Goal: Information Seeking & Learning: Learn about a topic

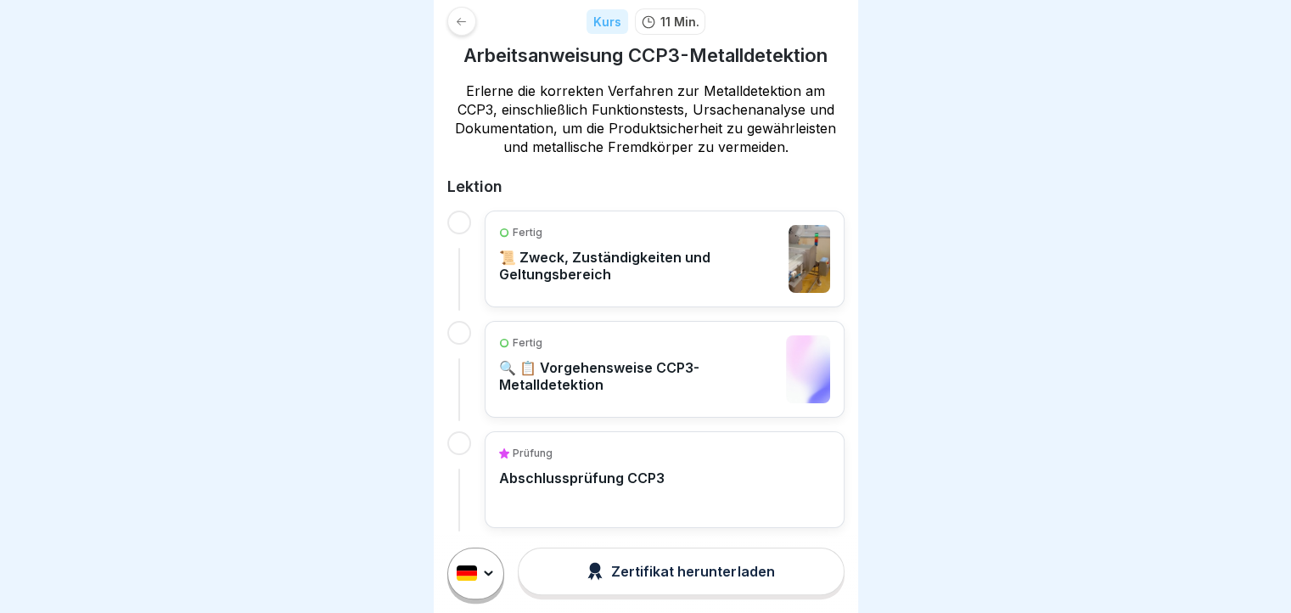
scroll to position [247, 0]
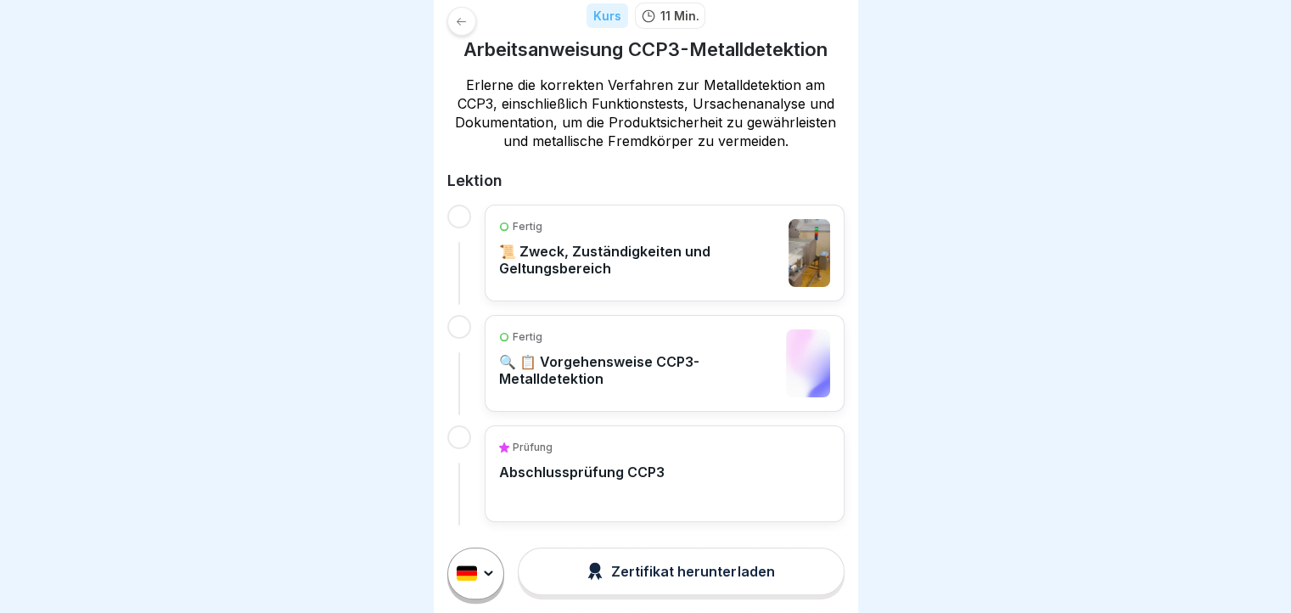
click at [616, 222] on div "Fertig" at bounding box center [640, 226] width 282 height 15
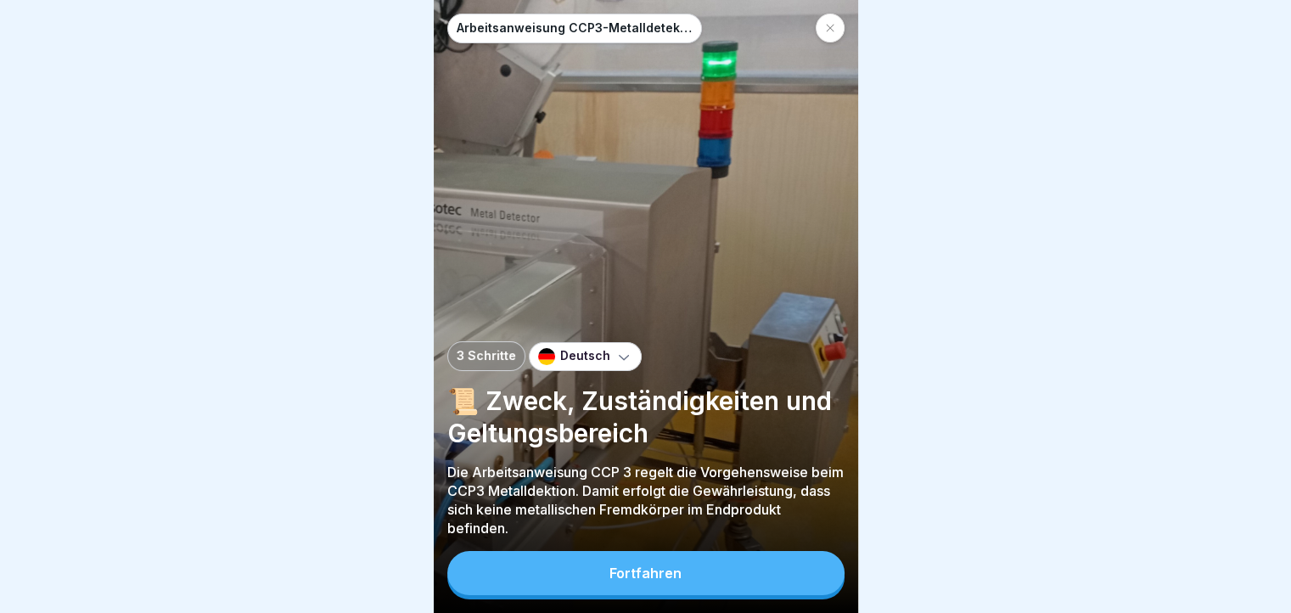
click at [715, 595] on button "Fortfahren" at bounding box center [645, 573] width 397 height 44
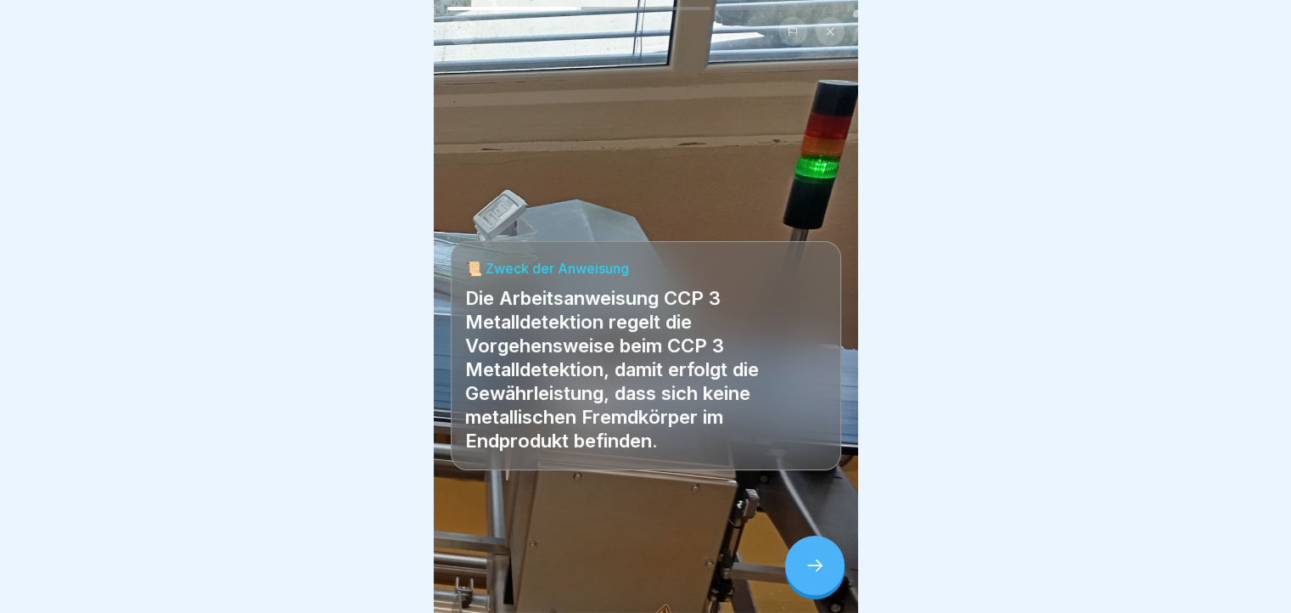
click at [797, 588] on div at bounding box center [814, 565] width 59 height 59
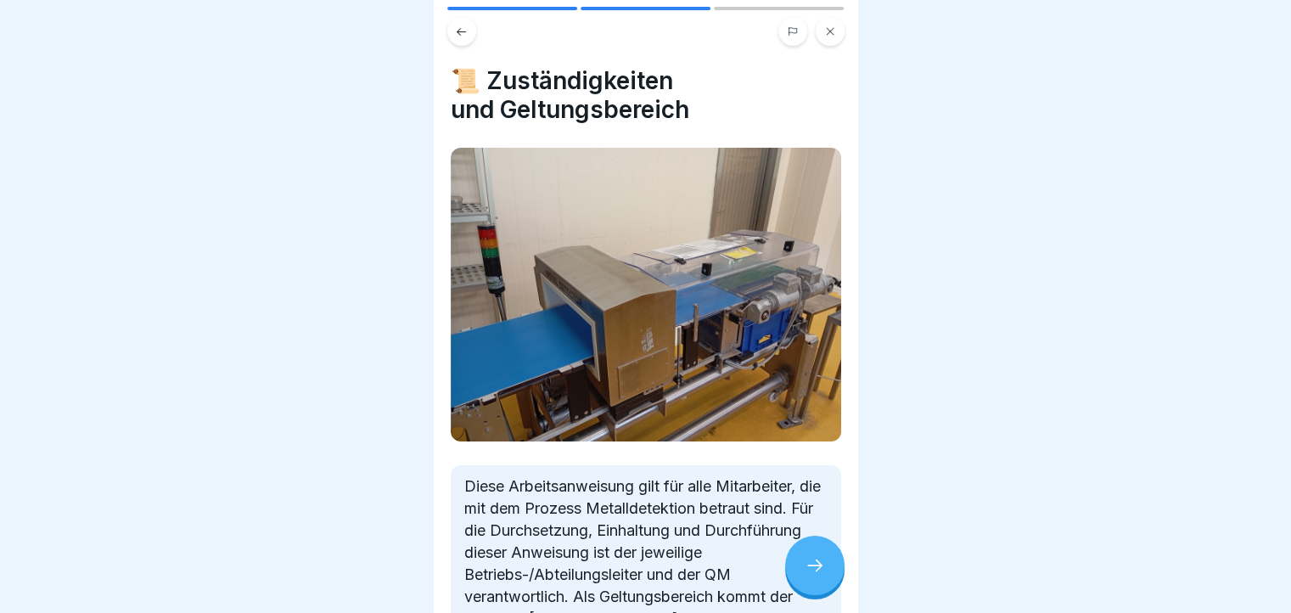
scroll to position [141, 0]
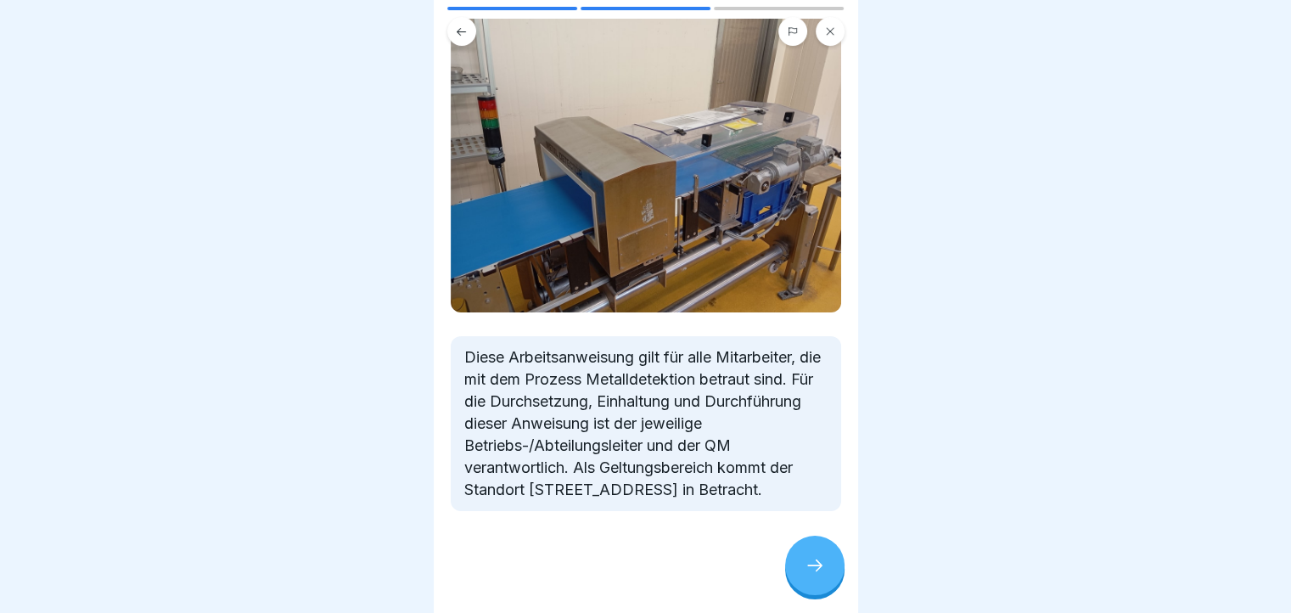
click at [797, 570] on div at bounding box center [814, 565] width 59 height 59
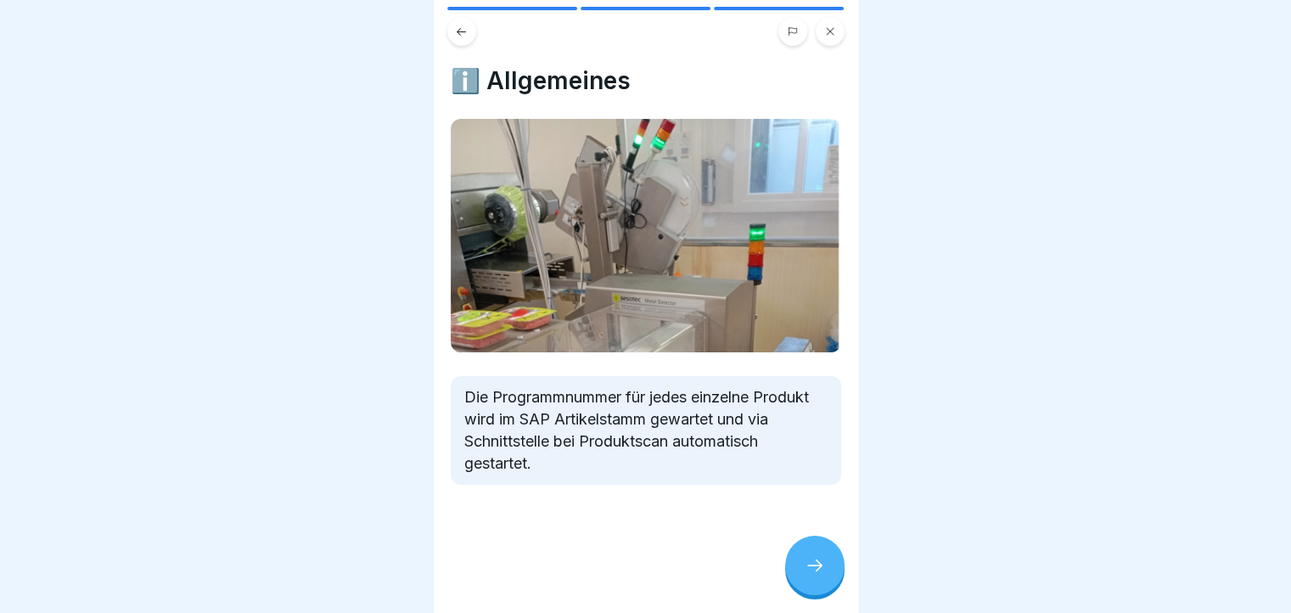
click at [802, 578] on div at bounding box center [814, 565] width 59 height 59
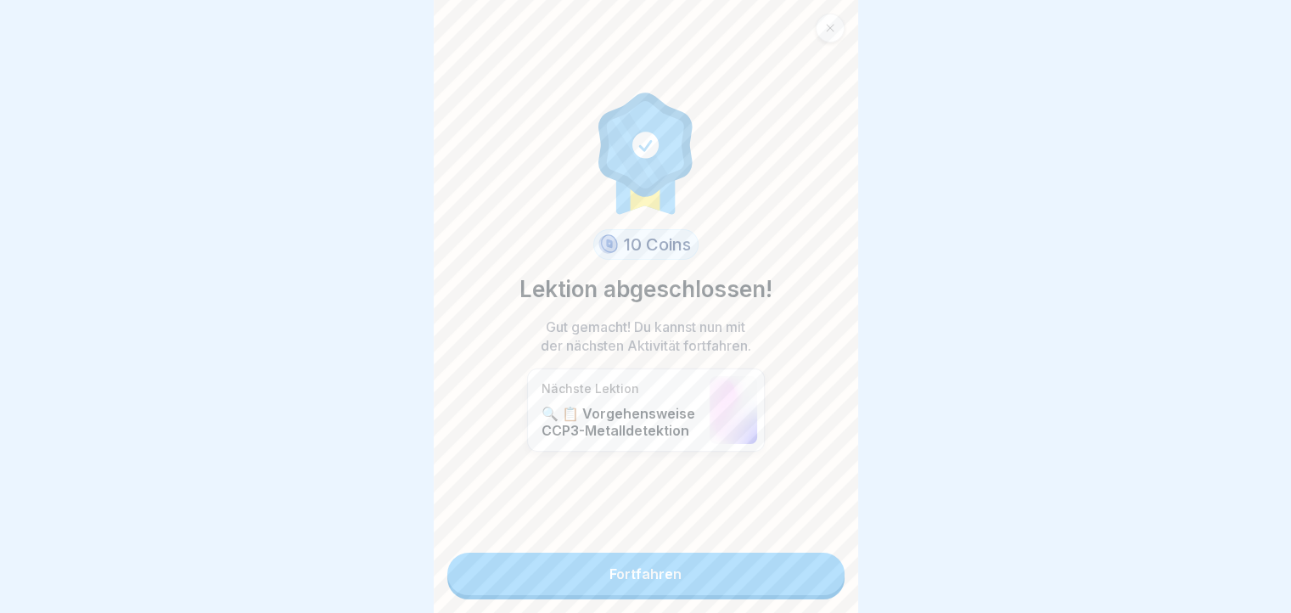
click at [644, 575] on link "Fortfahren" at bounding box center [645, 574] width 397 height 42
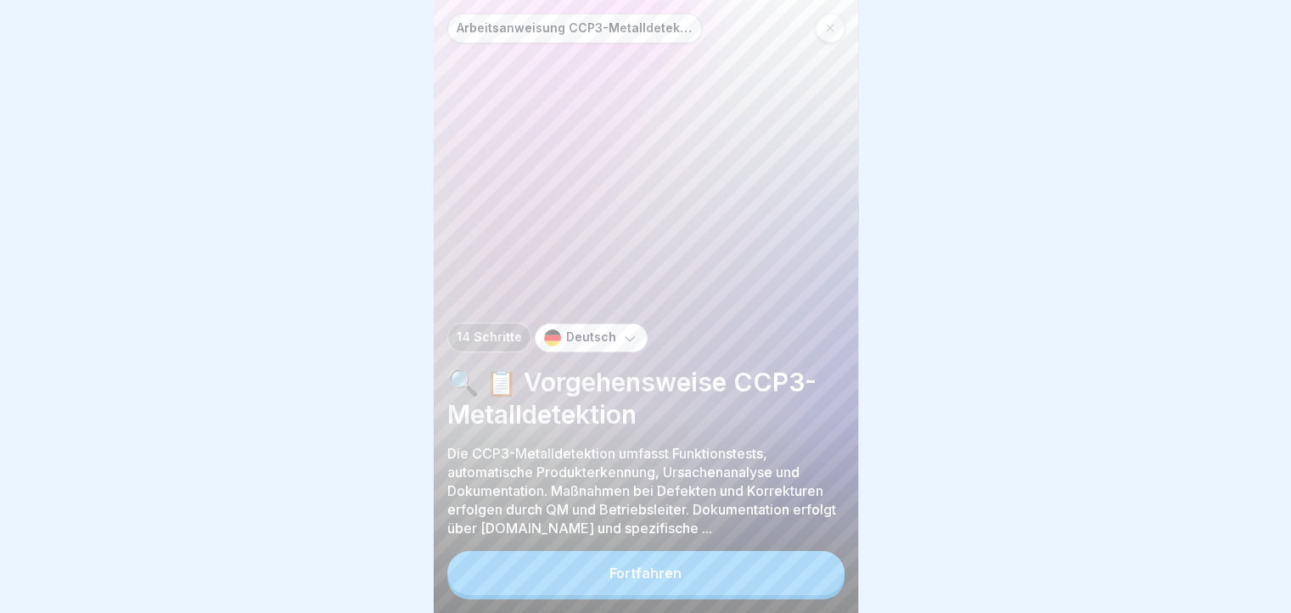
click at [647, 574] on button "Fortfahren" at bounding box center [645, 573] width 397 height 44
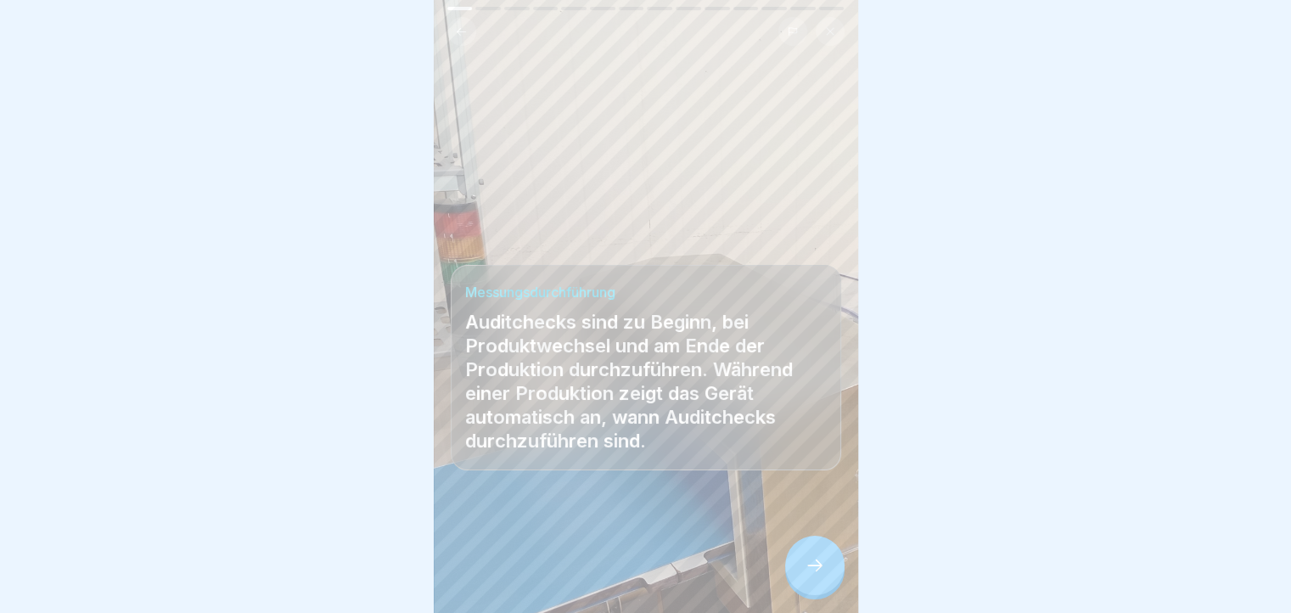
click at [794, 576] on div at bounding box center [814, 565] width 59 height 59
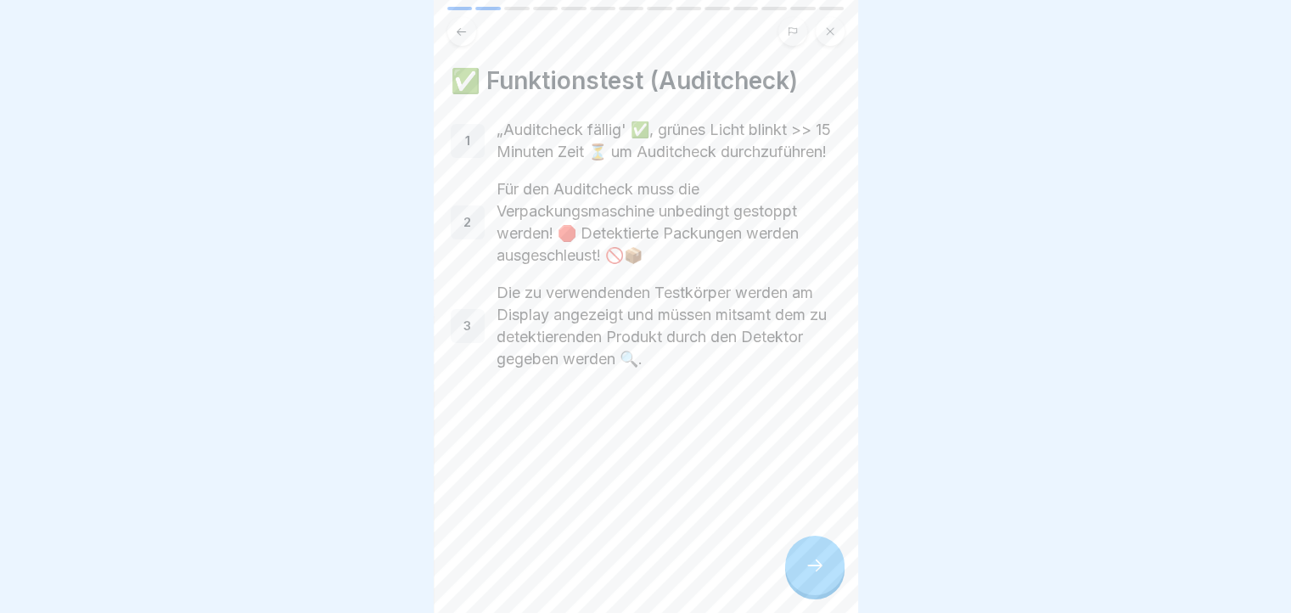
click at [798, 577] on div at bounding box center [814, 565] width 59 height 59
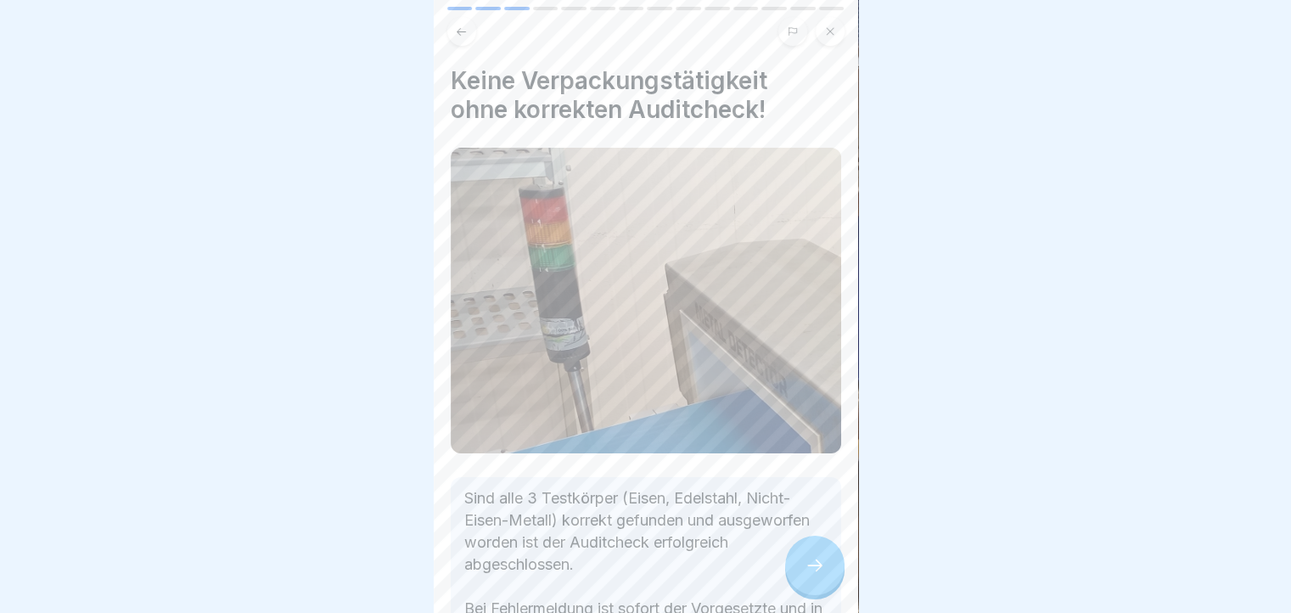
scroll to position [130, 0]
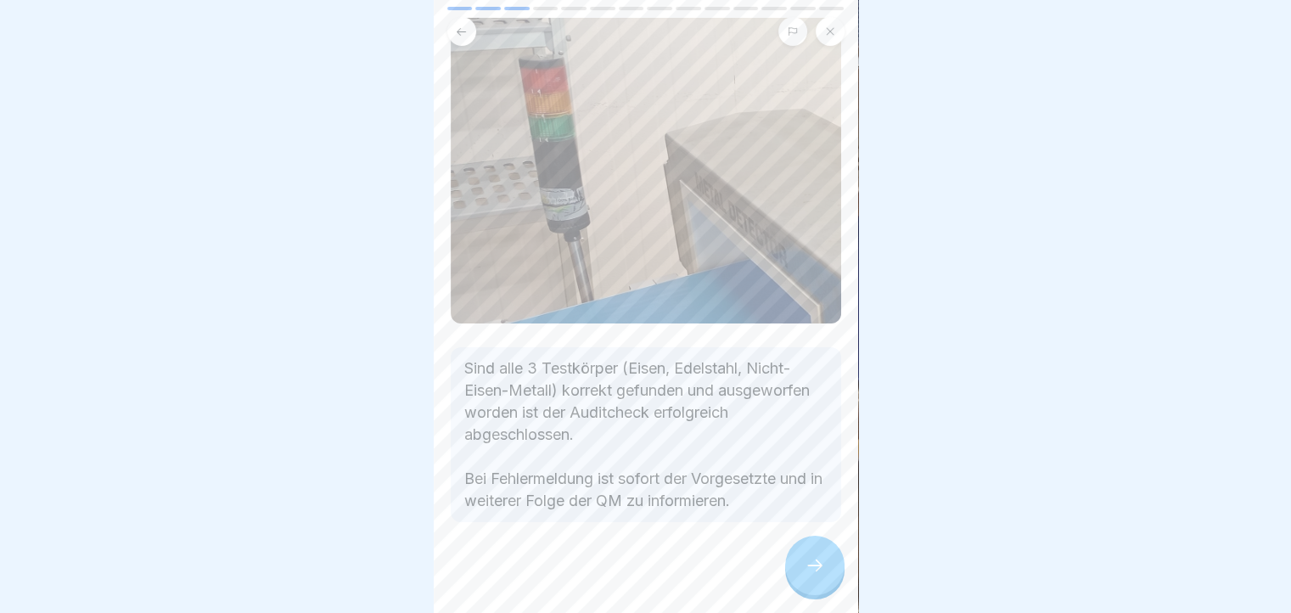
click at [802, 568] on div at bounding box center [814, 565] width 59 height 59
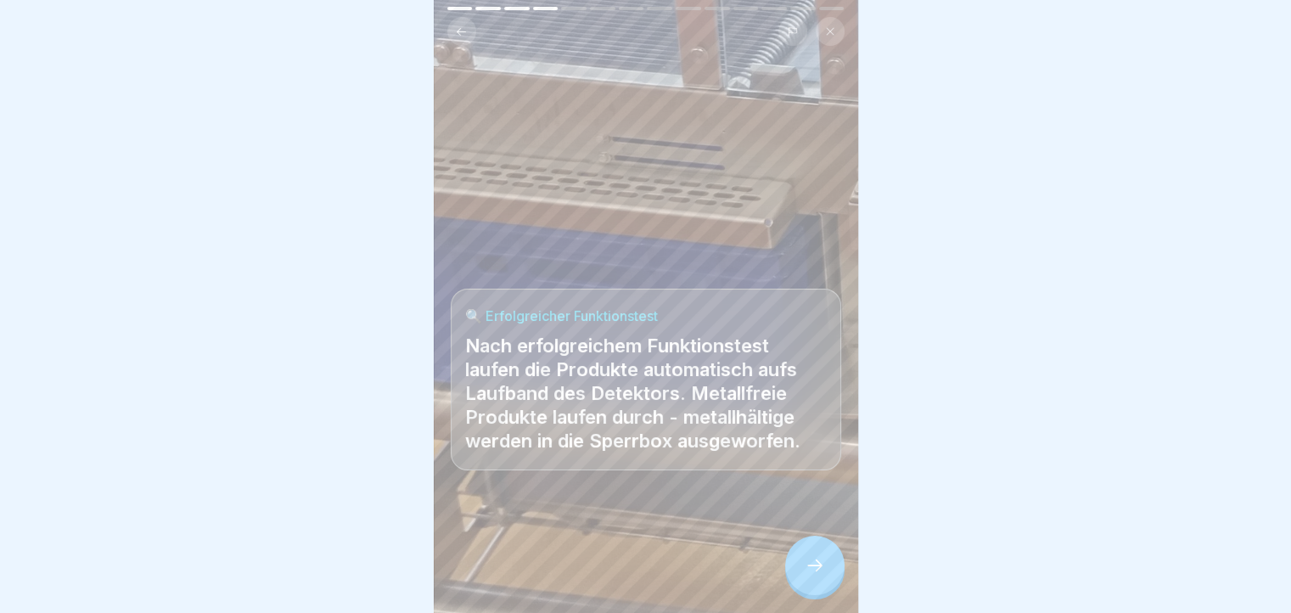
click at [820, 574] on icon at bounding box center [815, 565] width 20 height 20
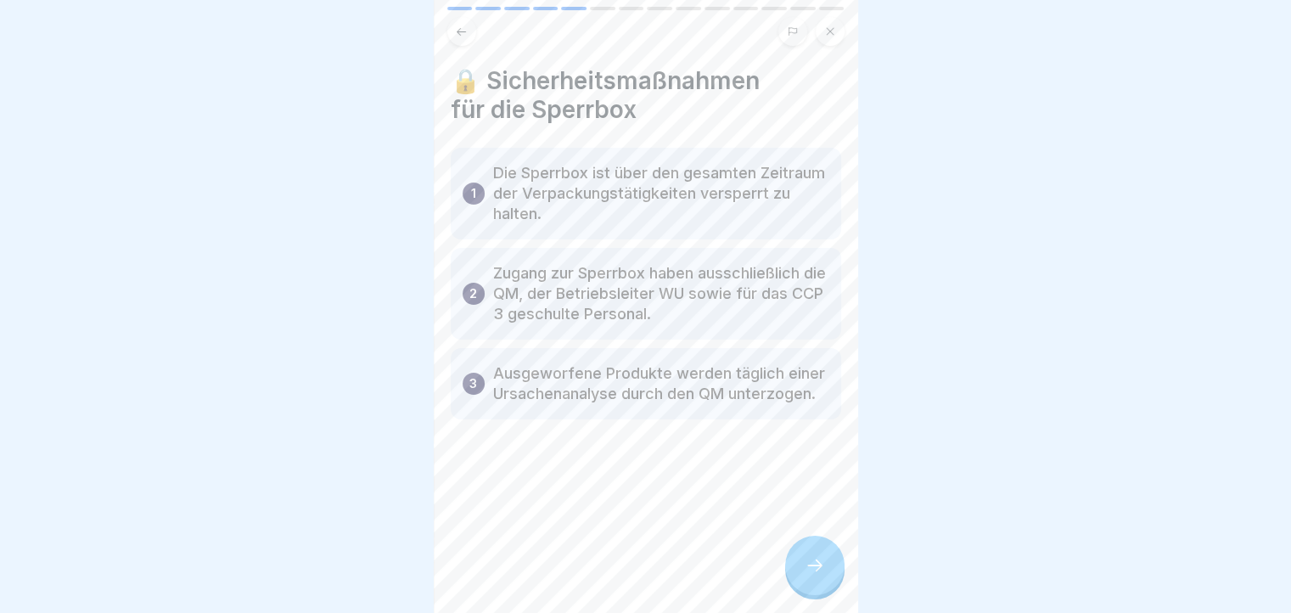
click at [819, 594] on div at bounding box center [814, 565] width 59 height 59
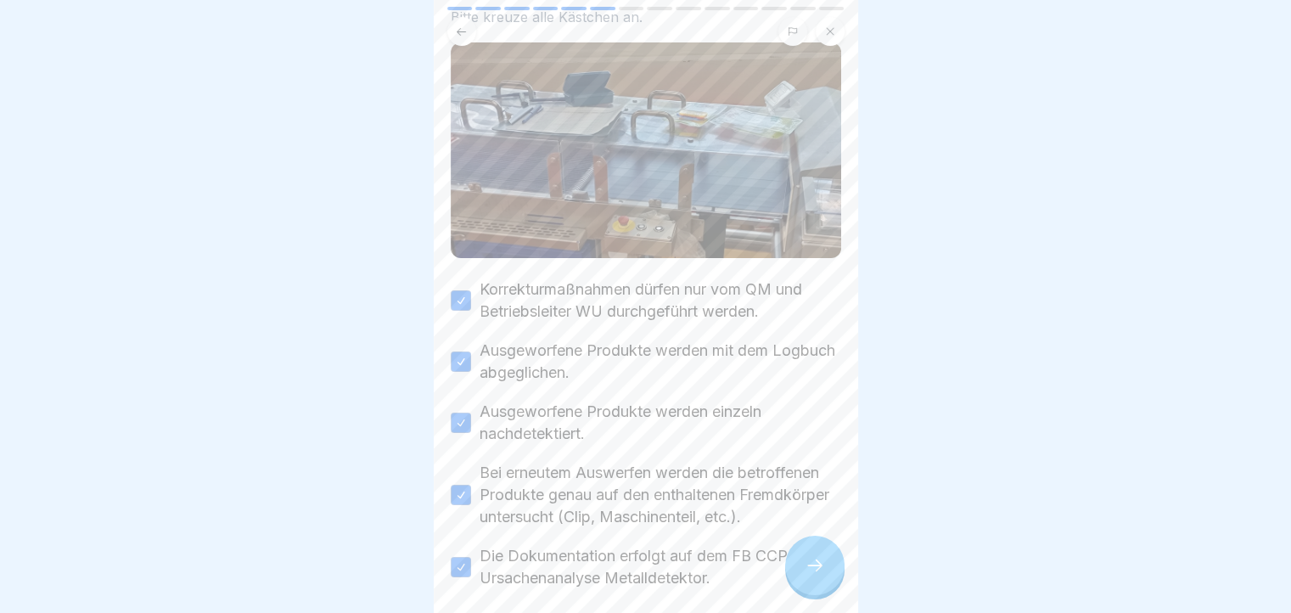
scroll to position [199, 0]
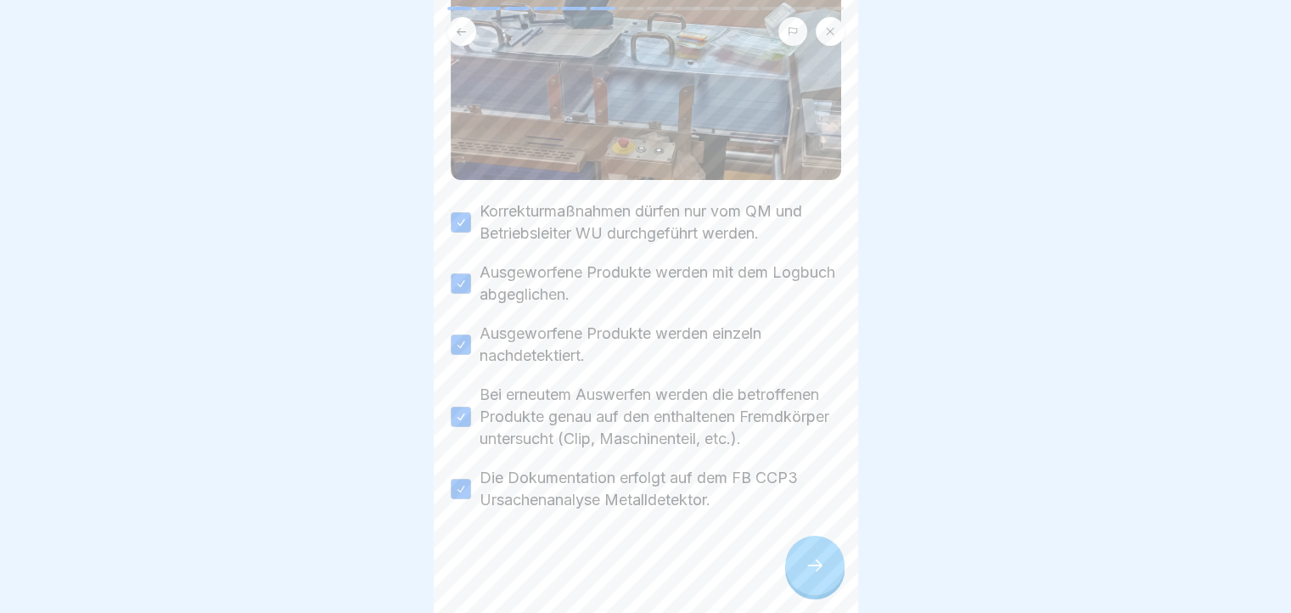
click at [804, 565] on div at bounding box center [814, 565] width 59 height 59
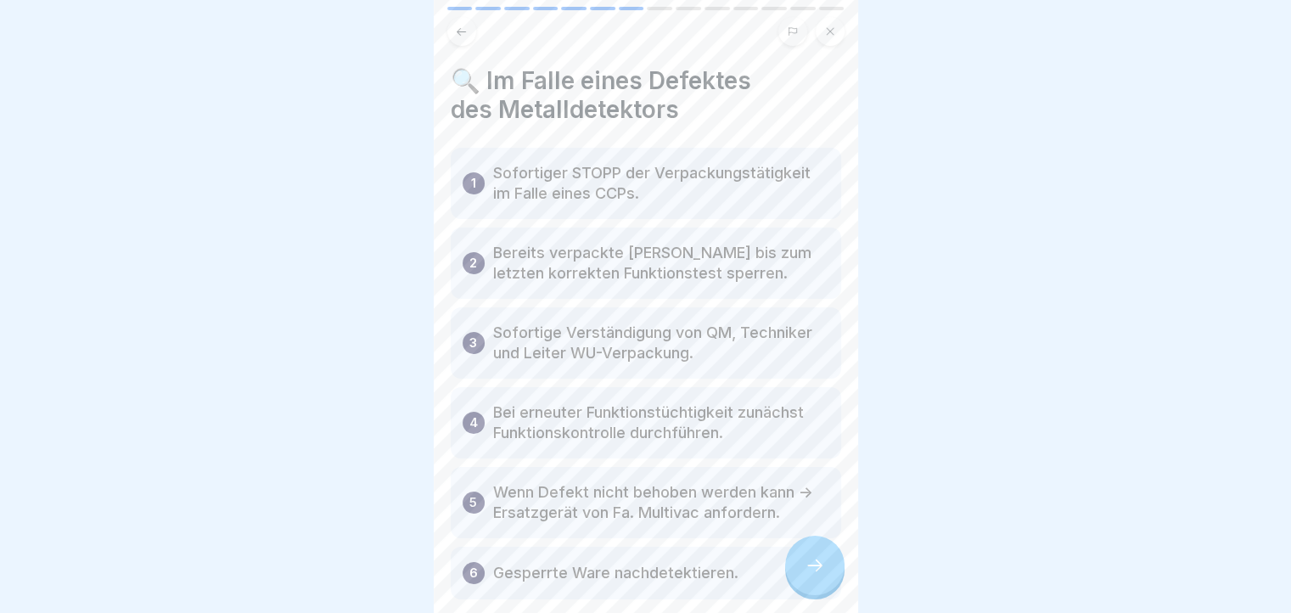
scroll to position [88, 0]
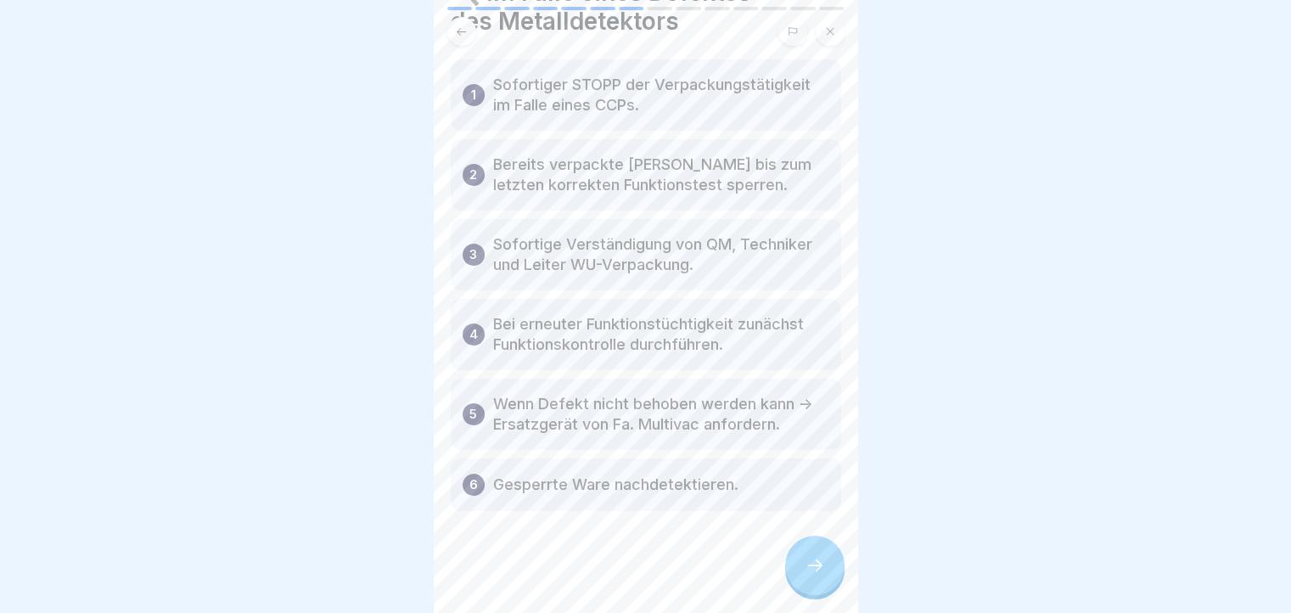
click at [835, 579] on div at bounding box center [814, 565] width 59 height 59
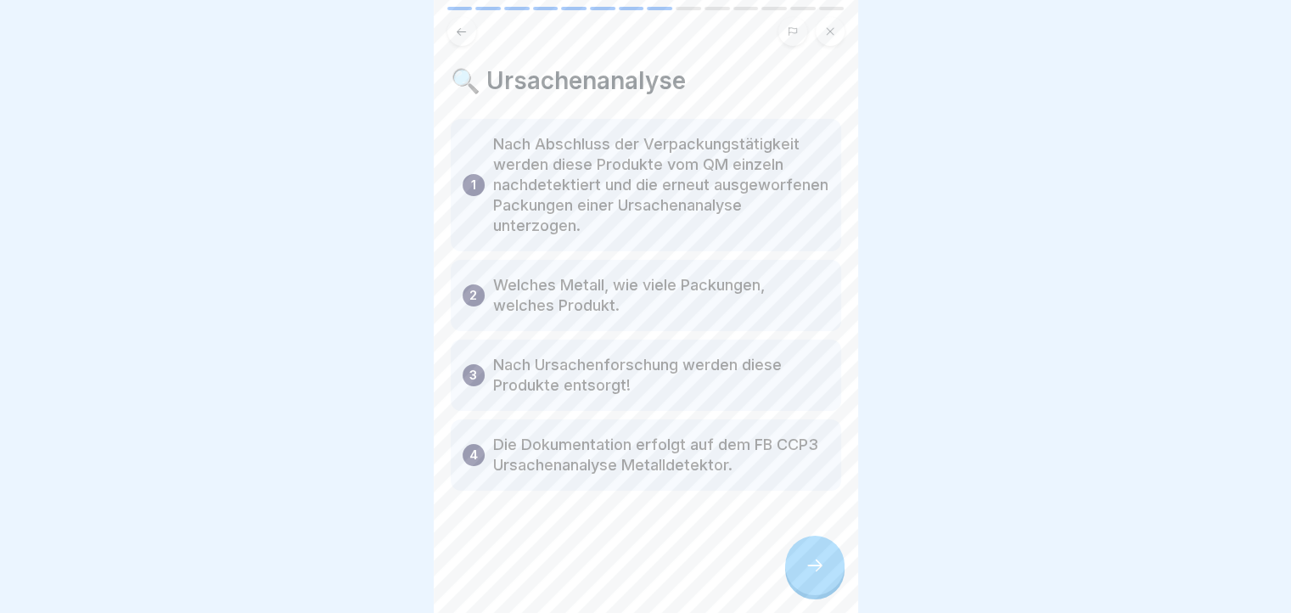
click at [819, 559] on div at bounding box center [814, 565] width 59 height 59
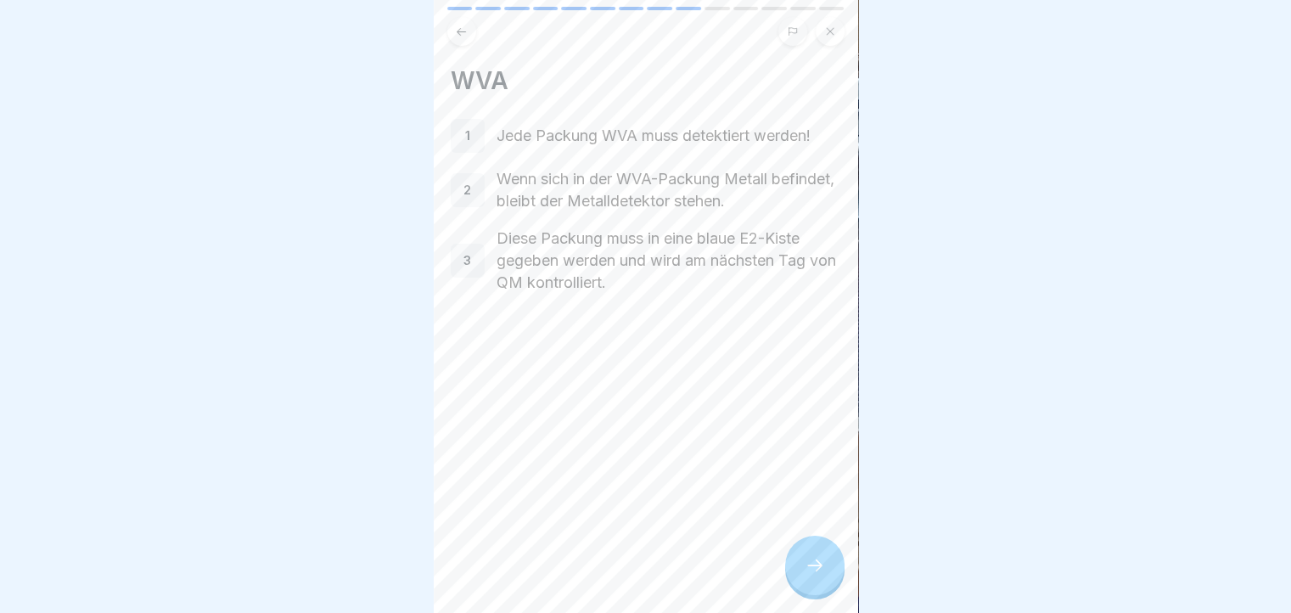
click at [824, 576] on icon at bounding box center [815, 565] width 20 height 20
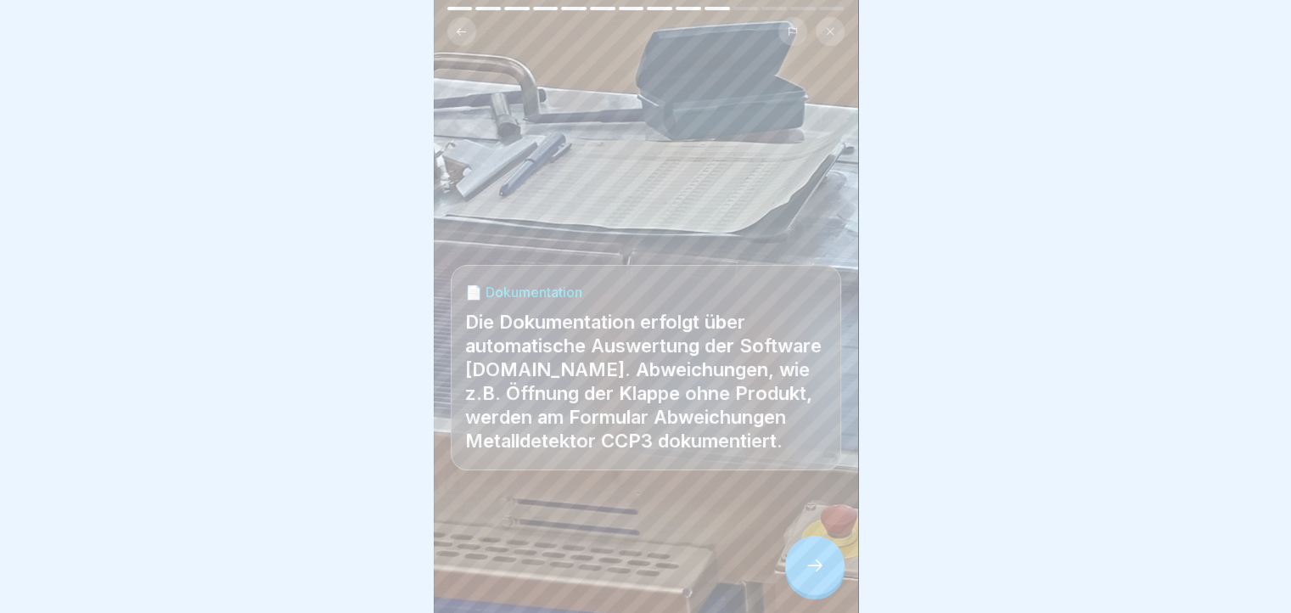
click at [812, 576] on icon at bounding box center [815, 565] width 20 height 20
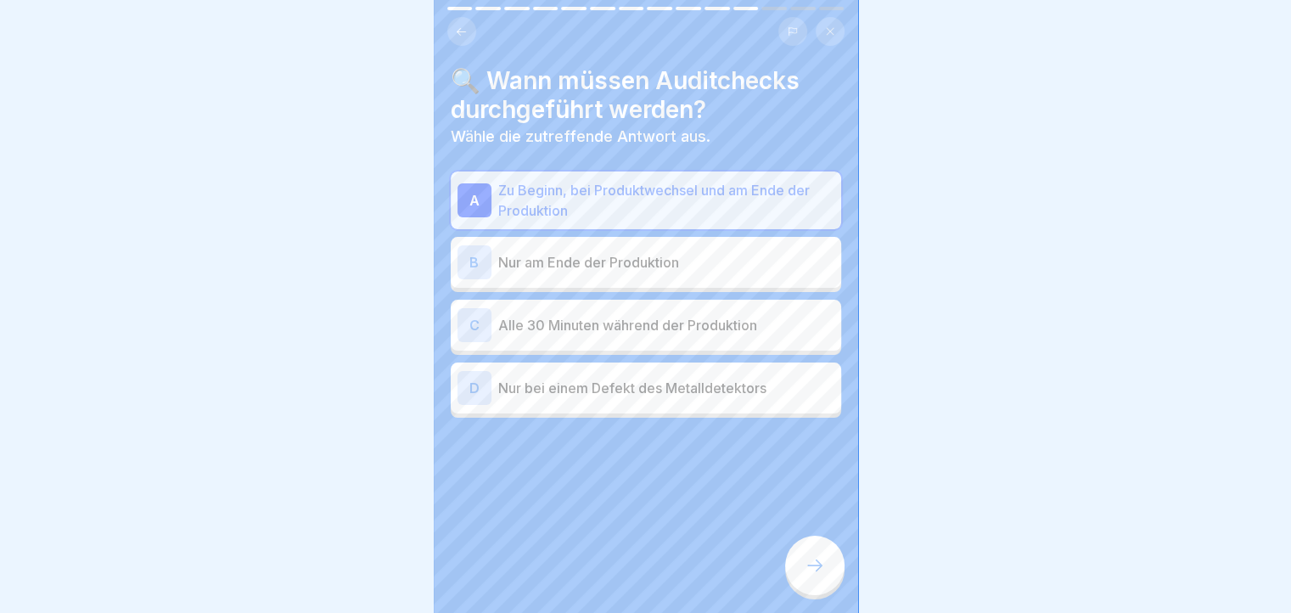
click at [803, 568] on div at bounding box center [814, 565] width 59 height 59
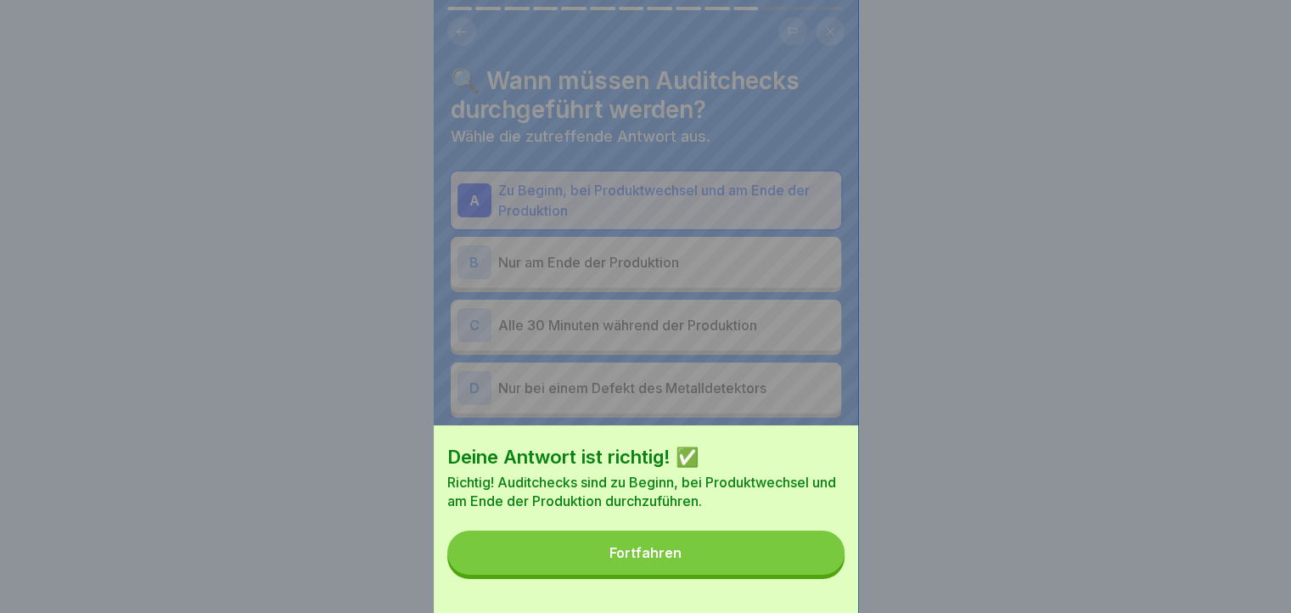
click at [740, 565] on button "Fortfahren" at bounding box center [645, 553] width 397 height 44
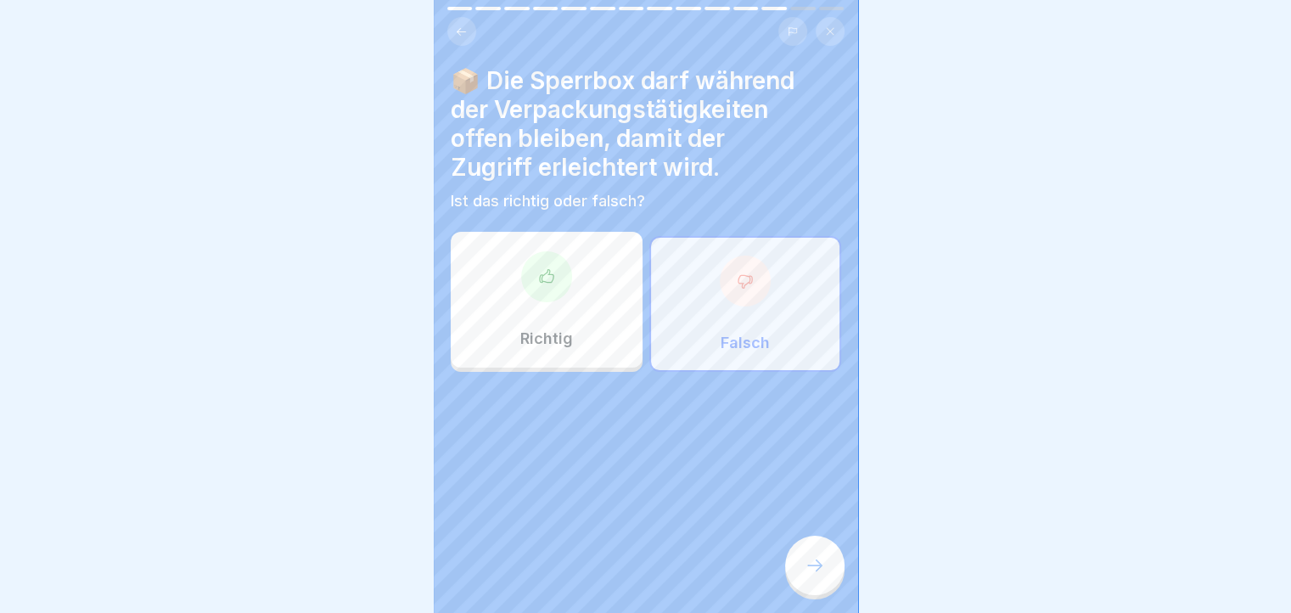
click at [808, 576] on icon at bounding box center [815, 565] width 20 height 20
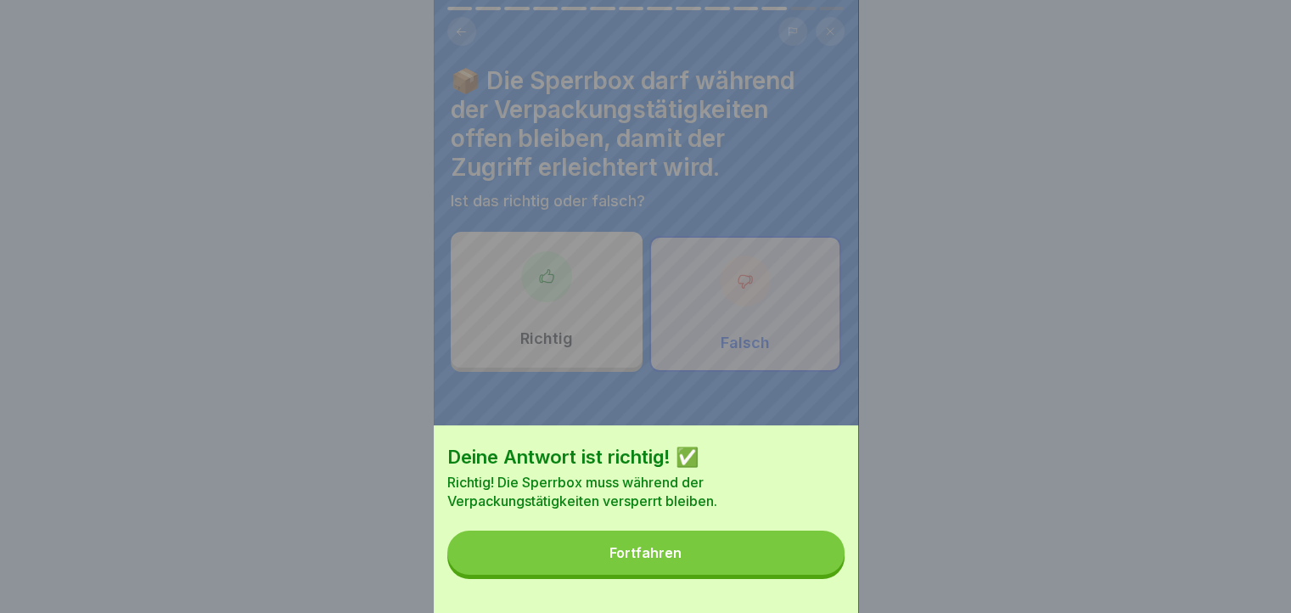
click at [774, 563] on button "Fortfahren" at bounding box center [645, 553] width 397 height 44
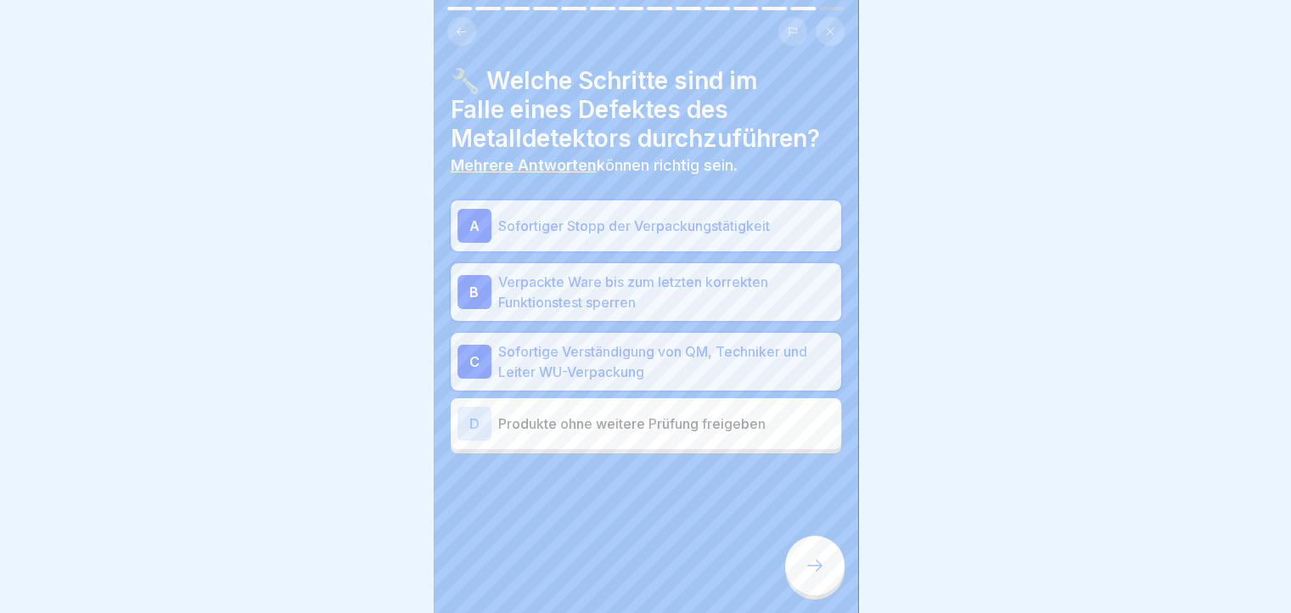
click at [796, 571] on div at bounding box center [814, 565] width 59 height 59
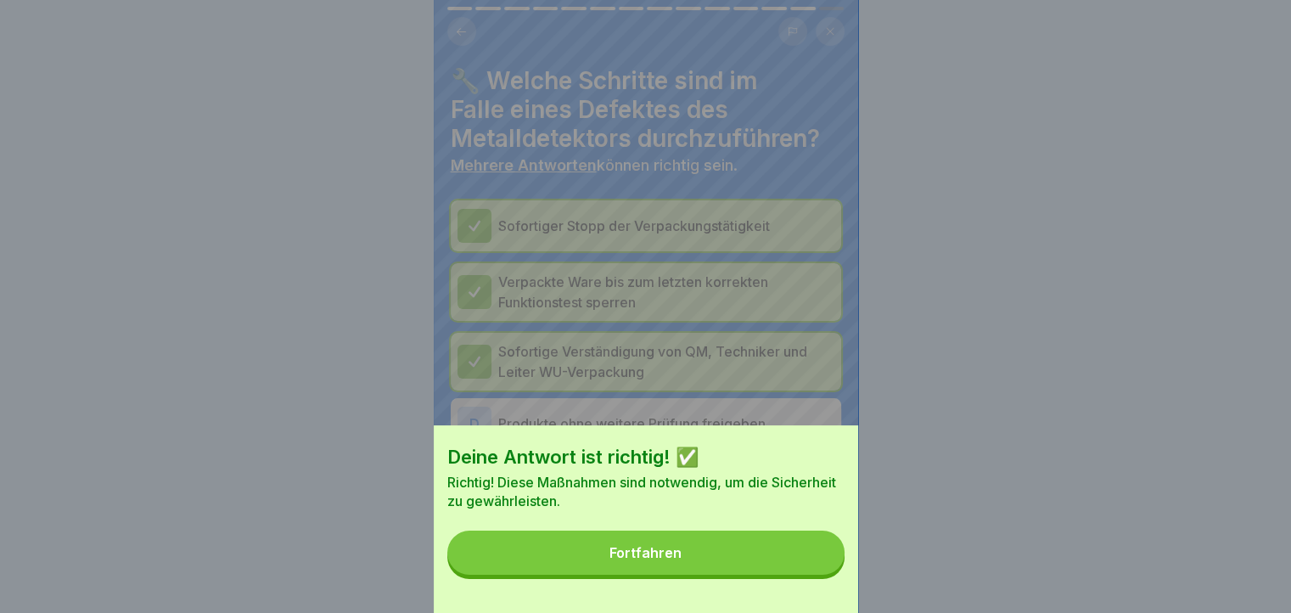
click at [796, 571] on button "Fortfahren" at bounding box center [645, 553] width 397 height 44
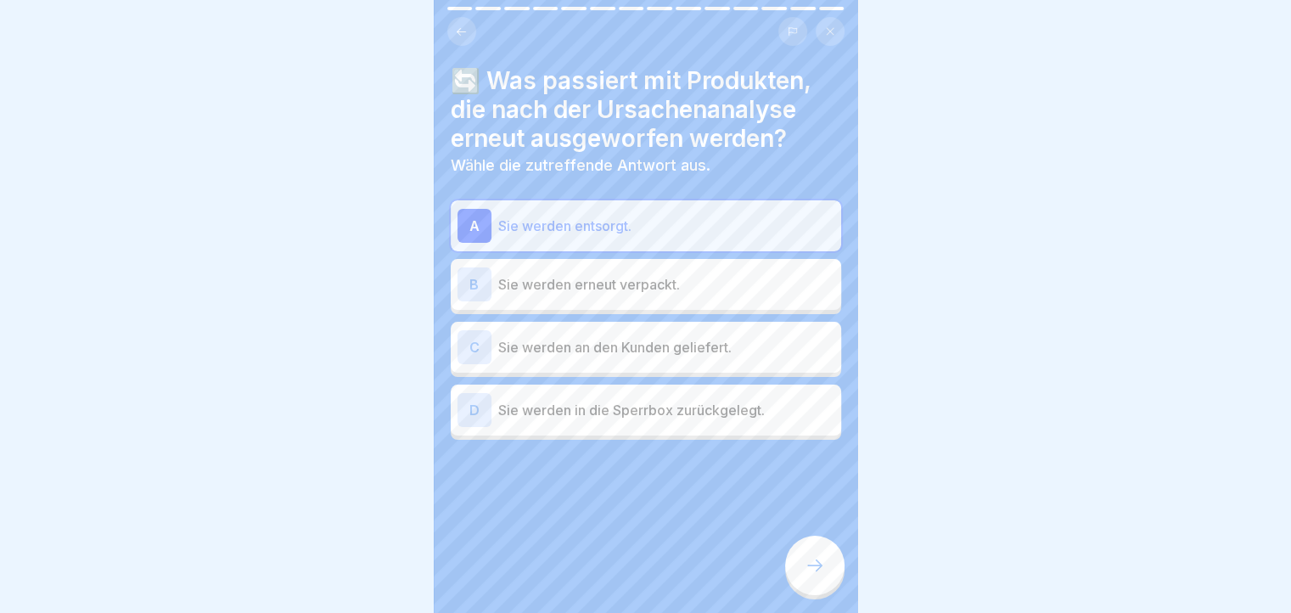
click at [820, 568] on div at bounding box center [814, 565] width 59 height 59
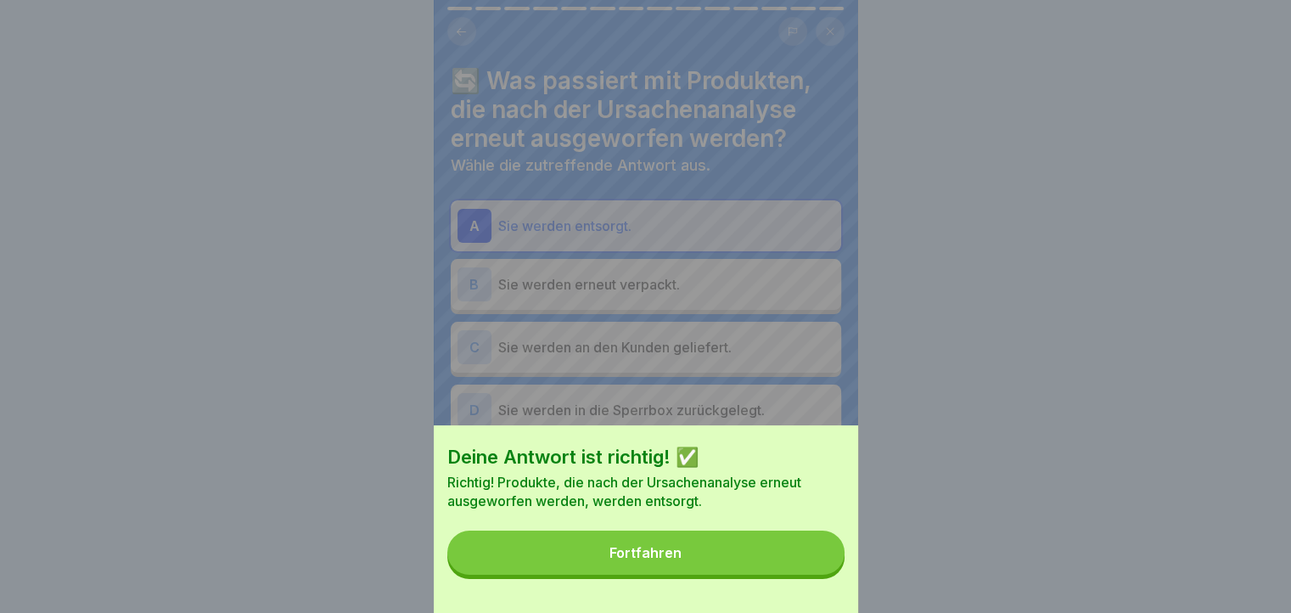
click at [820, 568] on button "Fortfahren" at bounding box center [645, 553] width 397 height 44
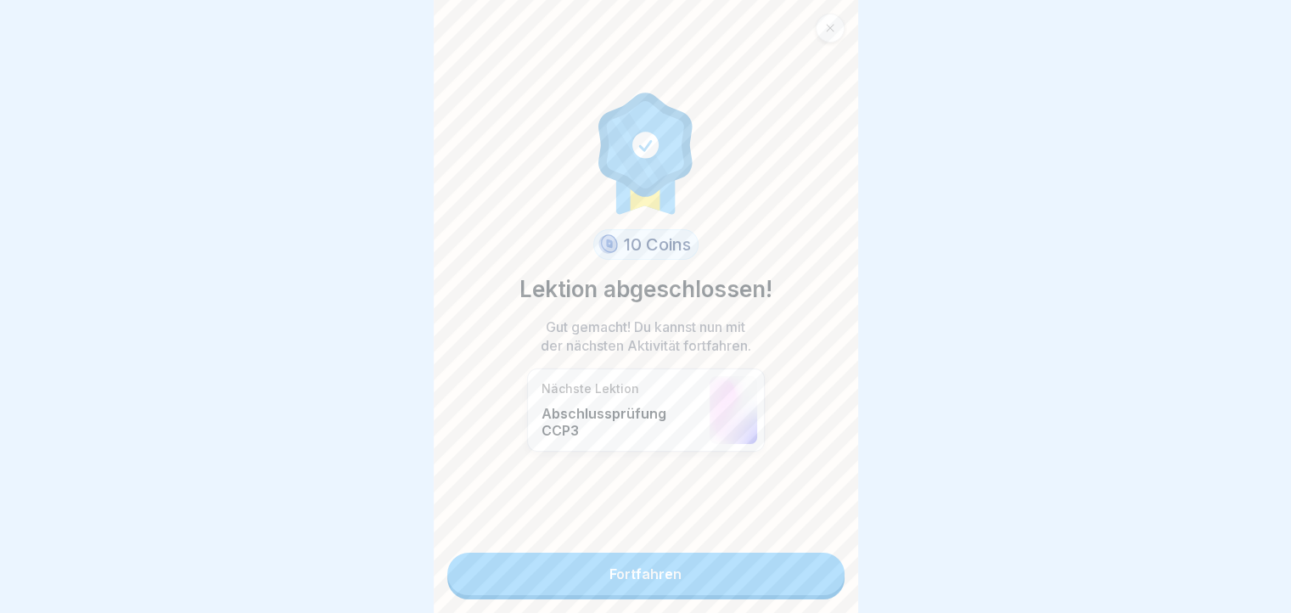
click at [746, 571] on link "Fortfahren" at bounding box center [645, 574] width 397 height 42
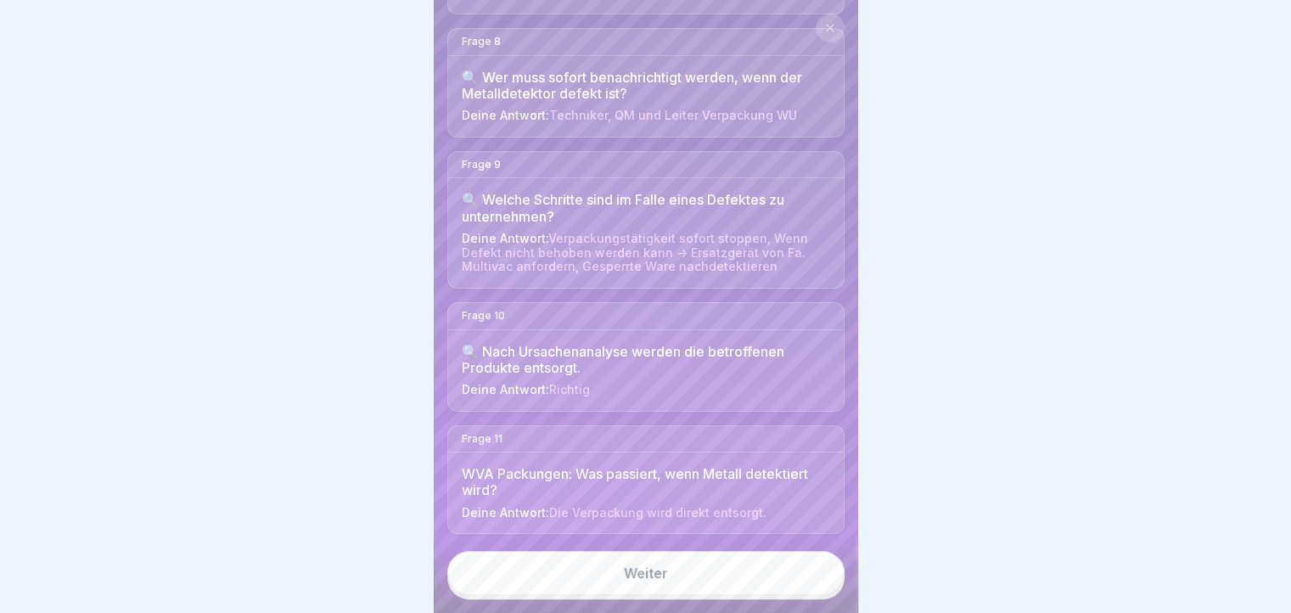
scroll to position [13, 0]
click at [683, 575] on link "Weiter" at bounding box center [645, 573] width 397 height 44
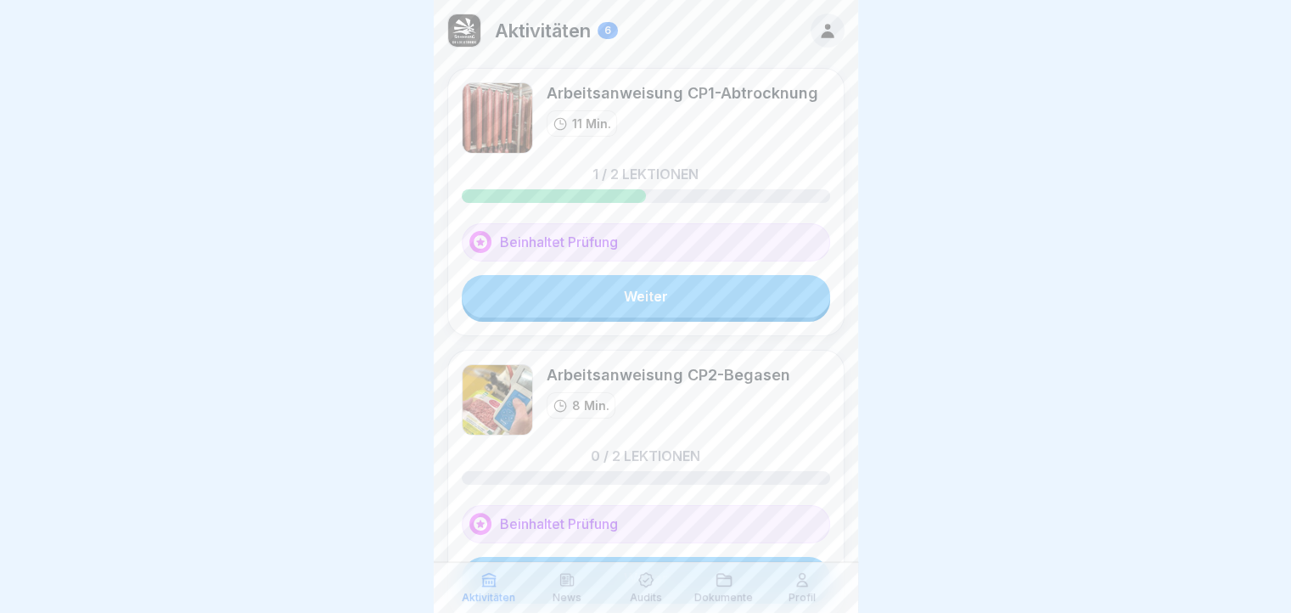
click at [720, 308] on link "Weiter" at bounding box center [646, 296] width 369 height 42
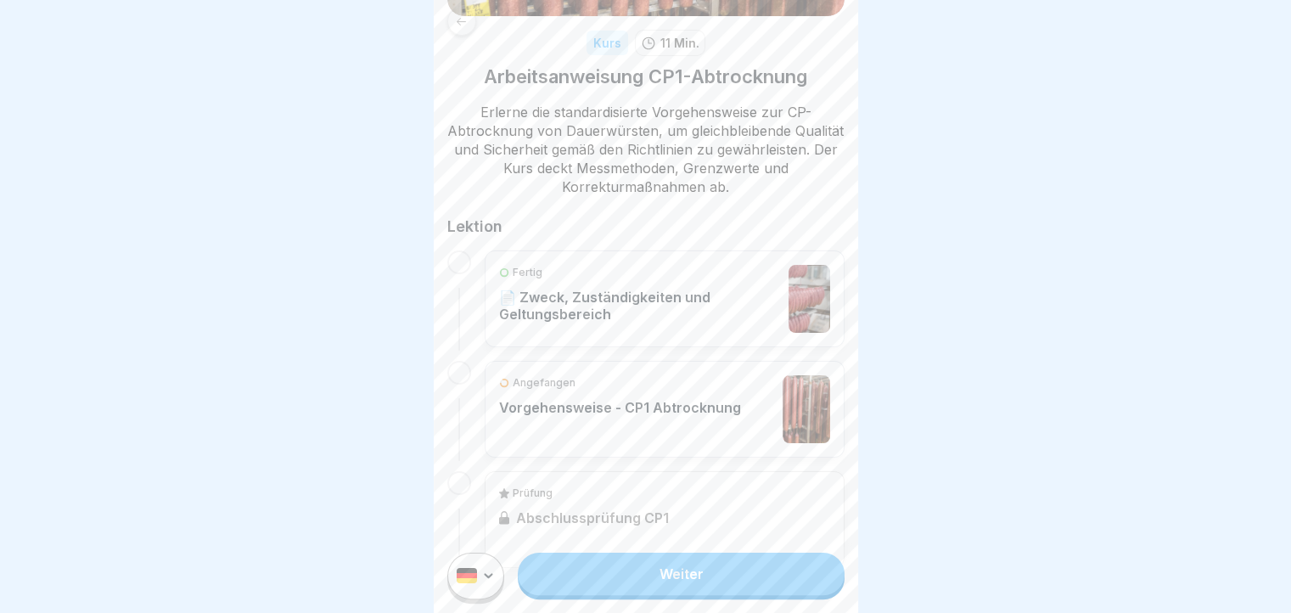
scroll to position [261, 0]
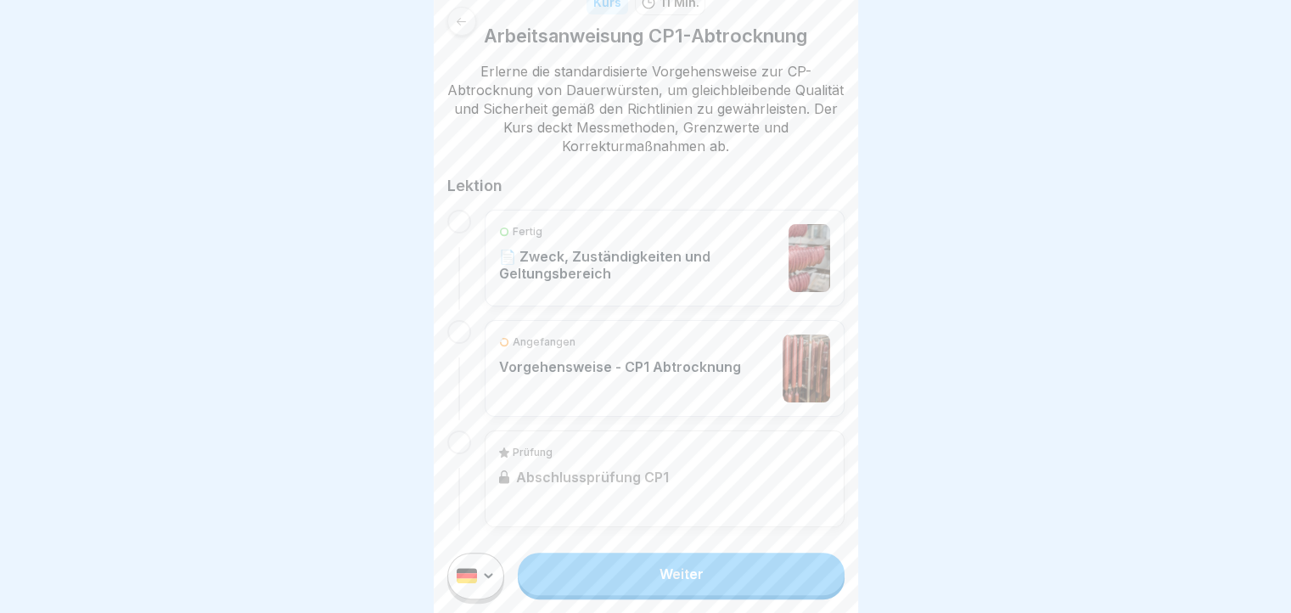
click at [673, 286] on div "Fertig 📄 Zweck, Zuständigkeiten und Geltungsbereich" at bounding box center [640, 258] width 282 height 68
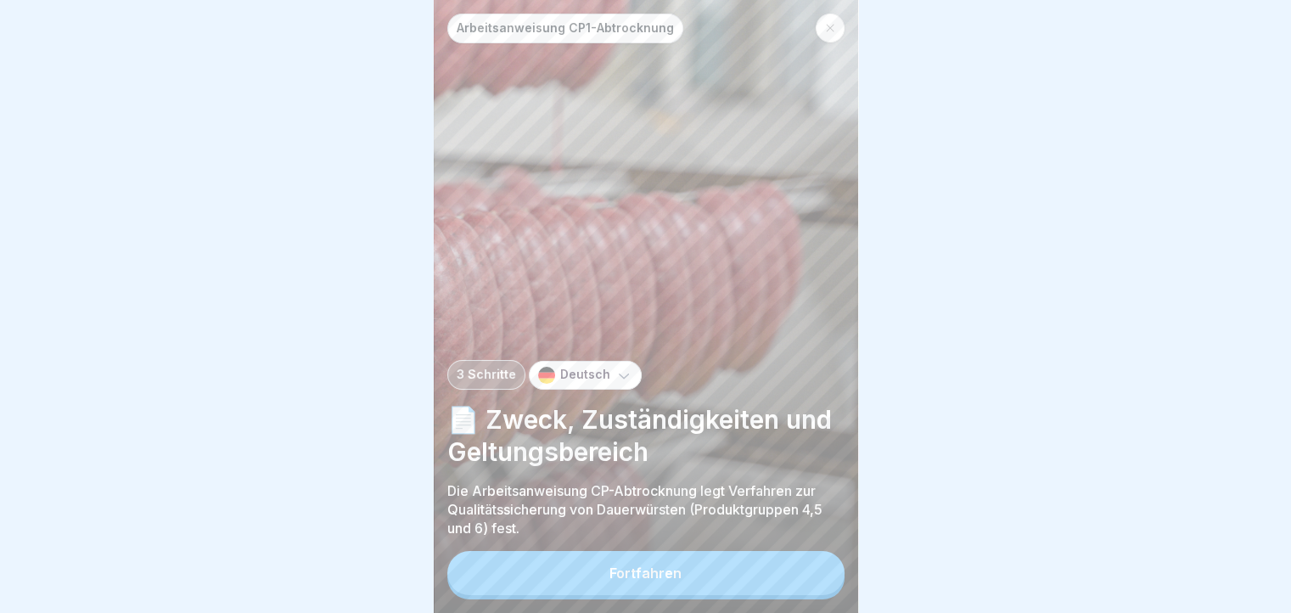
click at [625, 579] on button "Fortfahren" at bounding box center [645, 573] width 397 height 44
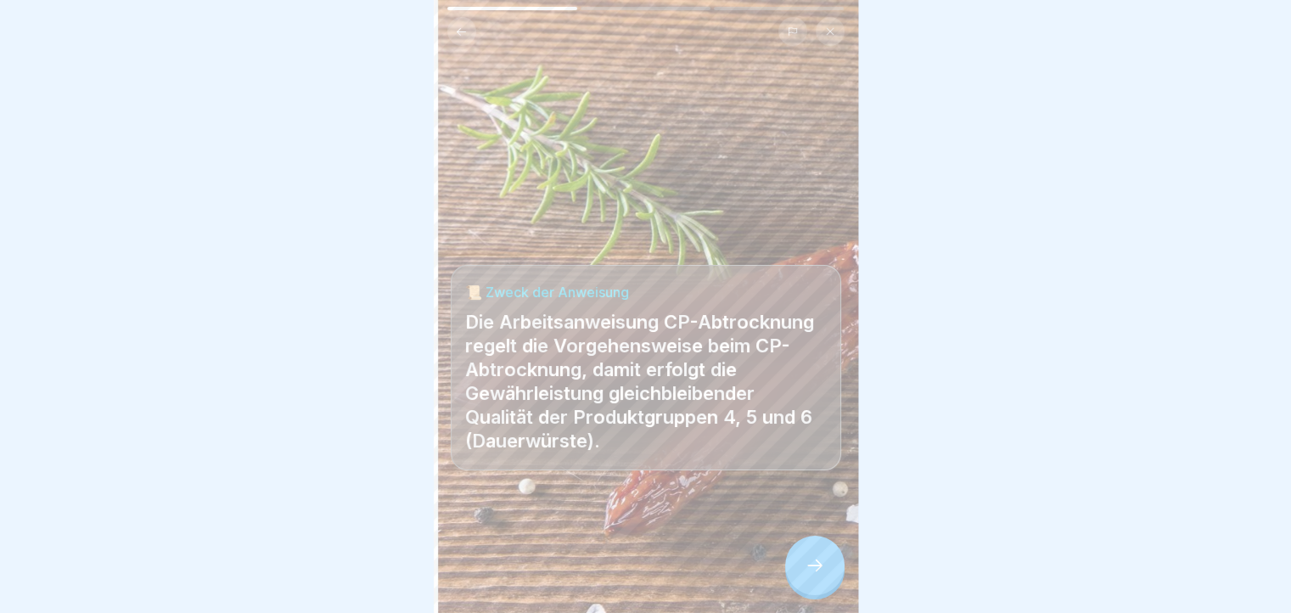
scroll to position [13, 0]
click at [801, 571] on div at bounding box center [814, 565] width 59 height 59
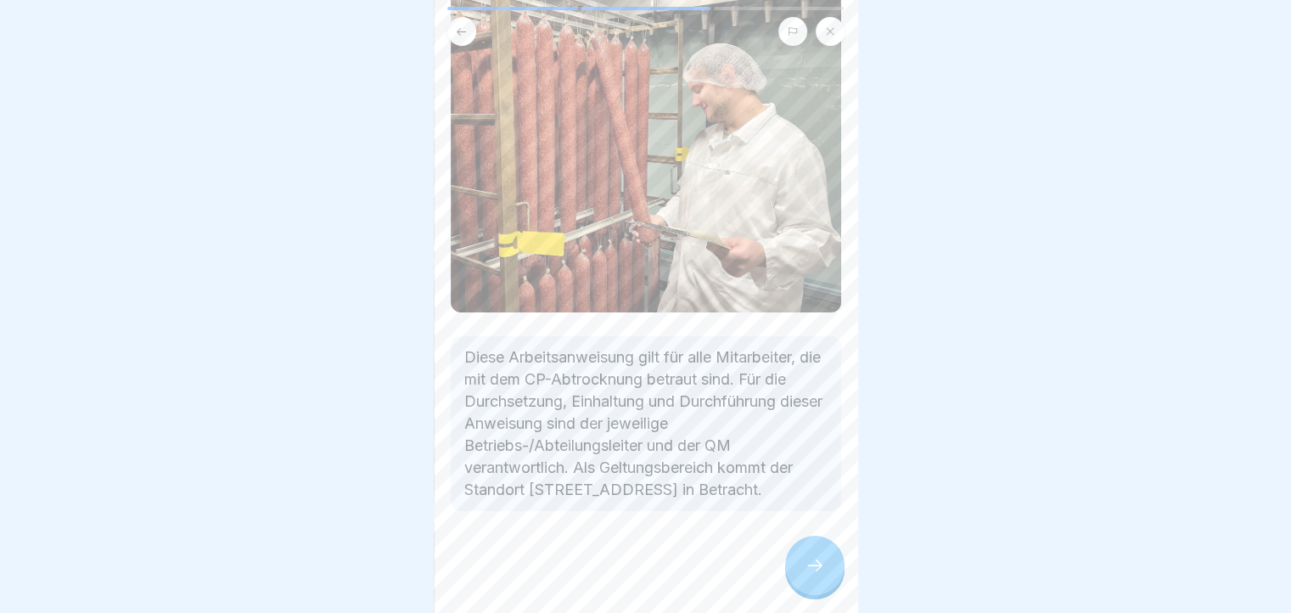
scroll to position [207, 0]
click at [798, 563] on div at bounding box center [814, 565] width 59 height 59
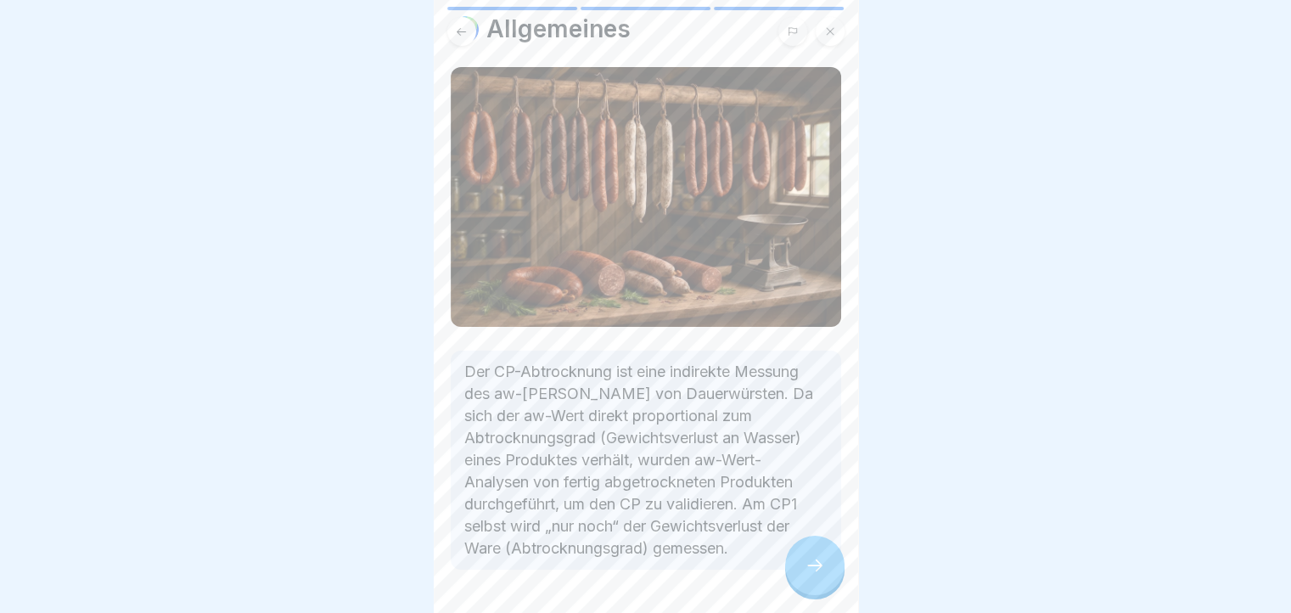
scroll to position [53, 0]
click at [798, 555] on div at bounding box center [814, 565] width 59 height 59
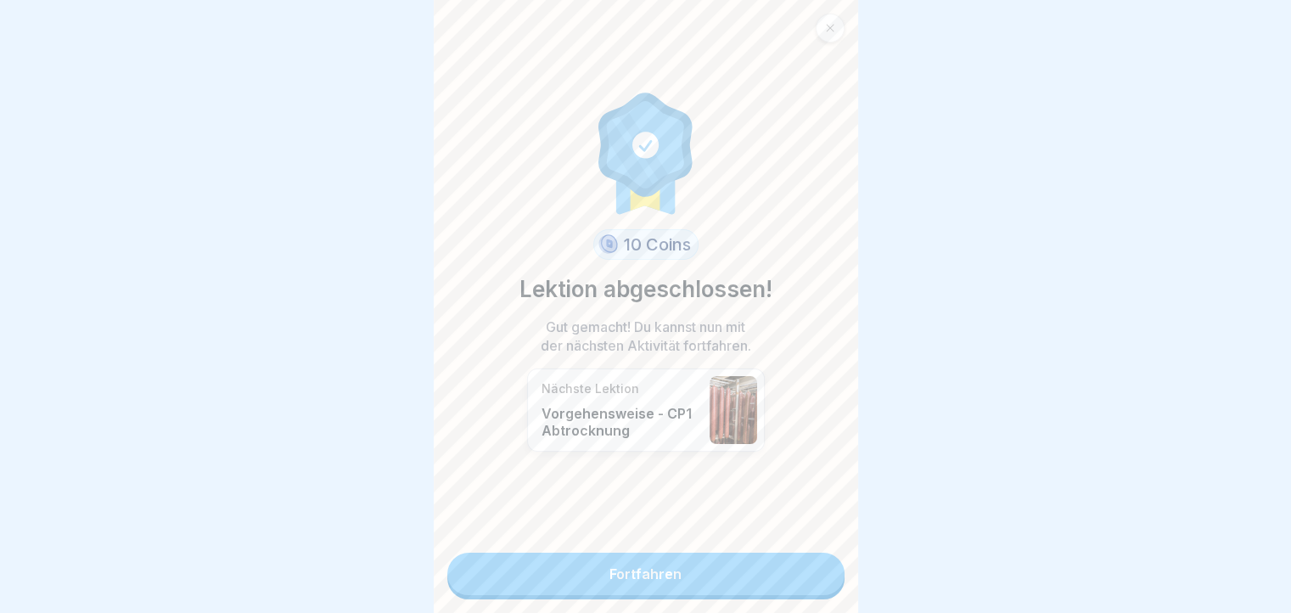
click at [738, 560] on link "Fortfahren" at bounding box center [645, 574] width 397 height 42
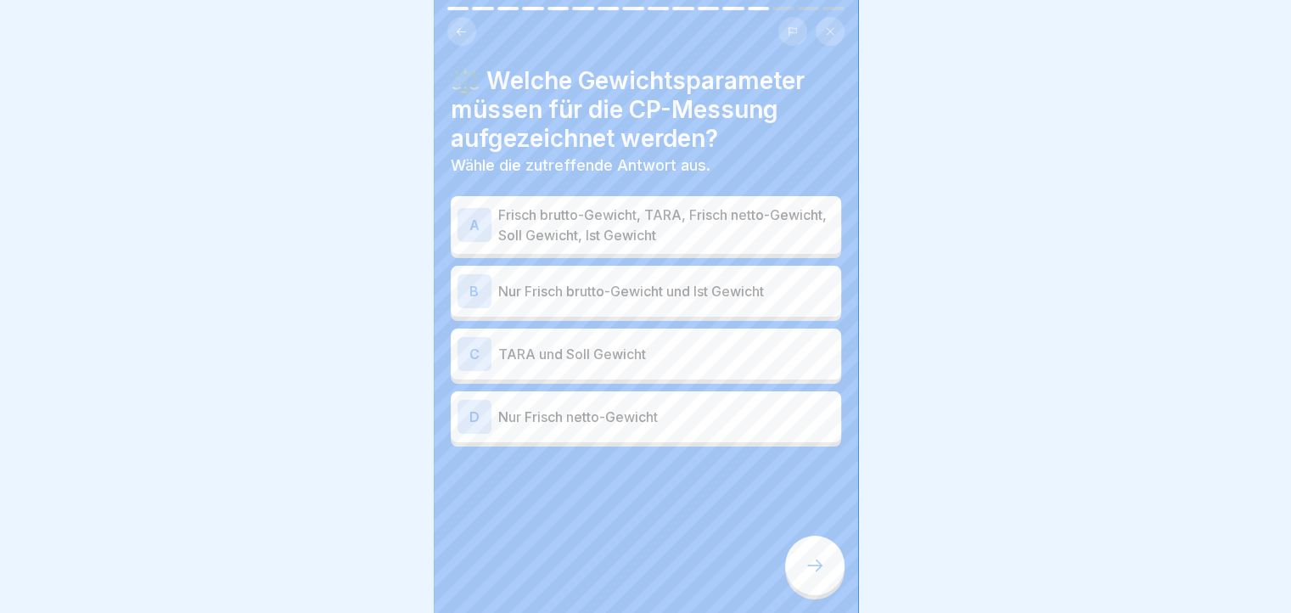
click at [464, 41] on button at bounding box center [461, 31] width 29 height 29
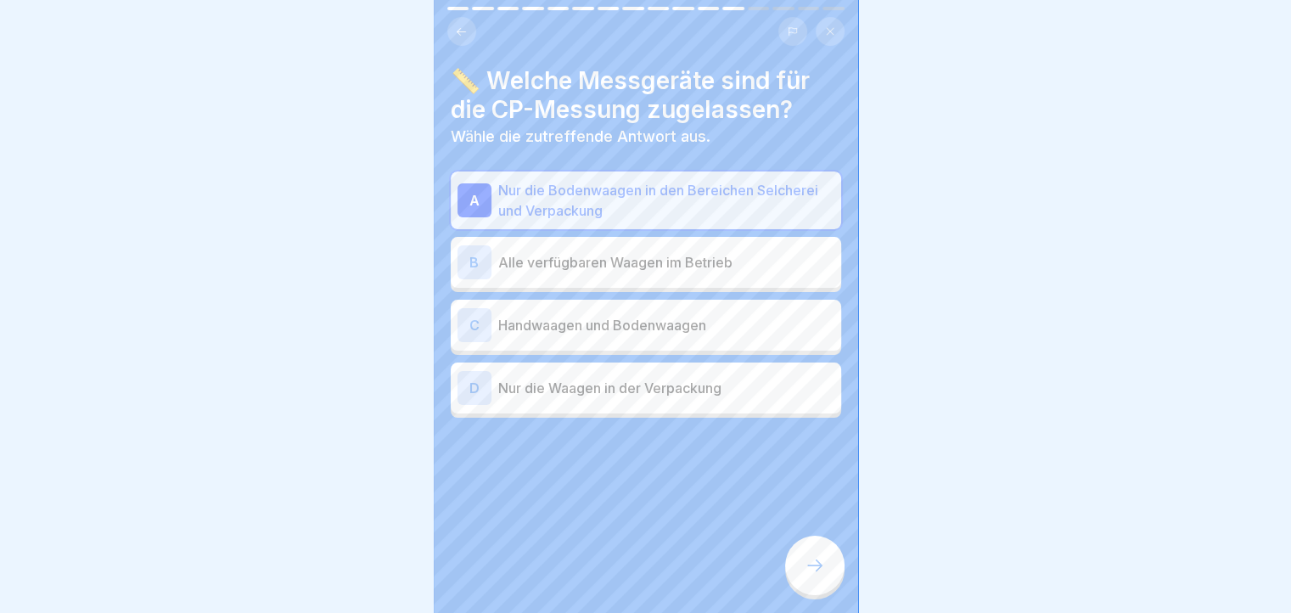
click at [464, 41] on button at bounding box center [461, 31] width 29 height 29
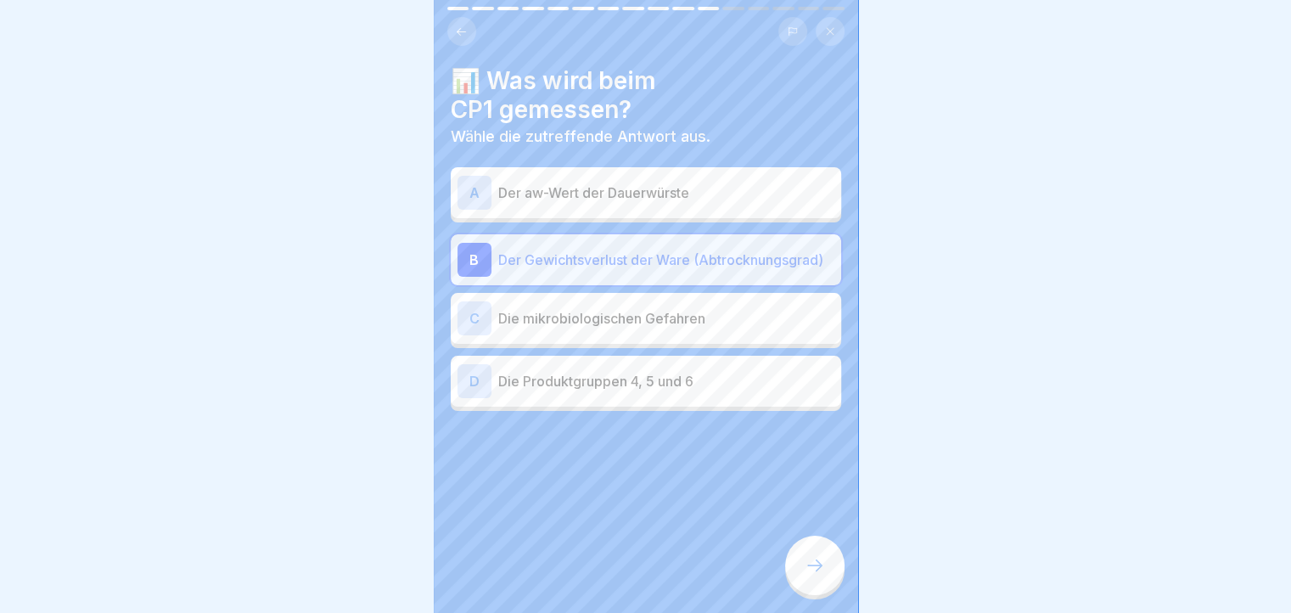
click at [464, 41] on button at bounding box center [461, 31] width 29 height 29
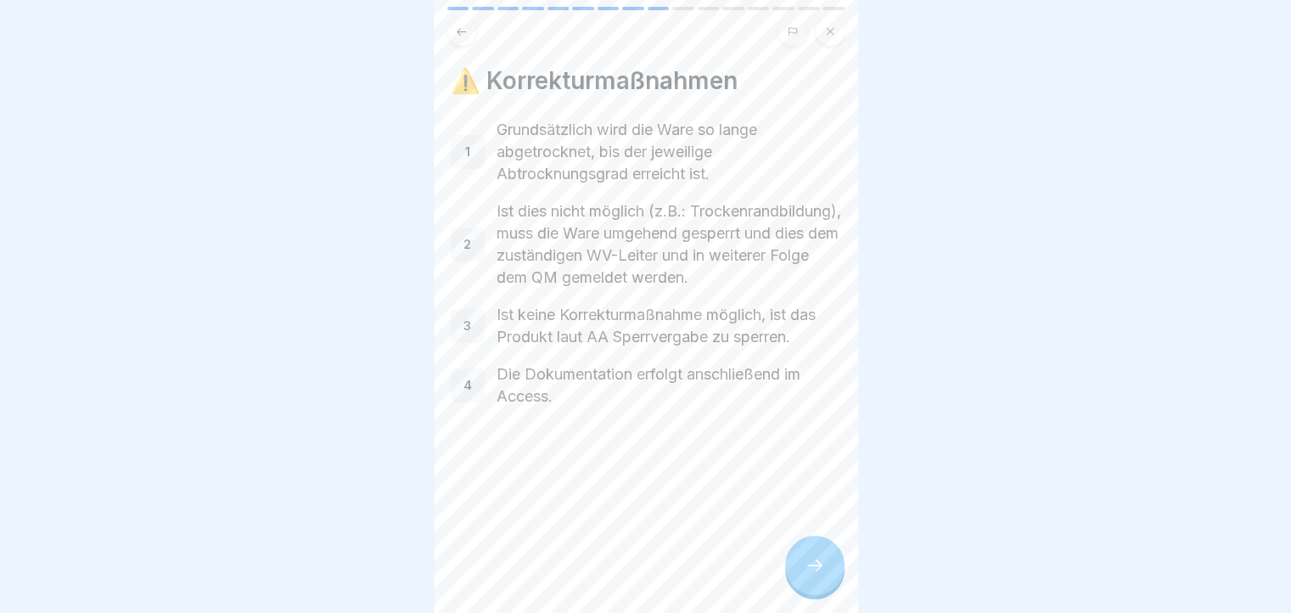
click at [464, 41] on button at bounding box center [461, 31] width 29 height 29
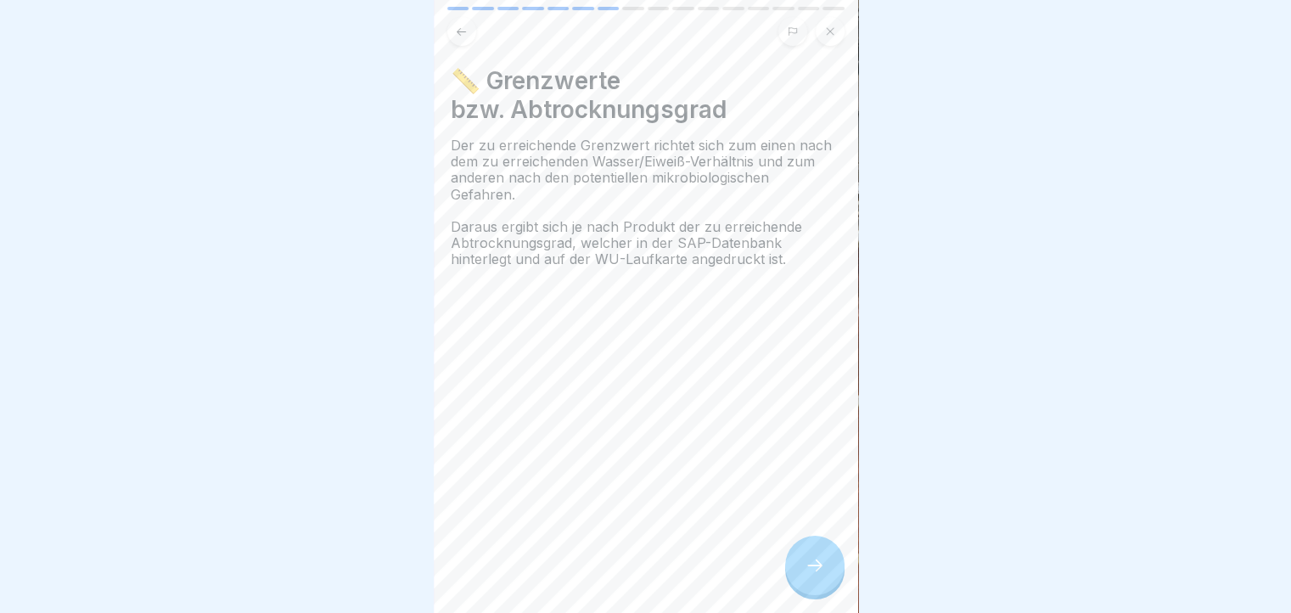
click at [464, 41] on button at bounding box center [461, 31] width 29 height 29
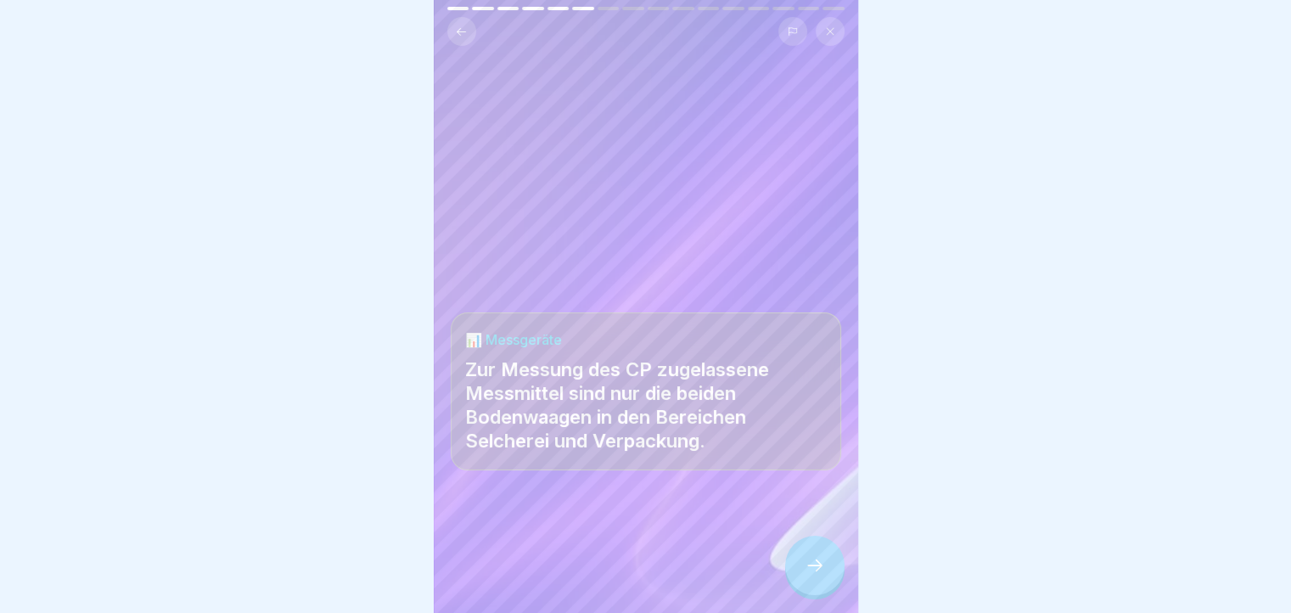
click at [464, 41] on button at bounding box center [461, 31] width 29 height 29
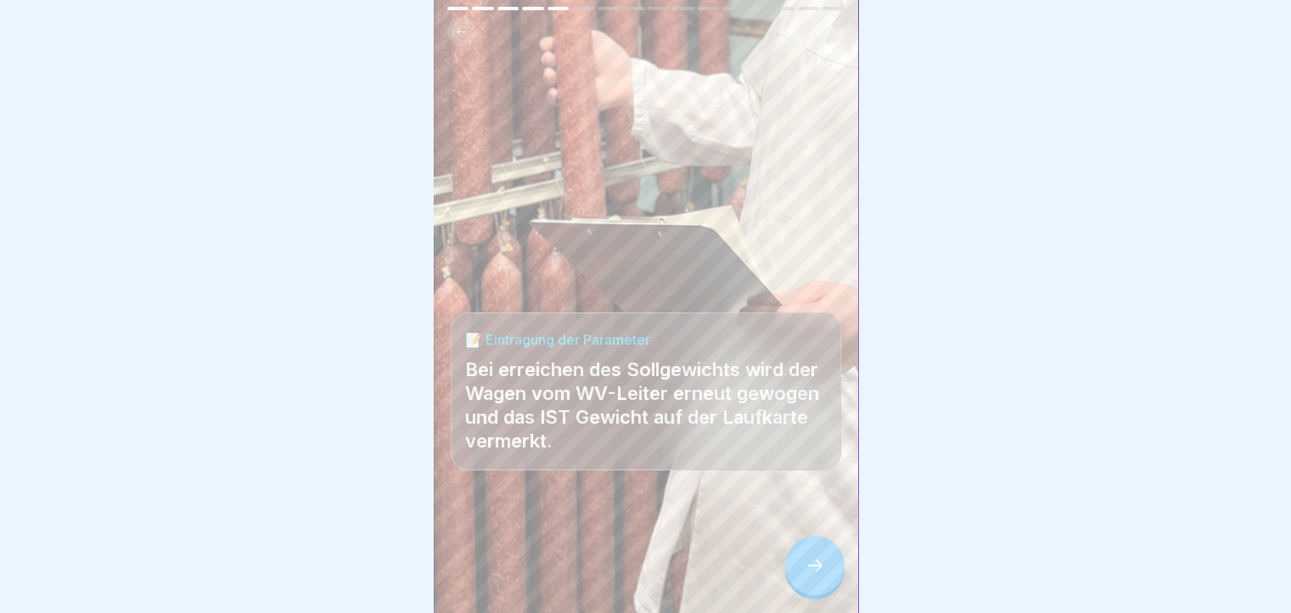
click at [464, 41] on button at bounding box center [461, 31] width 29 height 29
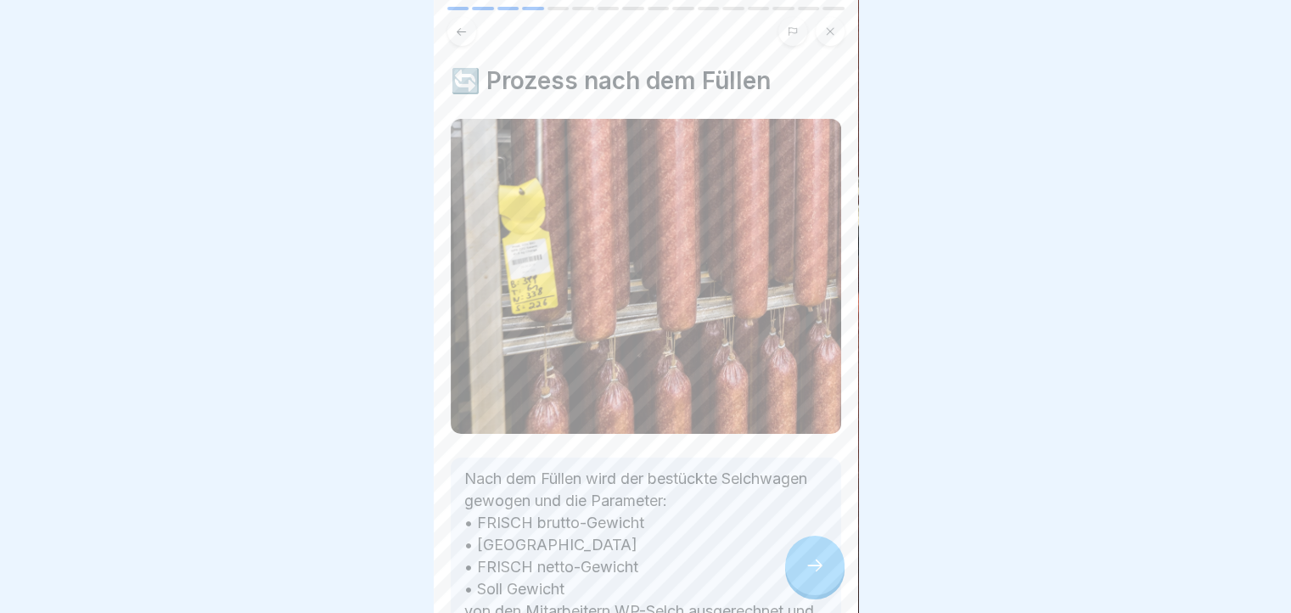
click at [464, 41] on button at bounding box center [461, 31] width 29 height 29
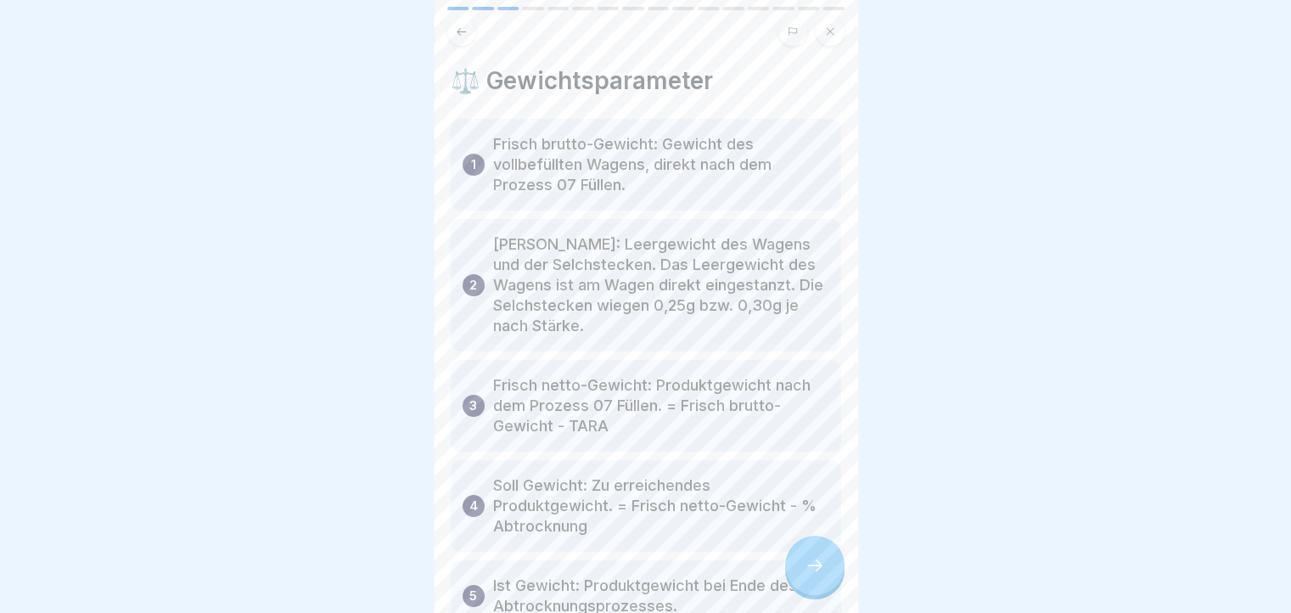
click at [464, 41] on button at bounding box center [461, 31] width 29 height 29
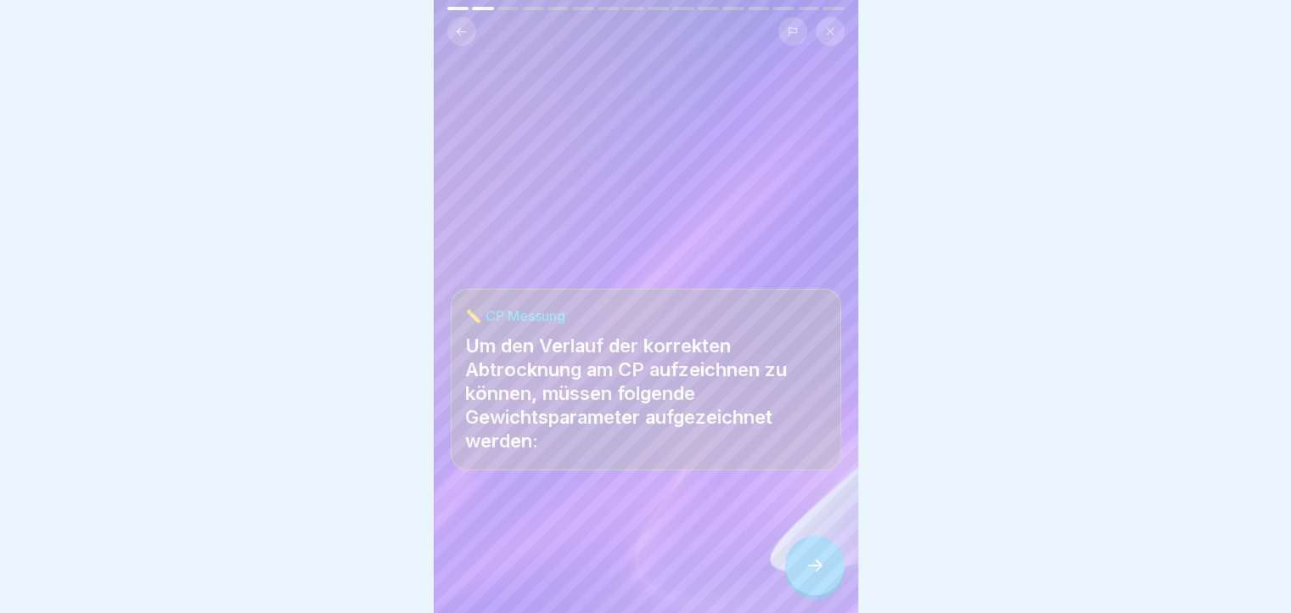
click at [464, 41] on button at bounding box center [461, 31] width 29 height 29
click at [800, 574] on div at bounding box center [814, 565] width 59 height 59
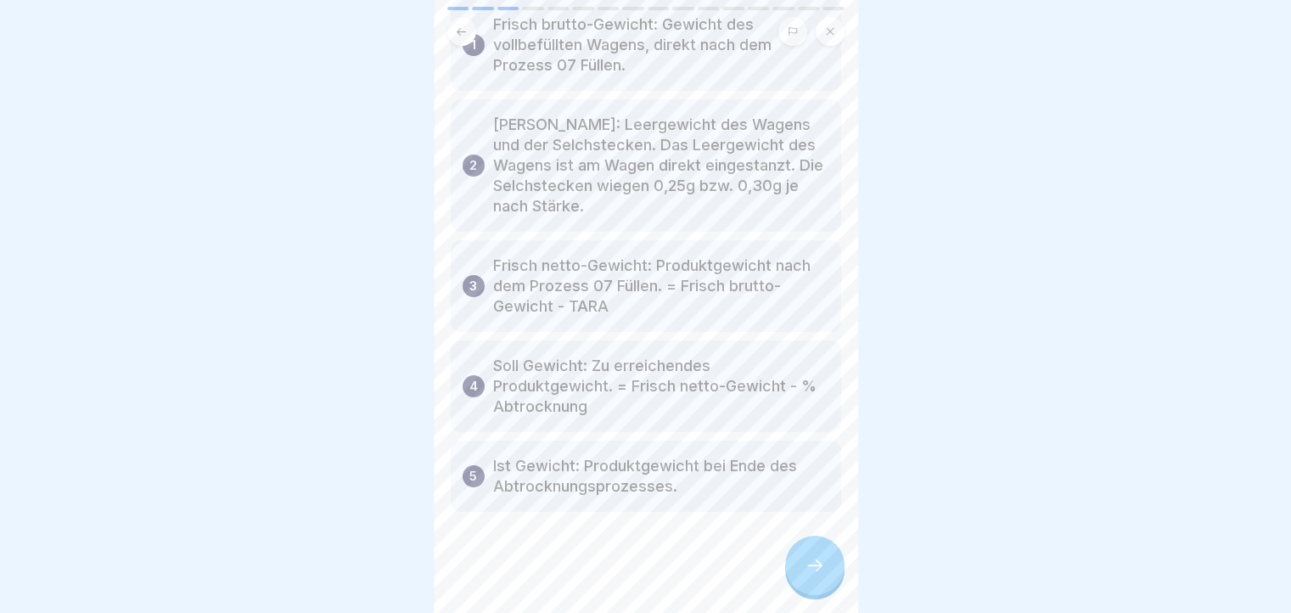
scroll to position [13, 0]
click at [827, 567] on div at bounding box center [814, 565] width 59 height 59
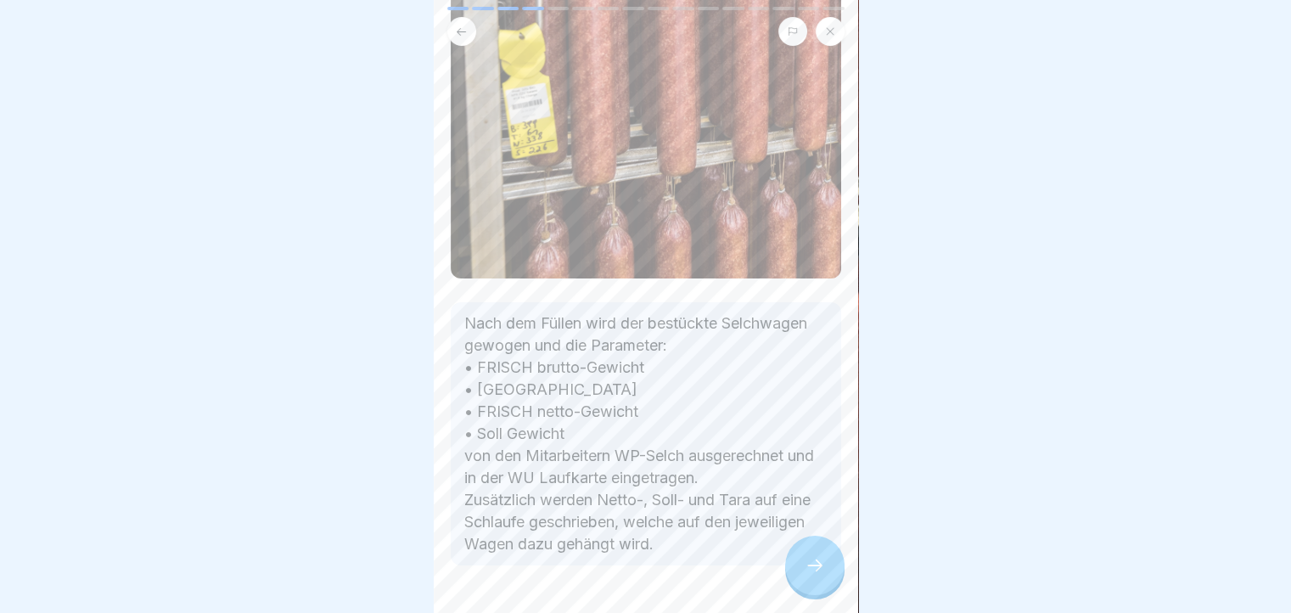
scroll to position [158, 0]
click at [803, 556] on div at bounding box center [814, 565] width 59 height 59
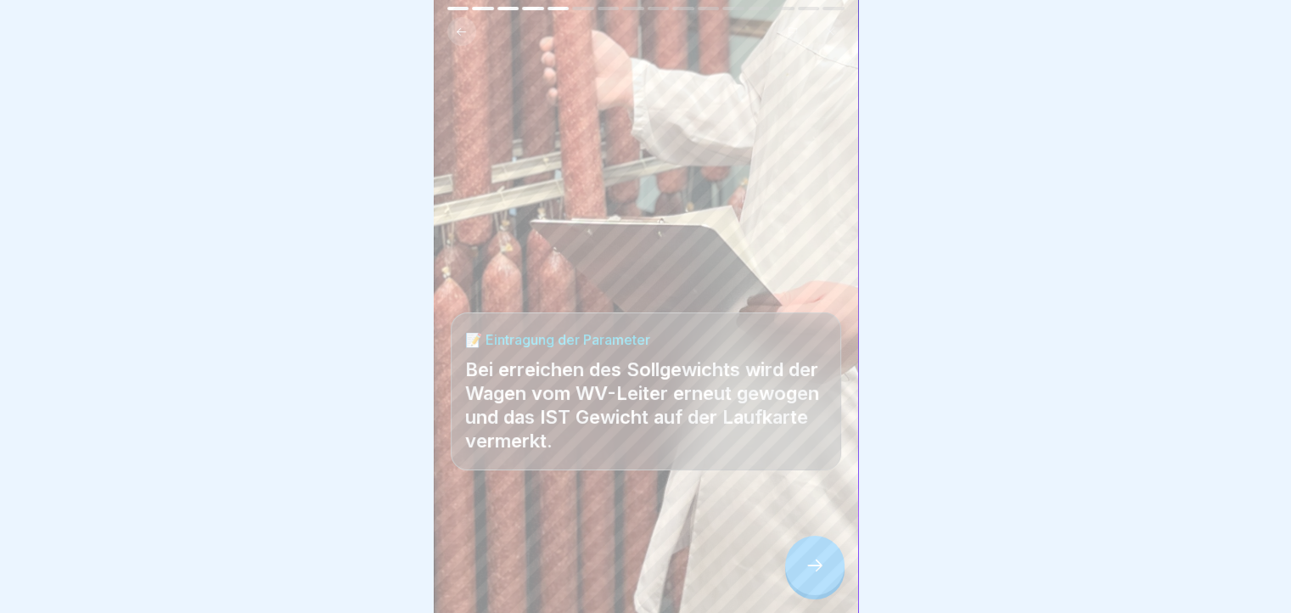
click at [813, 561] on icon at bounding box center [815, 565] width 20 height 20
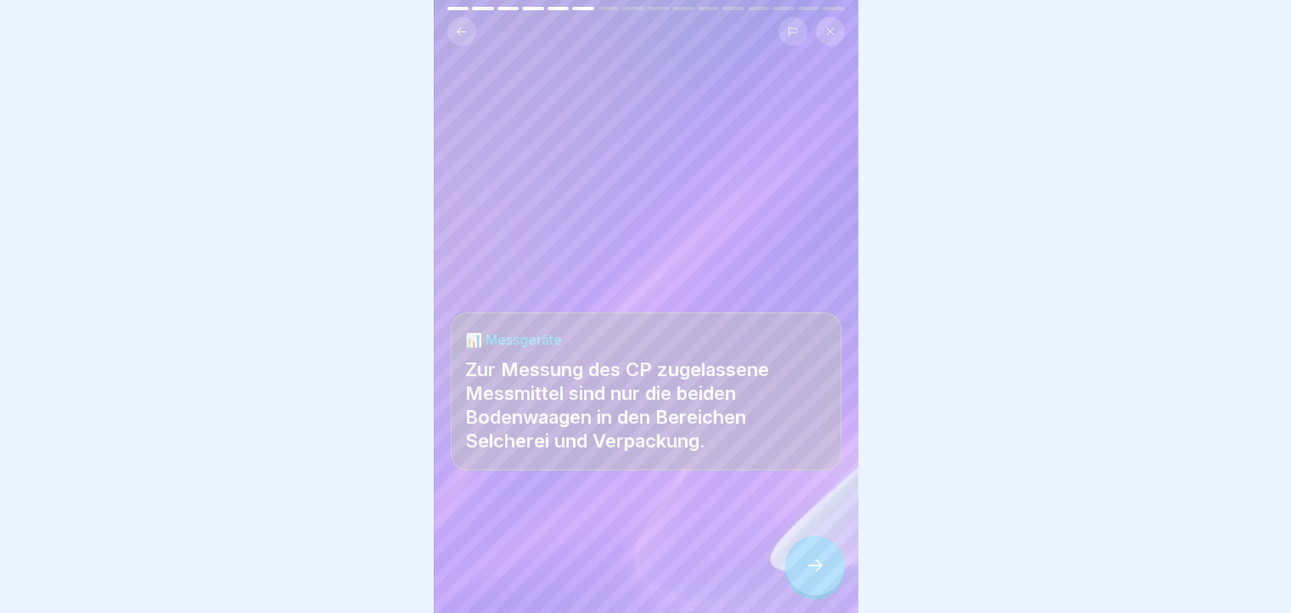
click at [812, 557] on div at bounding box center [814, 565] width 59 height 59
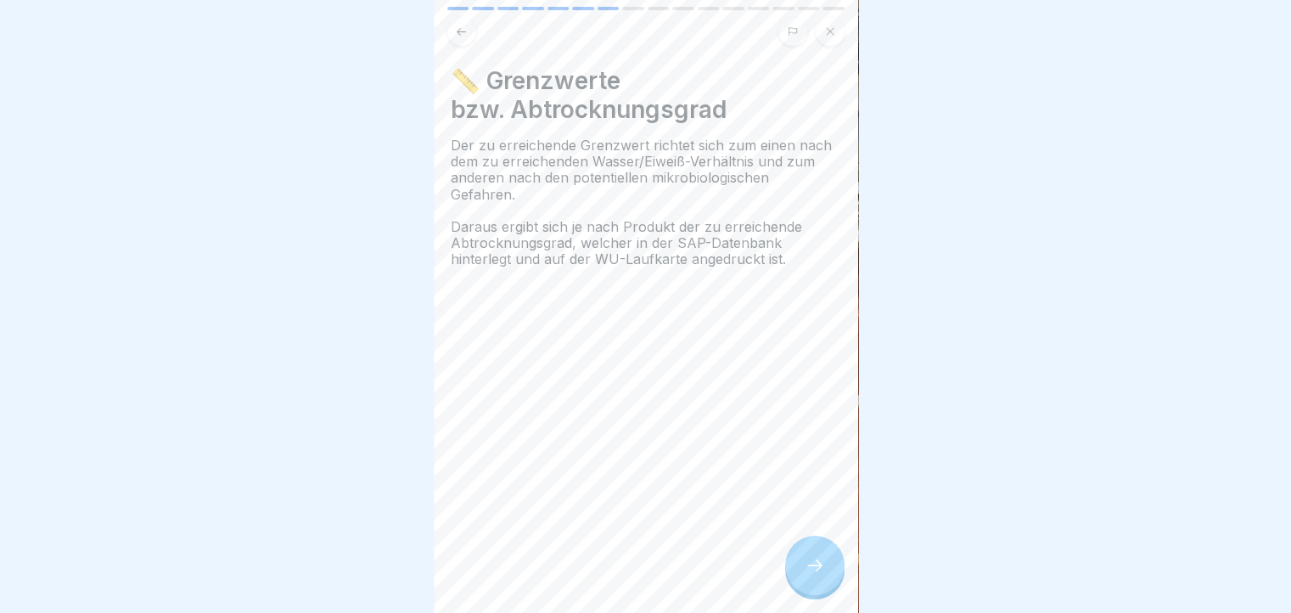
click at [830, 567] on div at bounding box center [814, 565] width 59 height 59
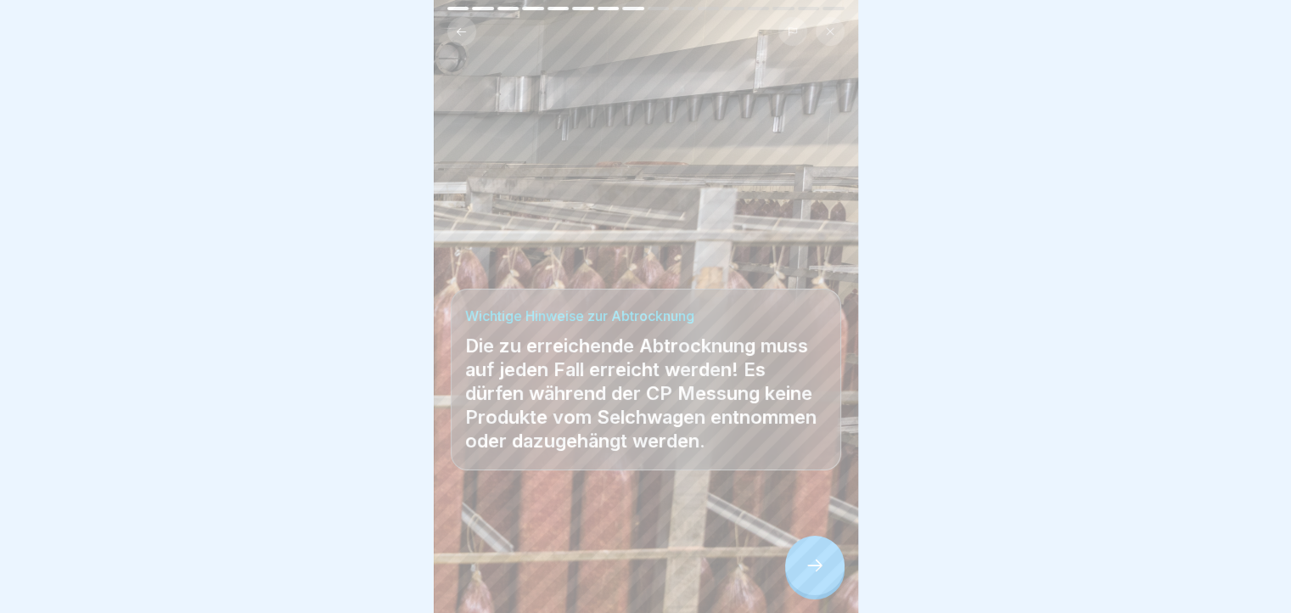
click at [797, 558] on div at bounding box center [814, 565] width 59 height 59
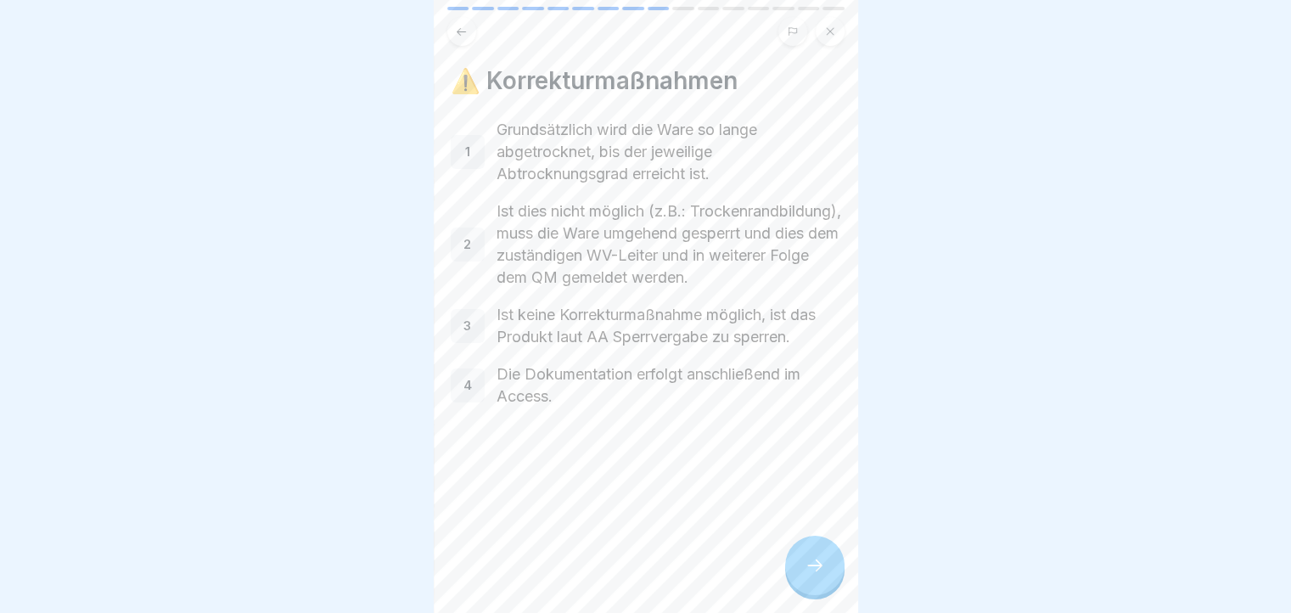
click at [813, 565] on icon at bounding box center [815, 565] width 20 height 20
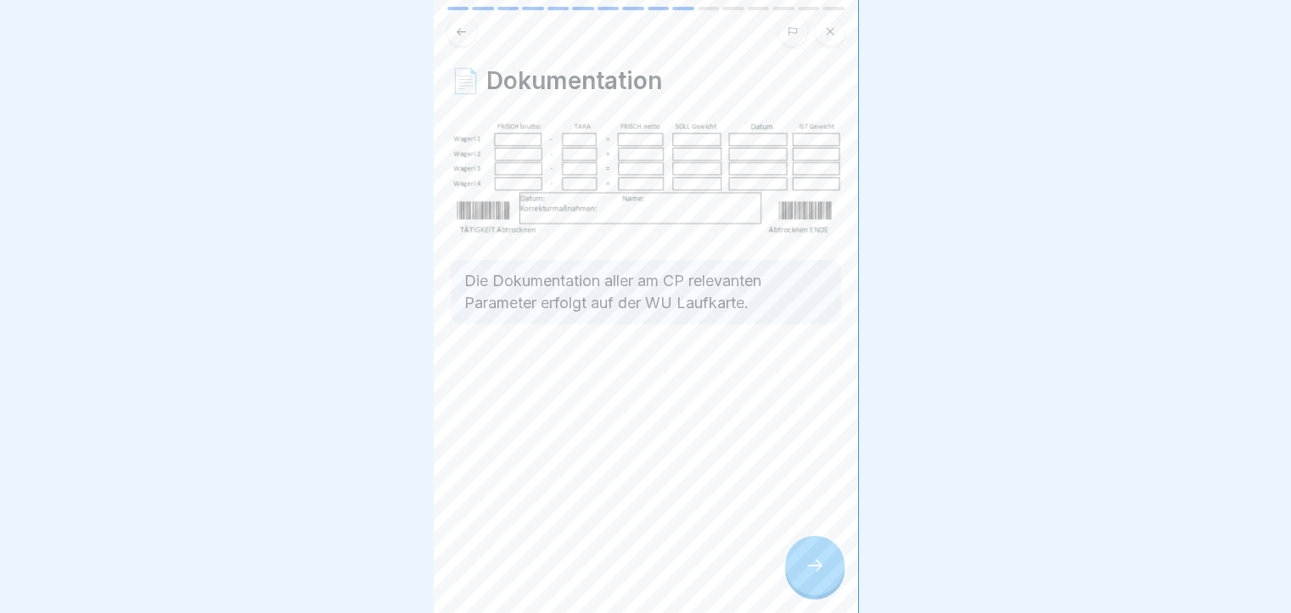
click at [813, 549] on div at bounding box center [814, 565] width 59 height 59
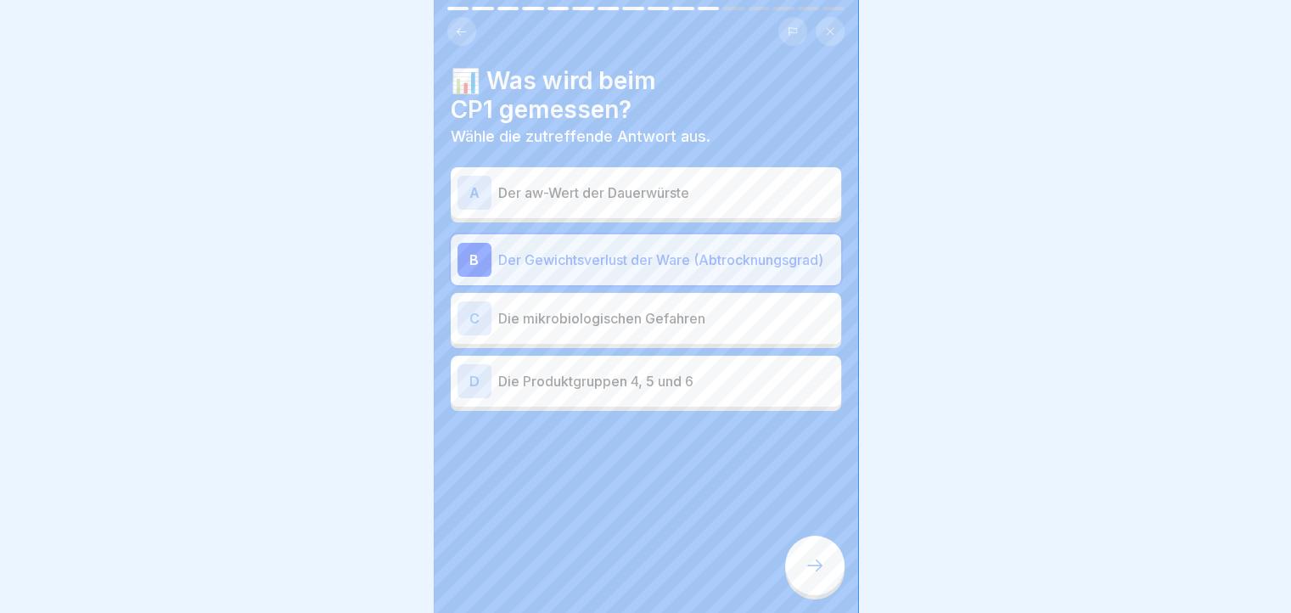
click at [809, 560] on icon at bounding box center [815, 565] width 20 height 20
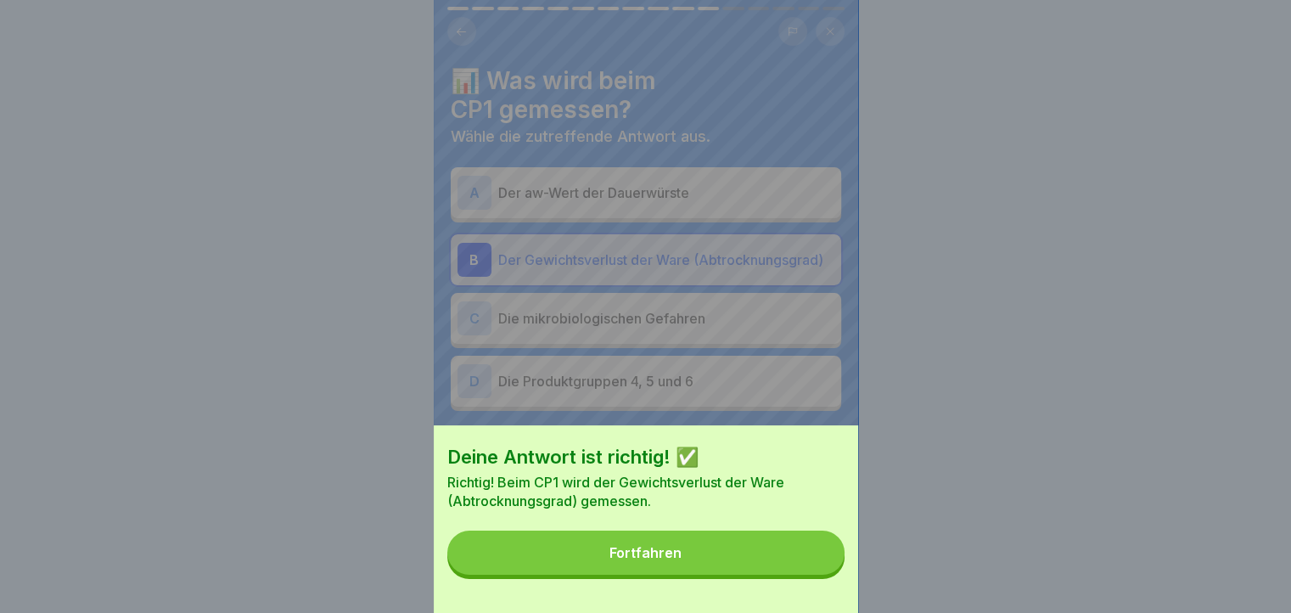
click at [766, 568] on button "Fortfahren" at bounding box center [645, 553] width 397 height 44
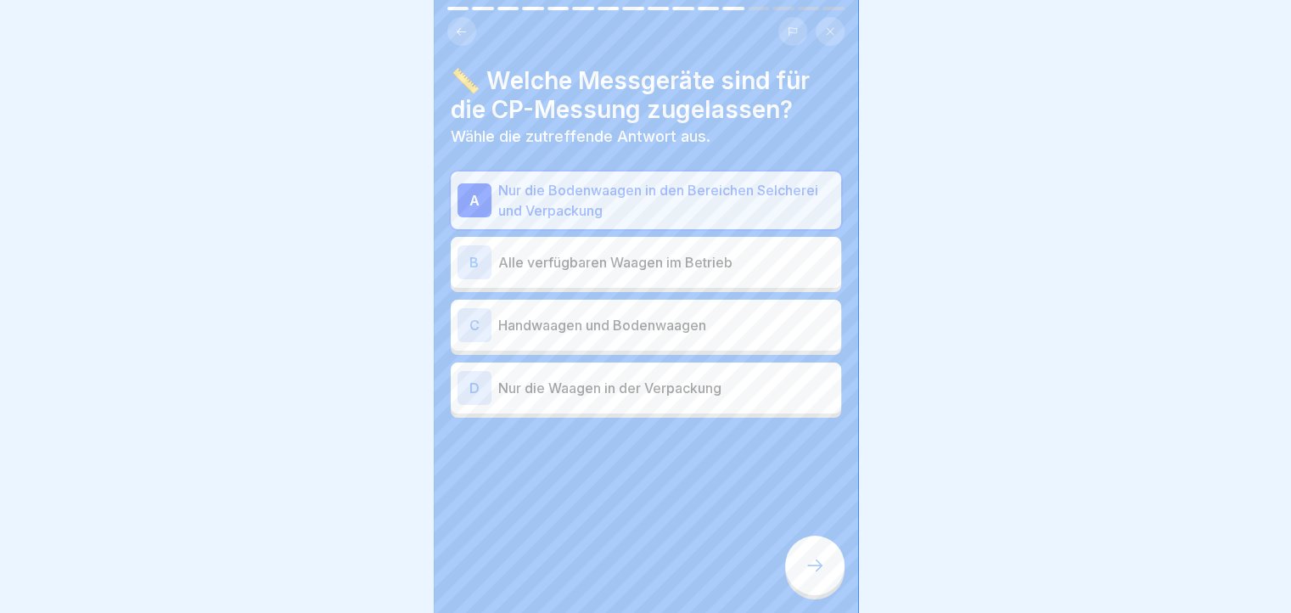
click at [795, 574] on div at bounding box center [814, 565] width 59 height 59
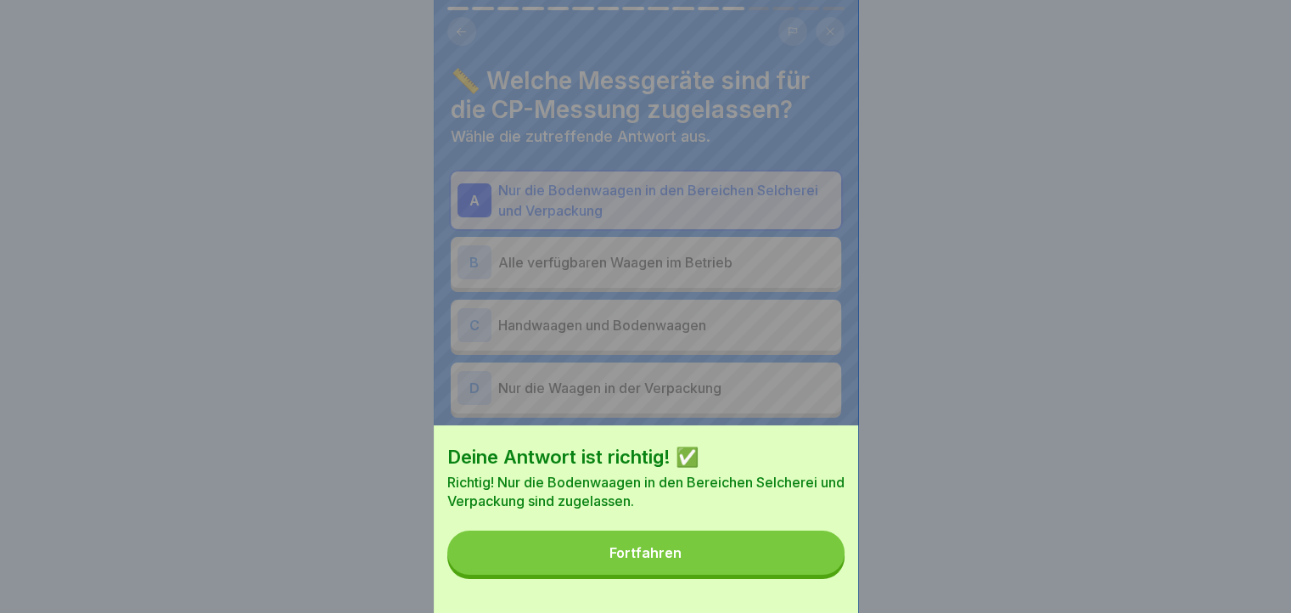
click at [780, 575] on button "Fortfahren" at bounding box center [645, 553] width 397 height 44
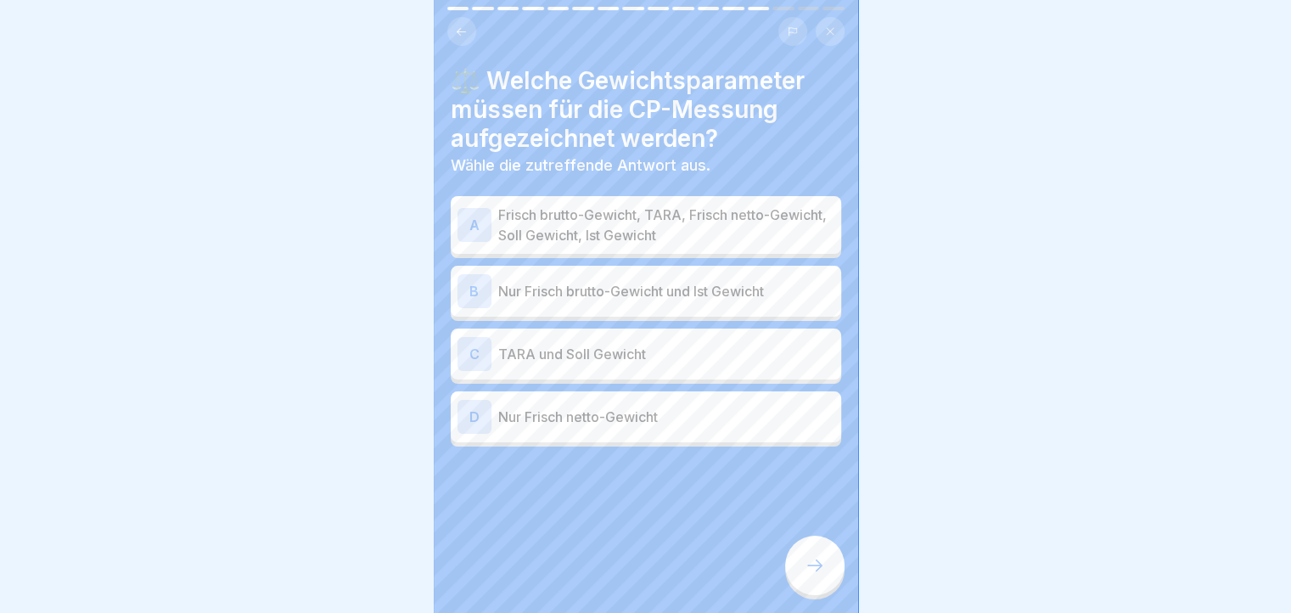
click at [697, 222] on p "Frisch brutto-Gewicht, TARA, Frisch netto-Gewicht, Soll Gewicht, Ist Gewicht" at bounding box center [666, 225] width 336 height 41
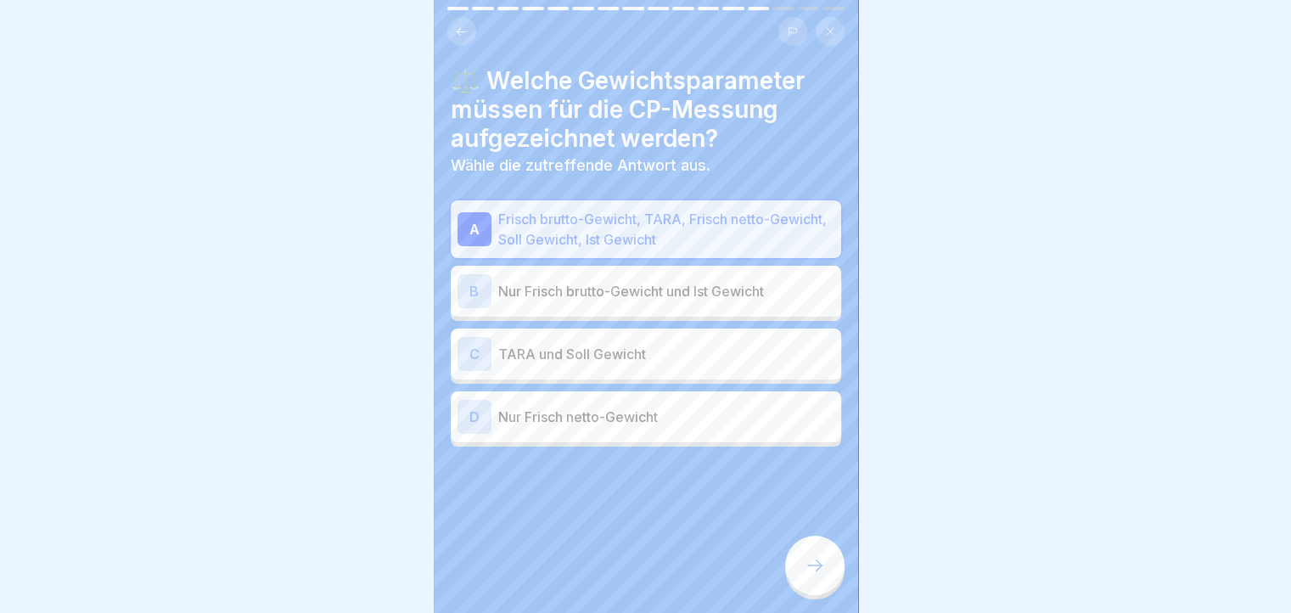
click at [813, 554] on div at bounding box center [814, 565] width 59 height 59
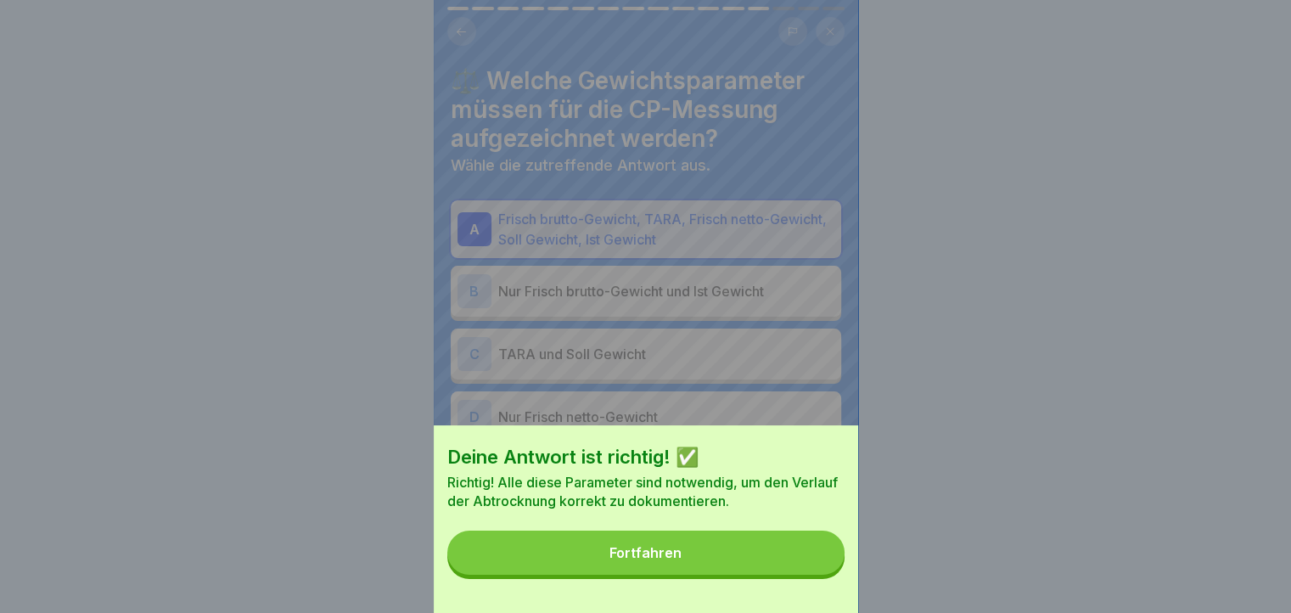
click at [788, 558] on button "Fortfahren" at bounding box center [645, 553] width 397 height 44
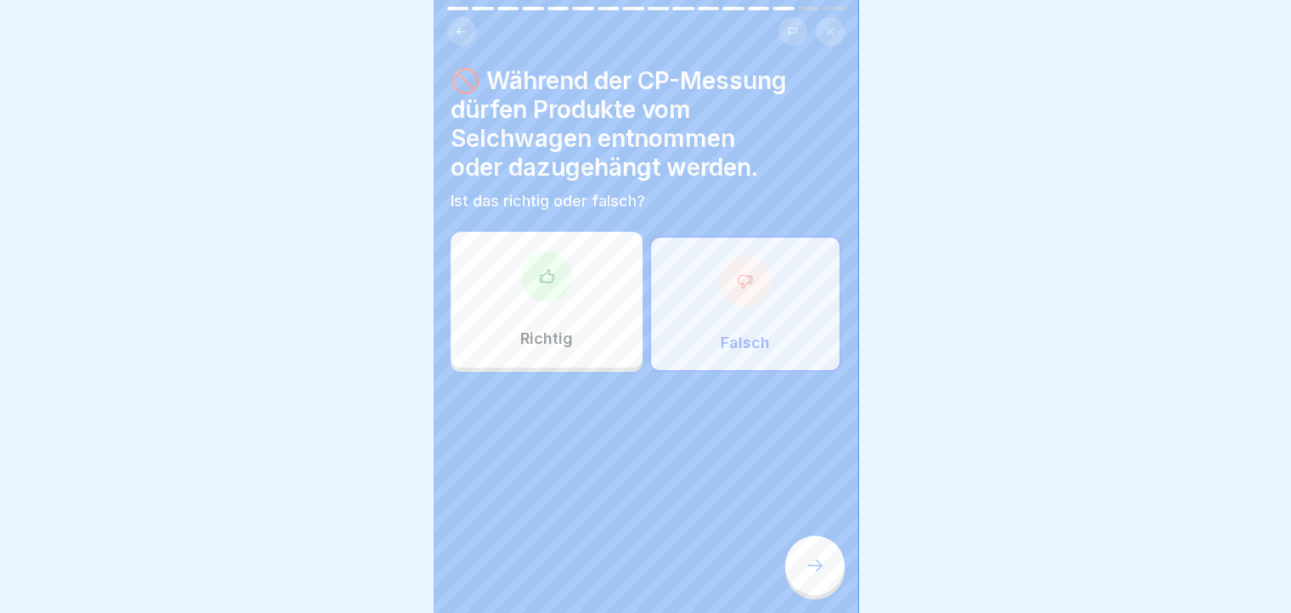
click at [831, 551] on div at bounding box center [814, 565] width 59 height 59
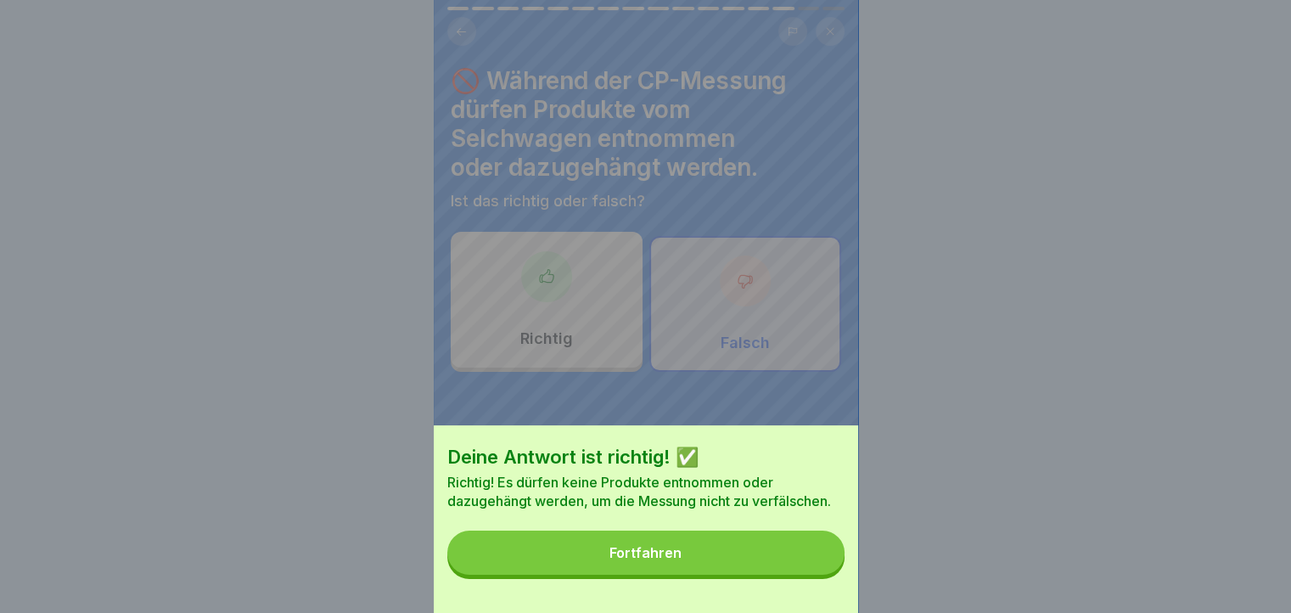
click at [784, 556] on button "Fortfahren" at bounding box center [645, 553] width 397 height 44
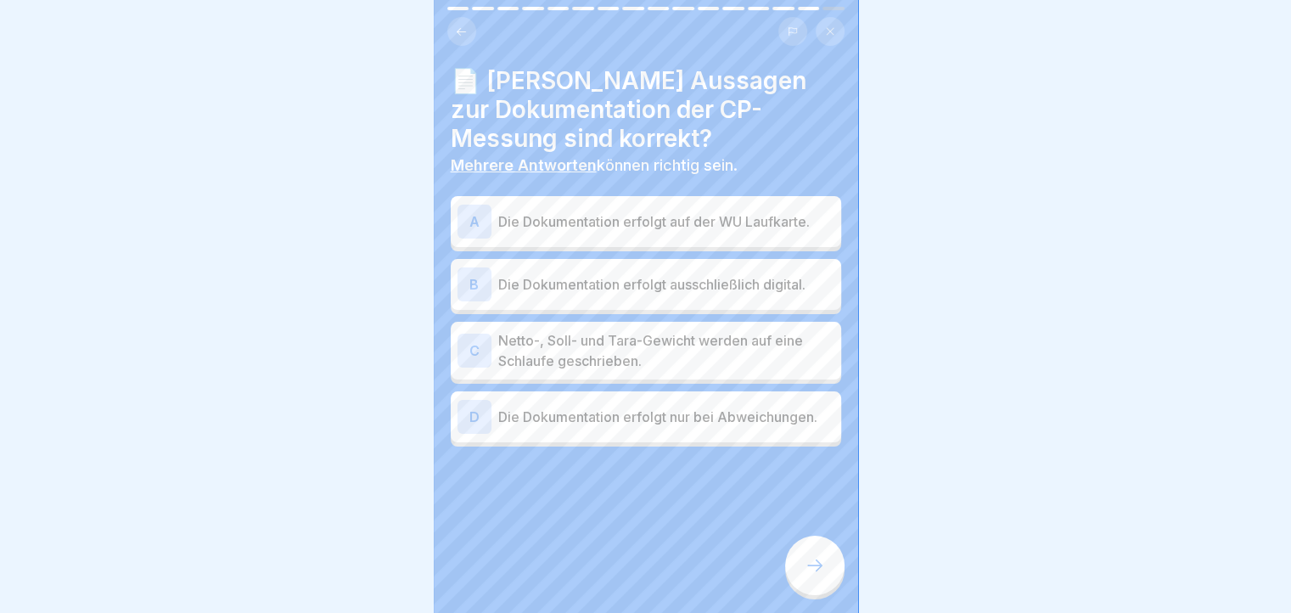
click at [617, 222] on div "A Die Dokumentation erfolgt auf der WU Laufkarte." at bounding box center [646, 222] width 377 height 34
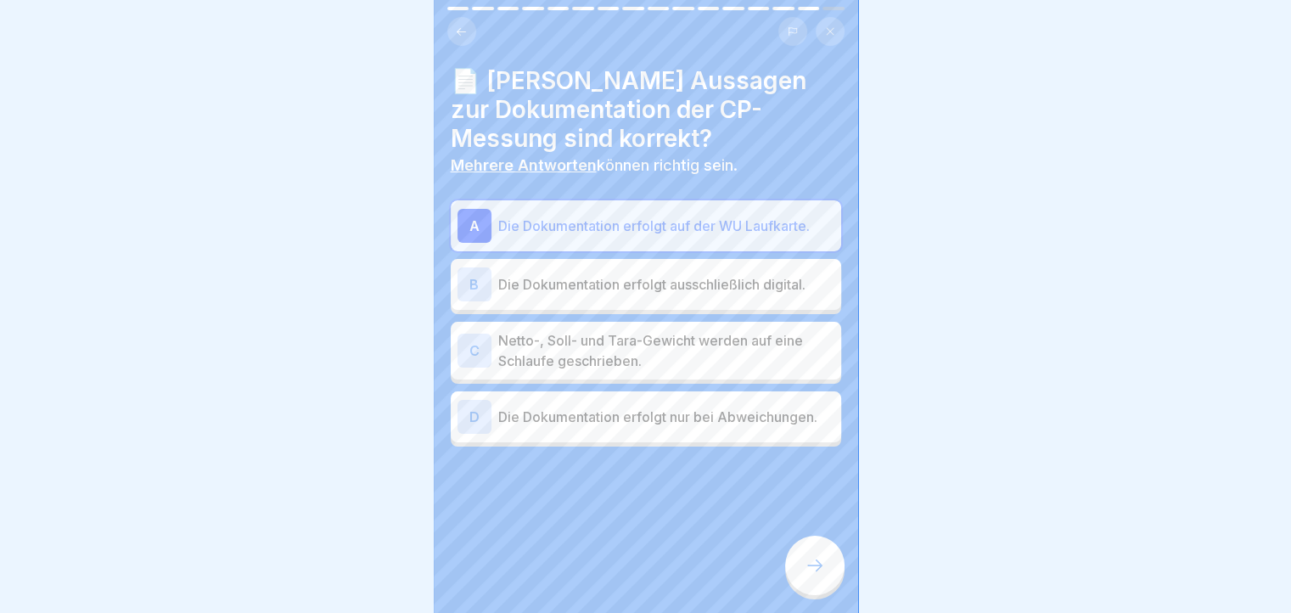
click at [608, 331] on p "Netto-, Soll- und Tara-Gewicht werden auf eine Schlaufe geschrieben." at bounding box center [666, 350] width 336 height 41
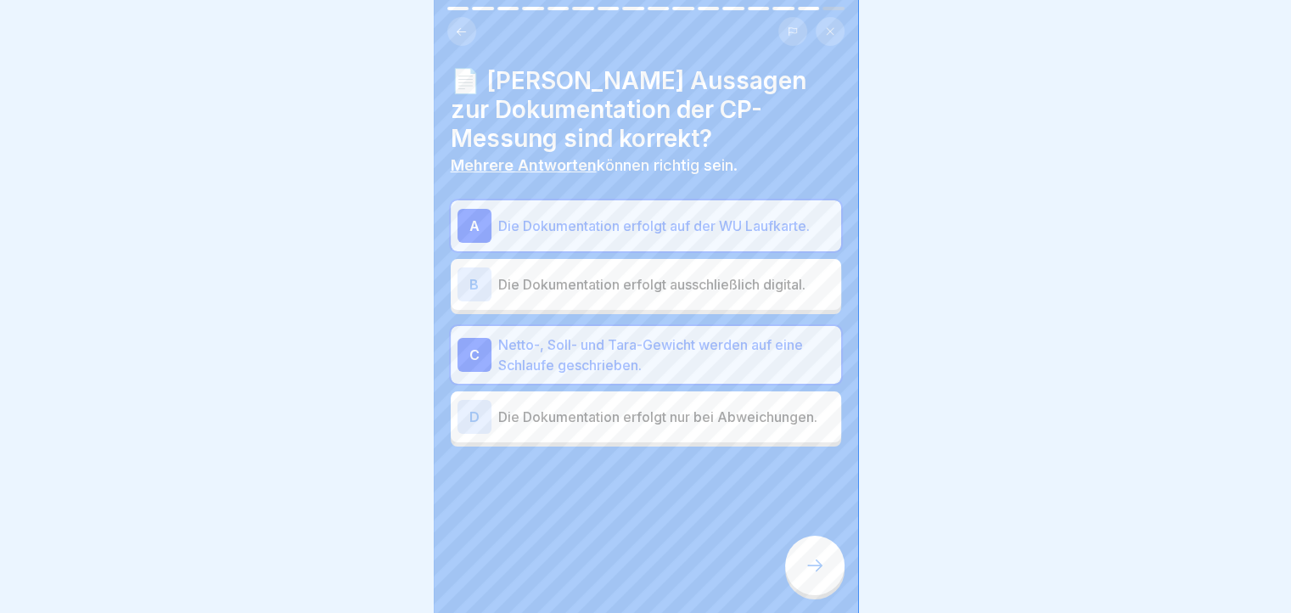
click at [828, 578] on div at bounding box center [814, 565] width 59 height 59
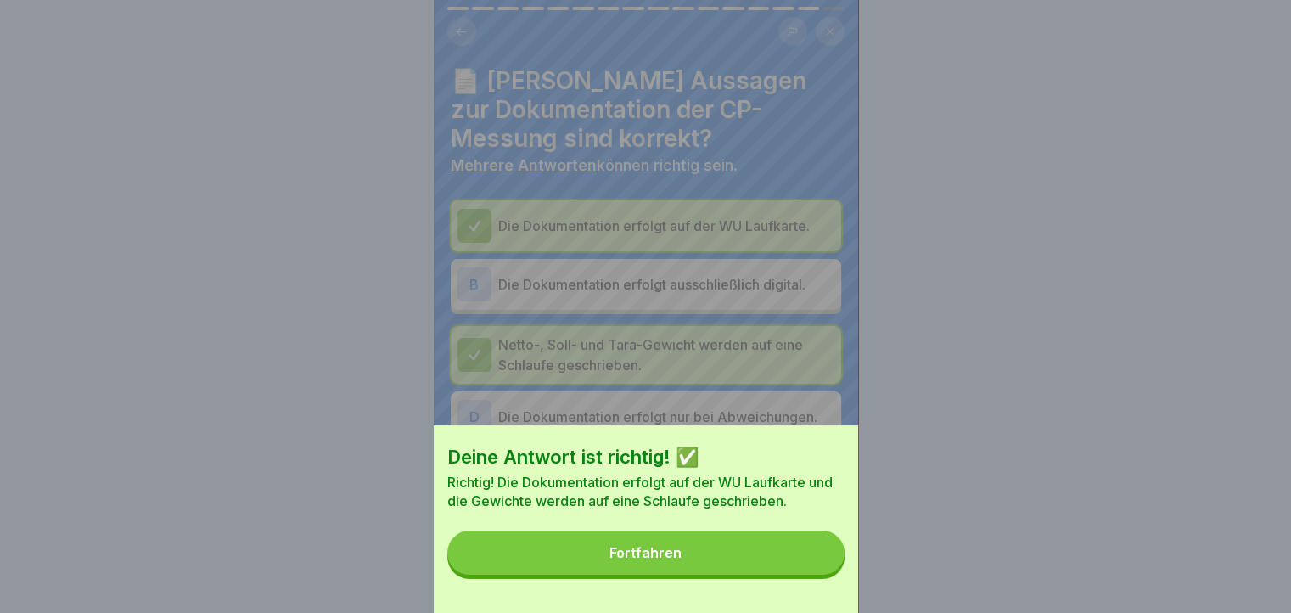
click at [828, 575] on button "Fortfahren" at bounding box center [645, 553] width 397 height 44
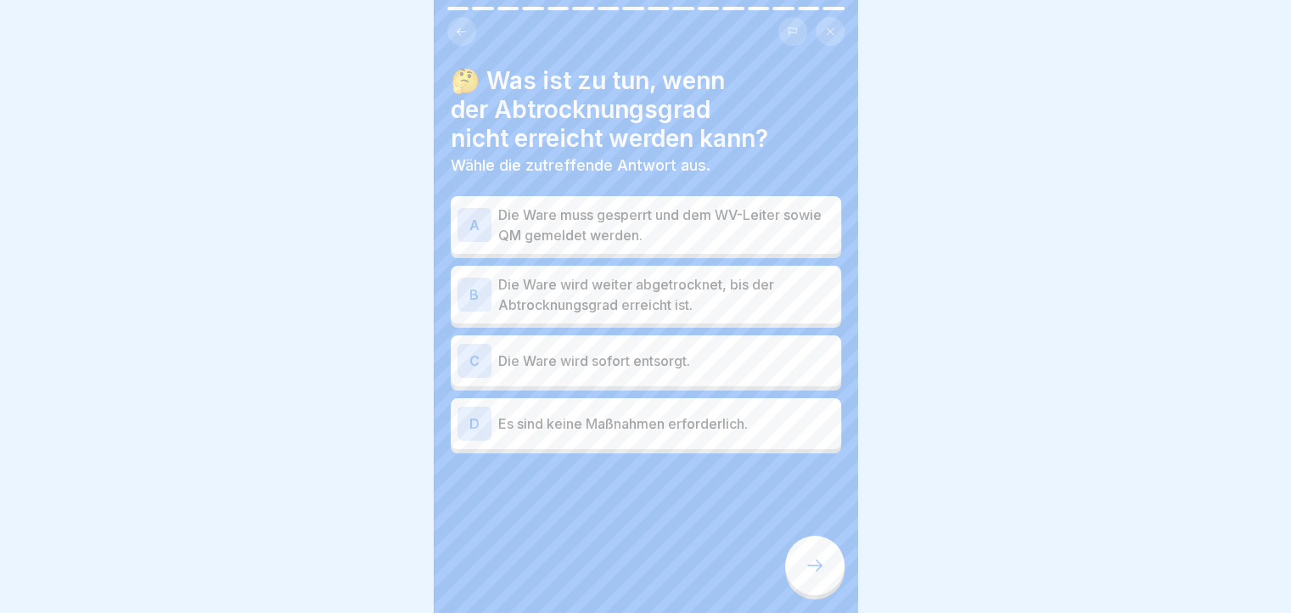
click at [664, 215] on p "Die Ware muss gesperrt und dem WV-Leiter sowie QM gemeldet werden." at bounding box center [666, 225] width 336 height 41
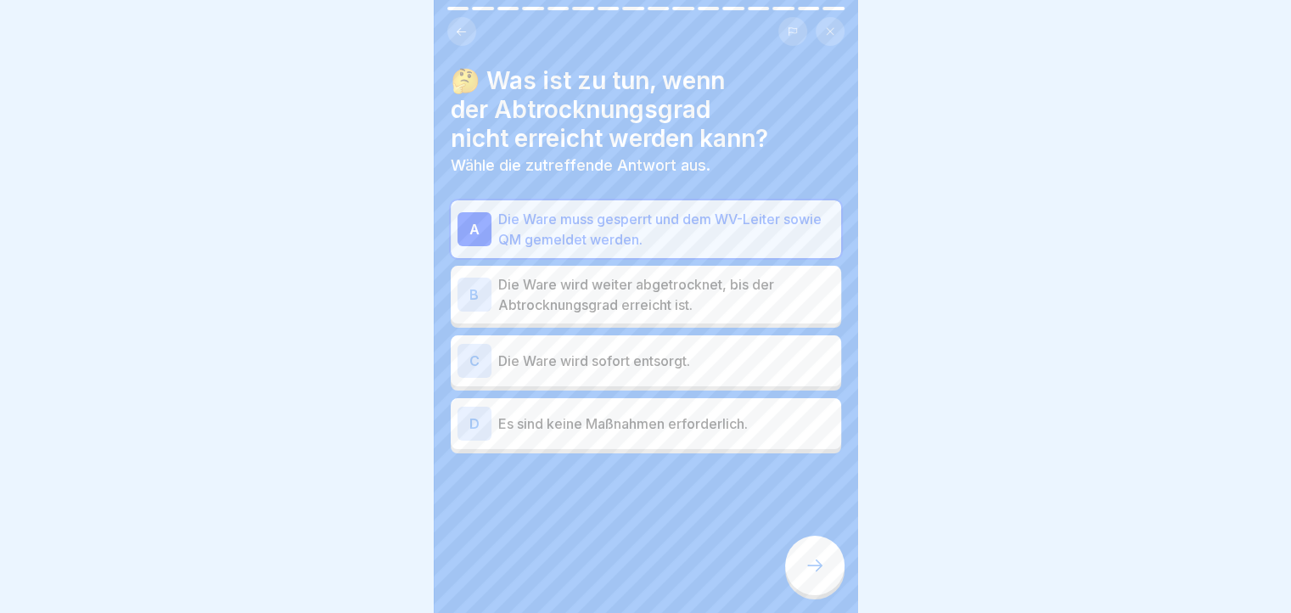
click at [801, 557] on div at bounding box center [814, 565] width 59 height 59
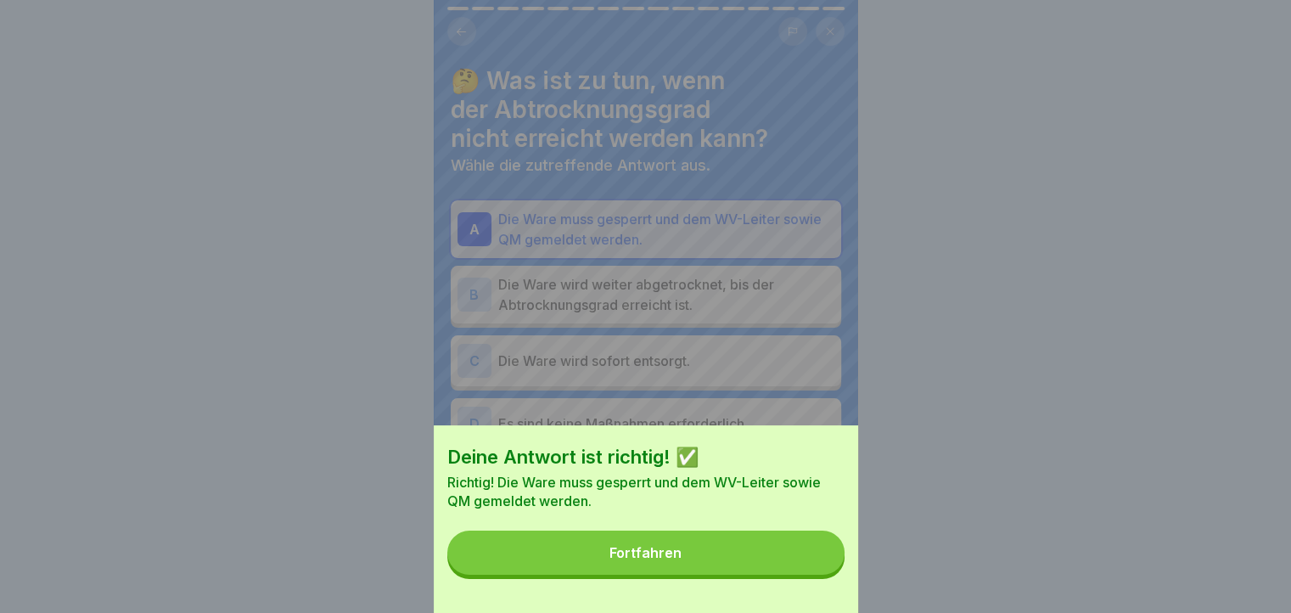
click at [748, 571] on button "Fortfahren" at bounding box center [645, 553] width 397 height 44
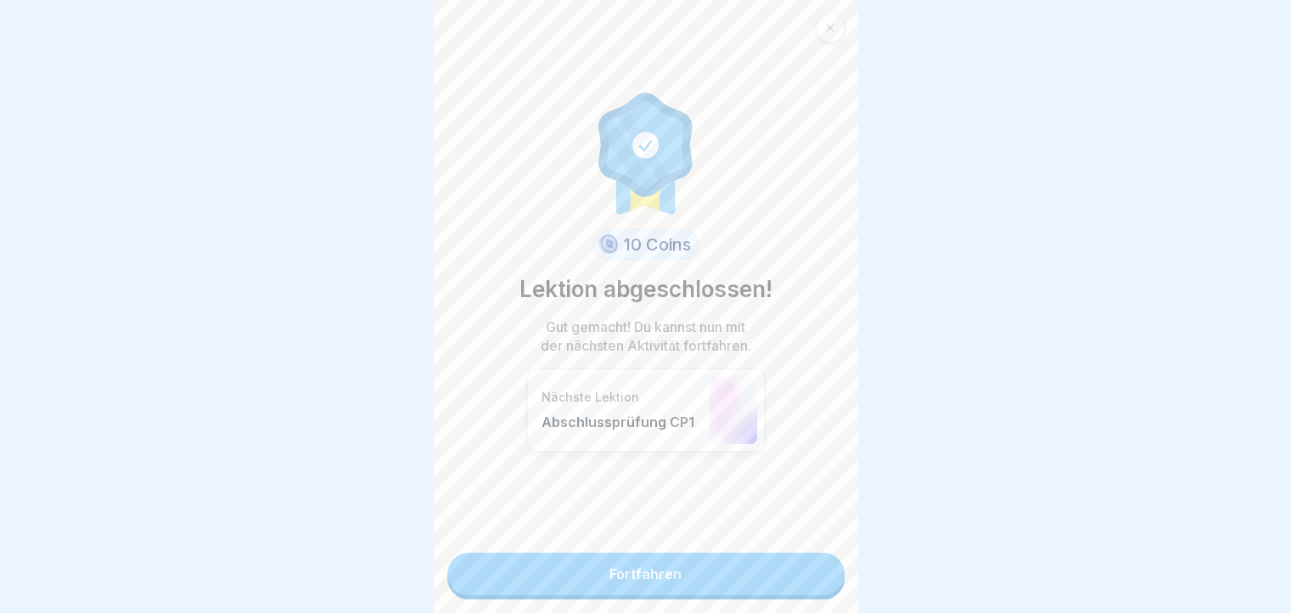
click at [748, 571] on link "Fortfahren" at bounding box center [645, 574] width 397 height 42
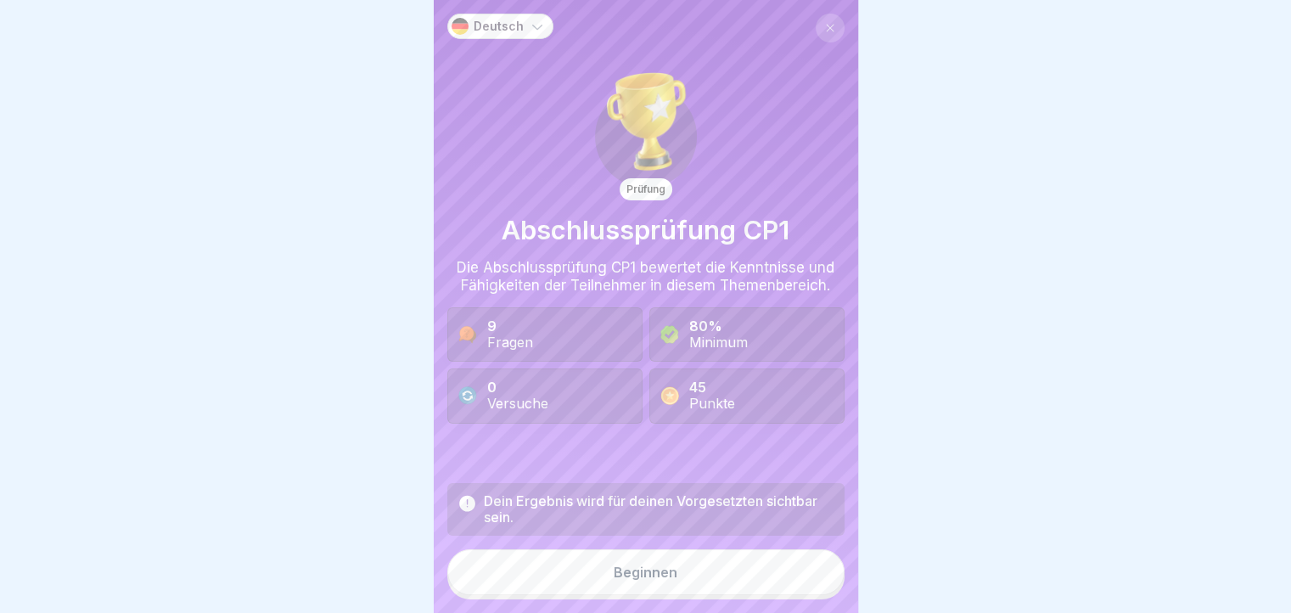
scroll to position [13, 0]
click at [659, 578] on div "Beginnen" at bounding box center [646, 572] width 64 height 15
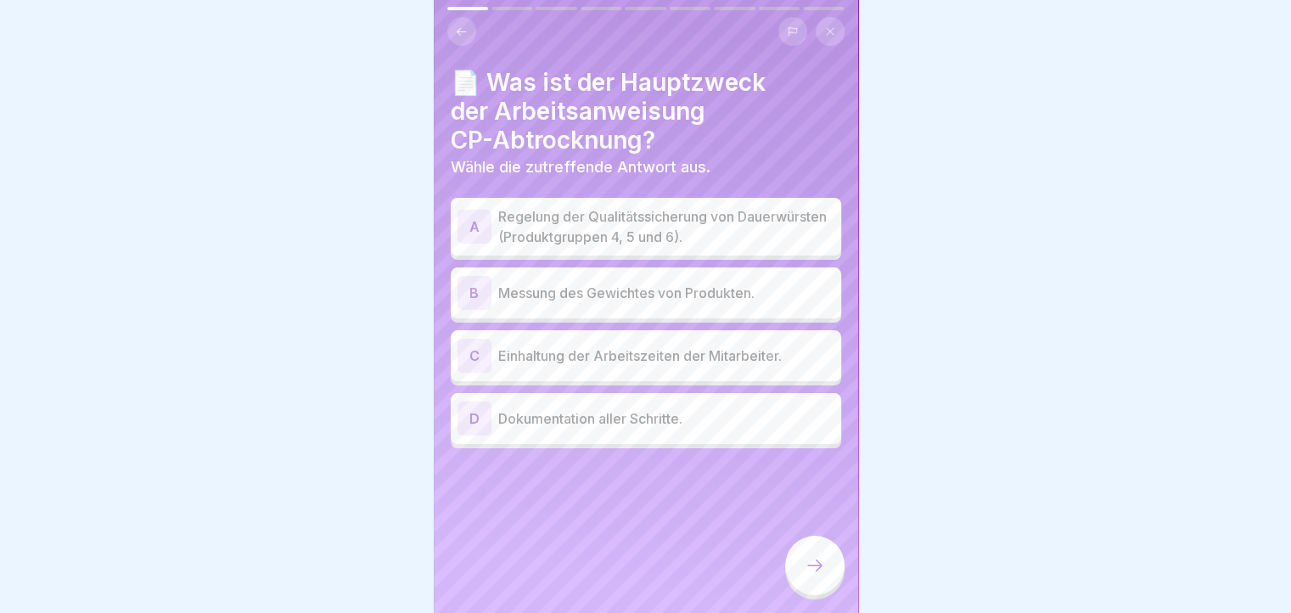
click at [618, 223] on p "Regelung der Qualitätssicherung von Dauerwürsten (Produktgruppen 4, 5 und 6)." at bounding box center [666, 226] width 336 height 41
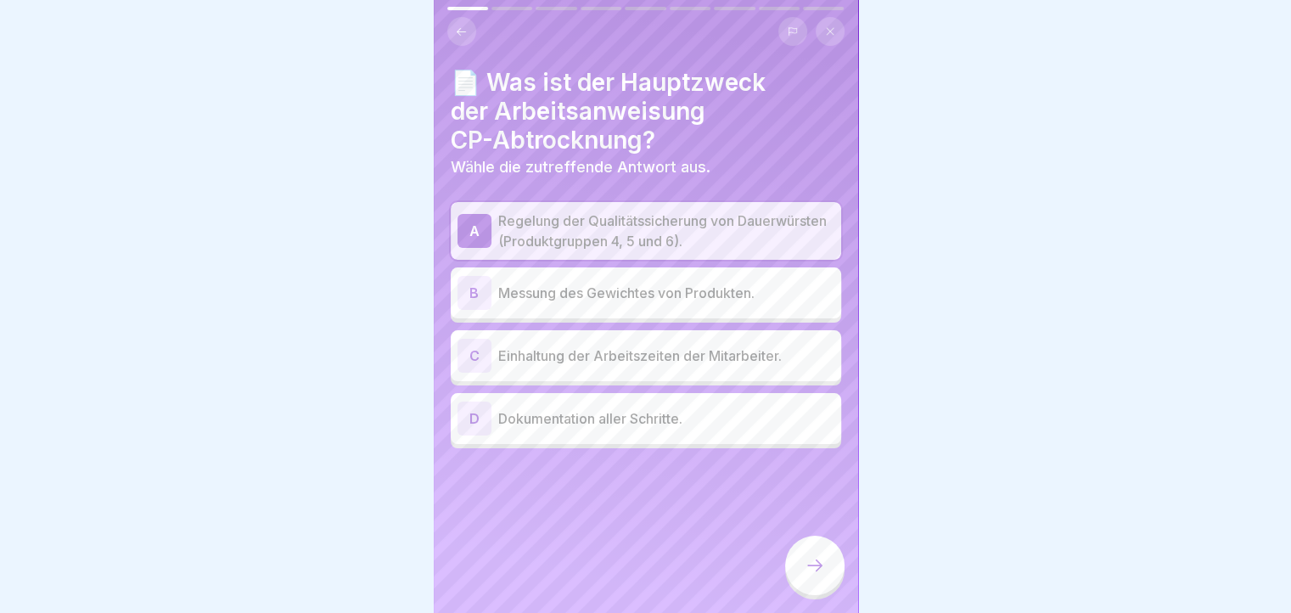
click at [805, 564] on icon at bounding box center [815, 565] width 20 height 20
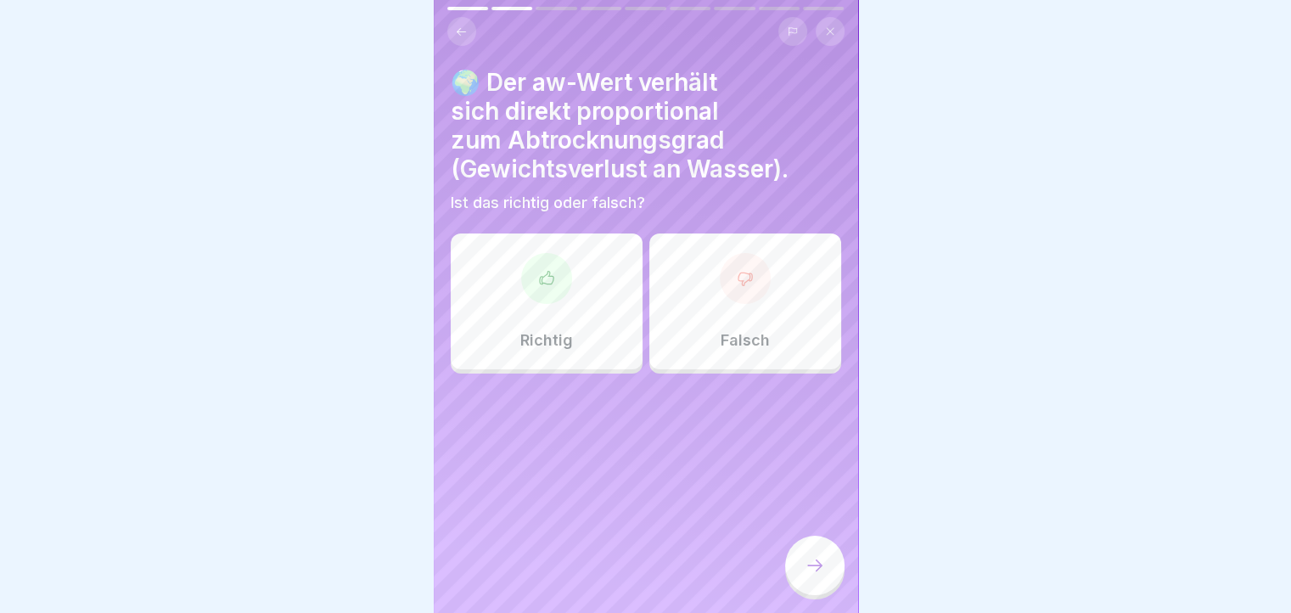
click at [676, 314] on div "Falsch" at bounding box center [746, 302] width 192 height 136
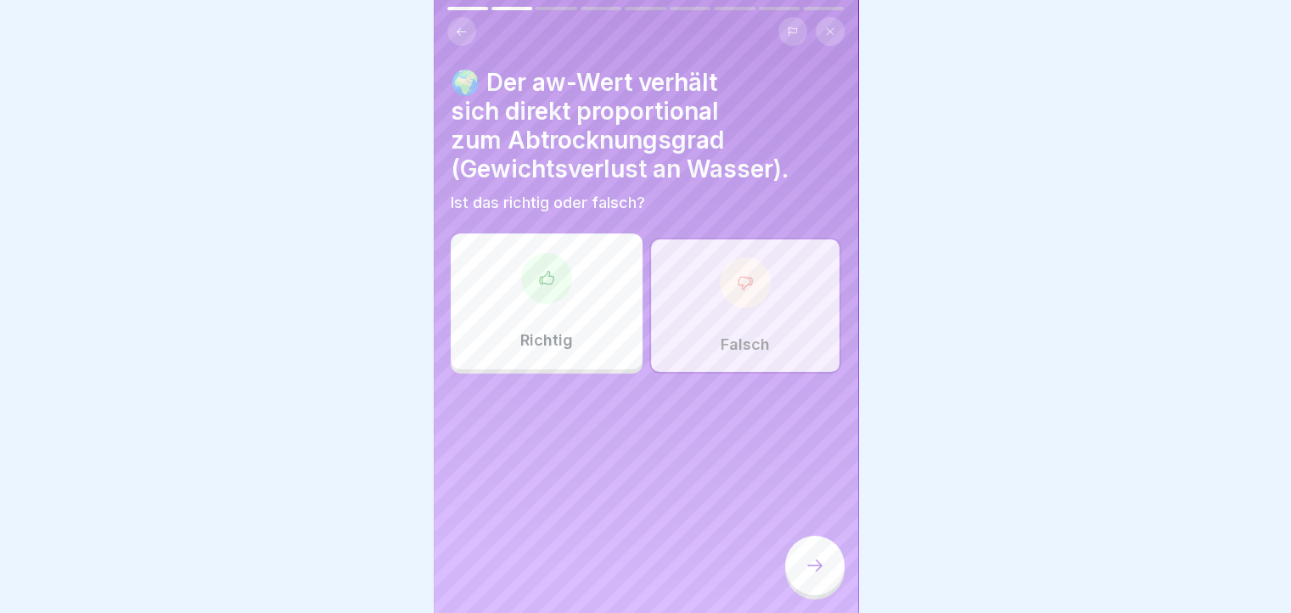
click at [805, 554] on div at bounding box center [814, 565] width 59 height 59
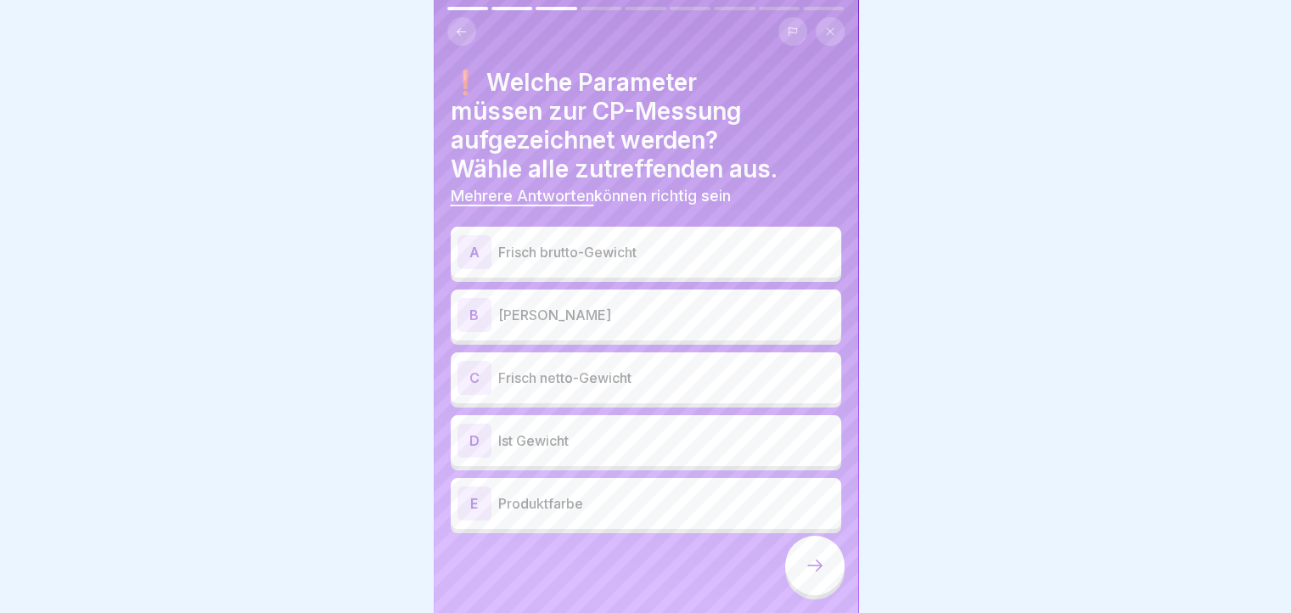
click at [564, 242] on p "Frisch brutto-Gewicht" at bounding box center [666, 252] width 336 height 20
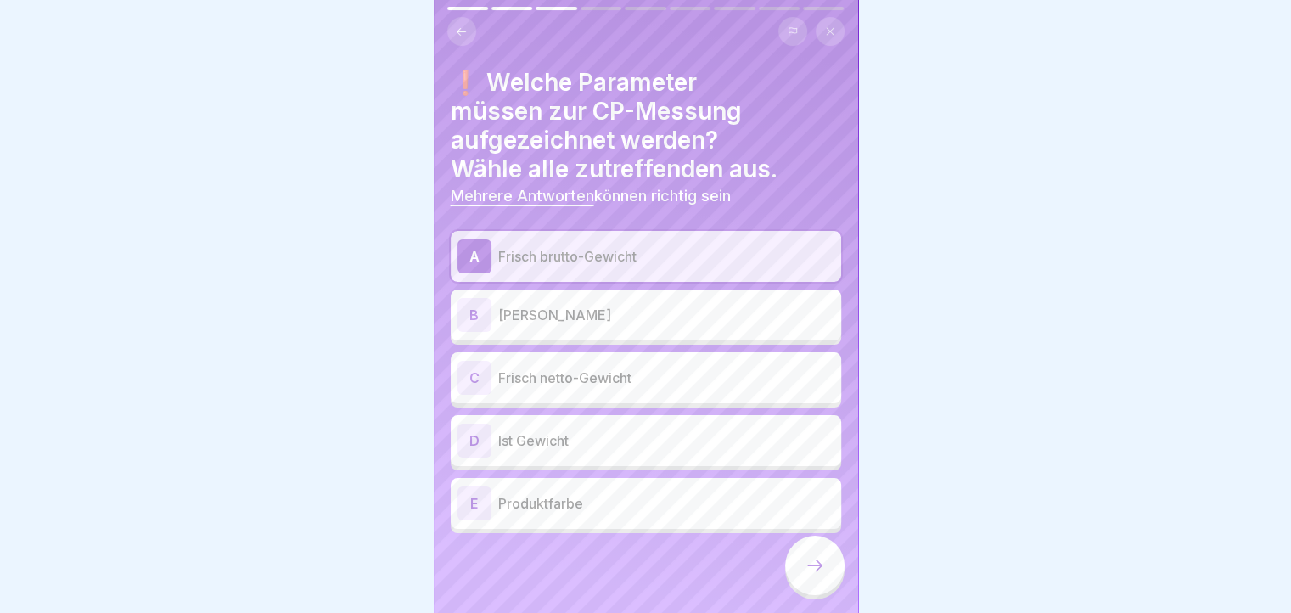
click at [559, 298] on div "B [PERSON_NAME]" at bounding box center [646, 315] width 377 height 34
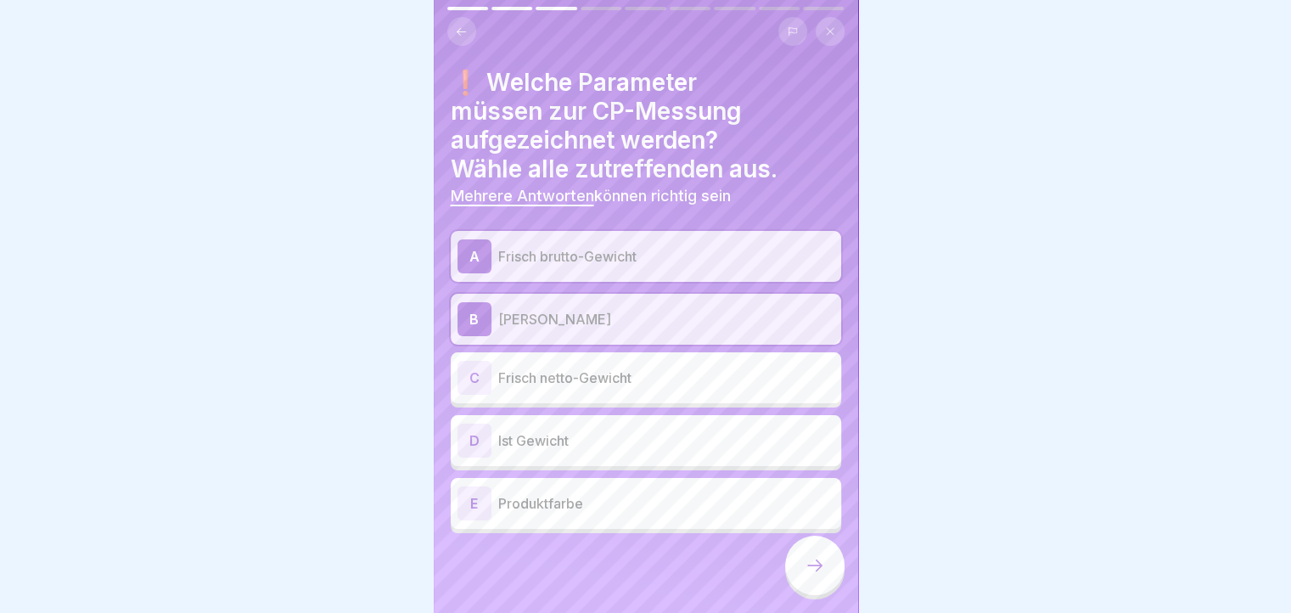
click at [554, 361] on div "C Frisch netto-Gewicht" at bounding box center [646, 378] width 377 height 34
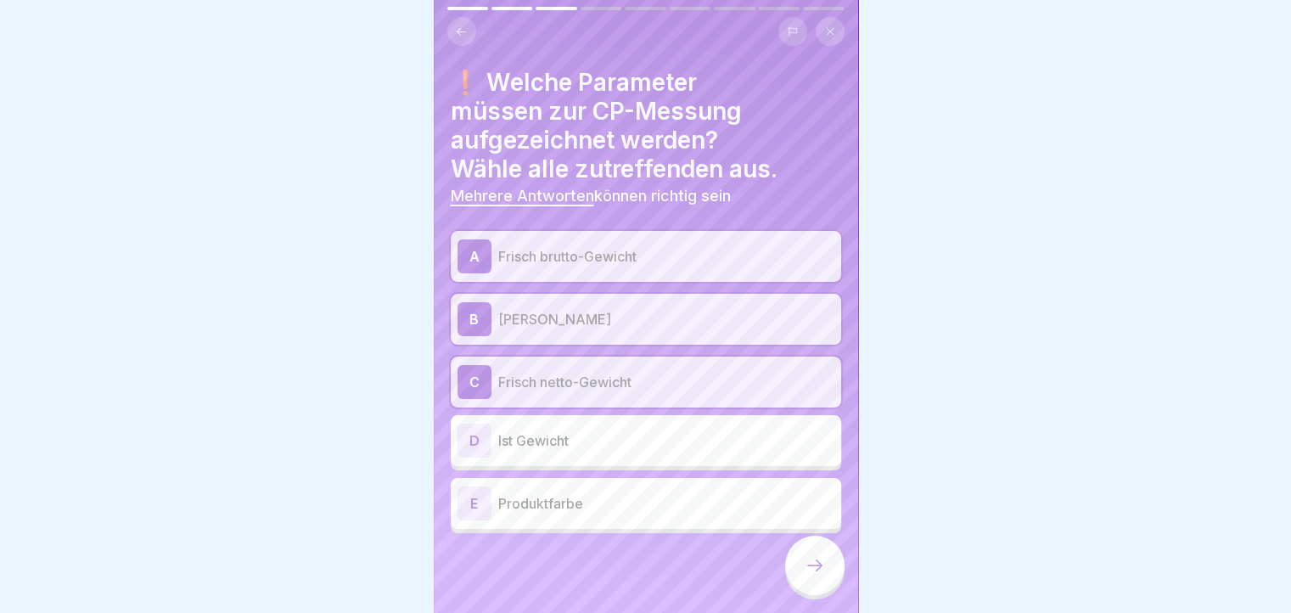
click at [633, 449] on div "D Ist Gewicht" at bounding box center [646, 440] width 391 height 51
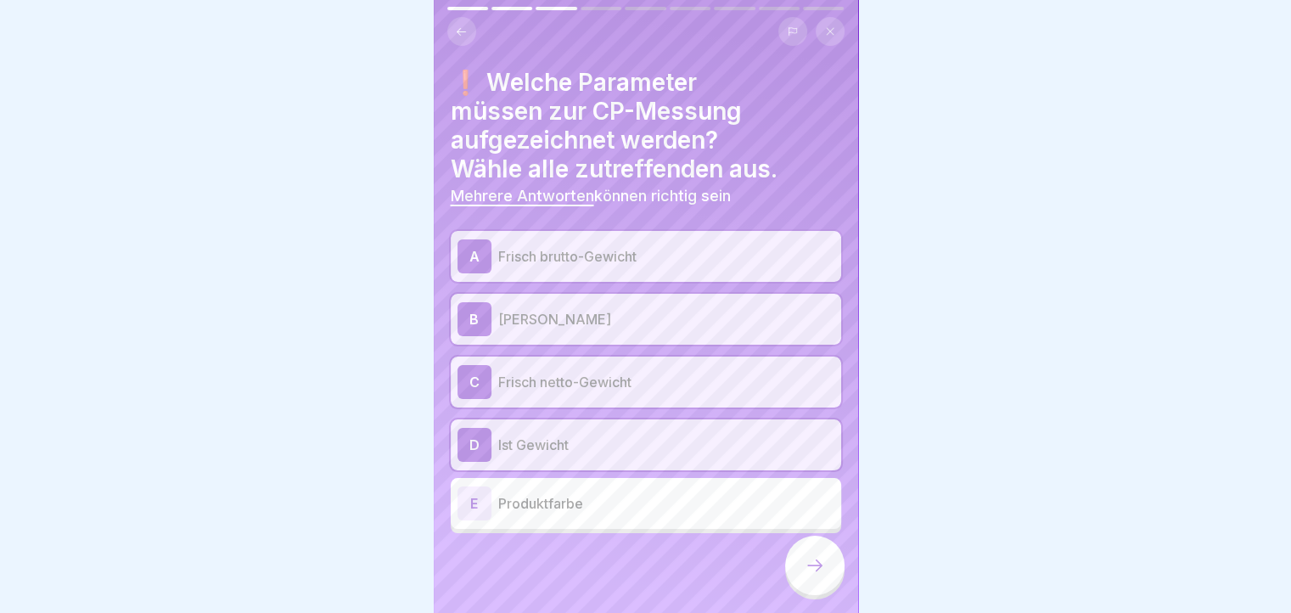
click at [826, 558] on div at bounding box center [814, 565] width 59 height 59
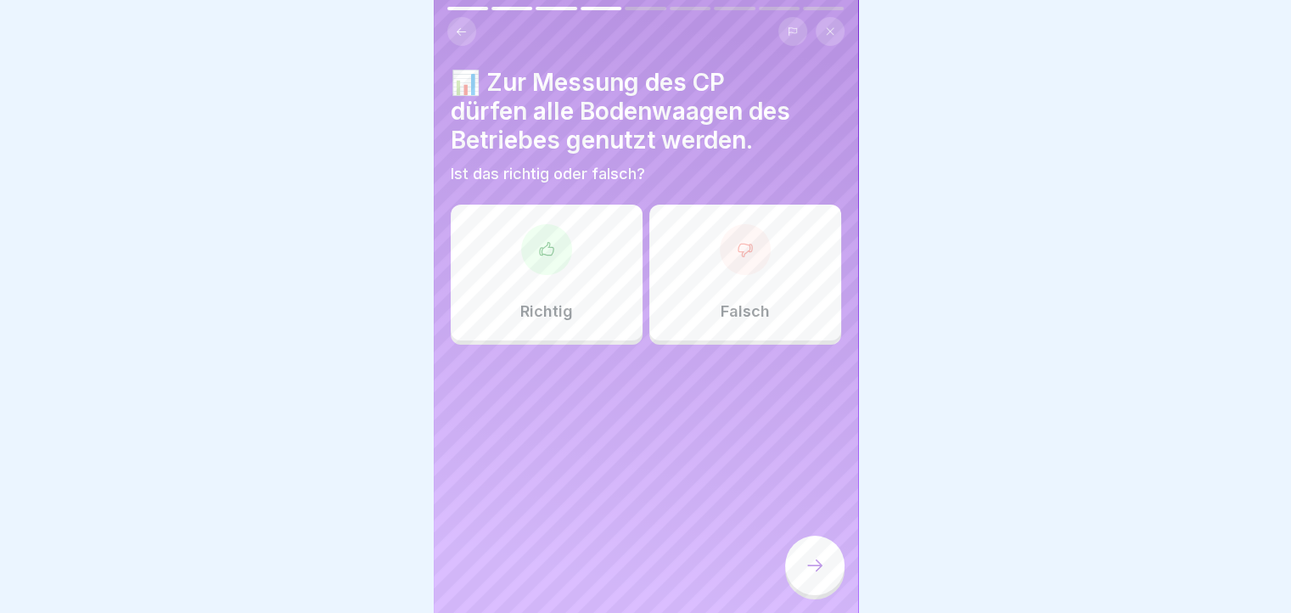
click at [701, 245] on div "Falsch" at bounding box center [746, 273] width 192 height 136
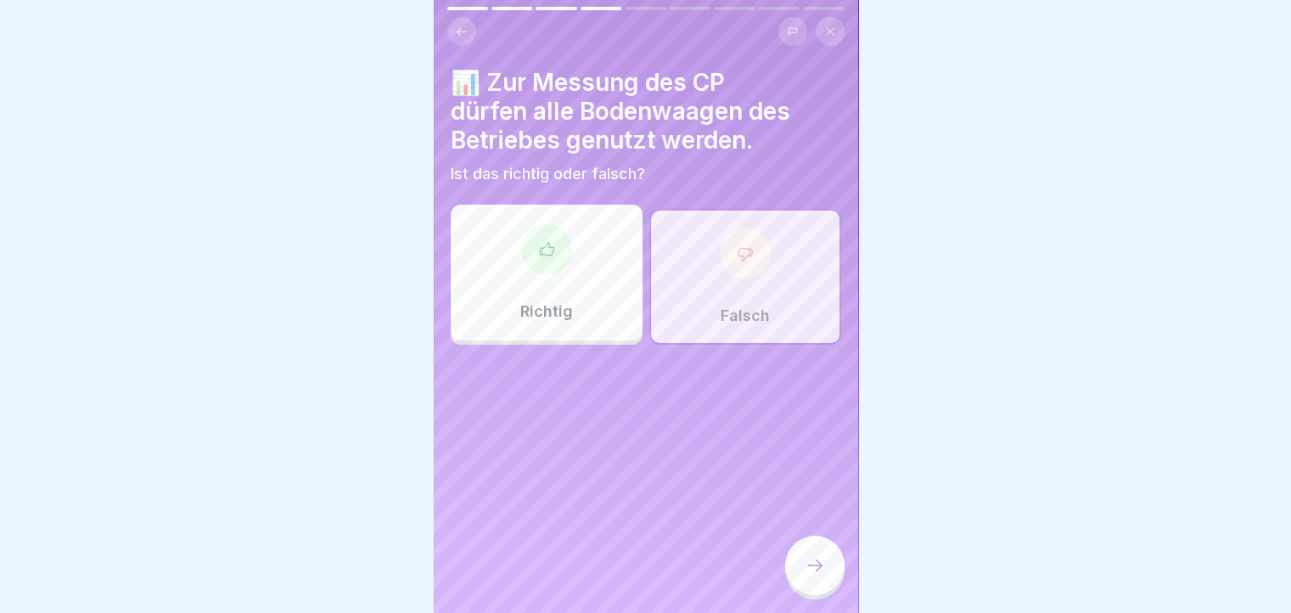
click at [825, 573] on div at bounding box center [814, 565] width 59 height 59
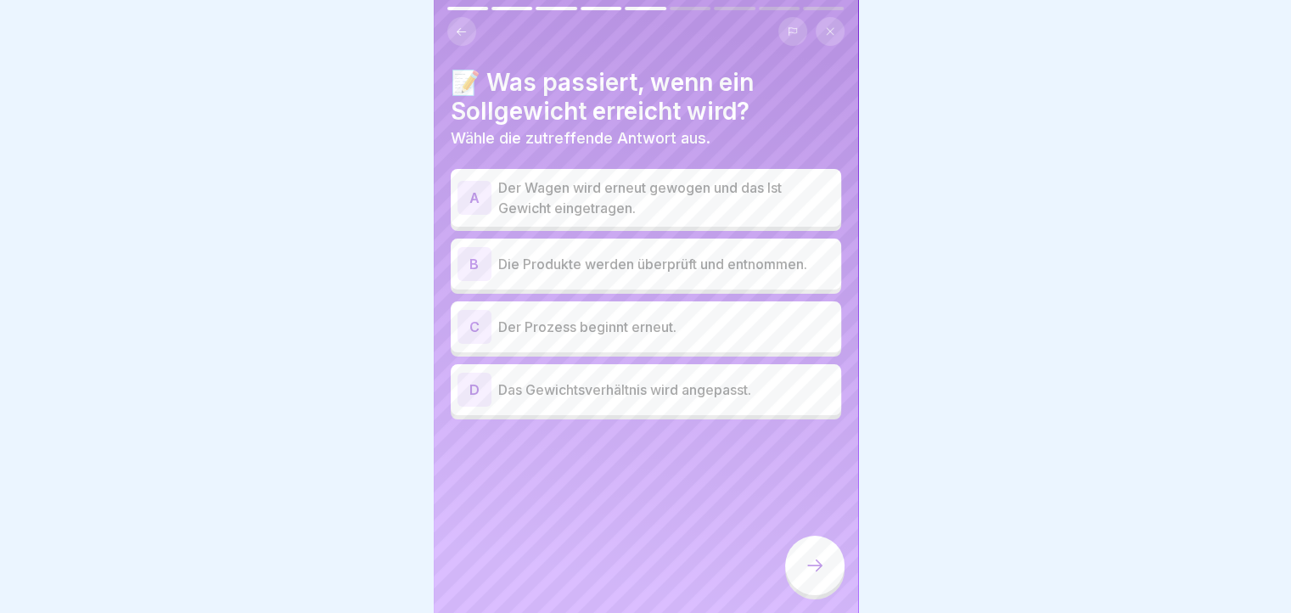
click at [667, 193] on p "Der Wagen wird erneut gewogen und das Ist Gewicht eingetragen." at bounding box center [666, 197] width 336 height 41
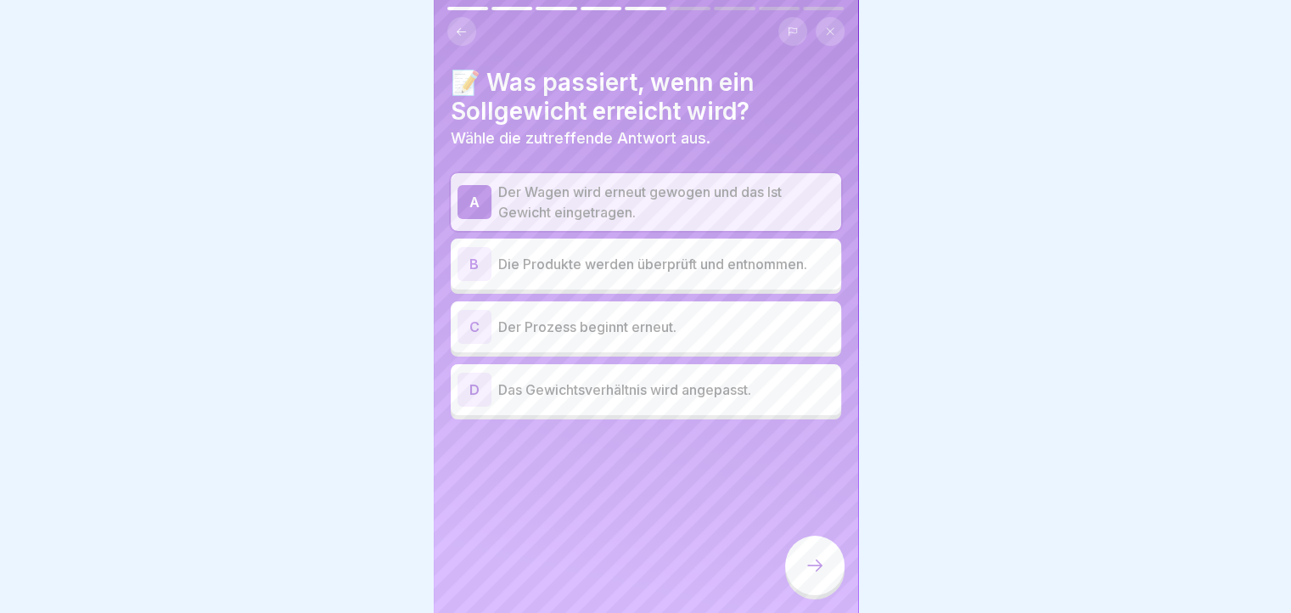
click at [805, 582] on div at bounding box center [814, 565] width 59 height 59
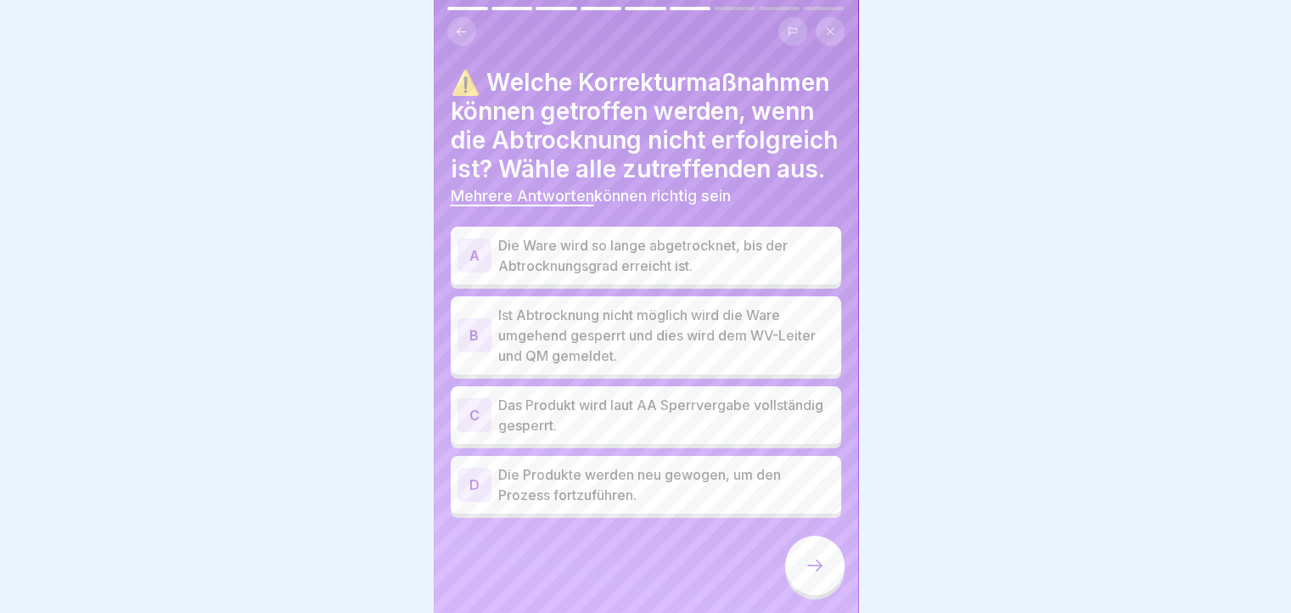
click at [649, 348] on p "Ist Abtrocknung nicht möglich wird die Ware umgehend gesperrt und dies wird dem…" at bounding box center [666, 335] width 336 height 61
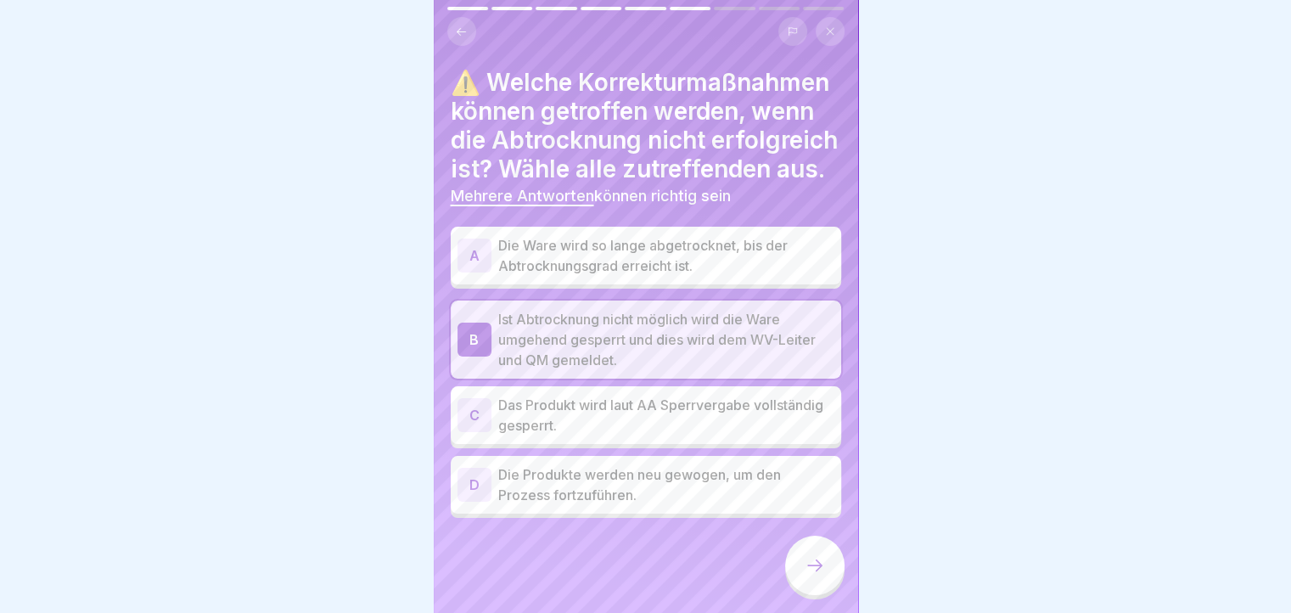
scroll to position [1, 0]
click at [632, 430] on p "Das Produkt wird laut AA Sperrvergabe vollständig gesperrt." at bounding box center [666, 415] width 336 height 41
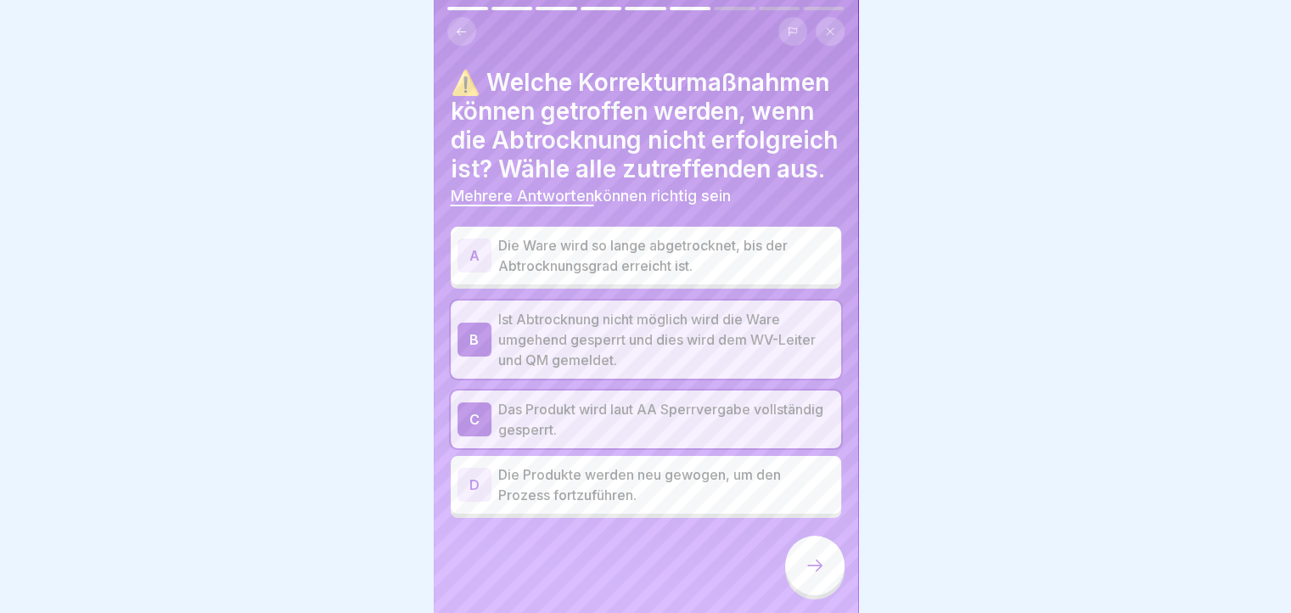
click at [825, 587] on div at bounding box center [814, 565] width 59 height 59
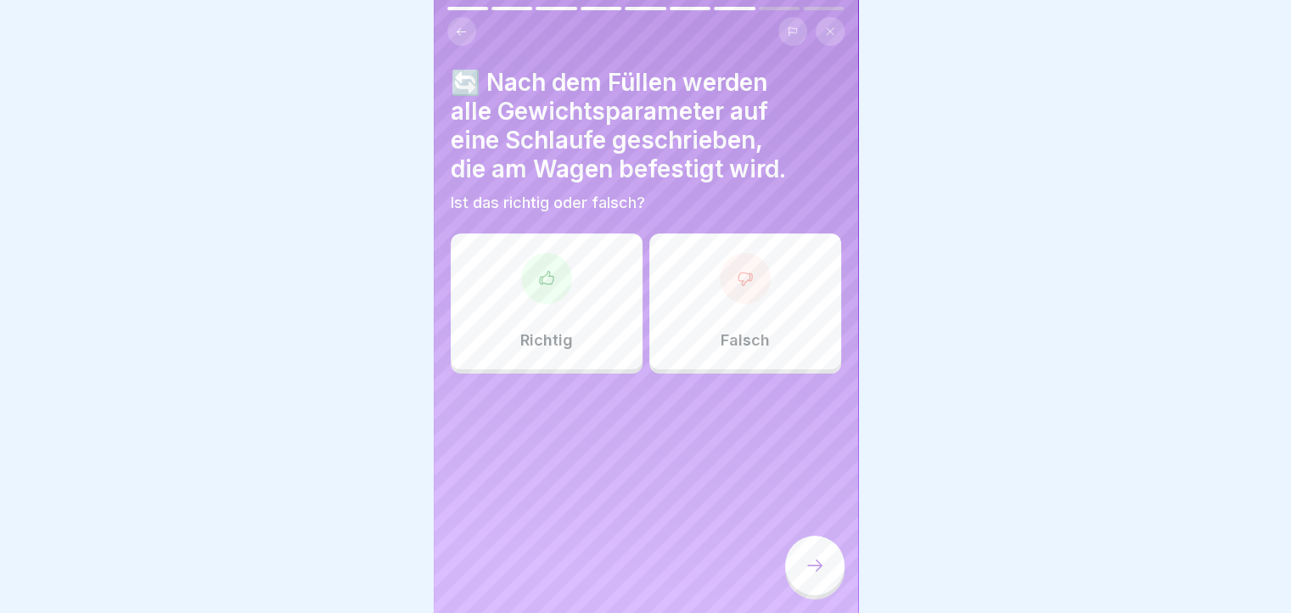
click at [594, 290] on div "Richtig" at bounding box center [547, 302] width 192 height 136
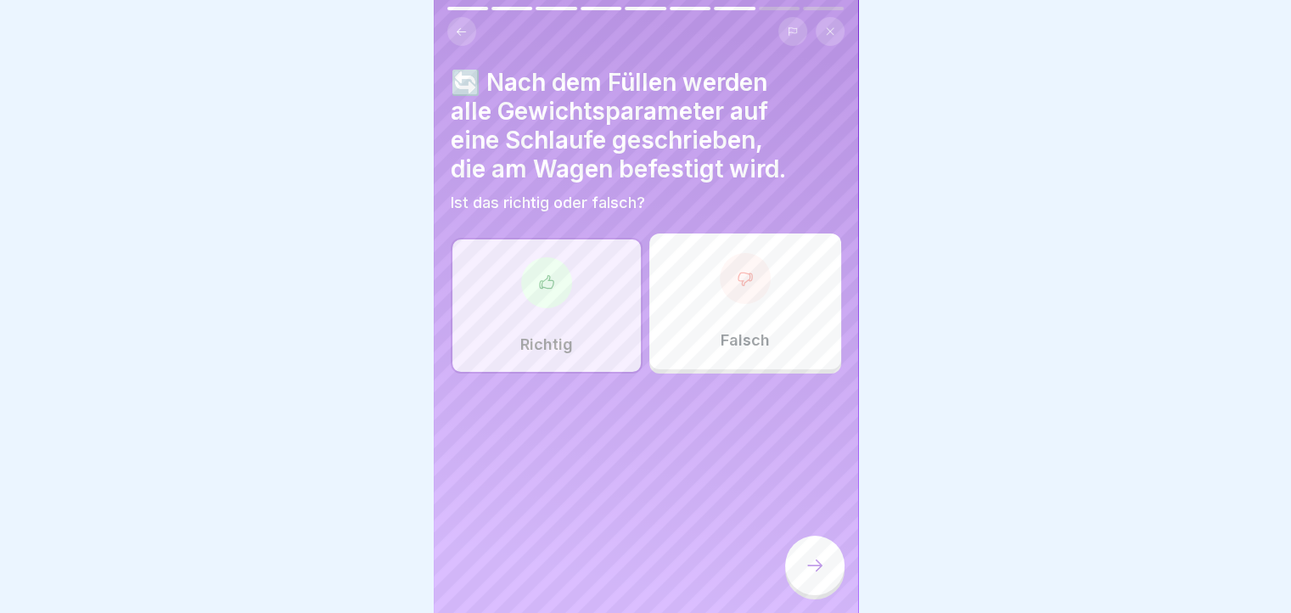
click at [802, 555] on div at bounding box center [814, 565] width 59 height 59
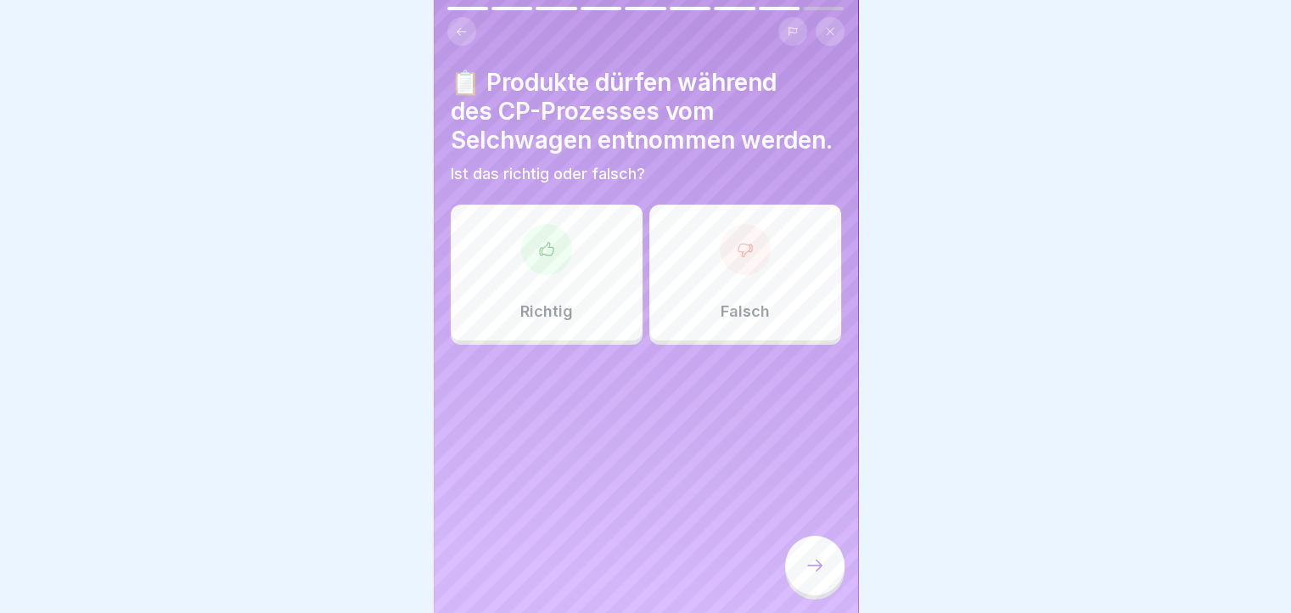
click at [751, 302] on p "Falsch" at bounding box center [745, 311] width 49 height 19
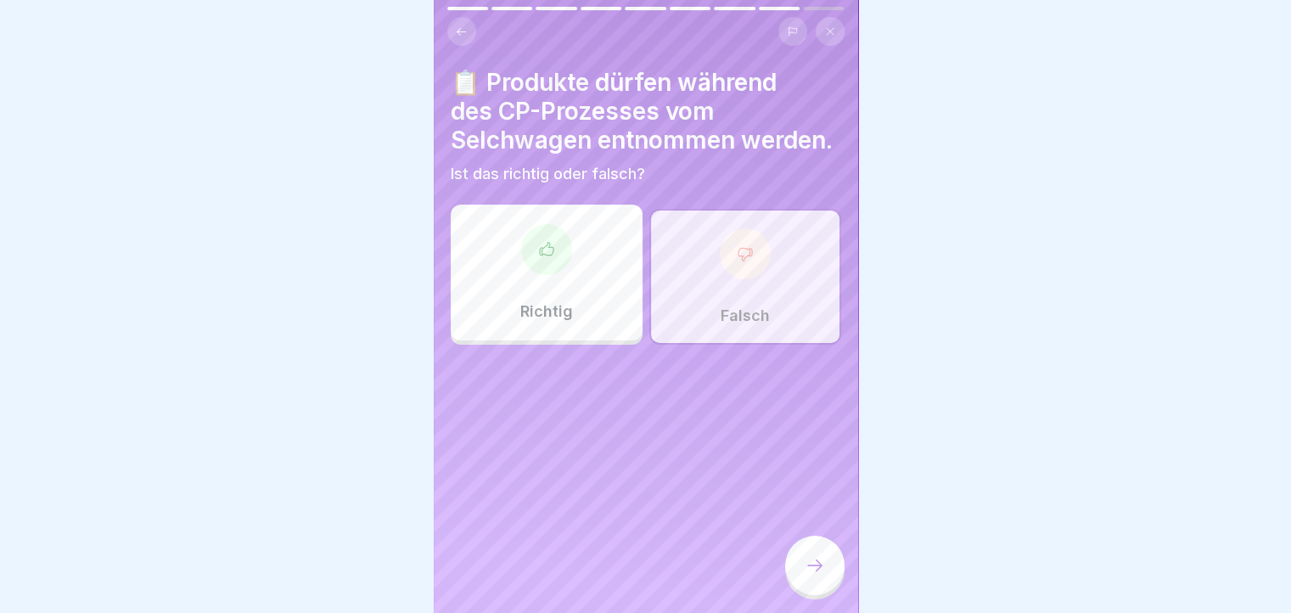
click at [813, 542] on div at bounding box center [814, 565] width 59 height 59
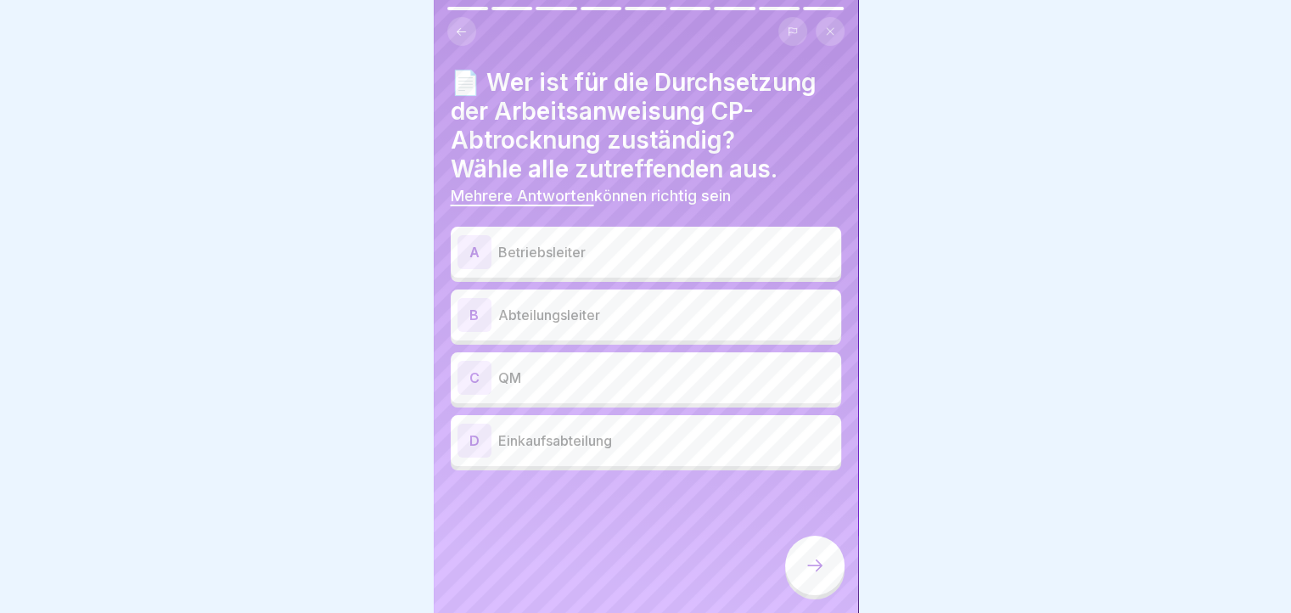
click at [603, 368] on p "QM" at bounding box center [666, 378] width 336 height 20
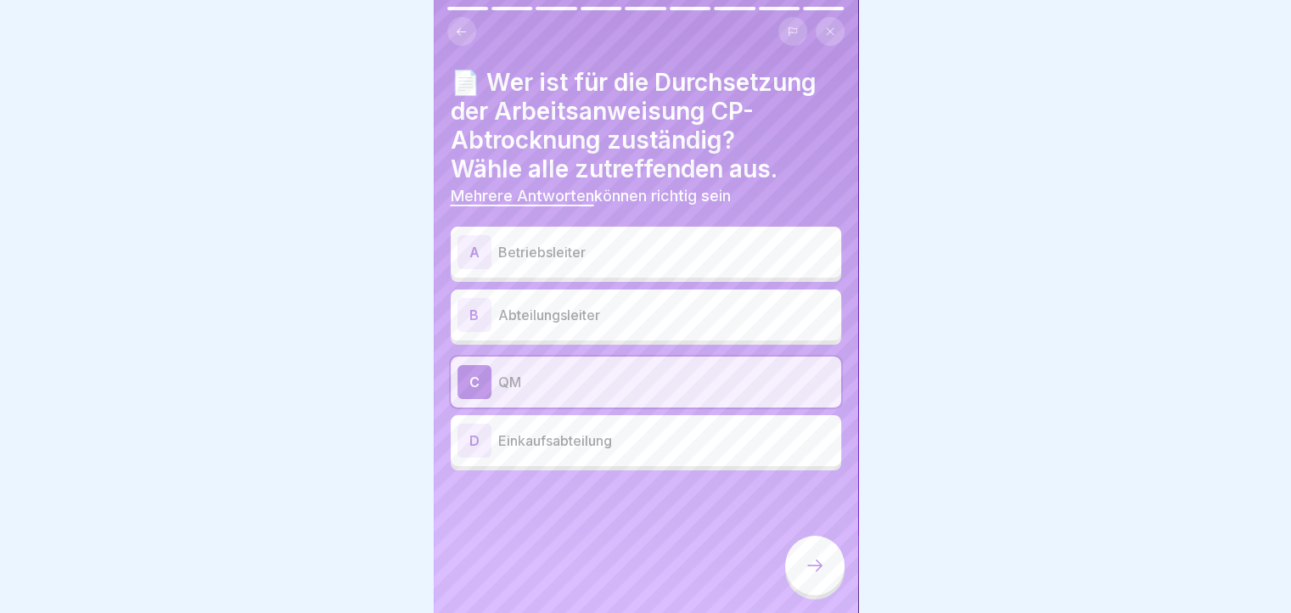
click at [614, 312] on div "B Abteilungsleiter" at bounding box center [646, 315] width 377 height 34
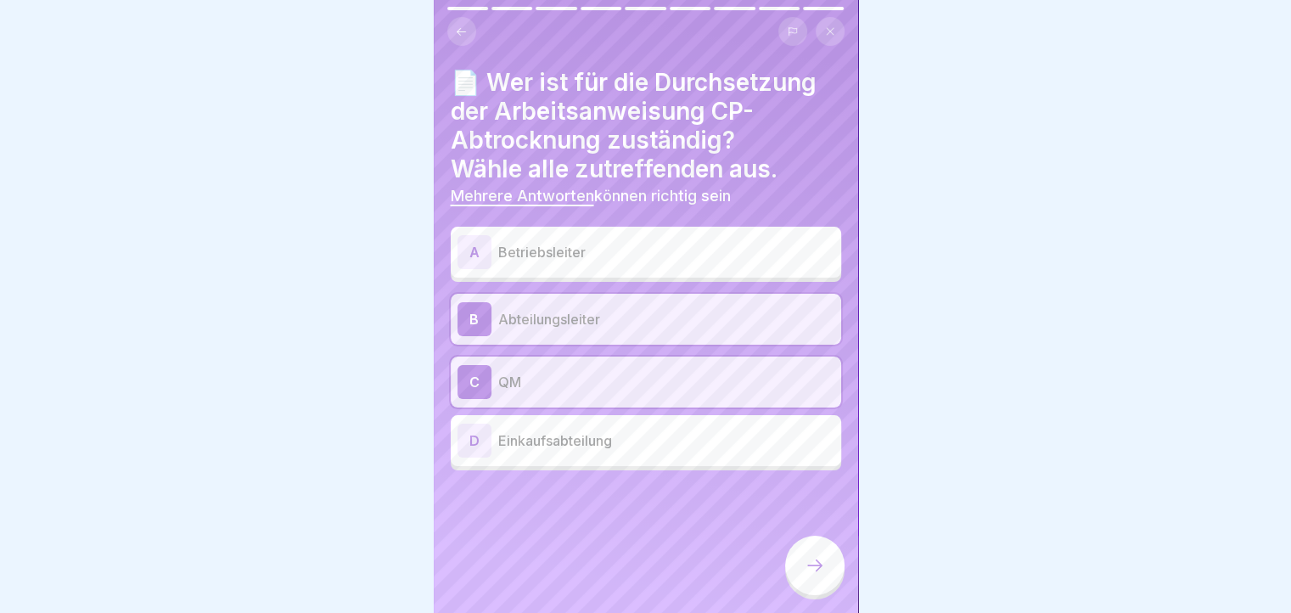
click at [625, 256] on div "A Betriebsleiter" at bounding box center [646, 252] width 391 height 51
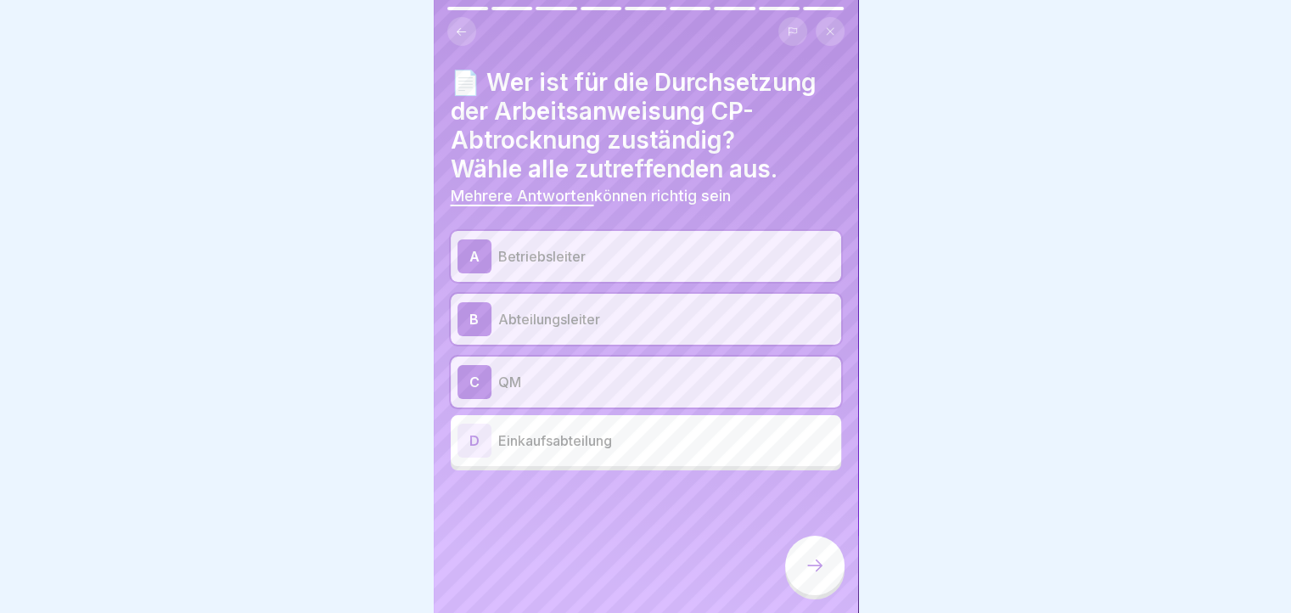
click at [805, 558] on icon at bounding box center [815, 565] width 20 height 20
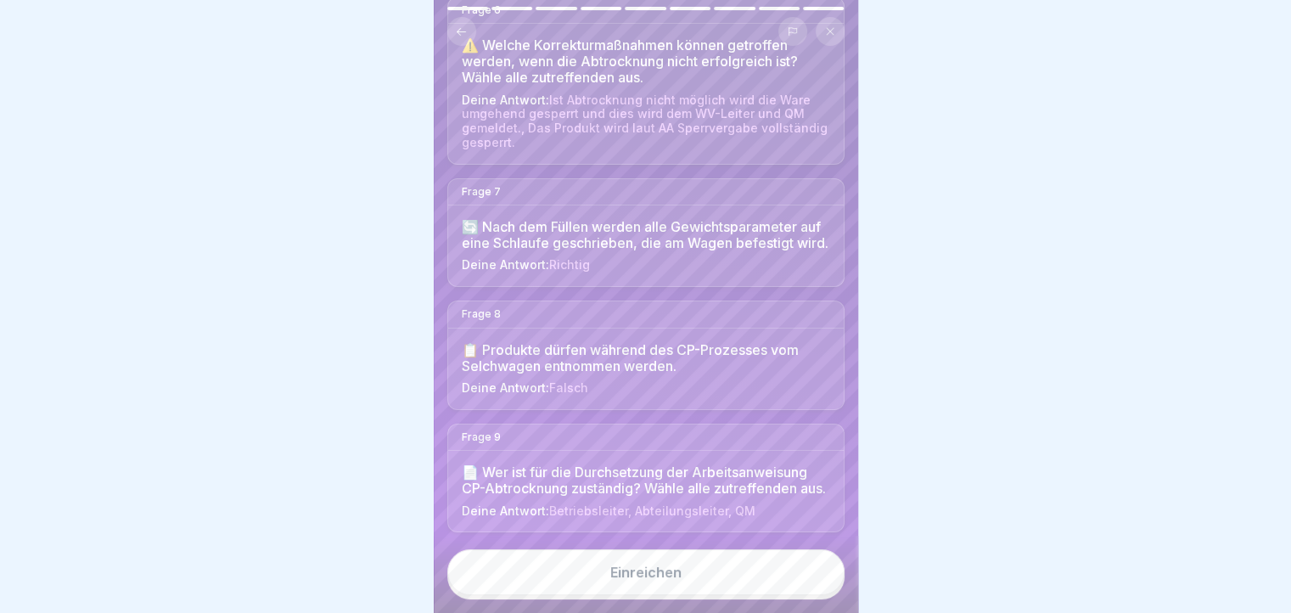
scroll to position [839, 0]
click at [639, 585] on button "Einreichen" at bounding box center [645, 572] width 397 height 46
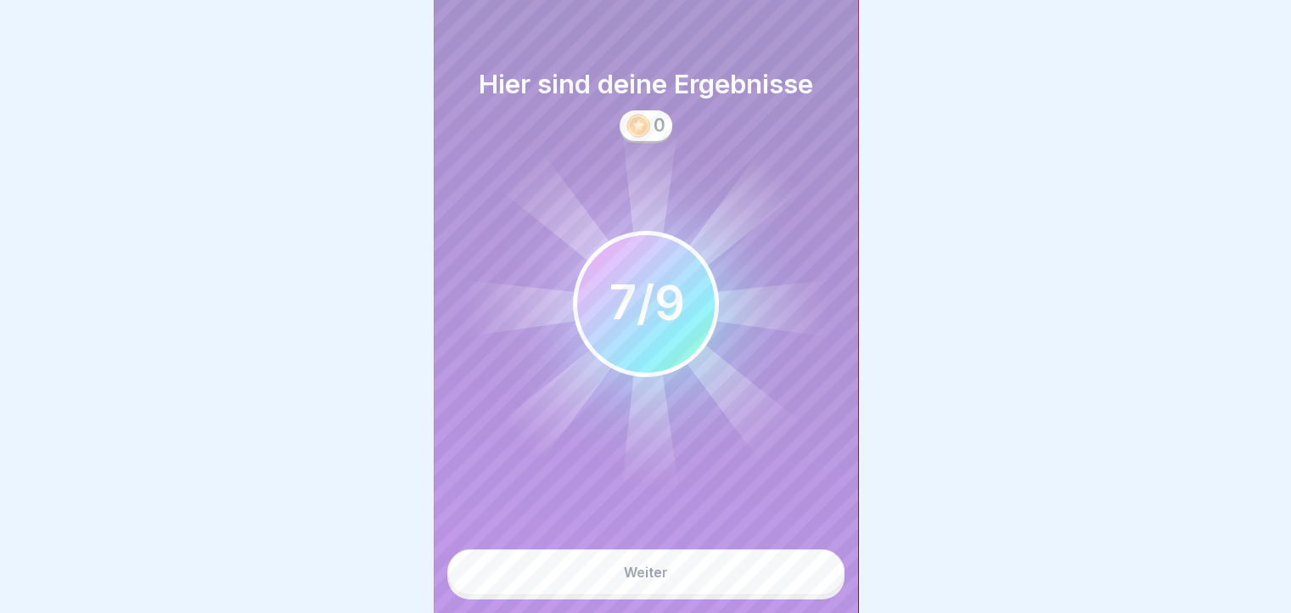
click at [650, 567] on div "Weiter" at bounding box center [646, 572] width 44 height 15
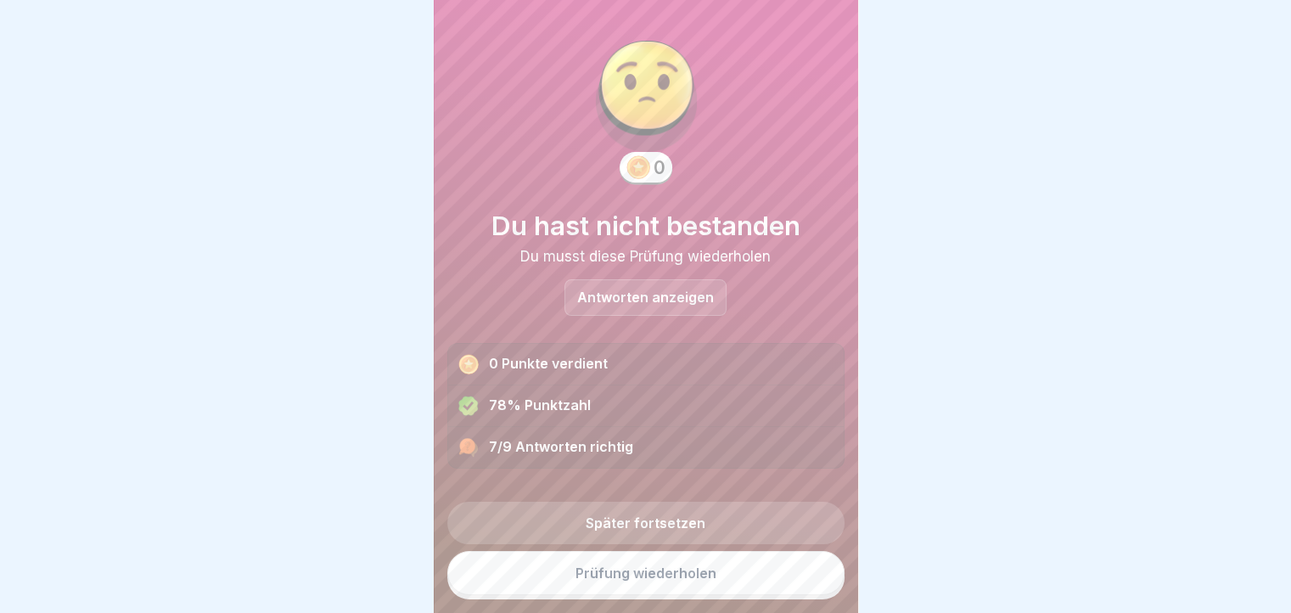
click at [669, 290] on p "Antworten anzeigen" at bounding box center [645, 297] width 137 height 14
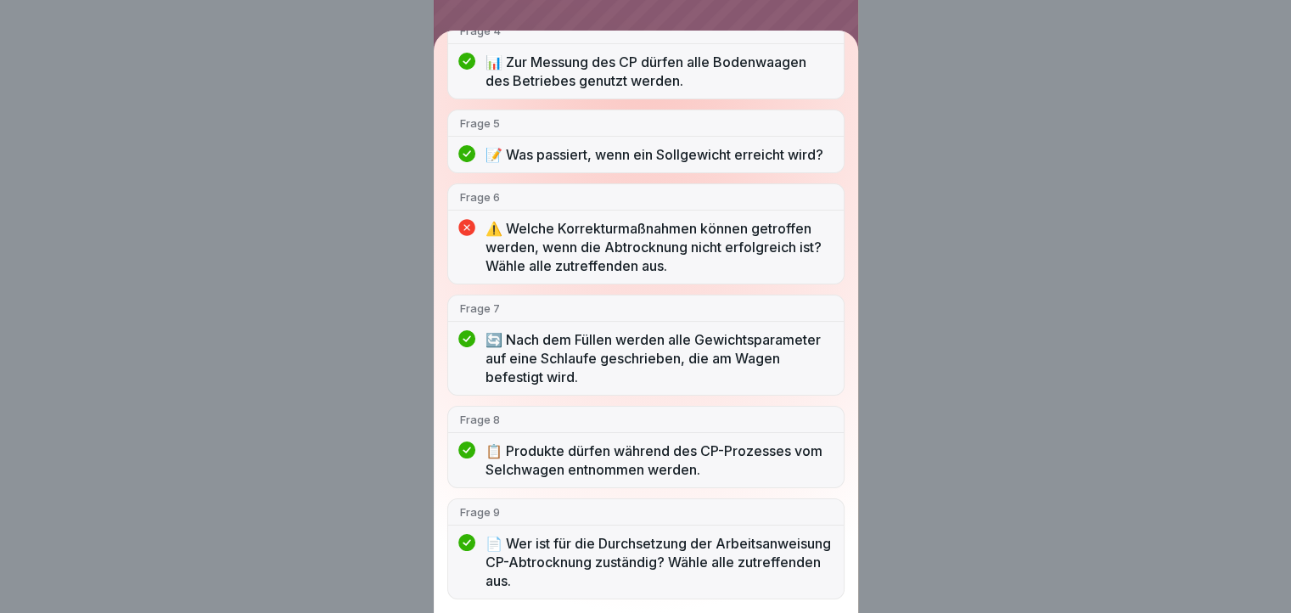
scroll to position [520, 0]
click at [644, 211] on div "Frage 6" at bounding box center [646, 197] width 396 height 26
click at [647, 233] on div "Frage 6 ⚠️ Welche Korrekturmaßnahmen können getroffen werden, wenn die Abtrockn…" at bounding box center [645, 233] width 397 height 101
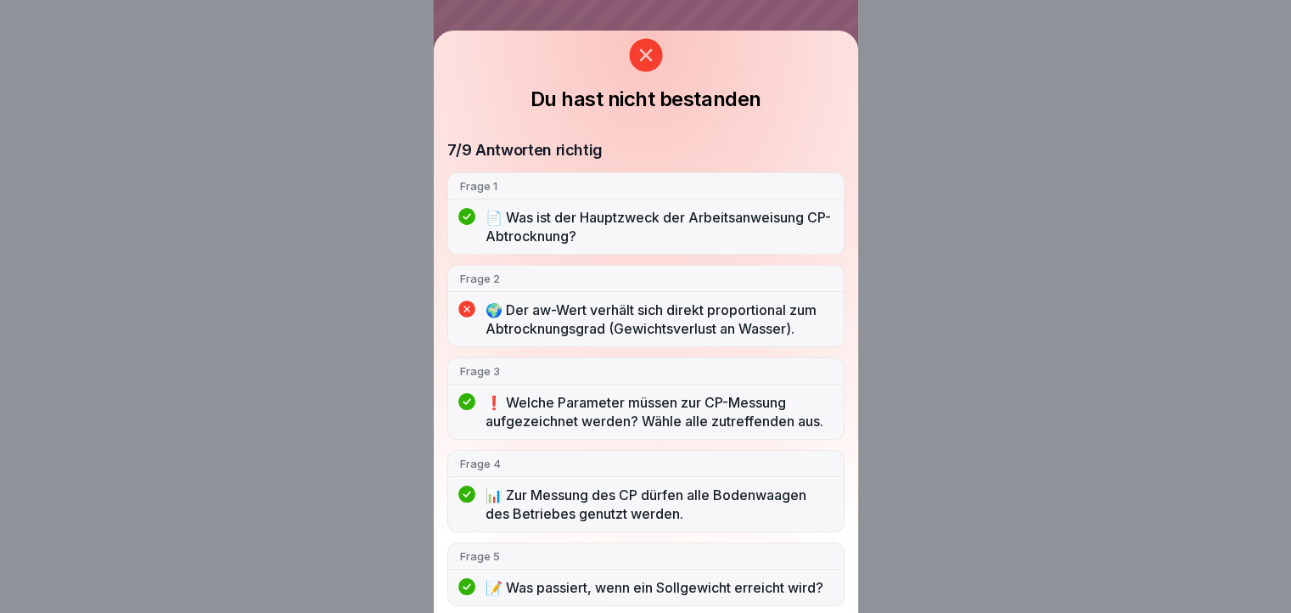
scroll to position [0, 0]
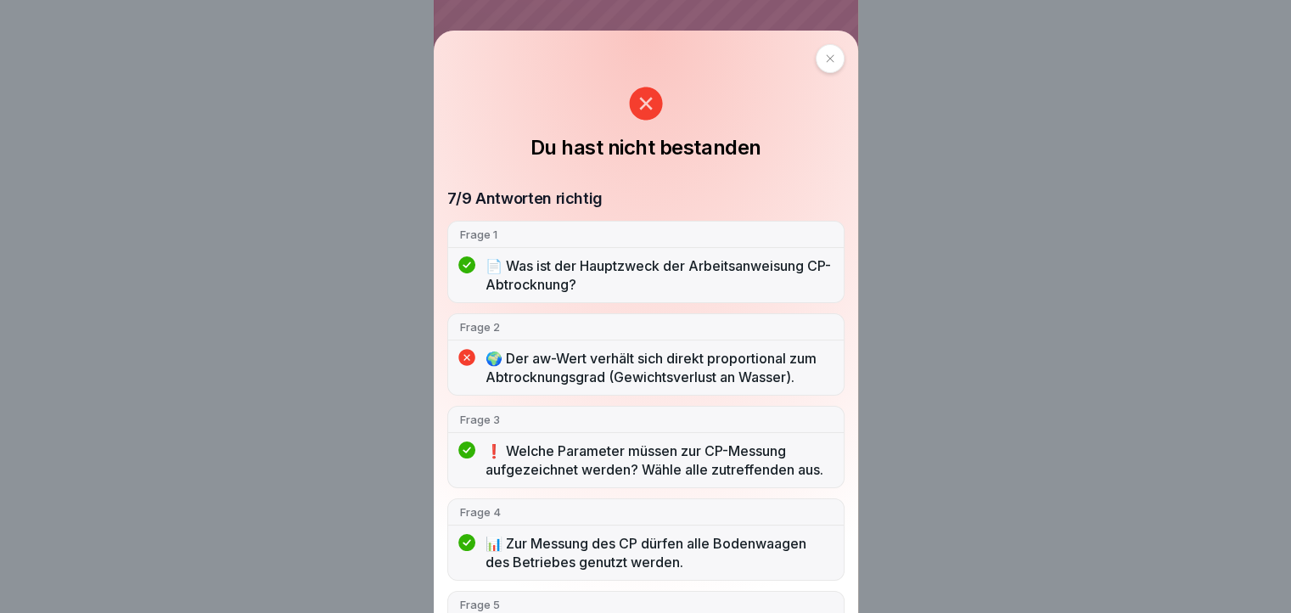
click at [825, 65] on div at bounding box center [830, 58] width 29 height 29
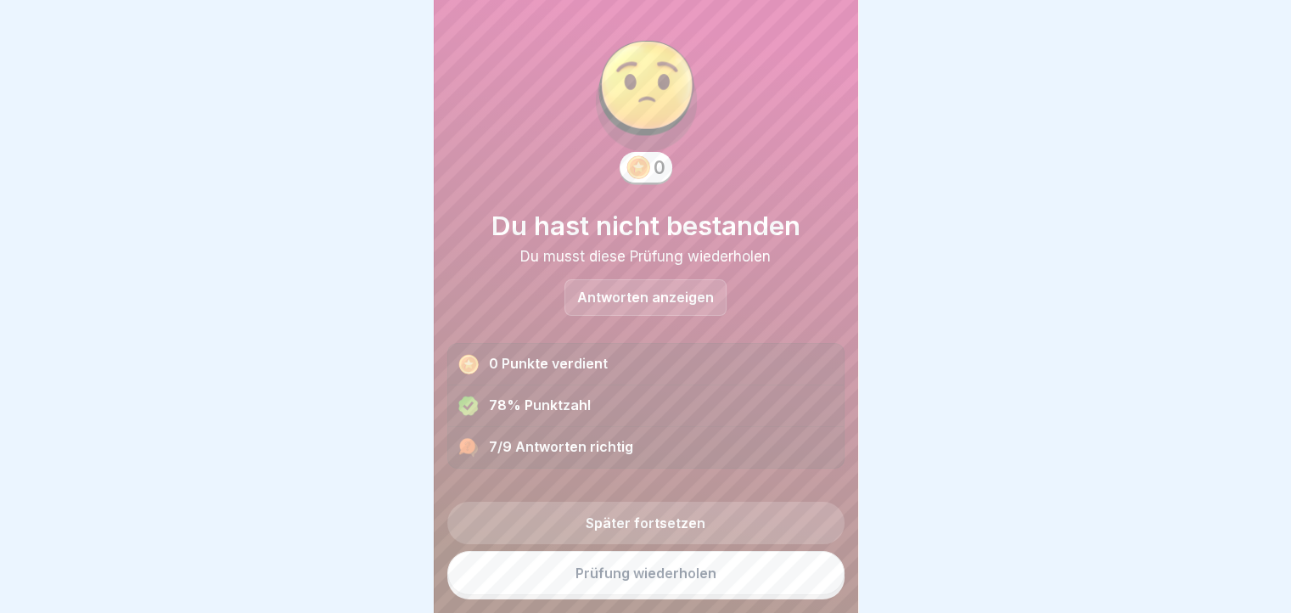
click at [585, 576] on link "Prüfung wiederholen" at bounding box center [645, 573] width 397 height 44
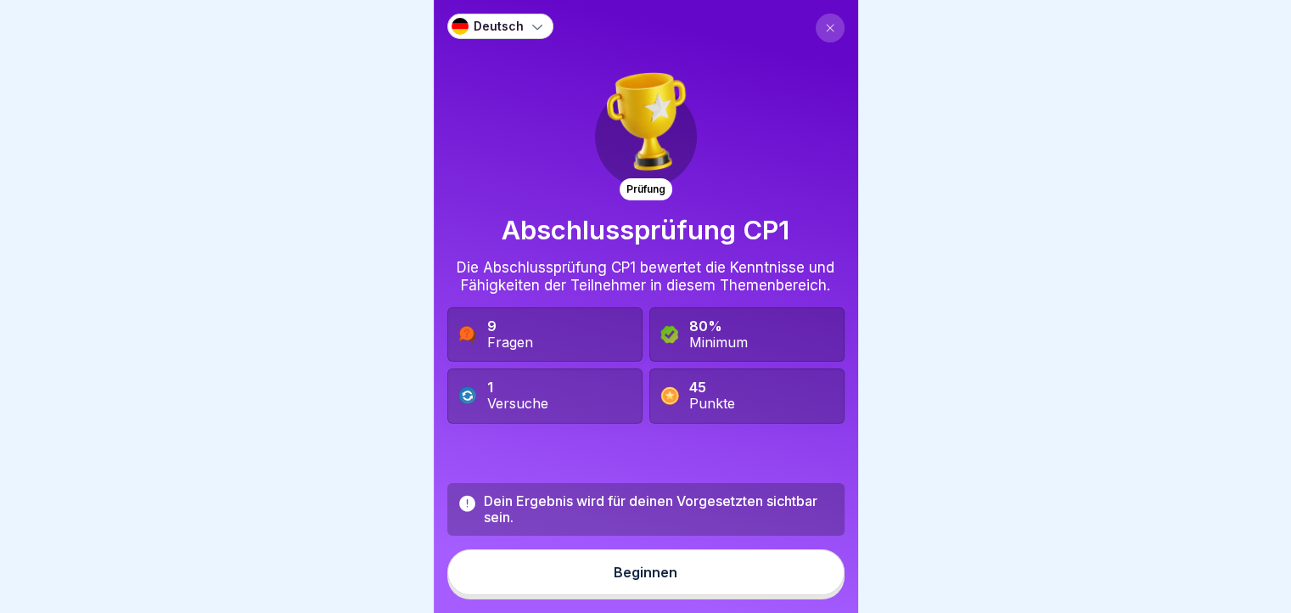
click at [585, 576] on button "Beginnen" at bounding box center [645, 572] width 397 height 46
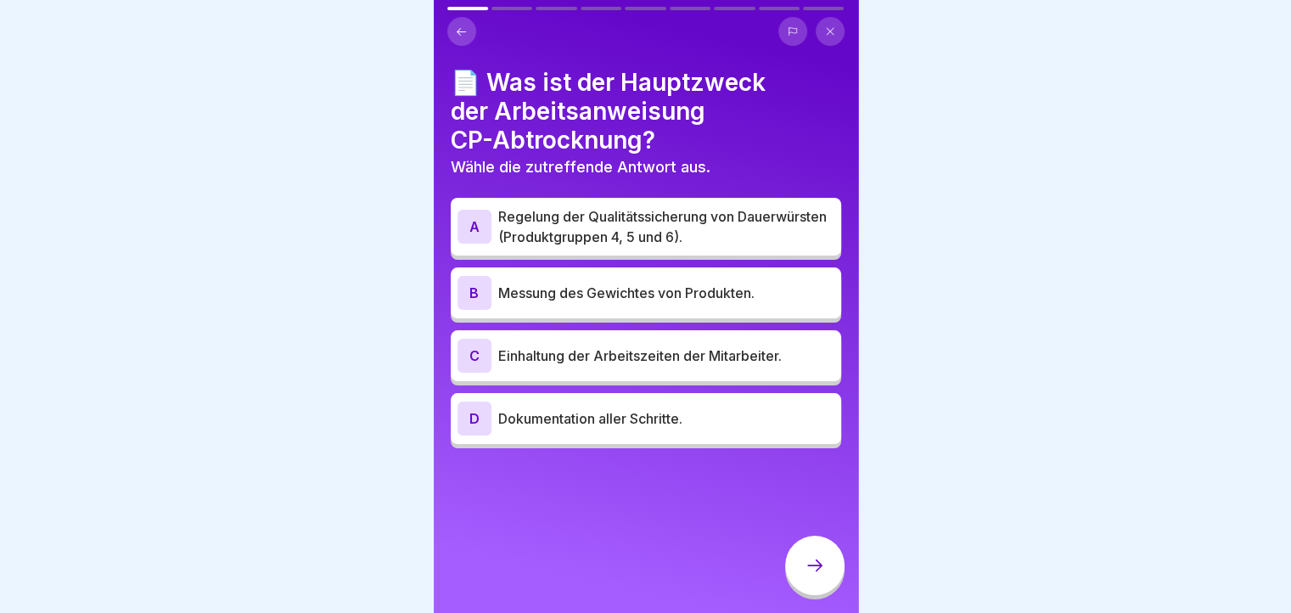
click at [492, 204] on div "A Regelung der Qualitätssicherung von Dauerwürsten (Produktgruppen 4, 5 und 6)." at bounding box center [646, 227] width 391 height 58
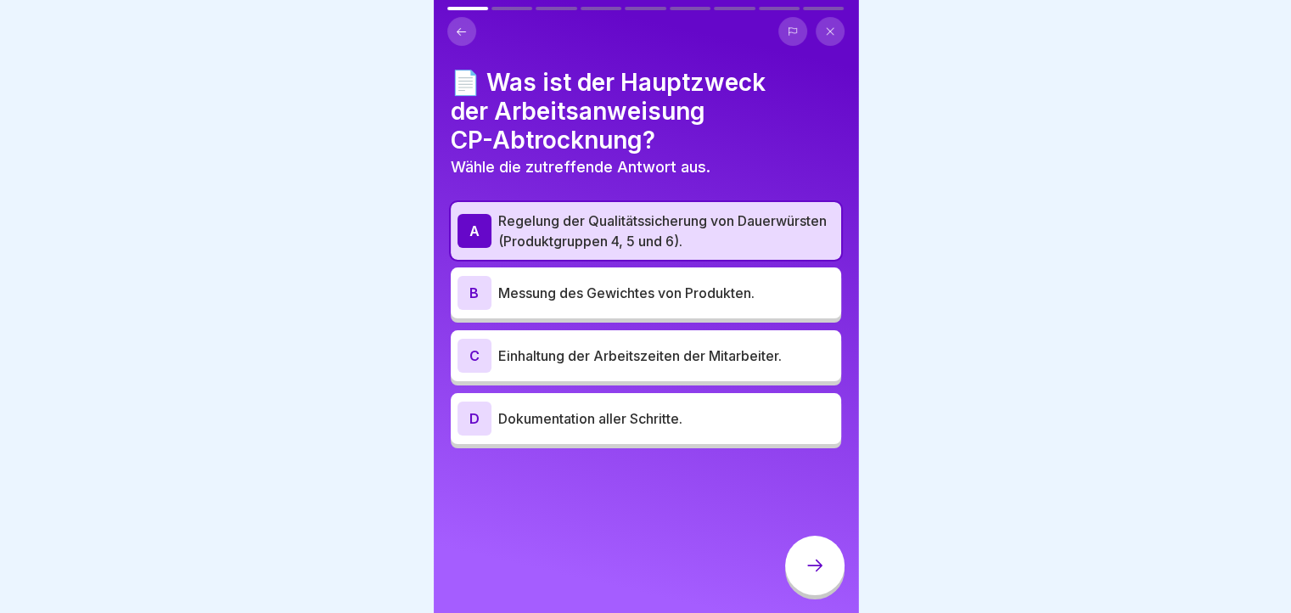
click at [819, 558] on div at bounding box center [814, 565] width 59 height 59
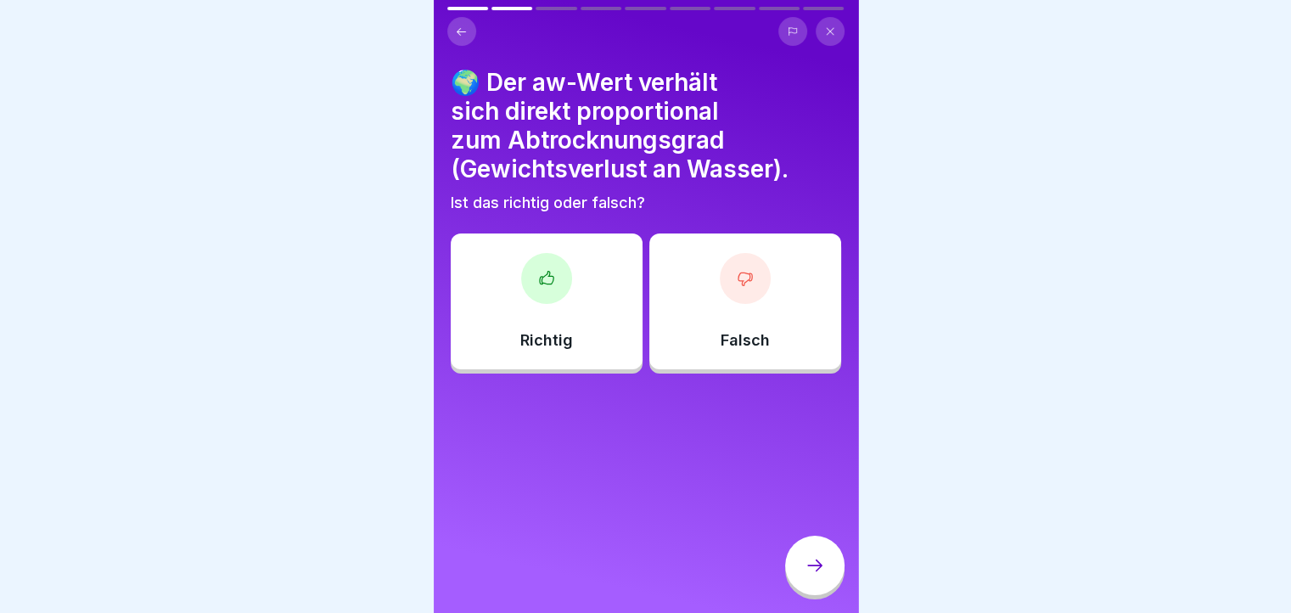
click at [589, 327] on div "Richtig" at bounding box center [547, 302] width 192 height 136
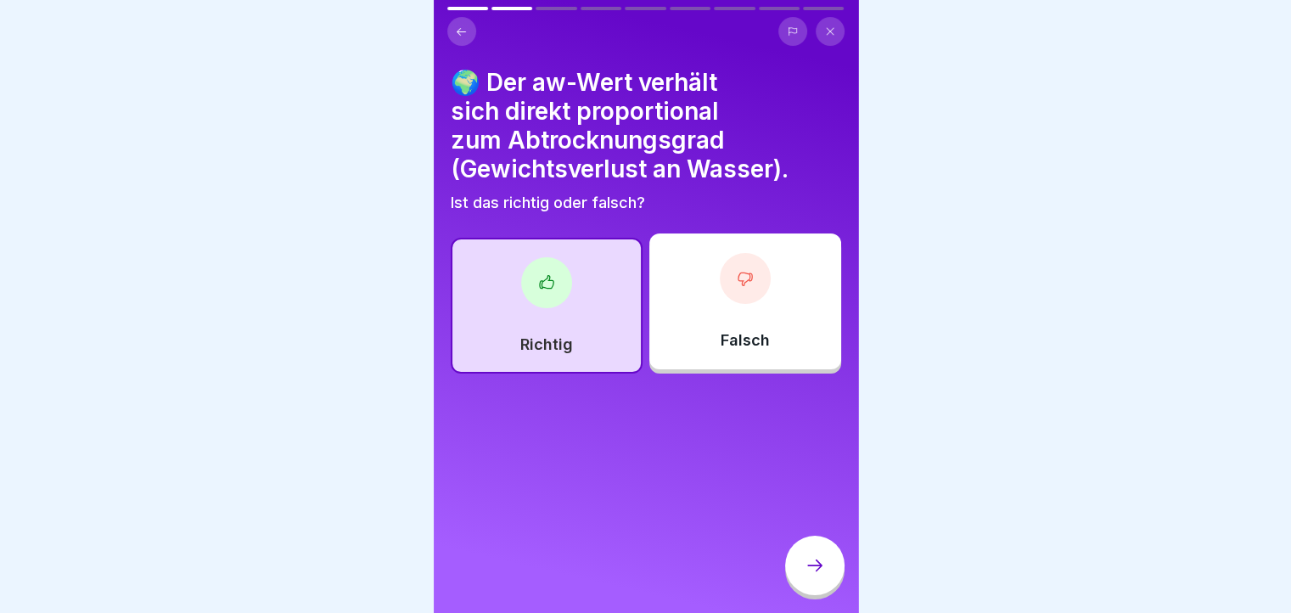
click at [796, 572] on div at bounding box center [814, 565] width 59 height 59
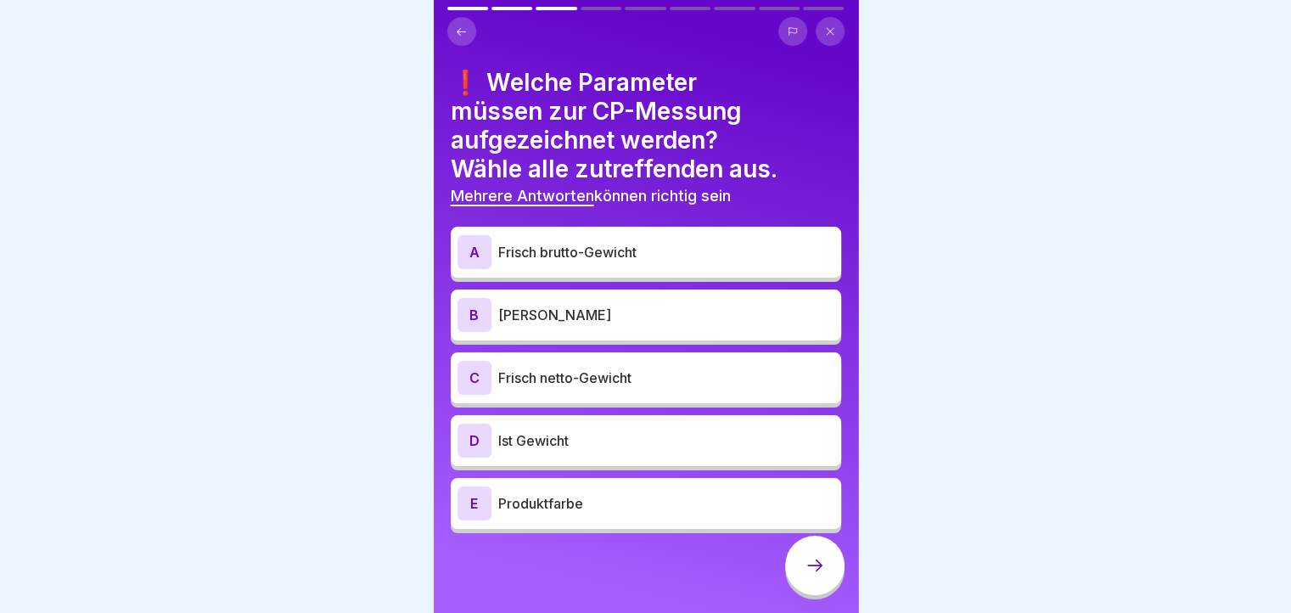
click at [660, 263] on div "A Frisch brutto-Gewicht" at bounding box center [646, 252] width 377 height 34
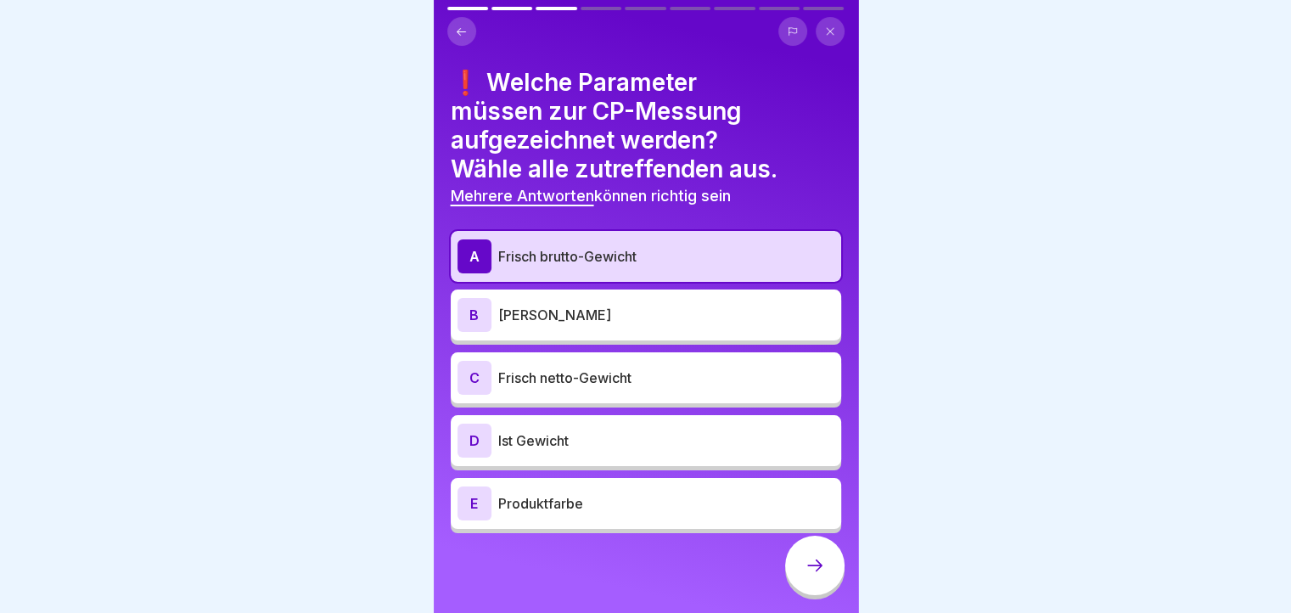
click at [605, 331] on div "B TARA" at bounding box center [646, 315] width 391 height 51
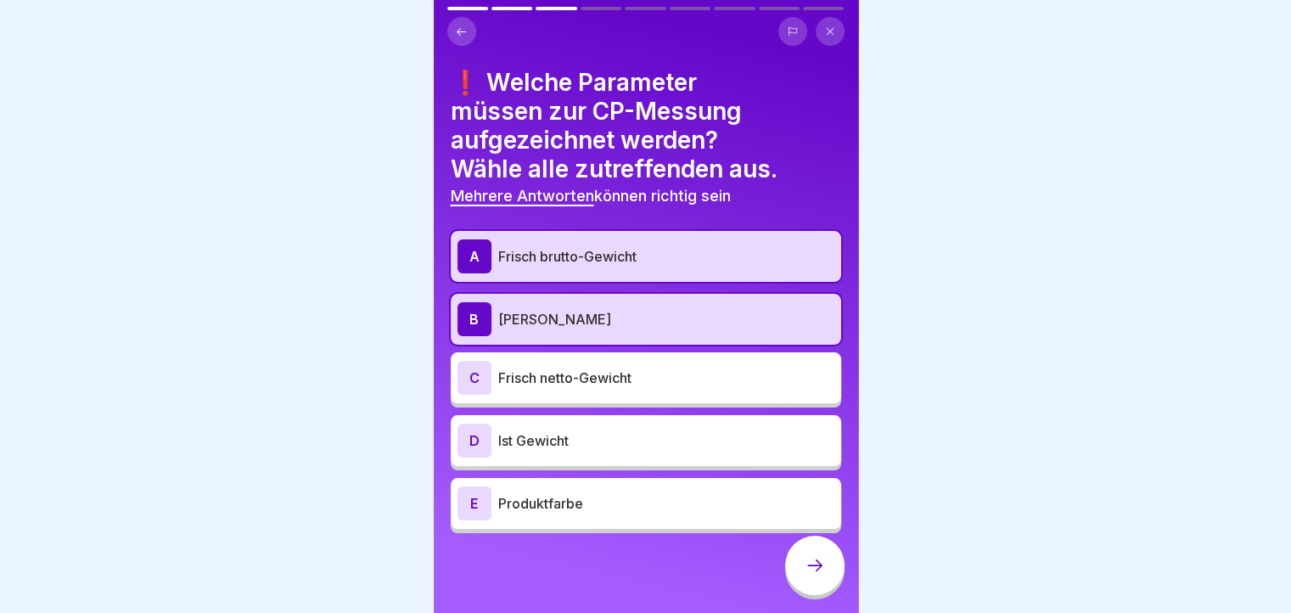
click at [582, 372] on p "Frisch netto-Gewicht" at bounding box center [666, 378] width 336 height 20
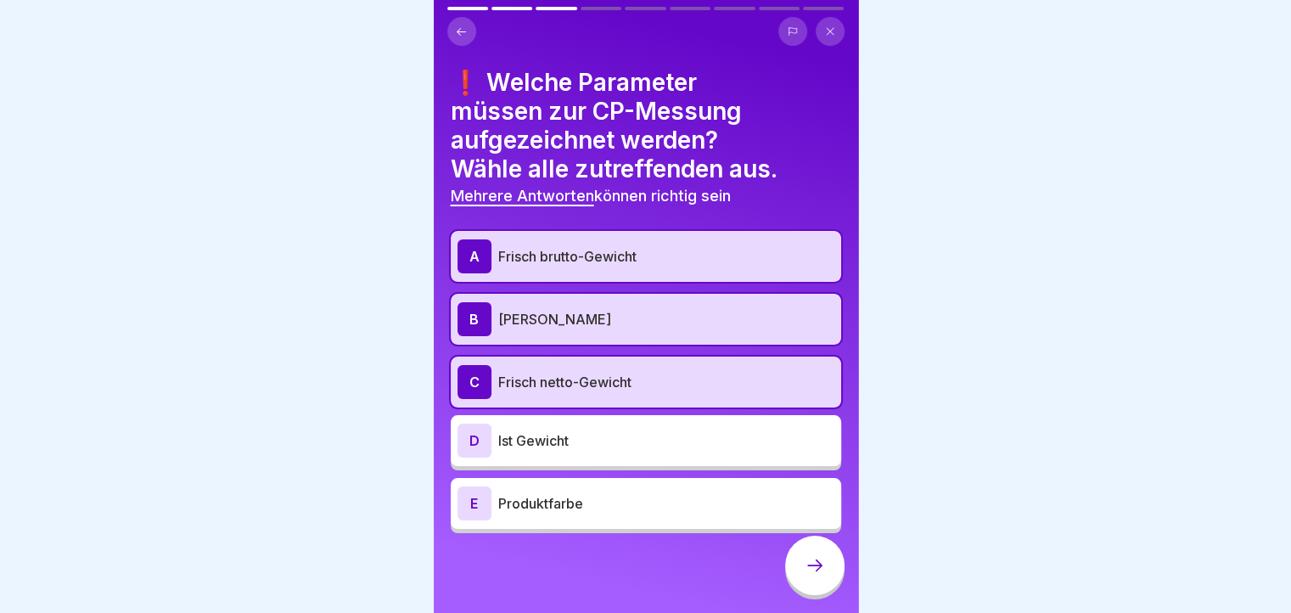
click at [549, 442] on p "Ist Gewicht" at bounding box center [666, 440] width 336 height 20
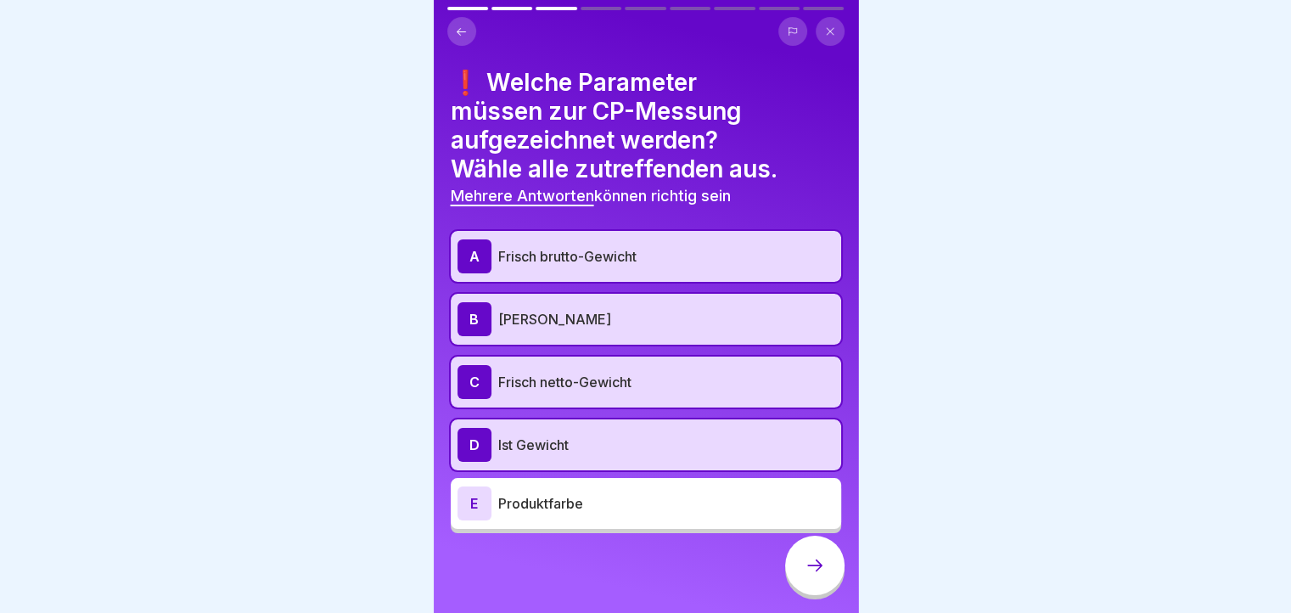
click at [808, 576] on icon at bounding box center [815, 565] width 20 height 20
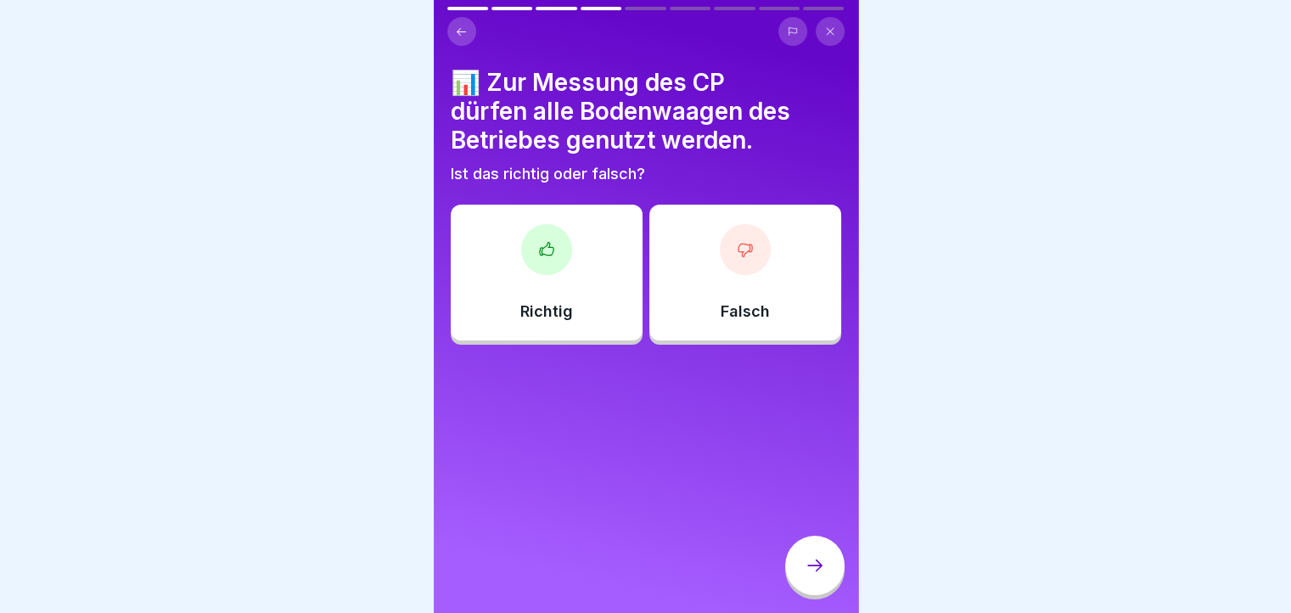
click at [717, 270] on div "Falsch" at bounding box center [746, 273] width 192 height 136
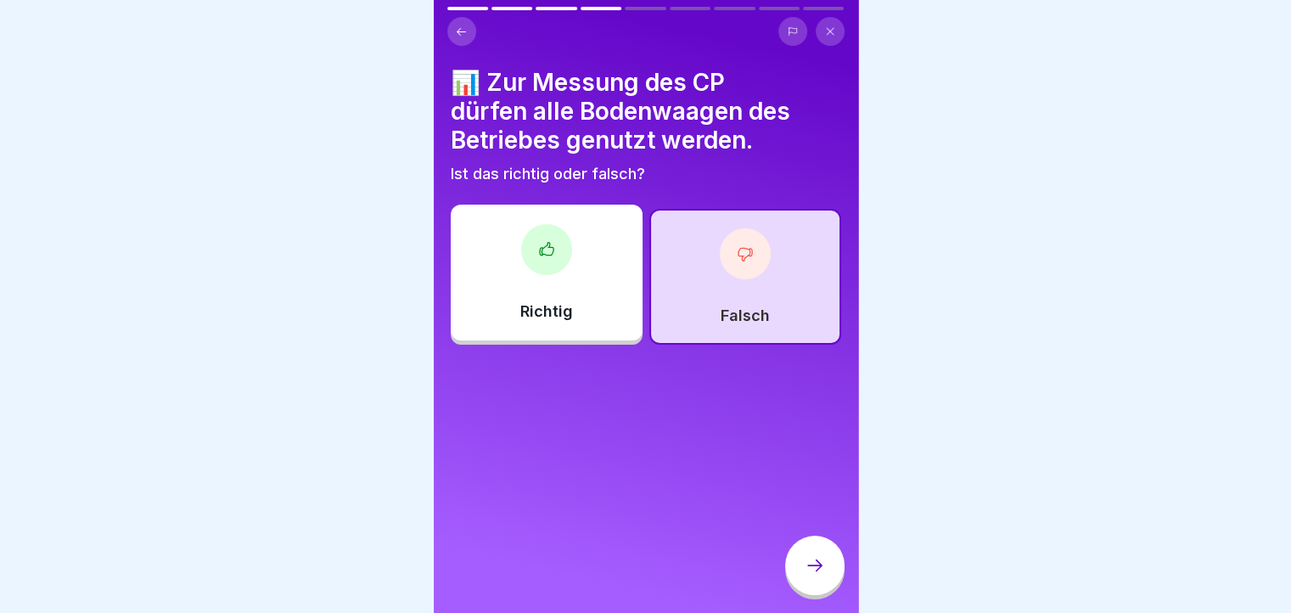
click at [817, 566] on div at bounding box center [814, 565] width 59 height 59
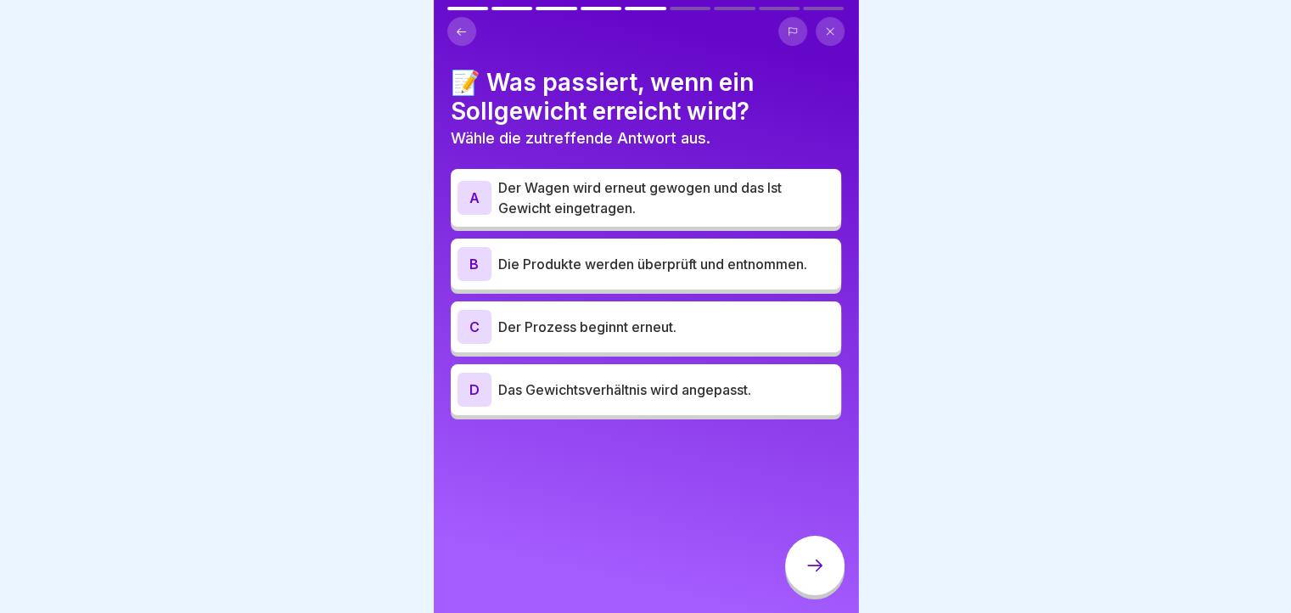
click at [656, 184] on p "Der Wagen wird erneut gewogen und das Ist Gewicht eingetragen." at bounding box center [666, 197] width 336 height 41
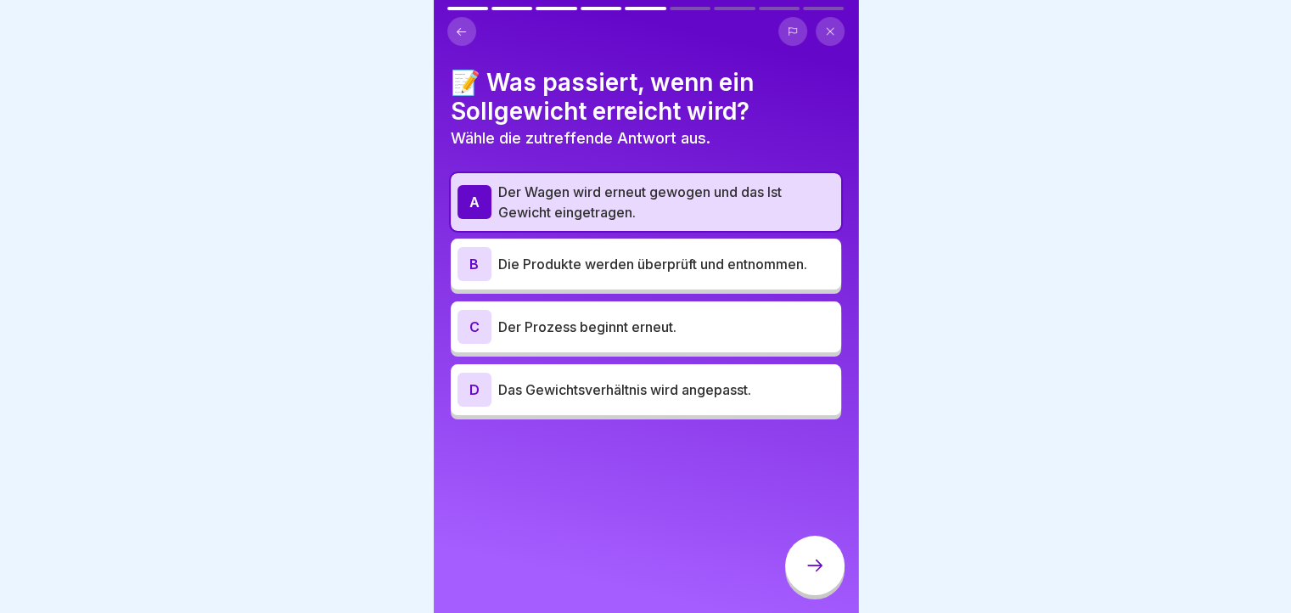
click at [792, 588] on div at bounding box center [814, 565] width 59 height 59
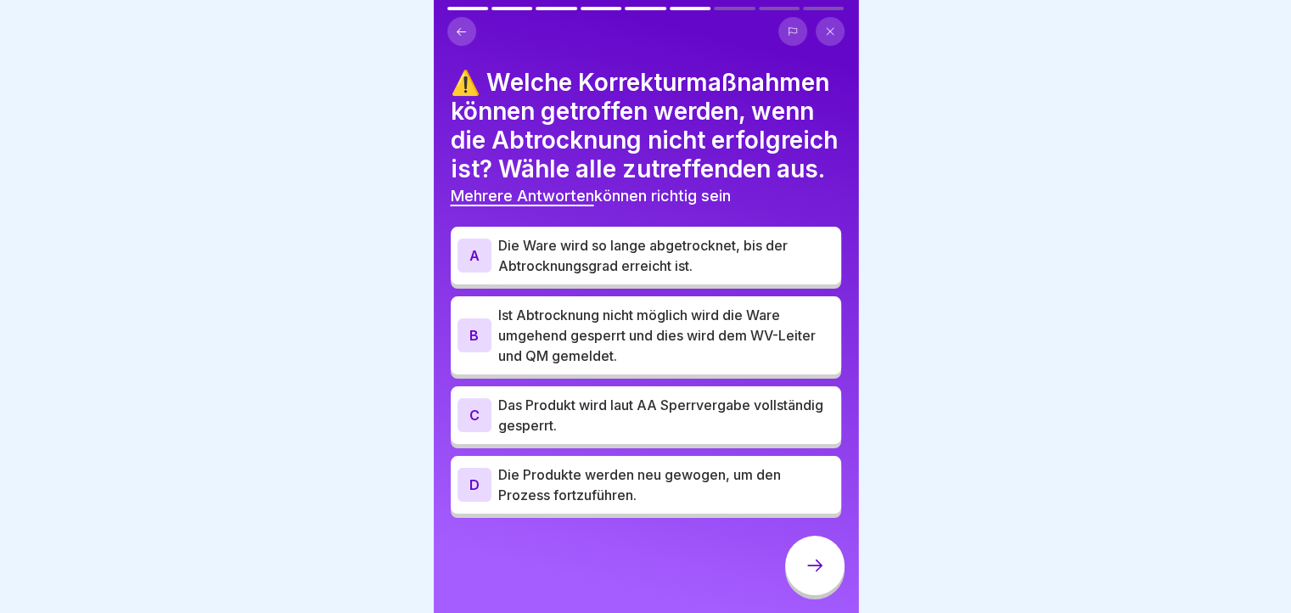
click at [696, 347] on p "Ist Abtrocknung nicht möglich wird die Ware umgehend gesperrt und dies wird dem…" at bounding box center [666, 335] width 336 height 61
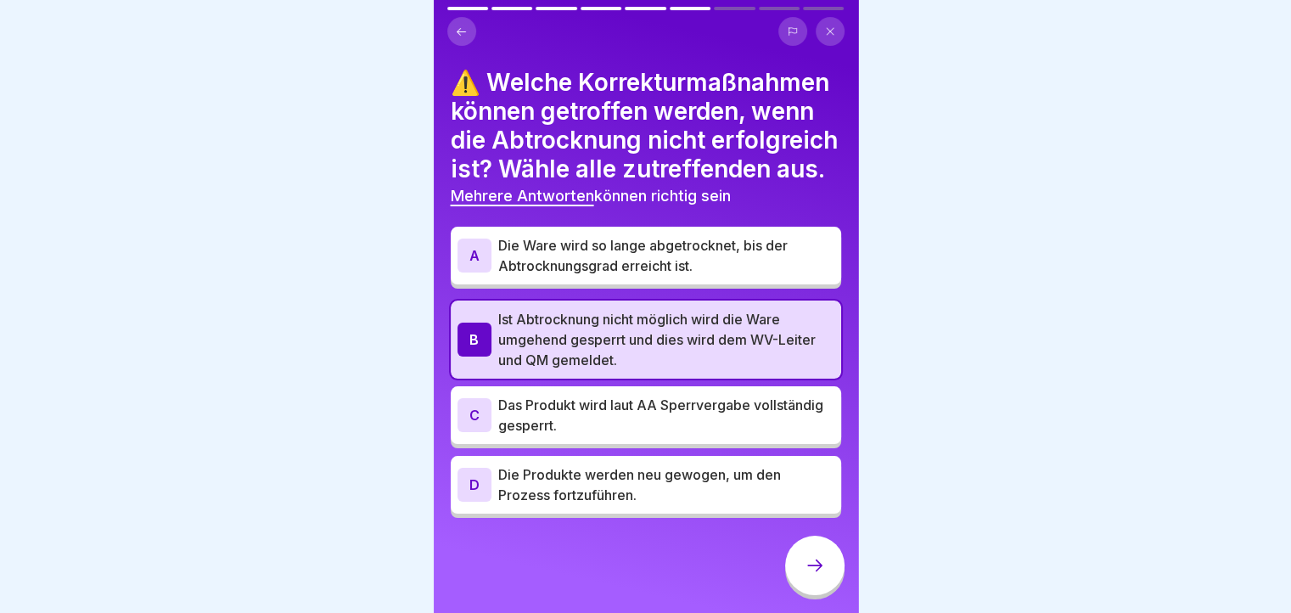
click at [819, 595] on div at bounding box center [814, 565] width 59 height 59
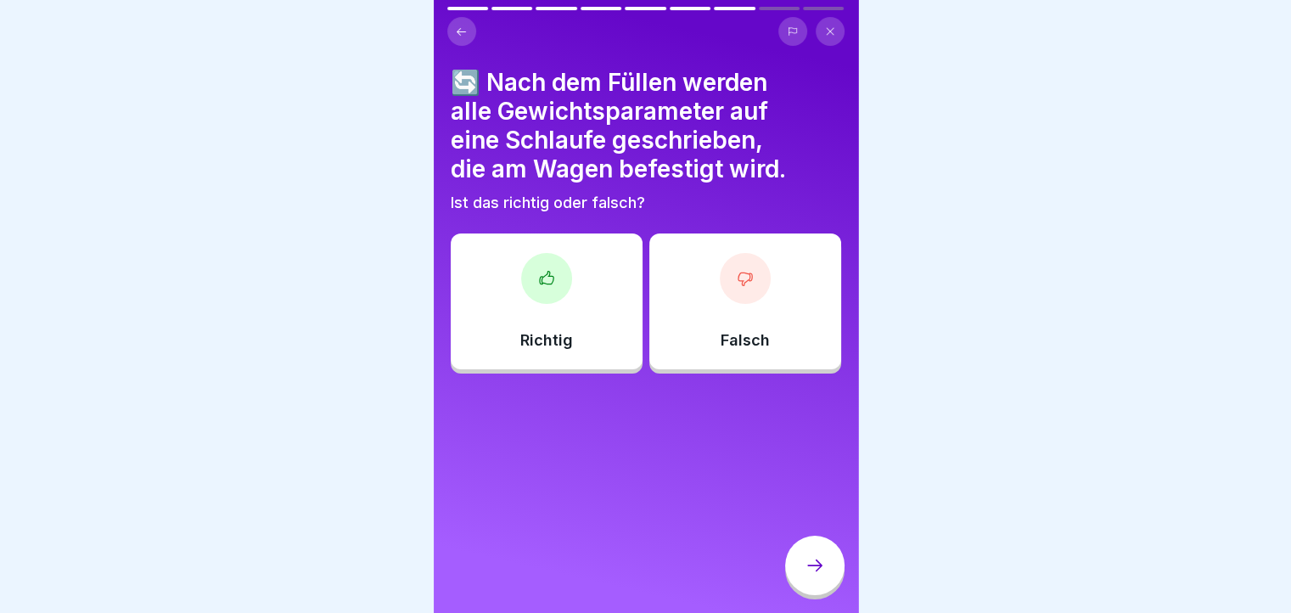
click at [500, 297] on div "Richtig" at bounding box center [547, 302] width 192 height 136
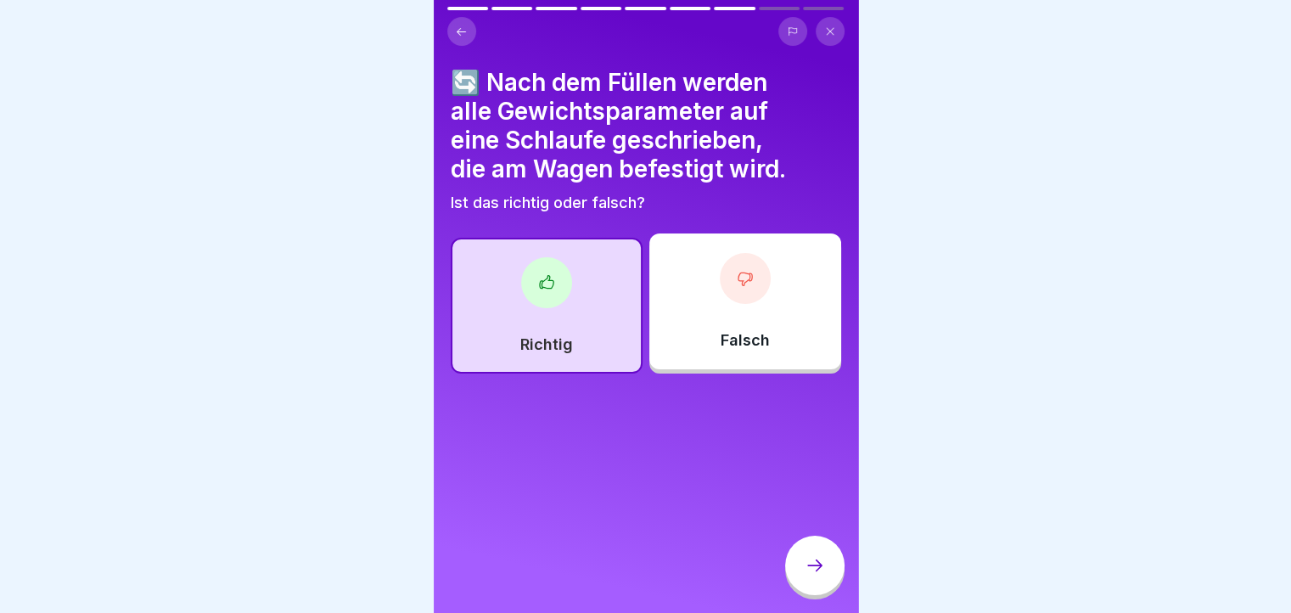
click at [836, 577] on div at bounding box center [814, 565] width 59 height 59
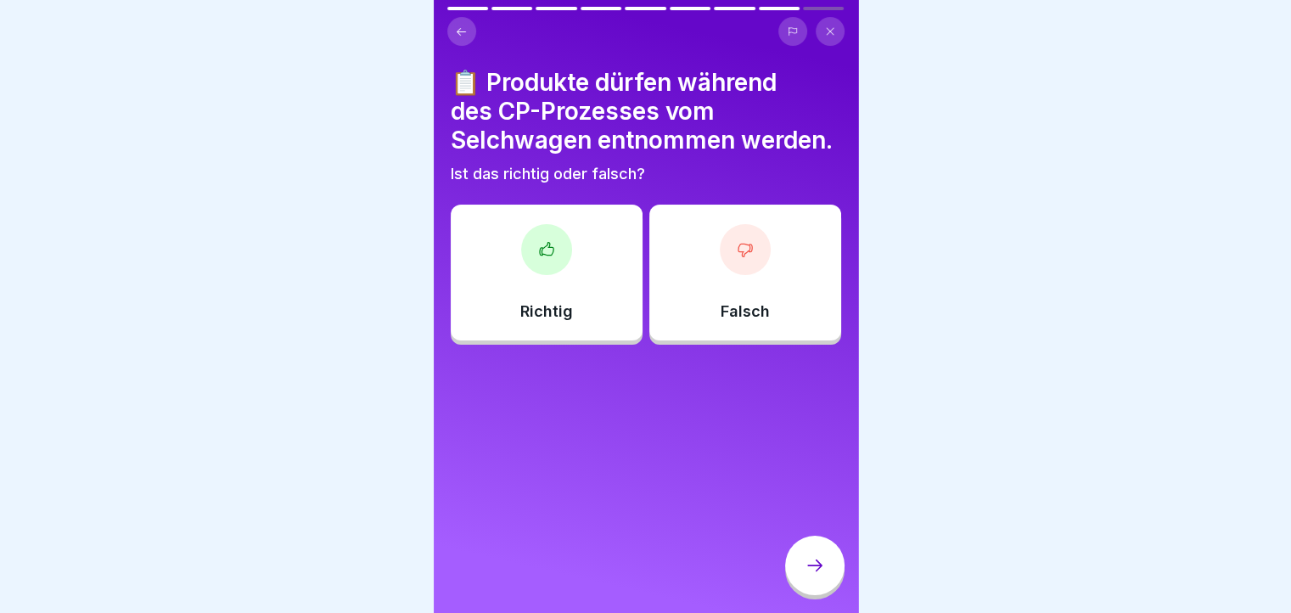
click at [738, 244] on icon at bounding box center [745, 250] width 14 height 13
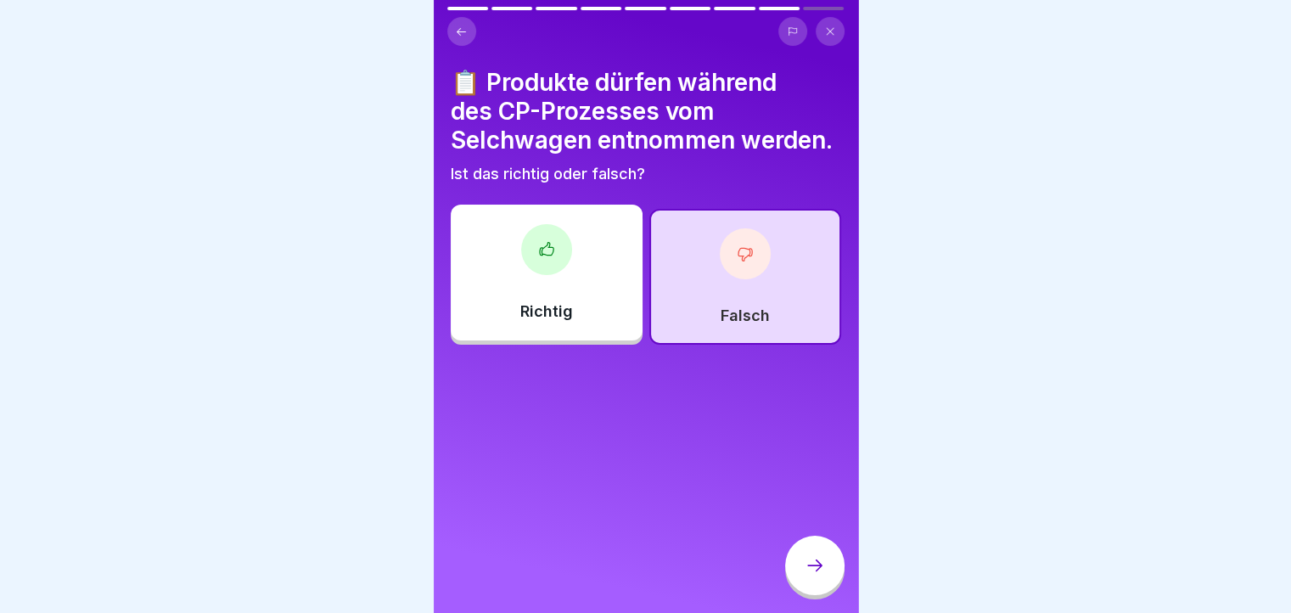
click at [801, 567] on div at bounding box center [814, 565] width 59 height 59
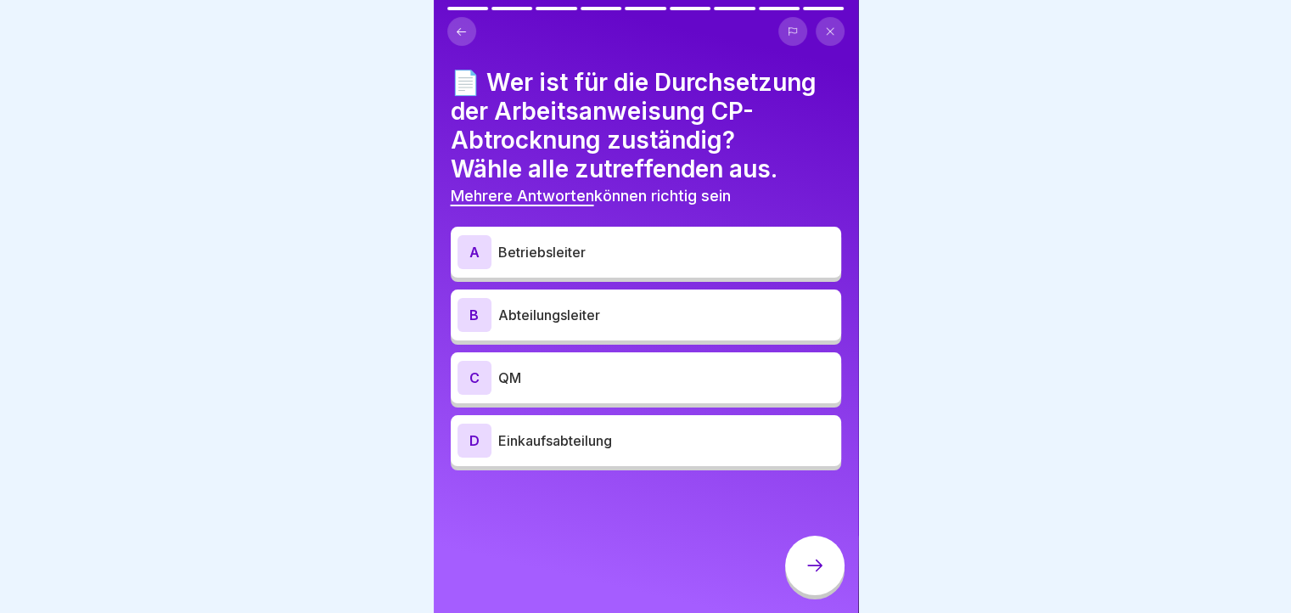
click at [564, 235] on div "A Betriebsleiter" at bounding box center [646, 252] width 377 height 34
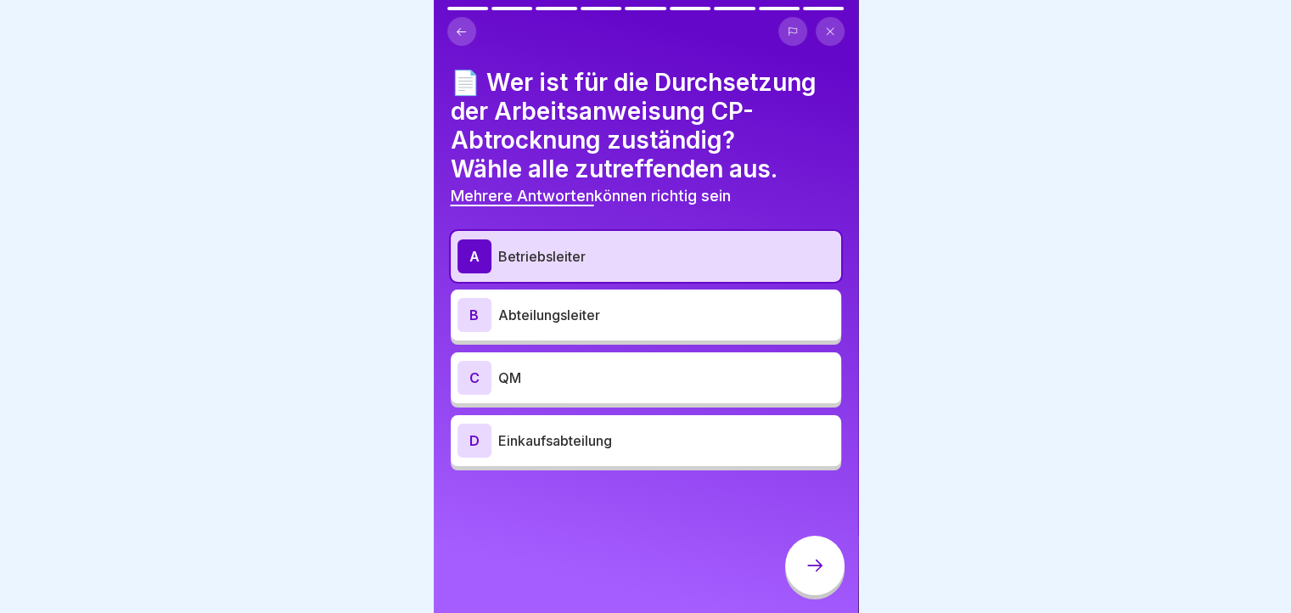
click at [568, 300] on div "B Abteilungsleiter" at bounding box center [646, 315] width 377 height 34
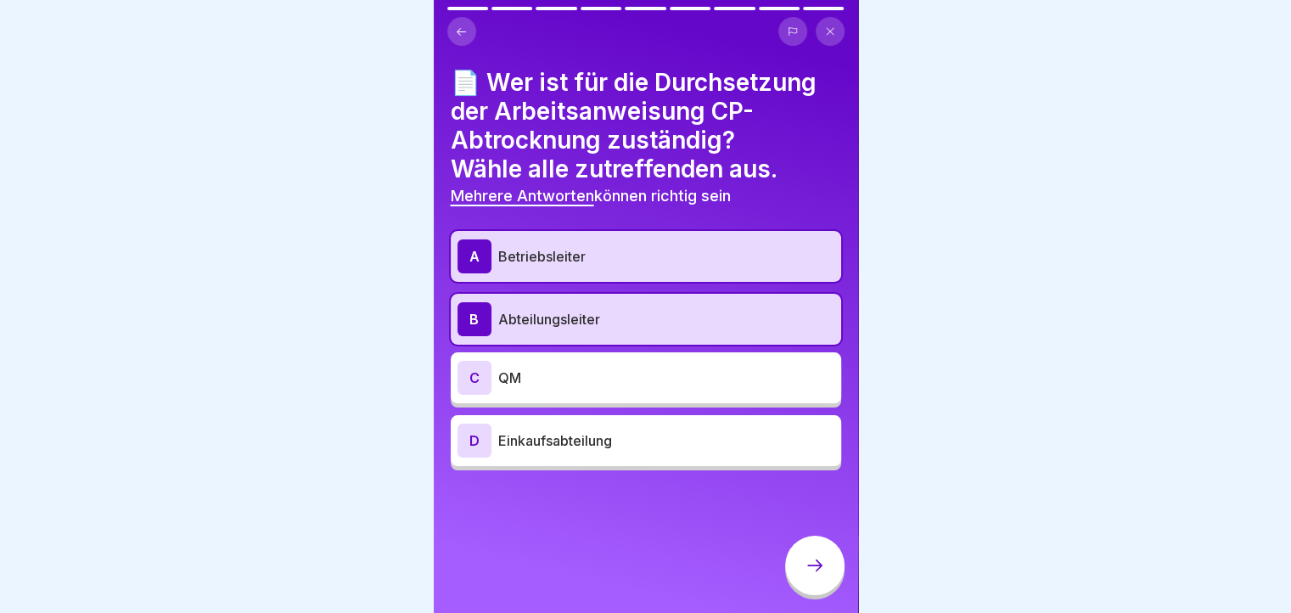
click at [554, 361] on div "C QM" at bounding box center [646, 378] width 377 height 34
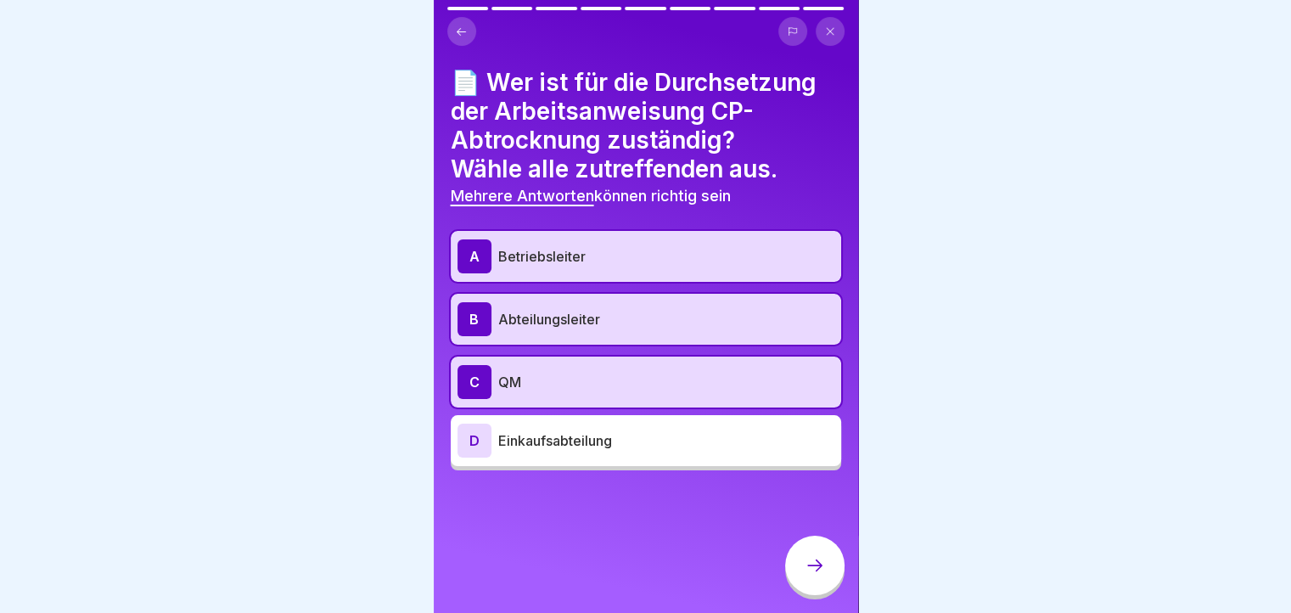
click at [813, 576] on icon at bounding box center [815, 565] width 20 height 20
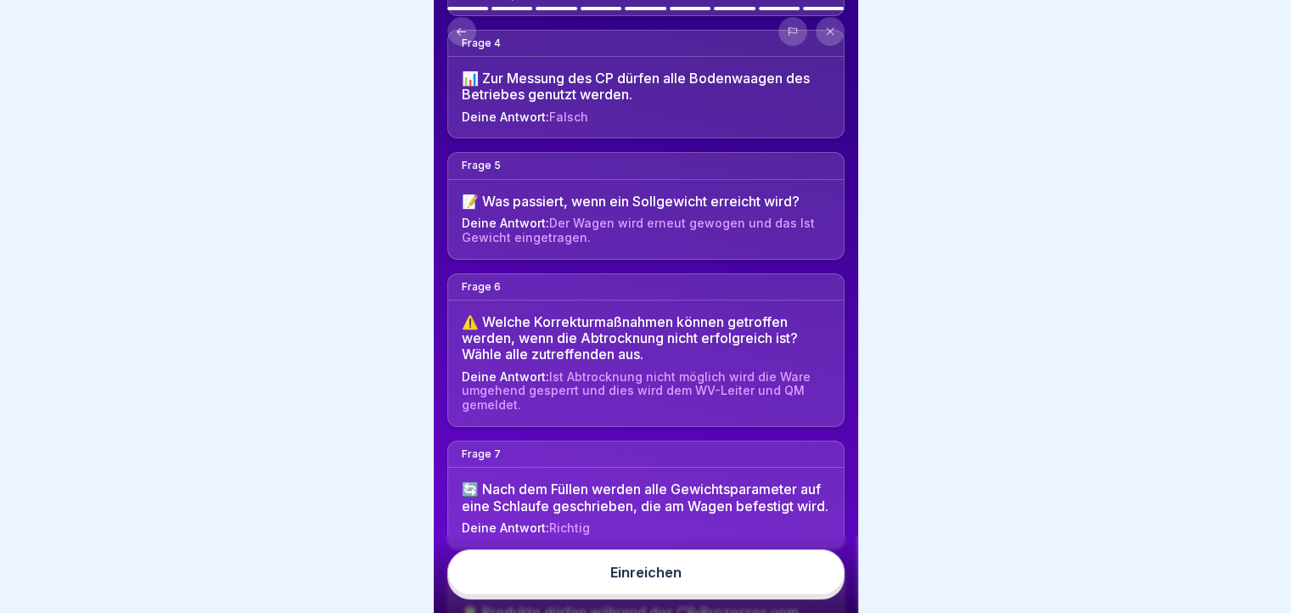
scroll to position [817, 0]
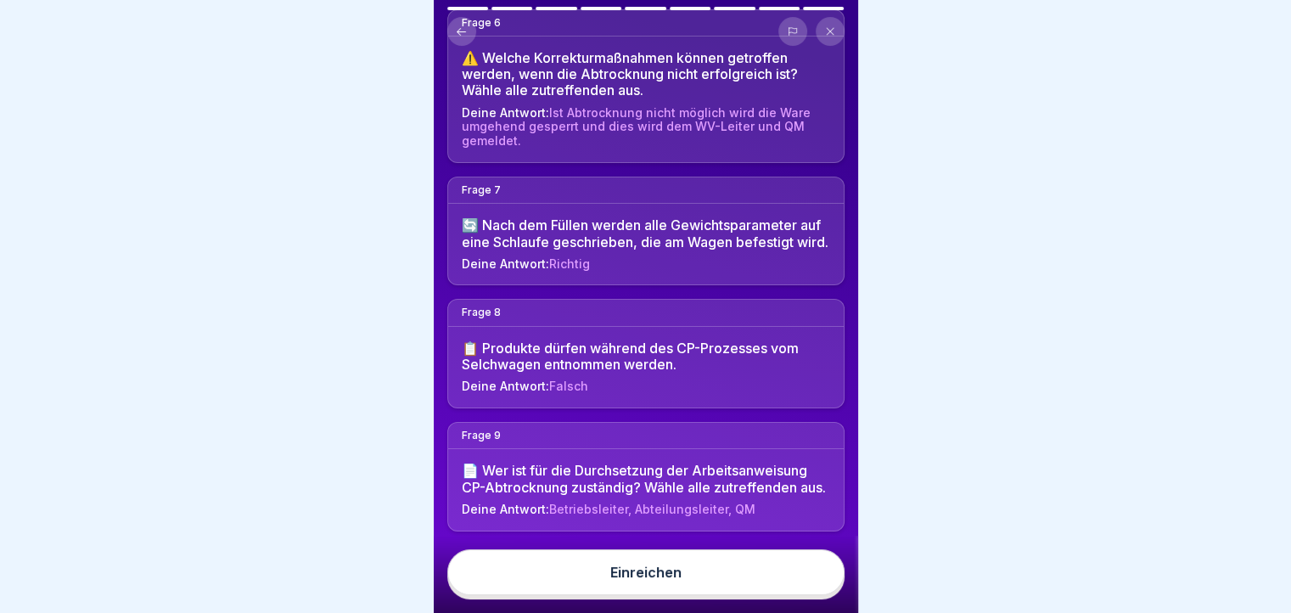
click at [701, 591] on button "Einreichen" at bounding box center [645, 572] width 397 height 46
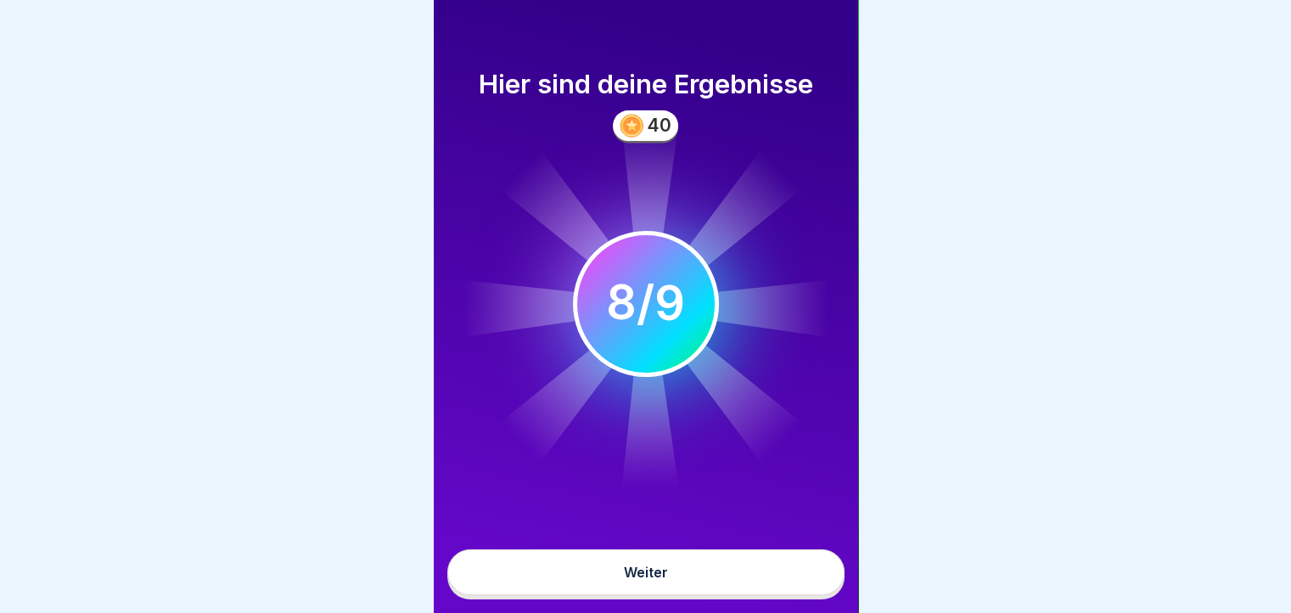
click at [701, 591] on button "Weiter" at bounding box center [645, 572] width 397 height 46
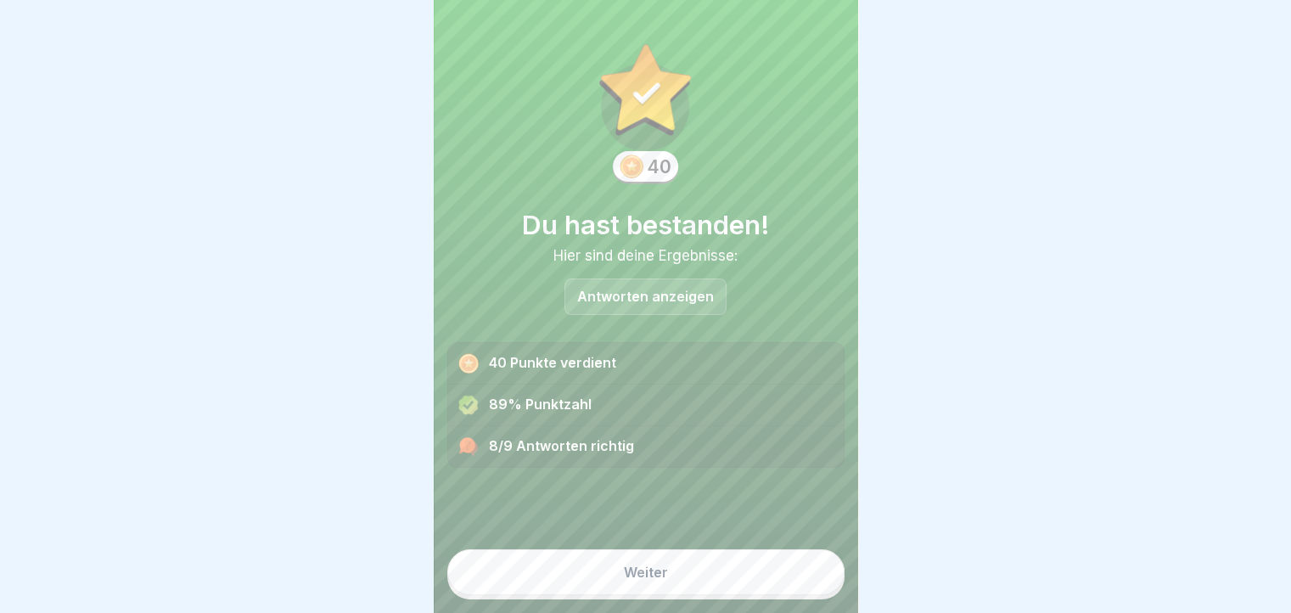
click at [645, 307] on div "Antworten anzeigen" at bounding box center [646, 297] width 162 height 37
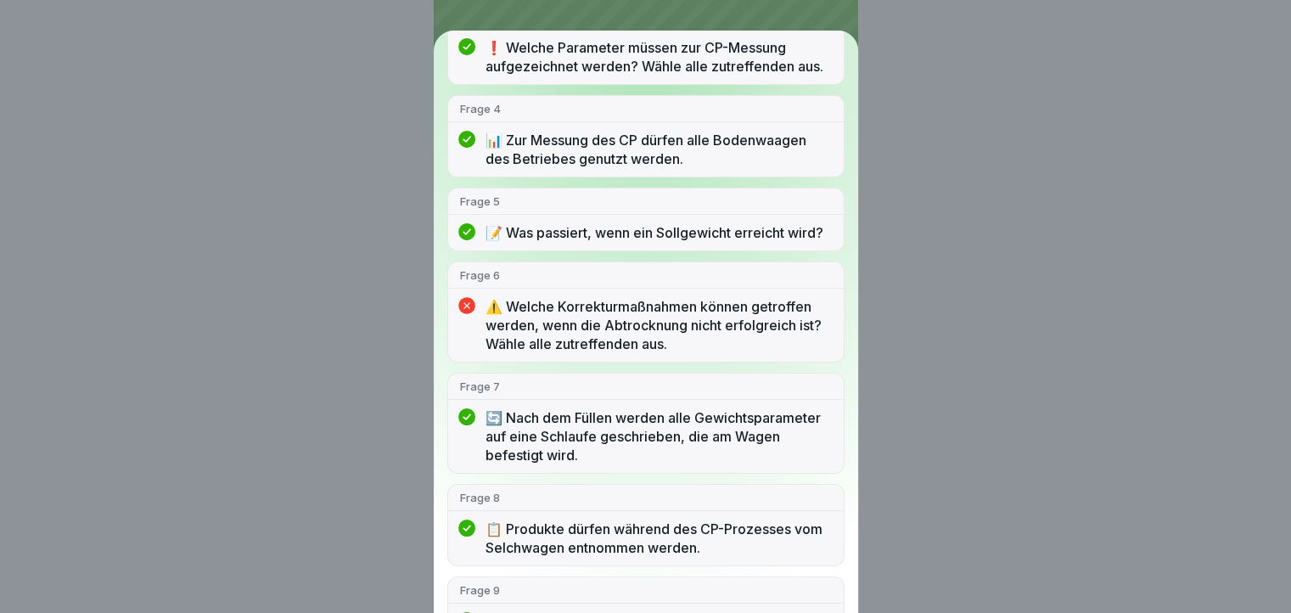
scroll to position [520, 0]
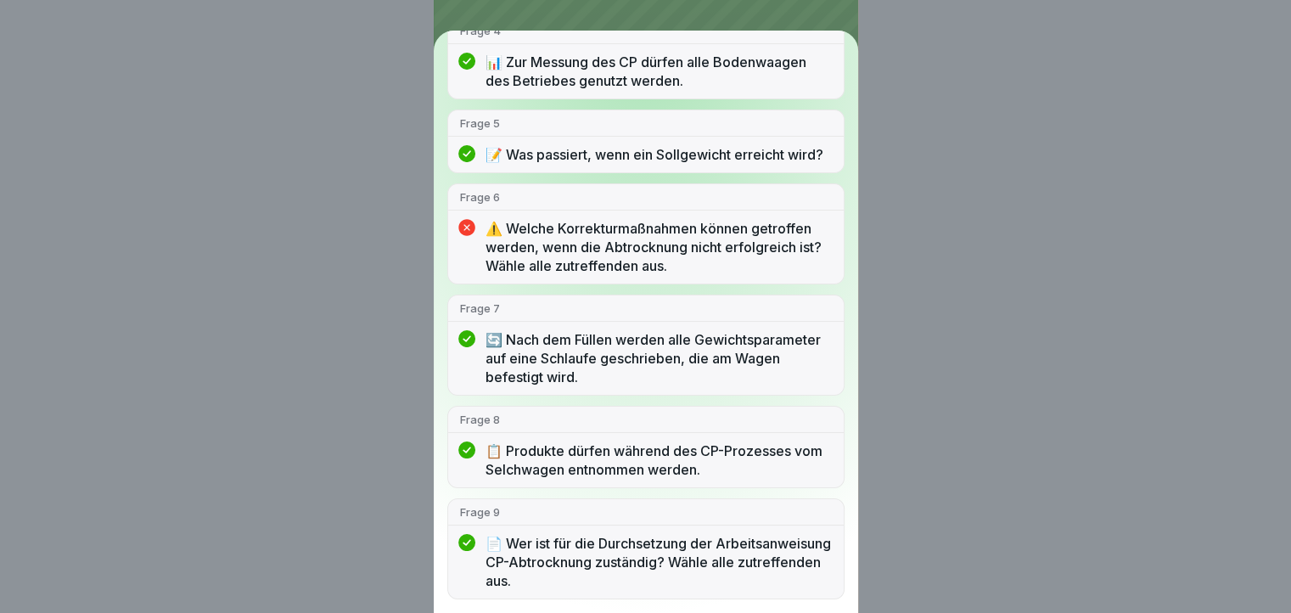
click at [999, 177] on div "Du hast bestanden! 8/9 Antworten richtig Frage 1 📄 Was ist der Hauptzweck der A…" at bounding box center [645, 306] width 1291 height 613
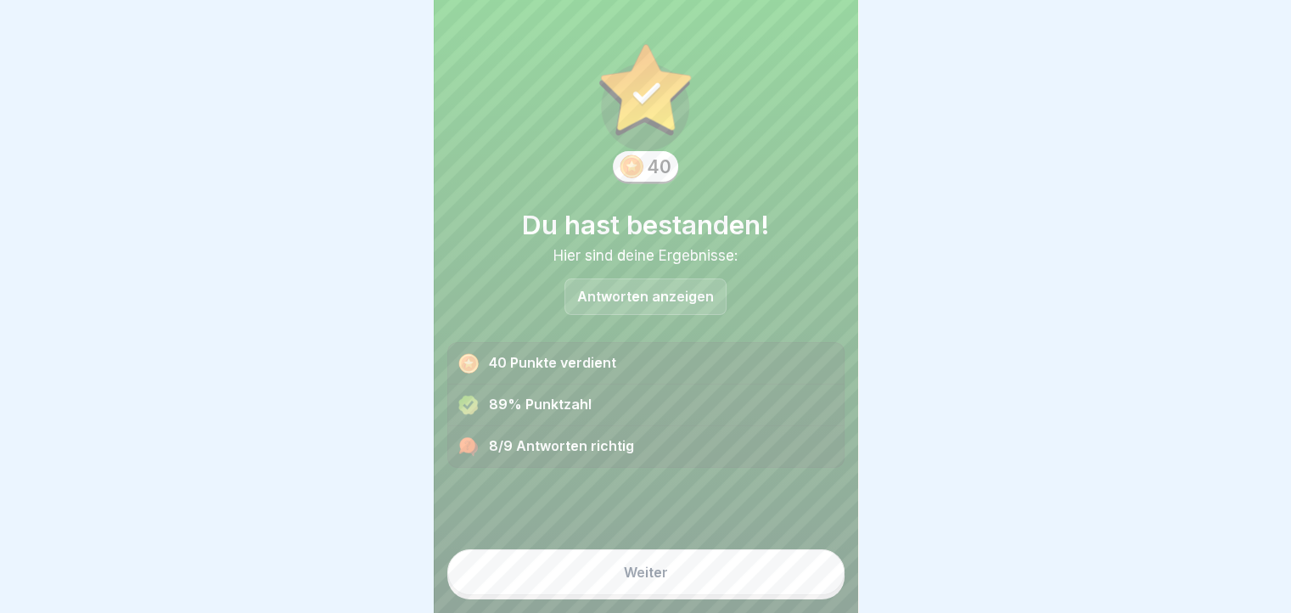
click at [604, 590] on button "Weiter" at bounding box center [645, 572] width 397 height 46
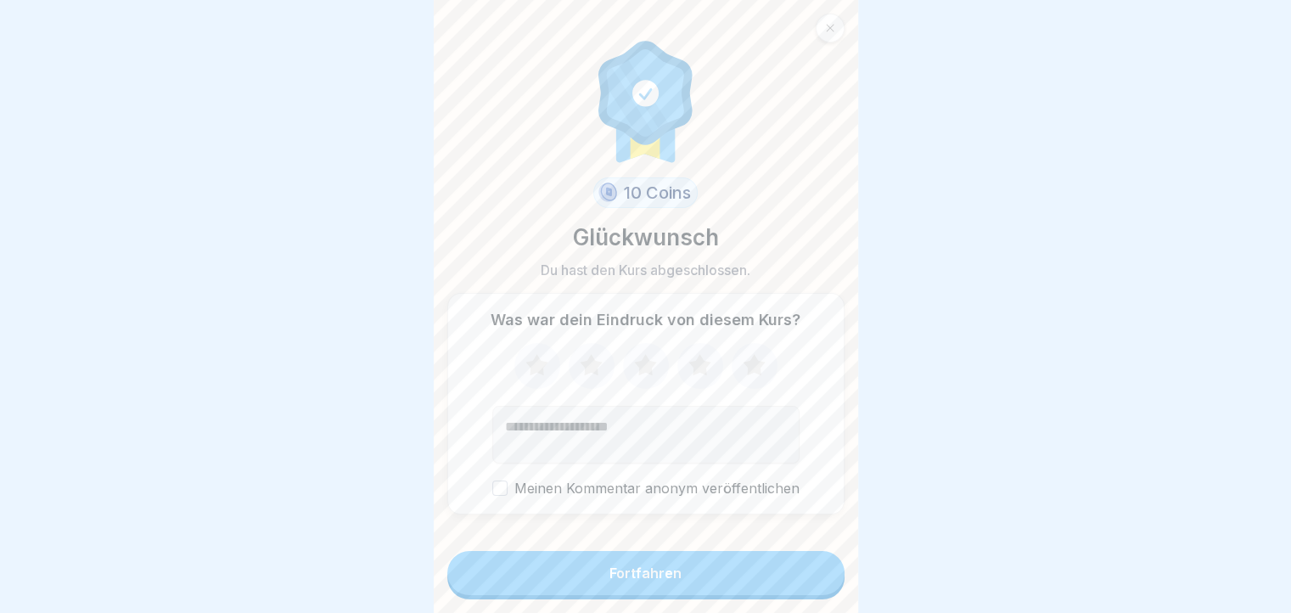
click at [604, 590] on button "Fortfahren" at bounding box center [645, 573] width 397 height 44
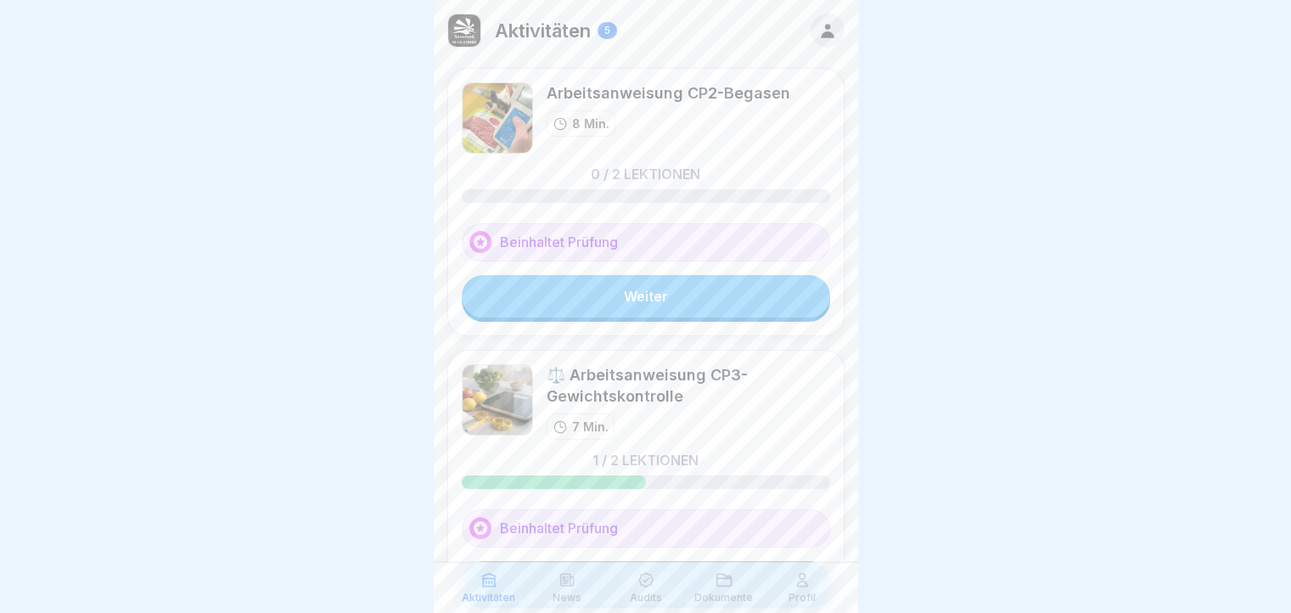
click at [682, 302] on link "Weiter" at bounding box center [646, 296] width 369 height 42
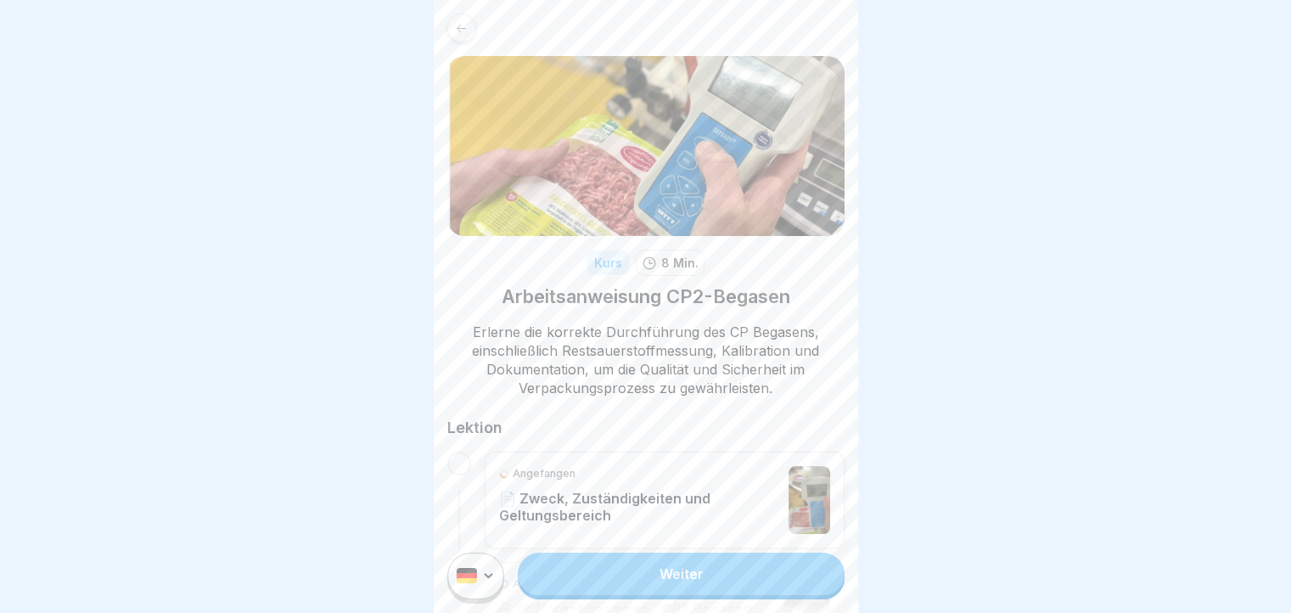
scroll to position [242, 0]
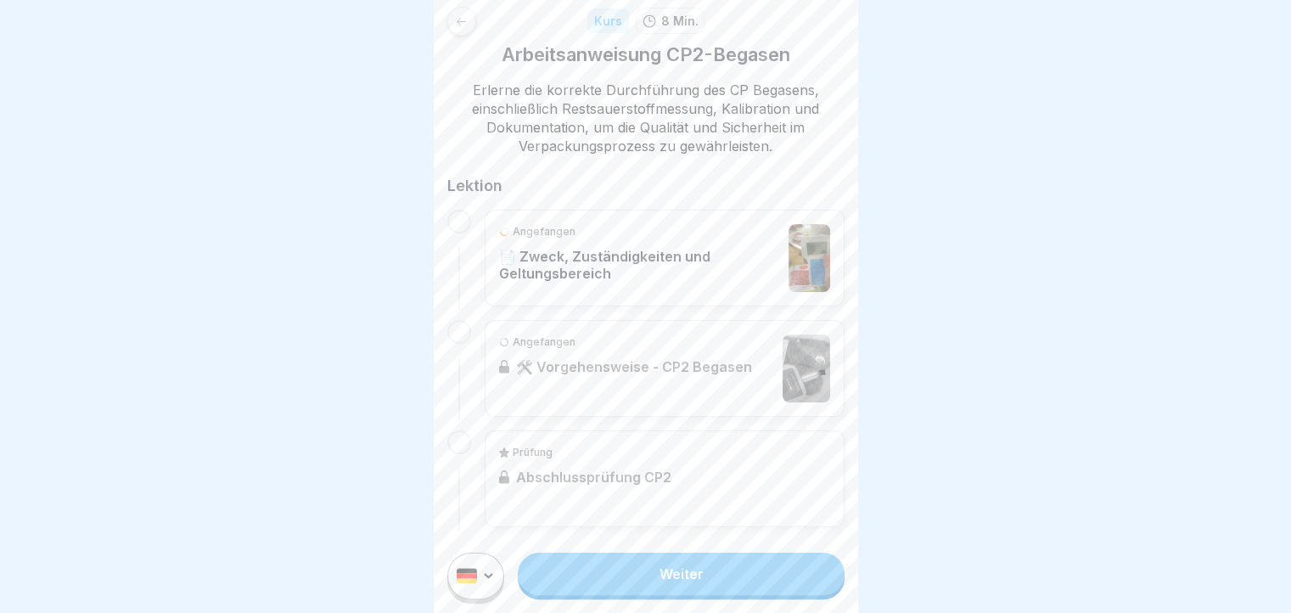
click at [674, 248] on p "📄 Zweck, Zuständigkeiten und Geltungsbereich" at bounding box center [640, 265] width 282 height 34
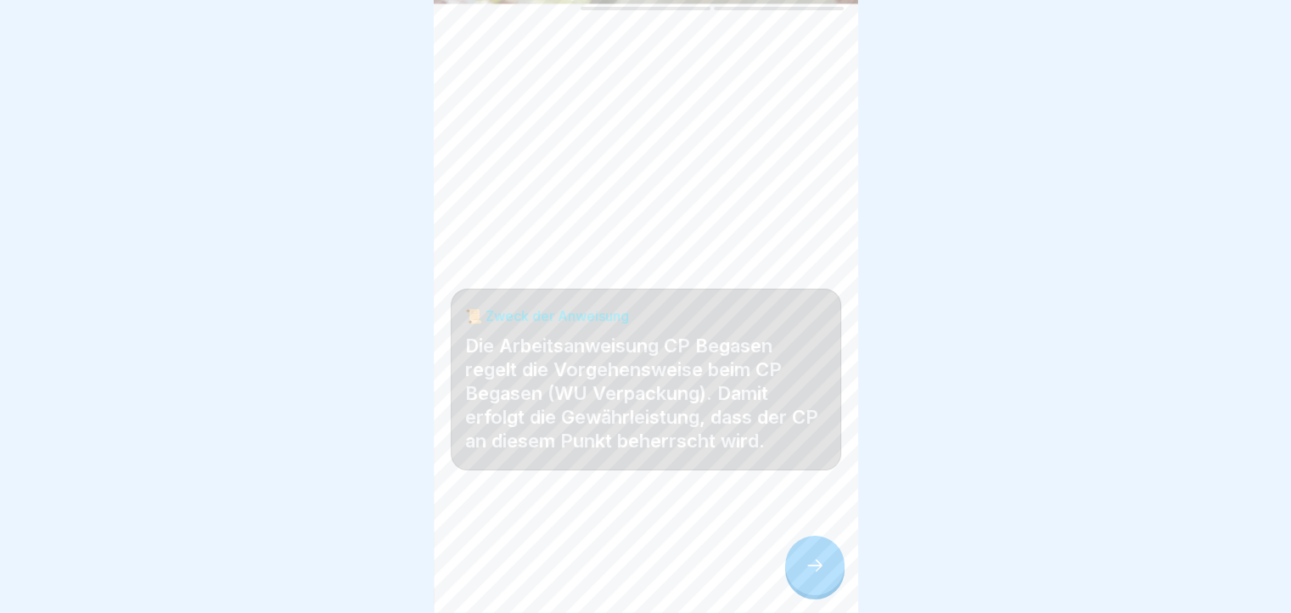
scroll to position [13, 0]
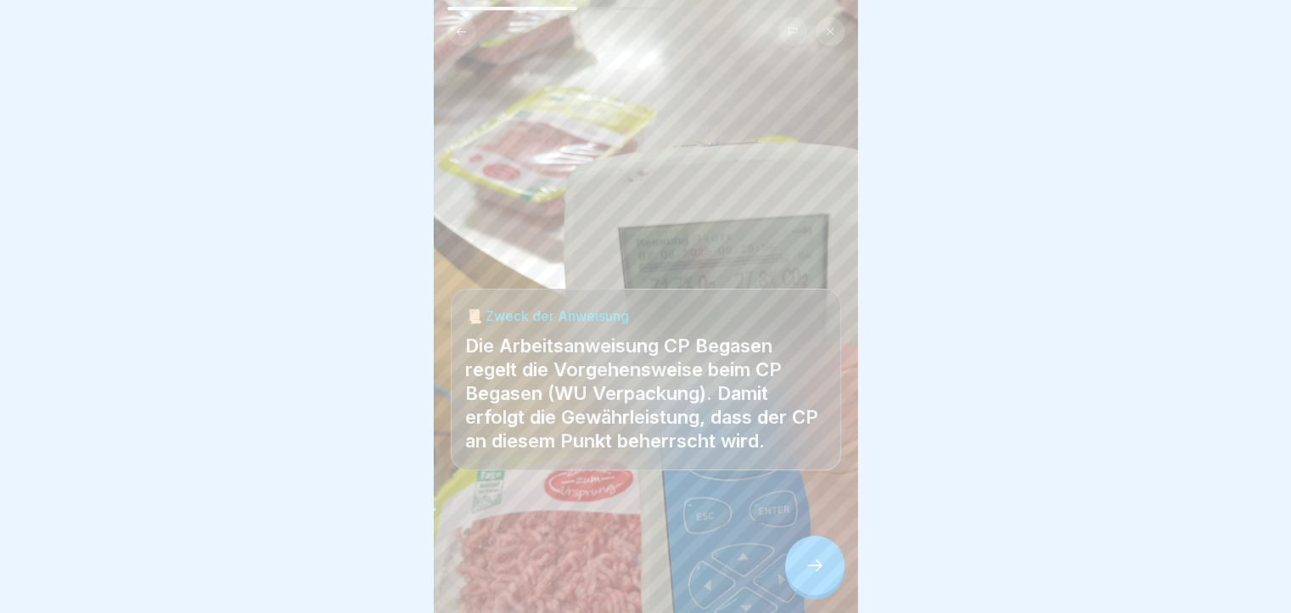
click at [825, 565] on div at bounding box center [814, 565] width 59 height 59
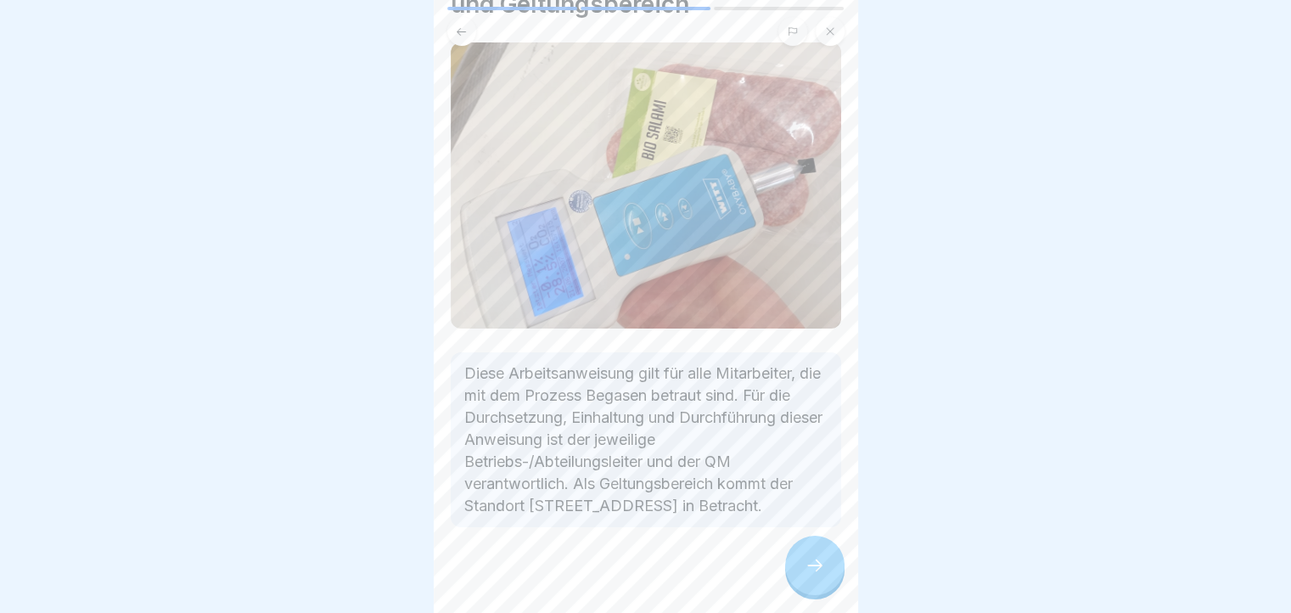
scroll to position [106, 0]
click at [804, 556] on div at bounding box center [814, 565] width 59 height 59
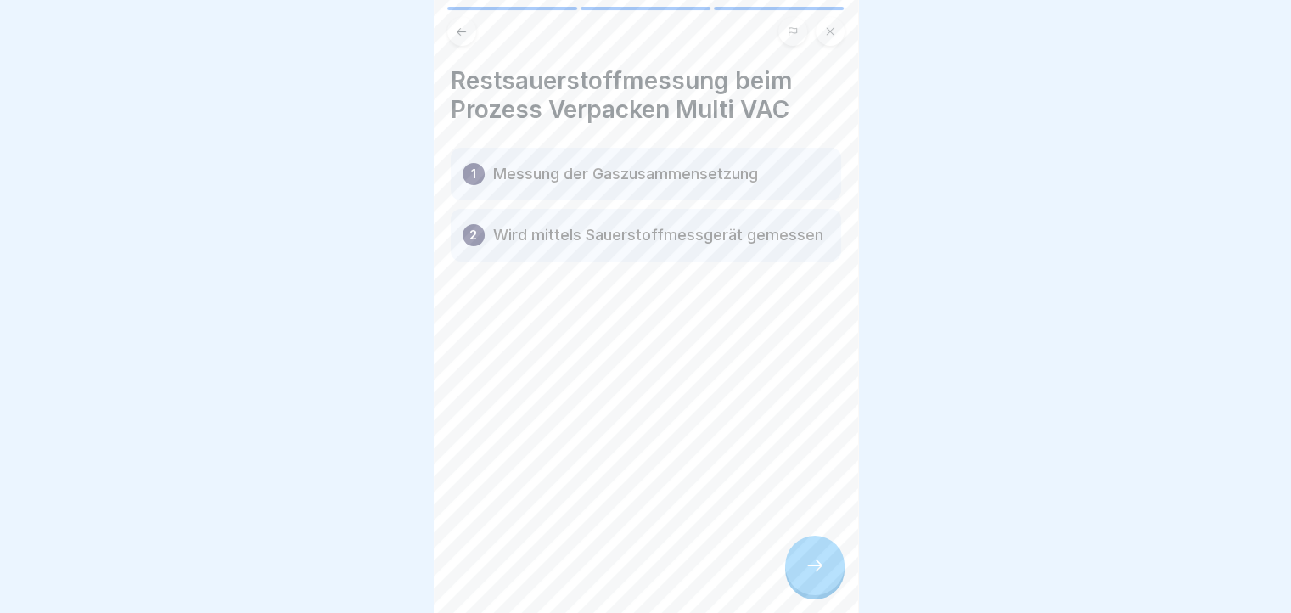
click at [811, 571] on icon at bounding box center [815, 565] width 20 height 20
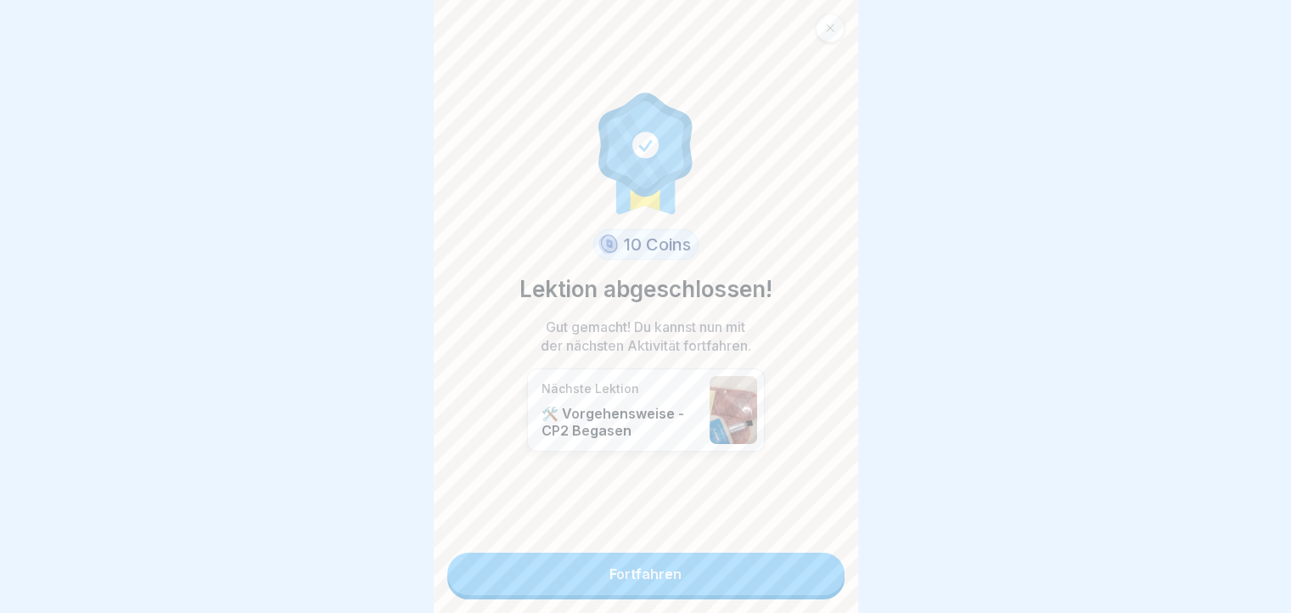
click at [689, 553] on link "Fortfahren" at bounding box center [645, 574] width 397 height 42
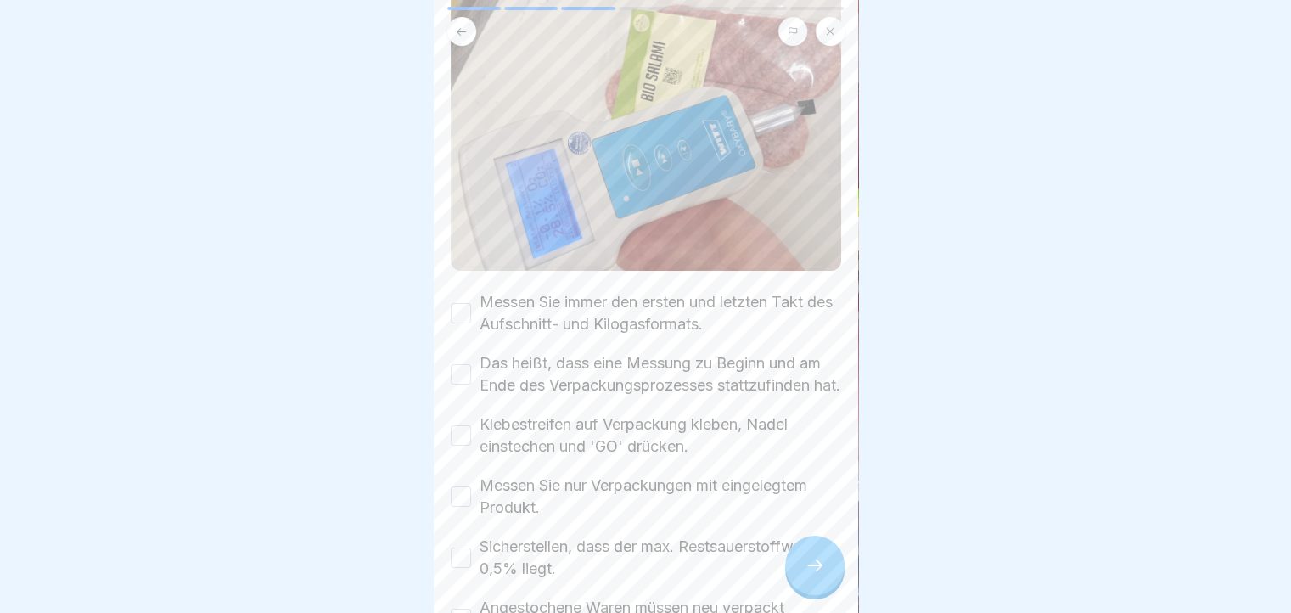
scroll to position [190, 0]
click at [465, 307] on button "Messen Sie immer den ersten und letzten Takt des Aufschnitt- und Kilogasformats." at bounding box center [461, 311] width 20 height 20
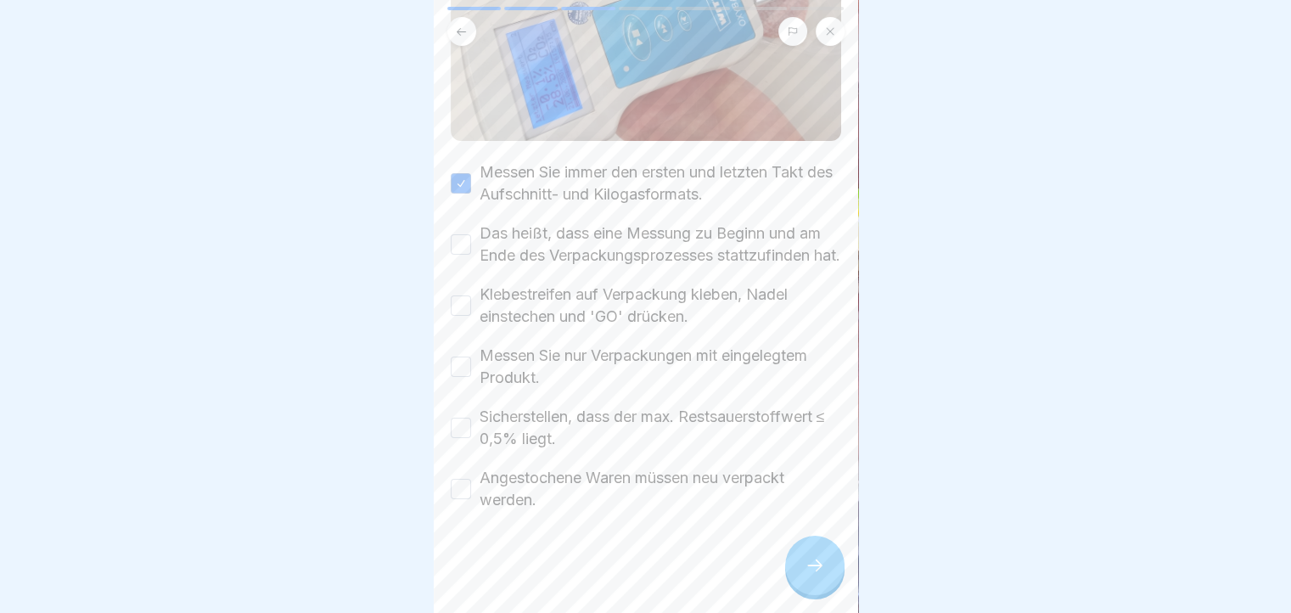
scroll to position [329, 0]
click at [469, 234] on button "Das heißt, dass eine Messung zu Beginn und am Ende des Verpackungsprozesses sta…" at bounding box center [461, 244] width 20 height 20
click at [457, 308] on button "Klebestreifen auf Verpackung kleben, Nadel einstechen und 'GO' drücken." at bounding box center [461, 305] width 20 height 20
click at [466, 357] on button "Messen Sie nur Verpackungen mit eingelegtem Produkt." at bounding box center [461, 367] width 20 height 20
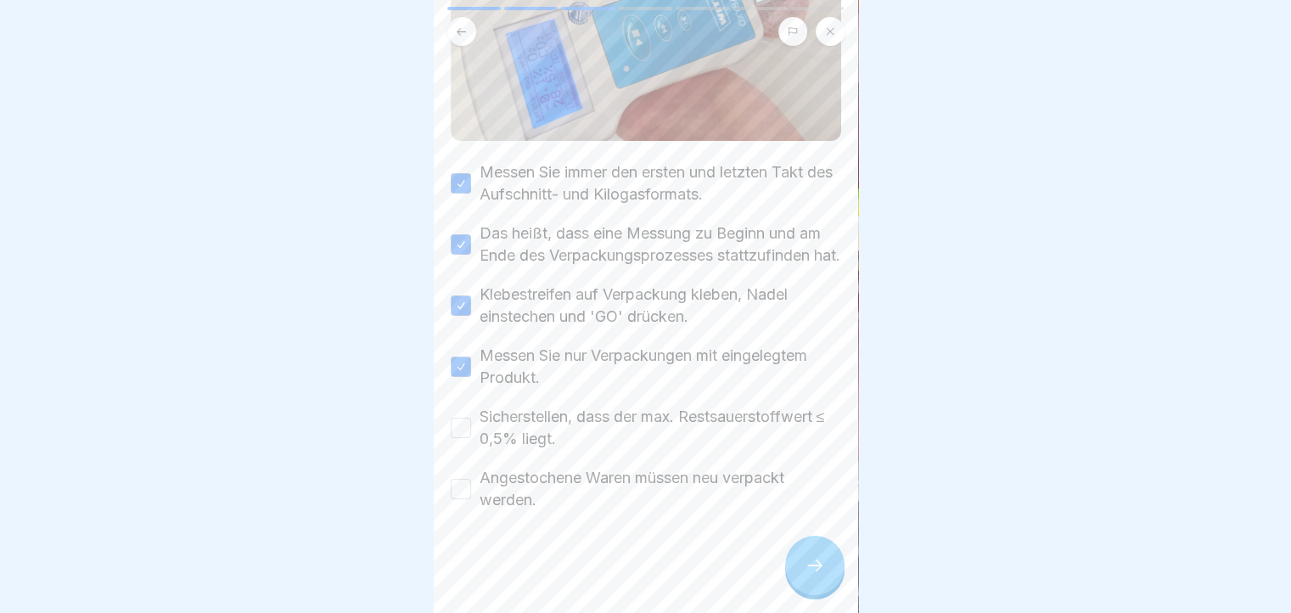
click at [467, 422] on button "Sicherstellen, dass der max. Restsauerstoffwert ≤ 0,5% liegt." at bounding box center [461, 428] width 20 height 20
click at [466, 479] on button "Angestochene Waren müssen neu verpackt werden." at bounding box center [461, 489] width 20 height 20
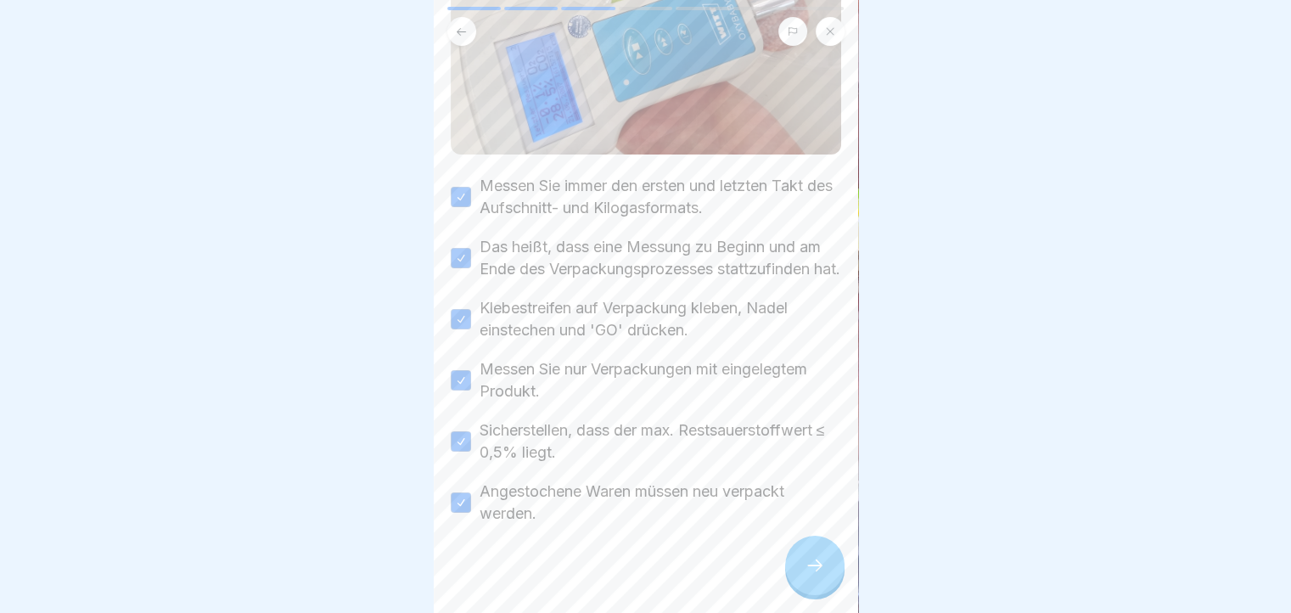
scroll to position [329, 0]
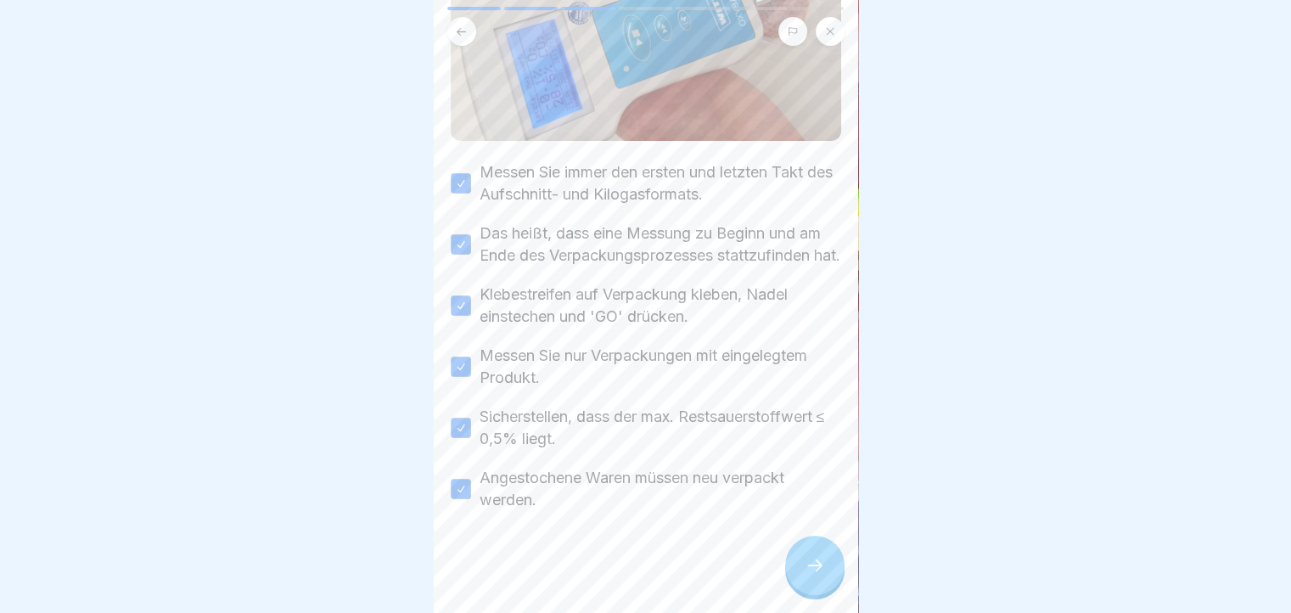
click at [829, 582] on div at bounding box center [814, 565] width 59 height 59
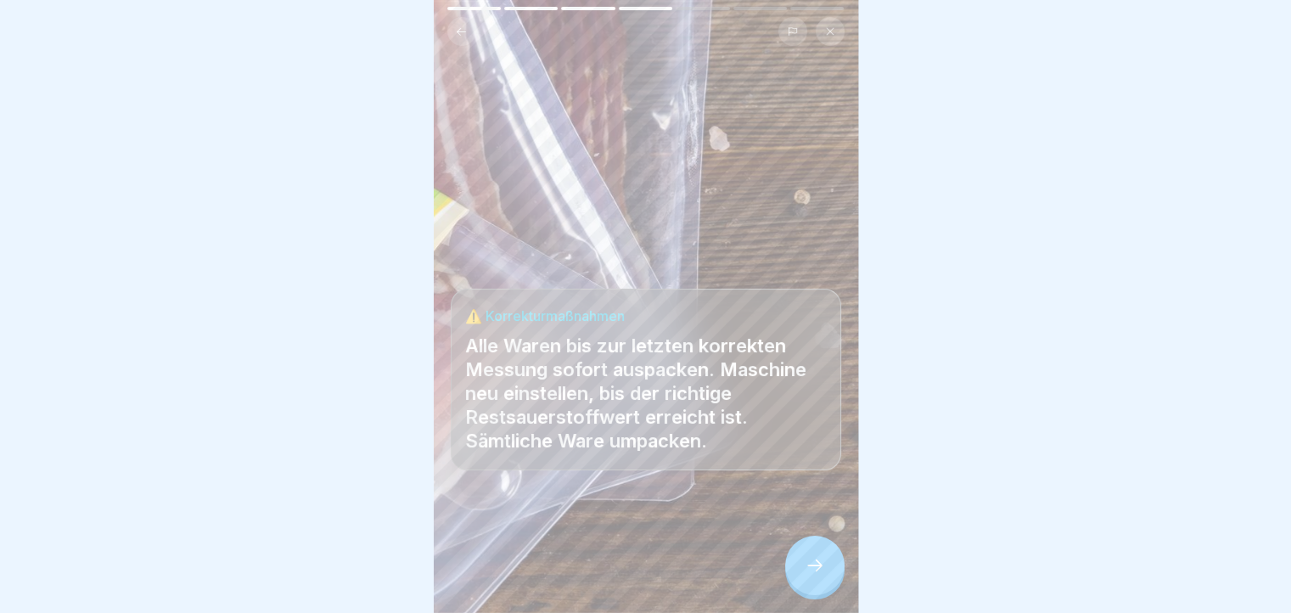
click at [821, 557] on div at bounding box center [814, 565] width 59 height 59
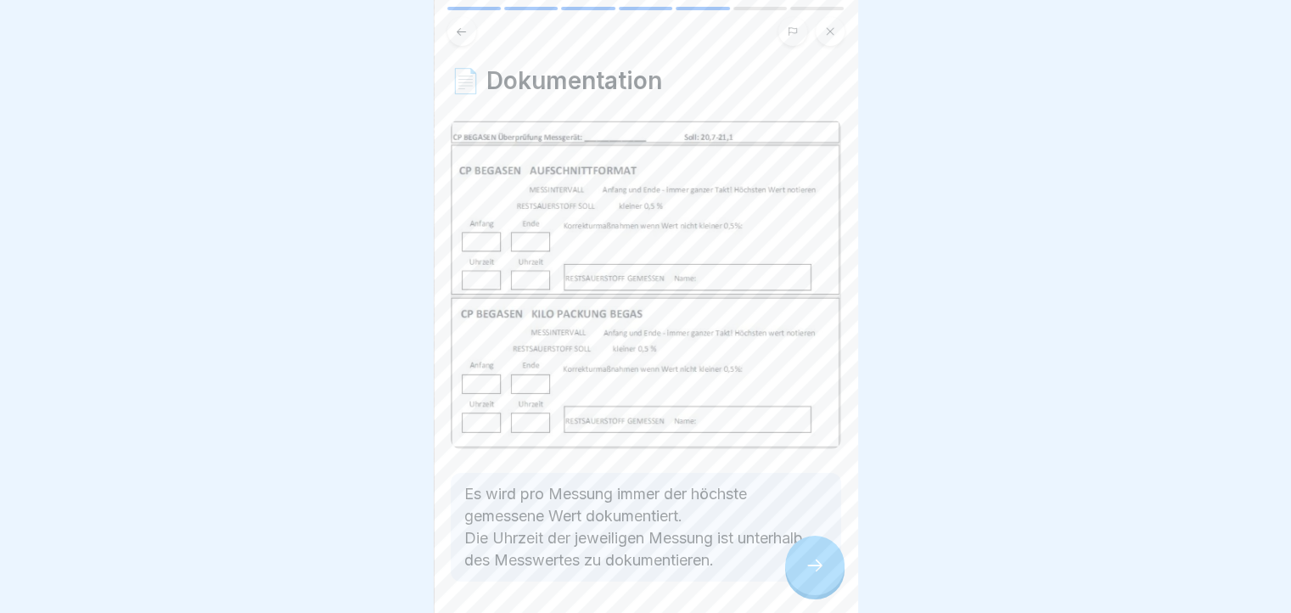
click at [800, 573] on div at bounding box center [814, 565] width 59 height 59
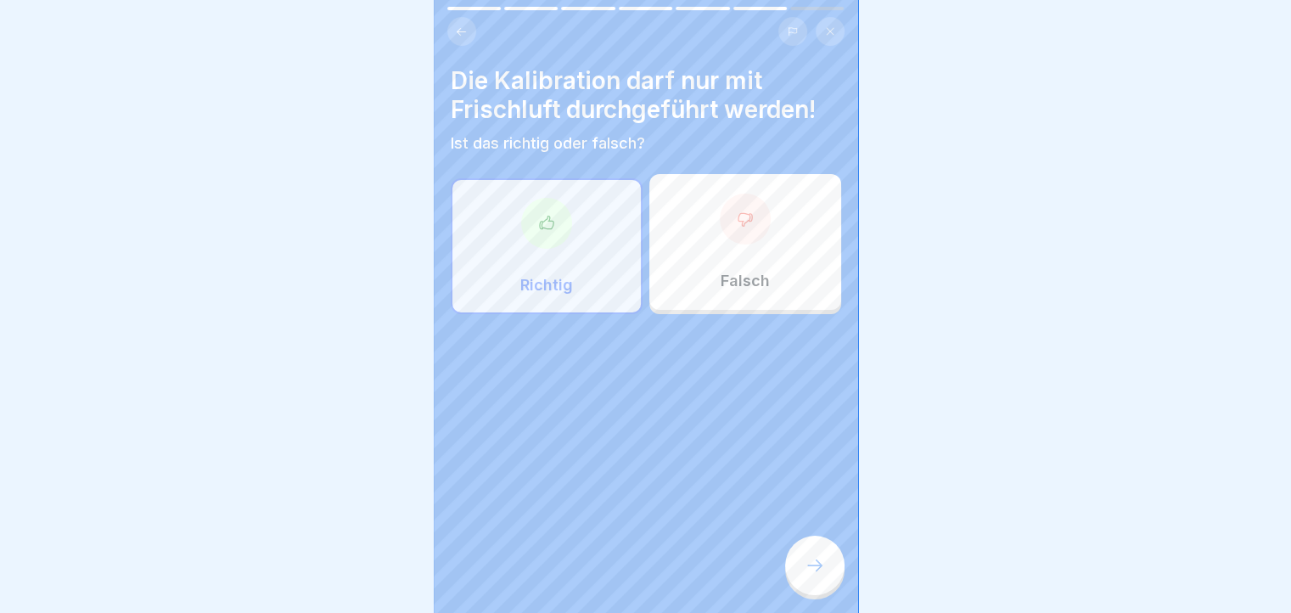
click at [818, 558] on icon at bounding box center [815, 565] width 20 height 20
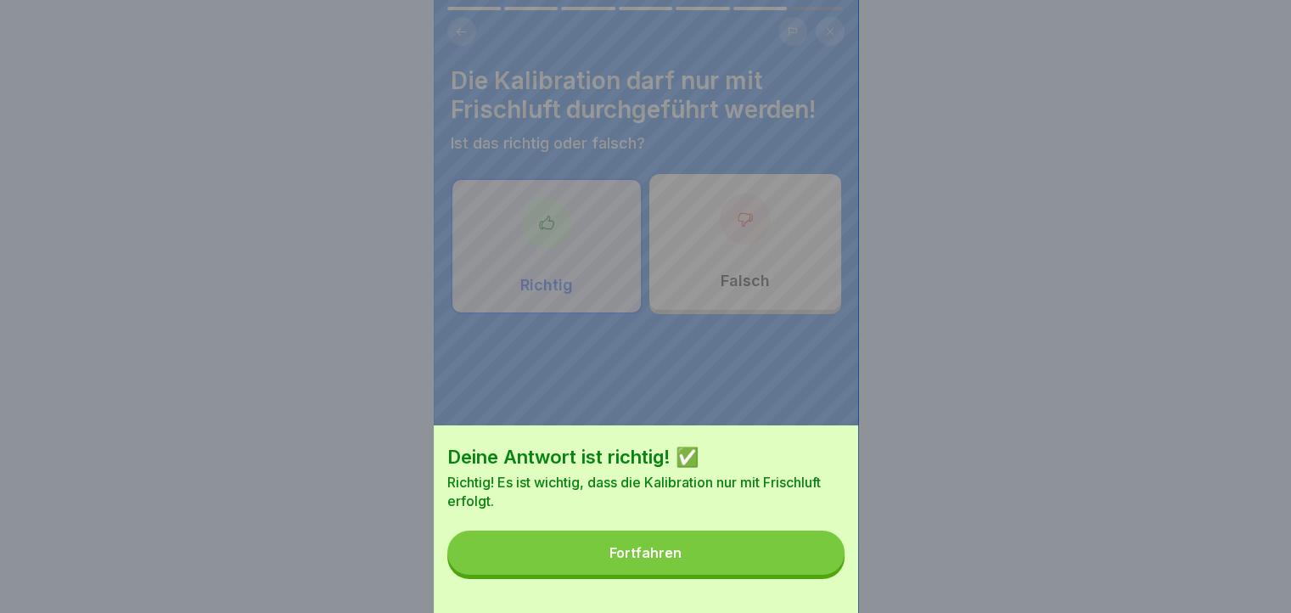
click at [785, 561] on button "Fortfahren" at bounding box center [645, 553] width 397 height 44
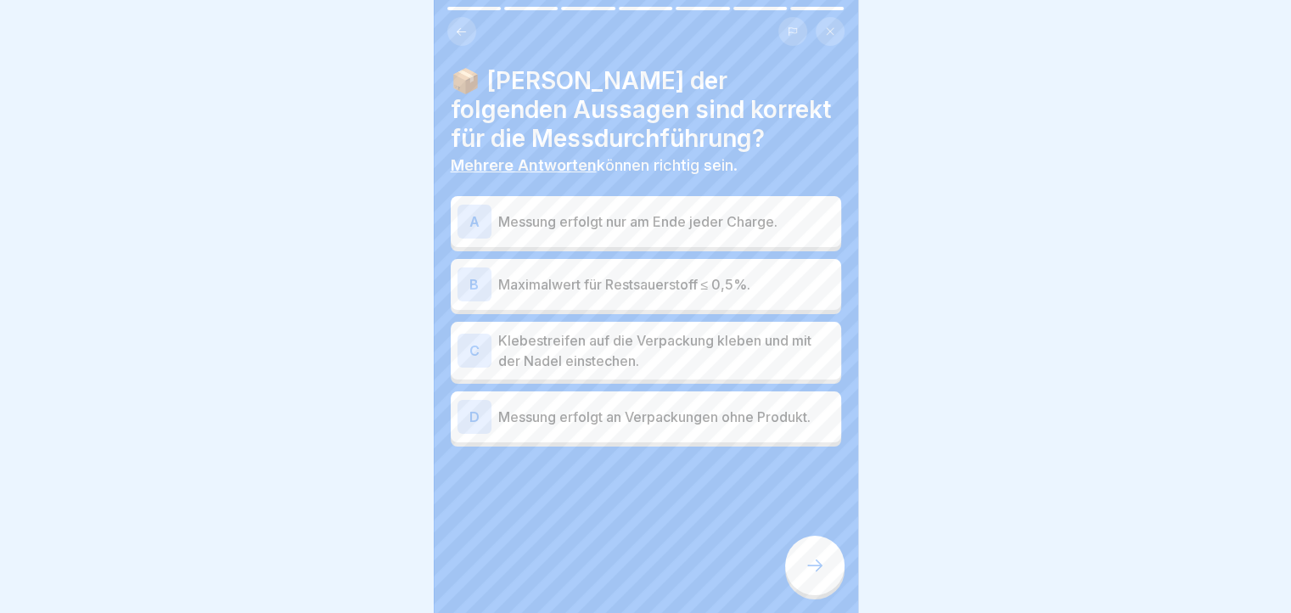
click at [645, 274] on p "Maximalwert für Restsauerstoff ≤ 0,5%." at bounding box center [666, 284] width 336 height 20
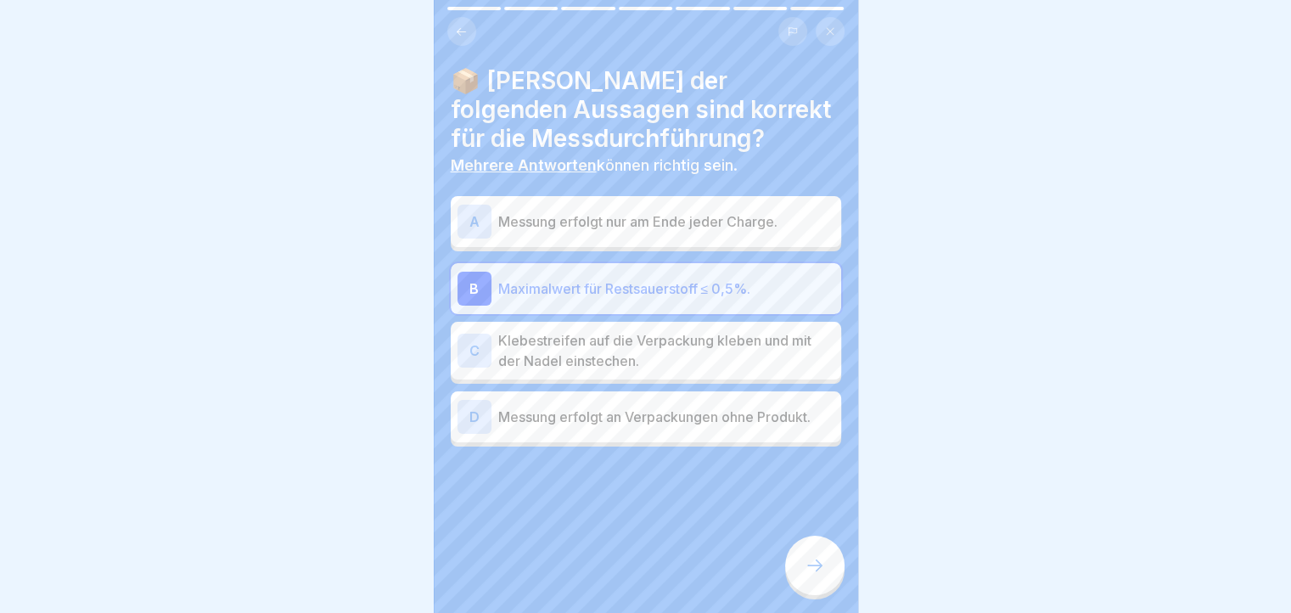
click at [633, 334] on p "Klebestreifen auf die Verpackung kleben und mit der Nadel einstechen." at bounding box center [666, 350] width 336 height 41
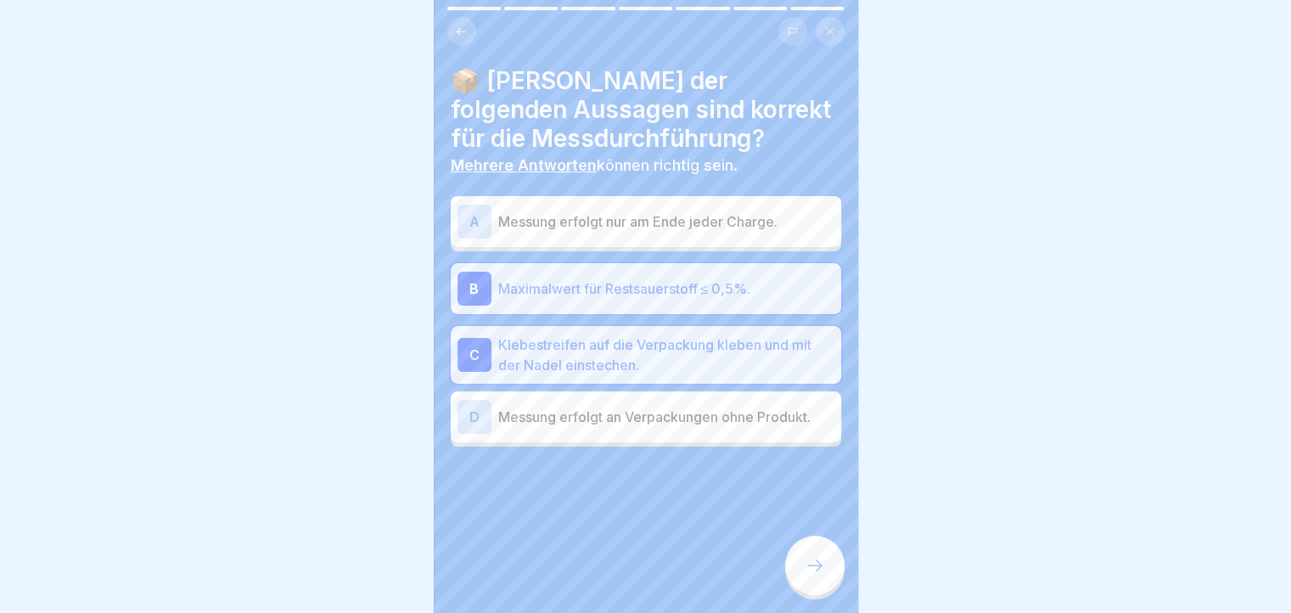
click at [808, 554] on div at bounding box center [814, 565] width 59 height 59
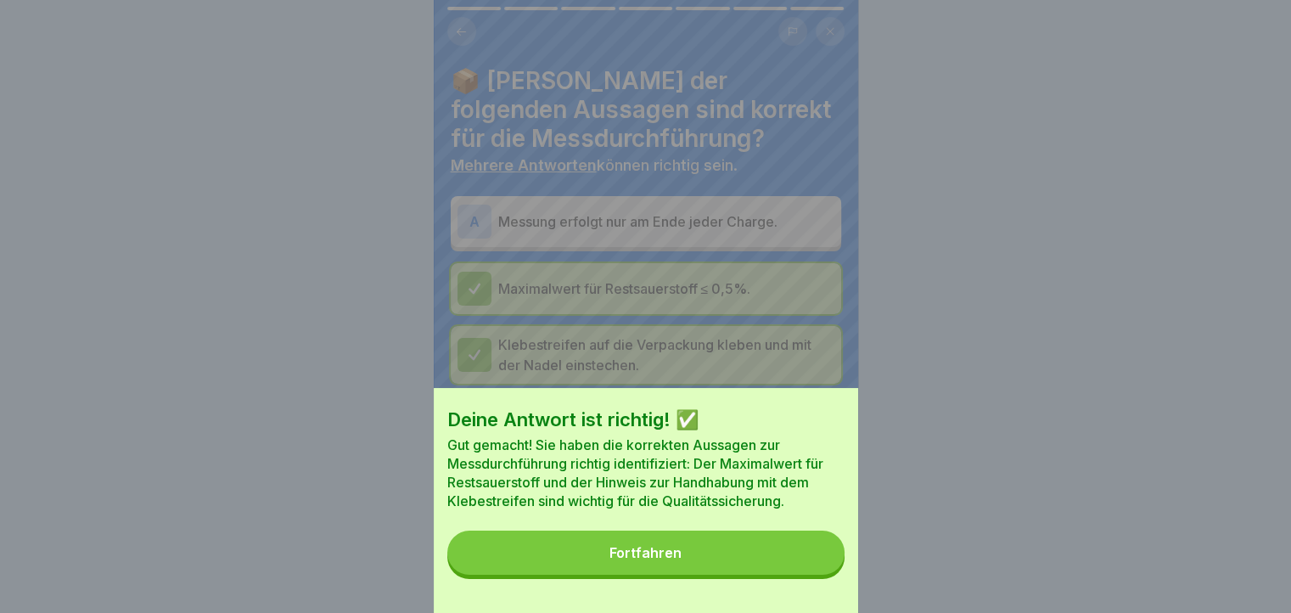
click at [762, 556] on button "Fortfahren" at bounding box center [645, 553] width 397 height 44
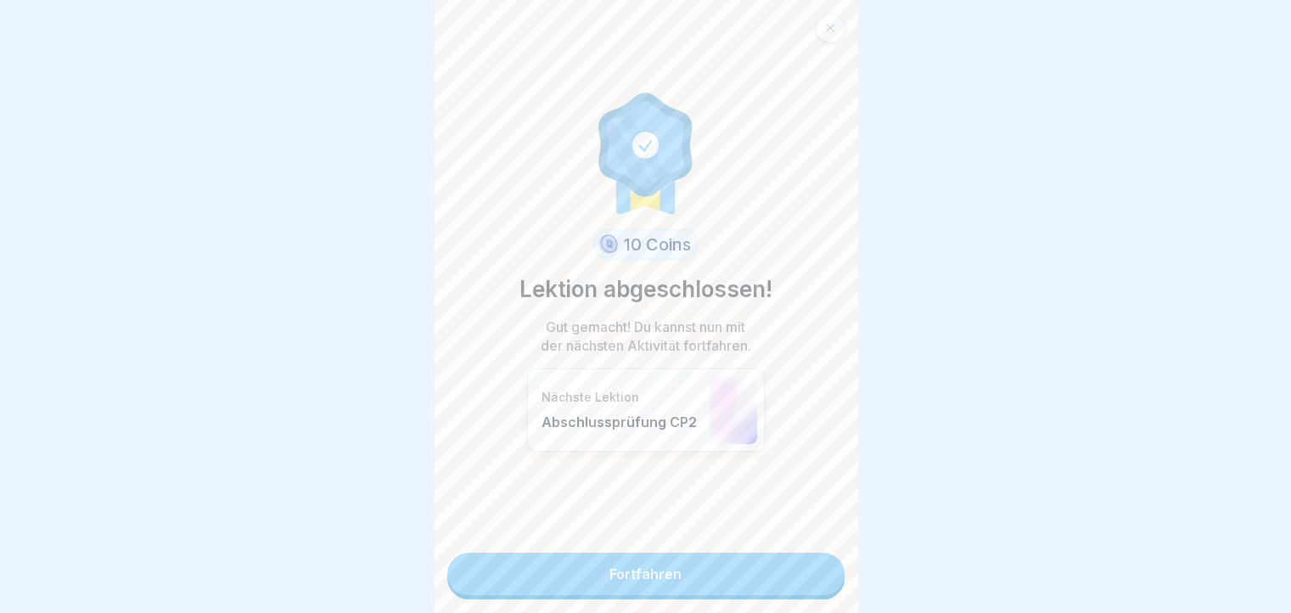
click at [762, 556] on link "Fortfahren" at bounding box center [645, 574] width 397 height 42
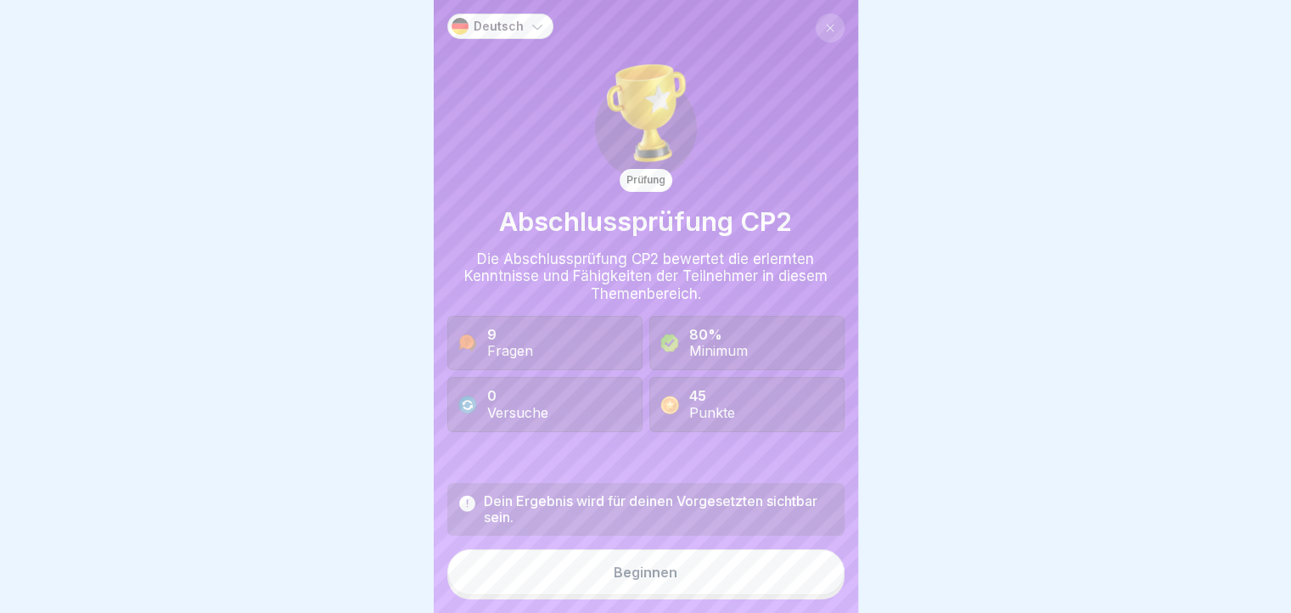
click at [760, 584] on button "Beginnen" at bounding box center [645, 572] width 397 height 46
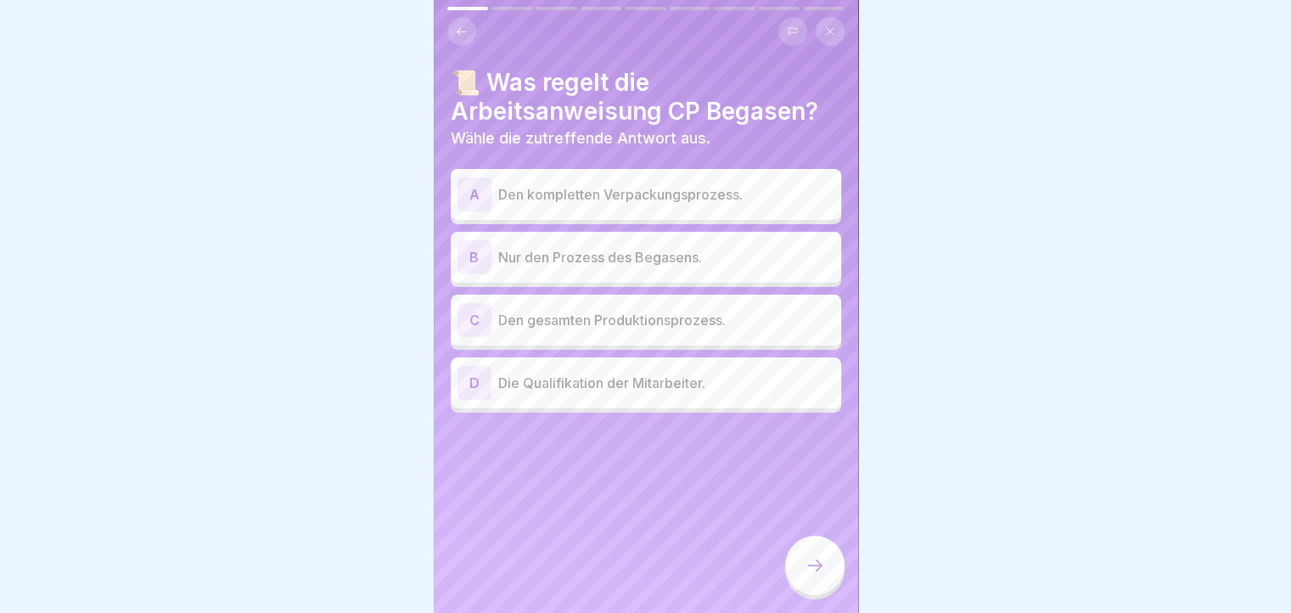
click at [661, 250] on p "Nur den Prozess des Begasens." at bounding box center [666, 257] width 336 height 20
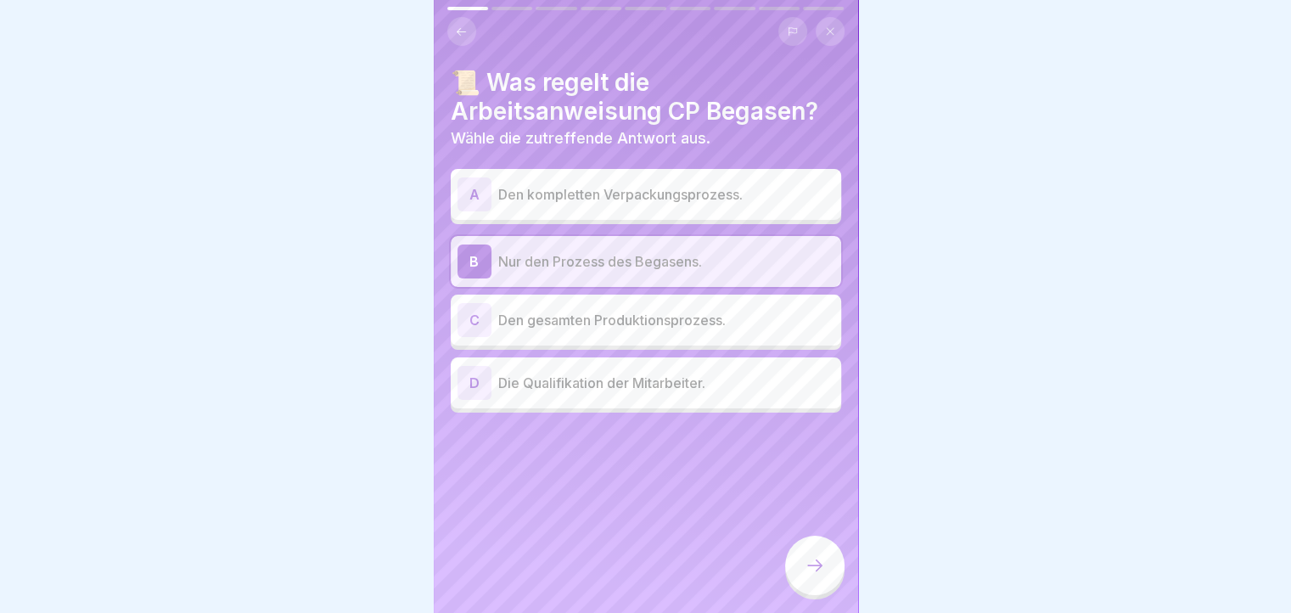
click at [795, 568] on div at bounding box center [814, 565] width 59 height 59
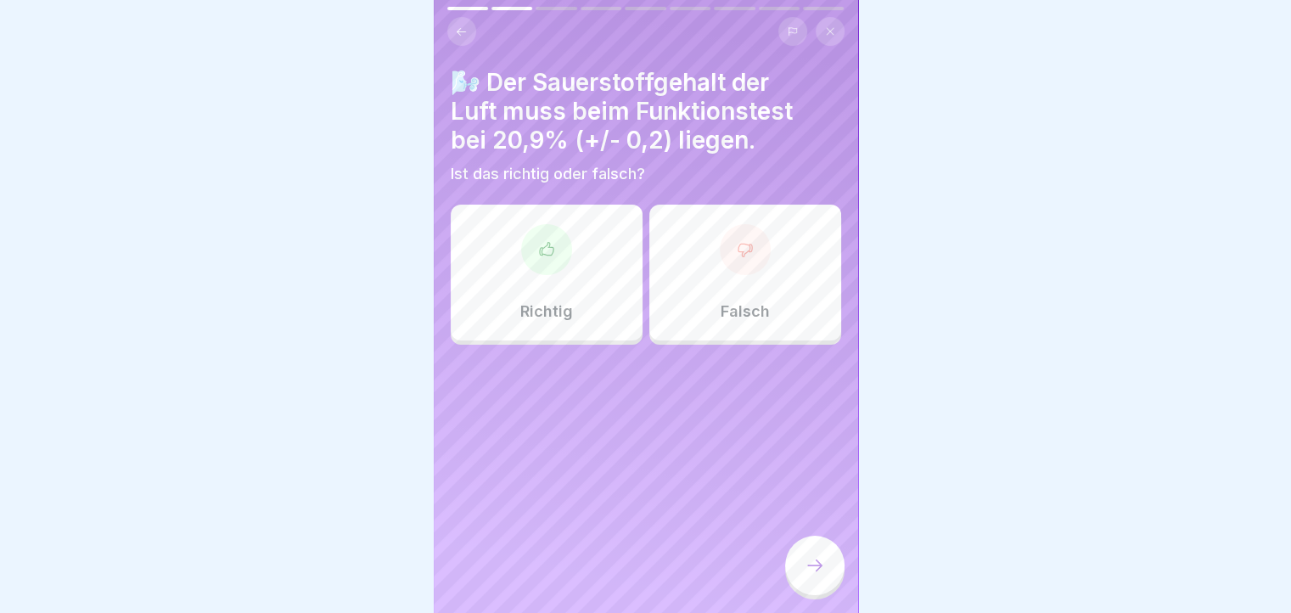
click at [747, 300] on div "Falsch" at bounding box center [746, 273] width 192 height 136
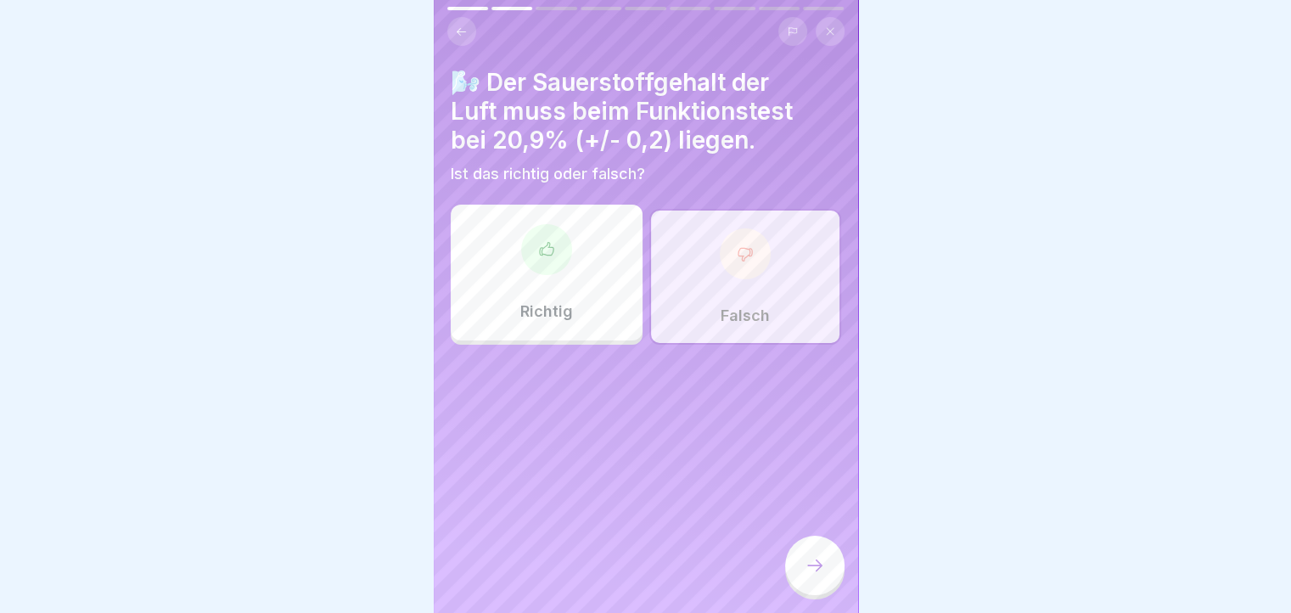
click at [824, 595] on div at bounding box center [814, 565] width 59 height 59
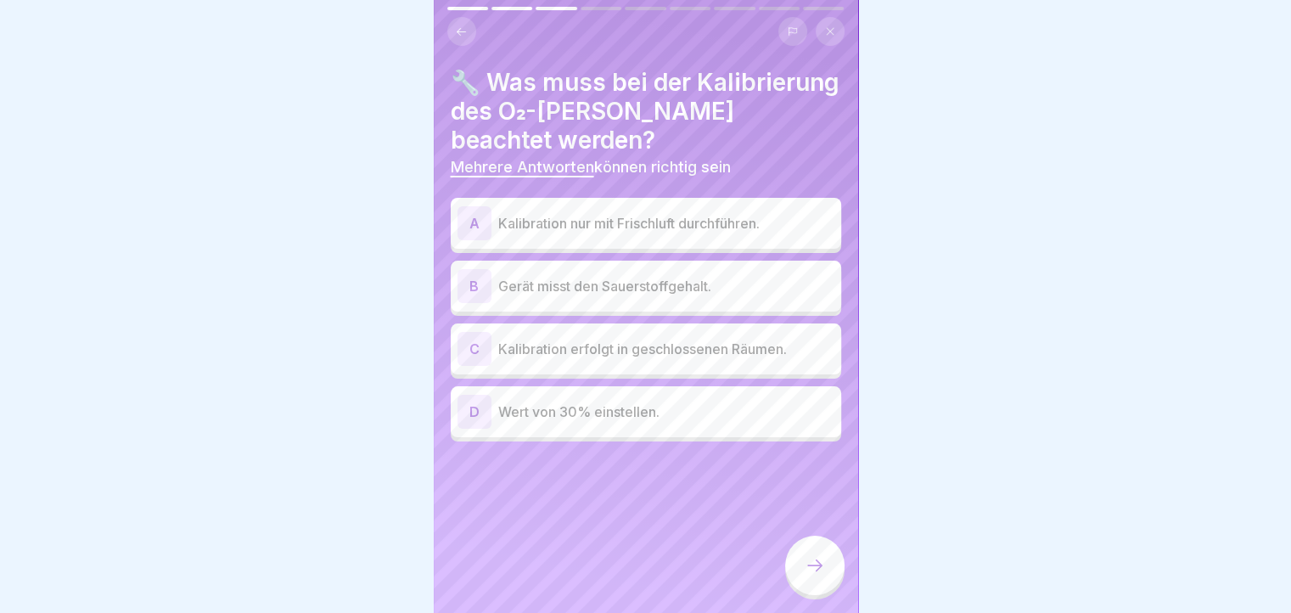
click at [710, 215] on p "Kalibration nur mit Frischluft durchführen." at bounding box center [666, 223] width 336 height 20
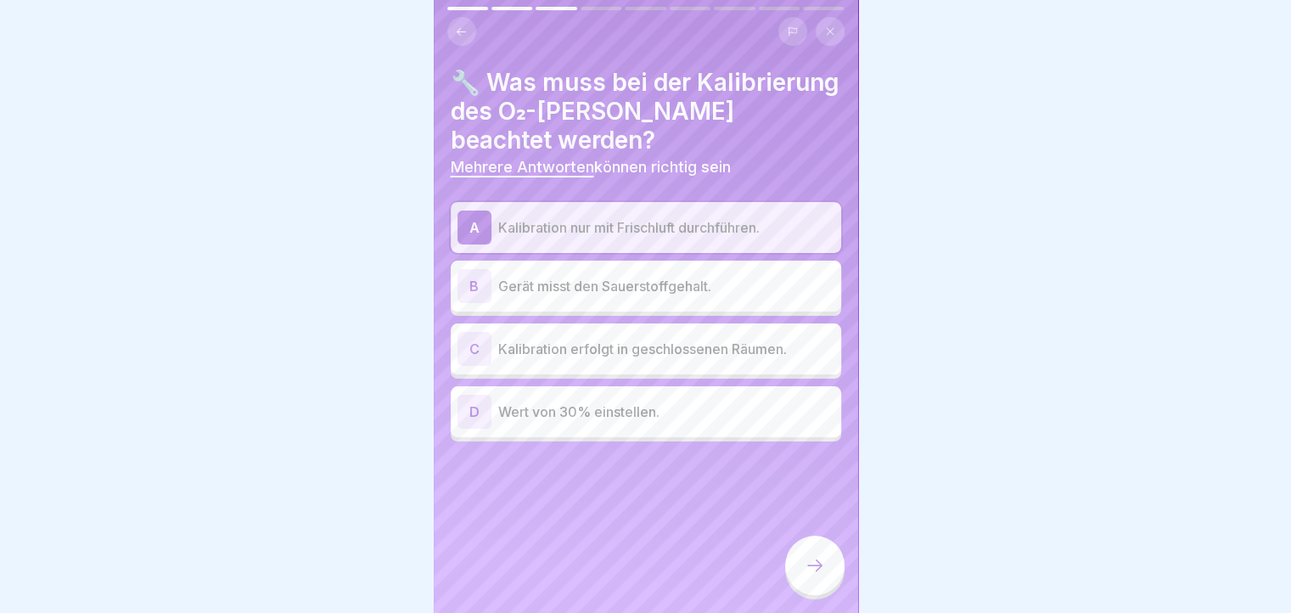
click at [689, 301] on div "B Gerät misst den Sauerstoffgehalt." at bounding box center [646, 286] width 377 height 34
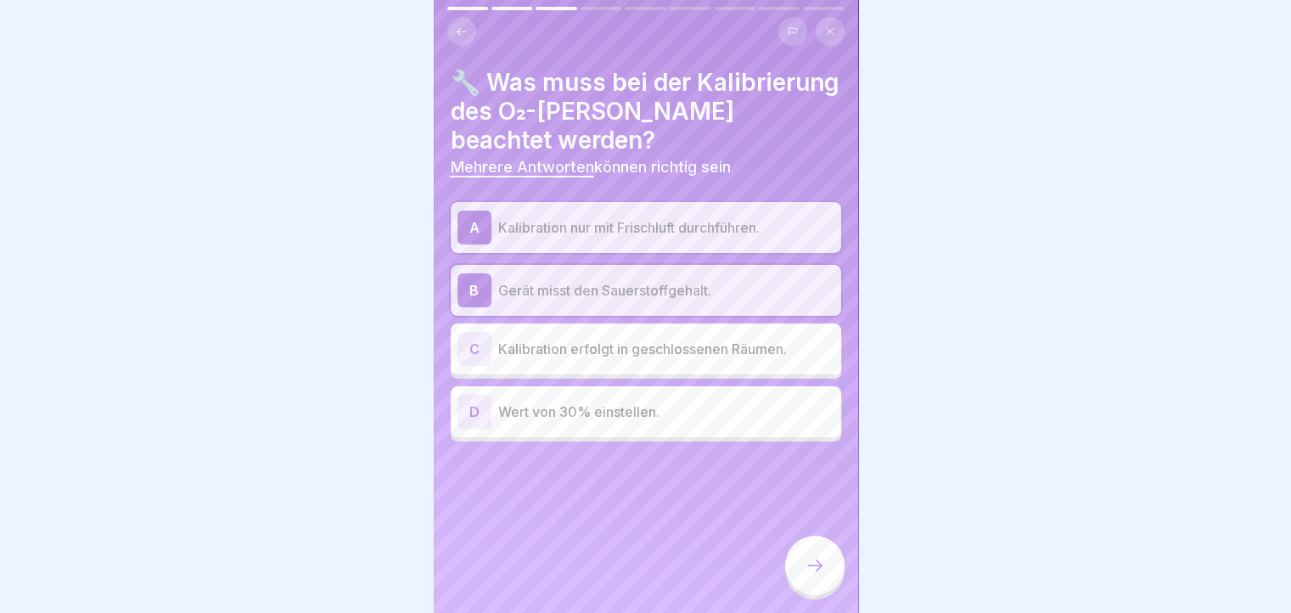
click at [801, 584] on div at bounding box center [814, 565] width 59 height 59
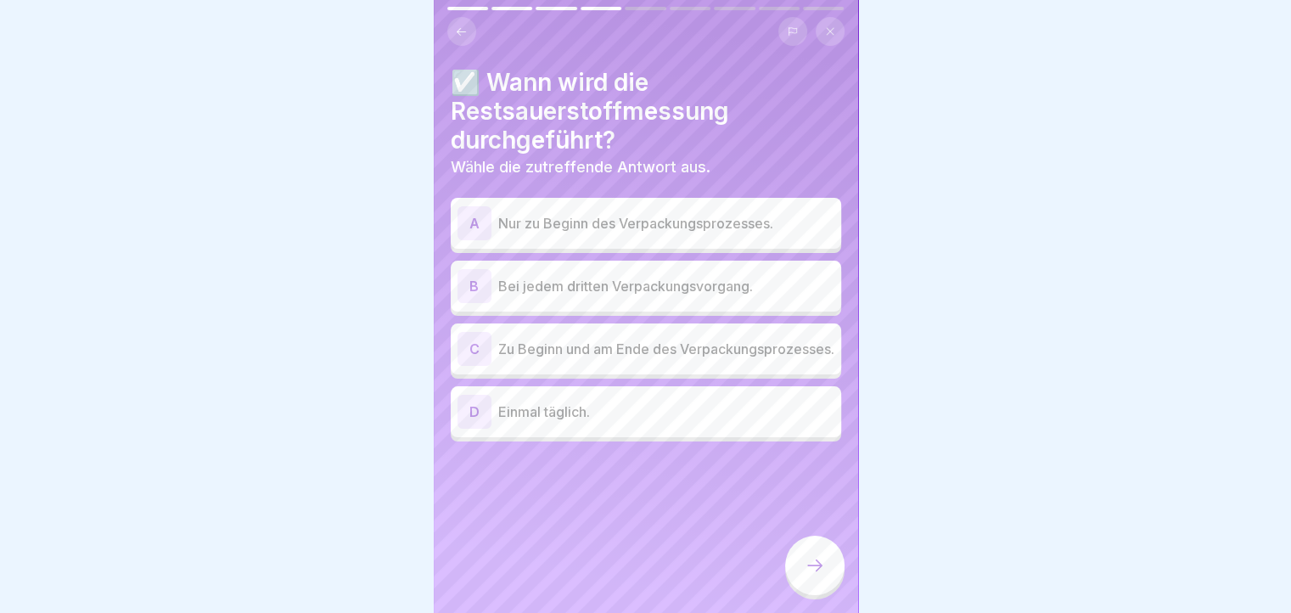
click at [645, 344] on p "Zu Beginn und am Ende des Verpackungsprozesses." at bounding box center [666, 349] width 336 height 20
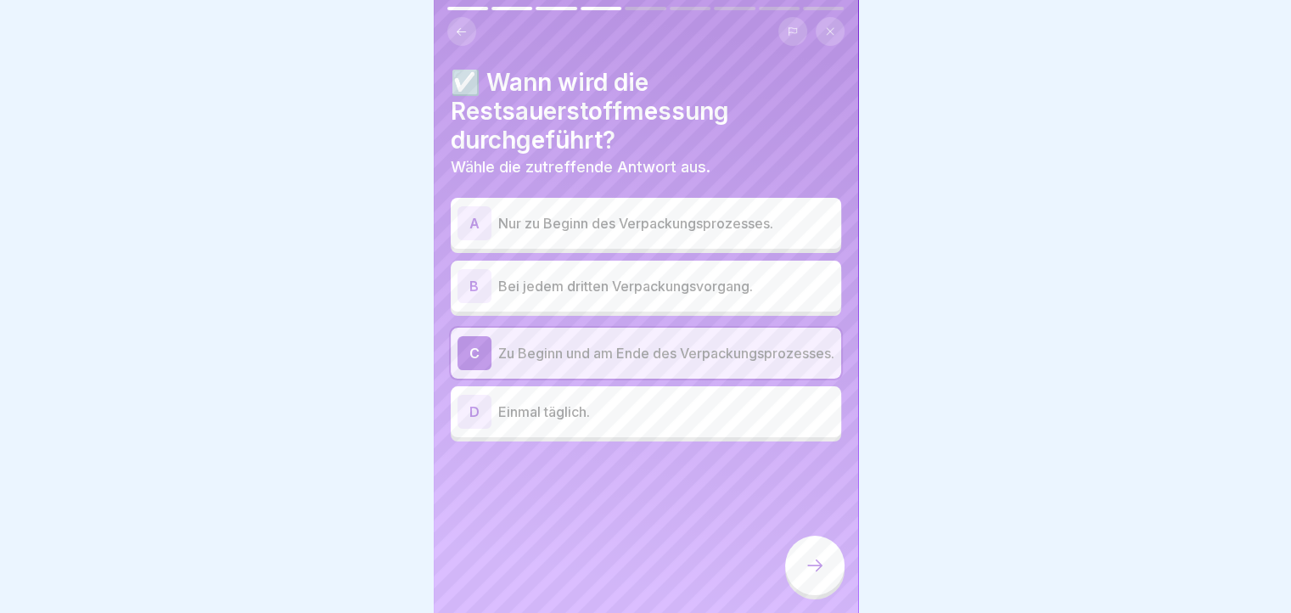
click at [808, 554] on div at bounding box center [814, 565] width 59 height 59
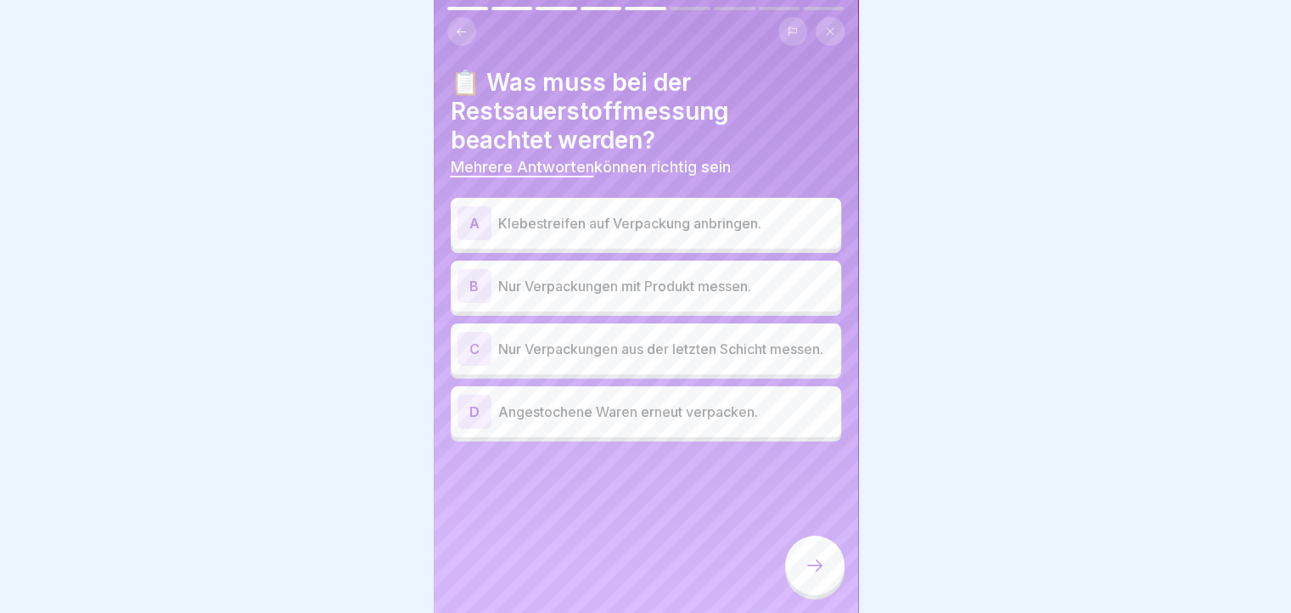
click at [720, 236] on div "A Klebestreifen auf Verpackung anbringen." at bounding box center [646, 223] width 377 height 34
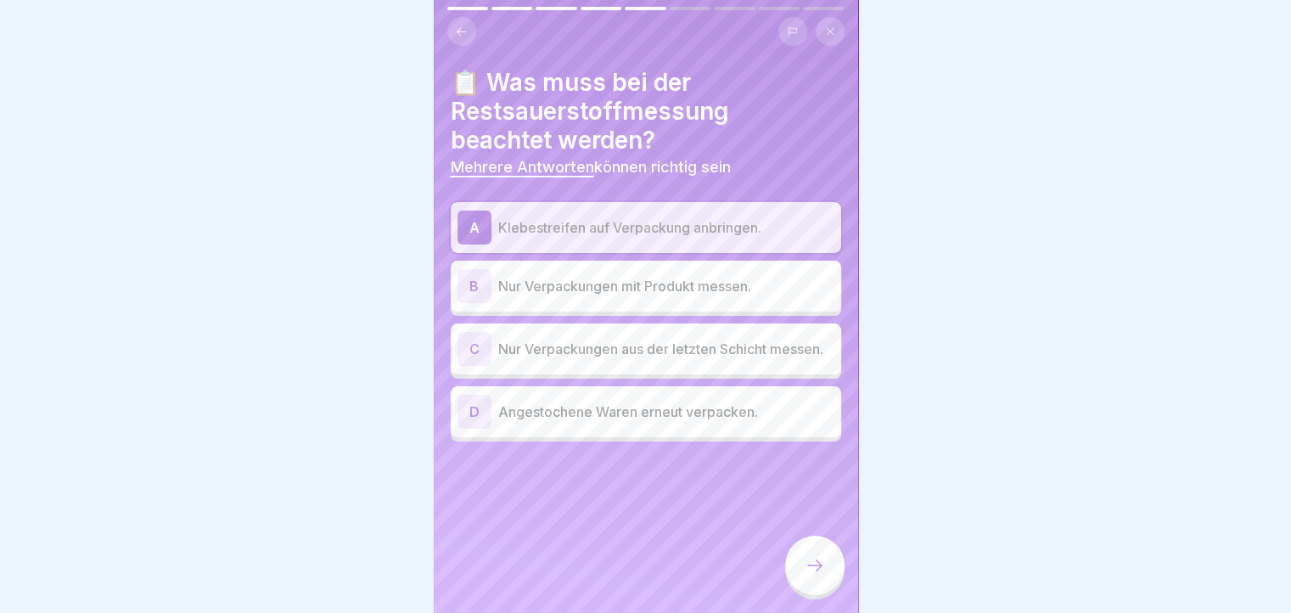
click at [697, 280] on p "Nur Verpackungen mit Produkt messen." at bounding box center [666, 286] width 336 height 20
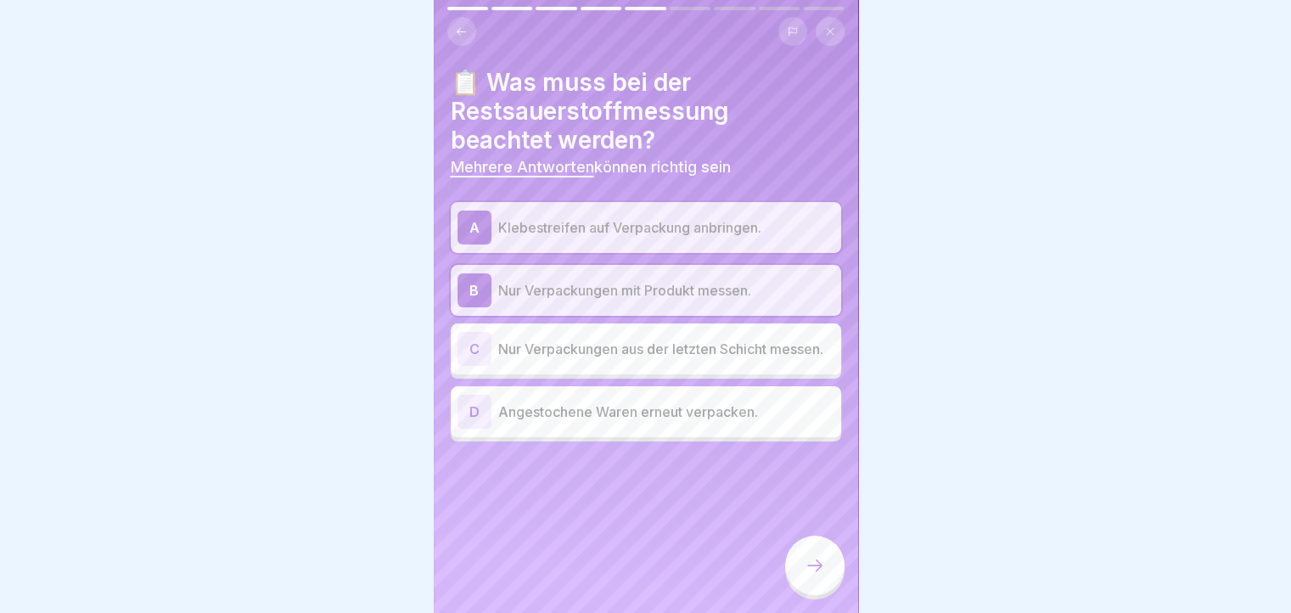
click at [645, 410] on p "Angestochene Waren erneut verpacken." at bounding box center [666, 412] width 336 height 20
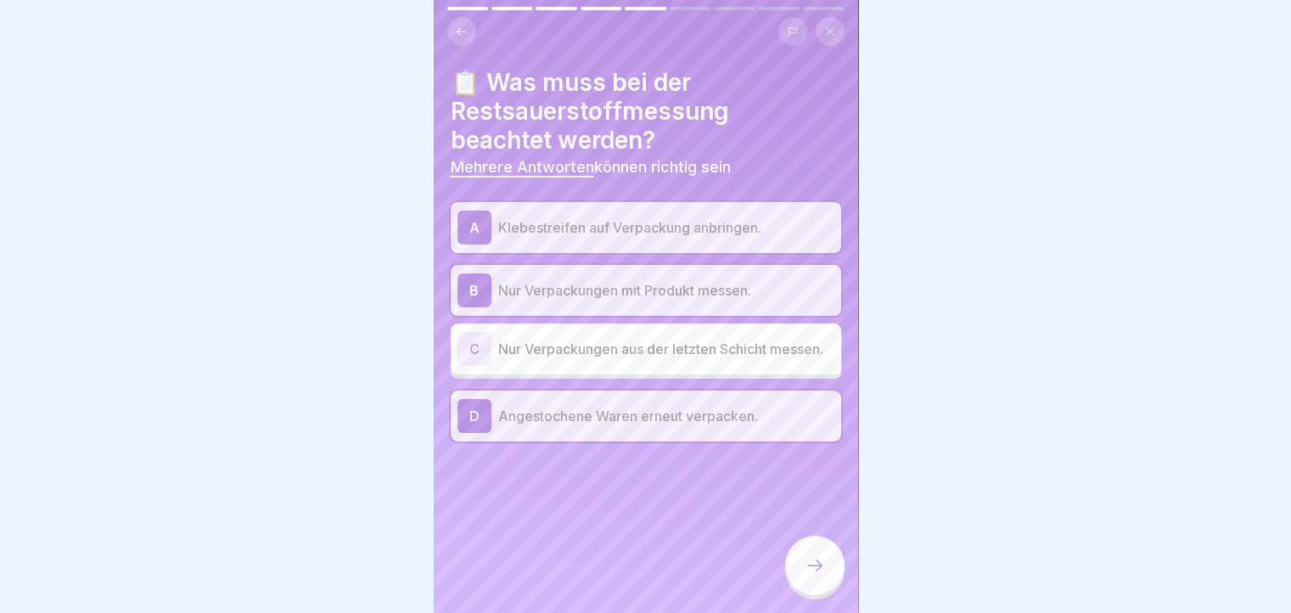
click at [827, 585] on div at bounding box center [814, 565] width 59 height 59
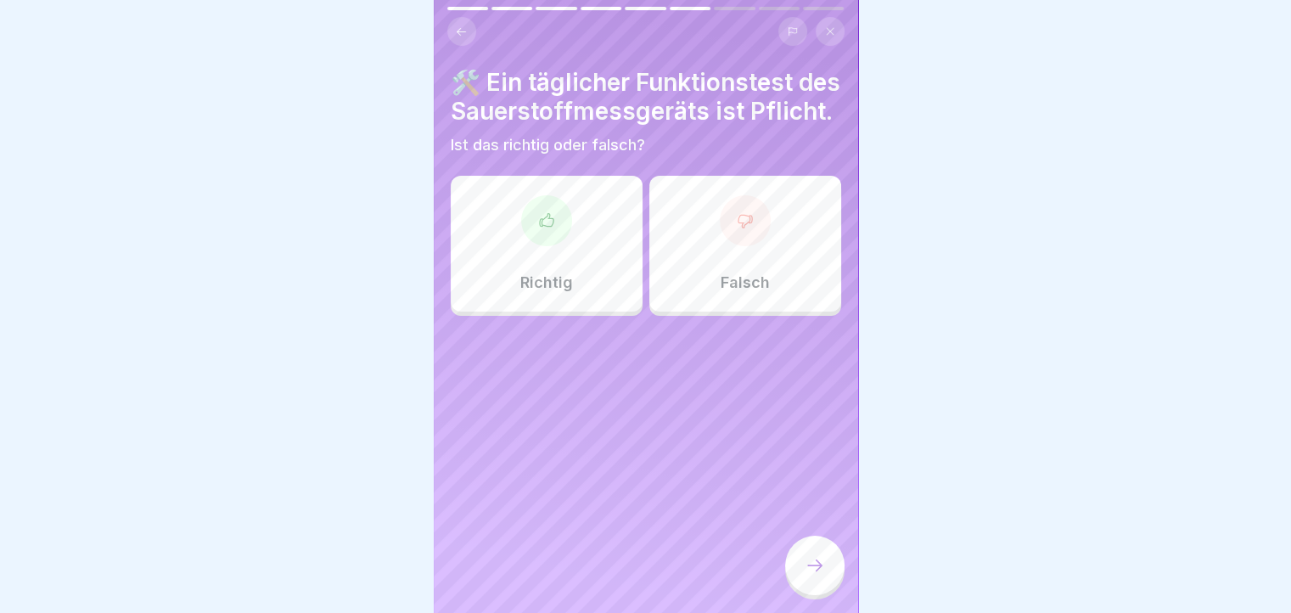
click at [599, 284] on div "Richtig" at bounding box center [547, 244] width 192 height 136
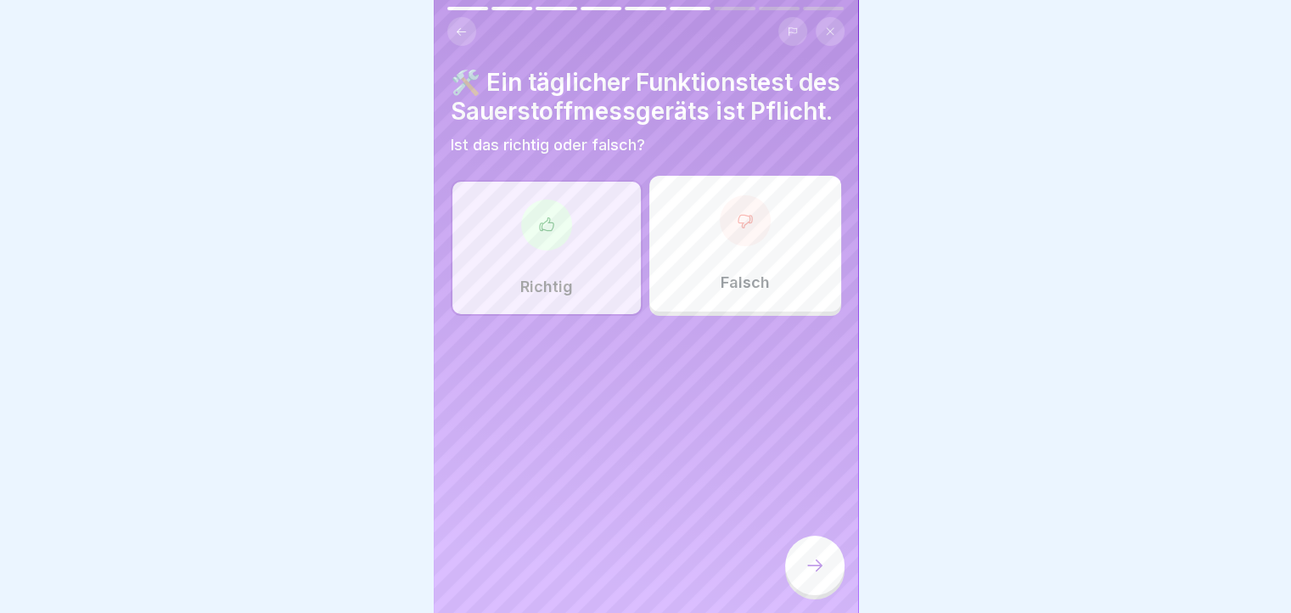
click at [826, 592] on div at bounding box center [814, 565] width 59 height 59
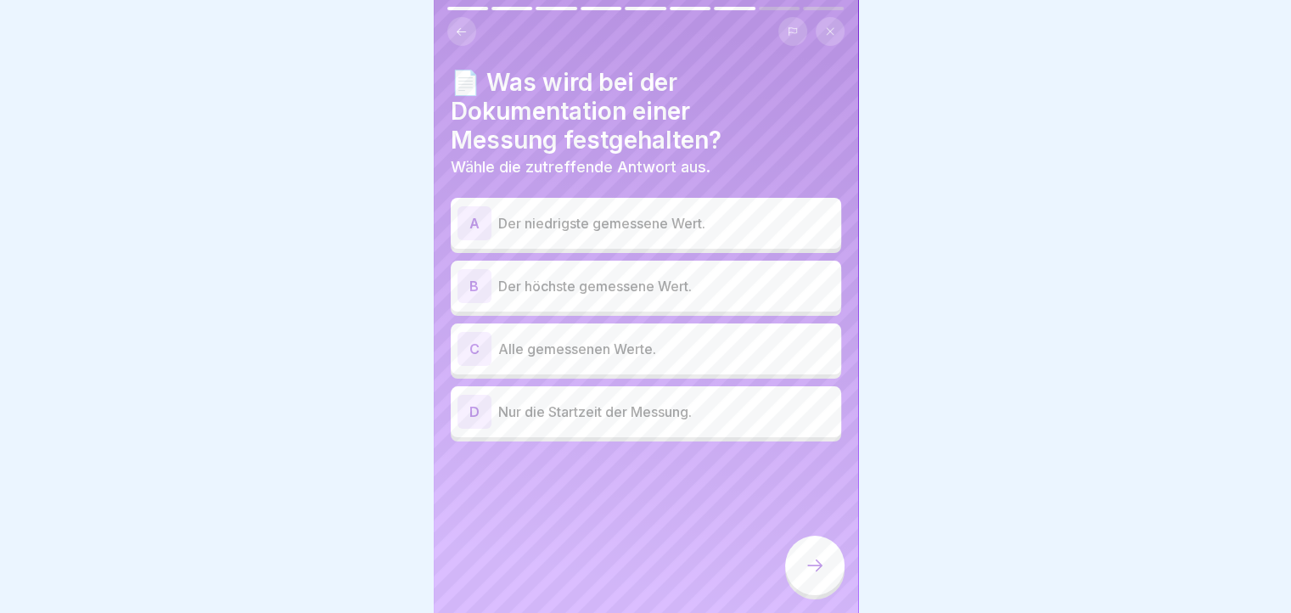
click at [611, 303] on div "B Der höchste gemessene Wert." at bounding box center [646, 286] width 391 height 51
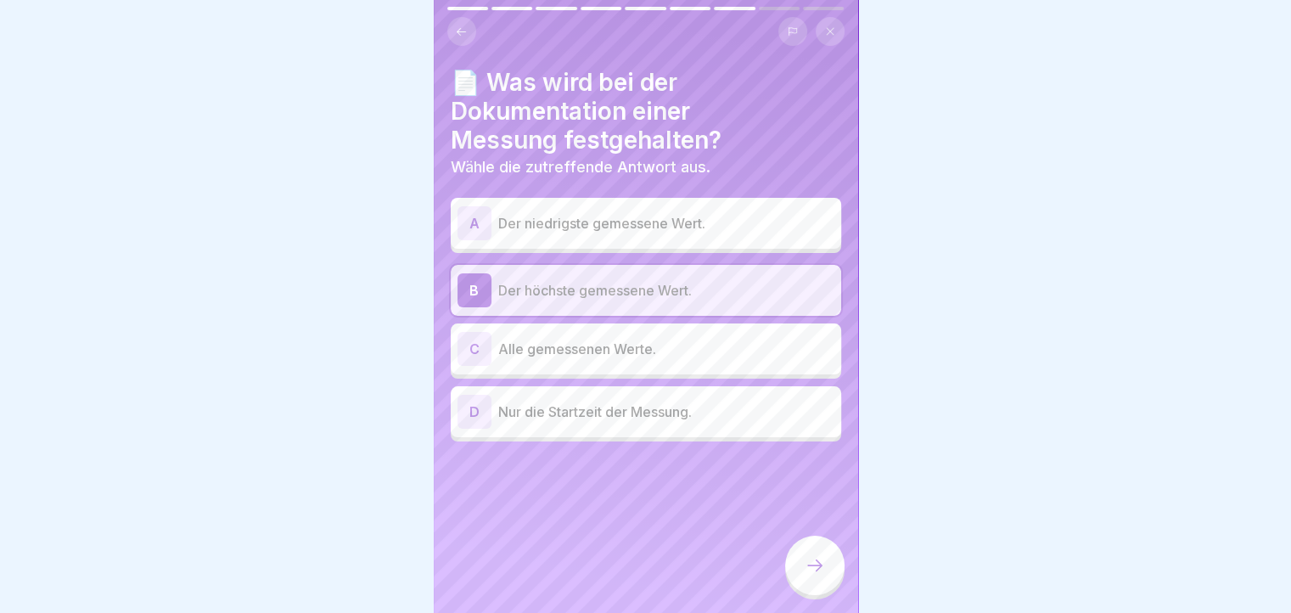
click at [795, 561] on div at bounding box center [814, 565] width 59 height 59
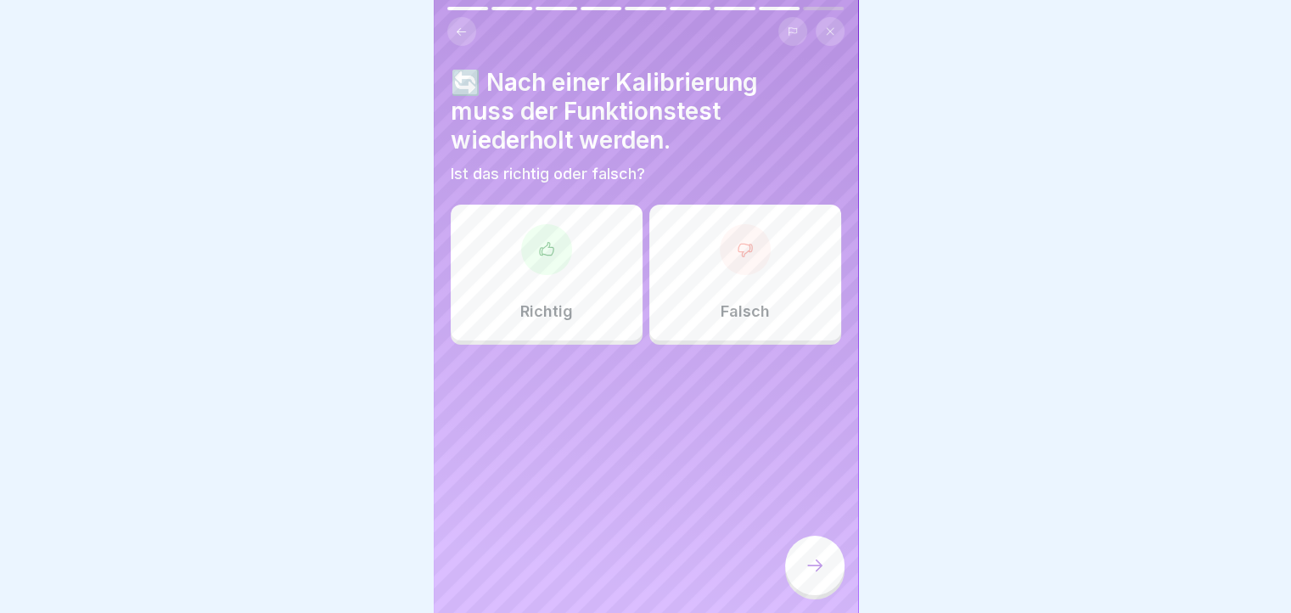
click at [598, 300] on div "Richtig" at bounding box center [547, 273] width 192 height 136
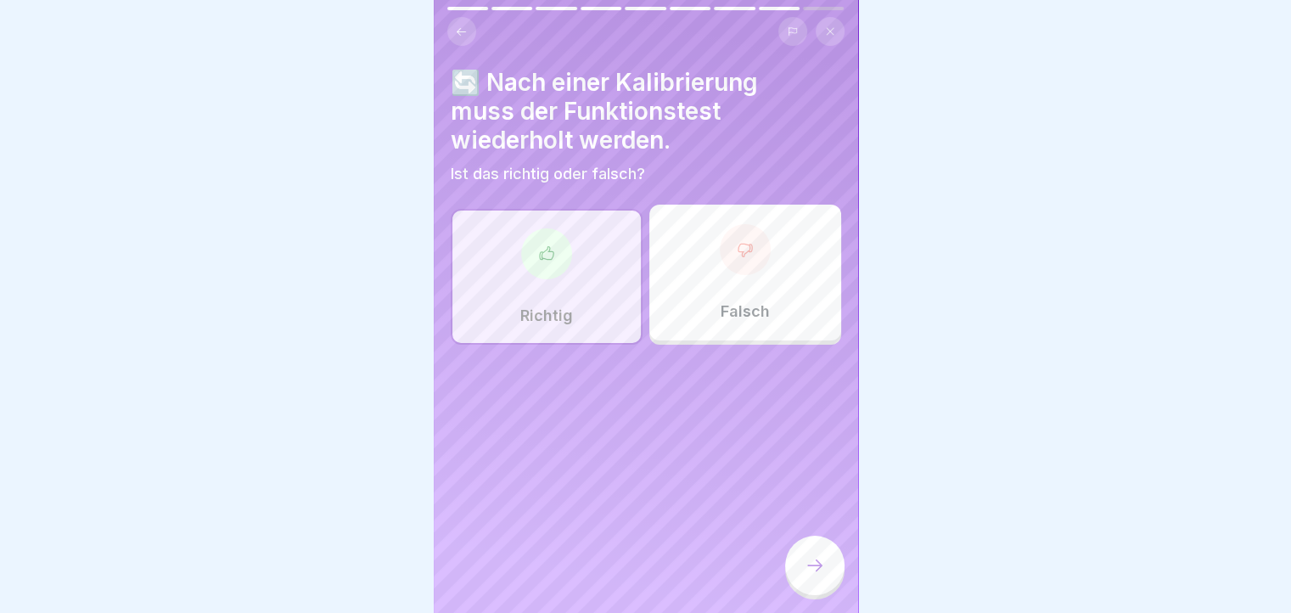
click at [822, 576] on icon at bounding box center [815, 565] width 20 height 20
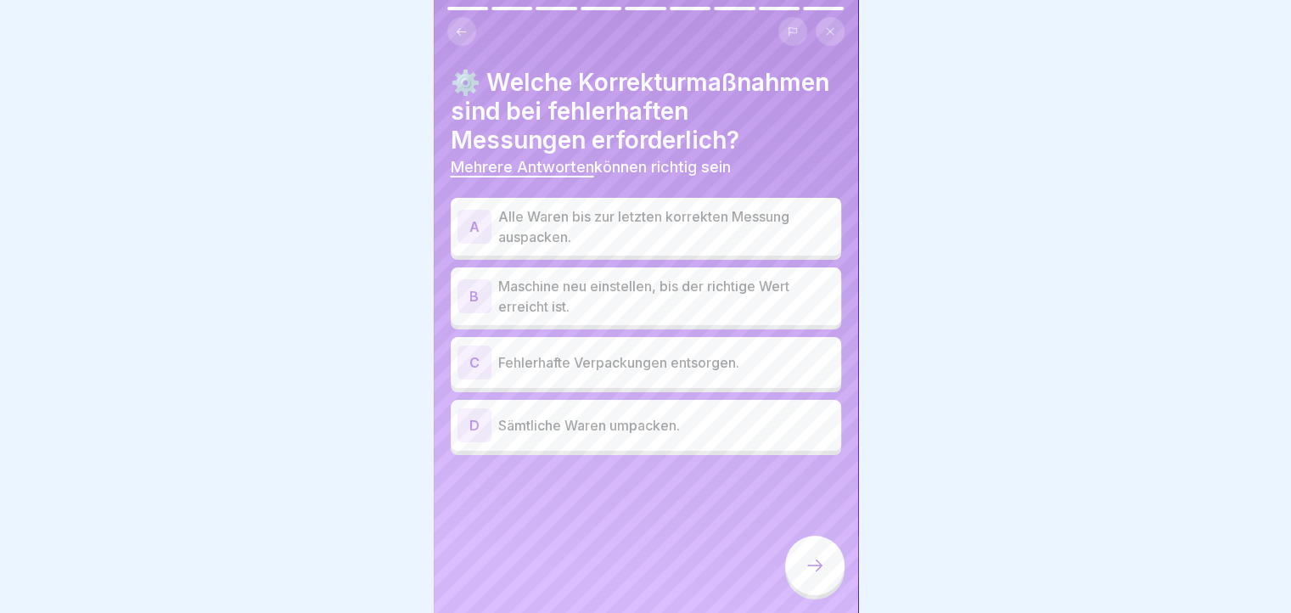
click at [676, 317] on p "Maschine neu einstellen, bis der richtige Wert erreicht ist." at bounding box center [666, 296] width 336 height 41
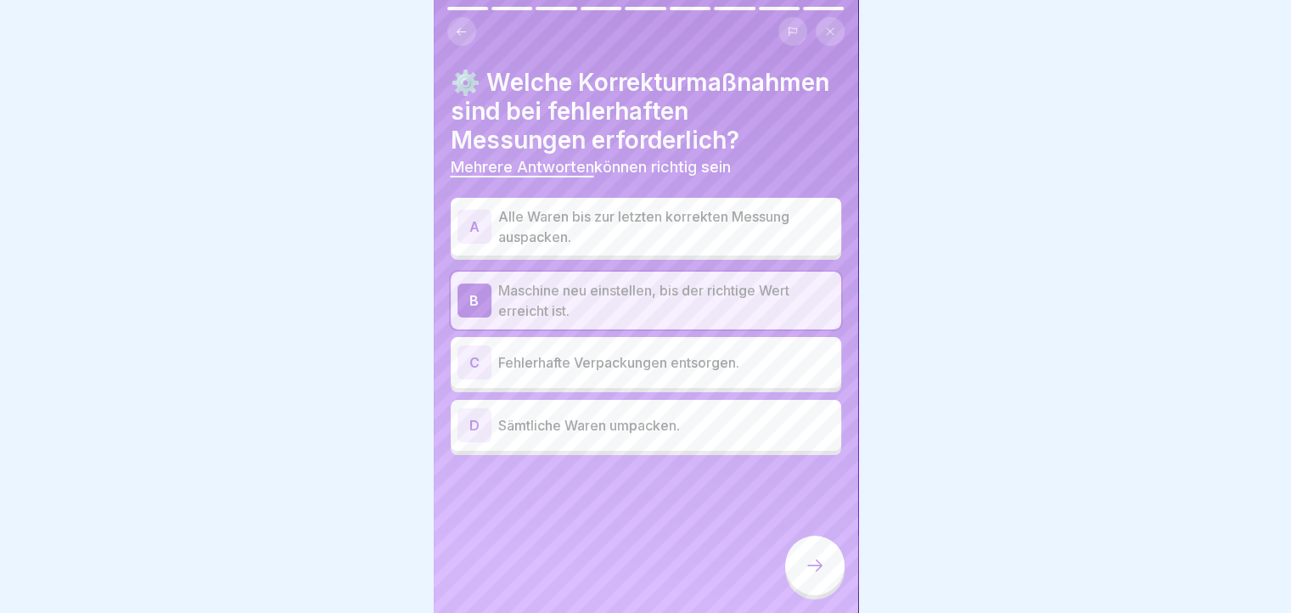
click at [666, 373] on p "Fehlerhafte Verpackungen entsorgen." at bounding box center [666, 362] width 336 height 20
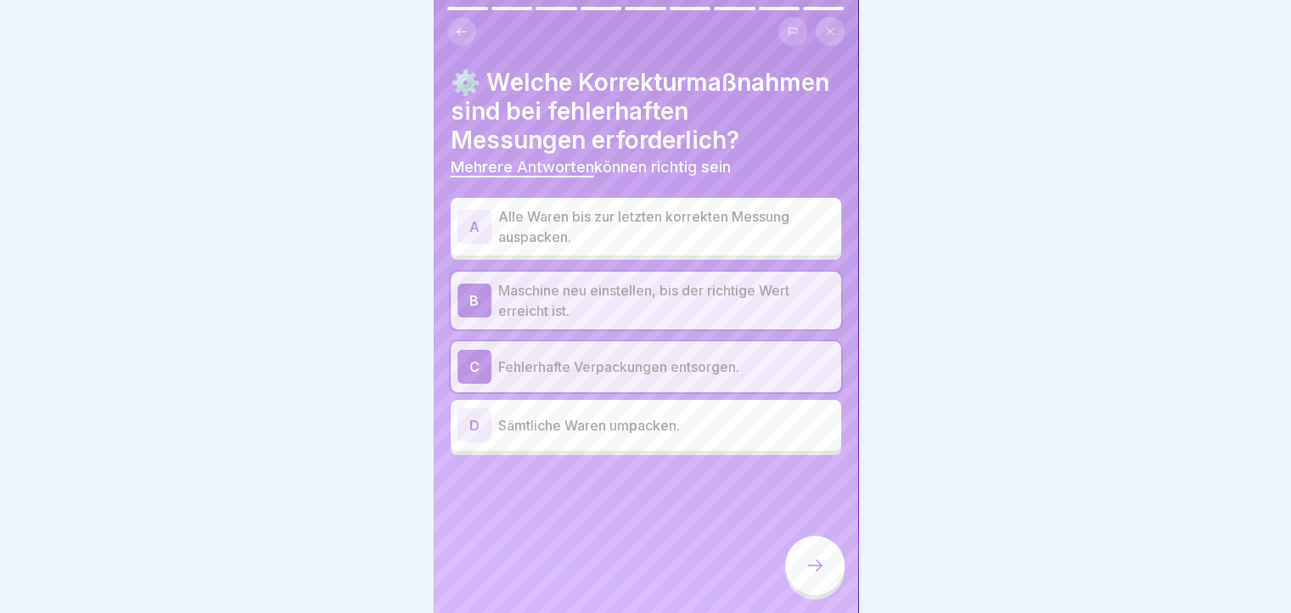
click at [672, 236] on p "Alle Waren bis zur letzten korrekten Messung auspacken." at bounding box center [666, 226] width 336 height 41
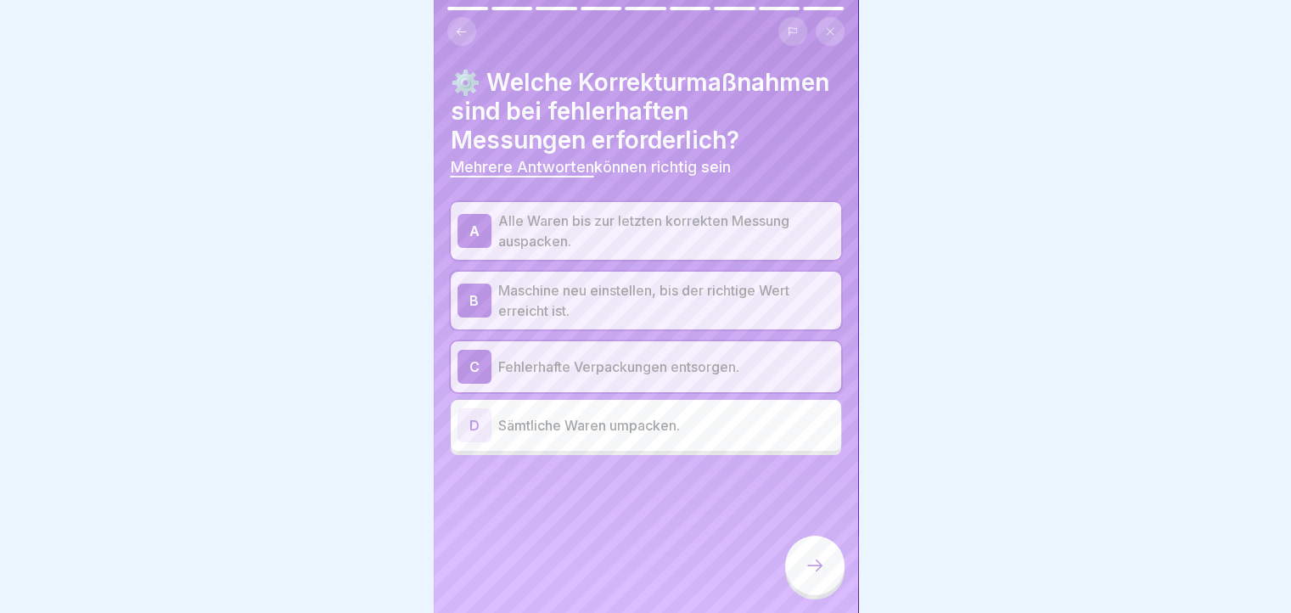
click at [673, 251] on p "Alle Waren bis zur letzten korrekten Messung auspacken." at bounding box center [666, 231] width 336 height 41
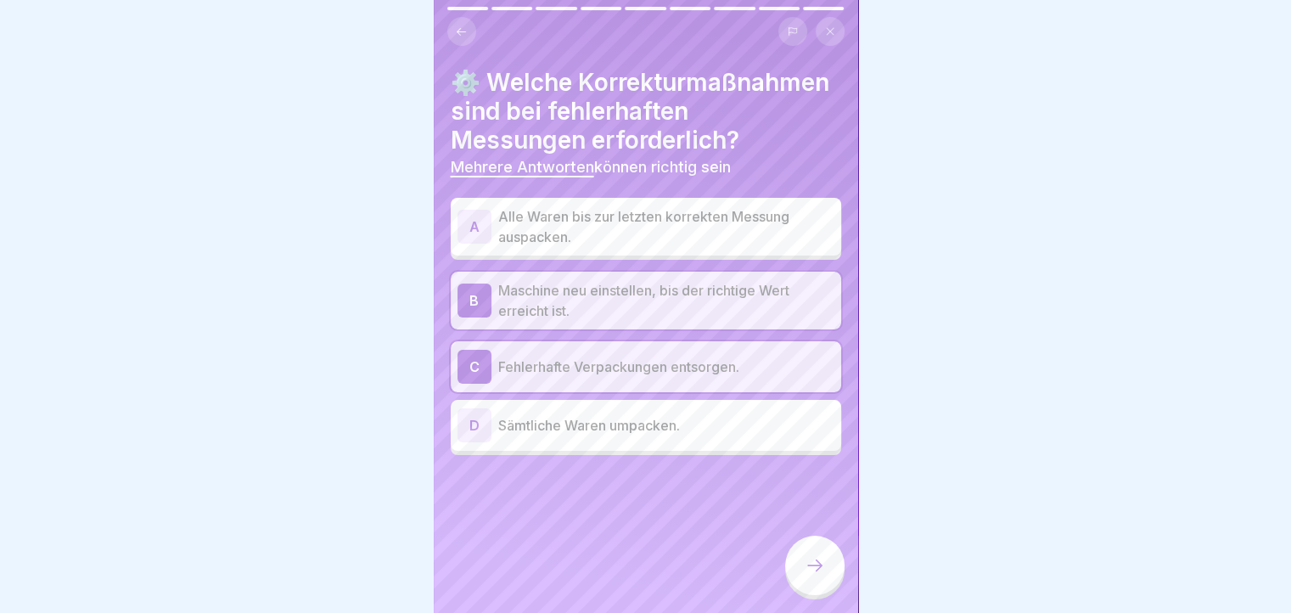
click at [802, 593] on div at bounding box center [814, 565] width 59 height 59
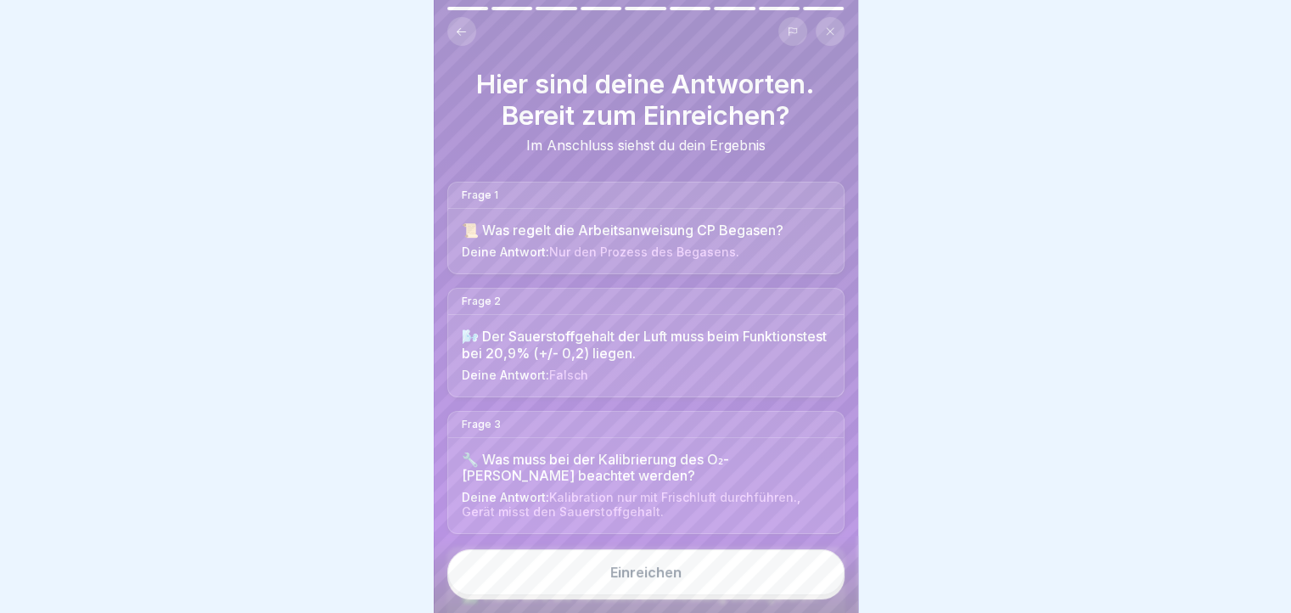
click at [768, 578] on button "Einreichen" at bounding box center [645, 572] width 397 height 46
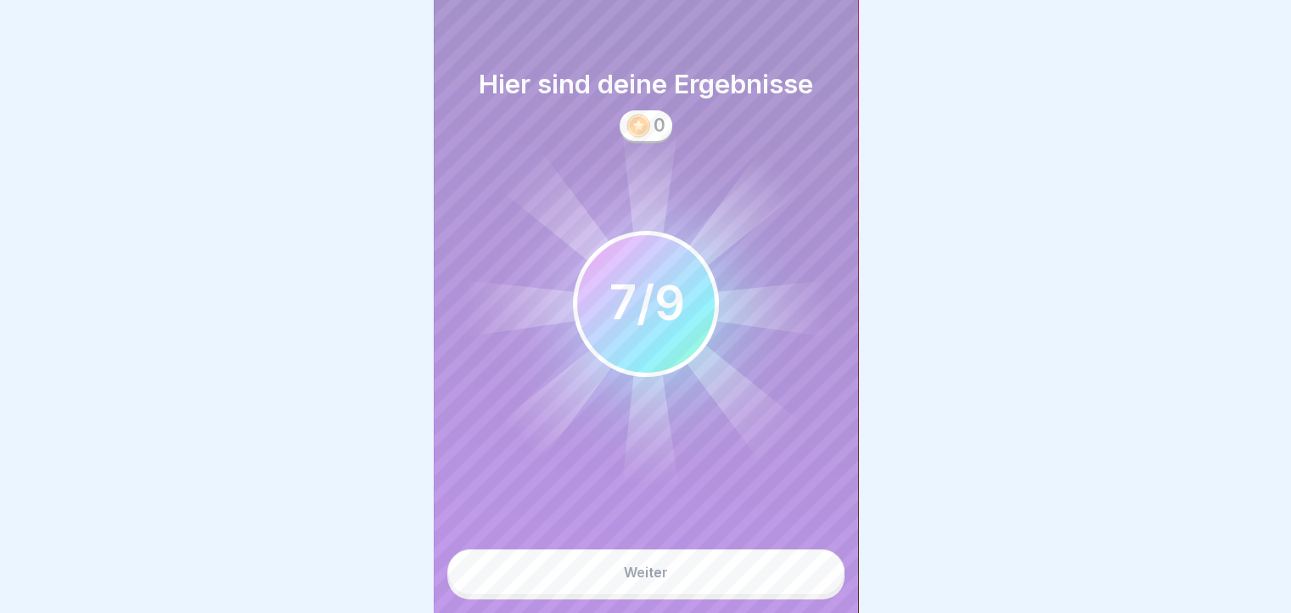
click at [655, 580] on div "Weiter" at bounding box center [646, 572] width 44 height 15
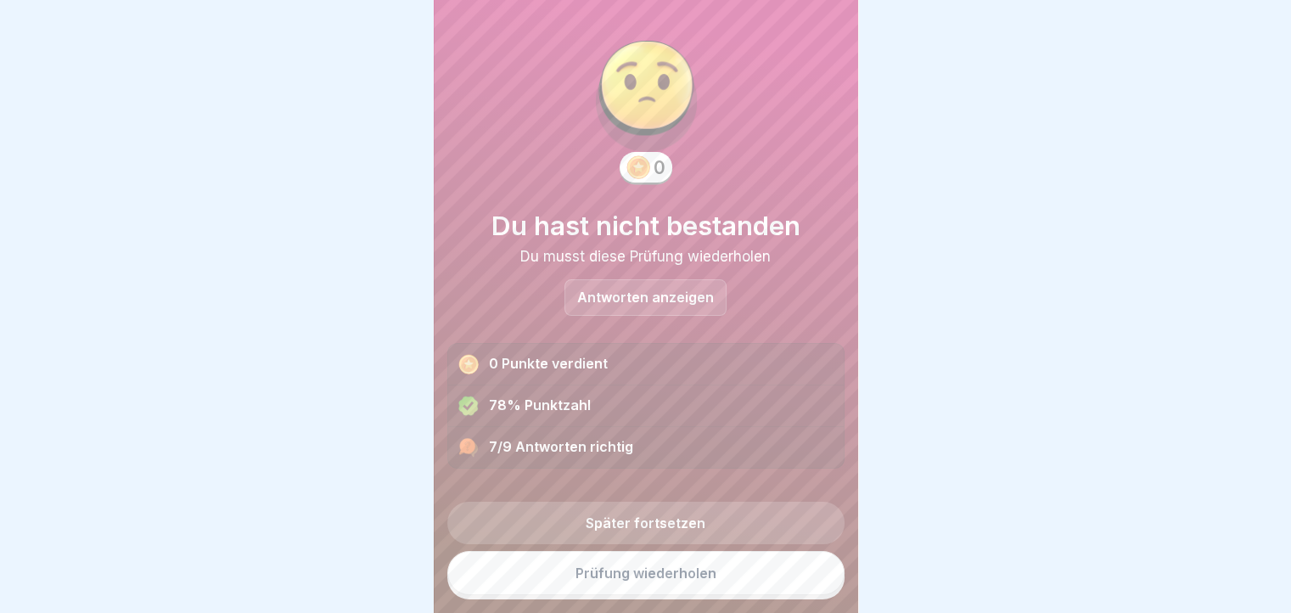
click at [672, 304] on p "Antworten anzeigen" at bounding box center [645, 297] width 137 height 14
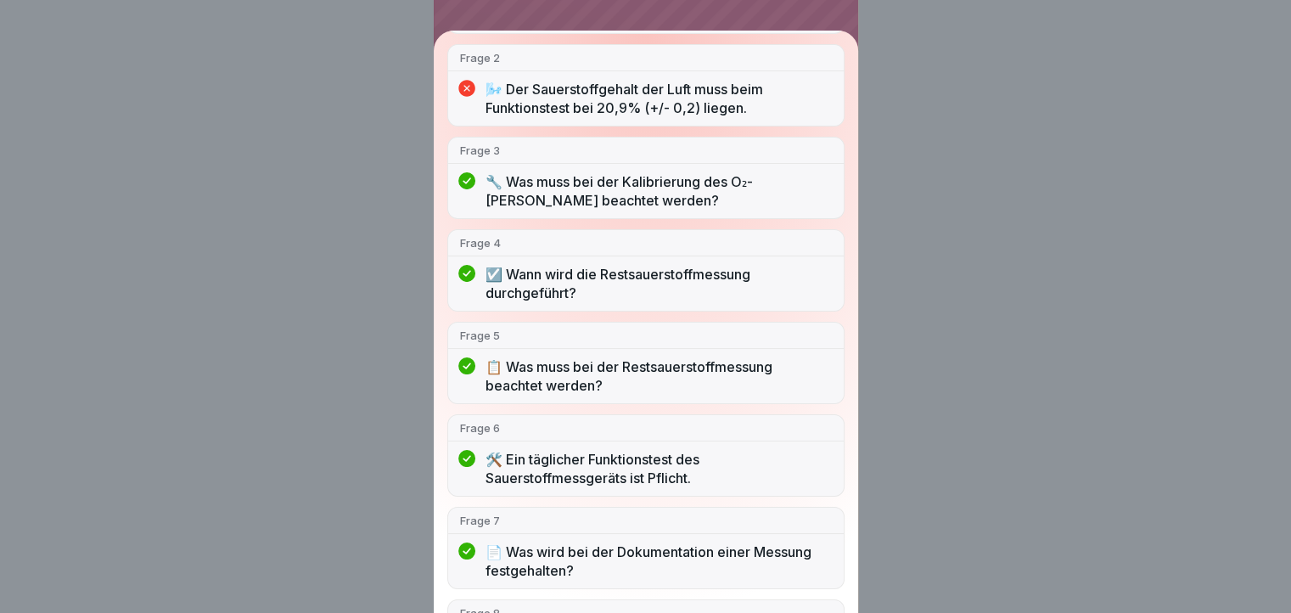
scroll to position [408, 0]
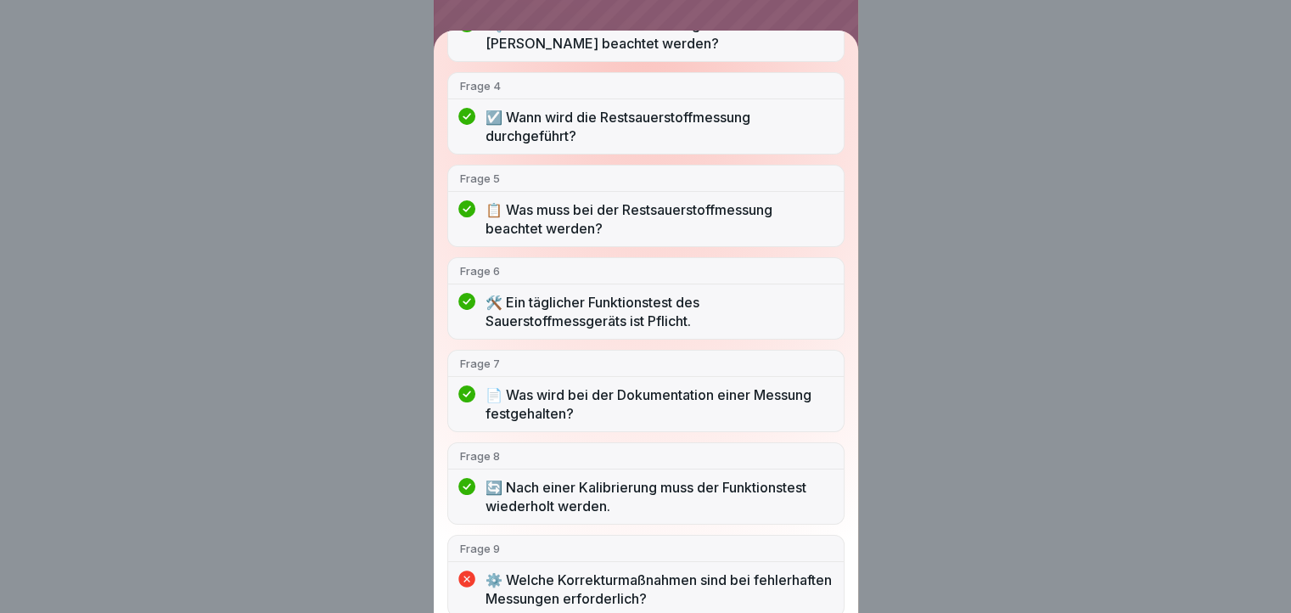
click at [1116, 487] on div "Du hast nicht bestanden 7/9 Antworten richtig Frage 1 📜 Was regelt die Arbeitsa…" at bounding box center [645, 306] width 1291 height 613
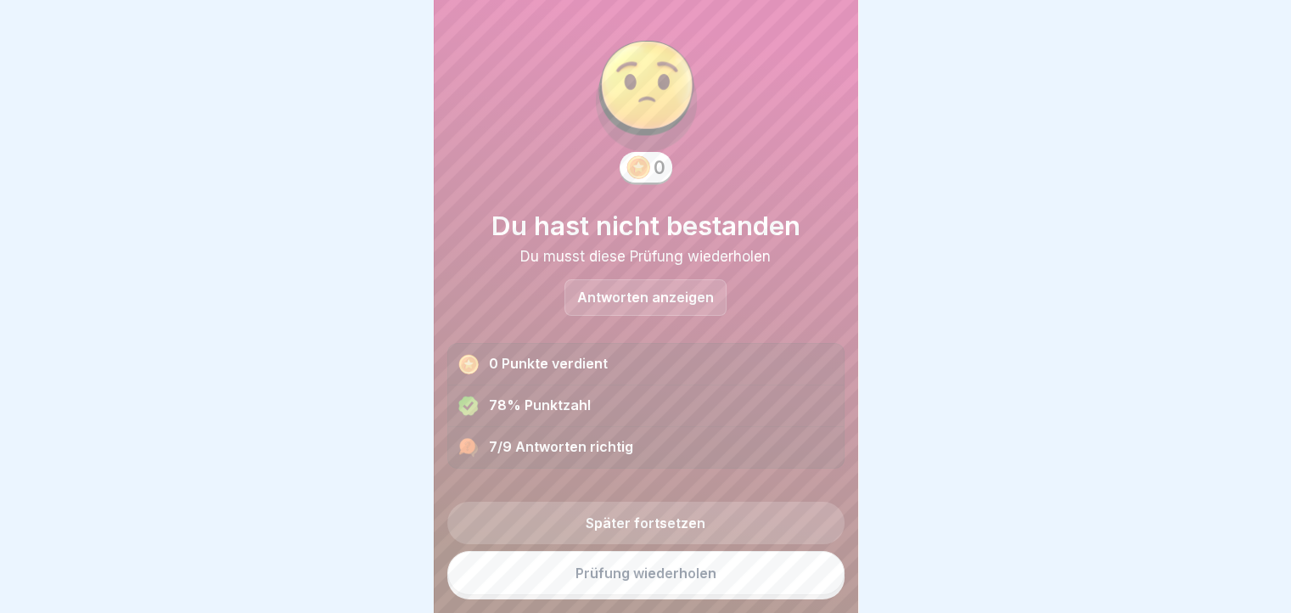
click at [635, 573] on link "Prüfung wiederholen" at bounding box center [645, 573] width 397 height 44
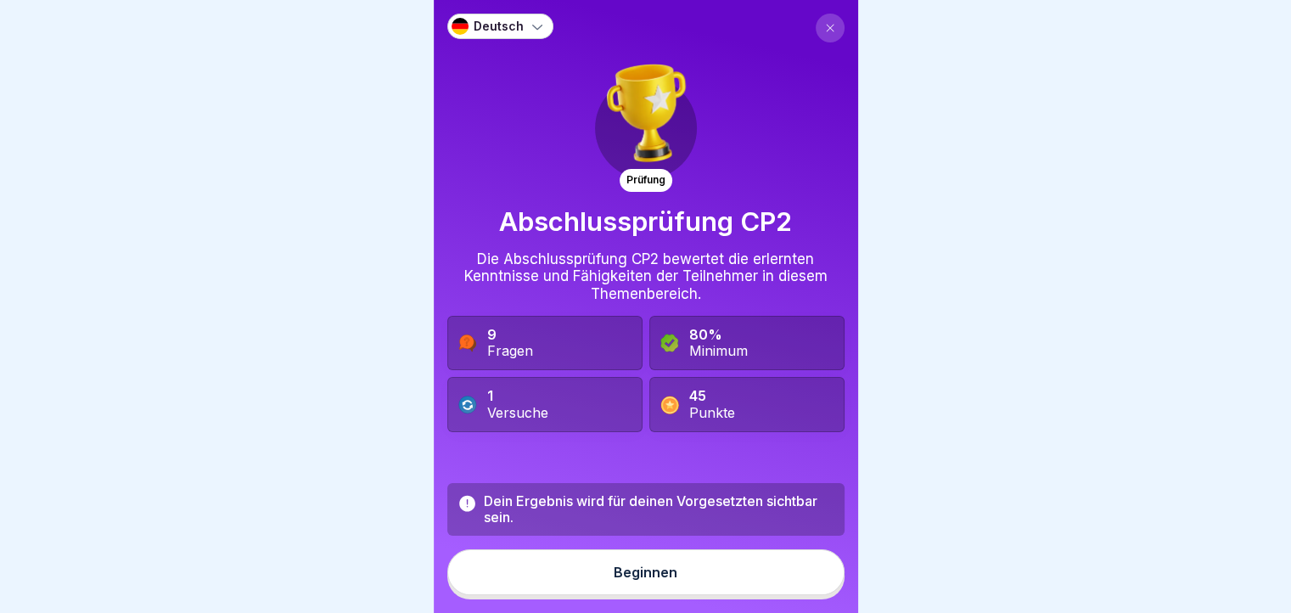
click at [642, 571] on button "Beginnen" at bounding box center [645, 572] width 397 height 46
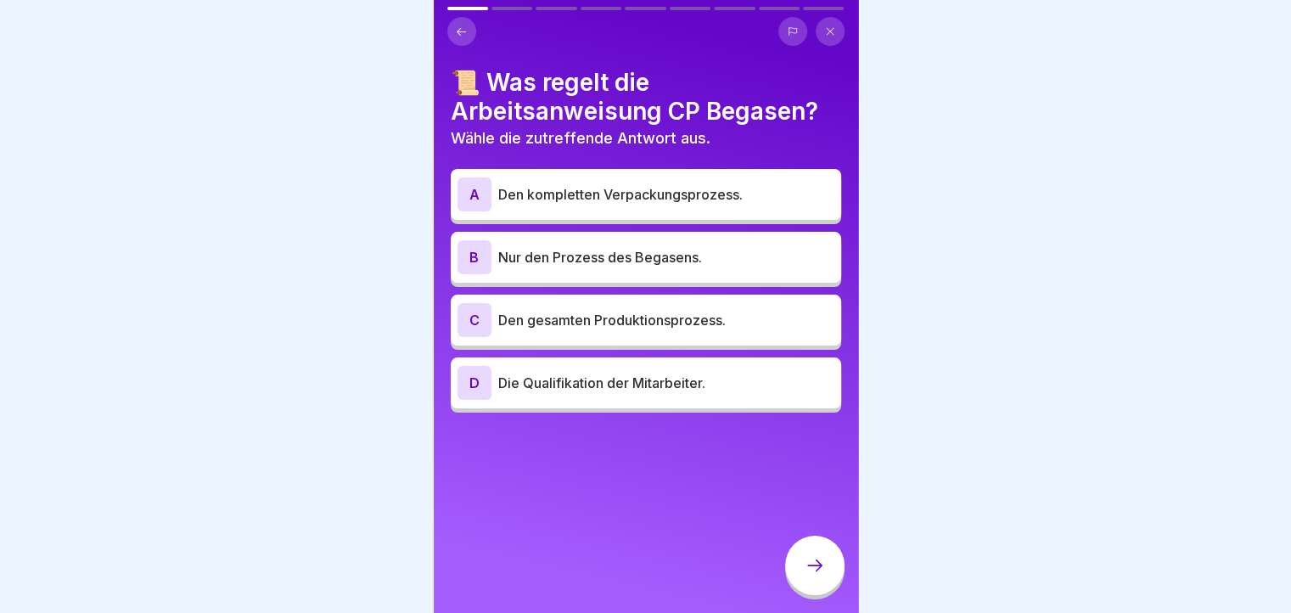
click at [622, 237] on div "B Nur den Prozess des Begasens." at bounding box center [646, 257] width 391 height 51
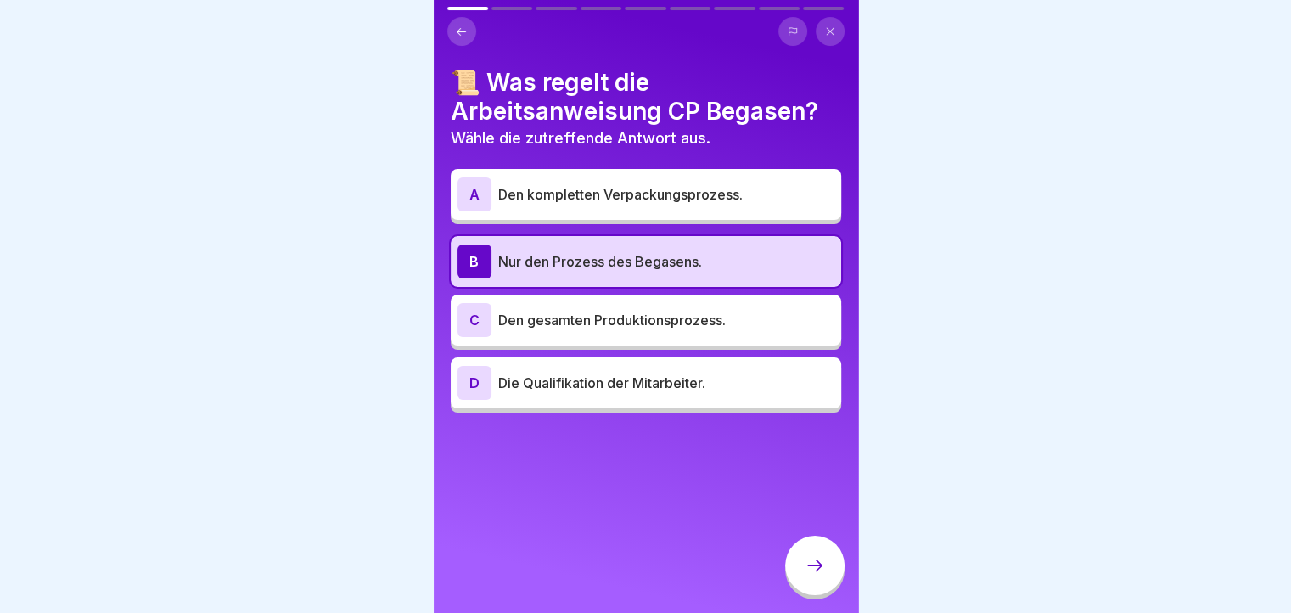
click at [805, 575] on icon at bounding box center [815, 565] width 20 height 20
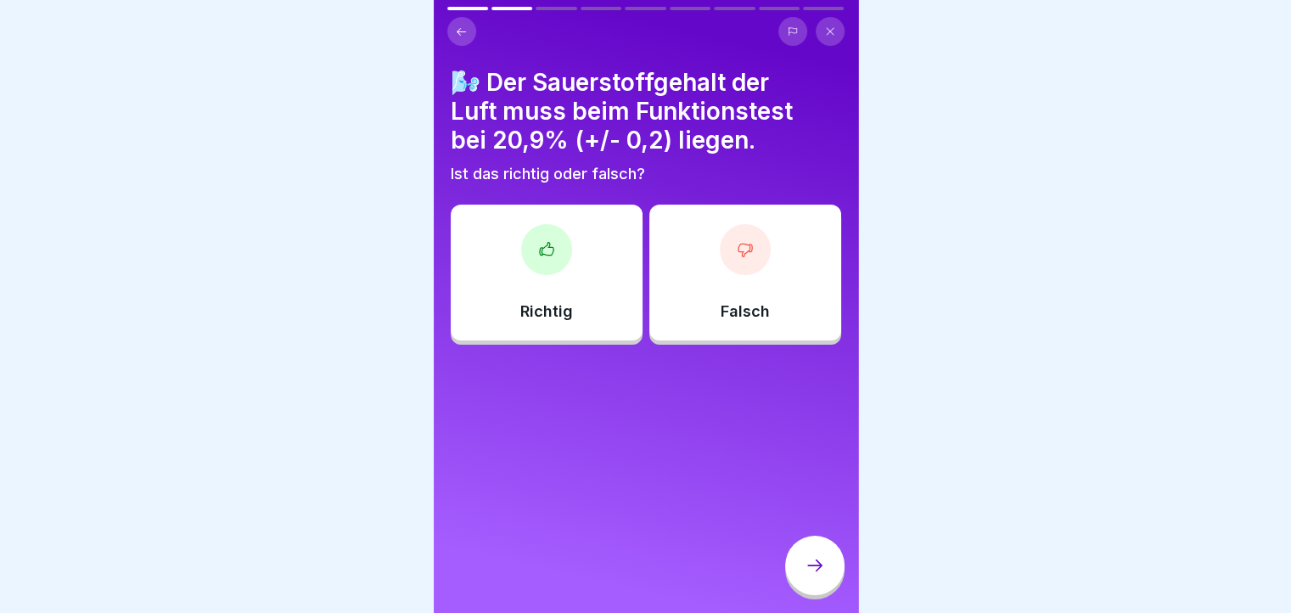
click at [549, 286] on div "Richtig" at bounding box center [547, 273] width 192 height 136
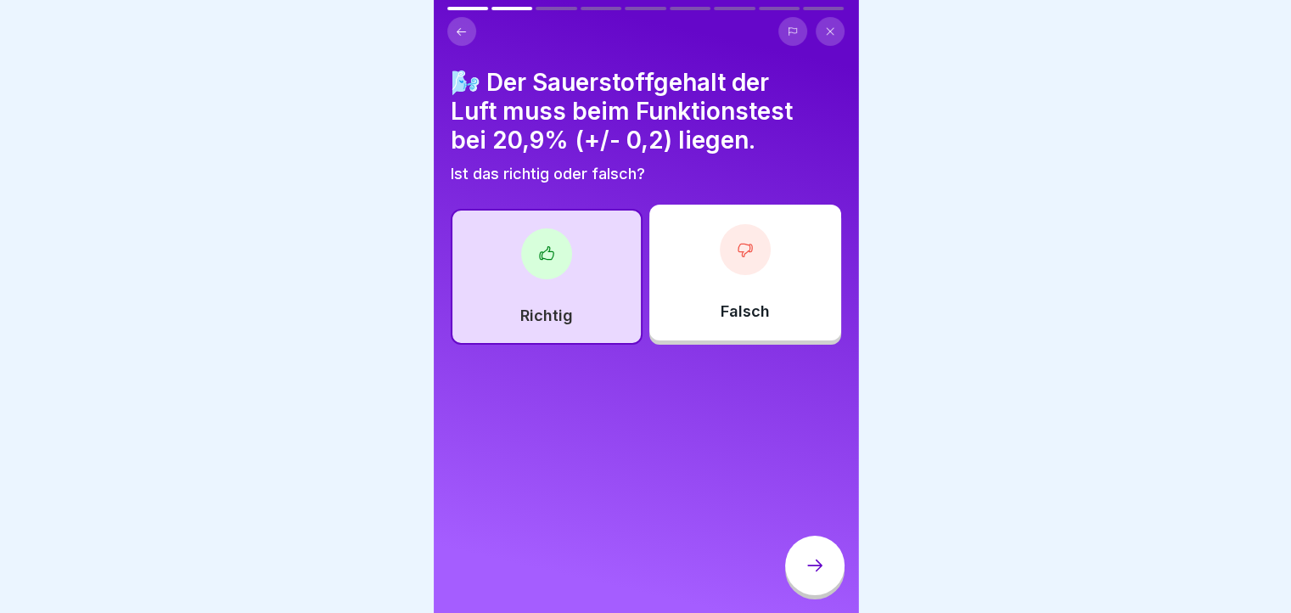
click at [825, 583] on div at bounding box center [814, 565] width 59 height 59
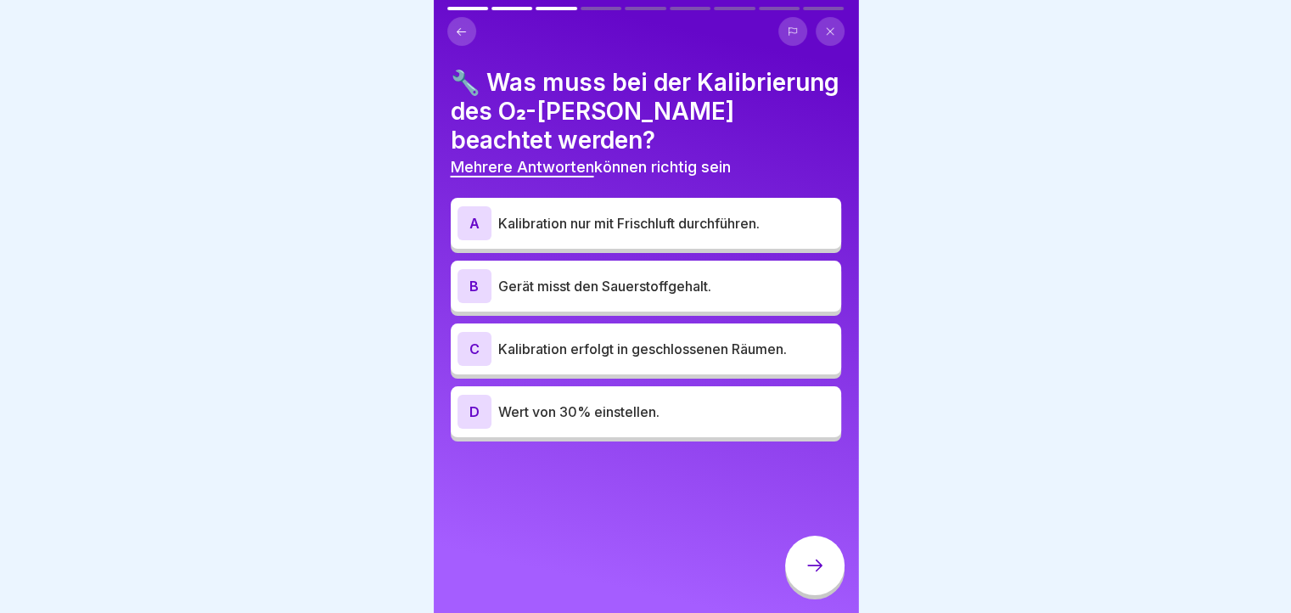
click at [695, 239] on div "A Kalibration nur mit Frischluft durchführen." at bounding box center [646, 223] width 377 height 34
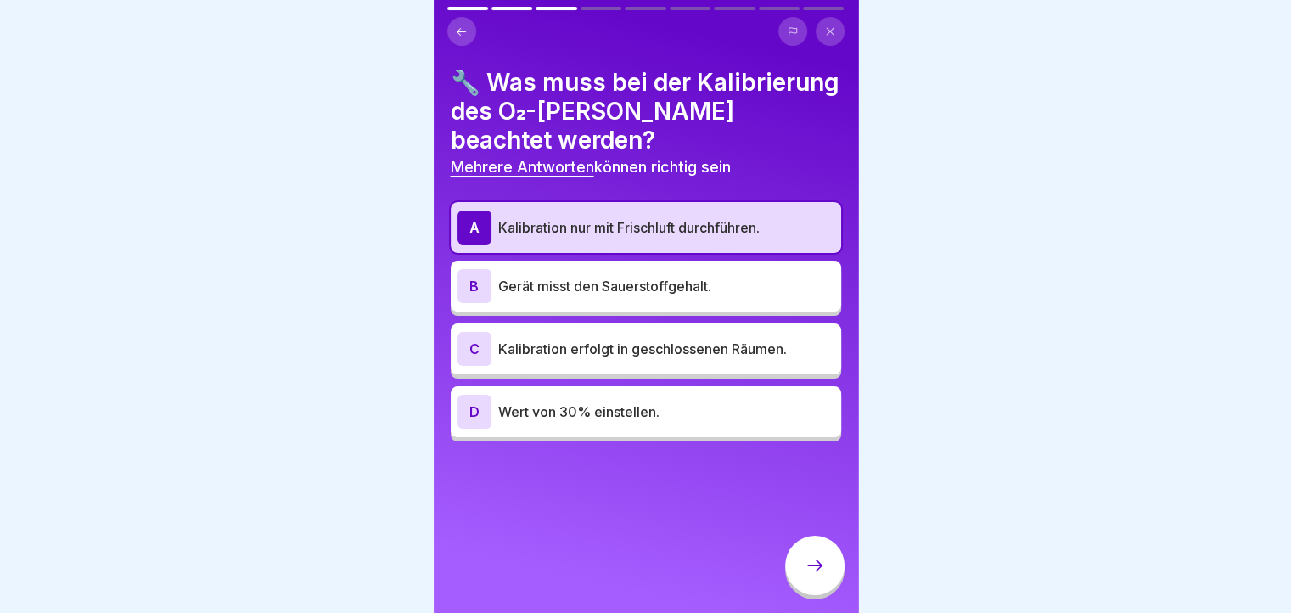
click at [664, 287] on p "Gerät misst den Sauerstoffgehalt." at bounding box center [666, 286] width 336 height 20
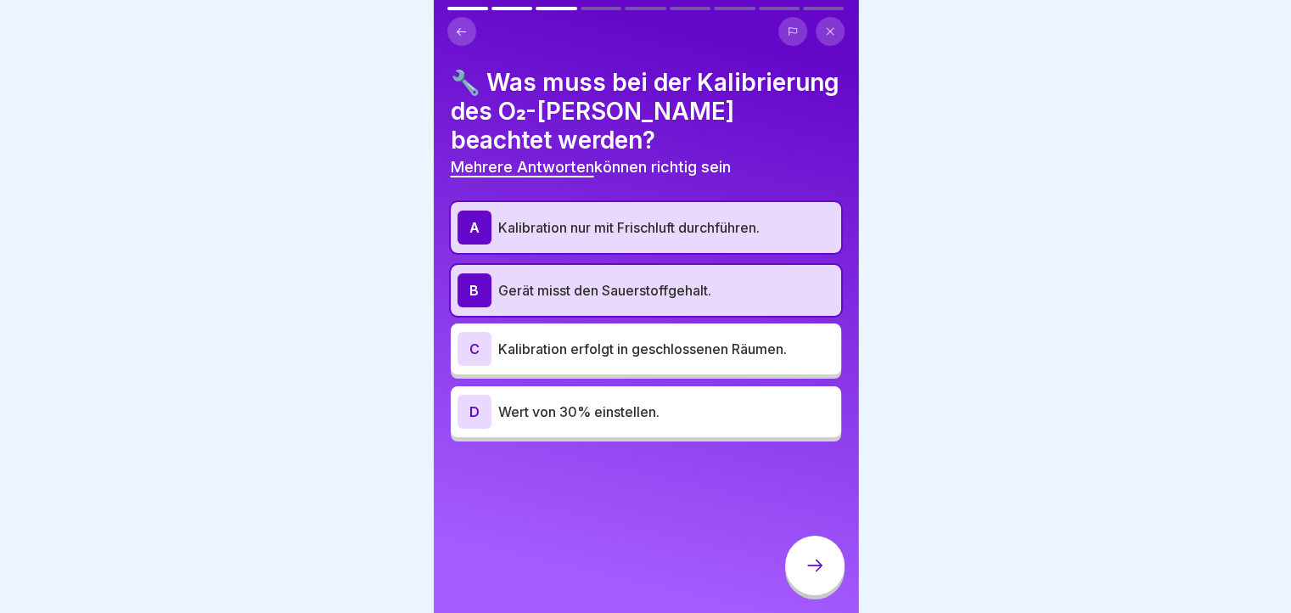
click at [813, 576] on icon at bounding box center [815, 565] width 20 height 20
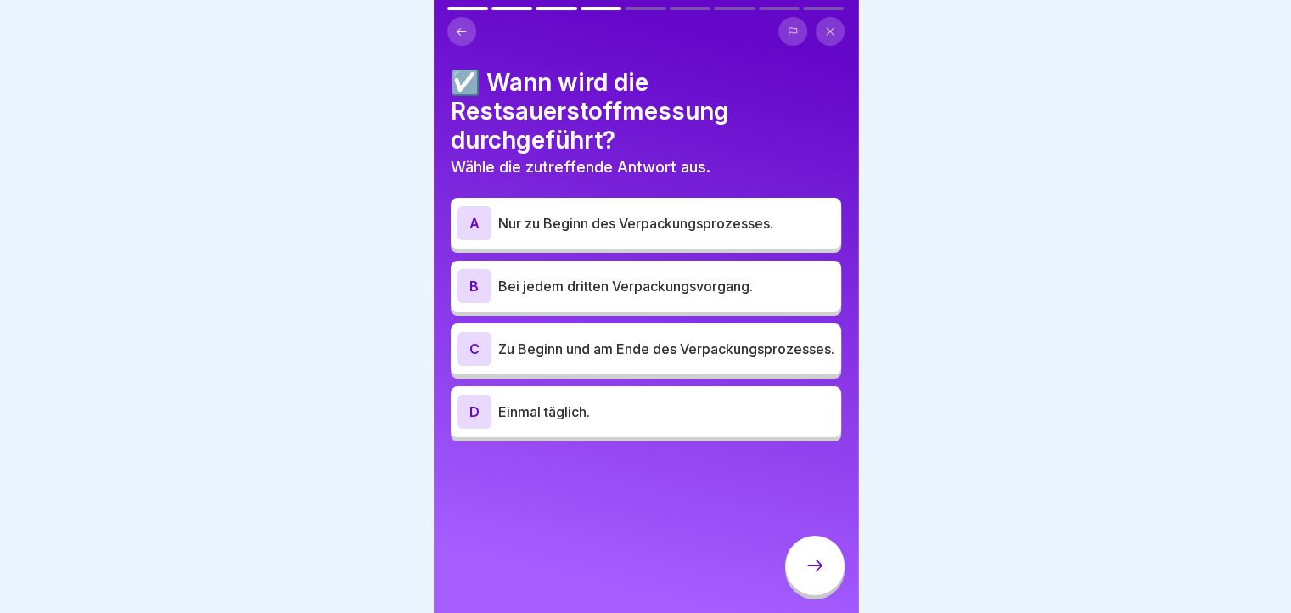
click at [599, 345] on p "Zu Beginn und am Ende des Verpackungsprozesses." at bounding box center [666, 349] width 336 height 20
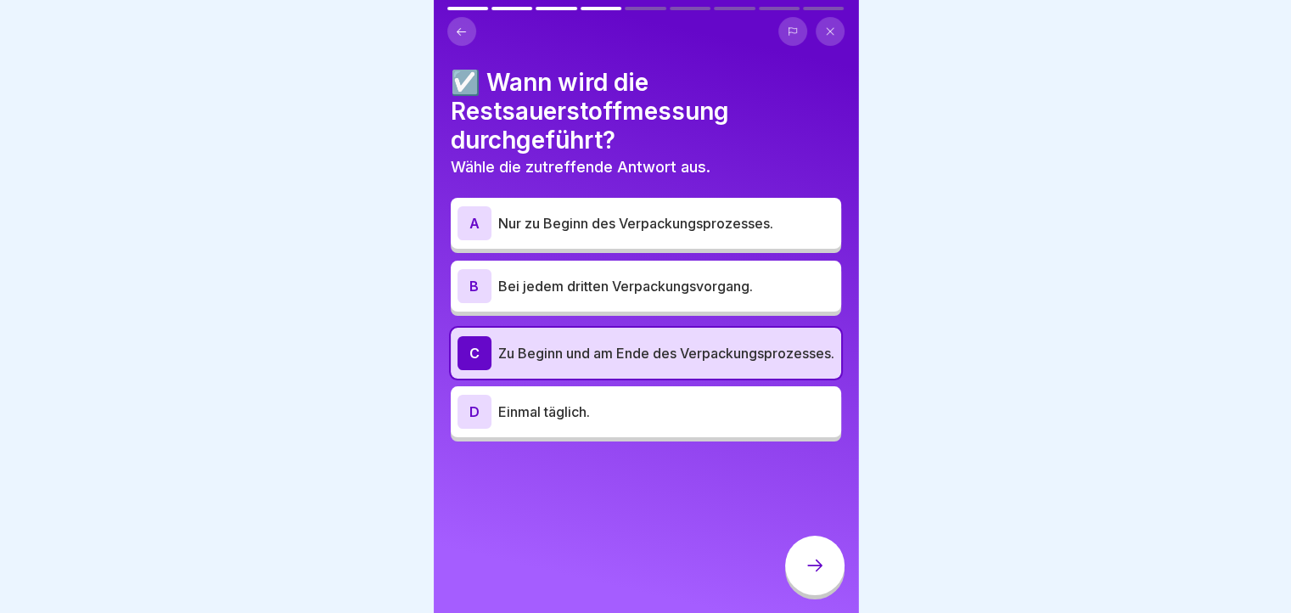
click at [823, 576] on icon at bounding box center [815, 565] width 20 height 20
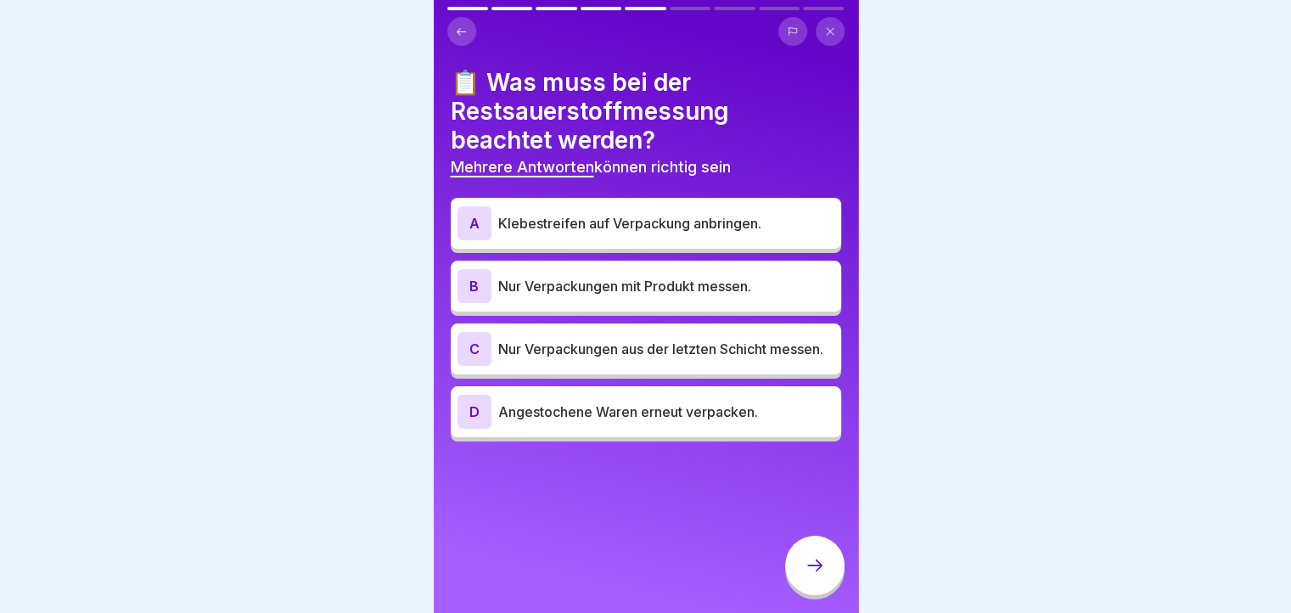
click at [673, 241] on div "A Klebestreifen auf Verpackung anbringen." at bounding box center [646, 223] width 391 height 51
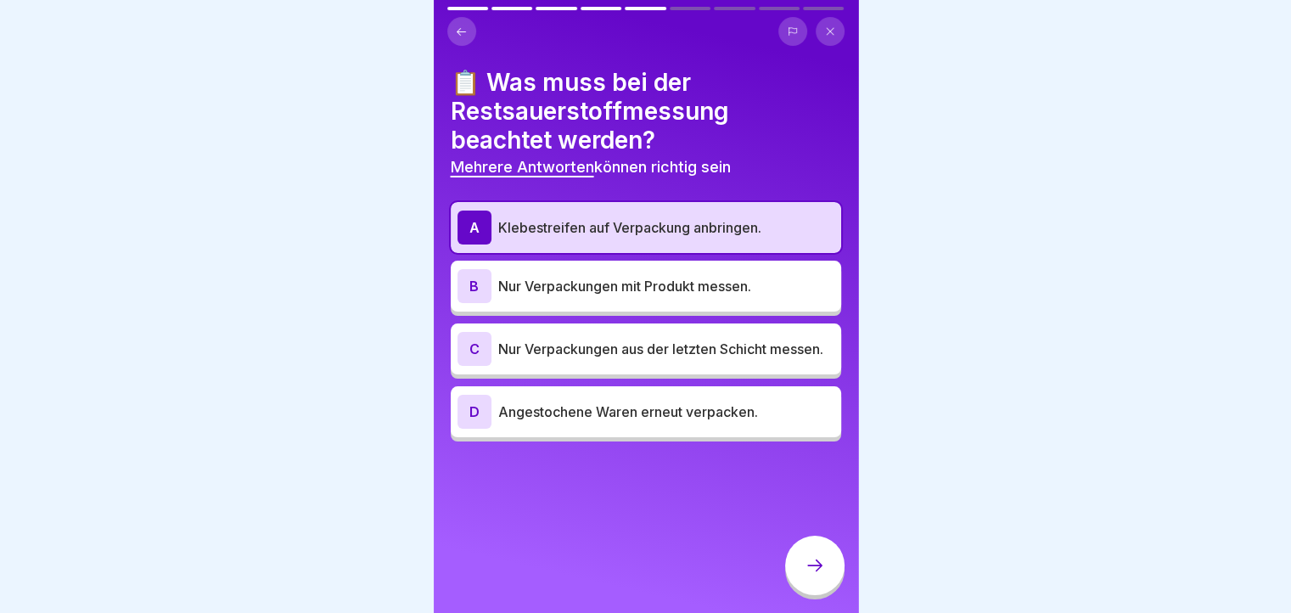
click at [666, 297] on div "B Nur Verpackungen mit Produkt messen." at bounding box center [646, 286] width 377 height 34
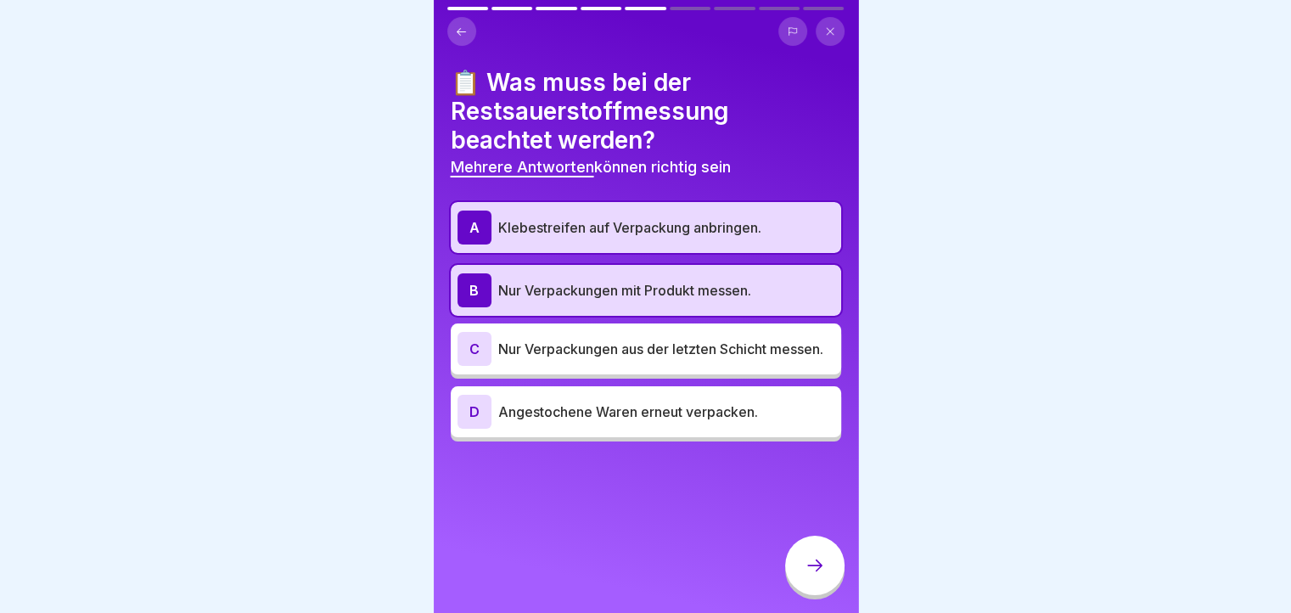
click at [626, 429] on div "D Angestochene Waren erneut verpacken." at bounding box center [646, 412] width 377 height 34
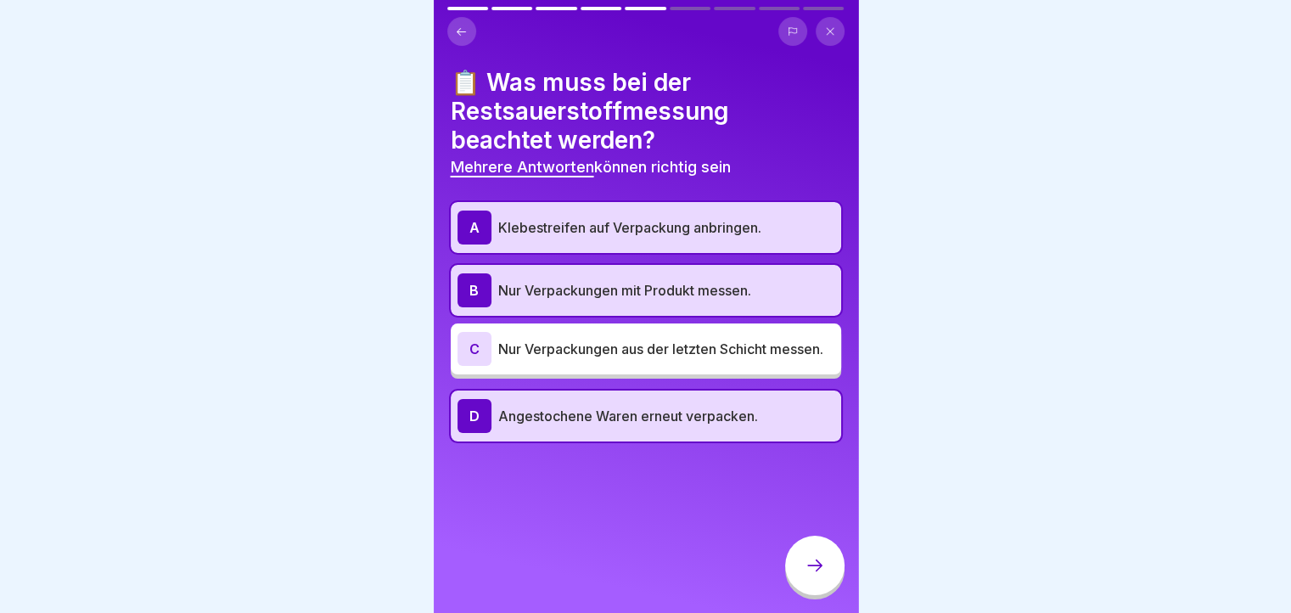
click at [802, 558] on div at bounding box center [814, 565] width 59 height 59
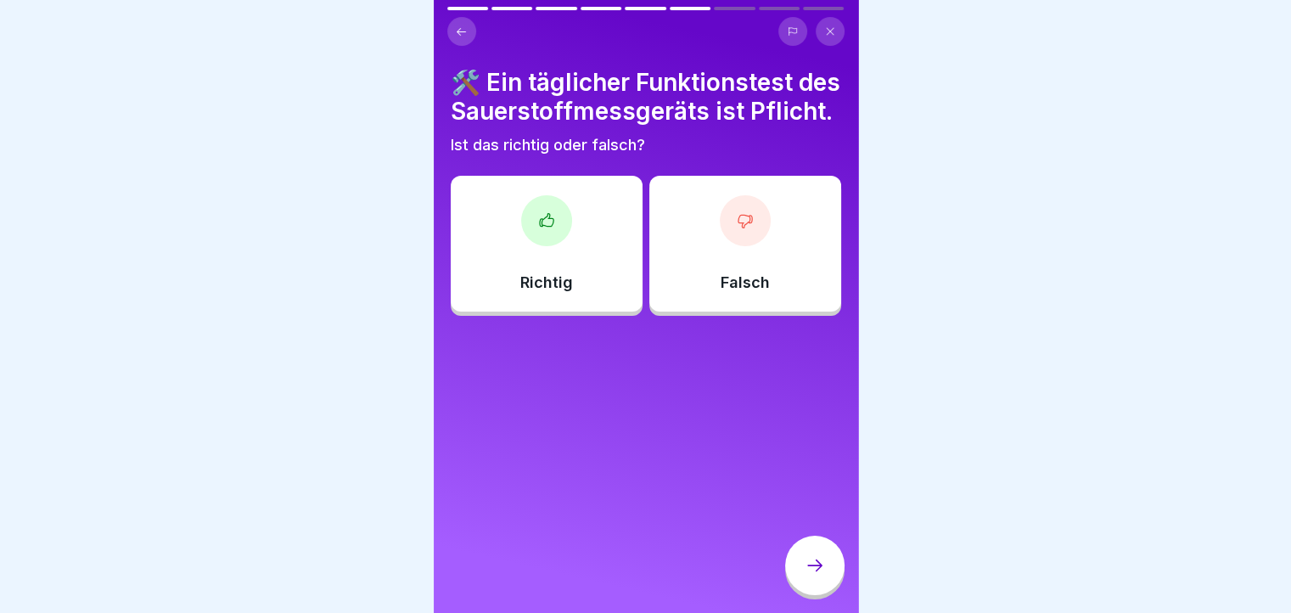
click at [605, 283] on div "Richtig" at bounding box center [547, 244] width 192 height 136
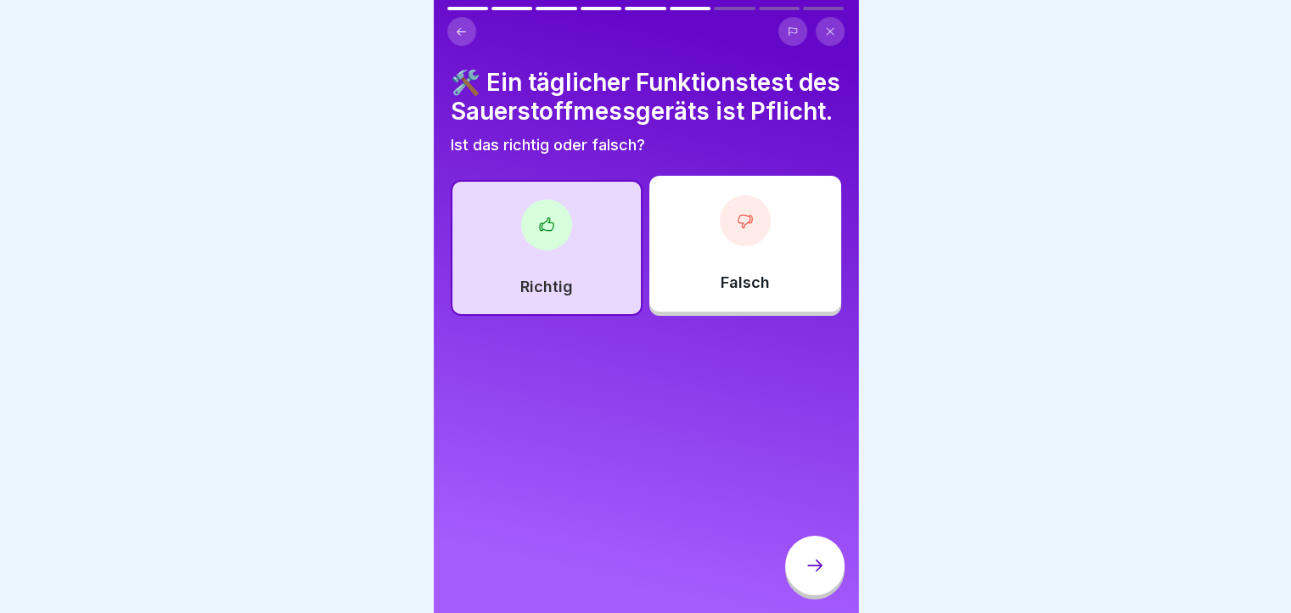
click at [820, 595] on div at bounding box center [814, 565] width 59 height 59
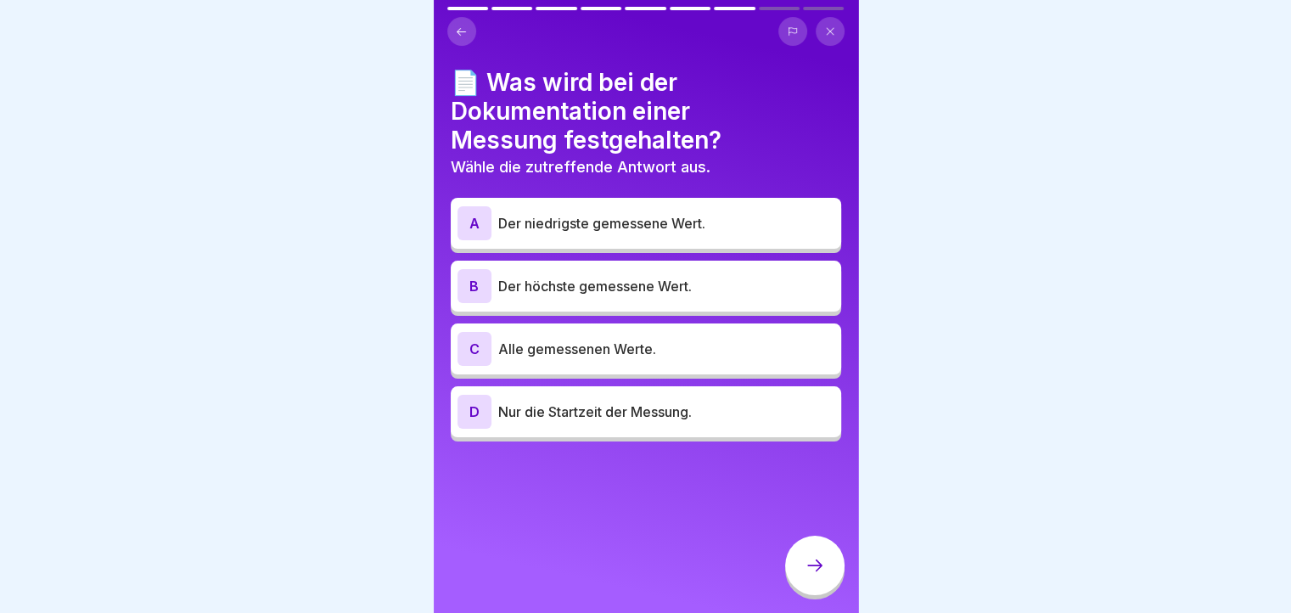
click at [605, 290] on p "Der höchste gemessene Wert." at bounding box center [666, 286] width 336 height 20
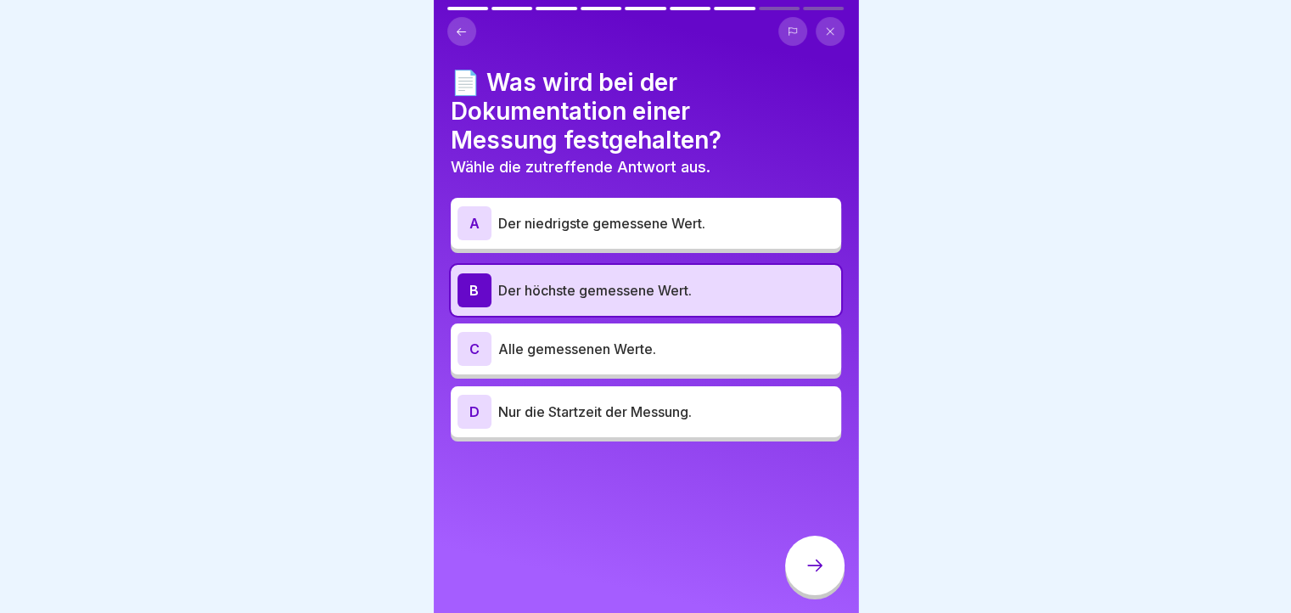
click at [809, 555] on div at bounding box center [814, 565] width 59 height 59
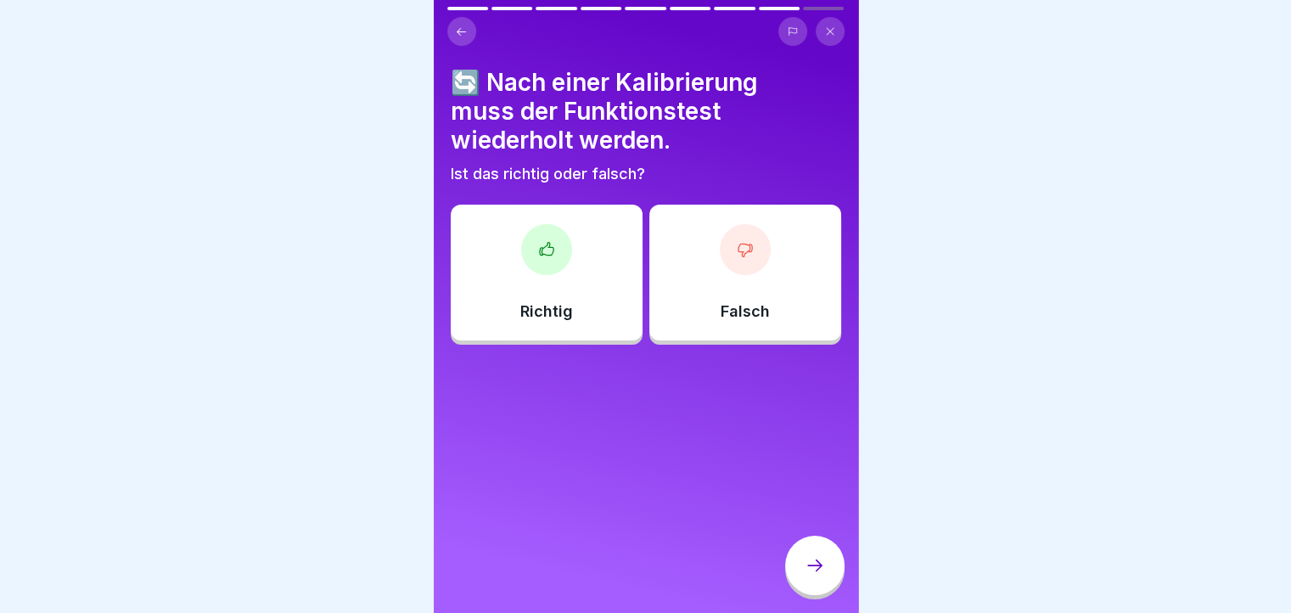
click at [556, 232] on div at bounding box center [546, 249] width 51 height 51
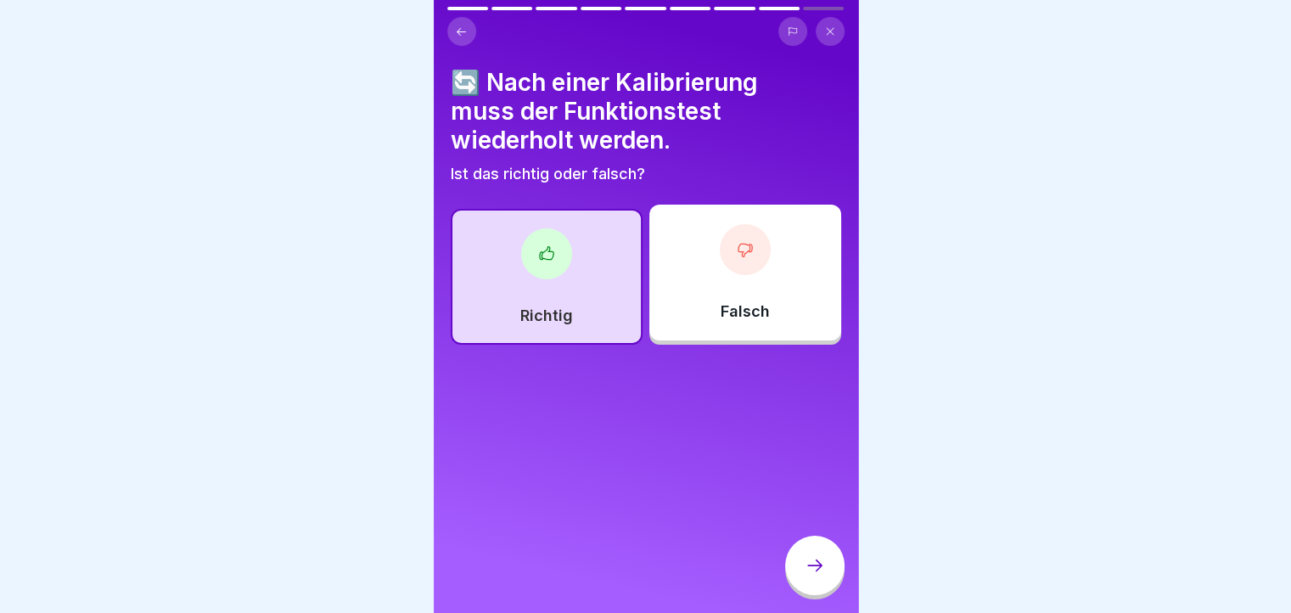
click at [830, 592] on div at bounding box center [814, 565] width 59 height 59
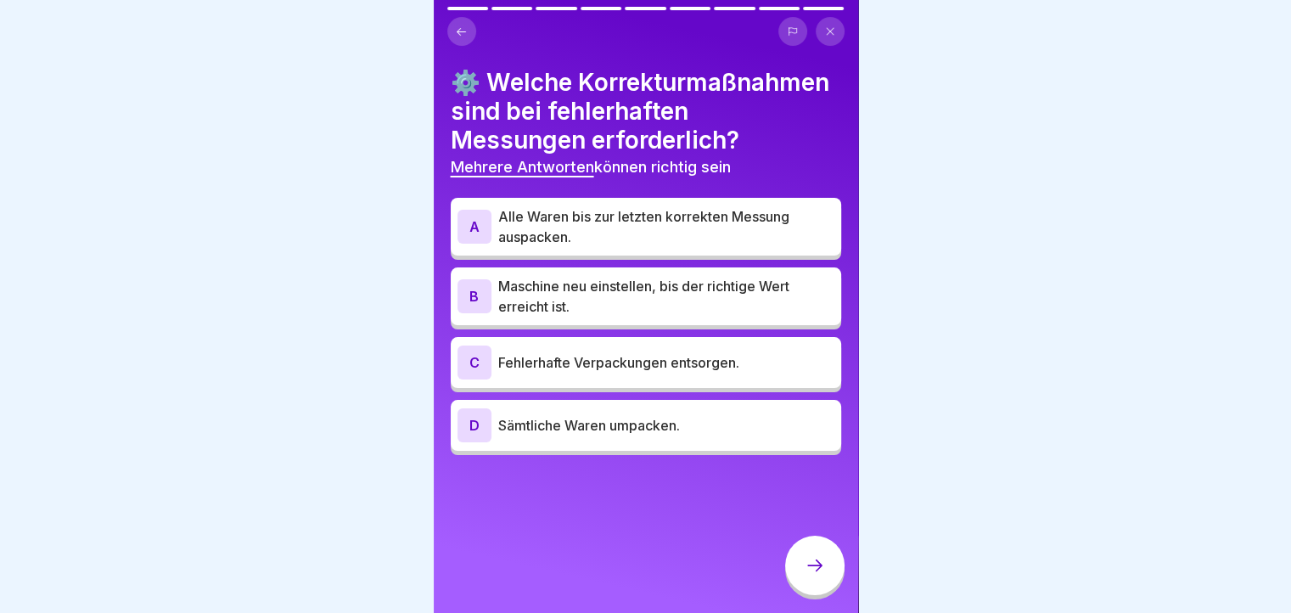
click at [691, 247] on p "Alle Waren bis zur letzten korrekten Messung auspacken." at bounding box center [666, 226] width 336 height 41
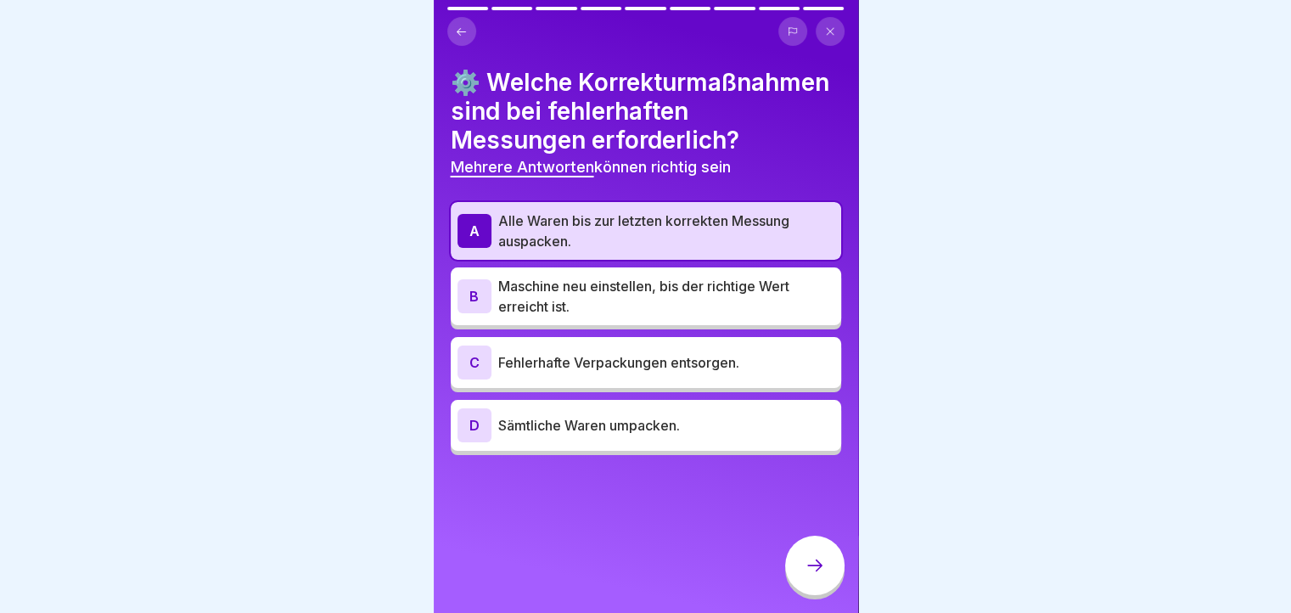
click at [666, 317] on p "Maschine neu einstellen, bis der richtige Wert erreicht ist." at bounding box center [666, 296] width 336 height 41
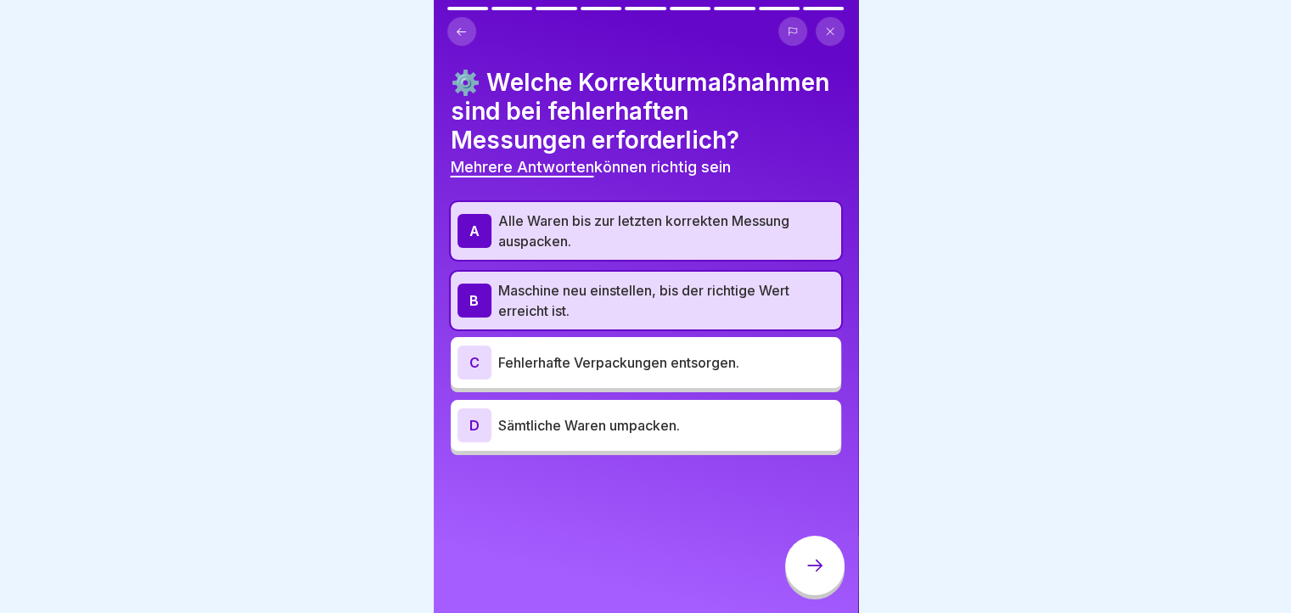
click at [661, 374] on div "C Fehlerhafte Verpackungen entsorgen." at bounding box center [646, 363] width 377 height 34
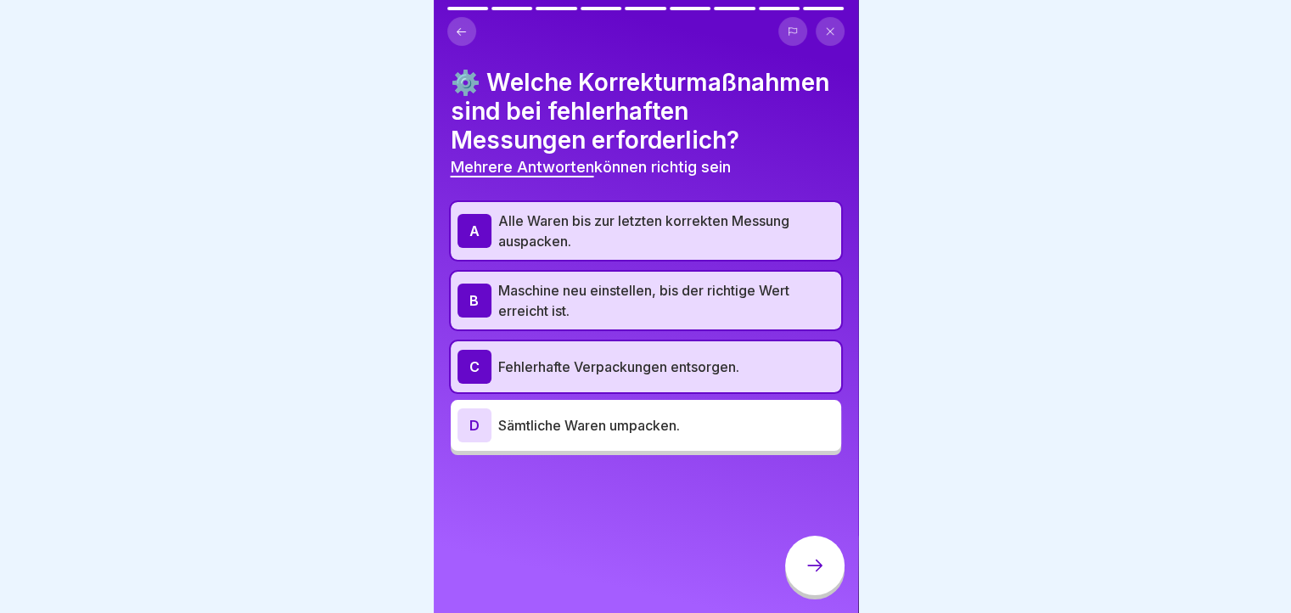
click at [817, 576] on icon at bounding box center [815, 565] width 20 height 20
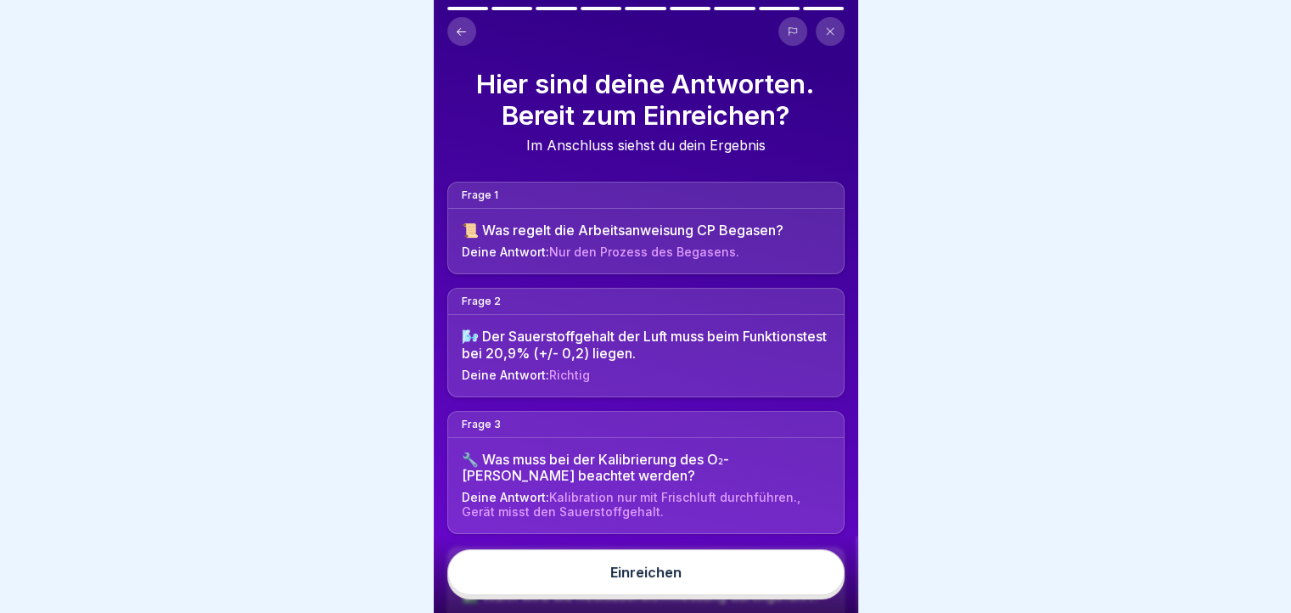
click at [706, 582] on button "Einreichen" at bounding box center [645, 572] width 397 height 46
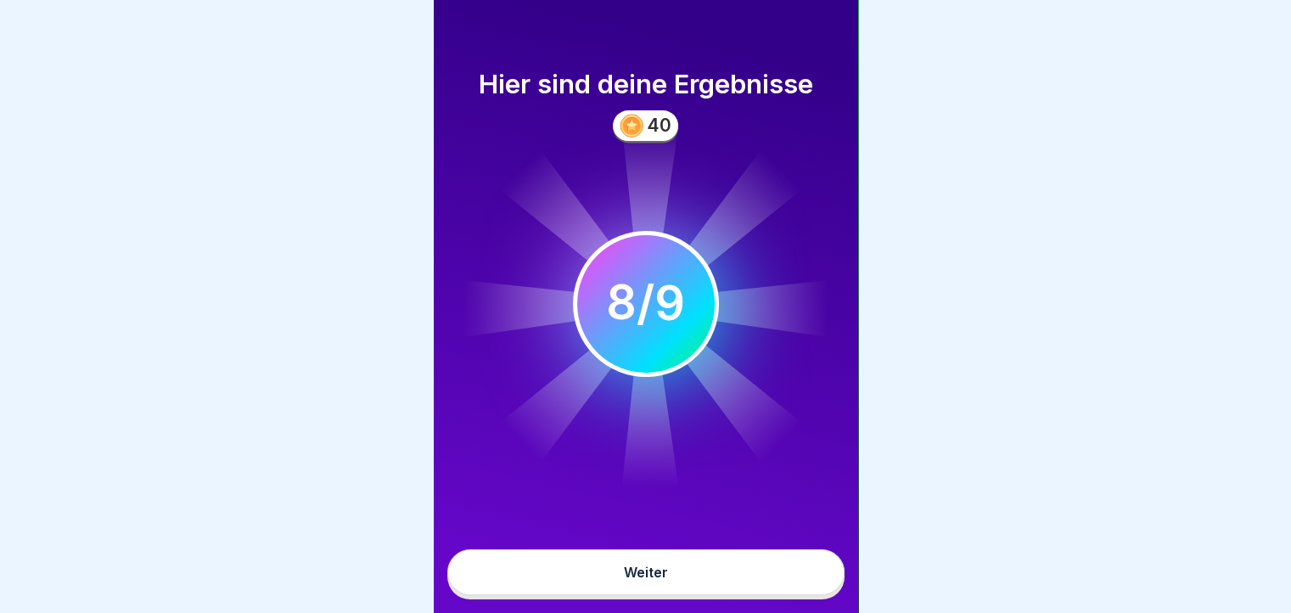
click at [673, 582] on button "Weiter" at bounding box center [645, 572] width 397 height 46
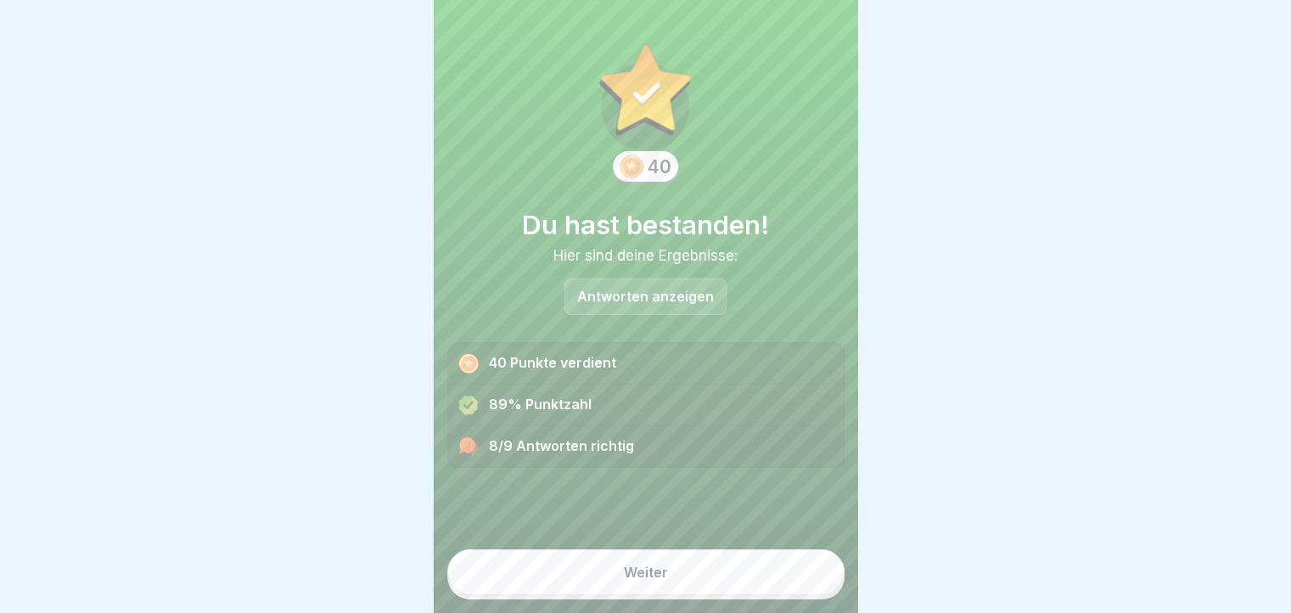
click at [577, 302] on p "Antworten anzeigen" at bounding box center [645, 297] width 137 height 14
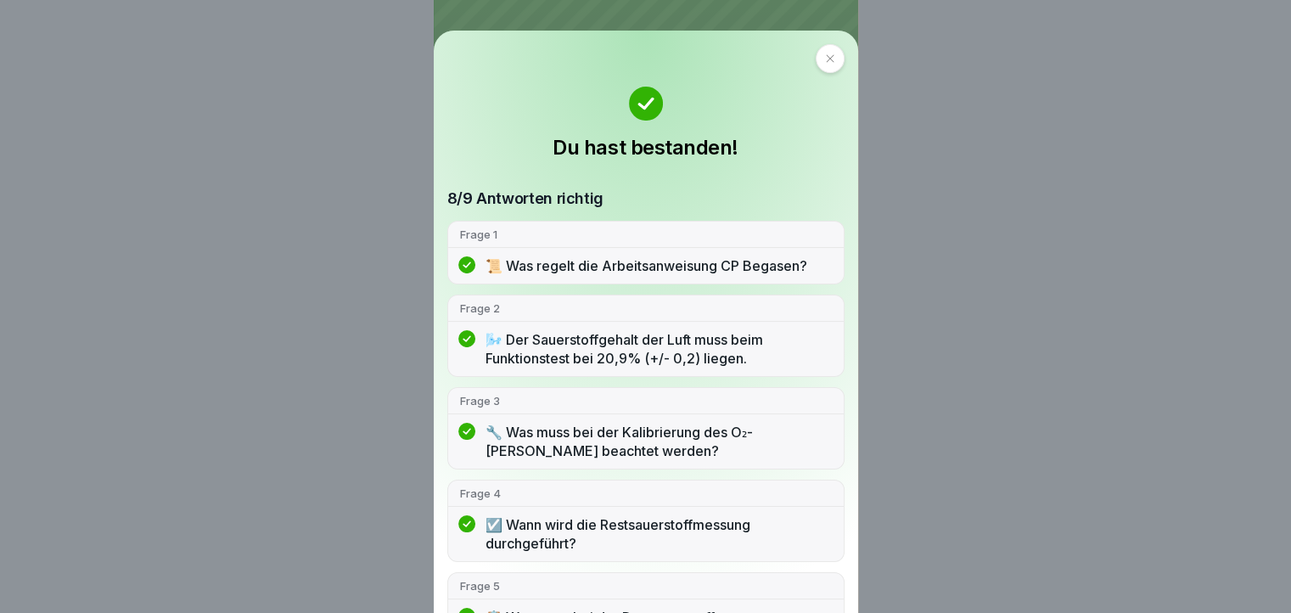
click at [816, 62] on div at bounding box center [830, 58] width 29 height 29
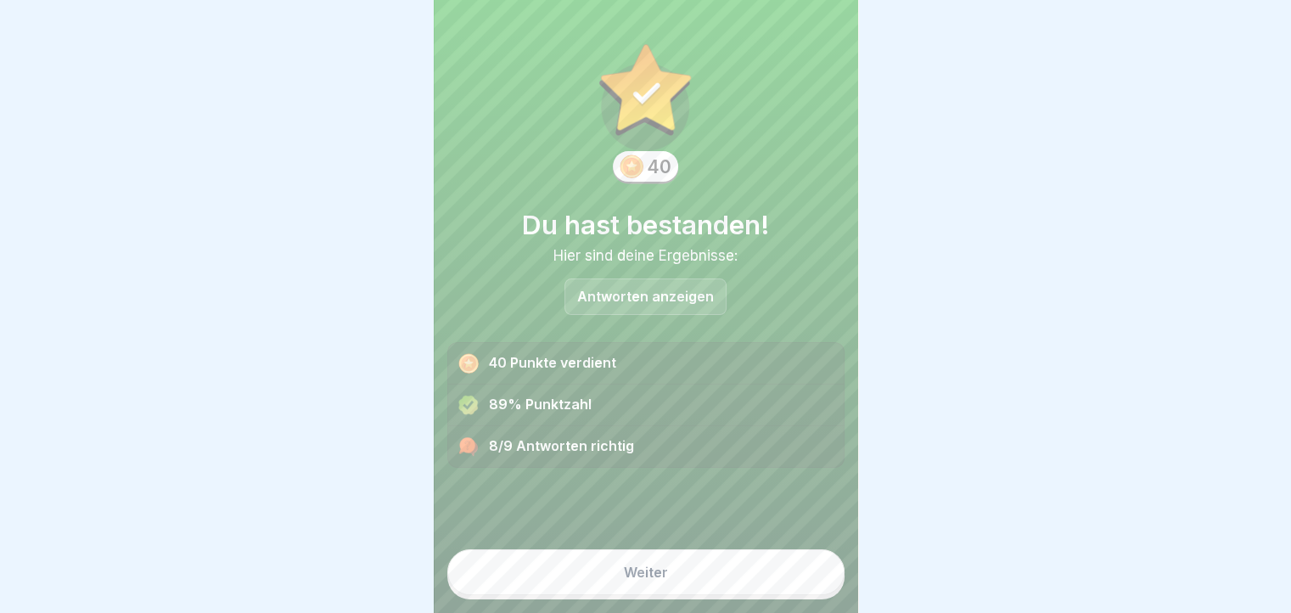
click at [660, 595] on button "Weiter" at bounding box center [645, 572] width 397 height 46
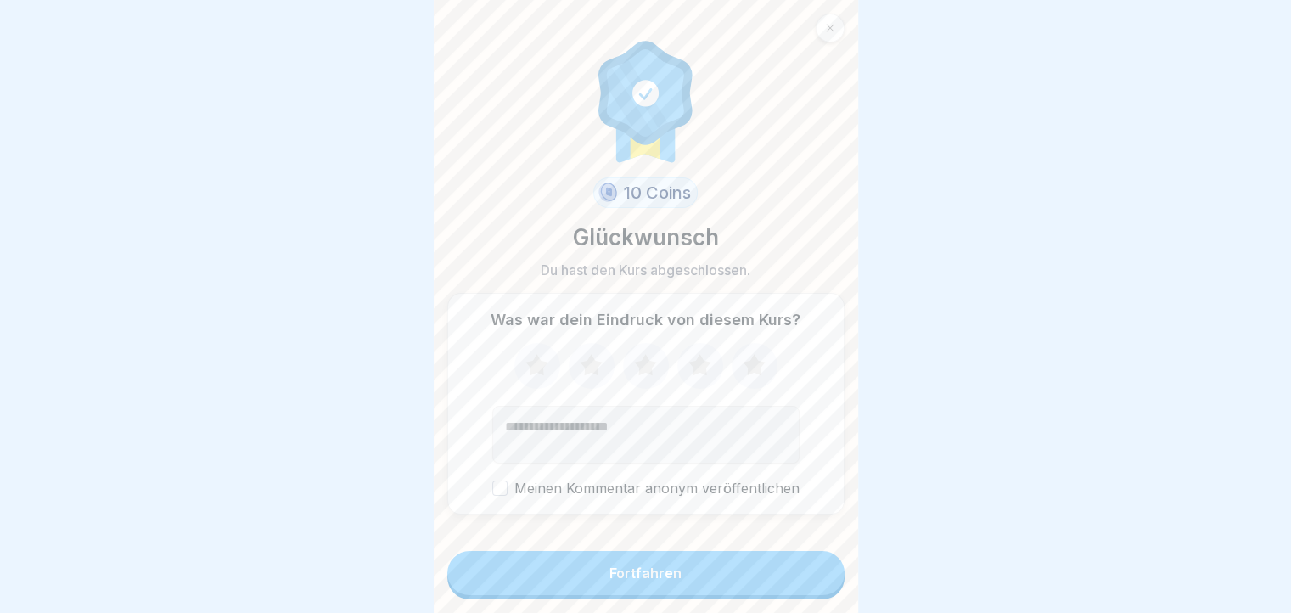
click at [660, 595] on button "Fortfahren" at bounding box center [645, 573] width 397 height 44
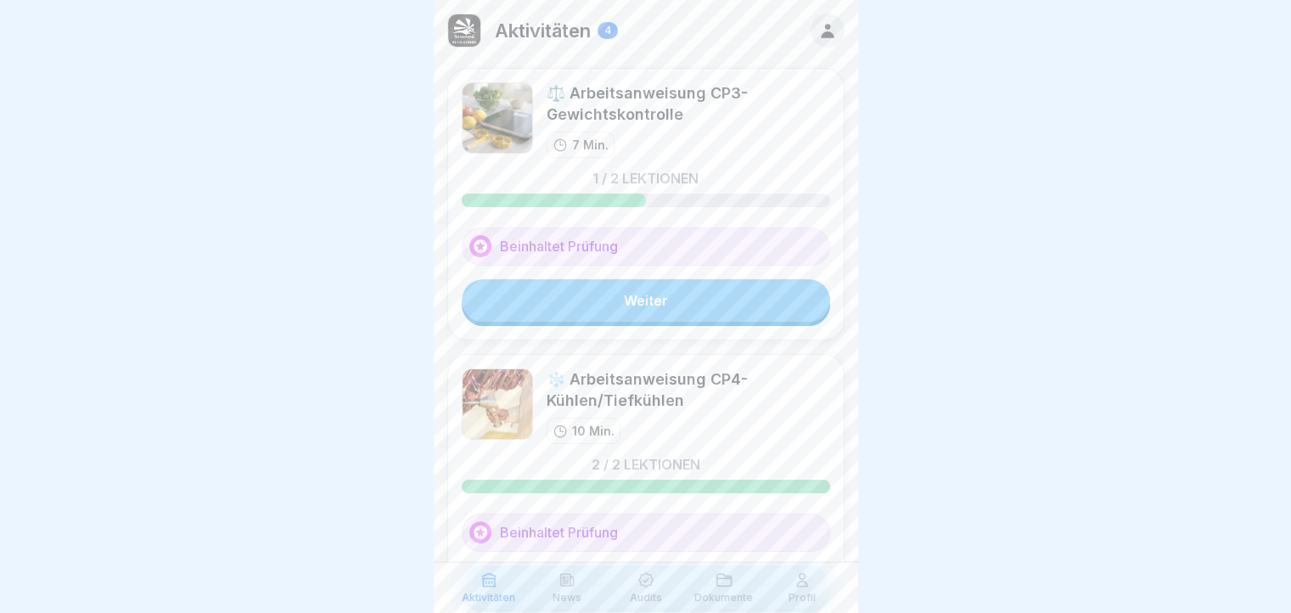
click at [631, 301] on link "Weiter" at bounding box center [646, 300] width 369 height 42
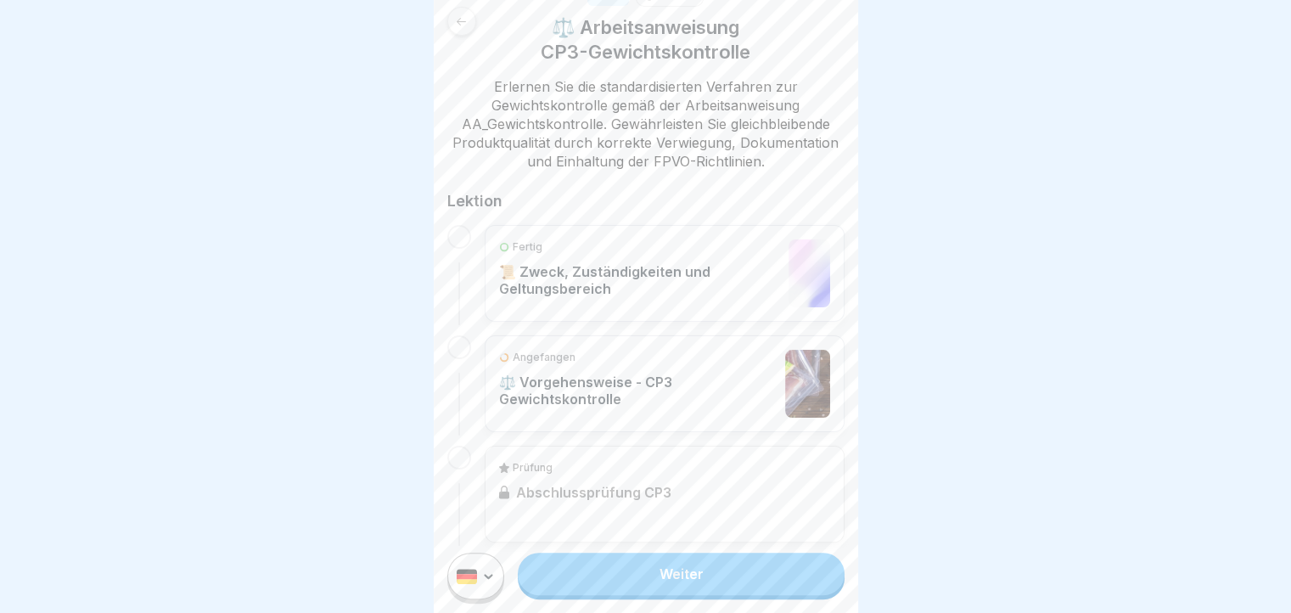
scroll to position [282, 0]
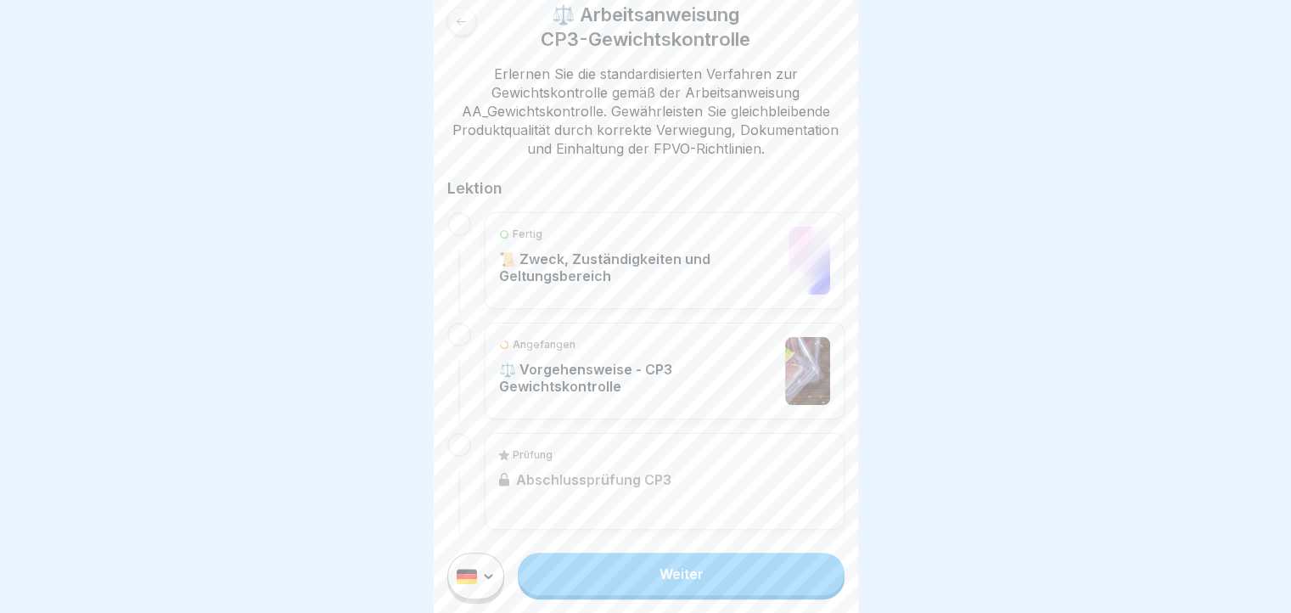
click at [635, 266] on p "📜 Zweck, Zuständigkeiten und Geltungsbereich" at bounding box center [640, 267] width 282 height 34
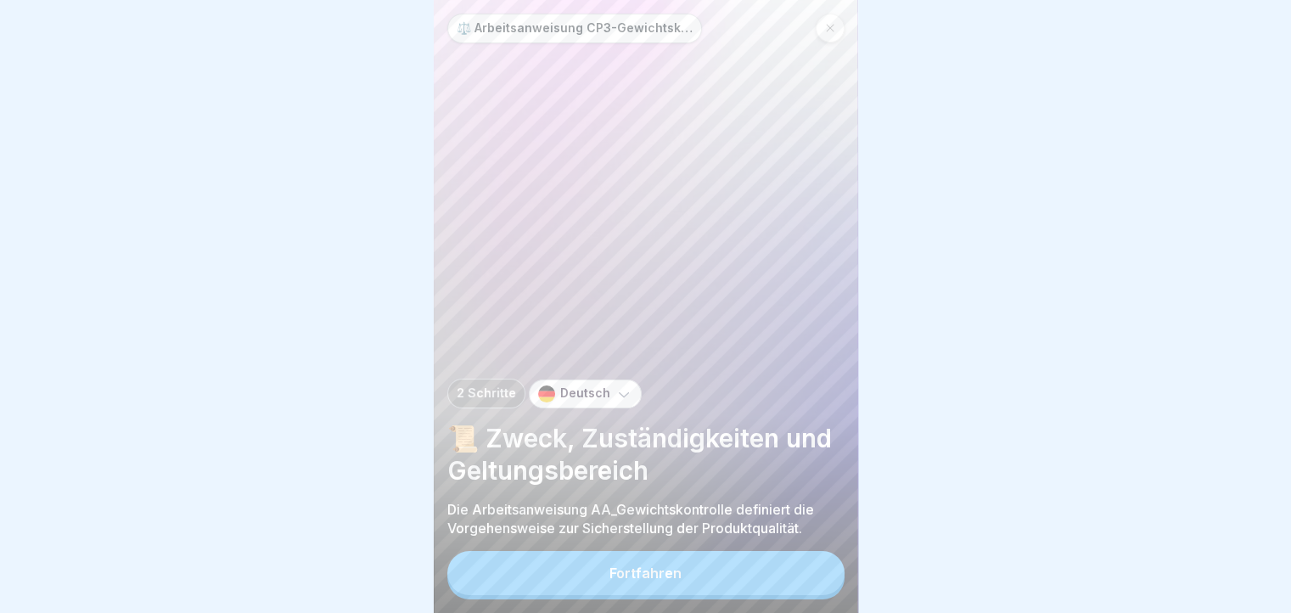
scroll to position [13, 0]
click at [695, 589] on button "Fortfahren" at bounding box center [645, 573] width 397 height 44
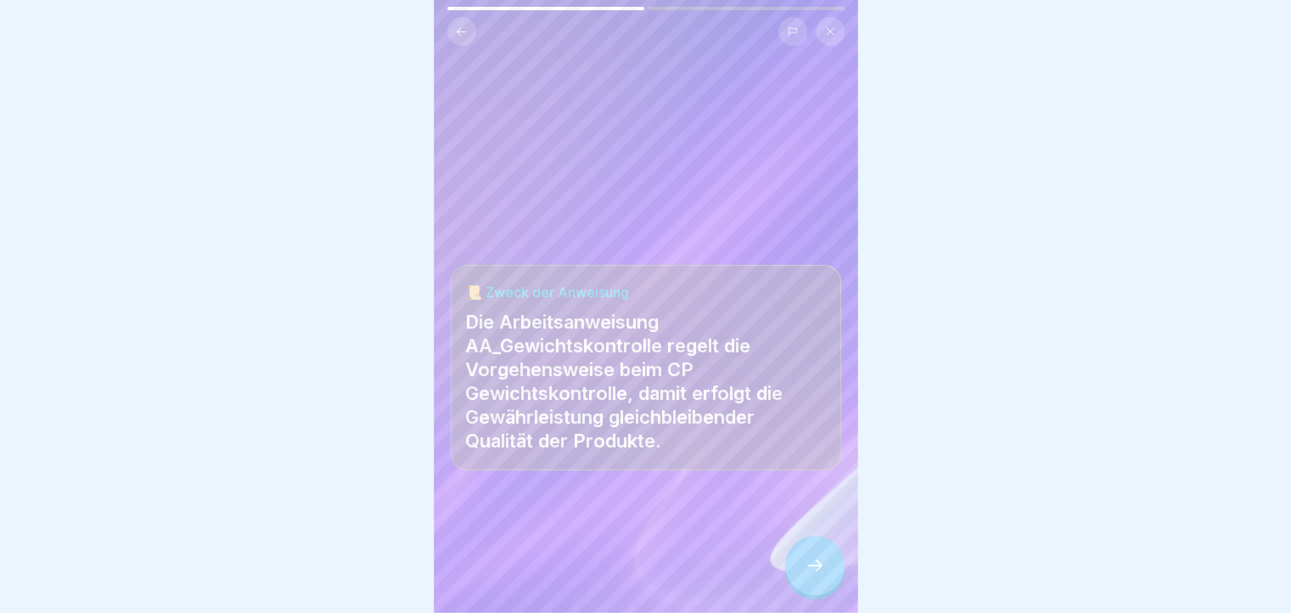
click at [815, 571] on icon at bounding box center [815, 565] width 20 height 20
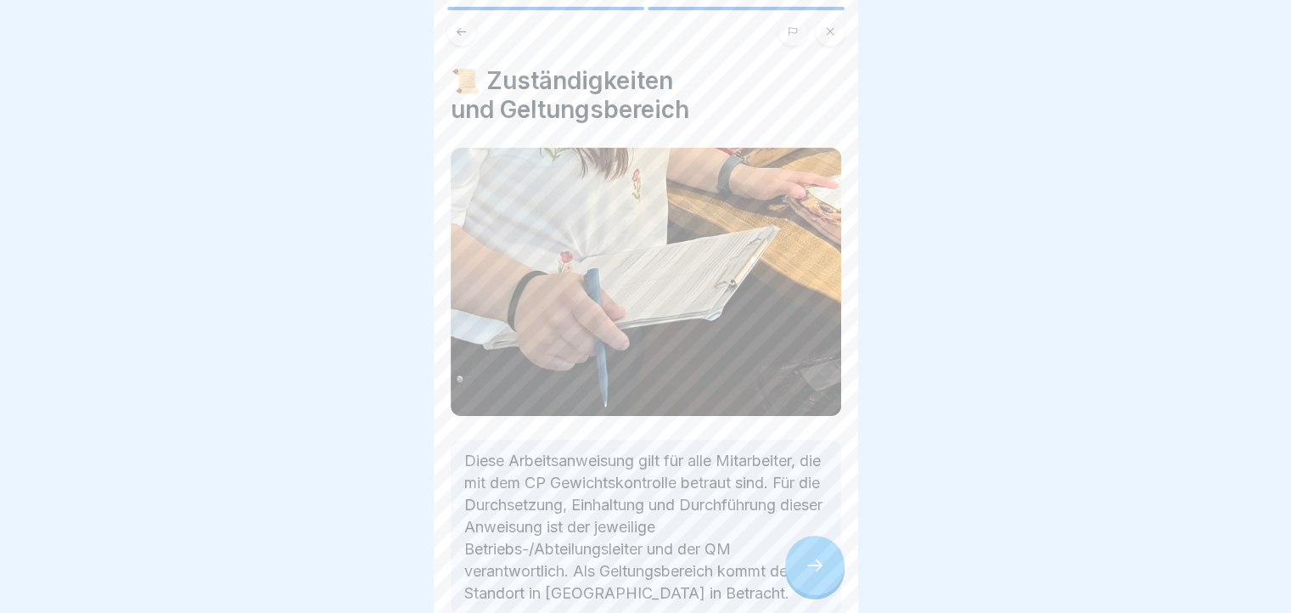
scroll to position [94, 0]
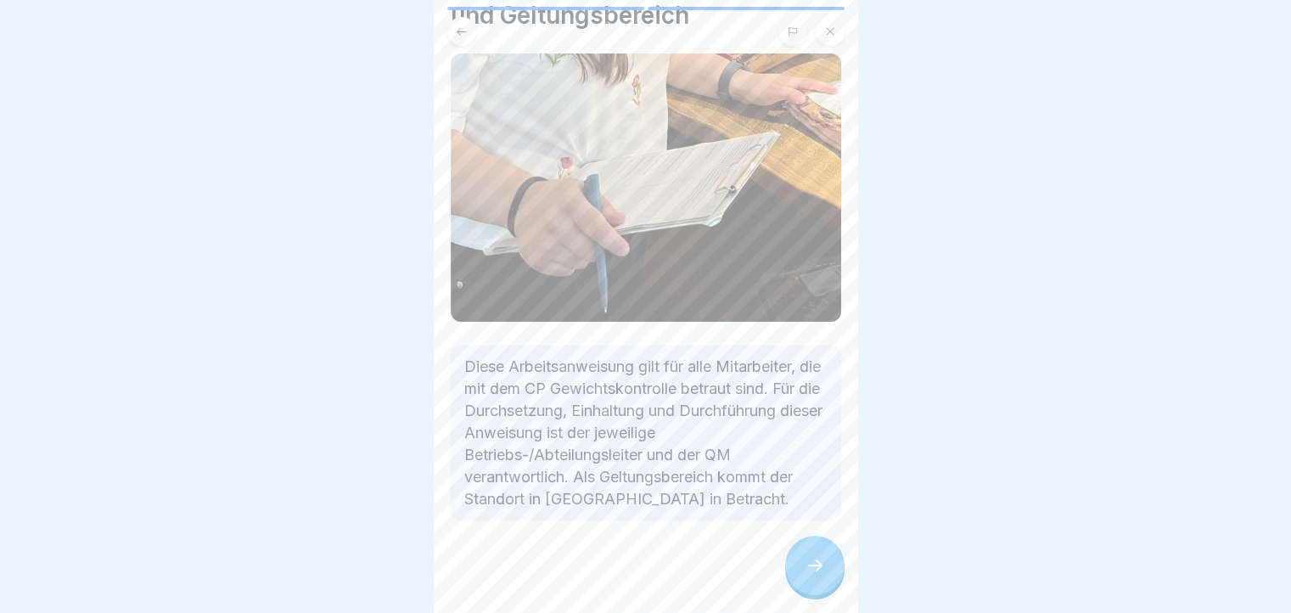
click at [812, 561] on icon at bounding box center [815, 565] width 20 height 20
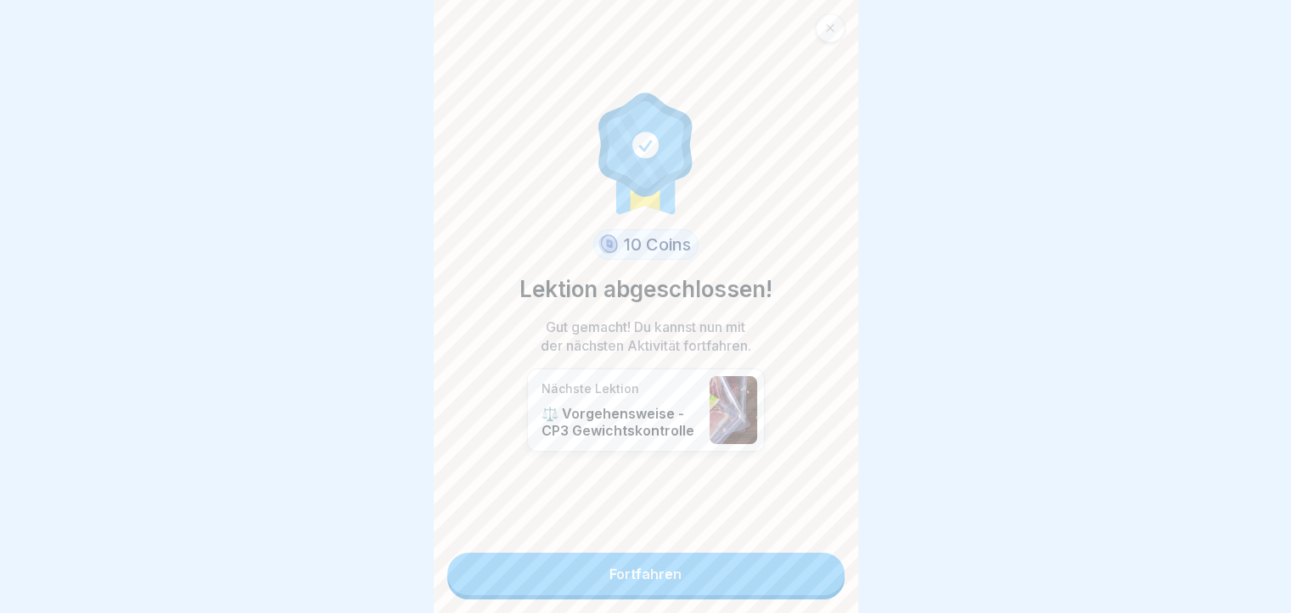
click at [659, 557] on link "Fortfahren" at bounding box center [645, 574] width 397 height 42
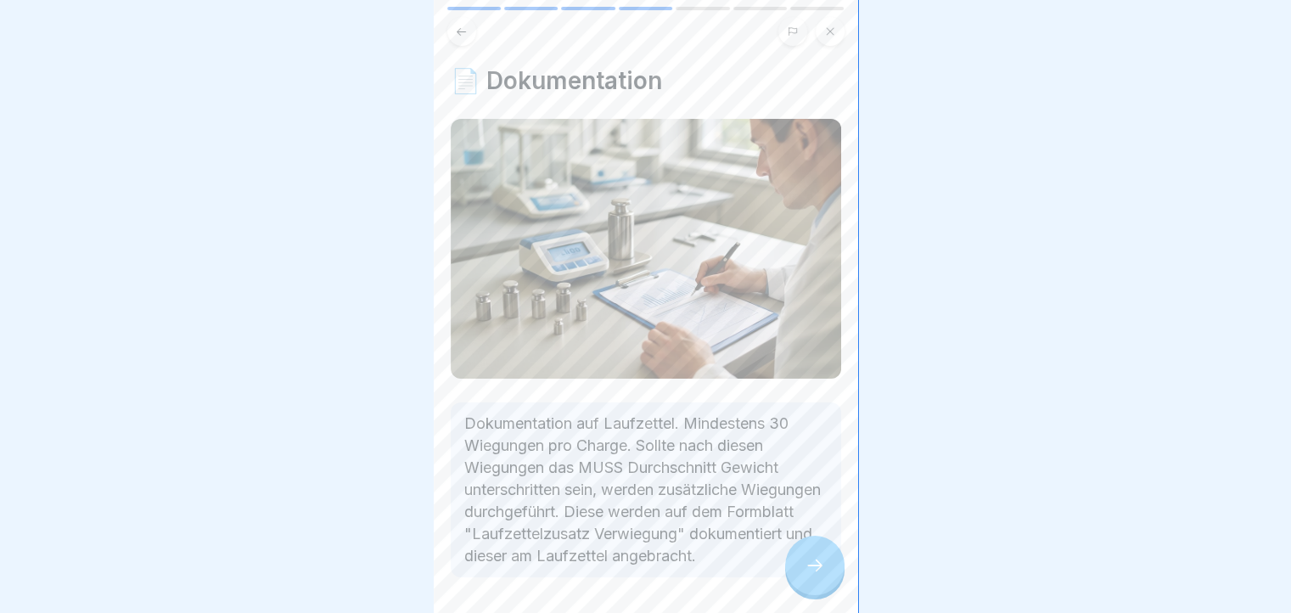
click at [464, 37] on icon at bounding box center [461, 31] width 13 height 13
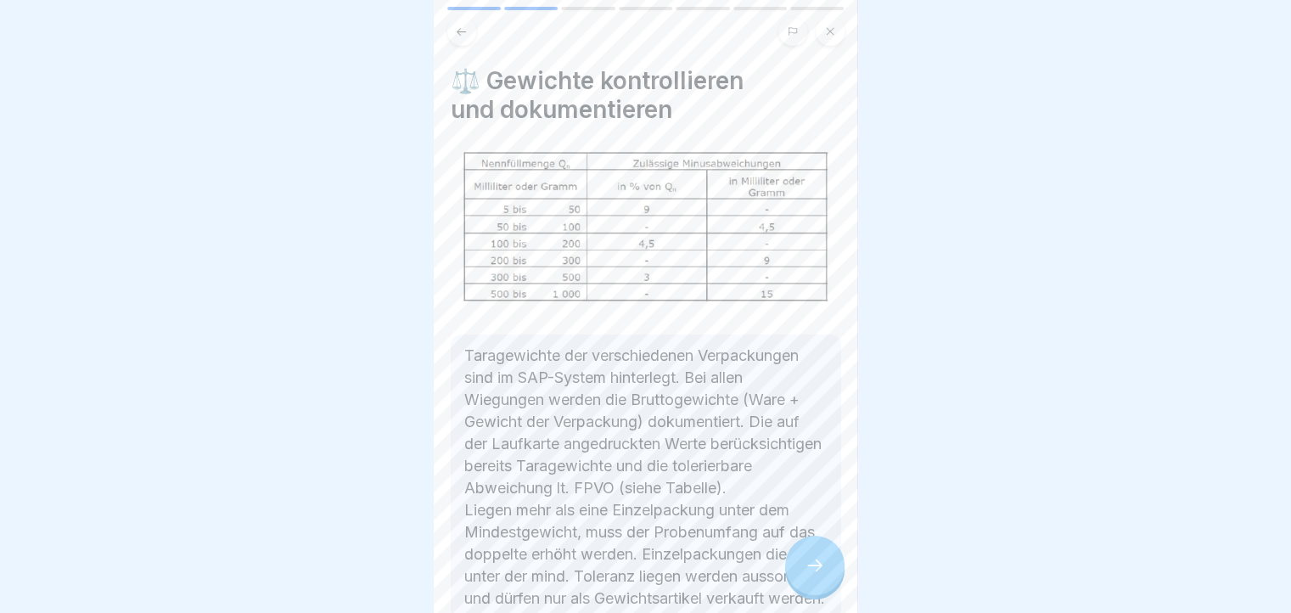
click at [464, 37] on icon at bounding box center [461, 31] width 13 height 13
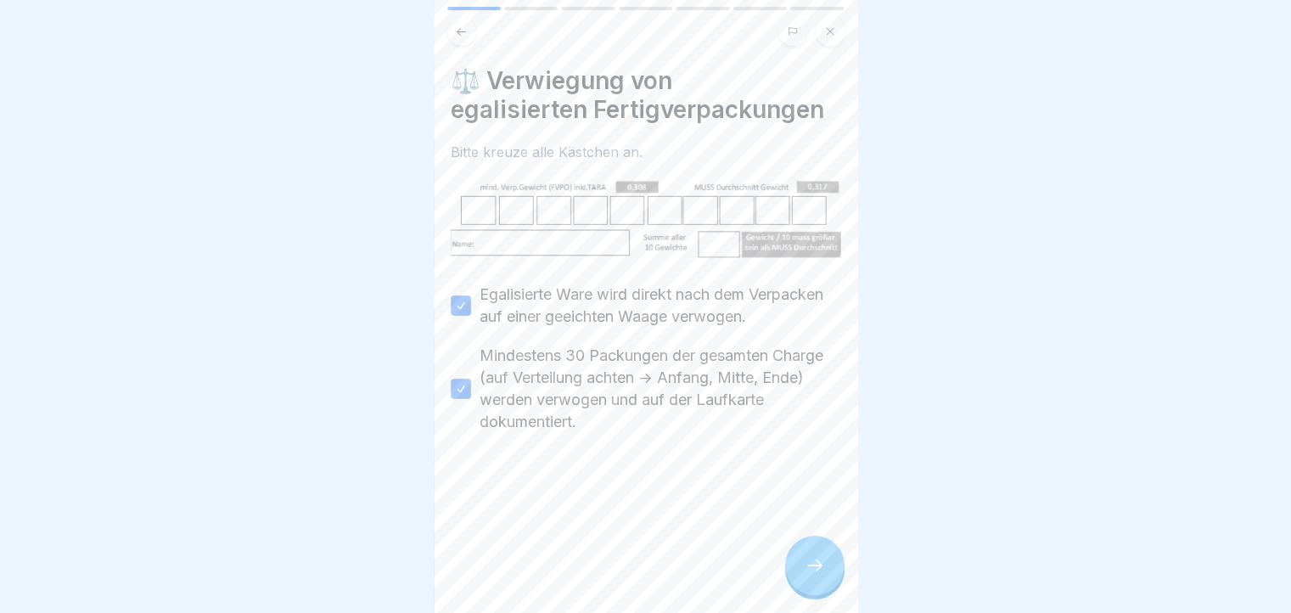
click at [464, 40] on button at bounding box center [461, 31] width 29 height 29
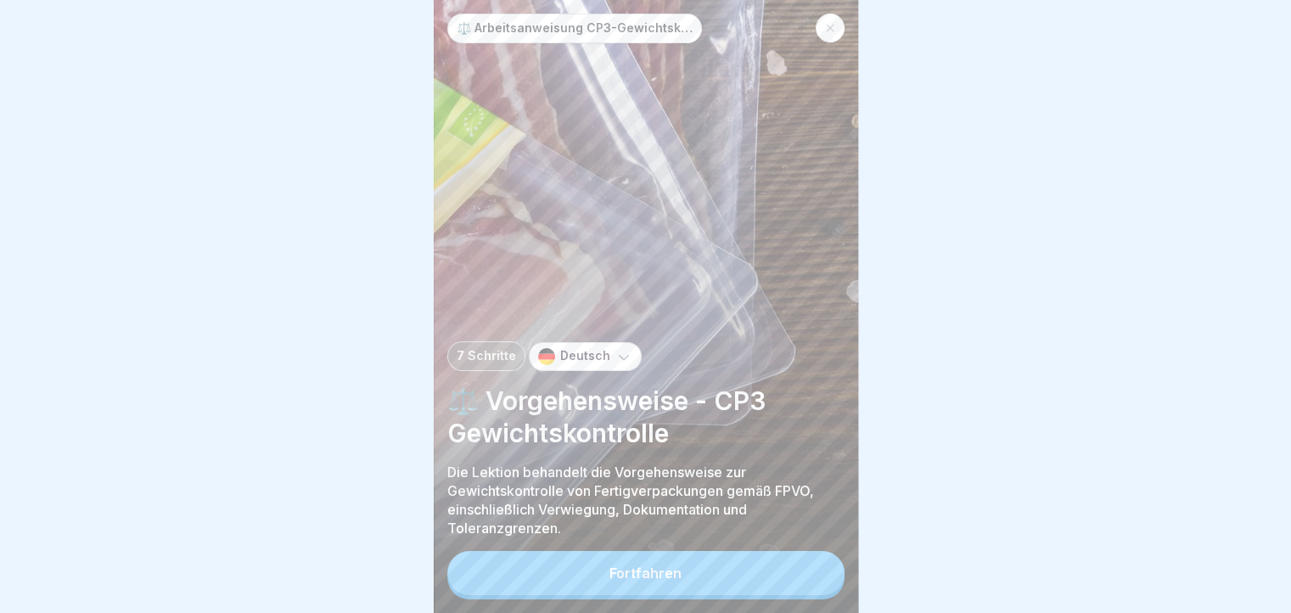
click at [679, 595] on button "Fortfahren" at bounding box center [645, 573] width 397 height 44
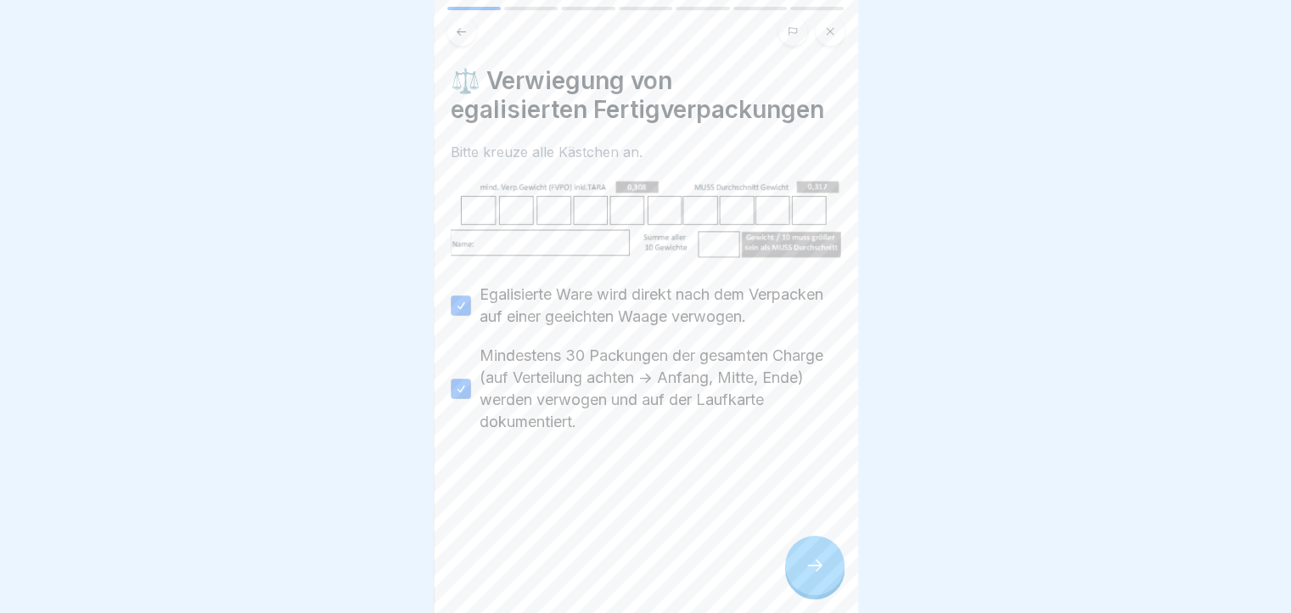
click at [812, 571] on icon at bounding box center [815, 565] width 20 height 20
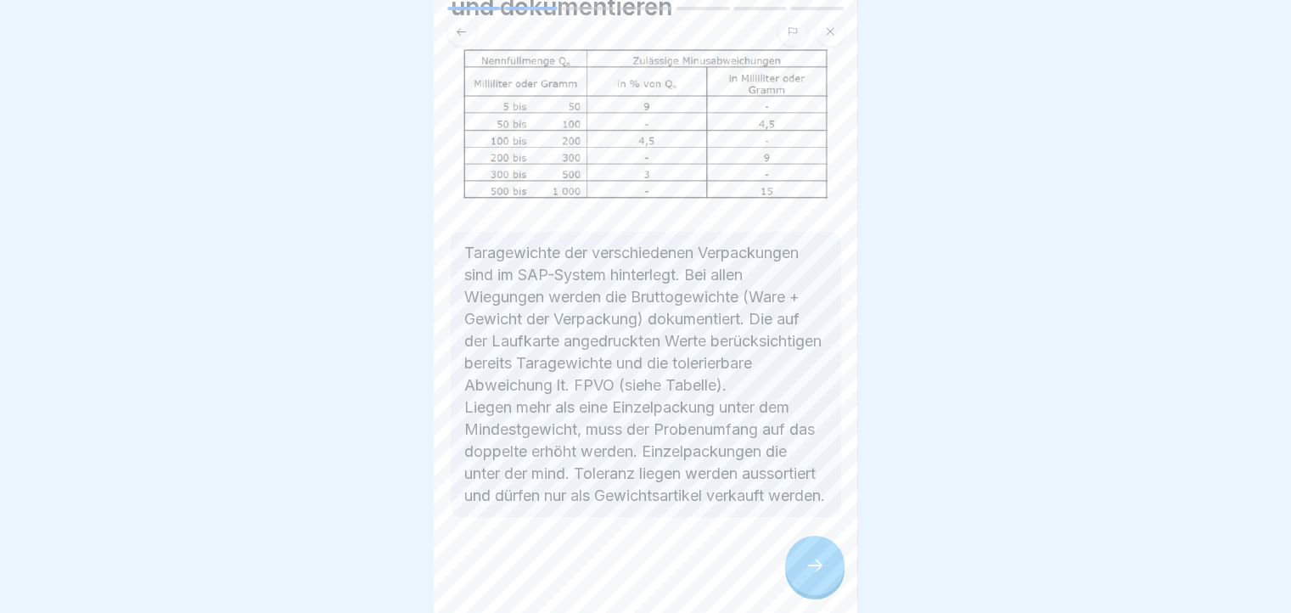
scroll to position [104, 0]
click at [826, 579] on div at bounding box center [814, 565] width 59 height 59
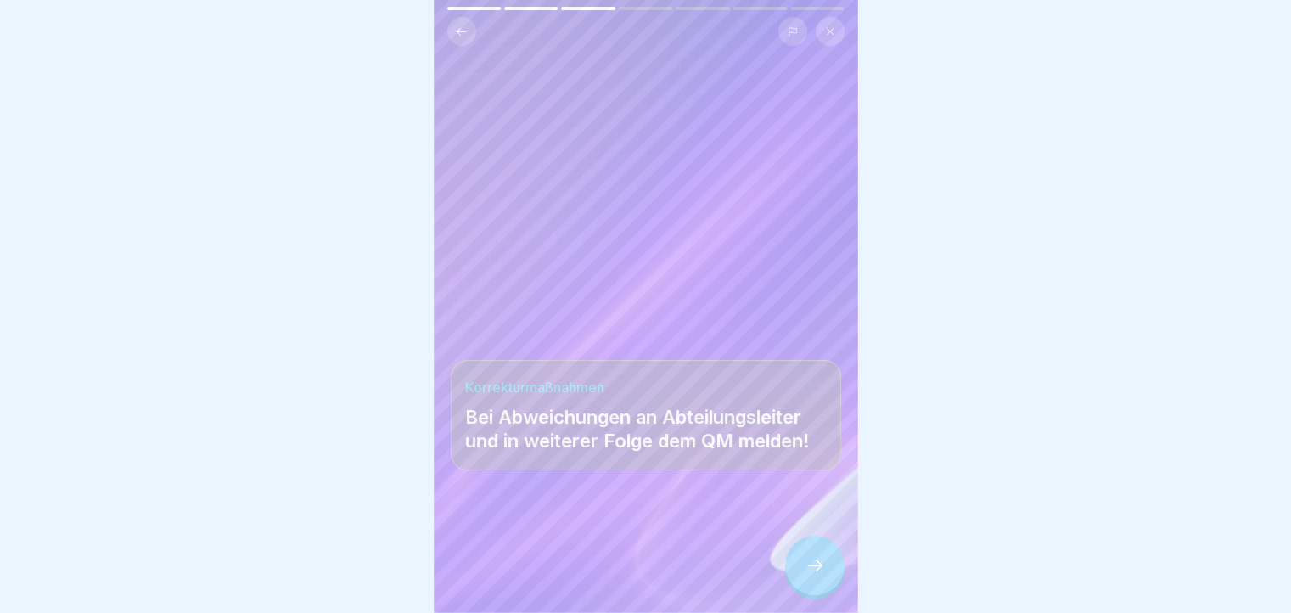
click at [802, 569] on div at bounding box center [814, 565] width 59 height 59
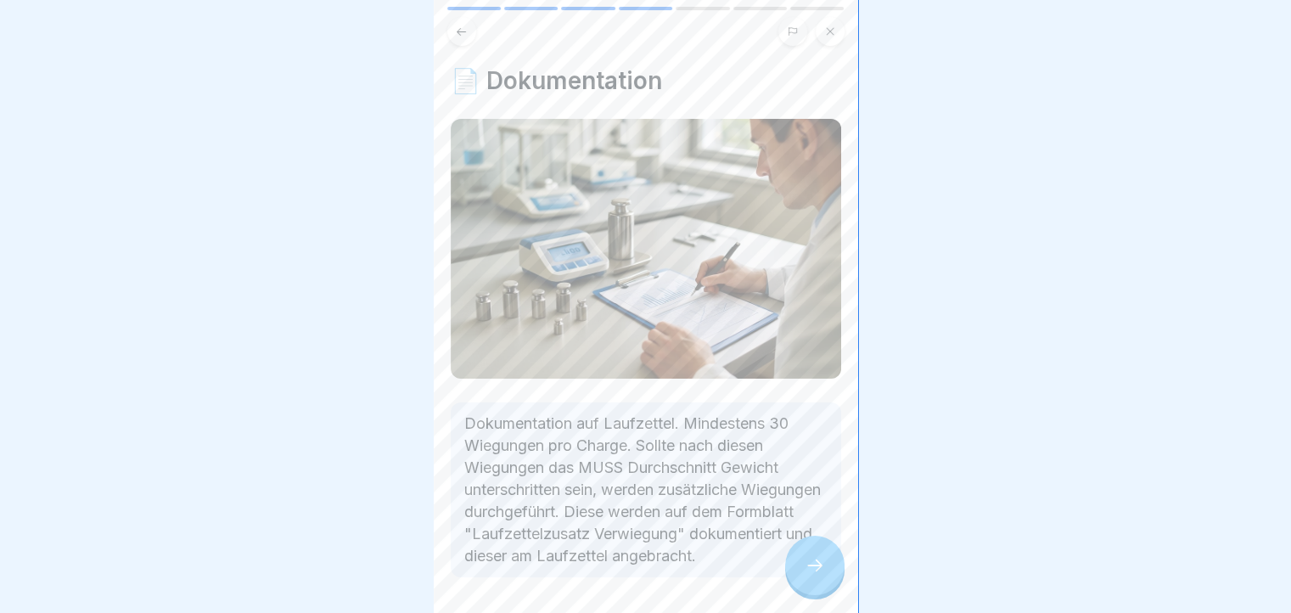
click at [808, 575] on icon at bounding box center [815, 565] width 20 height 20
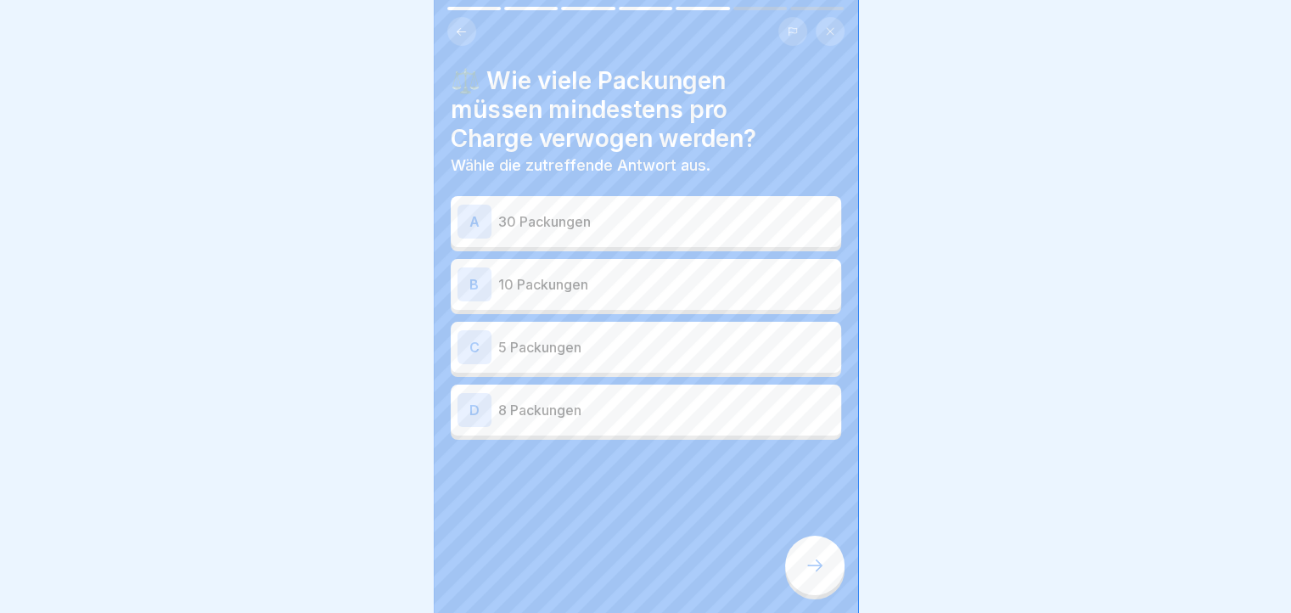
click at [604, 236] on div "A 30 Packungen" at bounding box center [646, 222] width 377 height 34
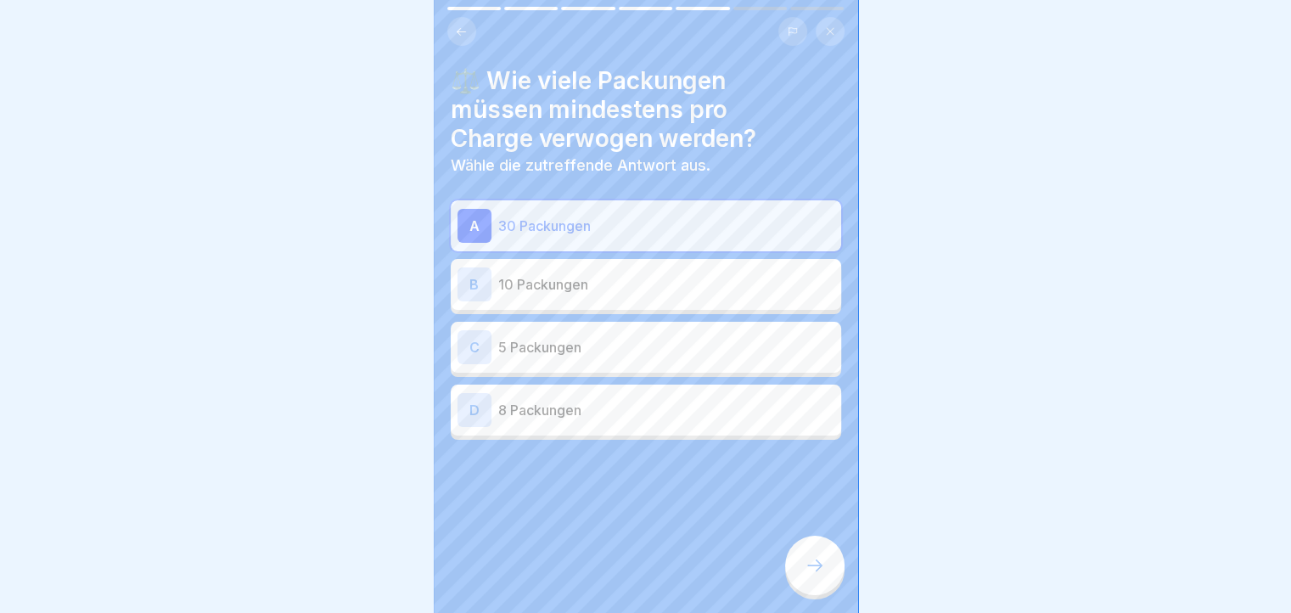
click at [803, 565] on div at bounding box center [814, 565] width 59 height 59
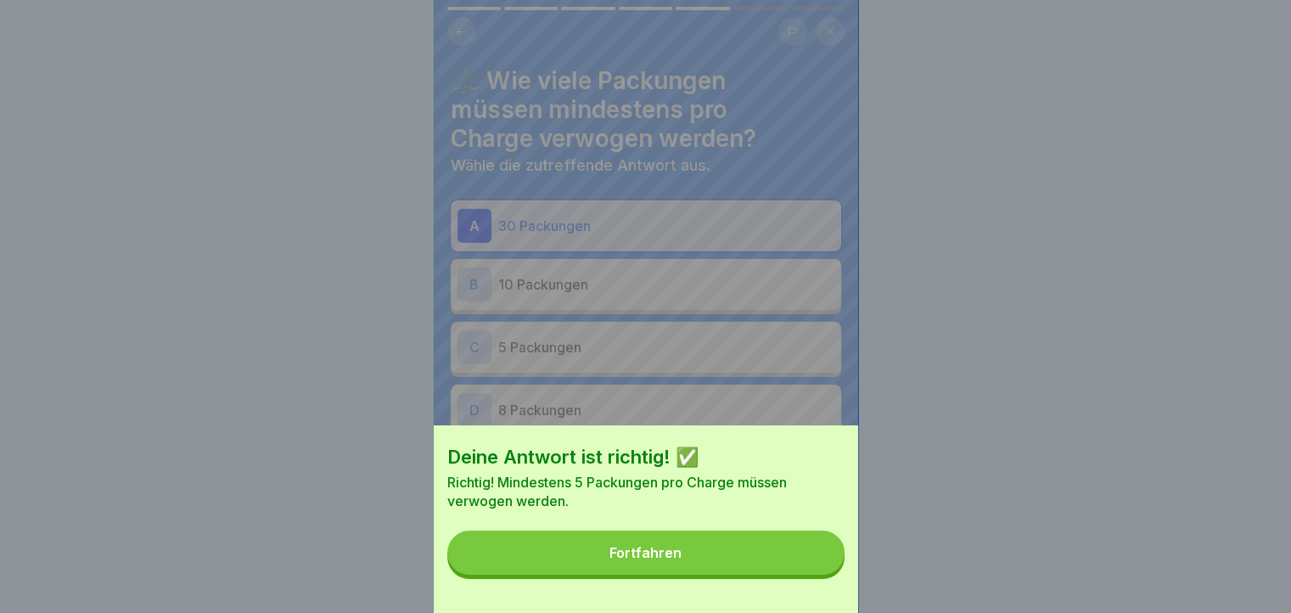
click at [779, 565] on button "Fortfahren" at bounding box center [645, 553] width 397 height 44
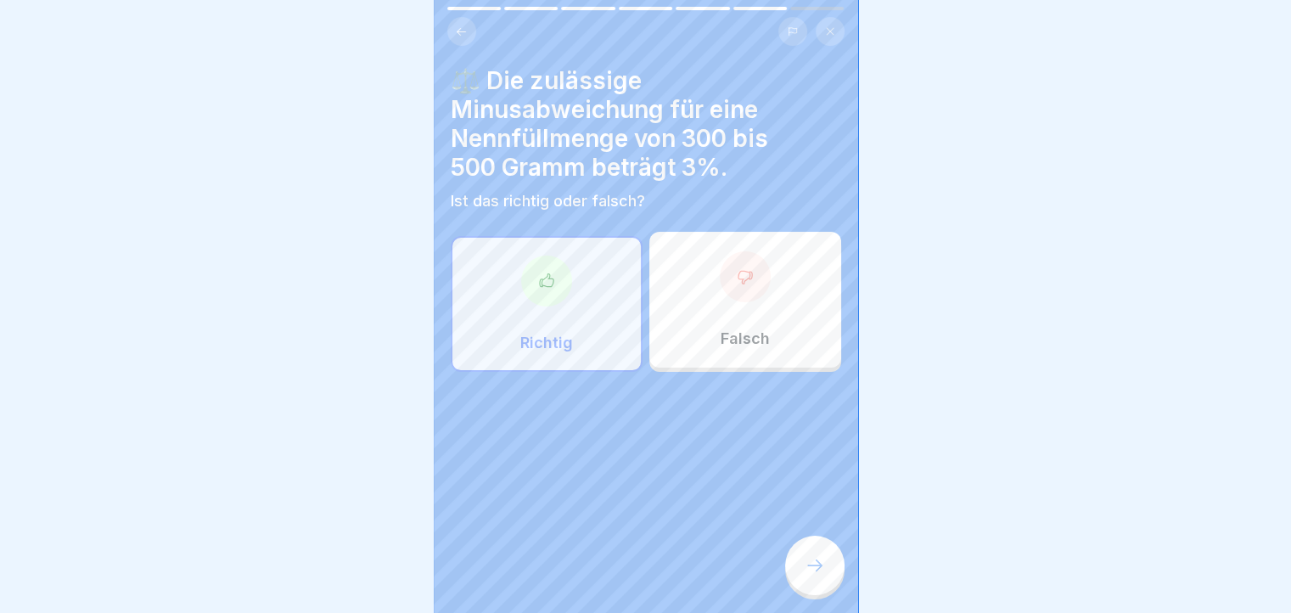
click at [811, 565] on div at bounding box center [814, 565] width 59 height 59
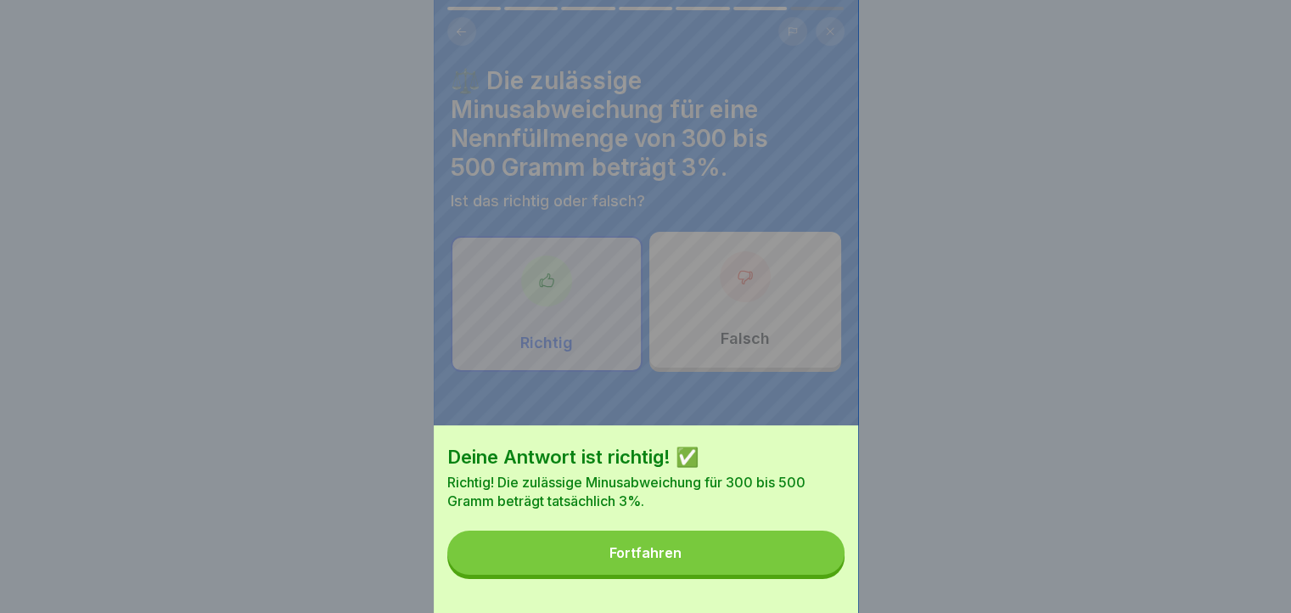
click at [811, 565] on button "Fortfahren" at bounding box center [645, 553] width 397 height 44
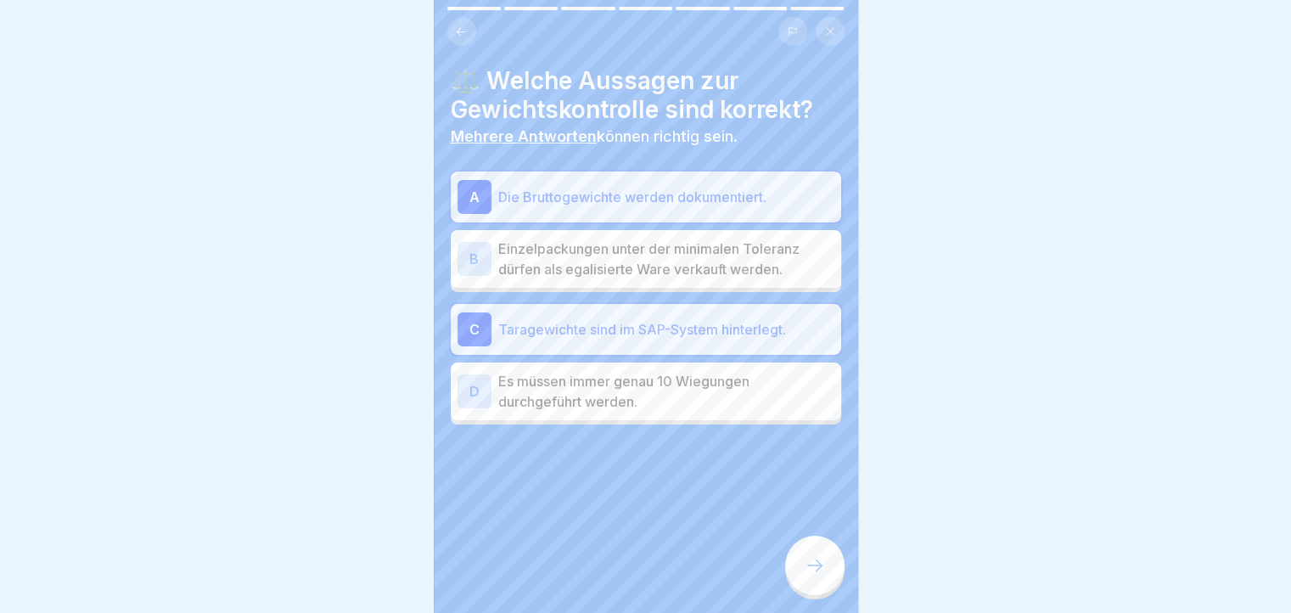
click at [804, 569] on div at bounding box center [814, 565] width 59 height 59
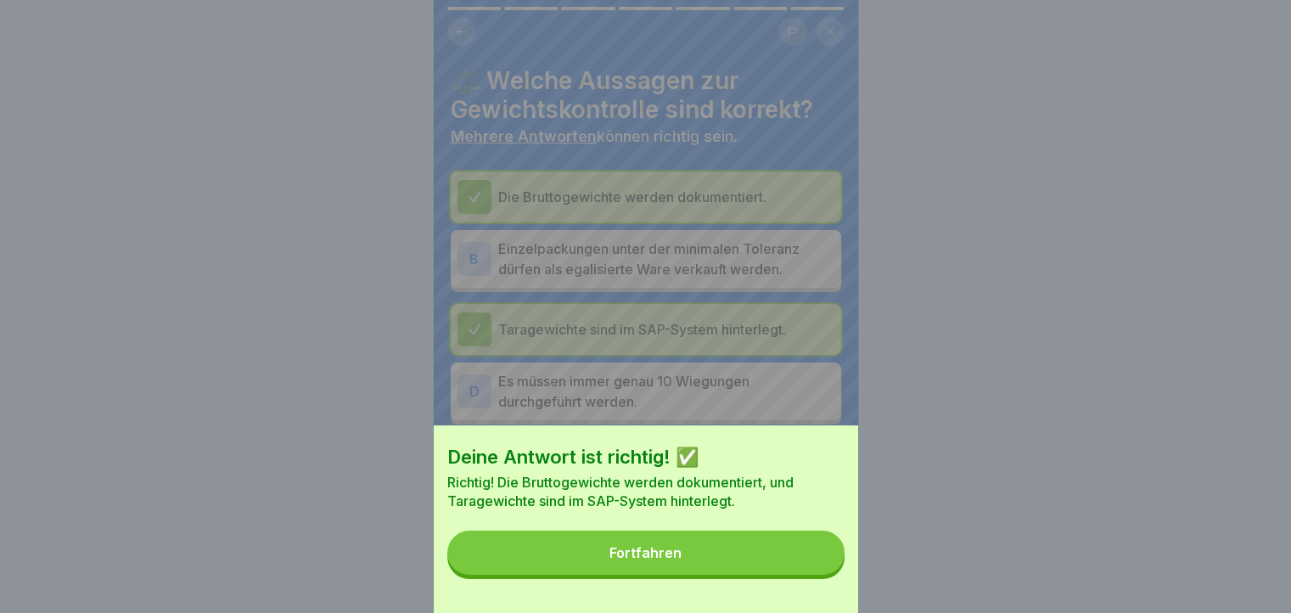
click at [748, 560] on button "Fortfahren" at bounding box center [645, 553] width 397 height 44
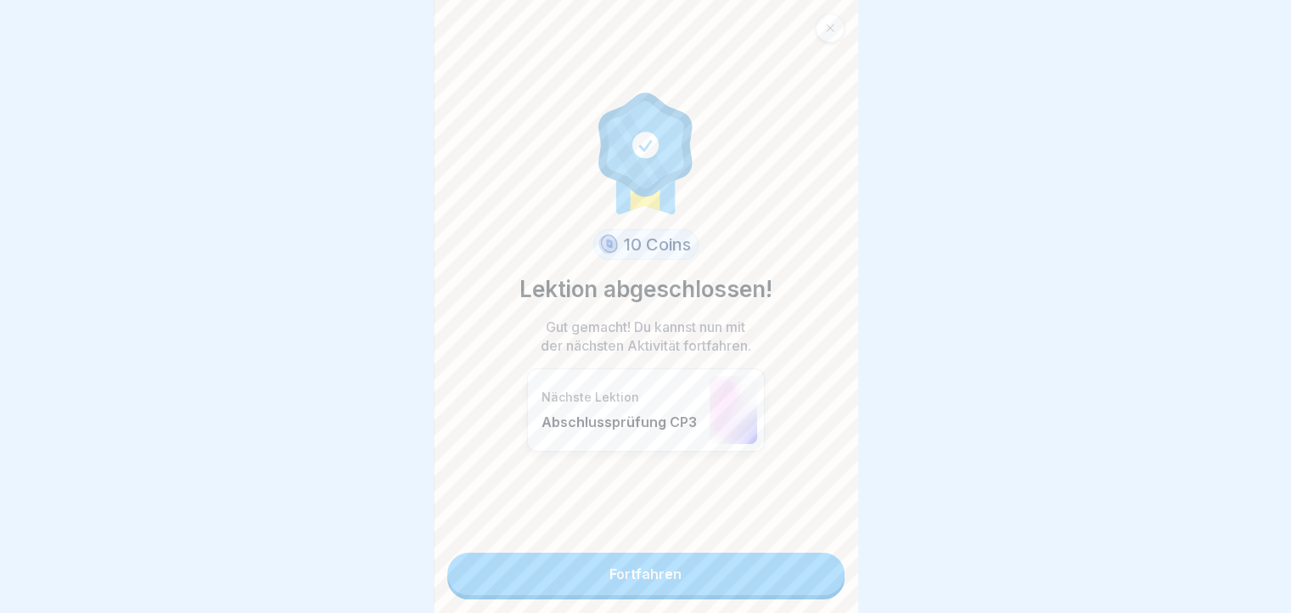
click at [712, 568] on link "Fortfahren" at bounding box center [645, 574] width 397 height 42
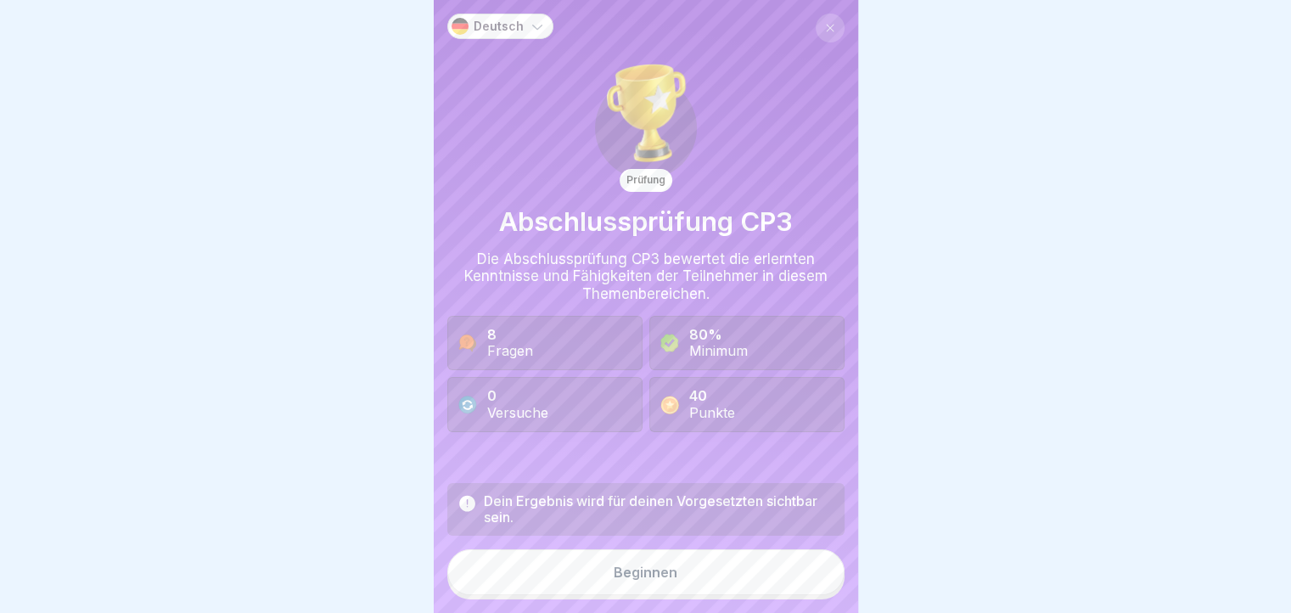
click at [711, 577] on button "Beginnen" at bounding box center [645, 572] width 397 height 46
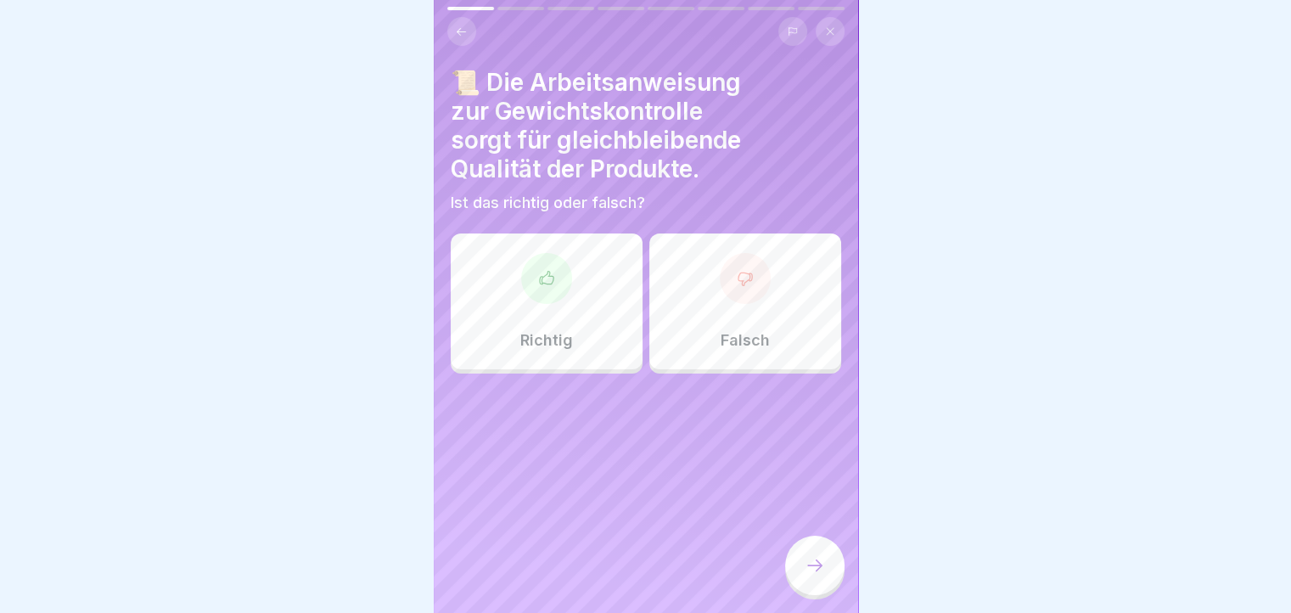
click at [536, 314] on div "Richtig" at bounding box center [547, 302] width 192 height 136
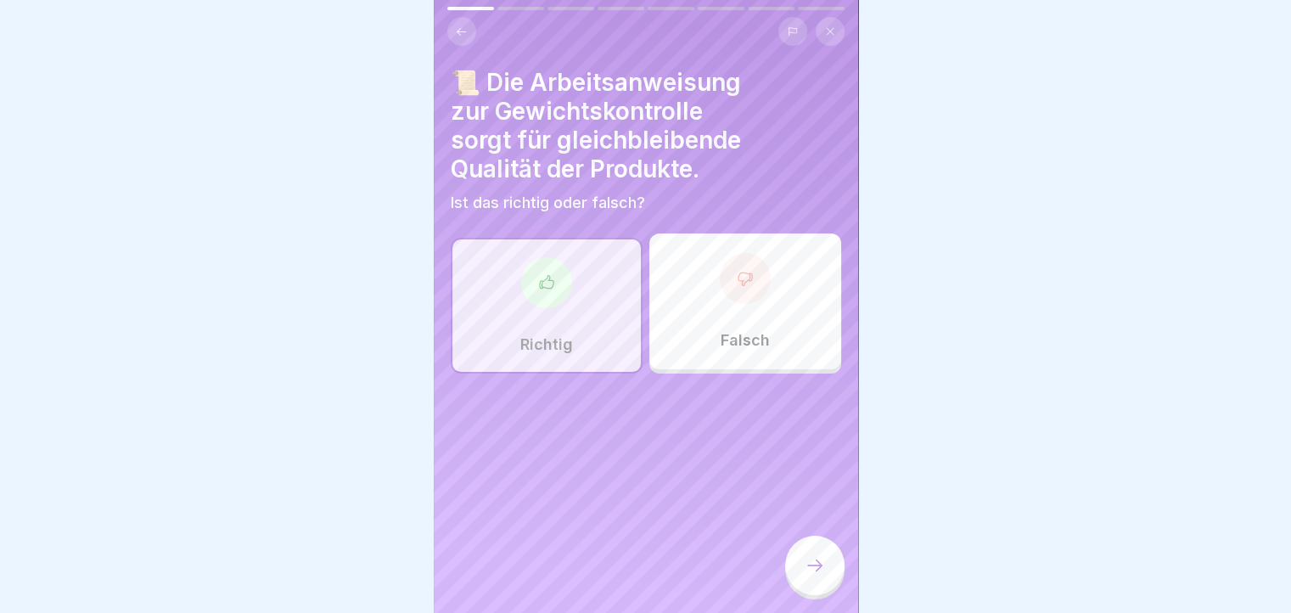
click at [819, 571] on icon at bounding box center [814, 566] width 15 height 12
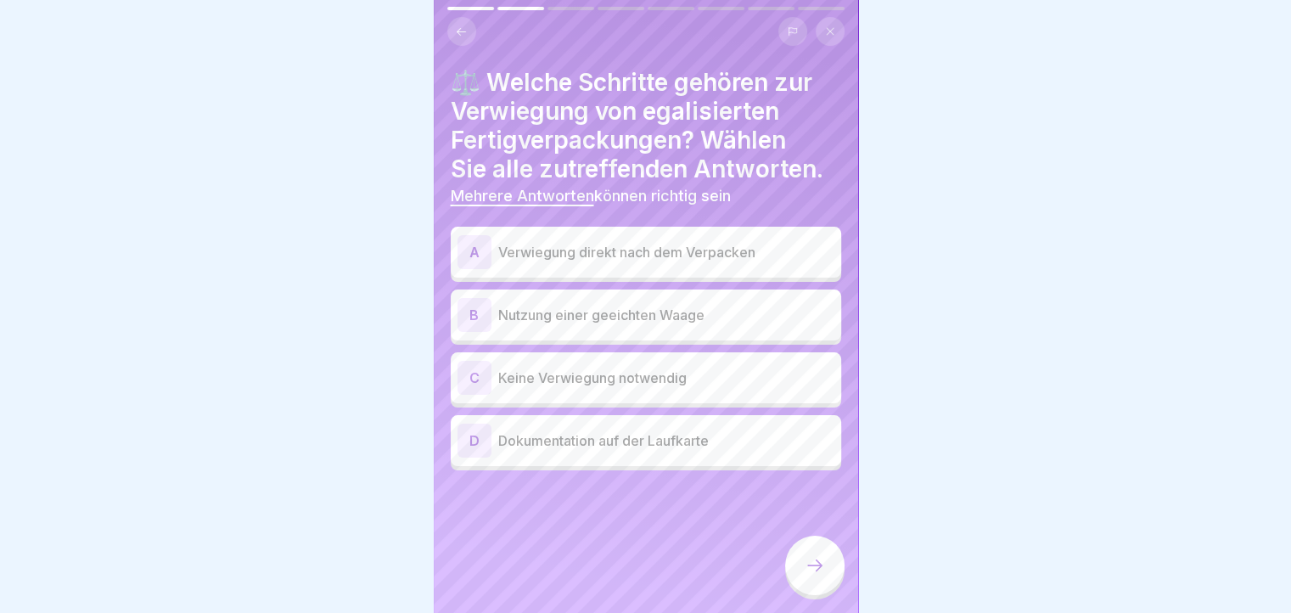
click at [555, 245] on p "Verwiegung direkt nach dem Verpacken" at bounding box center [666, 252] width 336 height 20
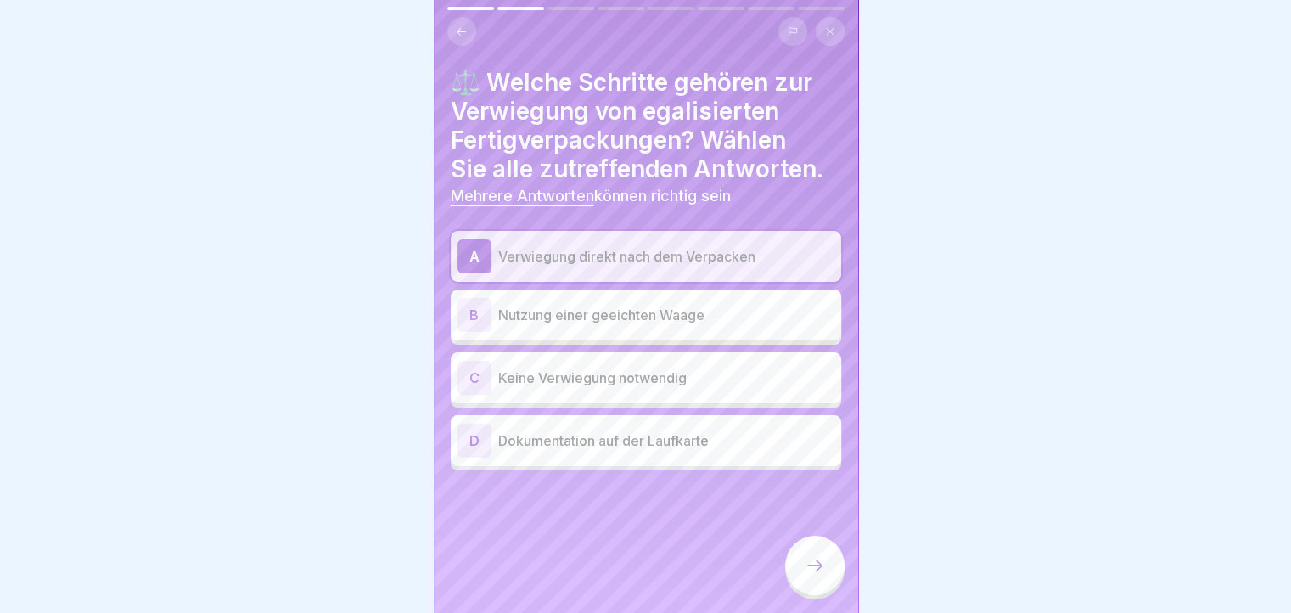
click at [550, 299] on div "B Nutzung einer geeichten Waage" at bounding box center [646, 315] width 377 height 34
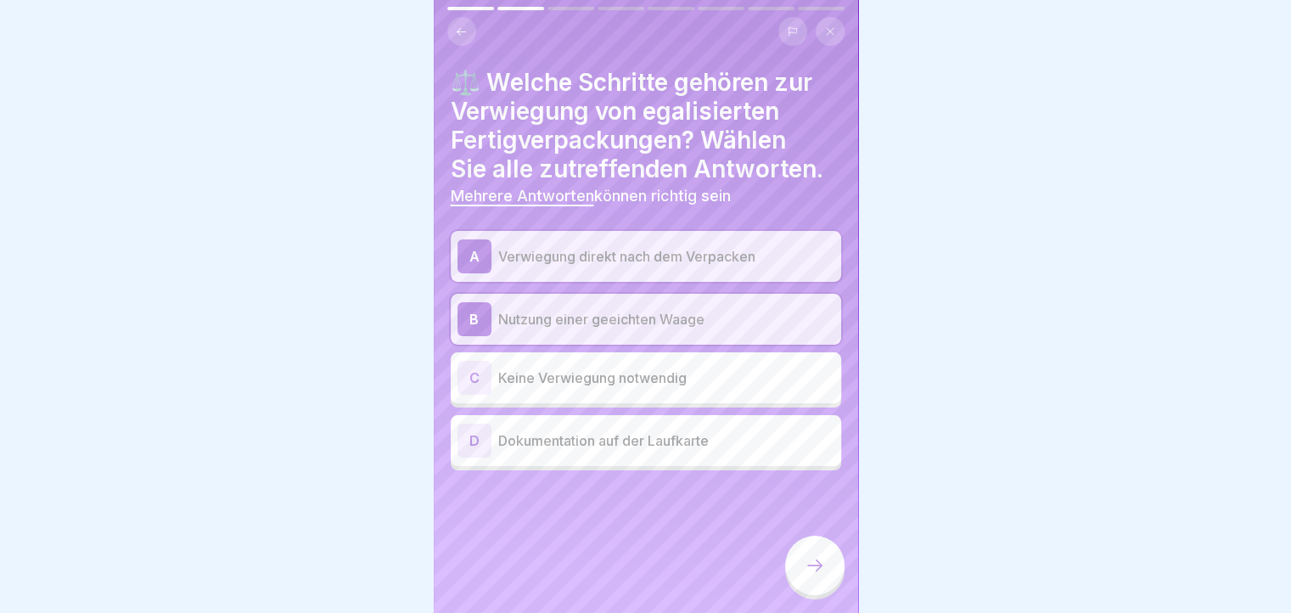
click at [577, 435] on p "Dokumentation auf der Laufkarte" at bounding box center [666, 440] width 336 height 20
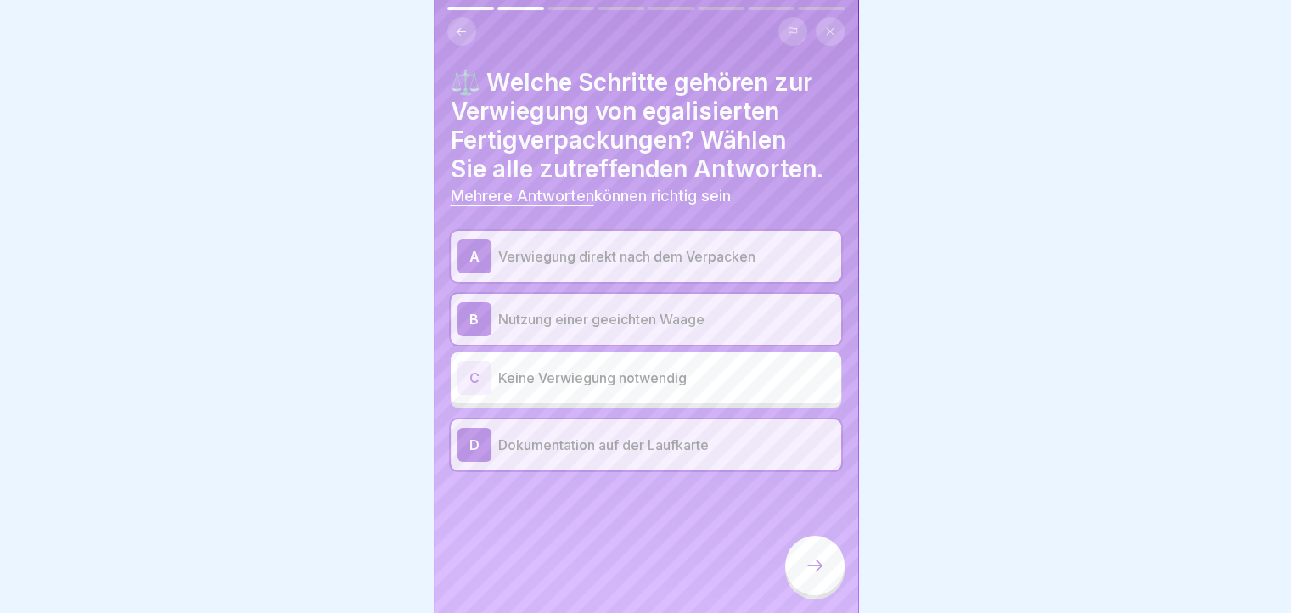
click at [807, 562] on div at bounding box center [814, 565] width 59 height 59
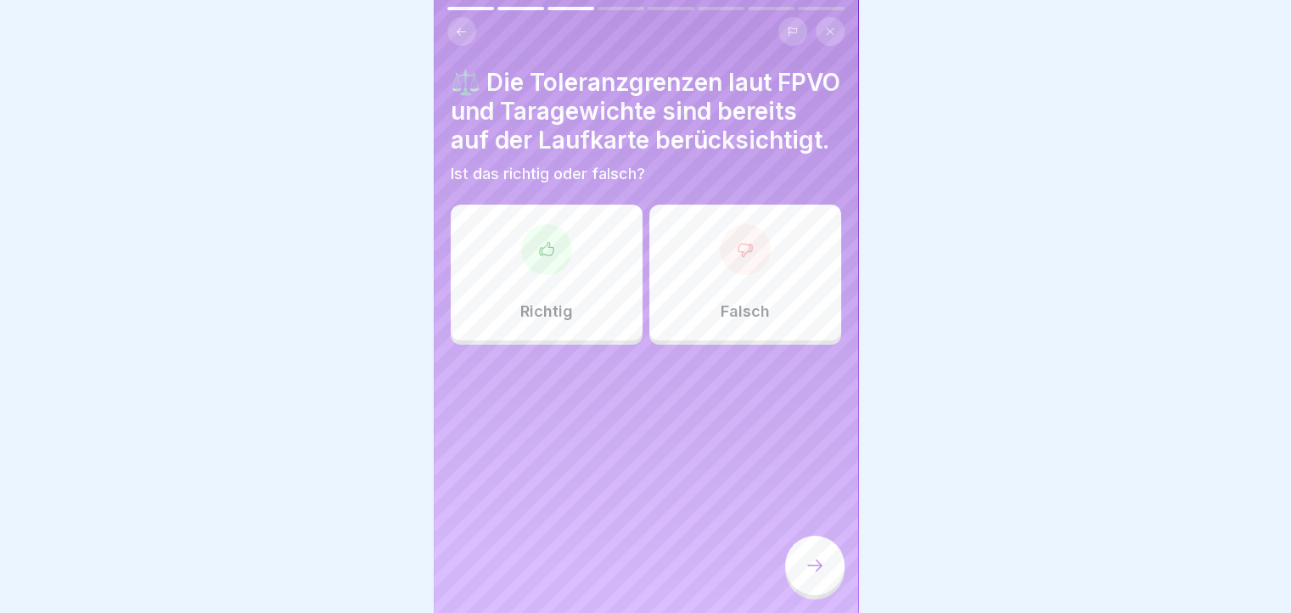
click at [540, 305] on div "Richtig" at bounding box center [547, 273] width 192 height 136
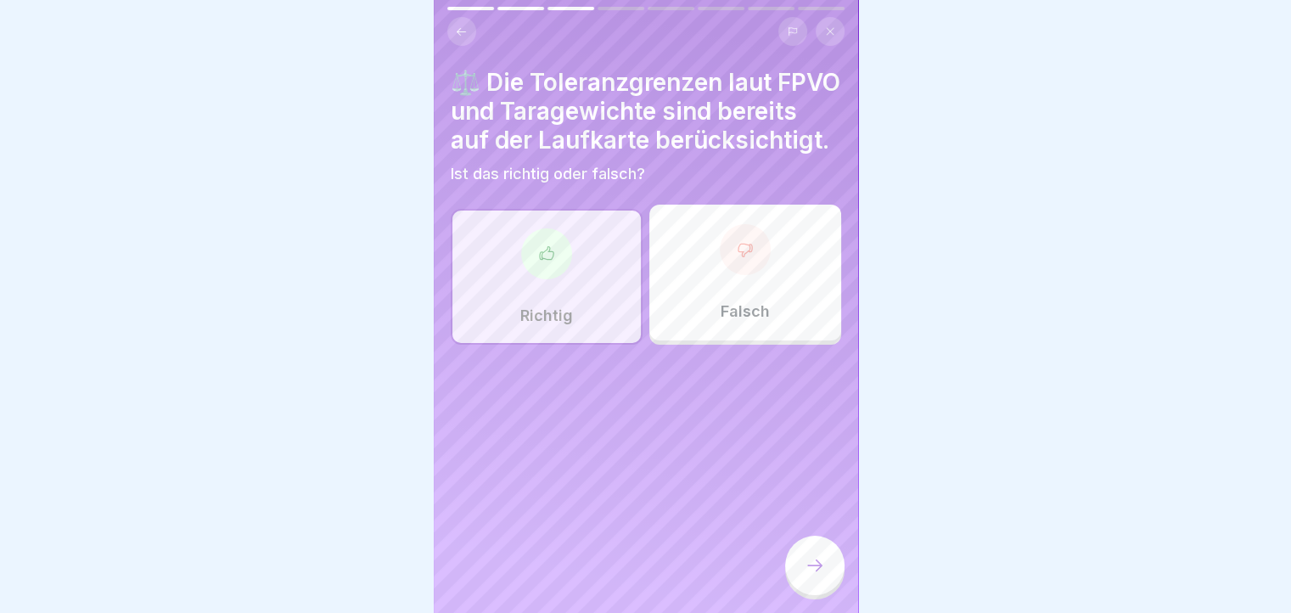
click at [798, 573] on div at bounding box center [814, 565] width 59 height 59
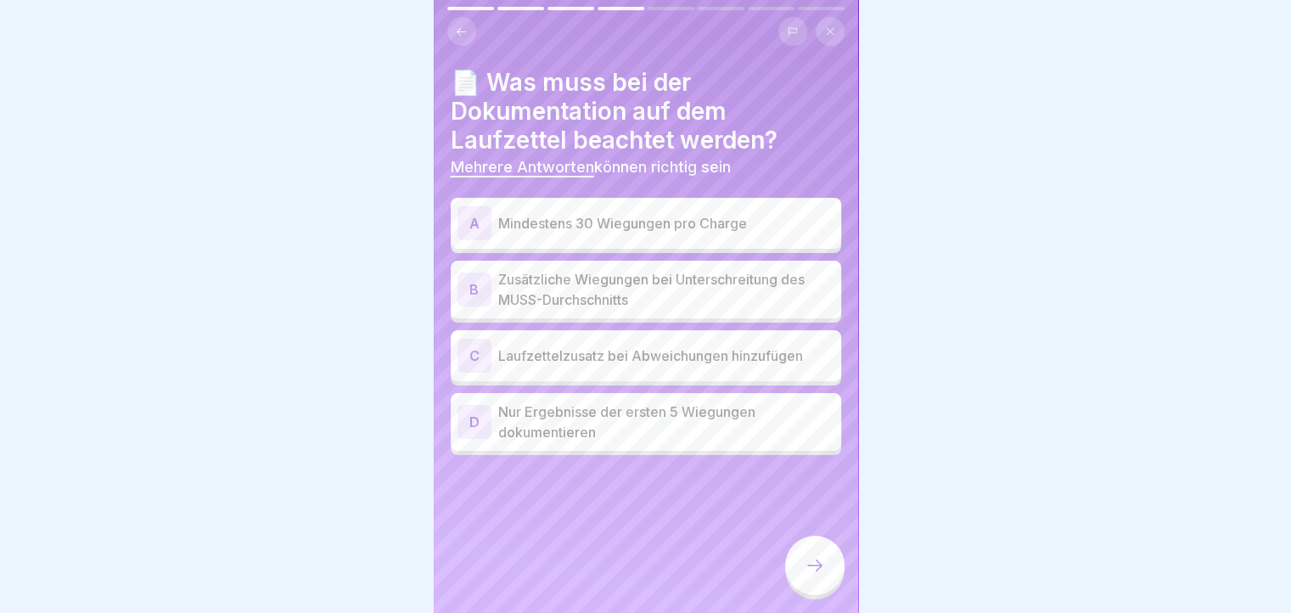
click at [649, 234] on div "A Mindestens 30 Wiegungen pro Charge" at bounding box center [646, 223] width 377 height 34
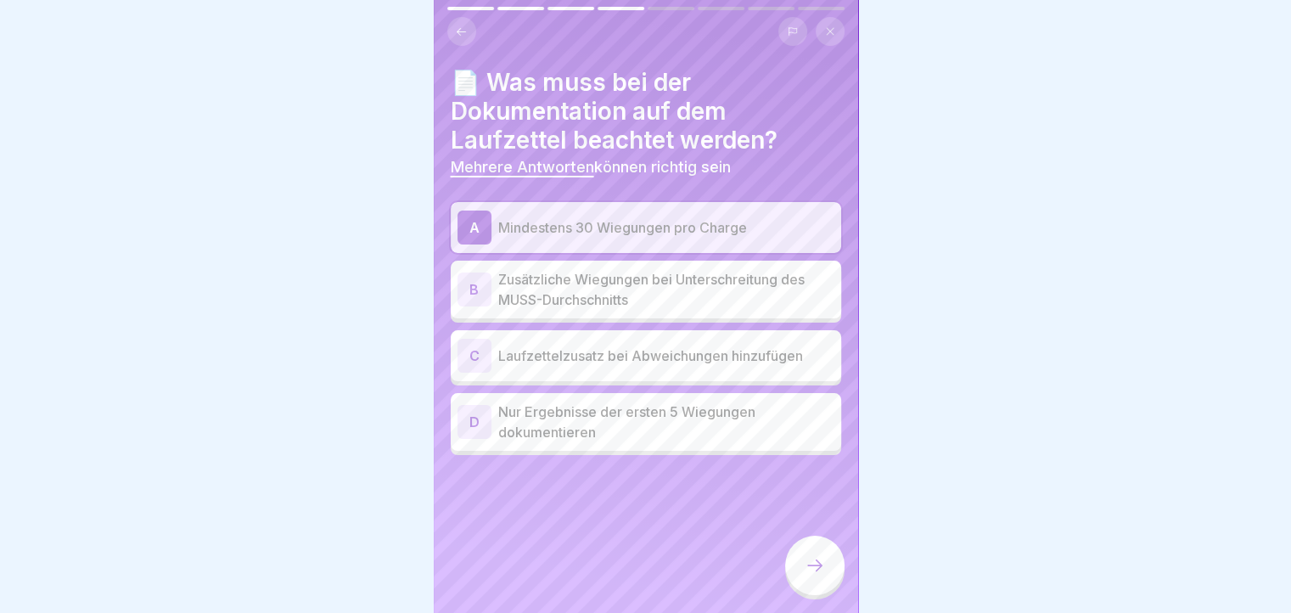
click at [631, 284] on p "Zusätzliche Wiegungen bei Unterschreitung des MUSS-Durchschnitts" at bounding box center [666, 289] width 336 height 41
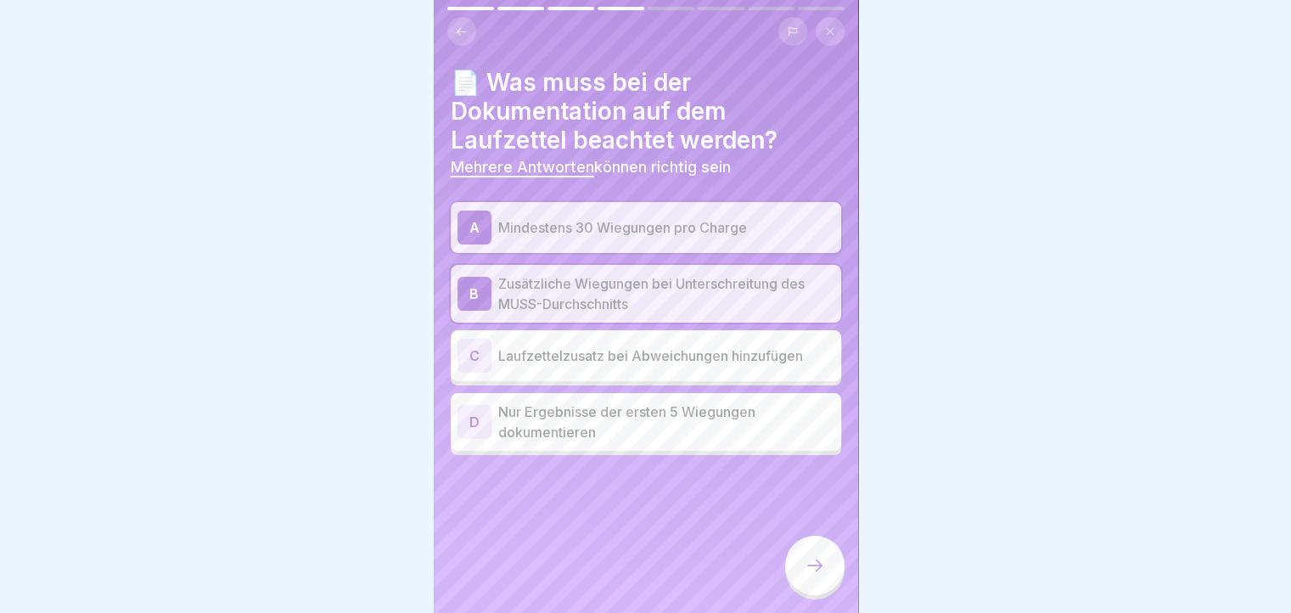
click at [596, 369] on div "C Laufzettelzusatz bei Abweichungen hinzufügen" at bounding box center [646, 356] width 377 height 34
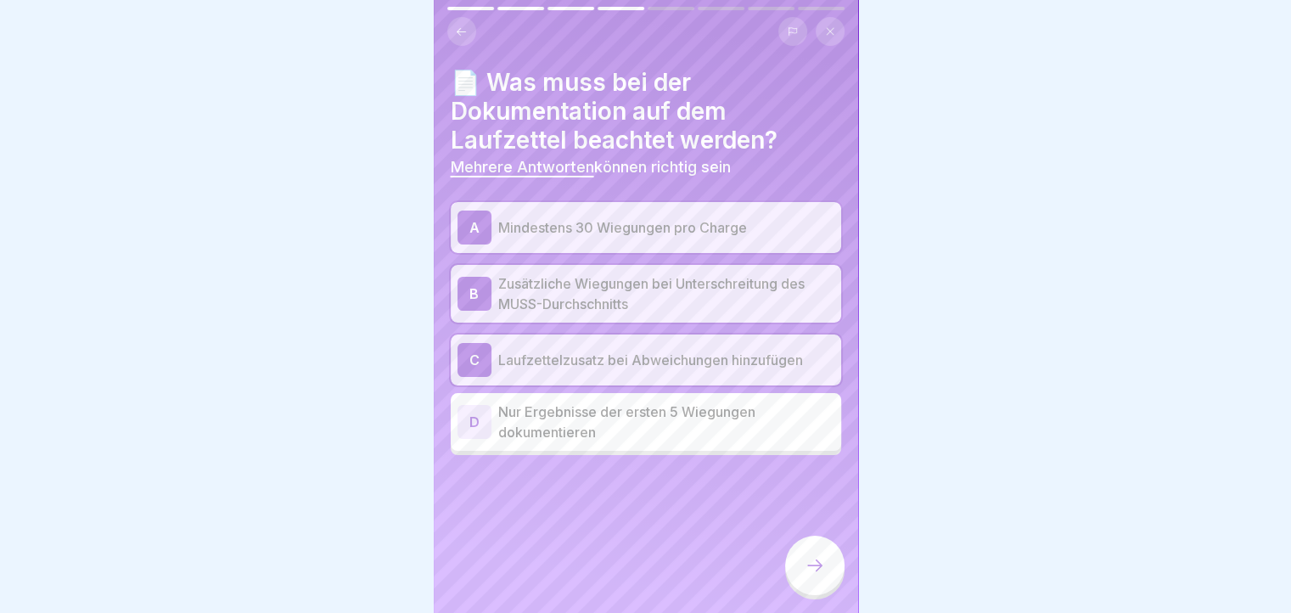
click at [826, 595] on div at bounding box center [814, 565] width 59 height 59
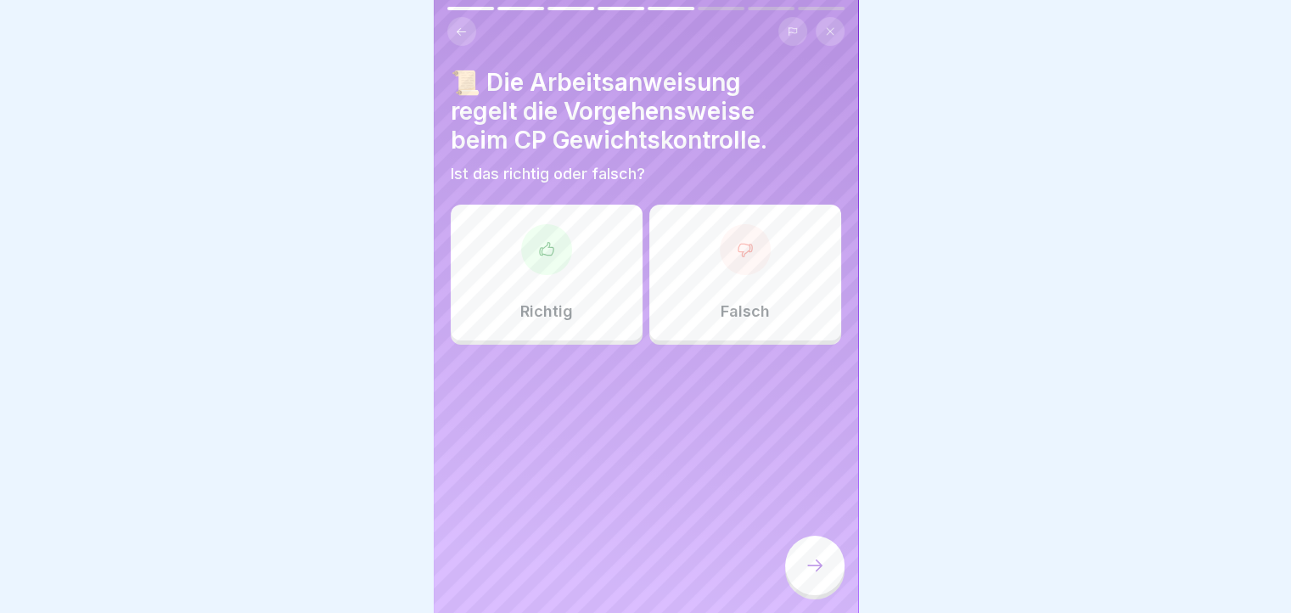
click at [546, 266] on div at bounding box center [546, 249] width 51 height 51
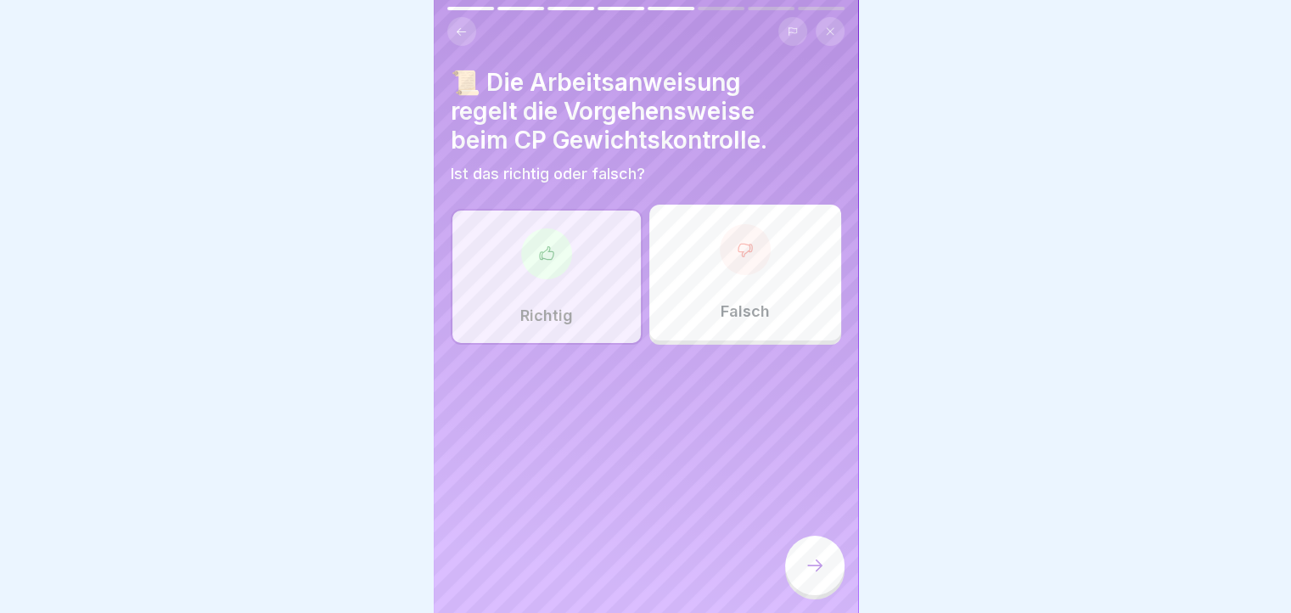
click at [808, 562] on div at bounding box center [814, 565] width 59 height 59
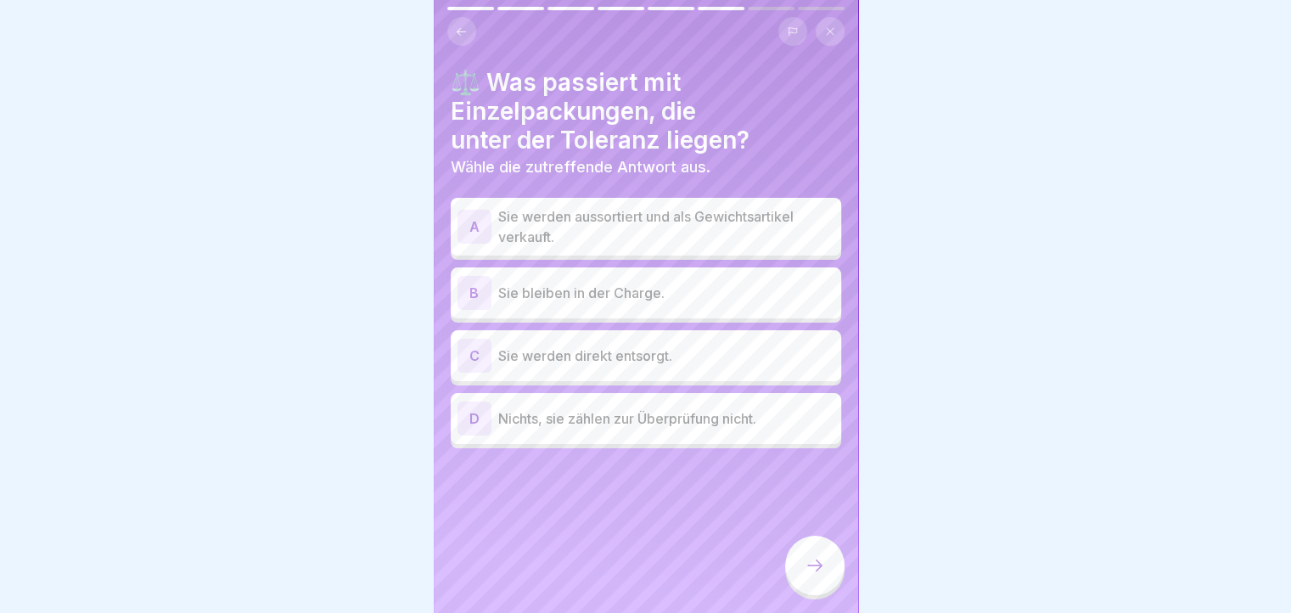
click at [661, 218] on p "Sie werden aussortiert und als Gewichtsartikel verkauft." at bounding box center [666, 226] width 336 height 41
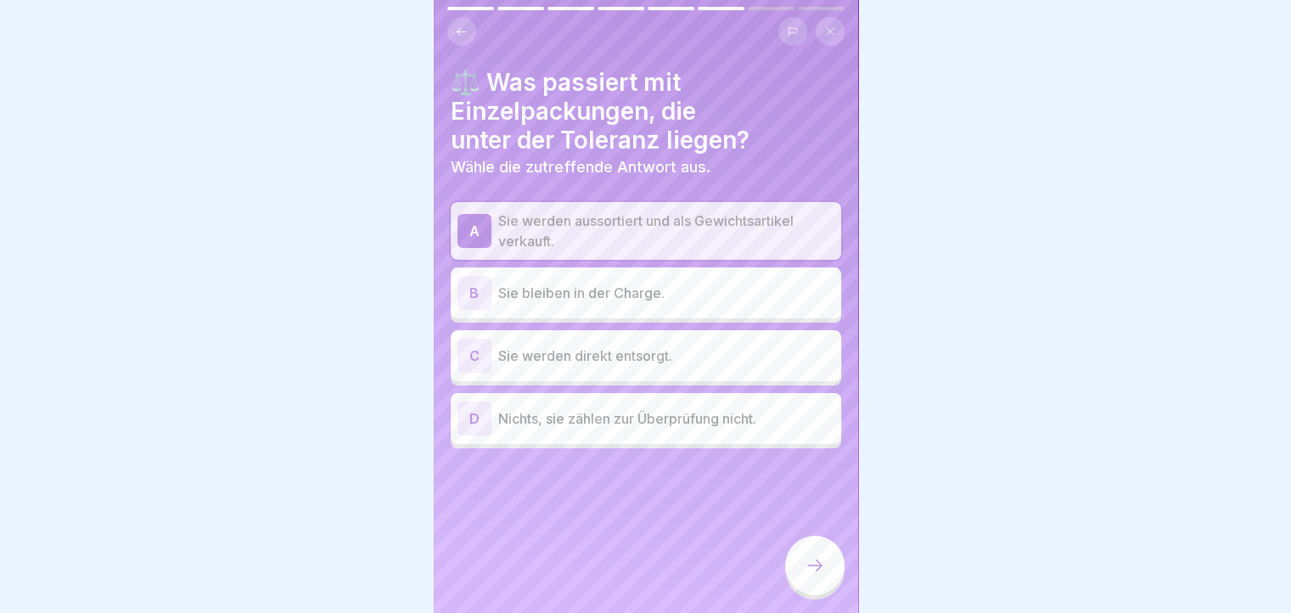
click at [812, 576] on icon at bounding box center [815, 565] width 20 height 20
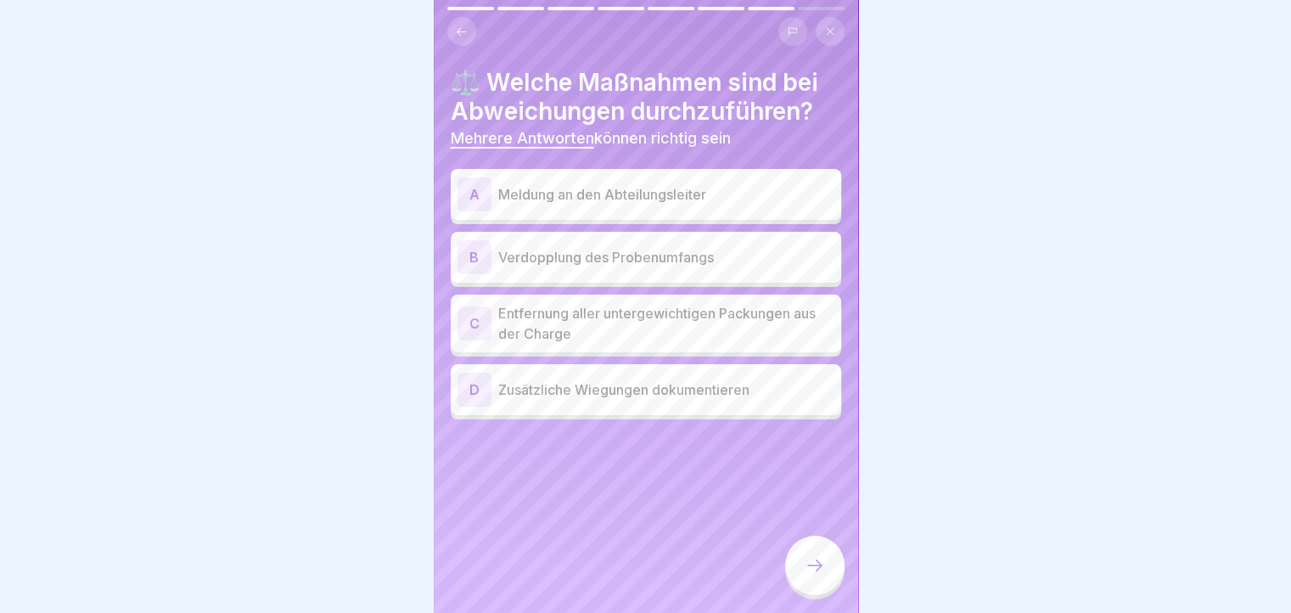
click at [628, 184] on p "Meldung an den Abteilungsleiter" at bounding box center [666, 194] width 336 height 20
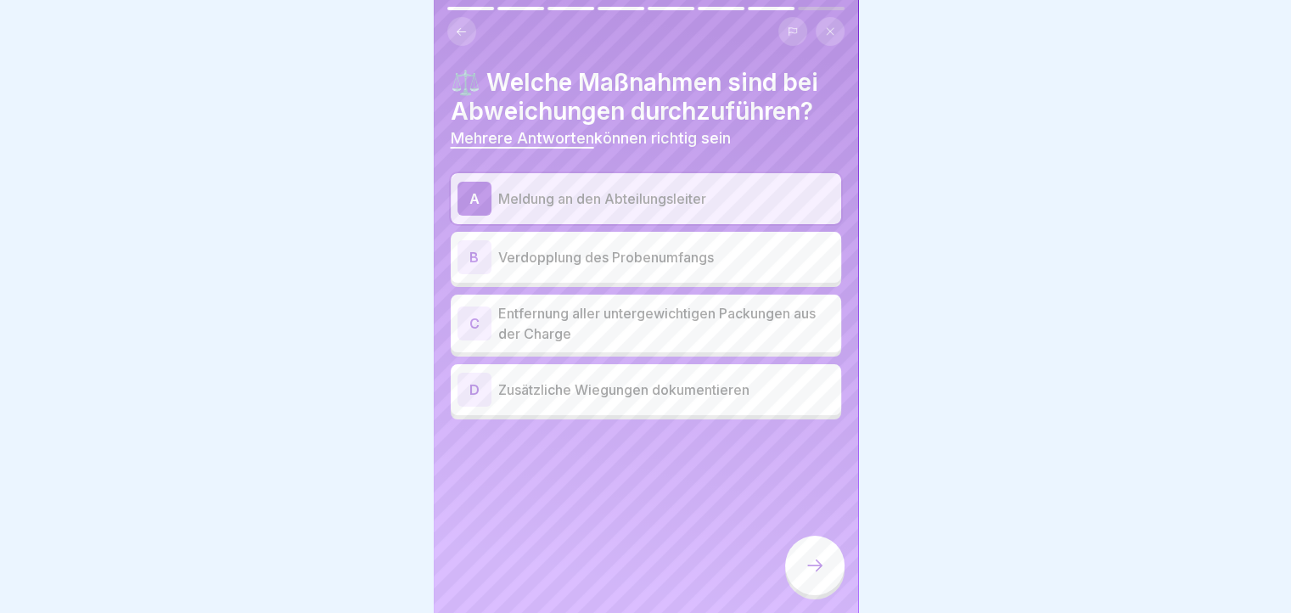
click at [625, 256] on p "Verdopplung des Probenumfangs" at bounding box center [666, 257] width 336 height 20
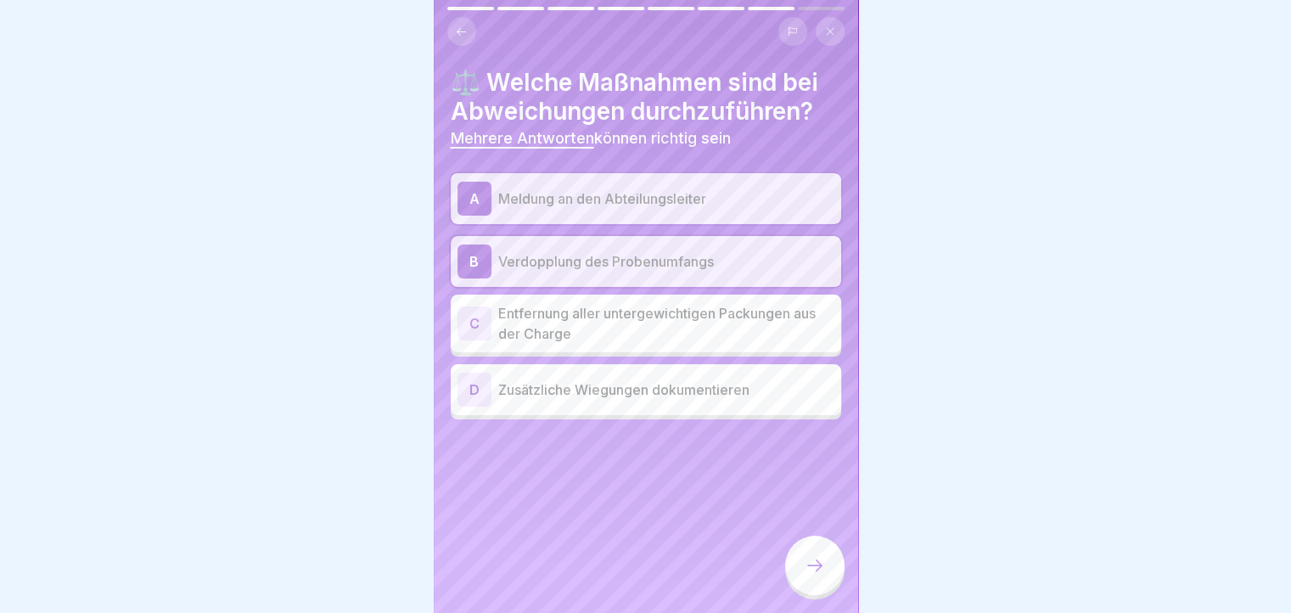
click at [625, 256] on p "Verdopplung des Probenumfangs" at bounding box center [666, 261] width 336 height 20
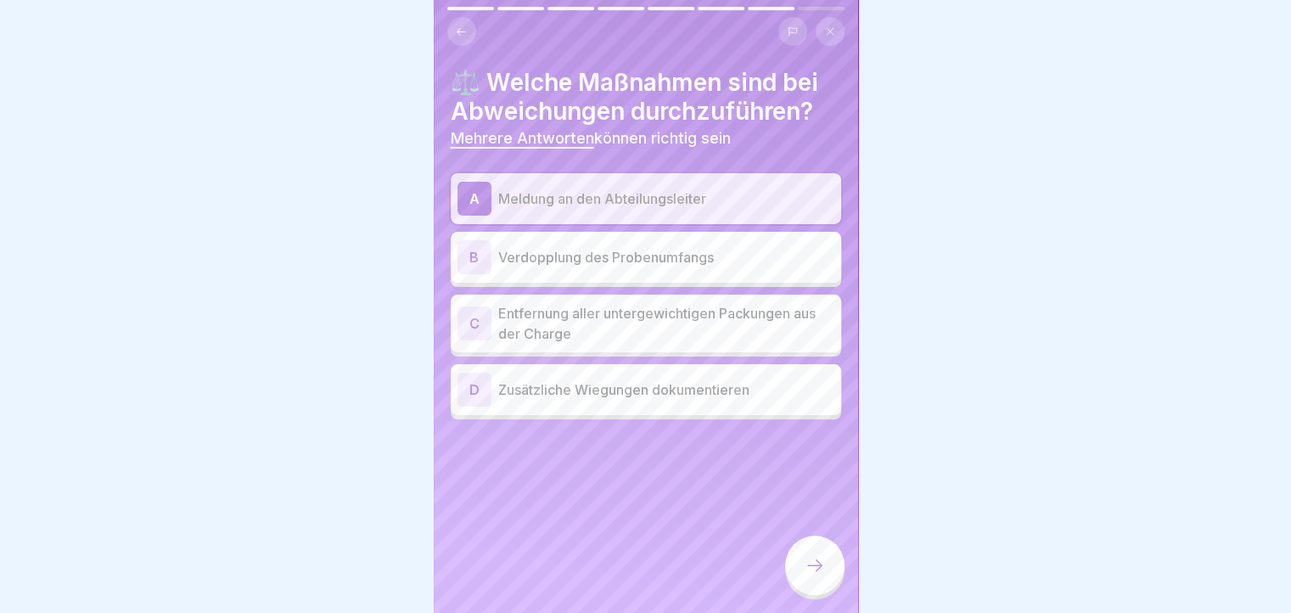
click at [614, 279] on div "B Verdopplung des Probenumfangs" at bounding box center [646, 257] width 391 height 51
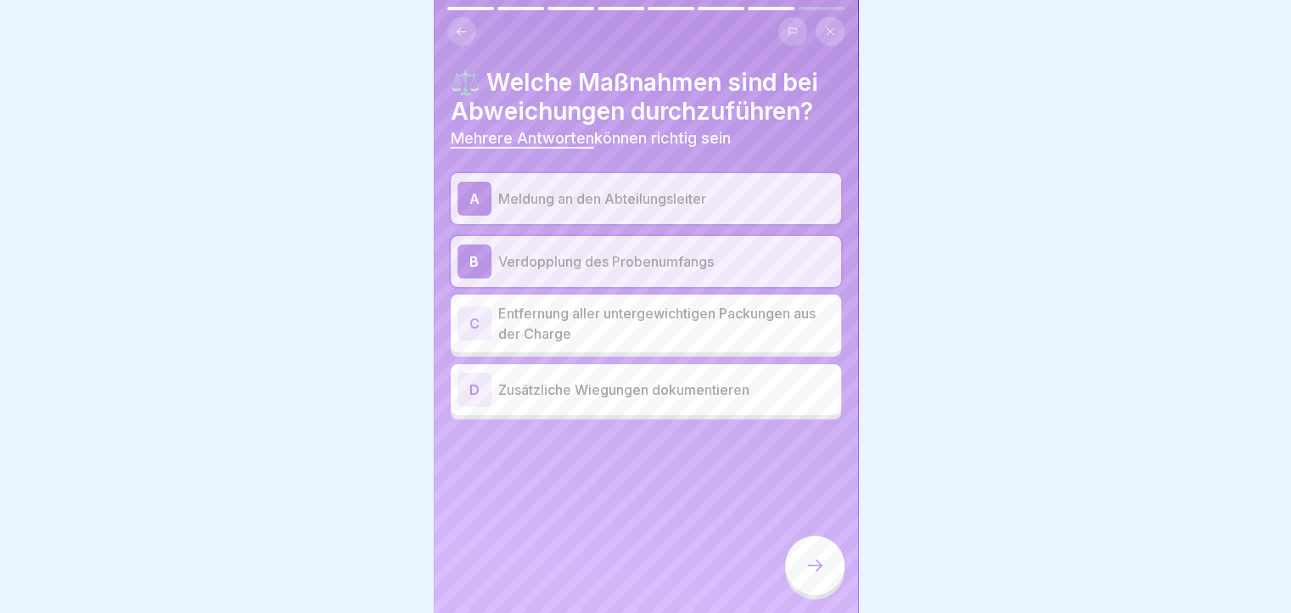
click at [605, 327] on p "Entfernung aller untergewichtigen Packungen aus der Charge" at bounding box center [666, 323] width 336 height 41
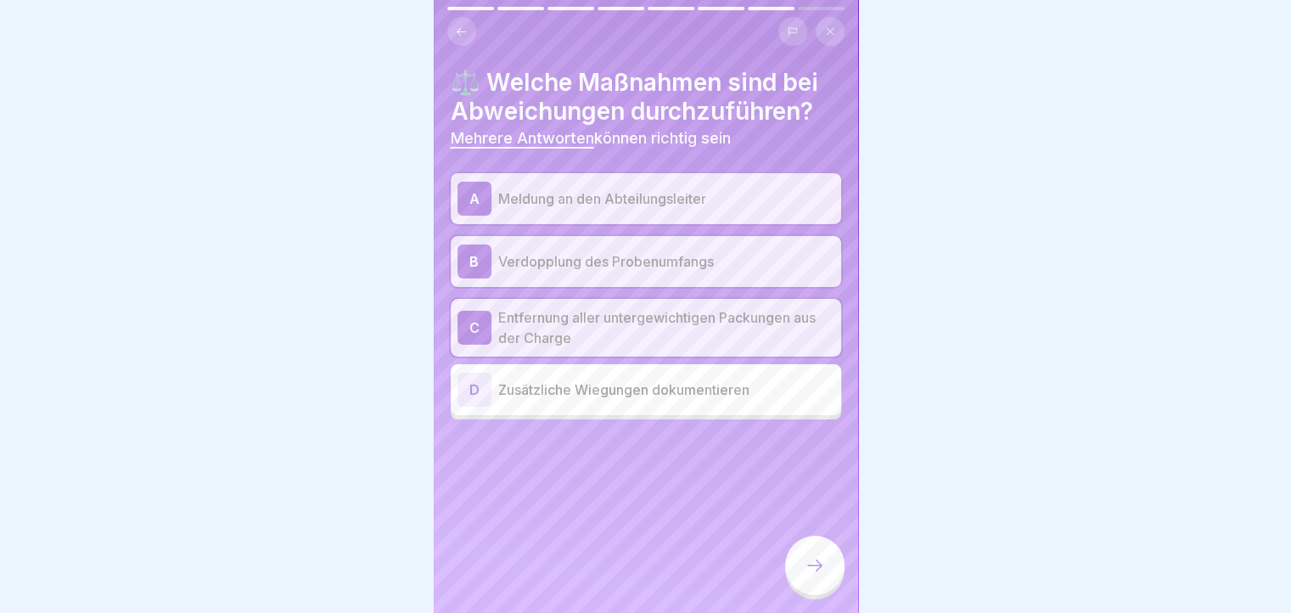
click at [829, 577] on div at bounding box center [814, 565] width 59 height 59
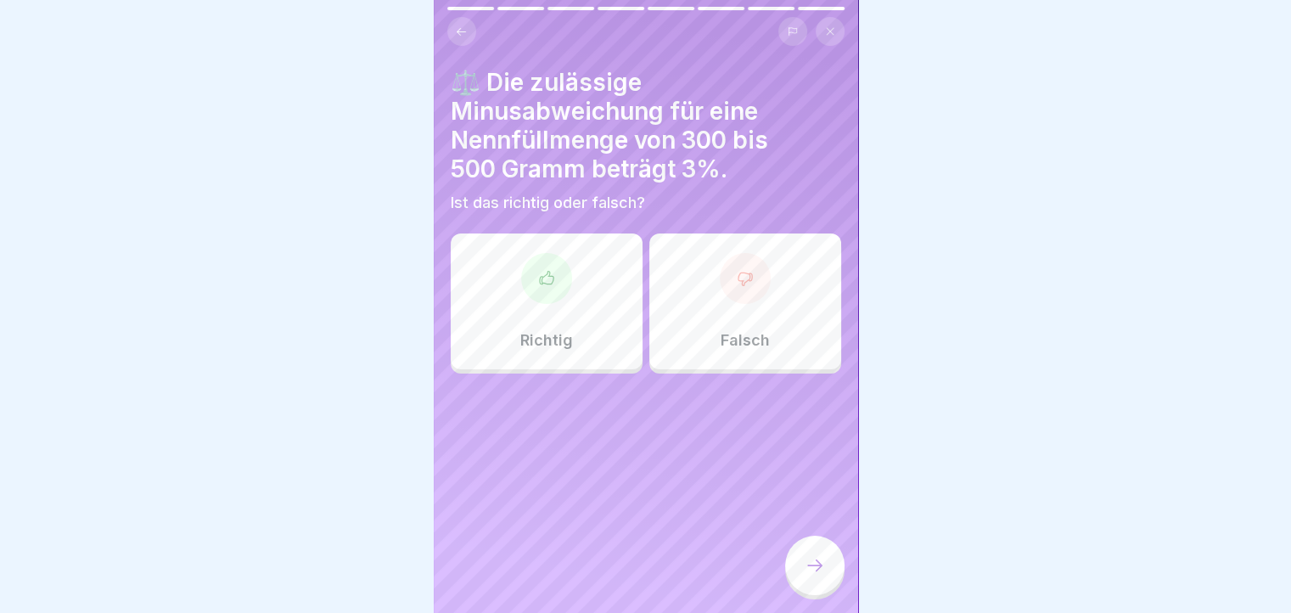
click at [594, 330] on div "Richtig" at bounding box center [547, 302] width 192 height 136
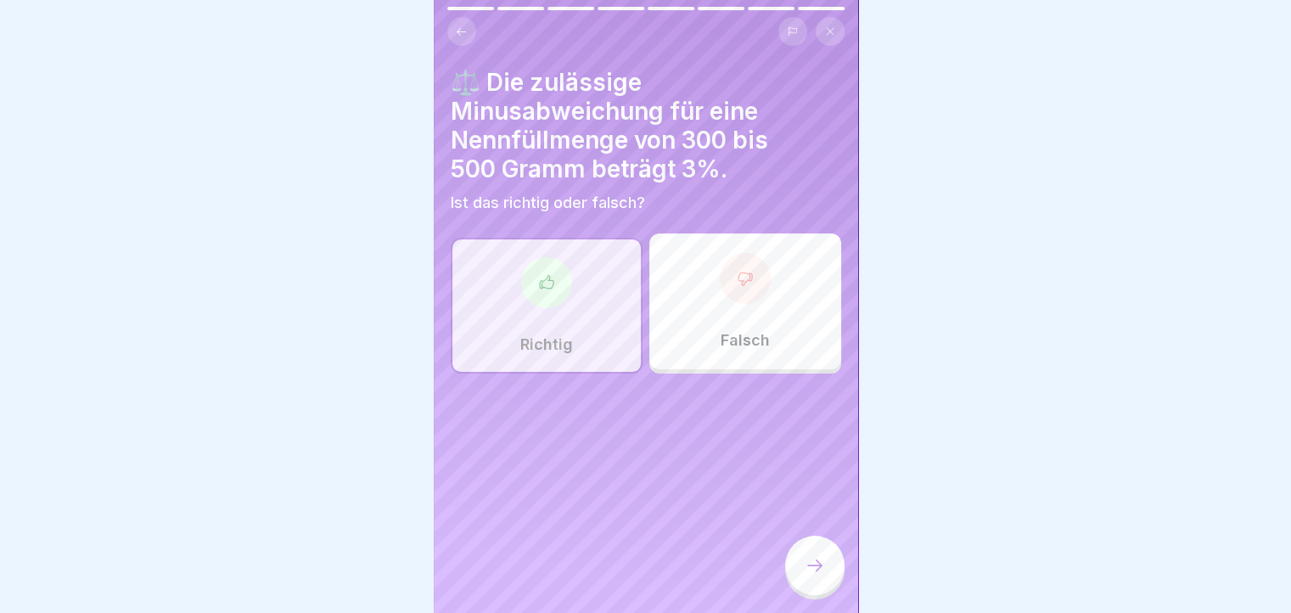
click at [809, 595] on div at bounding box center [814, 565] width 59 height 59
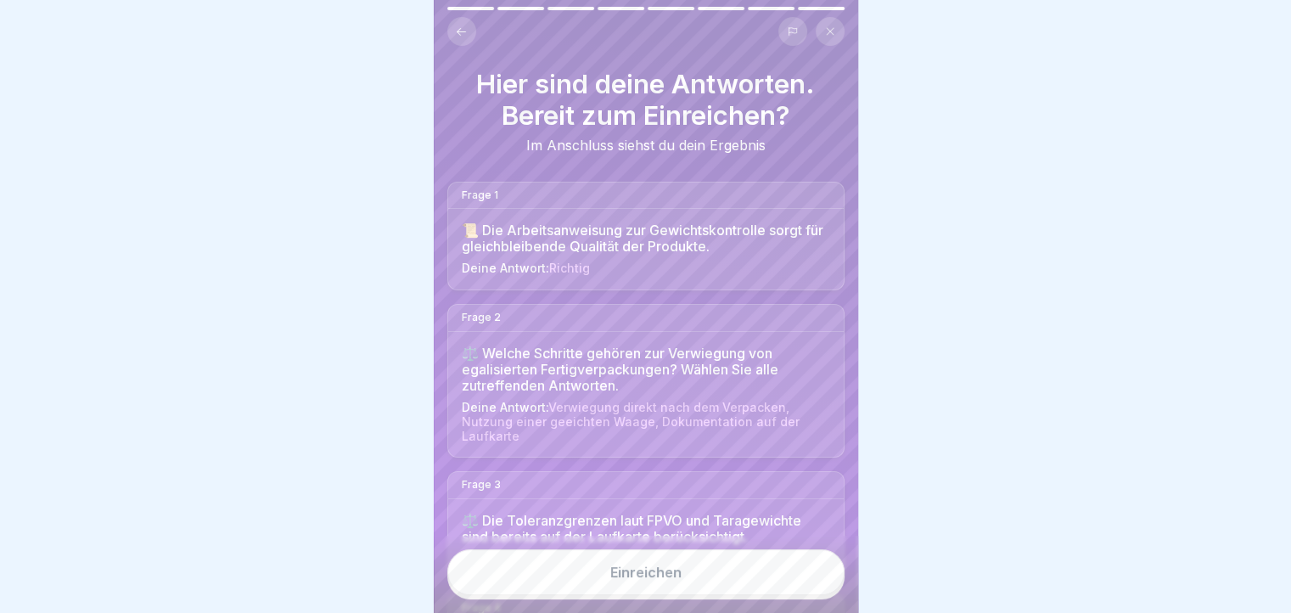
click at [809, 595] on button "Einreichen" at bounding box center [645, 572] width 397 height 46
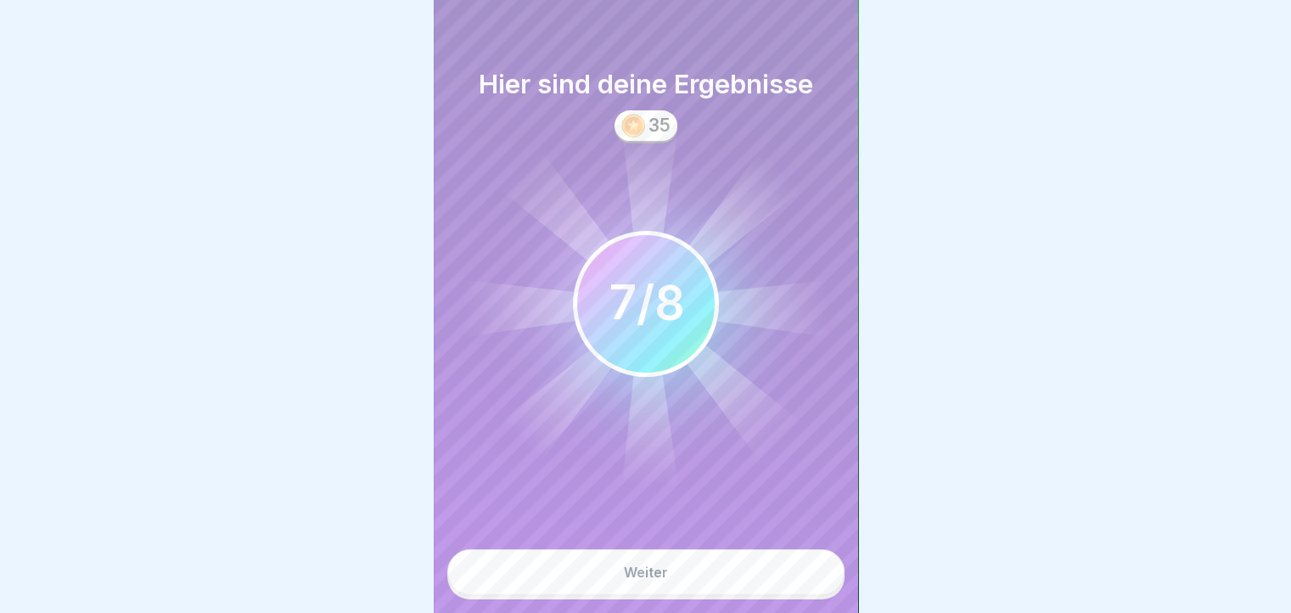
click at [714, 574] on button "Weiter" at bounding box center [645, 572] width 397 height 46
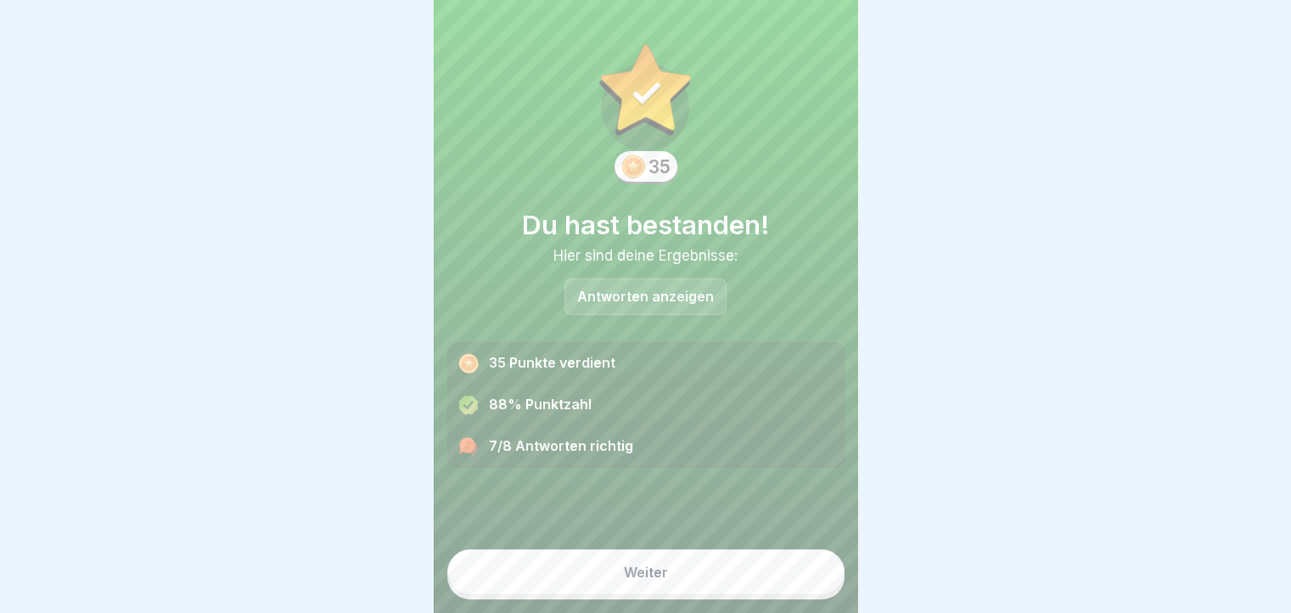
click at [644, 307] on div "Antworten anzeigen" at bounding box center [646, 297] width 162 height 37
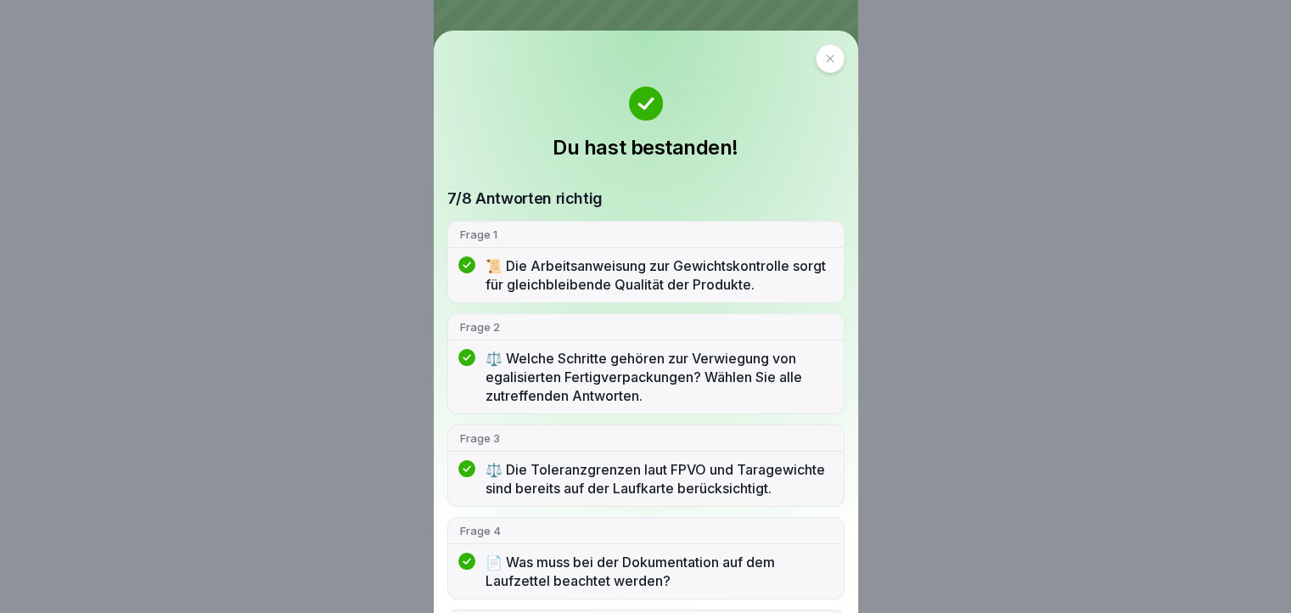
click at [822, 70] on div at bounding box center [830, 58] width 29 height 29
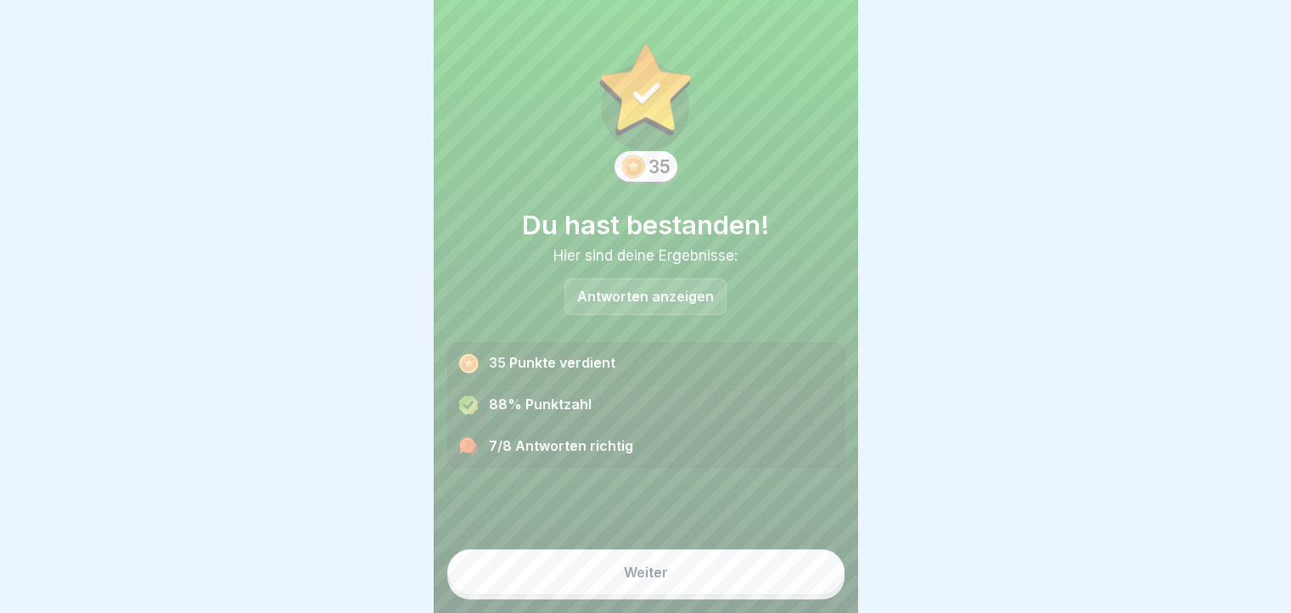
click at [582, 569] on button "Weiter" at bounding box center [645, 572] width 397 height 46
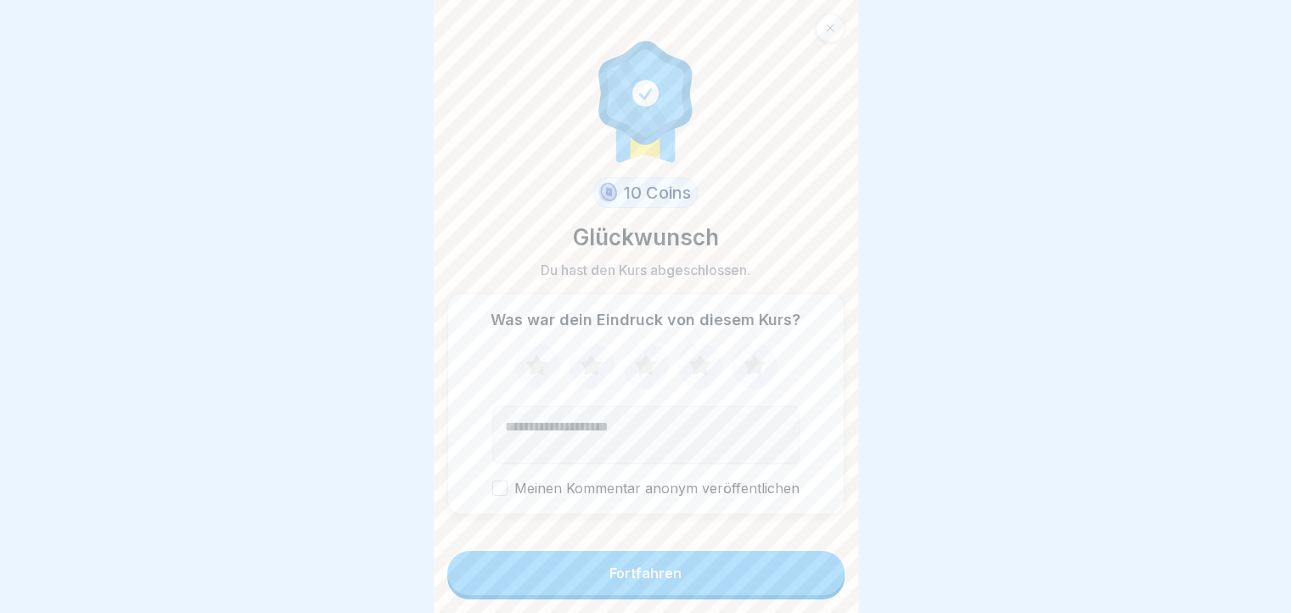
click at [577, 582] on button "Fortfahren" at bounding box center [645, 573] width 397 height 44
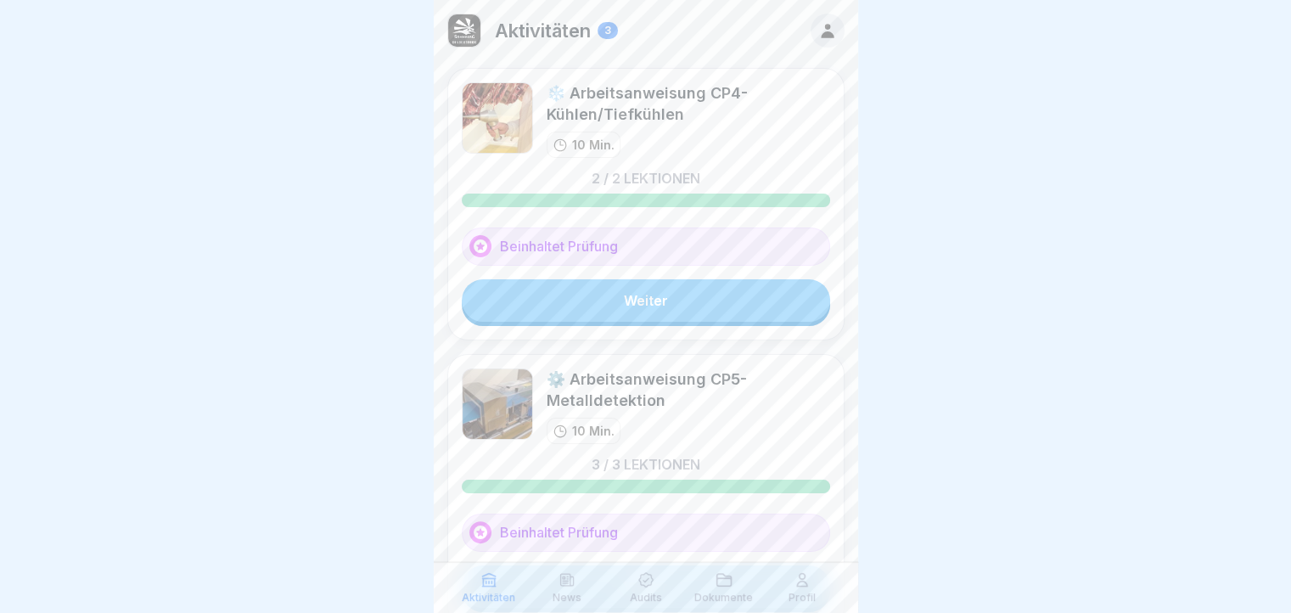
click at [565, 290] on link "Weiter" at bounding box center [646, 300] width 369 height 42
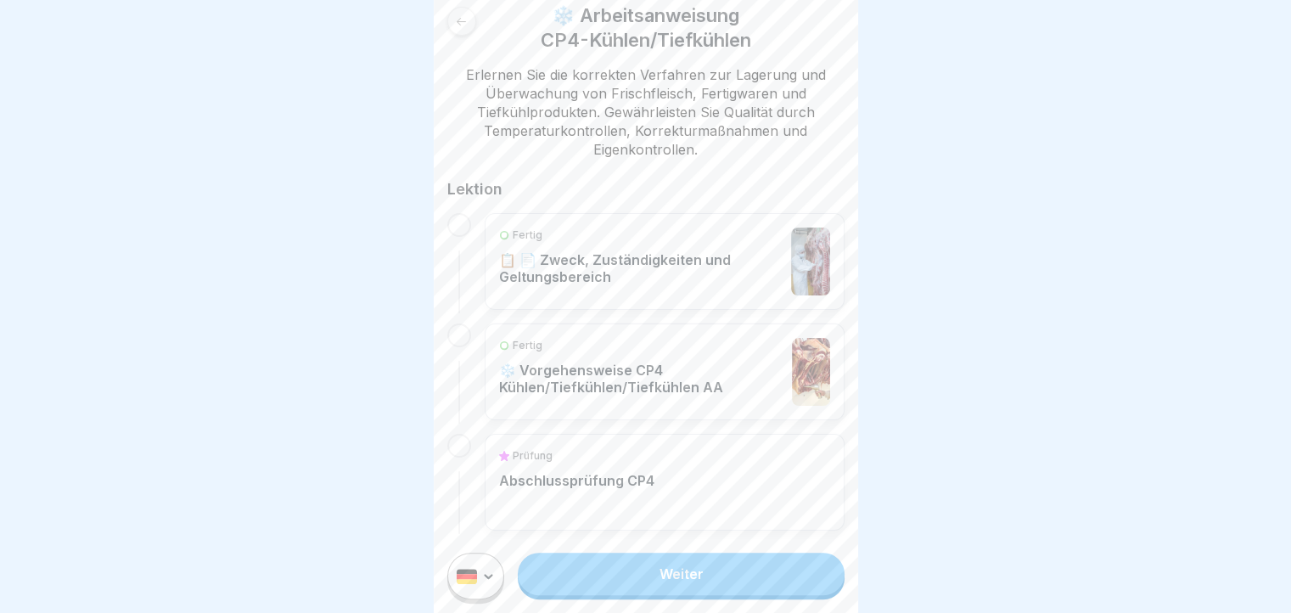
scroll to position [285, 0]
click at [594, 269] on p "📋 📄 Zweck, Zuständigkeiten und Geltungsbereich" at bounding box center [641, 264] width 284 height 34
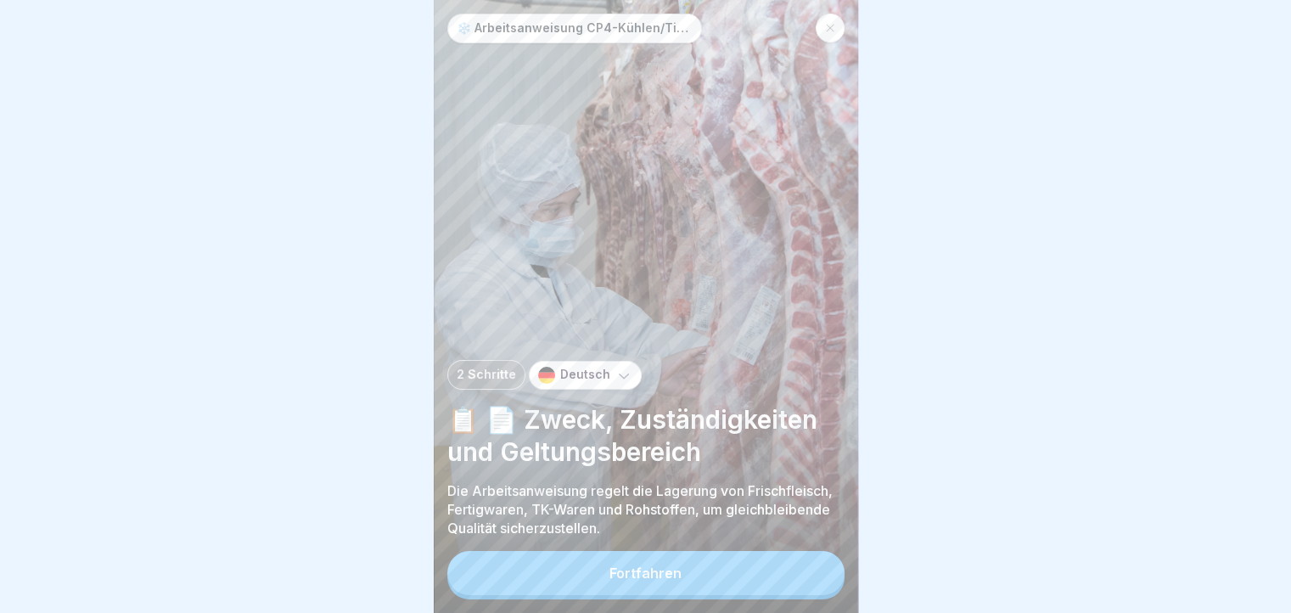
click at [574, 595] on button "Fortfahren" at bounding box center [645, 573] width 397 height 44
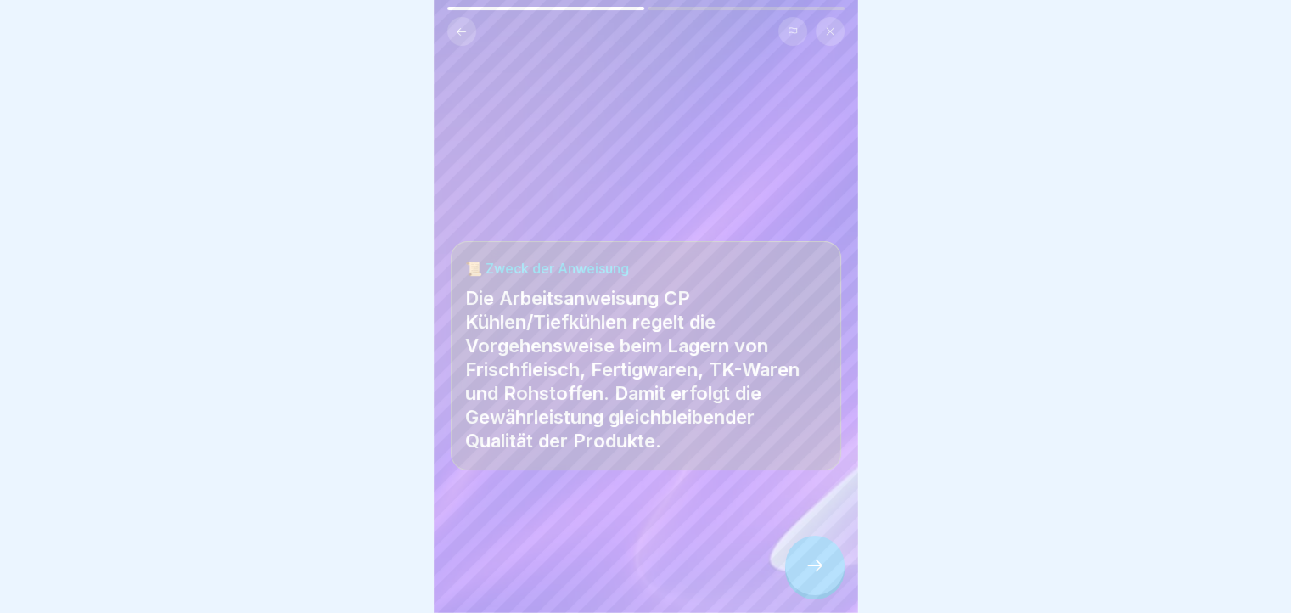
click at [821, 595] on div at bounding box center [814, 565] width 59 height 59
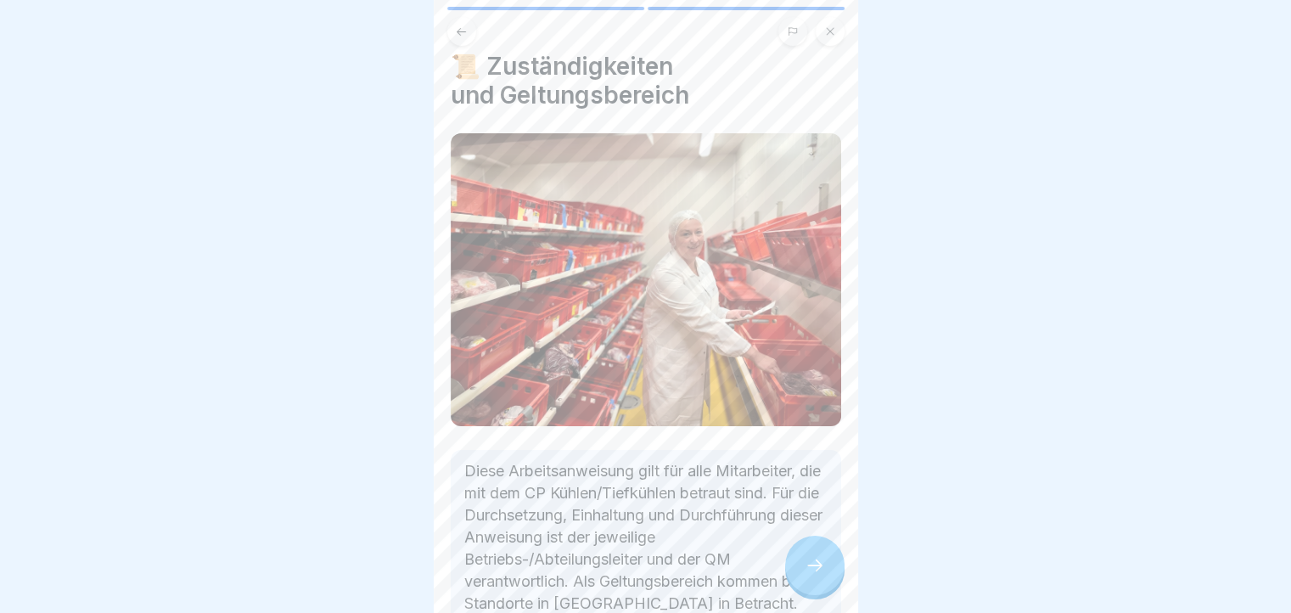
scroll to position [140, 0]
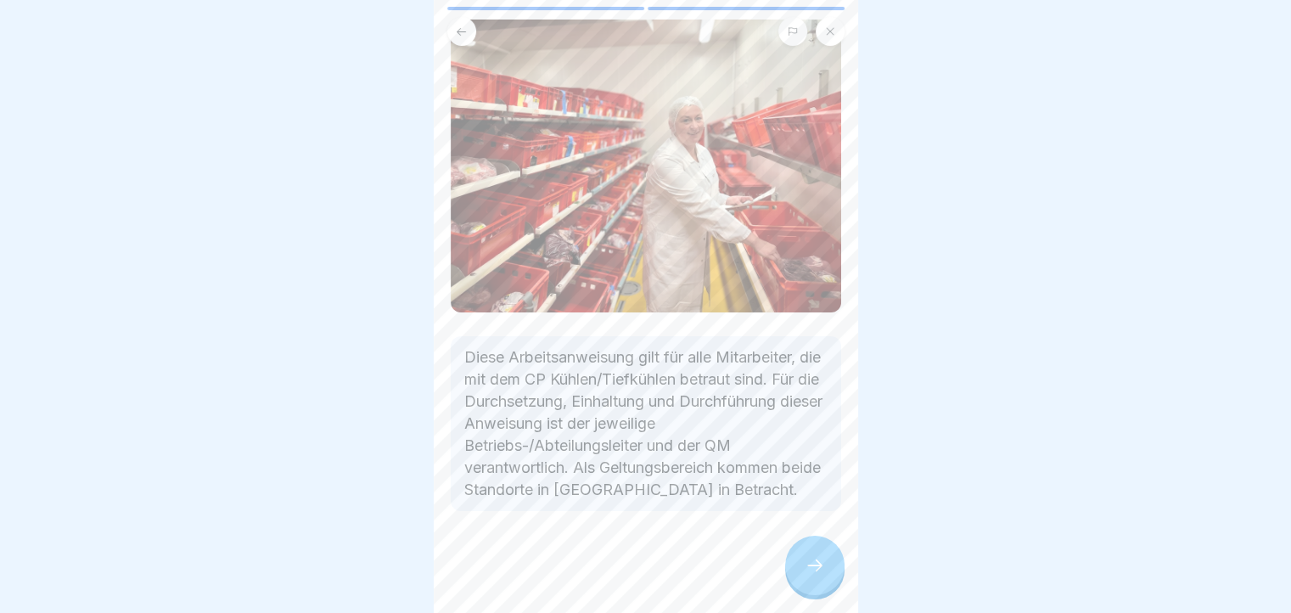
click at [822, 576] on icon at bounding box center [815, 565] width 20 height 20
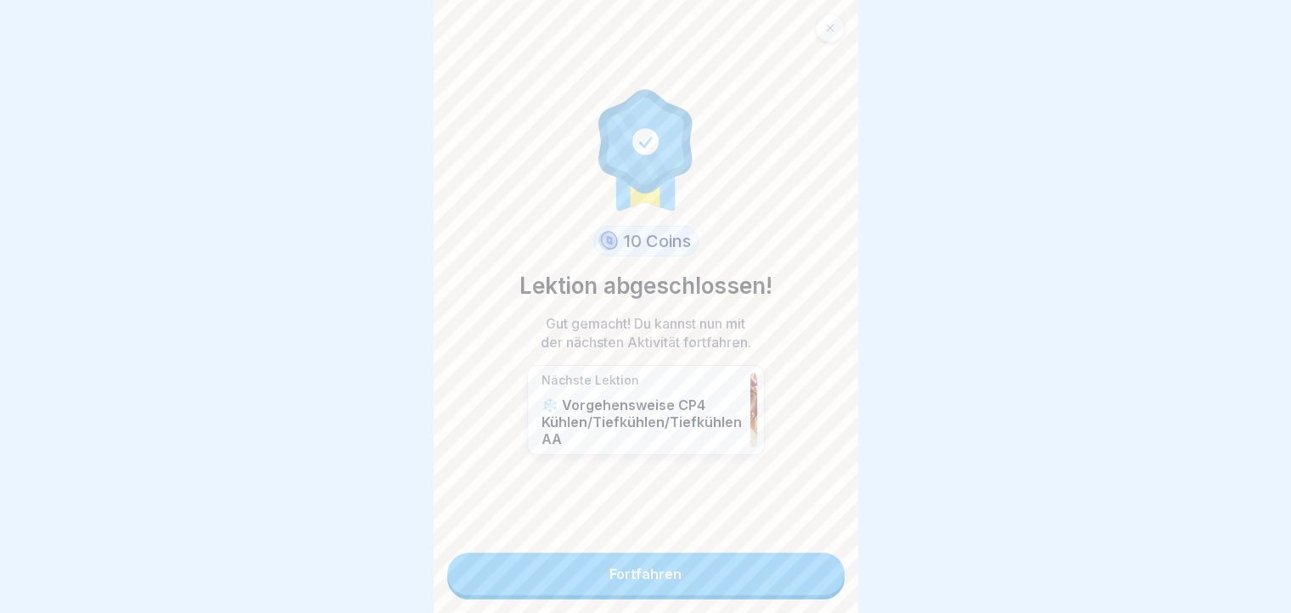
click at [681, 568] on link "Fortfahren" at bounding box center [645, 574] width 397 height 42
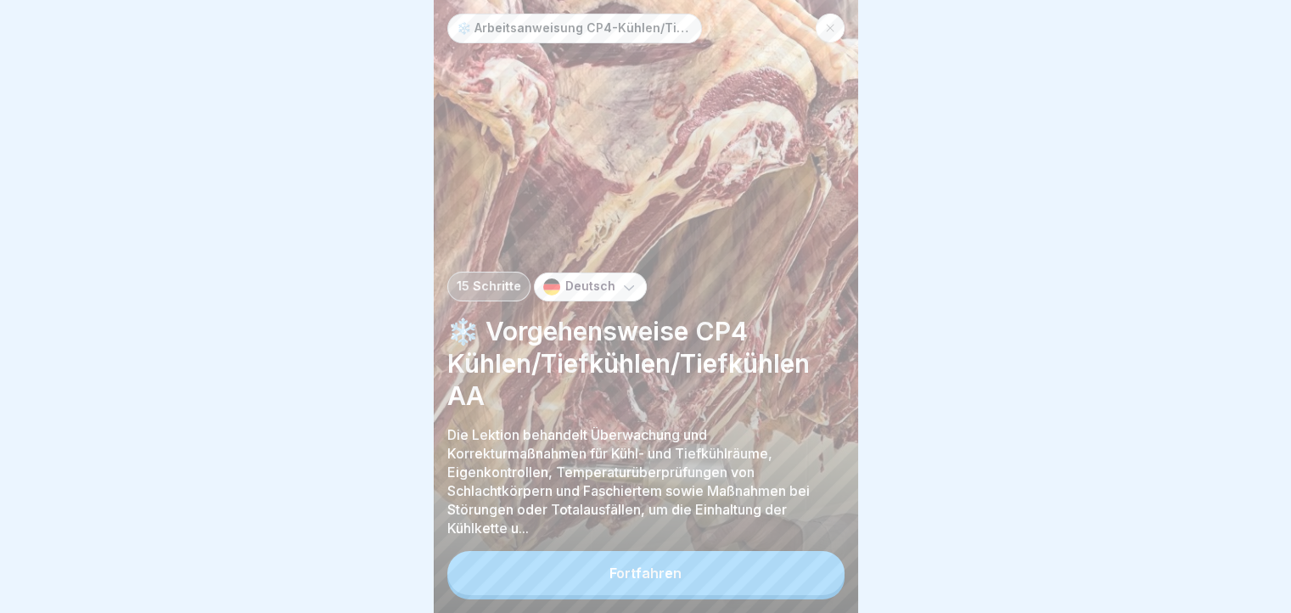
click at [657, 595] on button "Fortfahren" at bounding box center [645, 573] width 397 height 44
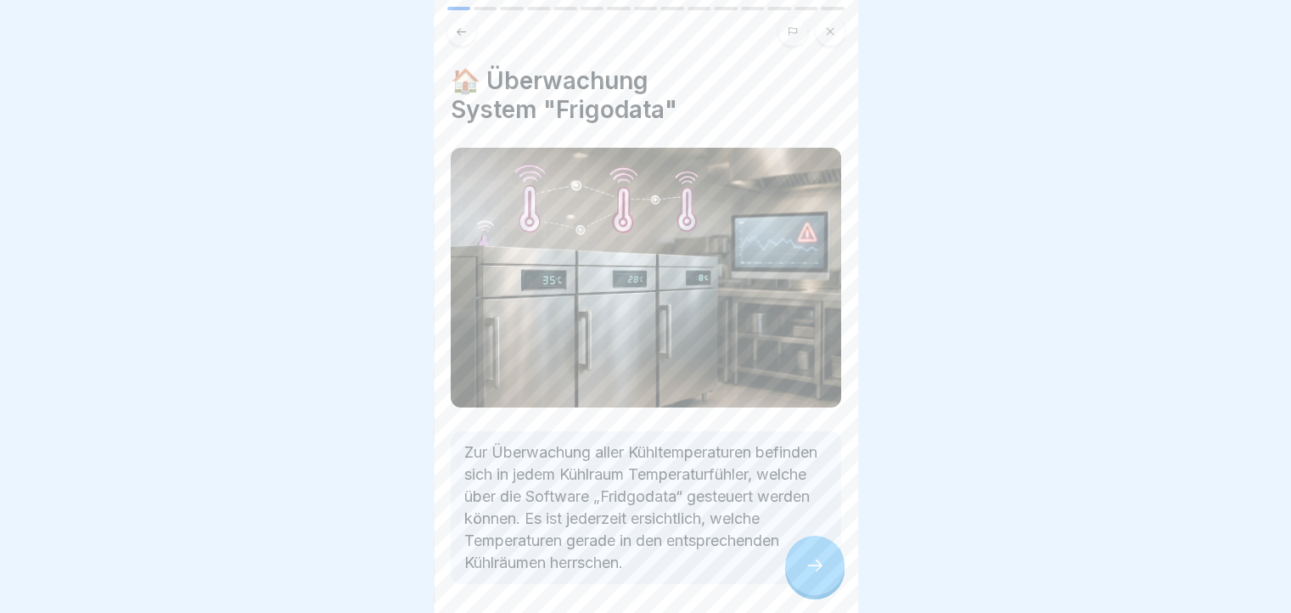
click at [808, 571] on icon at bounding box center [815, 565] width 20 height 20
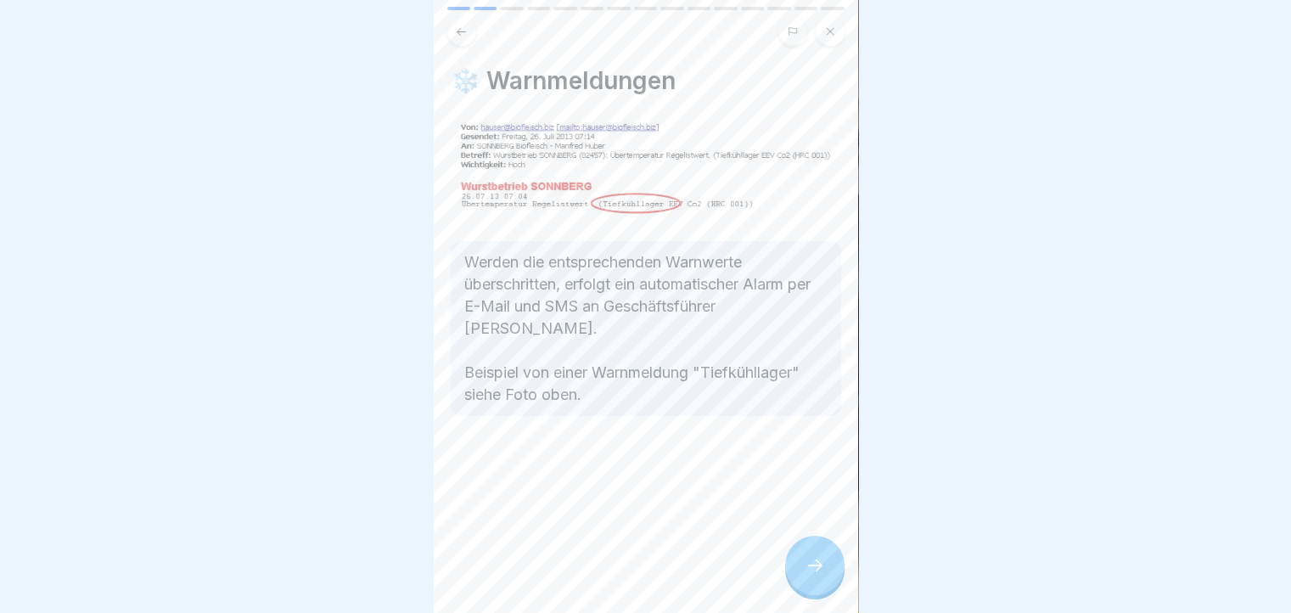
click at [807, 562] on div at bounding box center [814, 565] width 59 height 59
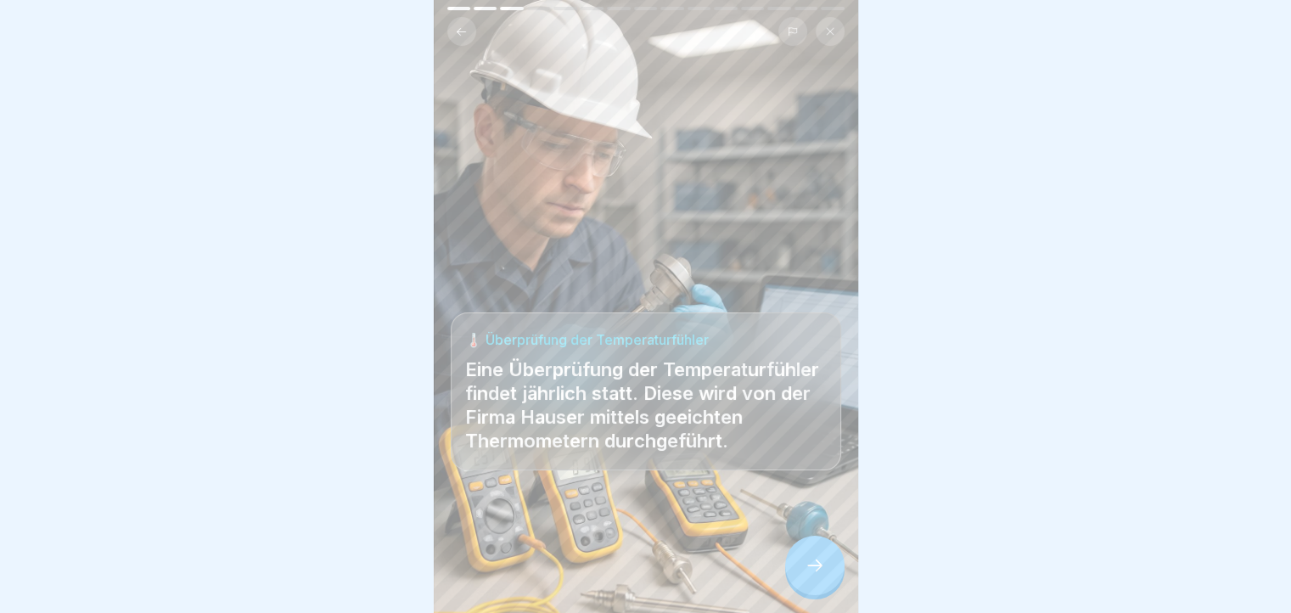
click at [788, 572] on div at bounding box center [814, 565] width 59 height 59
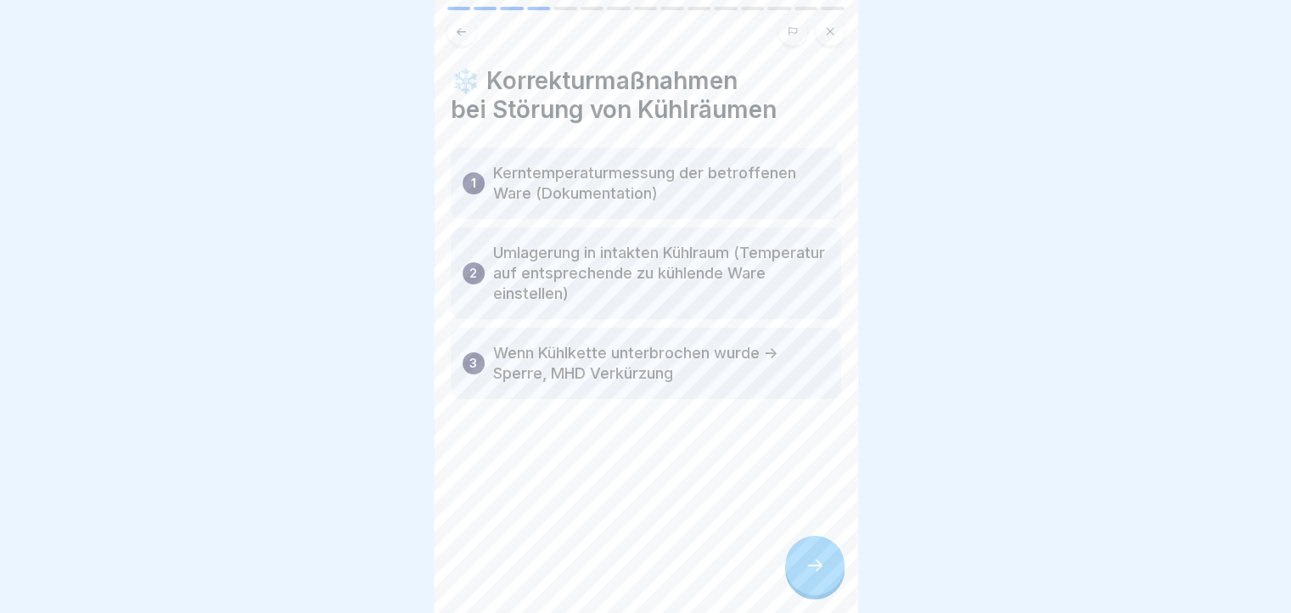
click at [826, 566] on div at bounding box center [814, 565] width 59 height 59
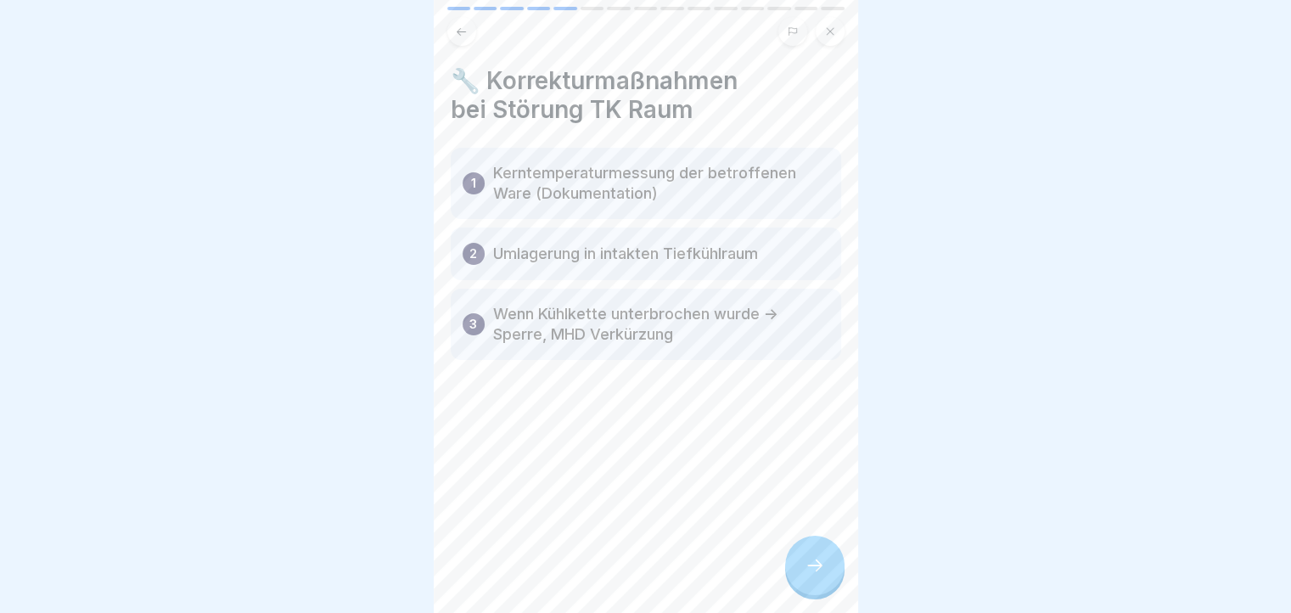
click at [823, 568] on div at bounding box center [814, 565] width 59 height 59
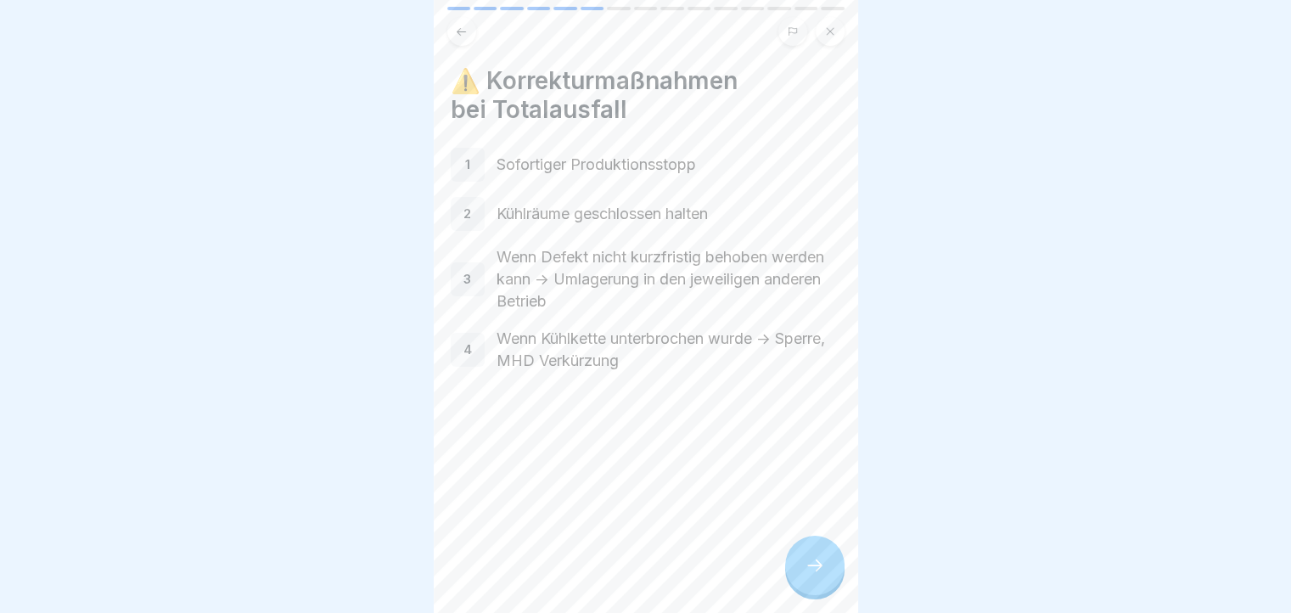
click at [801, 561] on div at bounding box center [814, 565] width 59 height 59
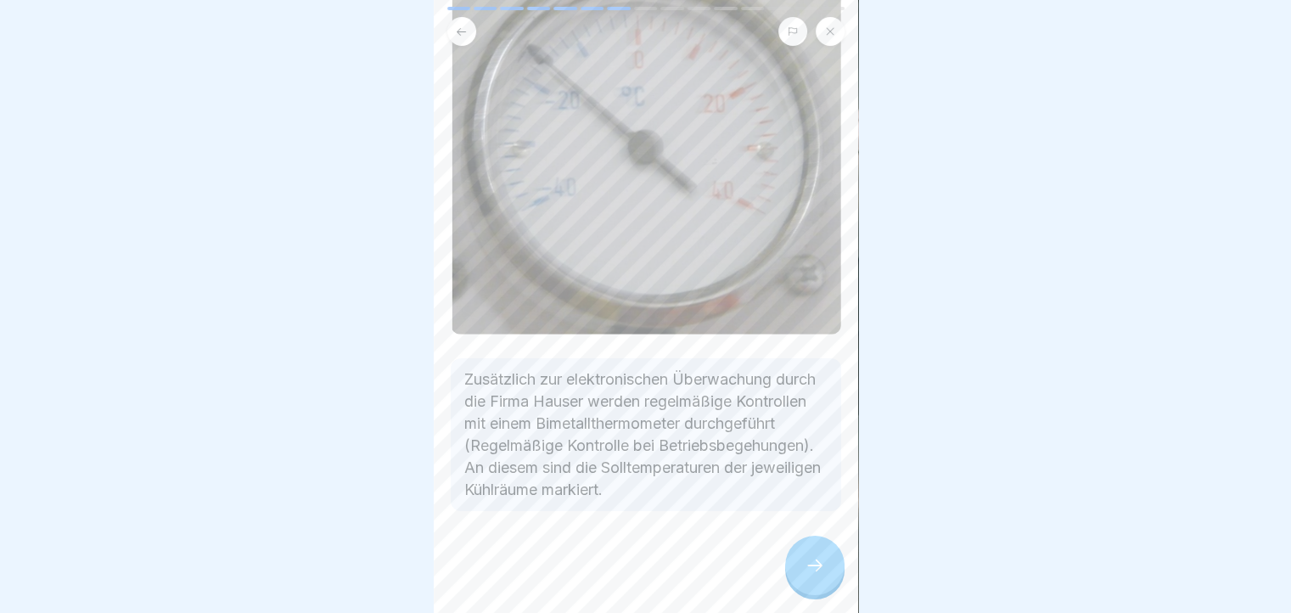
scroll to position [13, 0]
click at [814, 566] on icon at bounding box center [815, 565] width 20 height 20
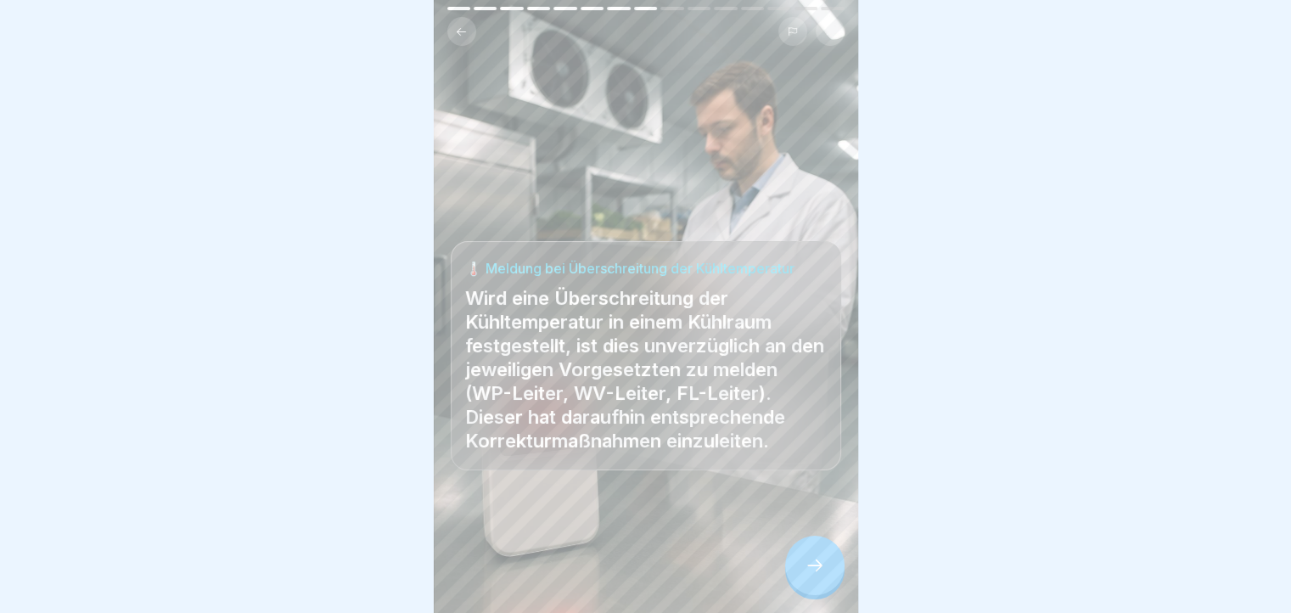
click at [796, 565] on div at bounding box center [814, 565] width 59 height 59
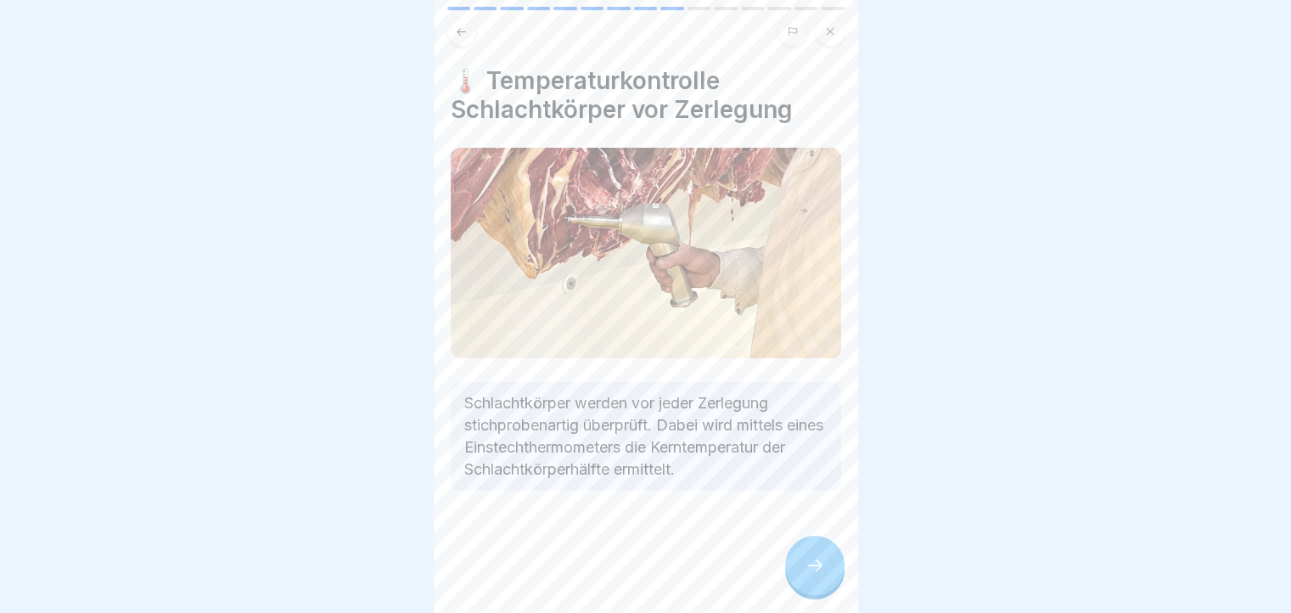
click at [808, 565] on icon at bounding box center [815, 565] width 20 height 20
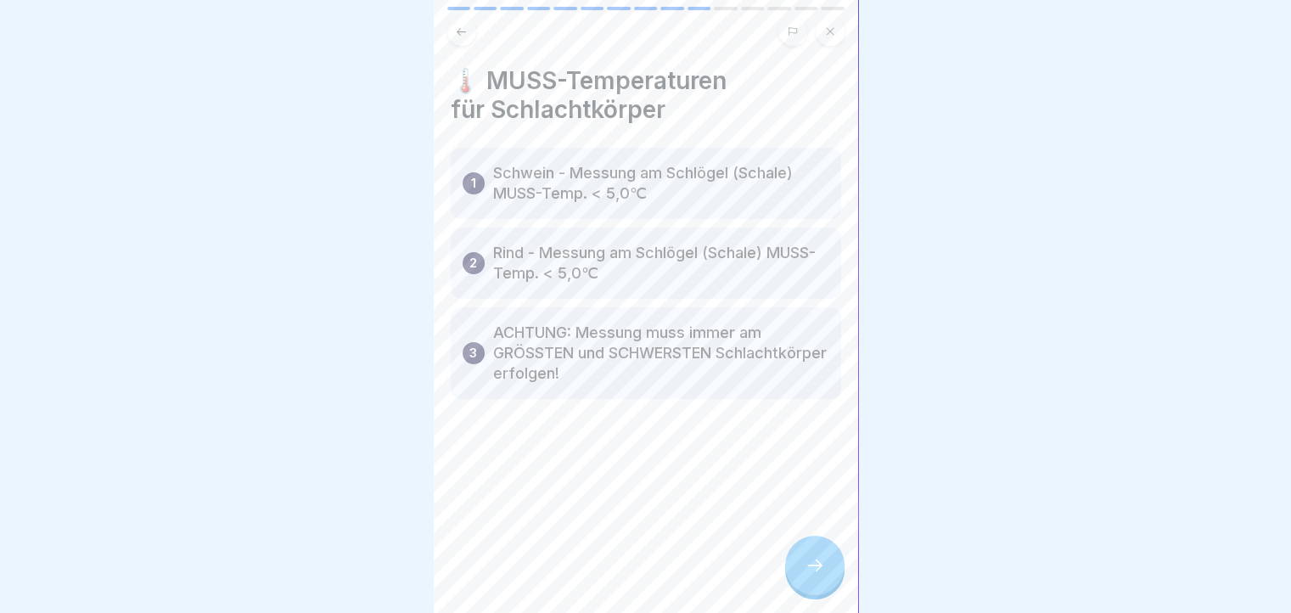
click at [812, 560] on icon at bounding box center [815, 565] width 20 height 20
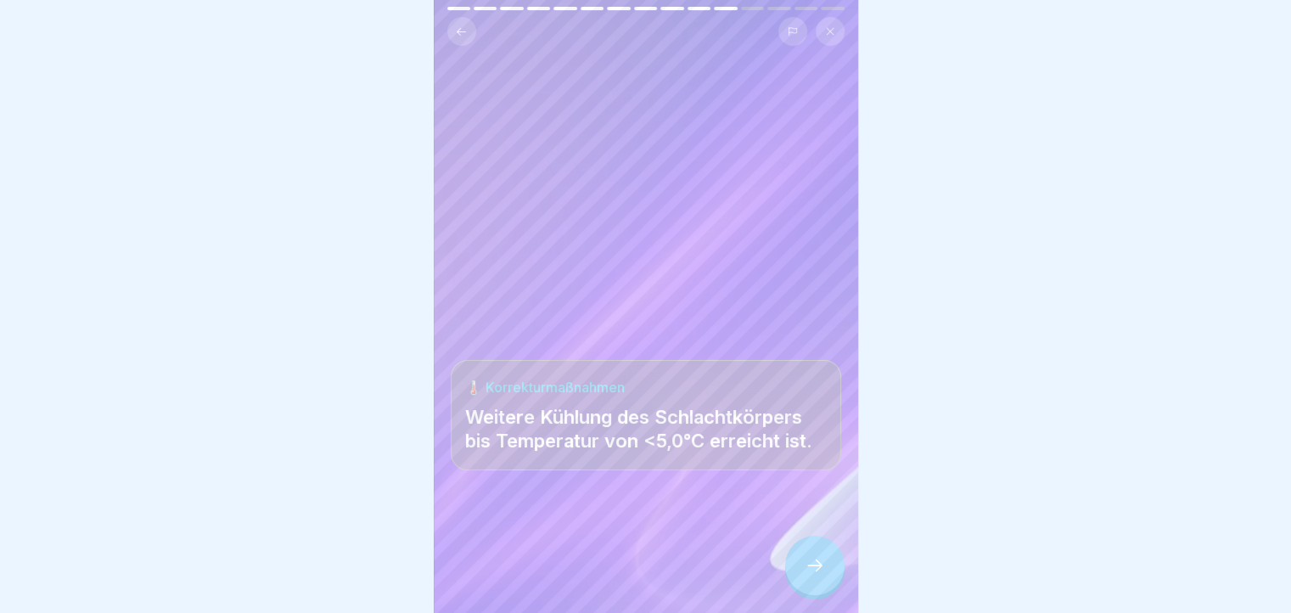
click at [464, 25] on icon at bounding box center [461, 31] width 13 height 13
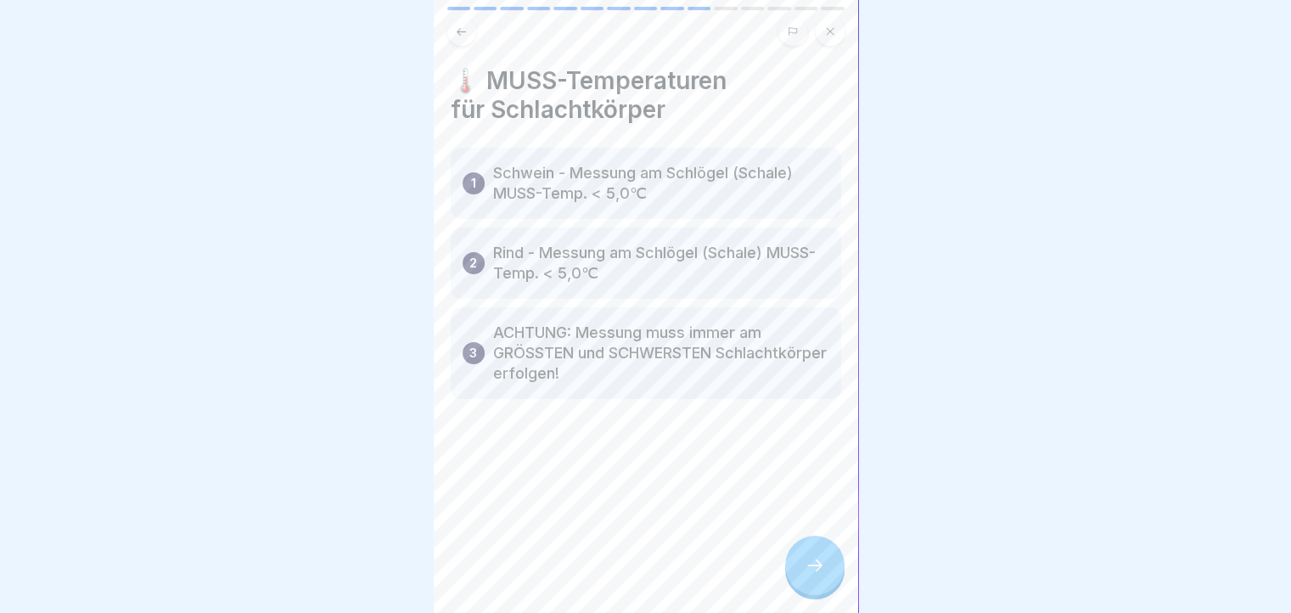
click at [464, 25] on icon at bounding box center [461, 31] width 13 height 13
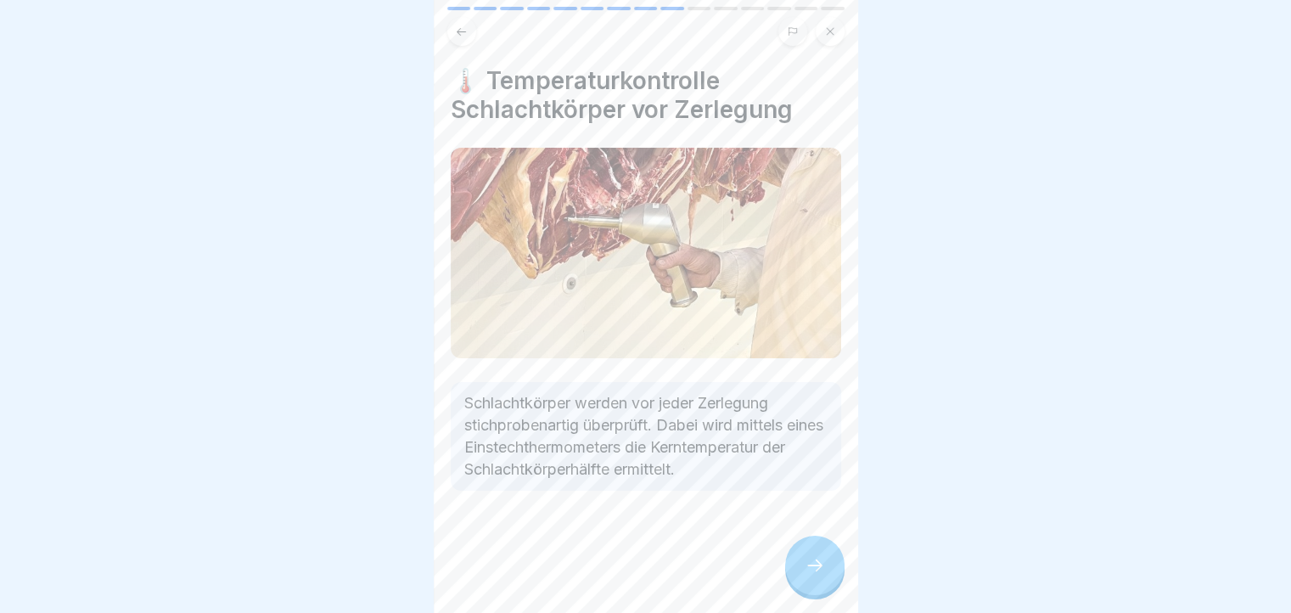
click at [801, 572] on div at bounding box center [814, 565] width 59 height 59
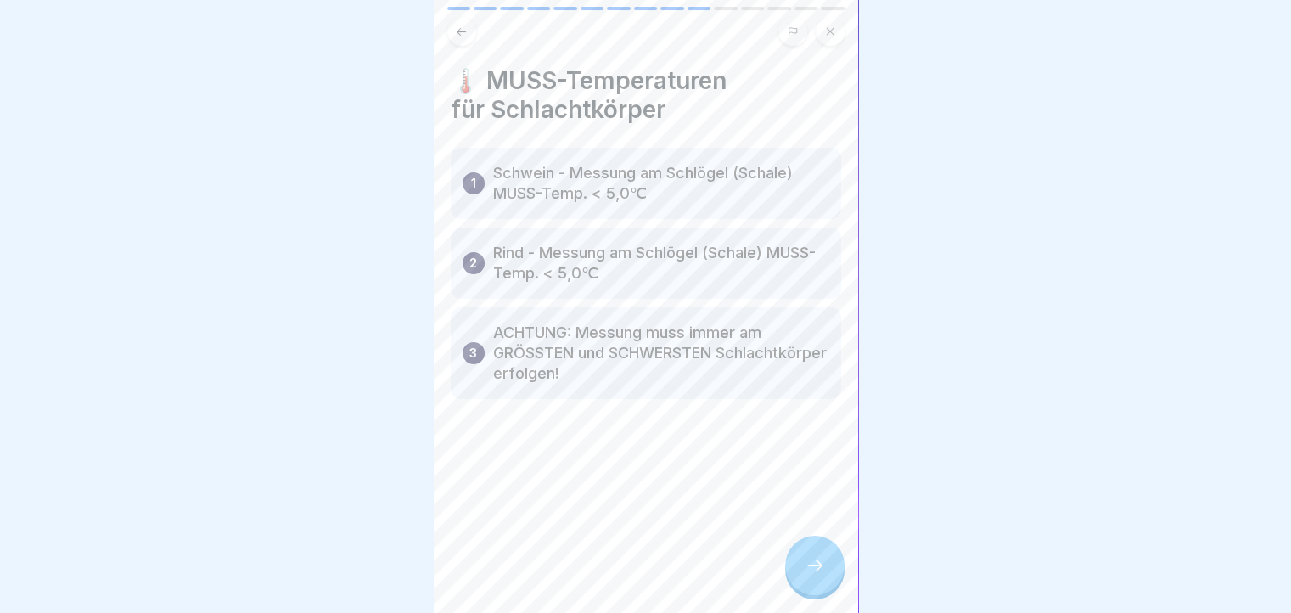
click at [801, 572] on div at bounding box center [814, 565] width 59 height 59
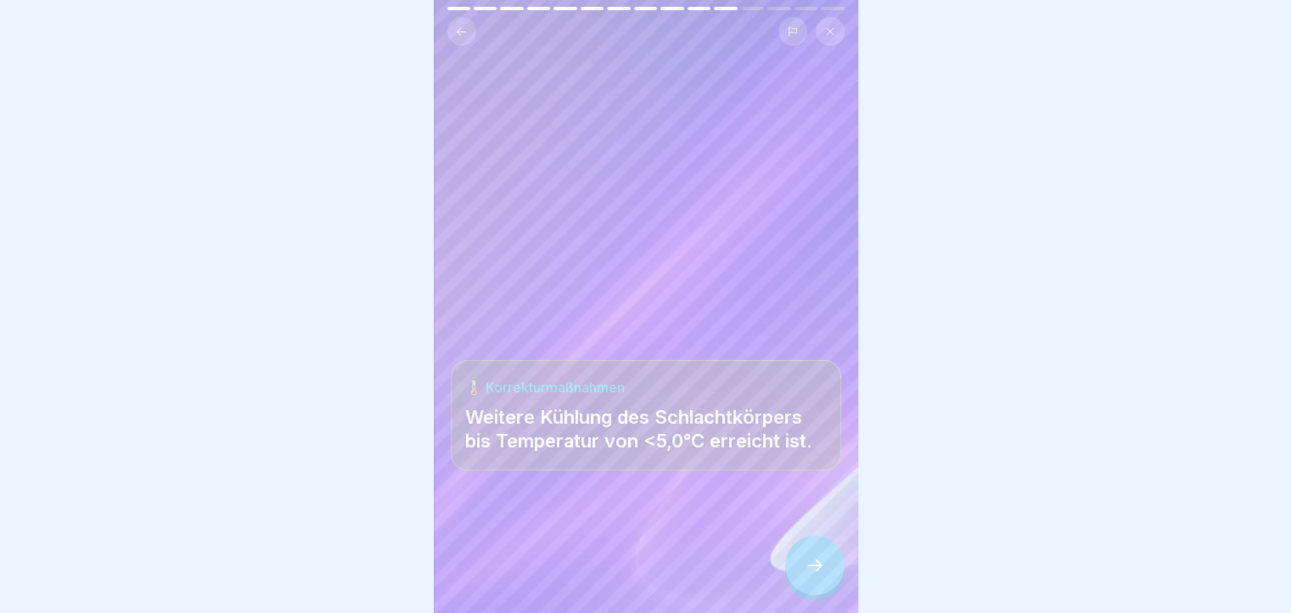
click at [801, 572] on div at bounding box center [814, 565] width 59 height 59
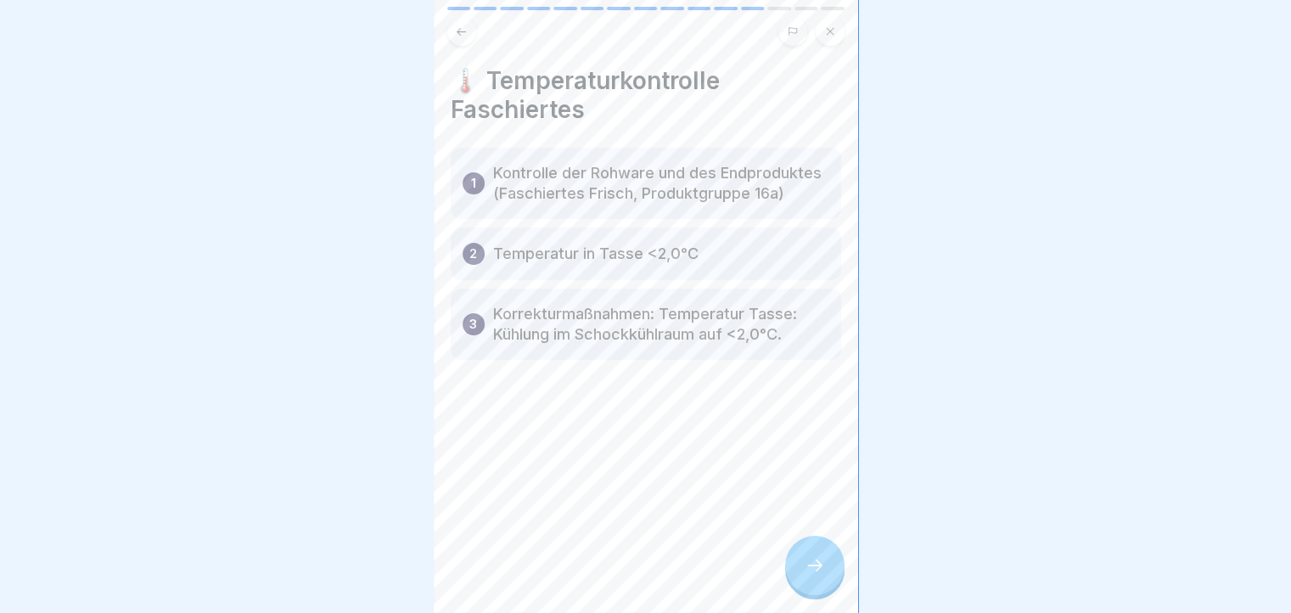
click at [801, 572] on div at bounding box center [814, 565] width 59 height 59
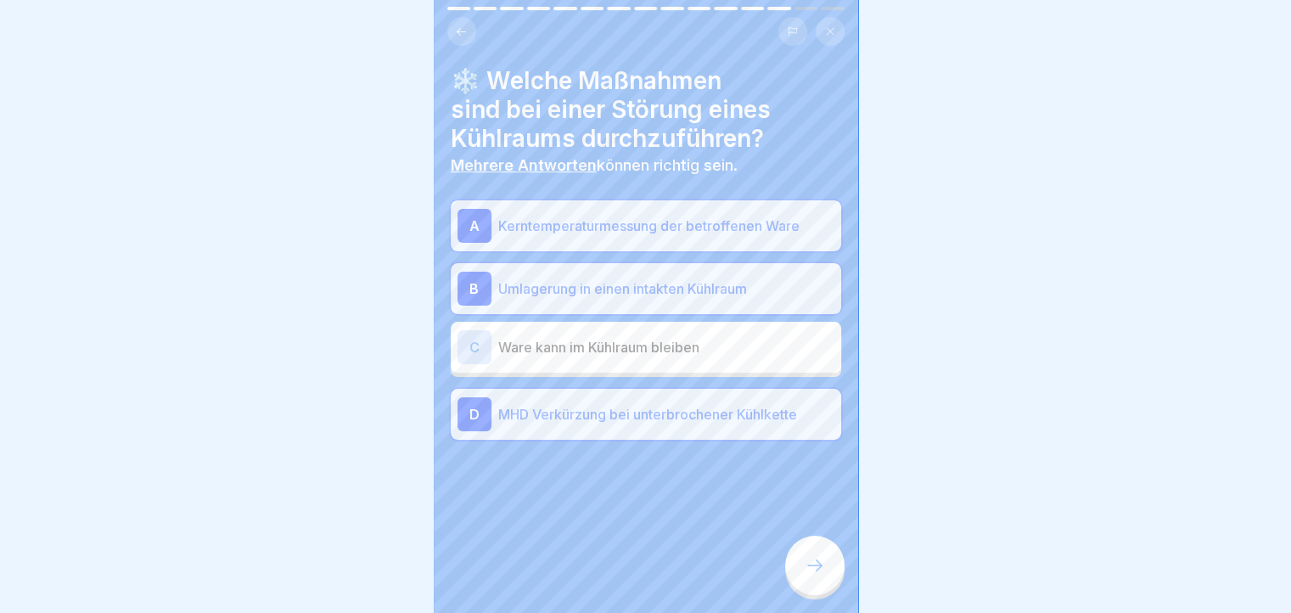
click at [816, 571] on icon at bounding box center [815, 565] width 20 height 20
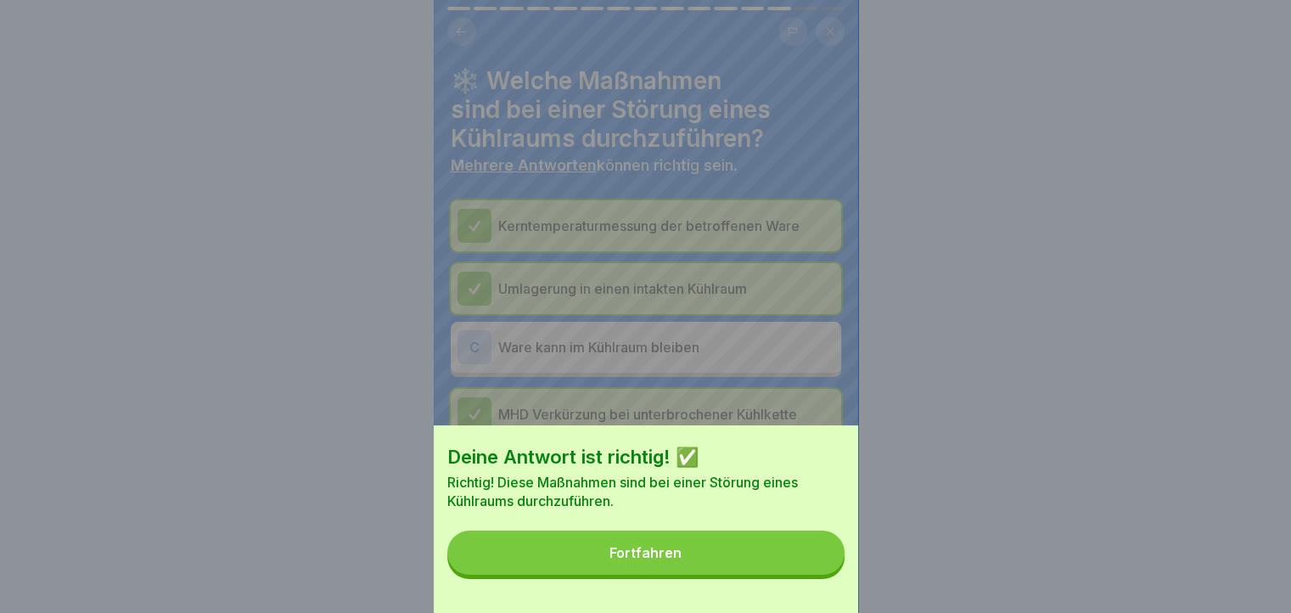
click at [816, 571] on button "Fortfahren" at bounding box center [645, 553] width 397 height 44
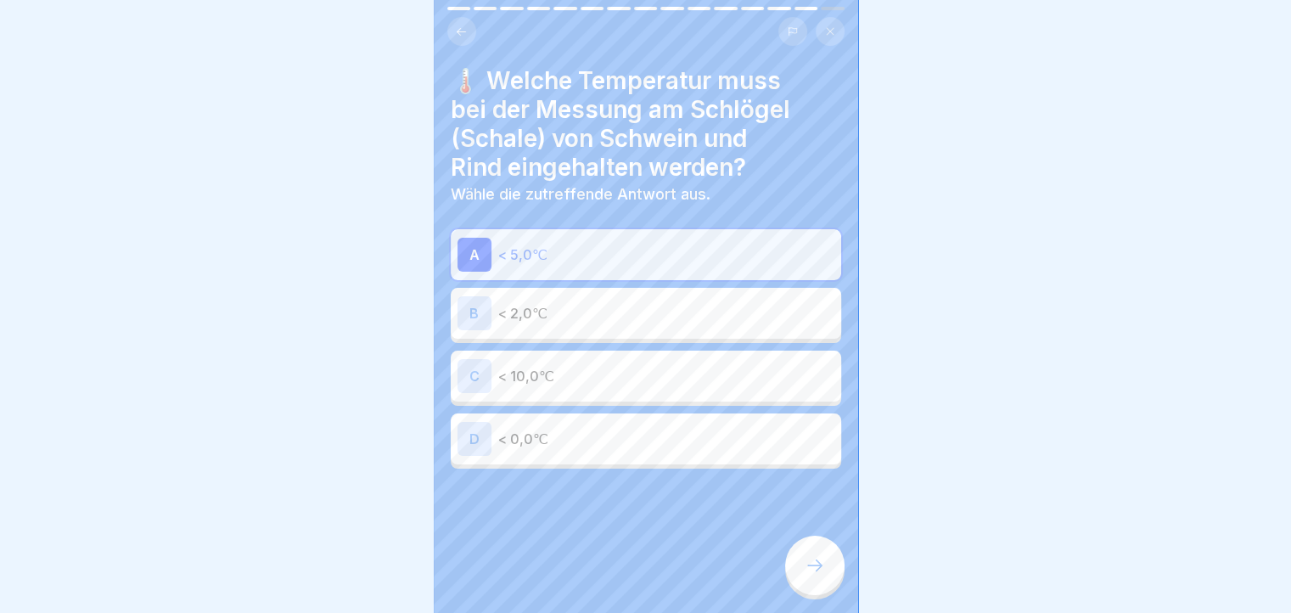
click at [816, 571] on icon at bounding box center [815, 565] width 20 height 20
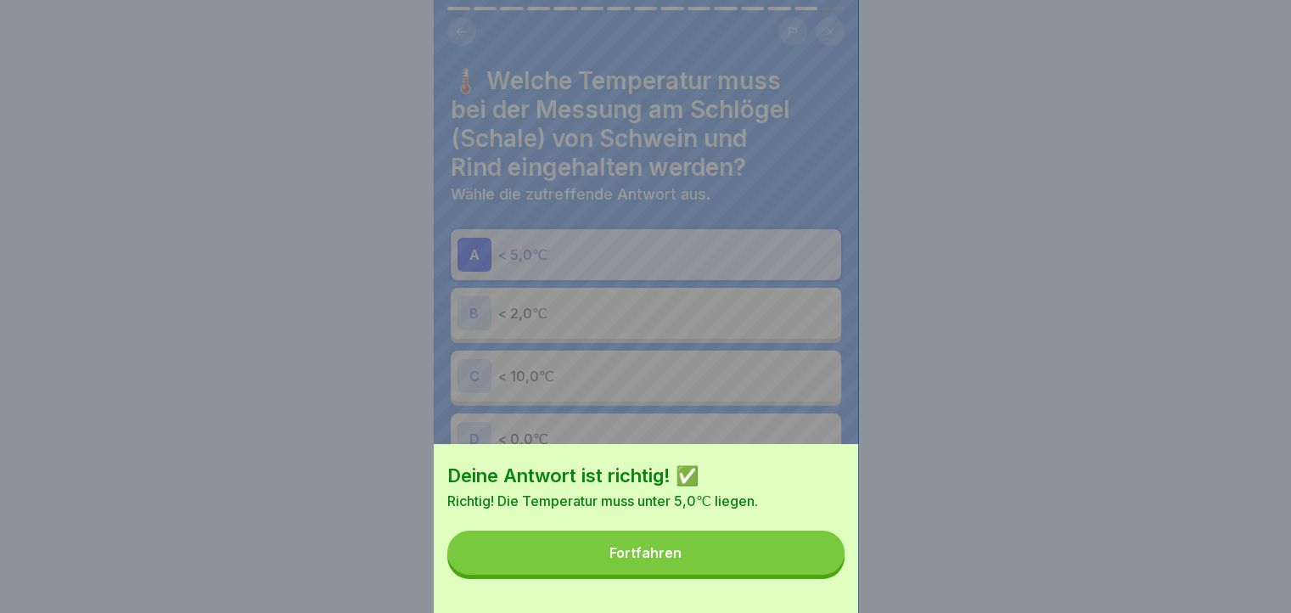
click at [816, 571] on button "Fortfahren" at bounding box center [645, 553] width 397 height 44
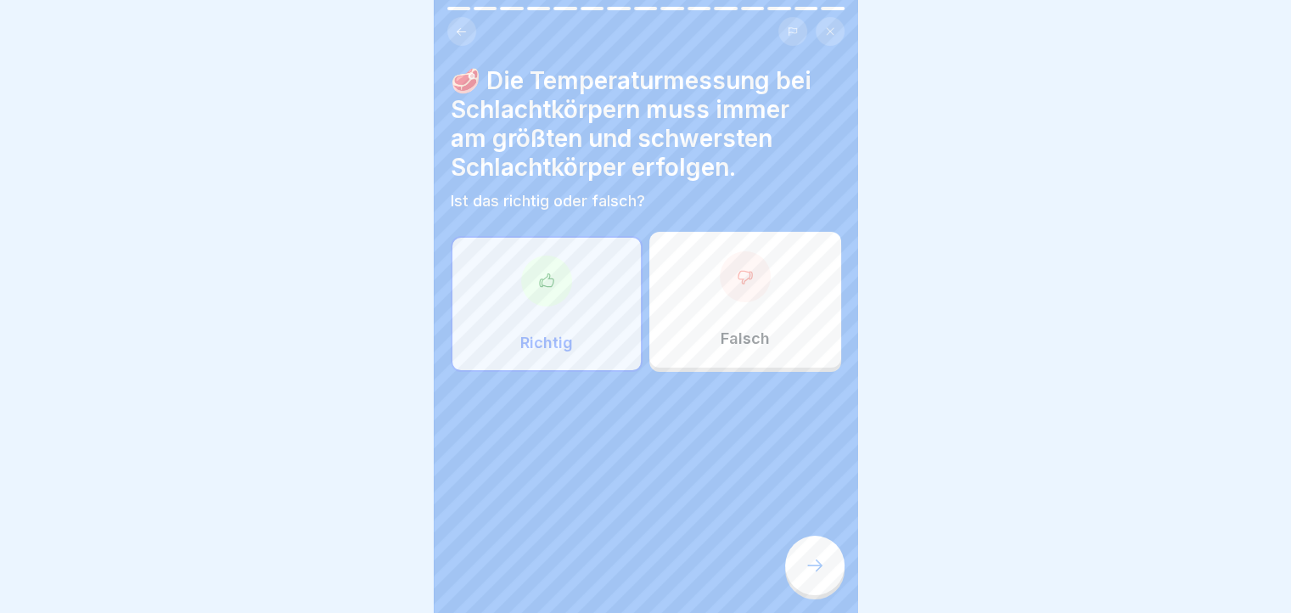
click at [816, 571] on icon at bounding box center [815, 565] width 20 height 20
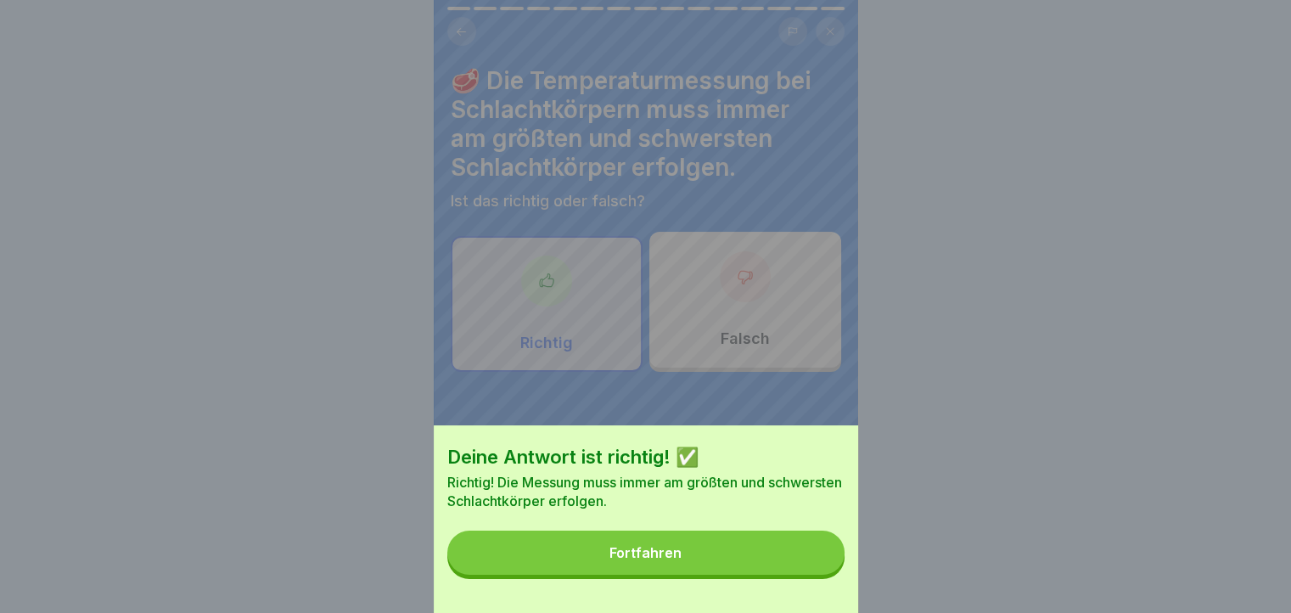
click at [816, 571] on button "Fortfahren" at bounding box center [645, 553] width 397 height 44
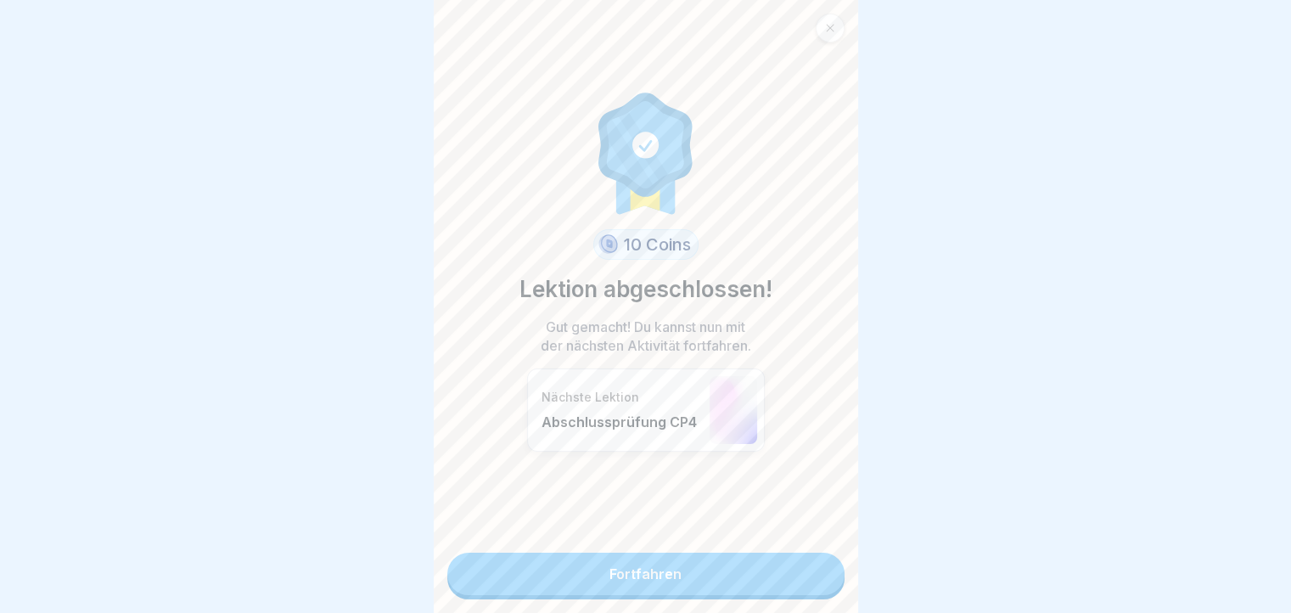
click at [816, 571] on link "Fortfahren" at bounding box center [645, 574] width 397 height 42
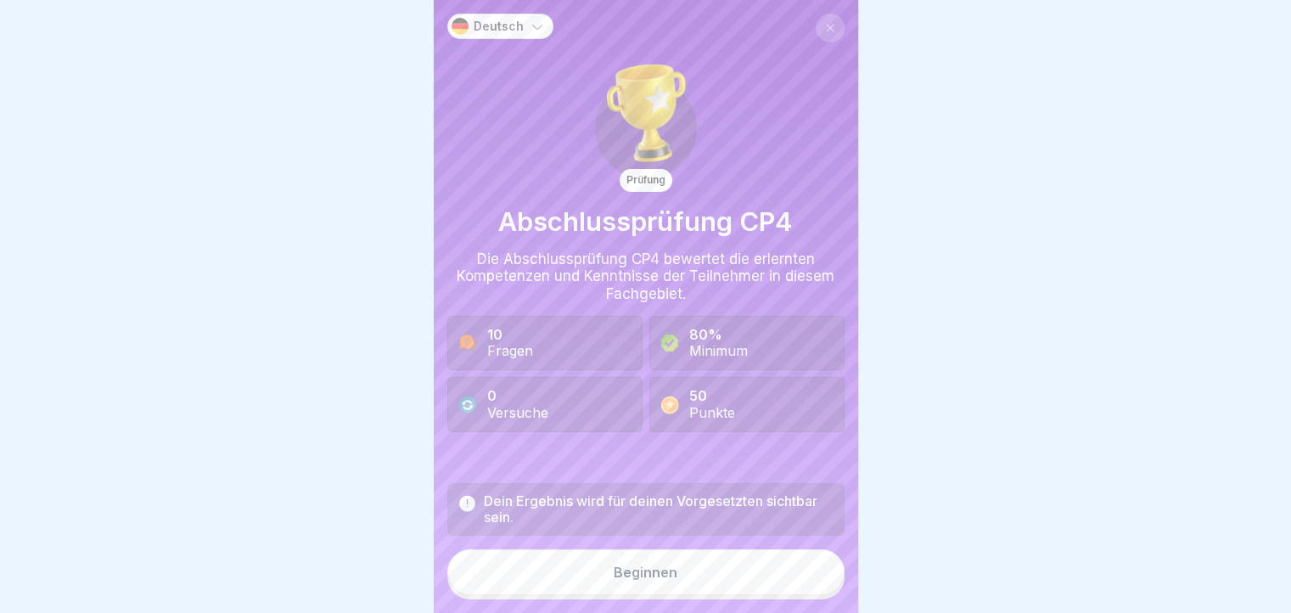
scroll to position [13, 0]
click at [736, 576] on button "Beginnen" at bounding box center [645, 572] width 397 height 46
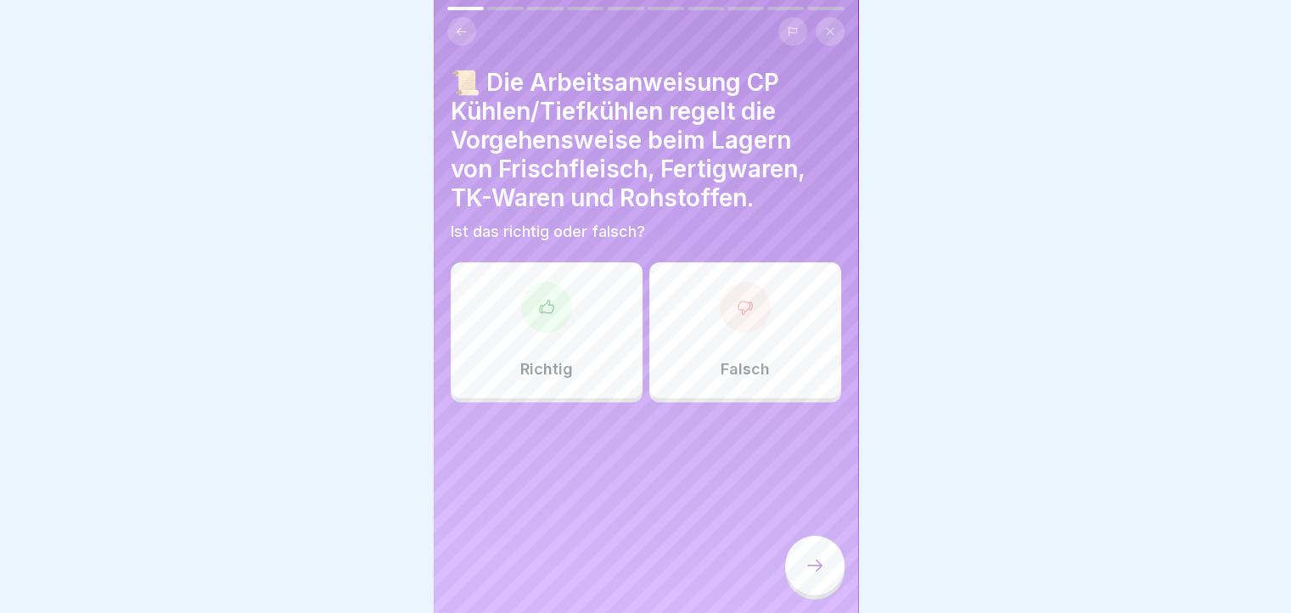
click at [613, 357] on div "Richtig" at bounding box center [547, 330] width 192 height 136
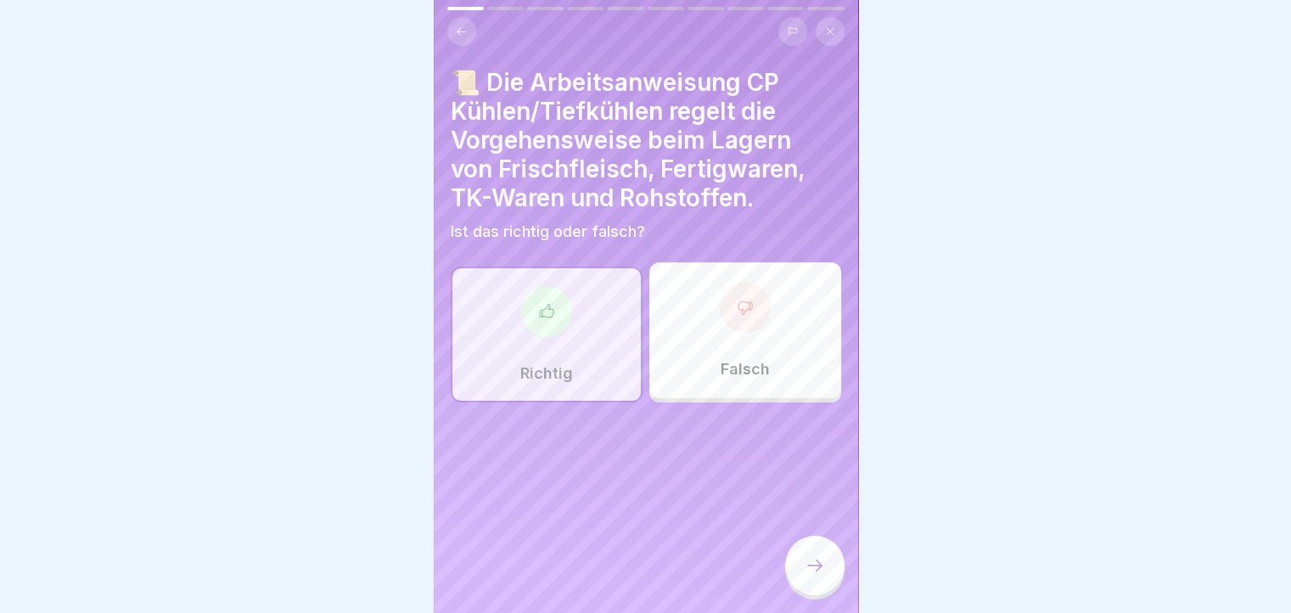
click at [819, 553] on div at bounding box center [814, 565] width 59 height 59
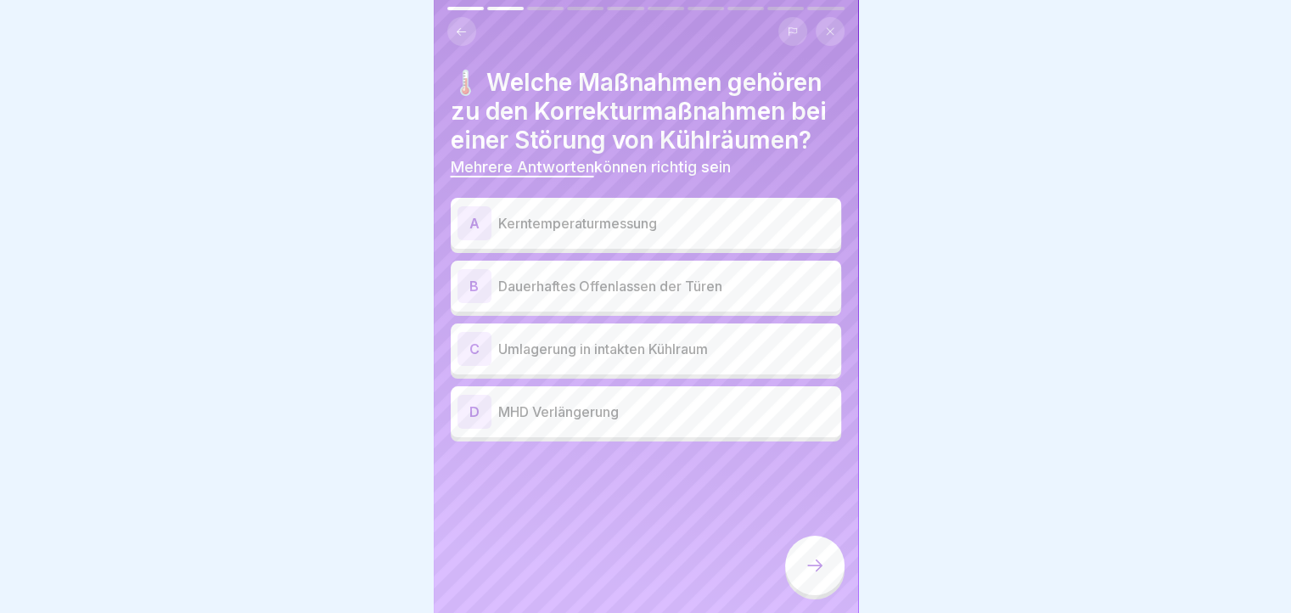
click at [666, 225] on div "A Kerntemperaturmessung" at bounding box center [646, 223] width 377 height 34
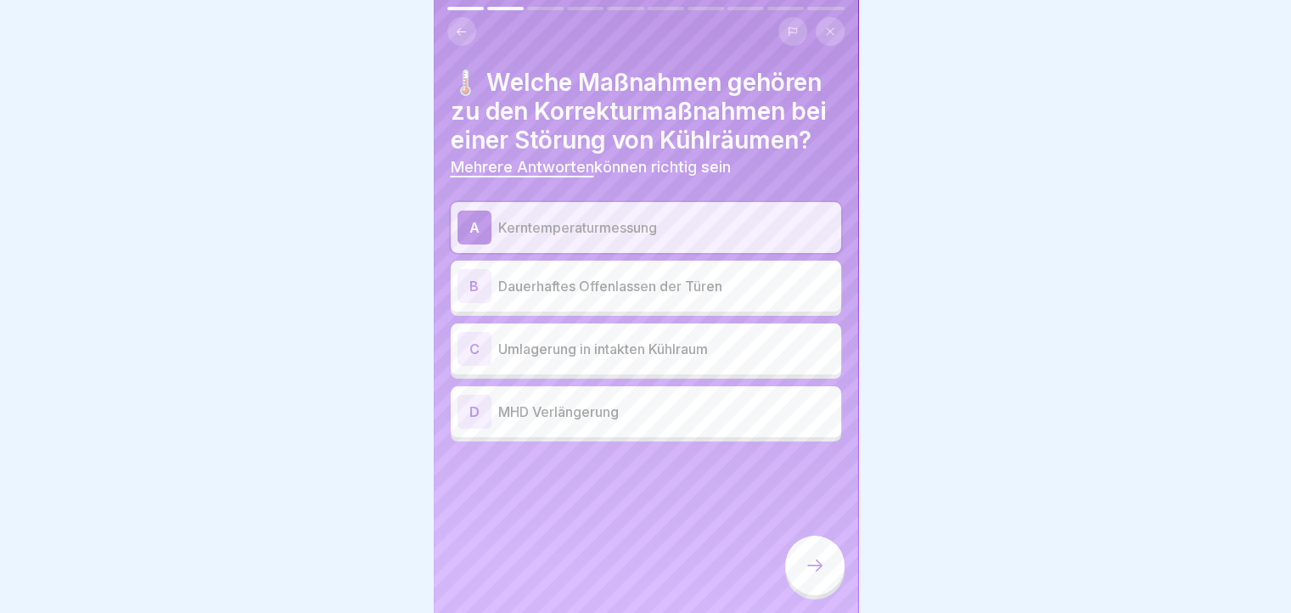
click at [642, 339] on p "Umlagerung in intakten Kühlraum" at bounding box center [666, 349] width 336 height 20
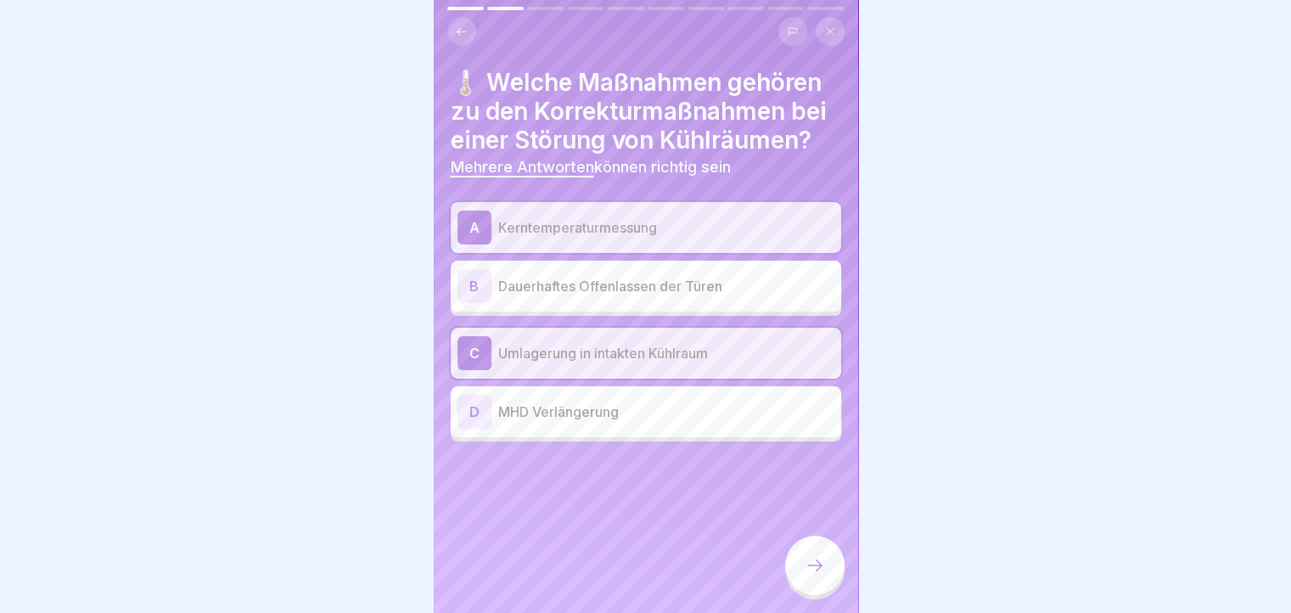
click at [808, 542] on div at bounding box center [814, 565] width 59 height 59
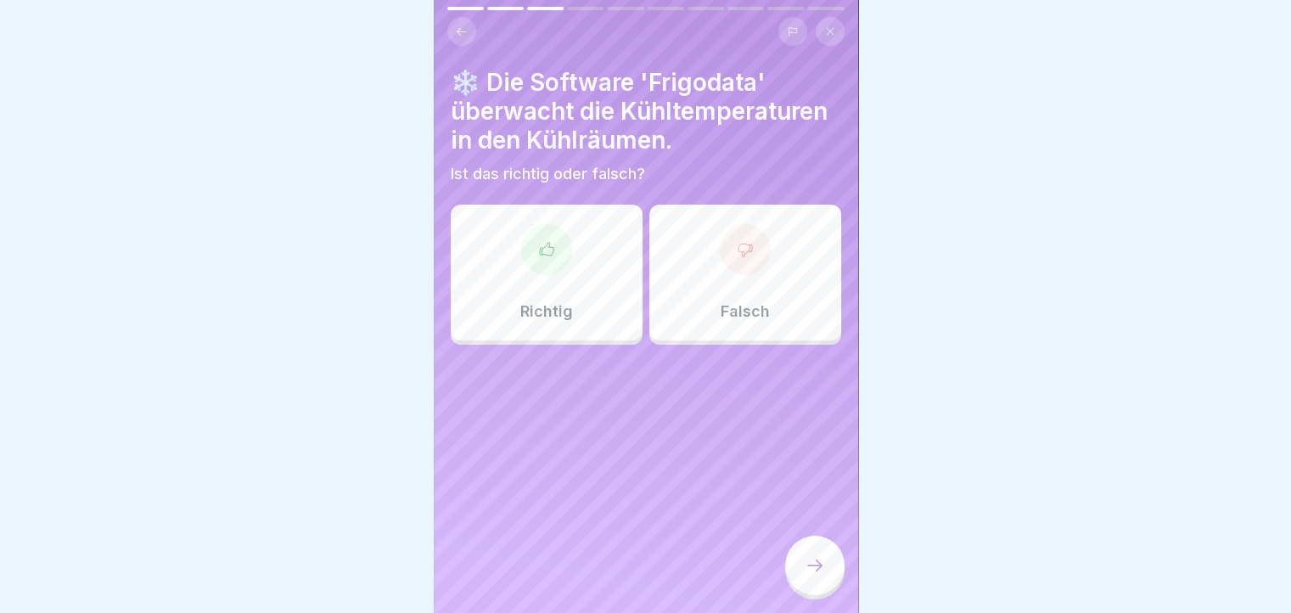
click at [466, 320] on div "Richtig" at bounding box center [547, 273] width 192 height 136
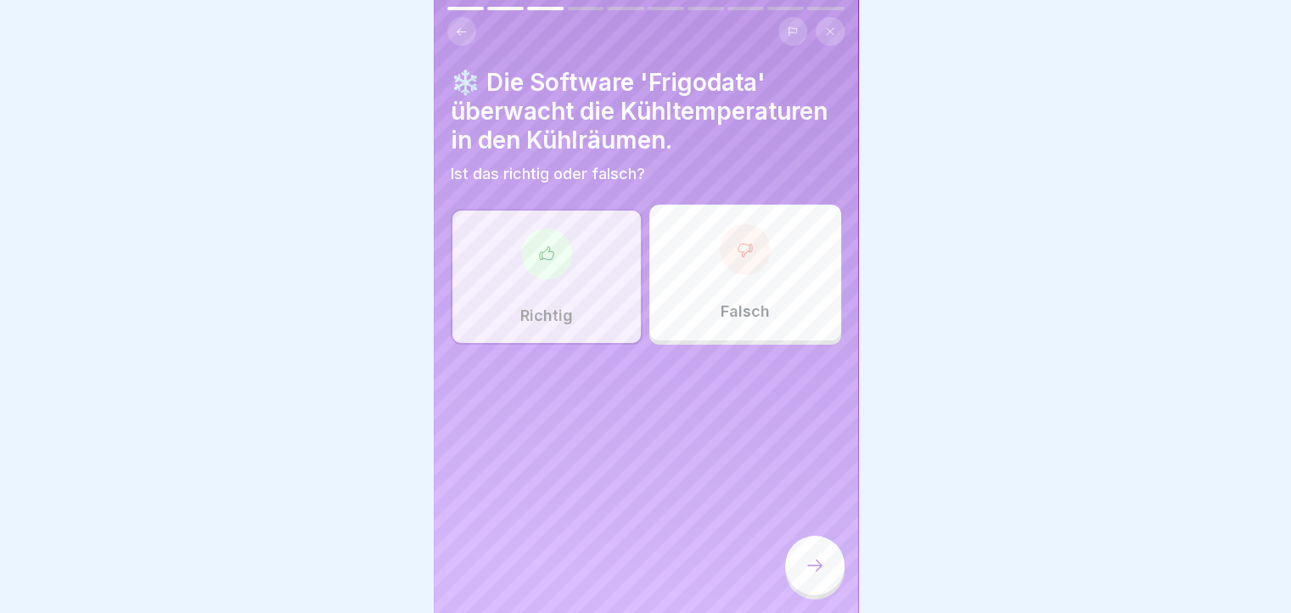
click at [800, 571] on div at bounding box center [814, 565] width 59 height 59
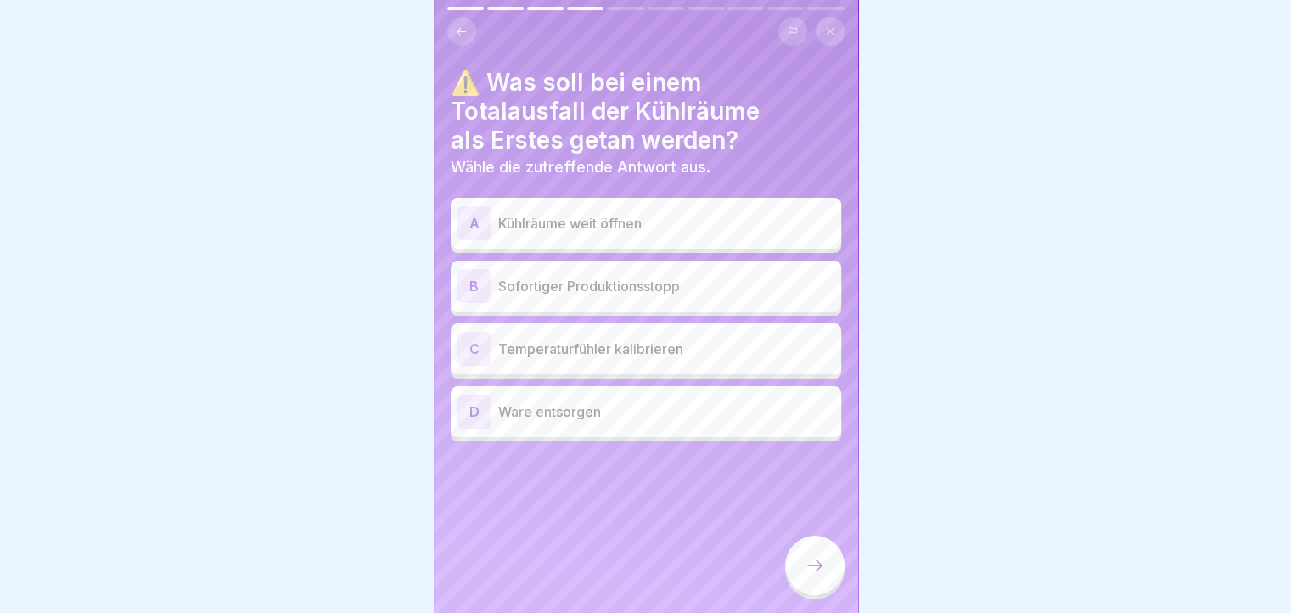
click at [628, 276] on p "Sofortiger Produktionsstopp" at bounding box center [666, 286] width 336 height 20
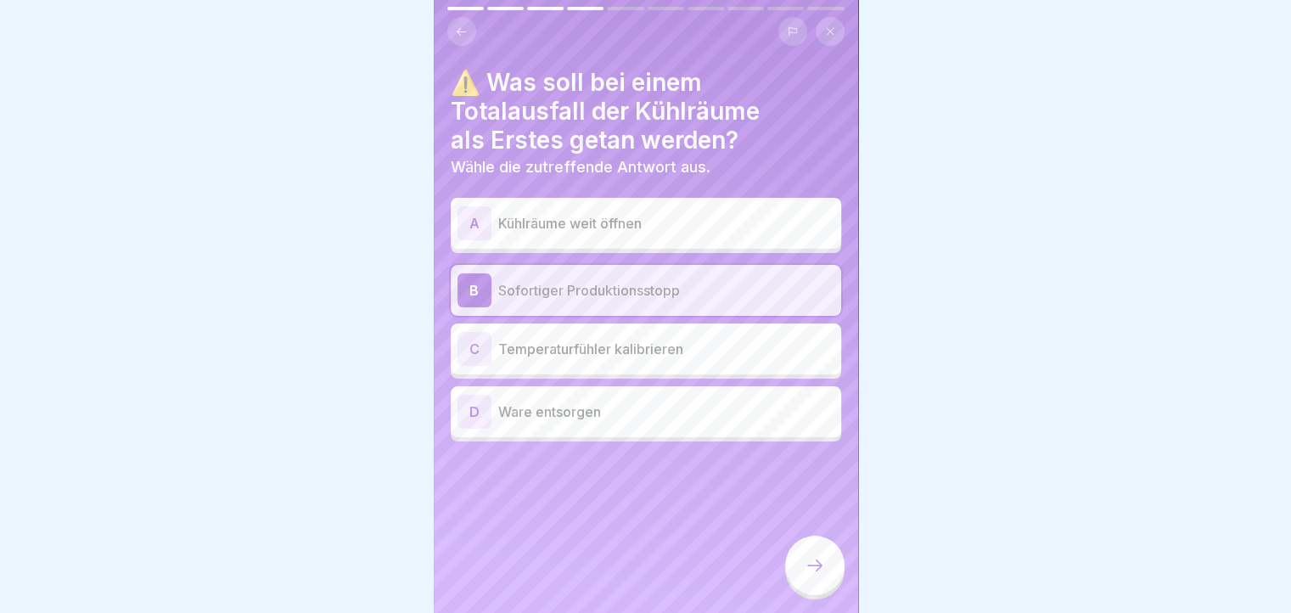
click at [817, 581] on div at bounding box center [814, 565] width 59 height 59
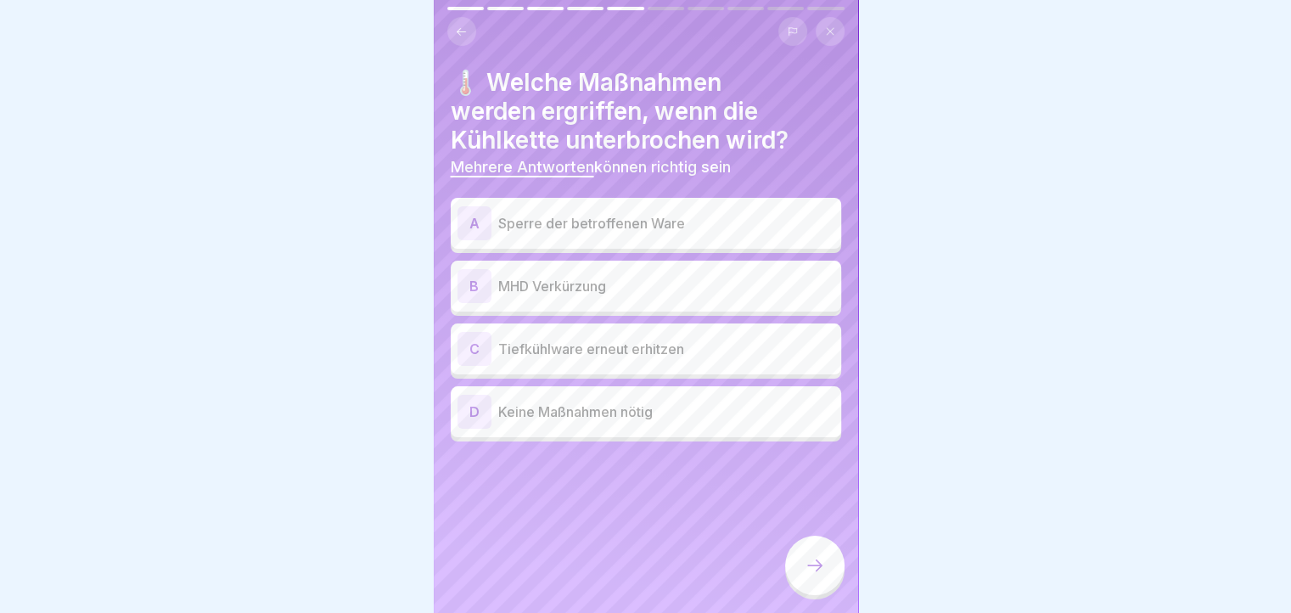
click at [537, 276] on p "MHD Verkürzung" at bounding box center [666, 286] width 336 height 20
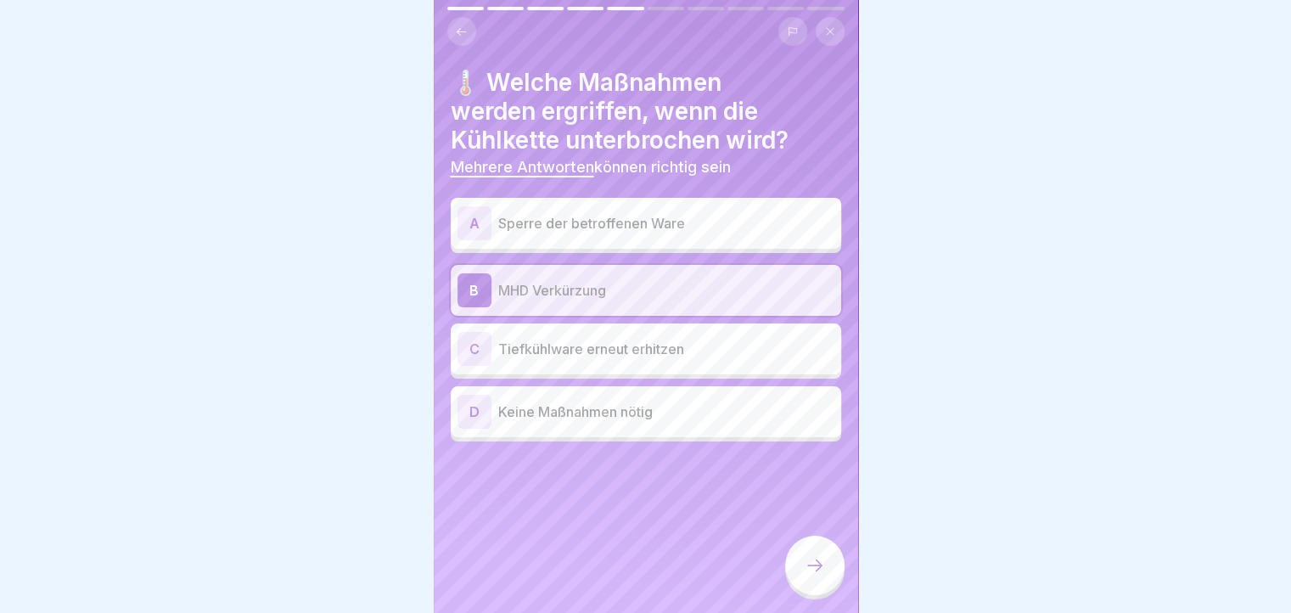
click at [813, 559] on icon at bounding box center [815, 565] width 20 height 20
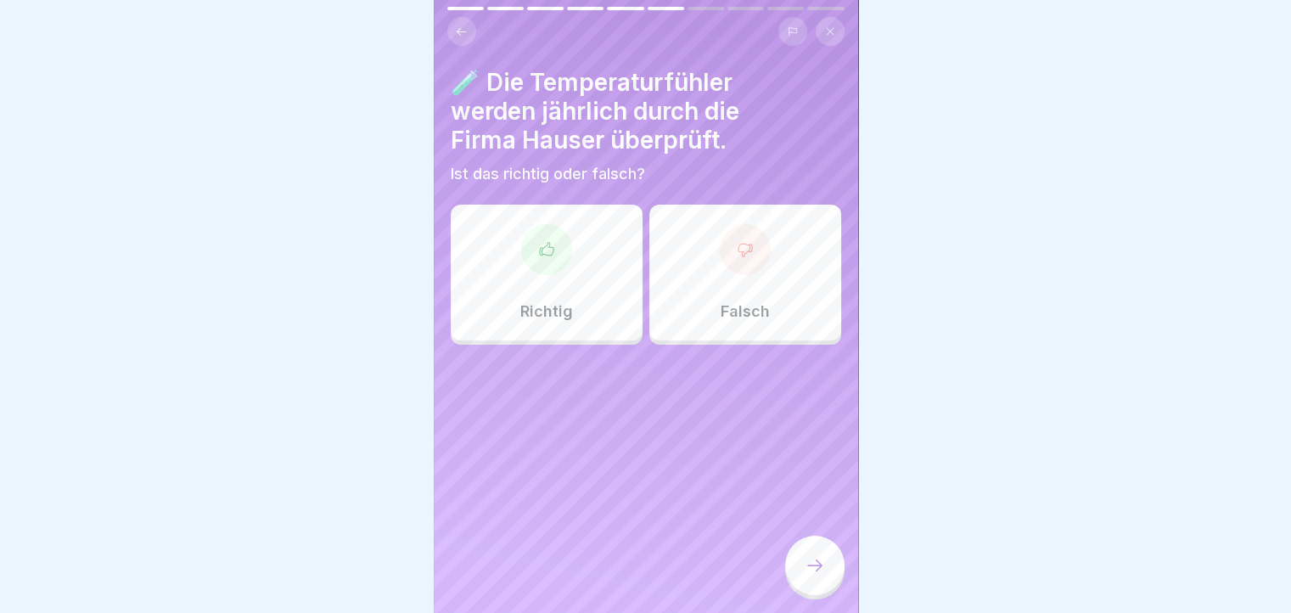
click at [571, 251] on div "Richtig" at bounding box center [547, 273] width 192 height 136
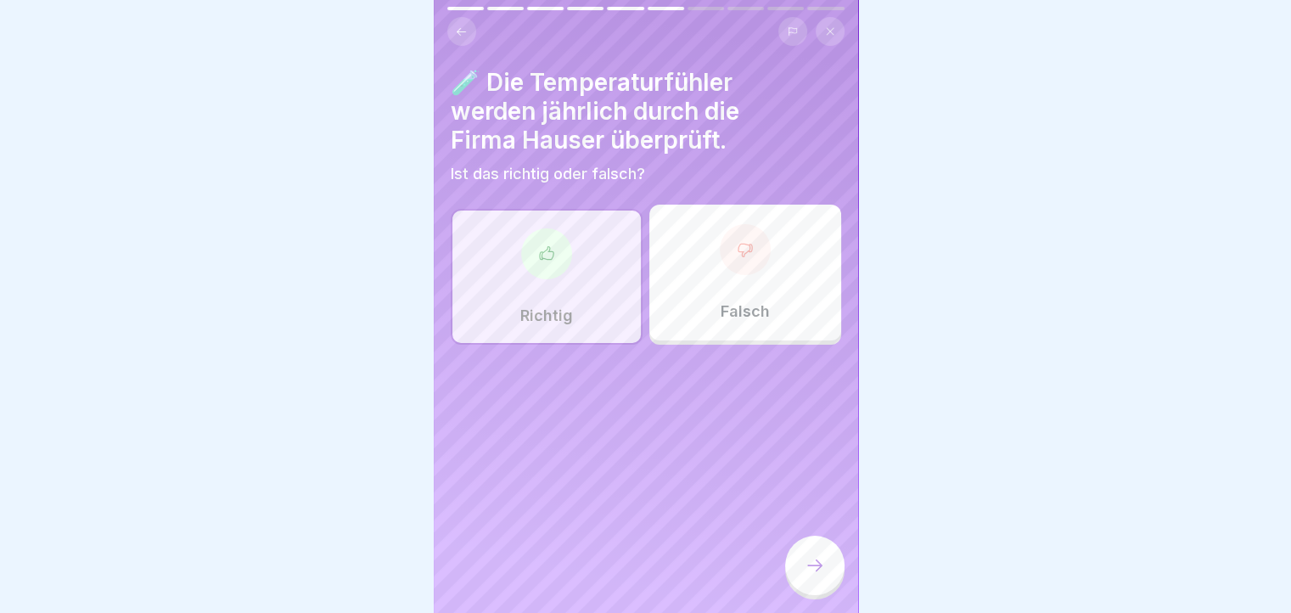
click at [813, 547] on div at bounding box center [814, 565] width 59 height 59
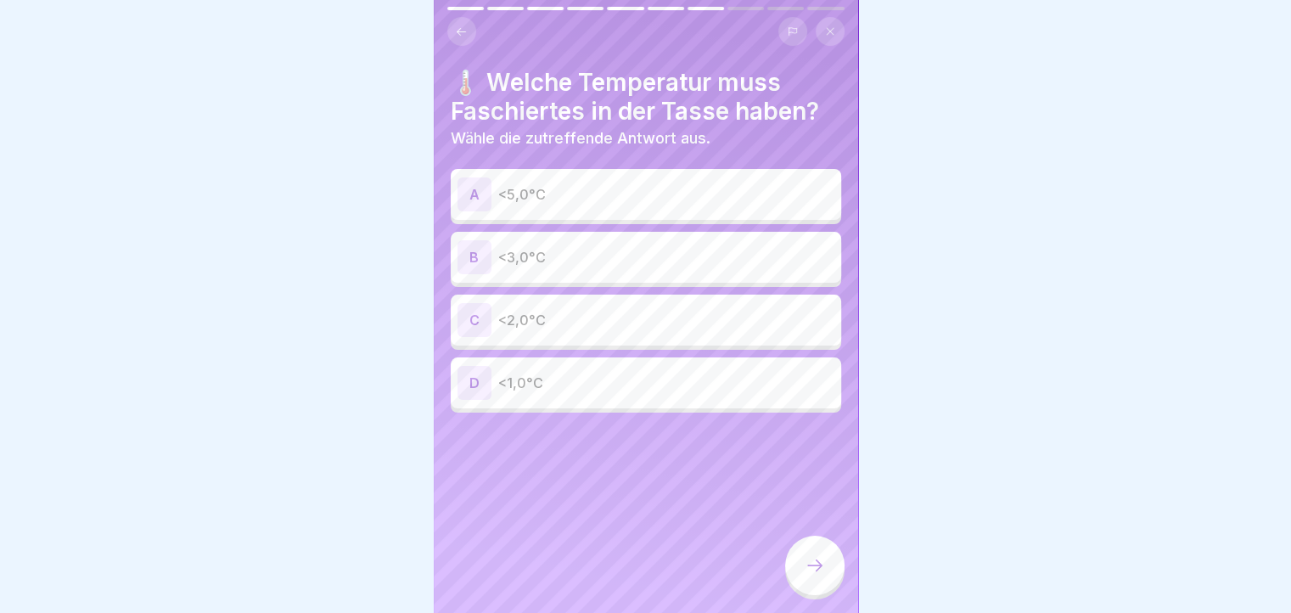
click at [574, 303] on div "C <2,0°C" at bounding box center [646, 320] width 377 height 34
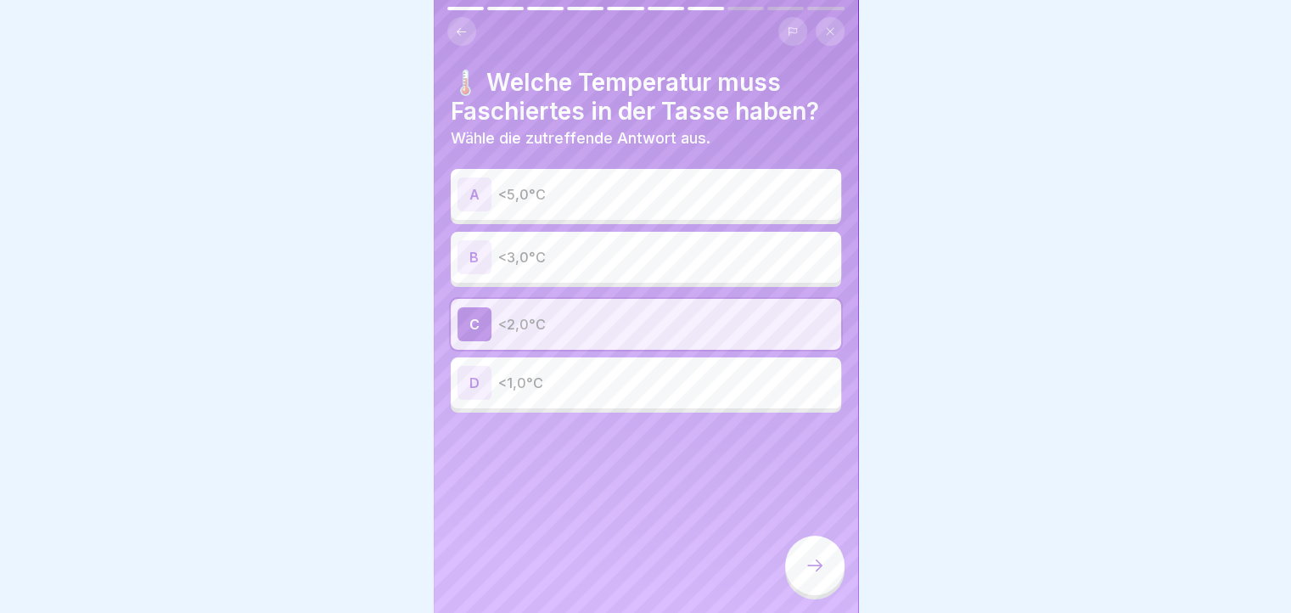
click at [808, 551] on div at bounding box center [814, 565] width 59 height 59
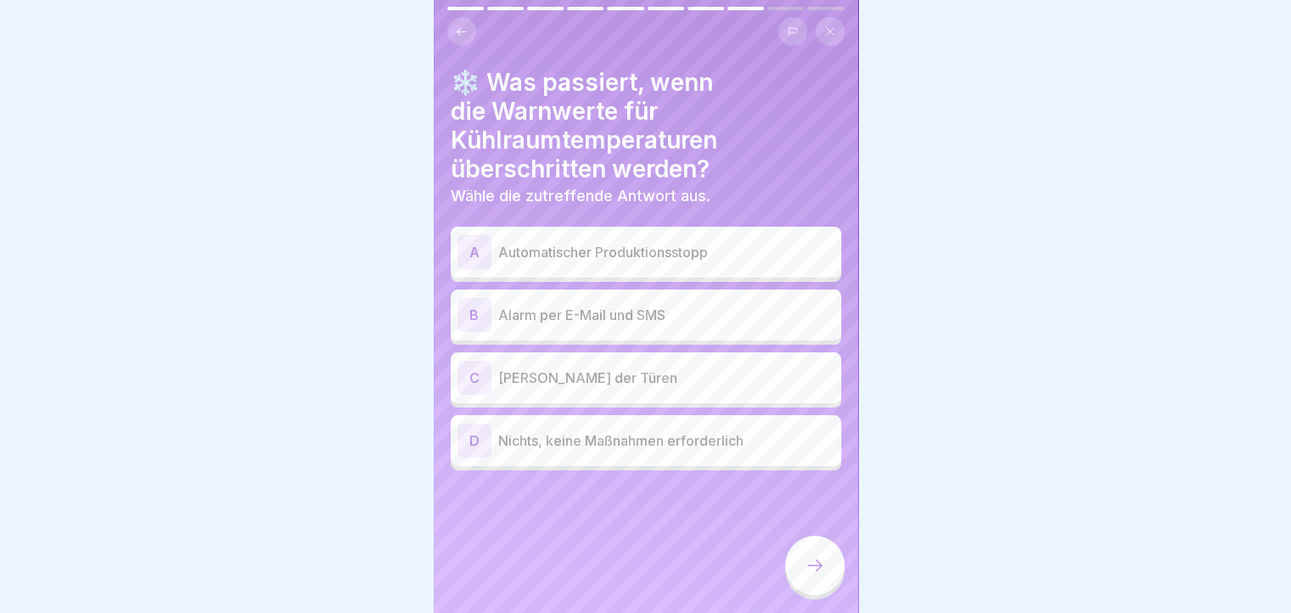
click at [550, 305] on p "Alarm per E-Mail und SMS" at bounding box center [666, 315] width 336 height 20
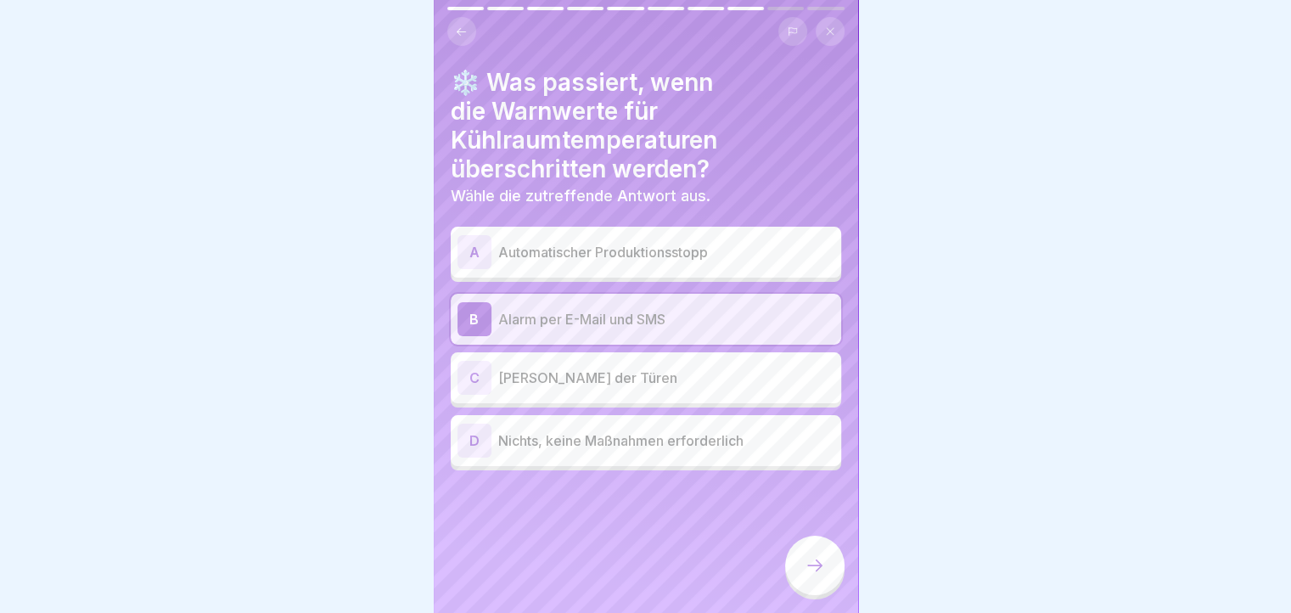
click at [825, 551] on div at bounding box center [814, 565] width 59 height 59
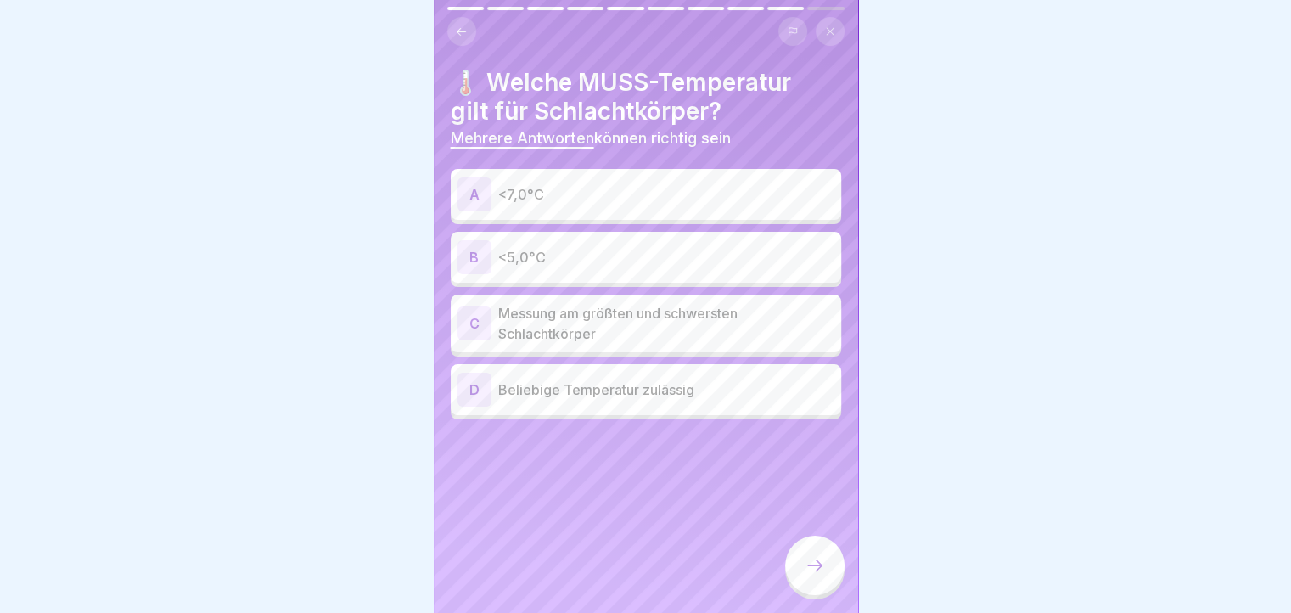
click at [639, 262] on div "B <5,0°C" at bounding box center [646, 257] width 391 height 51
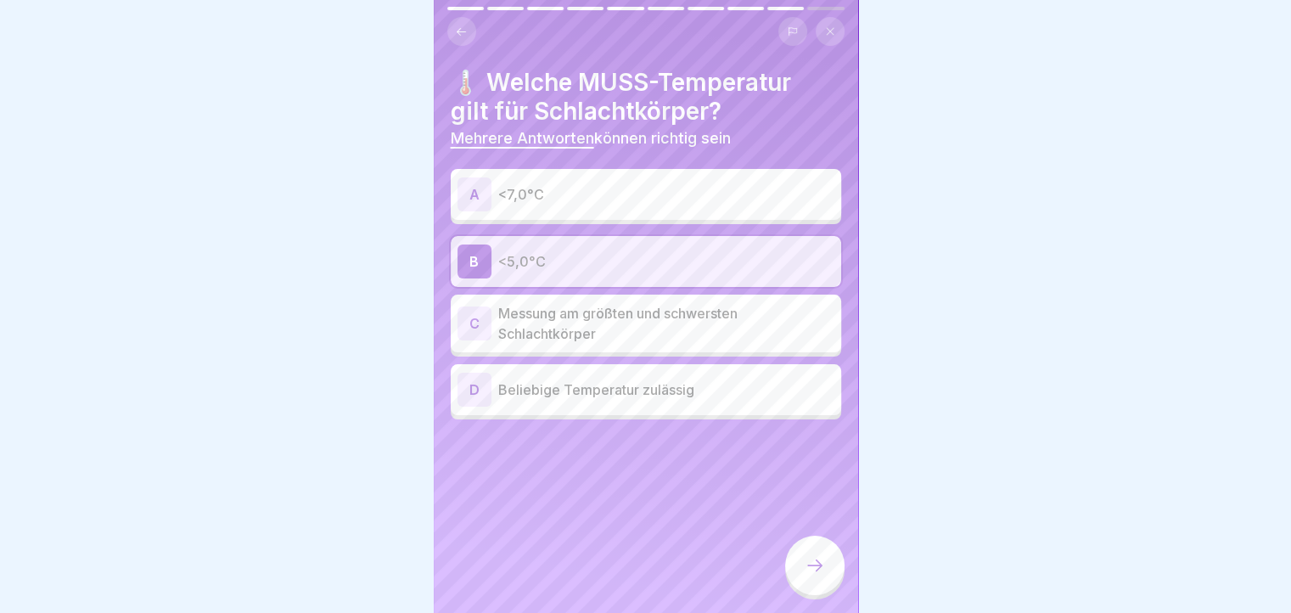
click at [628, 303] on p "Messung am größten und schwersten Schlachtkörper" at bounding box center [666, 323] width 336 height 41
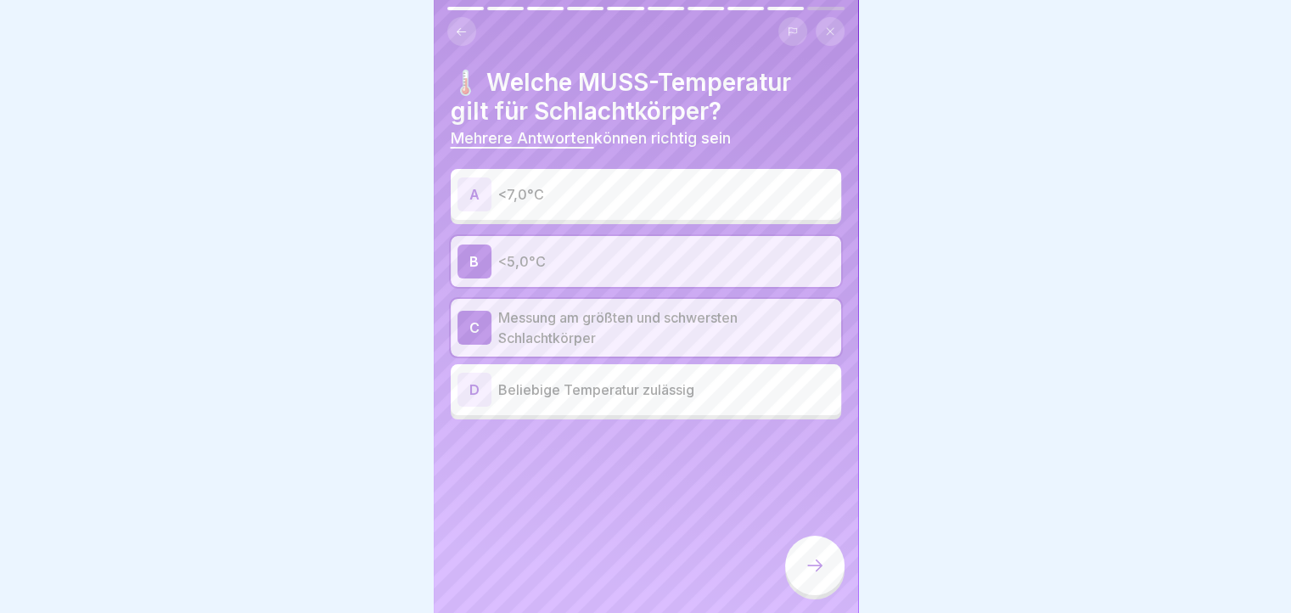
click at [808, 565] on icon at bounding box center [815, 565] width 20 height 20
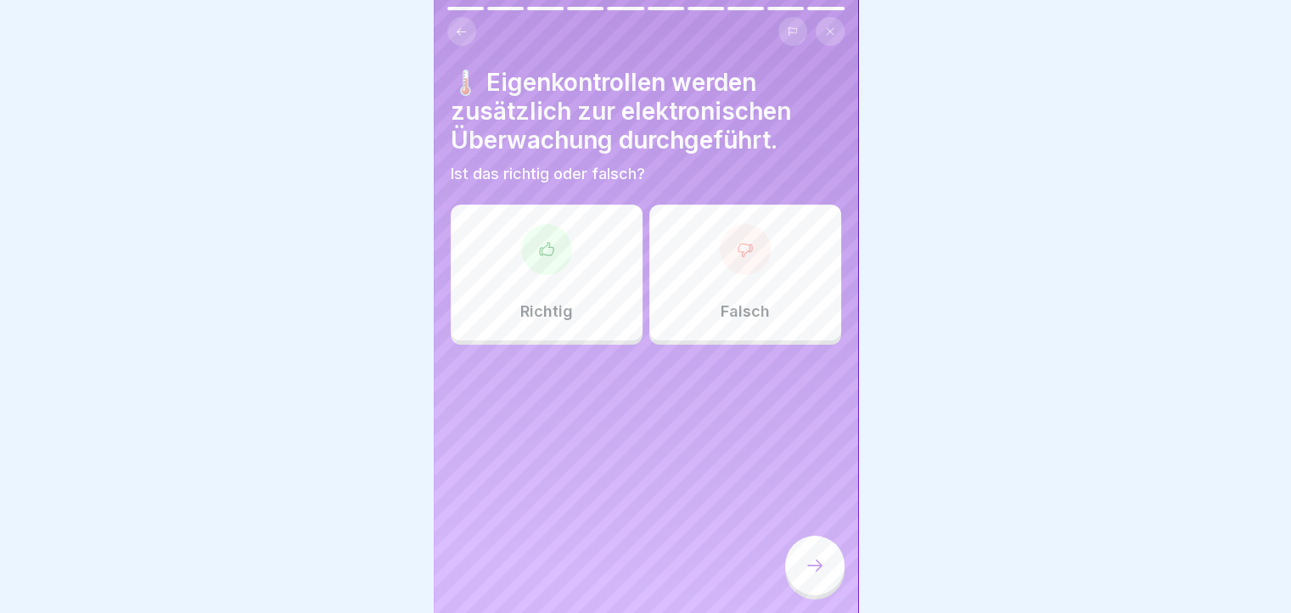
click at [554, 313] on div "Richtig" at bounding box center [547, 273] width 192 height 136
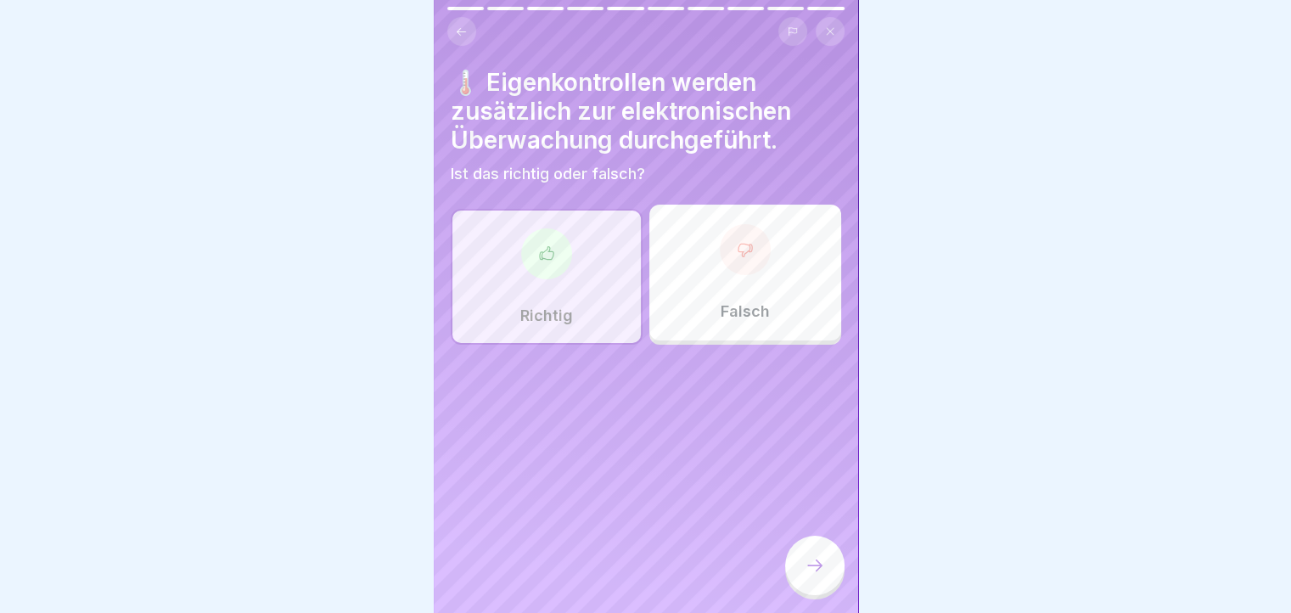
click at [819, 560] on icon at bounding box center [815, 565] width 20 height 20
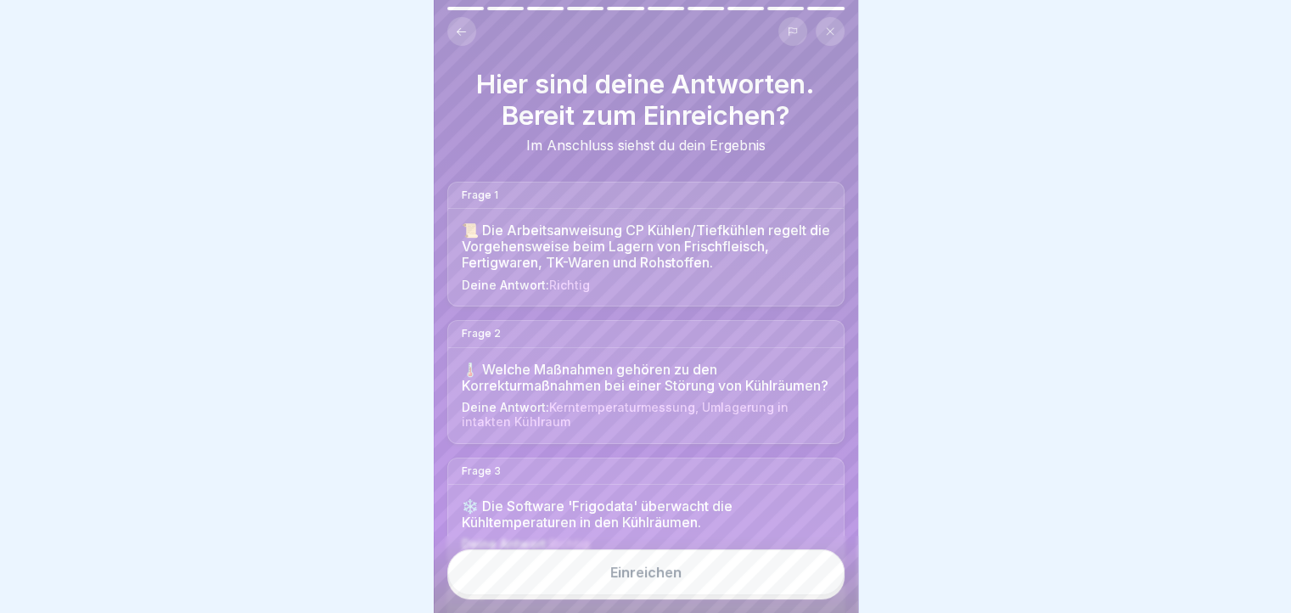
click at [778, 560] on button "Einreichen" at bounding box center [645, 572] width 397 height 46
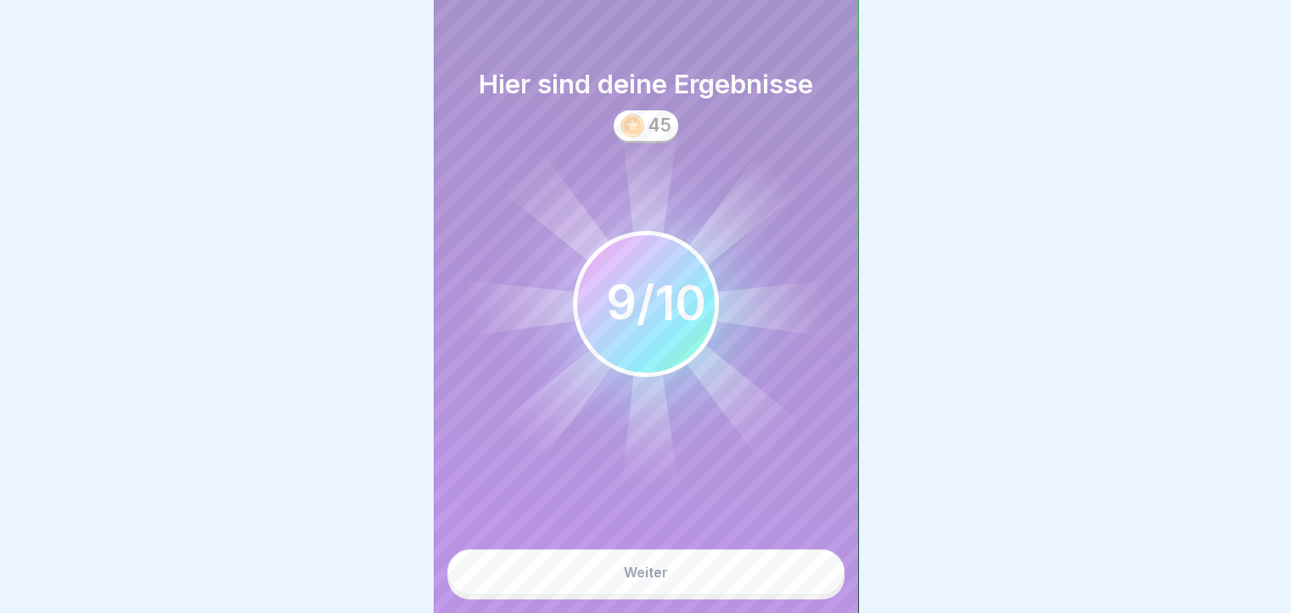
click at [655, 577] on div "Weiter" at bounding box center [646, 572] width 44 height 15
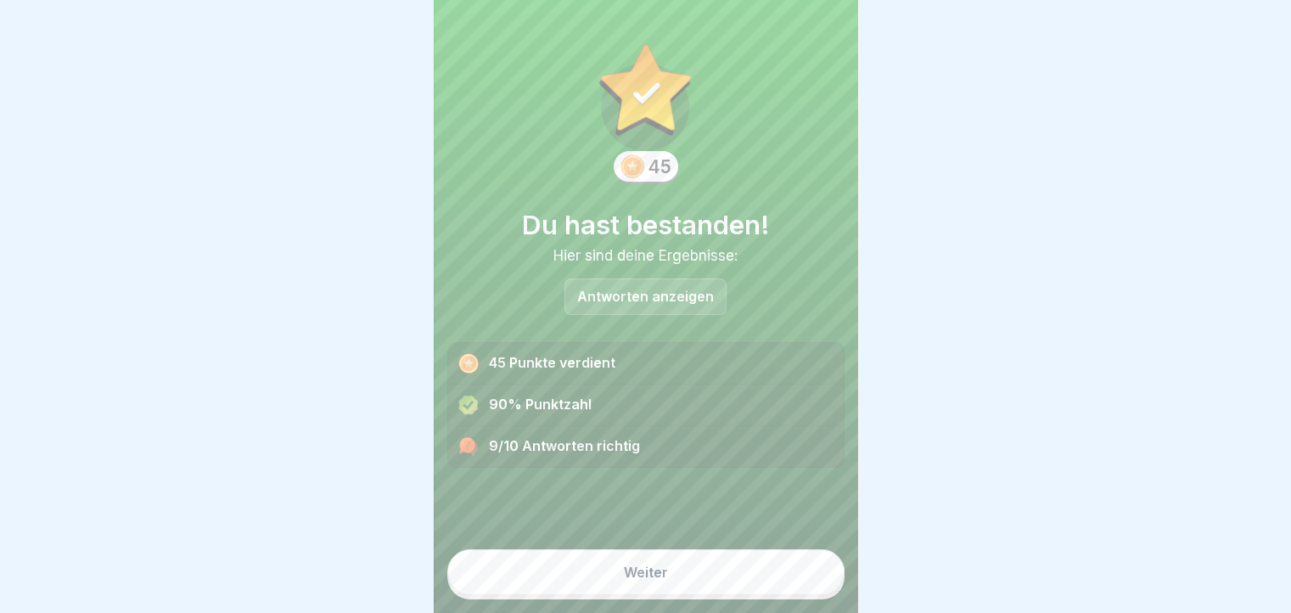
click at [625, 290] on p "Antworten anzeigen" at bounding box center [645, 297] width 137 height 14
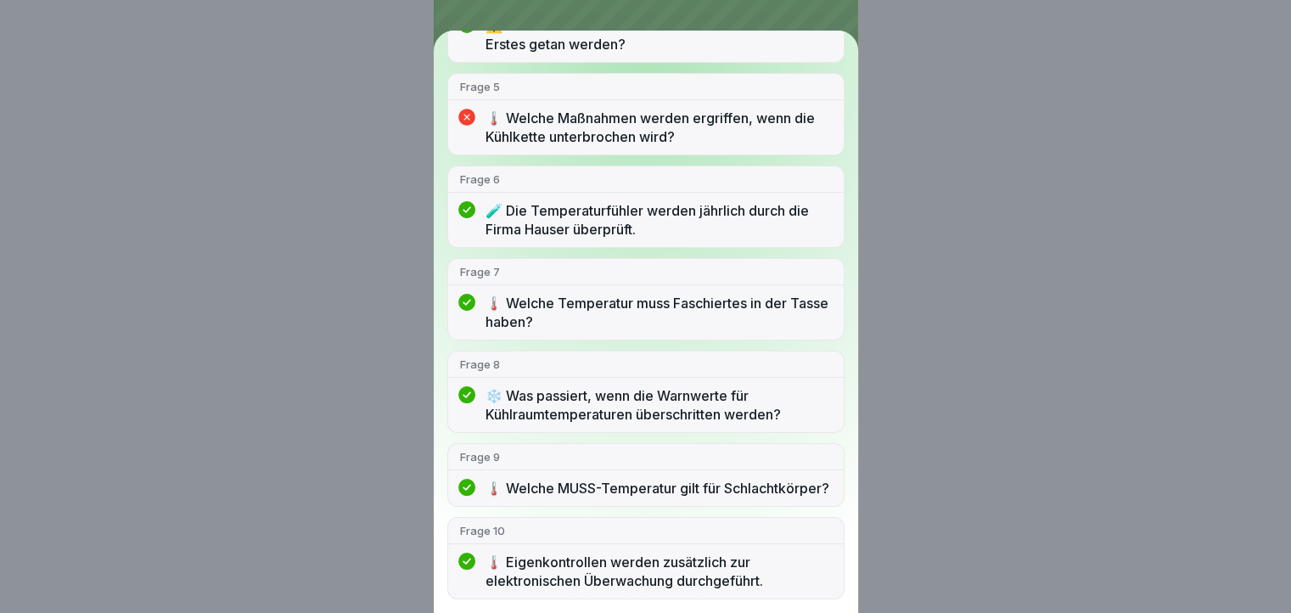
scroll to position [575, 0]
click at [1094, 173] on div "Du hast bestanden! 9/10 Antworten richtig Frage 1 📜 Die Arbeitsanweisung CP Küh…" at bounding box center [645, 306] width 1291 height 613
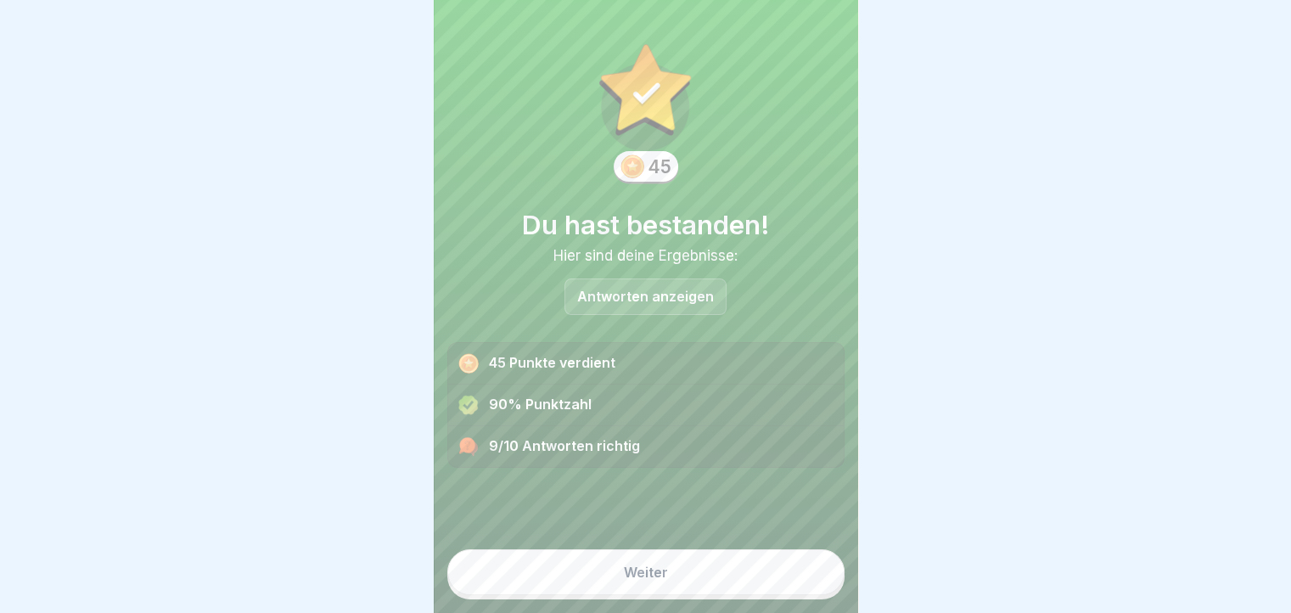
click at [623, 583] on button "Weiter" at bounding box center [645, 572] width 397 height 46
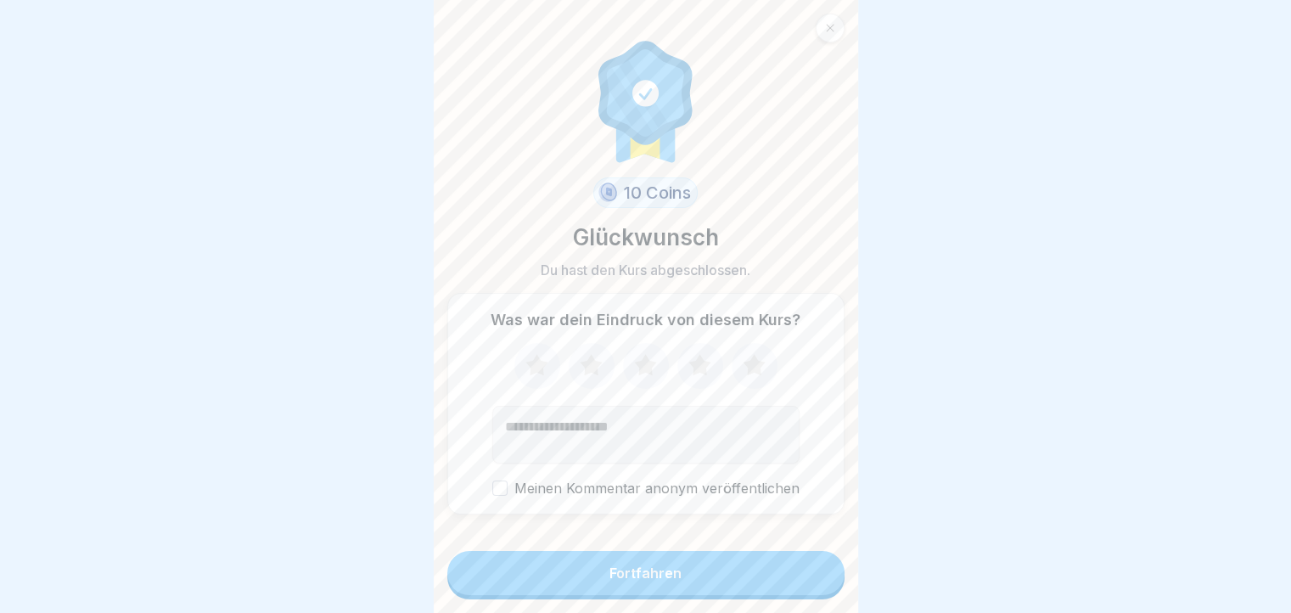
click at [623, 583] on button "Fortfahren" at bounding box center [645, 573] width 397 height 44
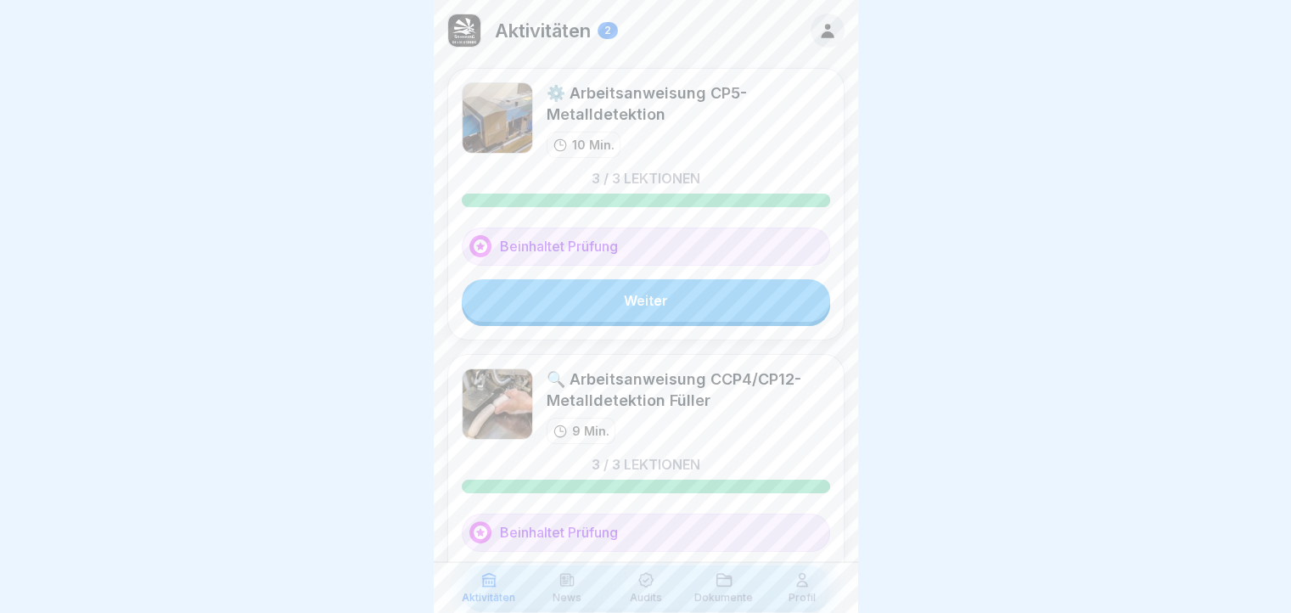
click at [644, 317] on link "Weiter" at bounding box center [646, 300] width 369 height 42
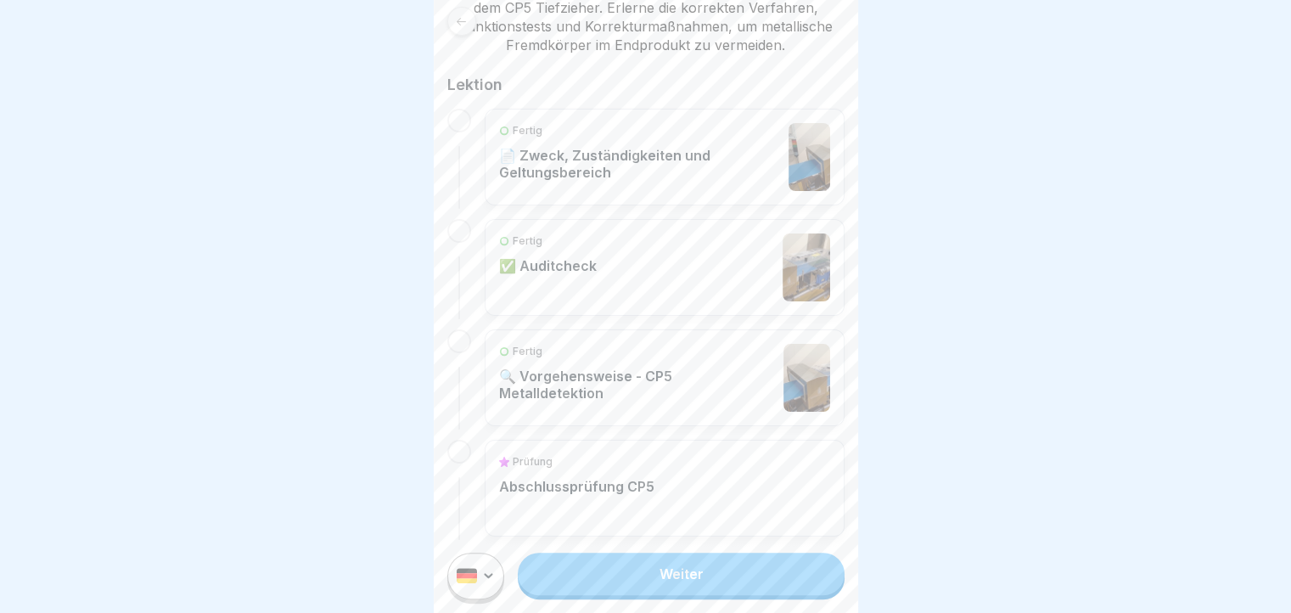
scroll to position [344, 0]
click at [697, 174] on p "📄 Zweck, Zuständigkeiten und Geltungsbereich" at bounding box center [640, 163] width 282 height 34
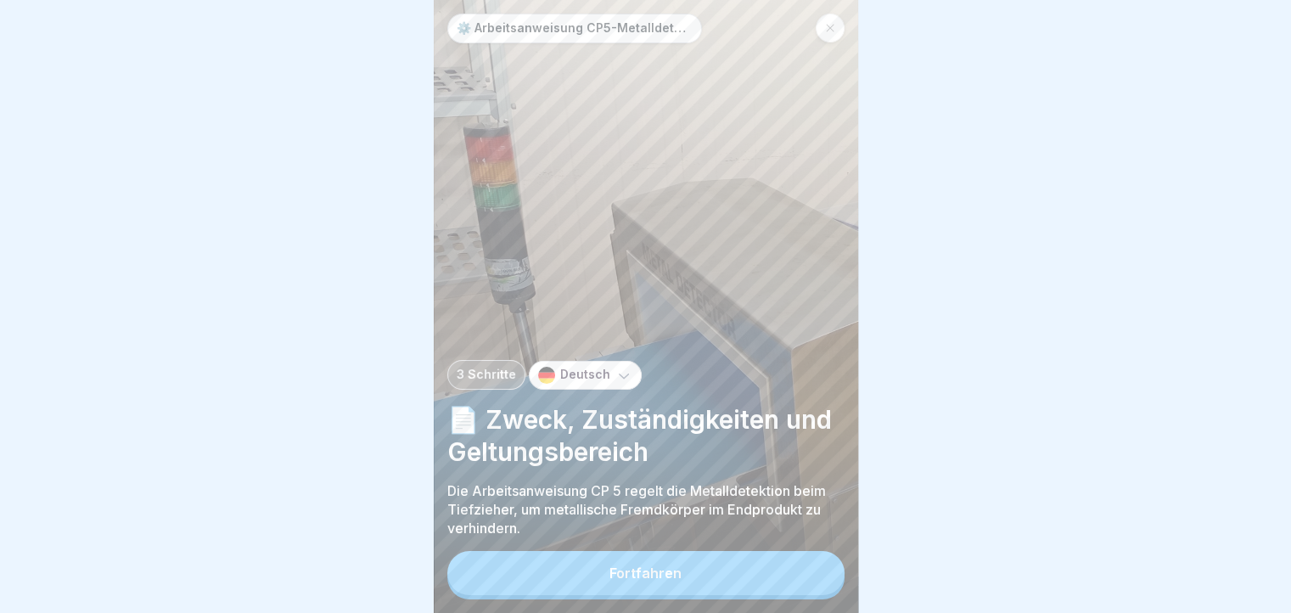
click at [594, 594] on button "Fortfahren" at bounding box center [645, 573] width 397 height 44
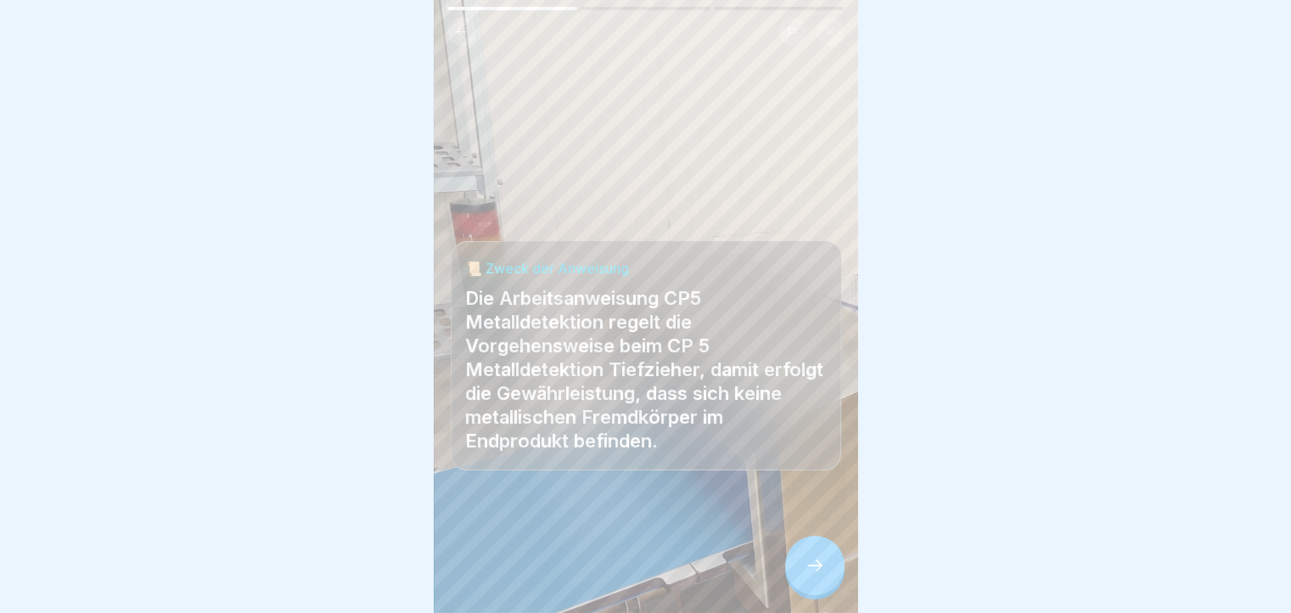
click at [816, 576] on icon at bounding box center [815, 565] width 20 height 20
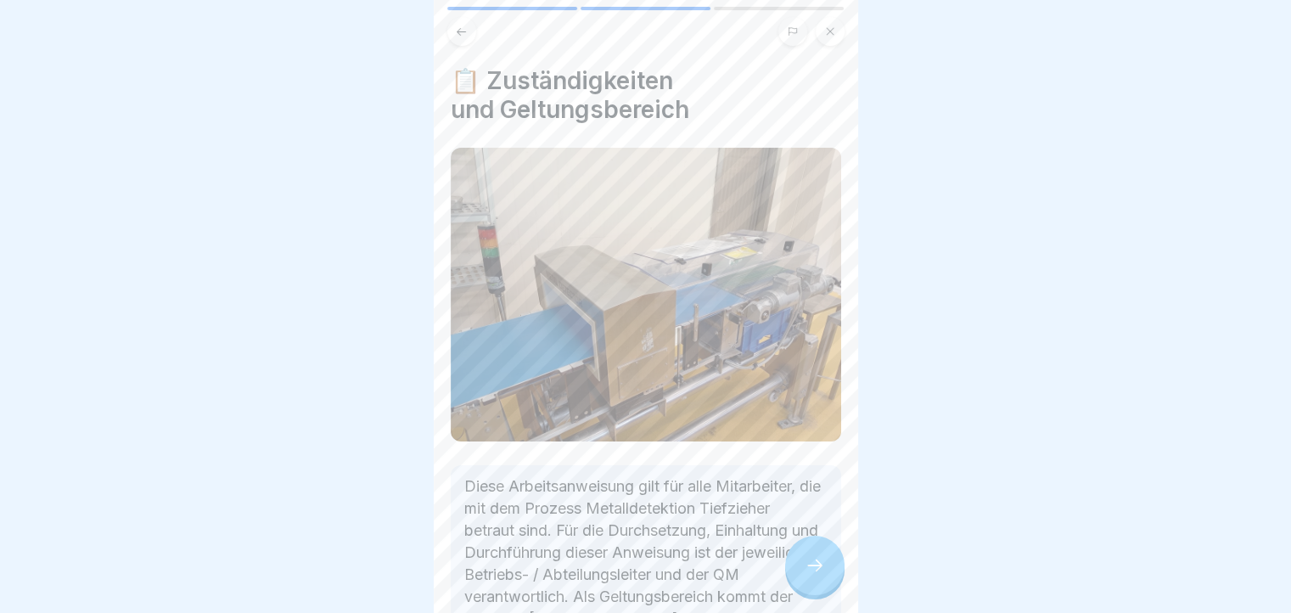
scroll to position [88, 0]
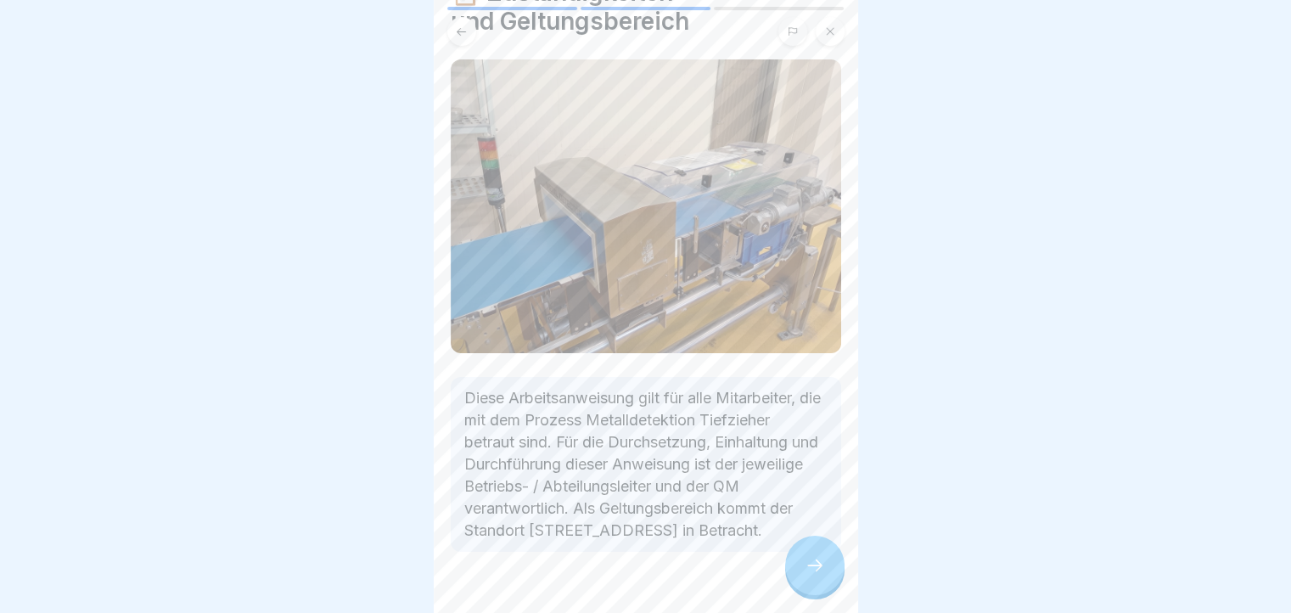
click at [805, 565] on div at bounding box center [814, 565] width 59 height 59
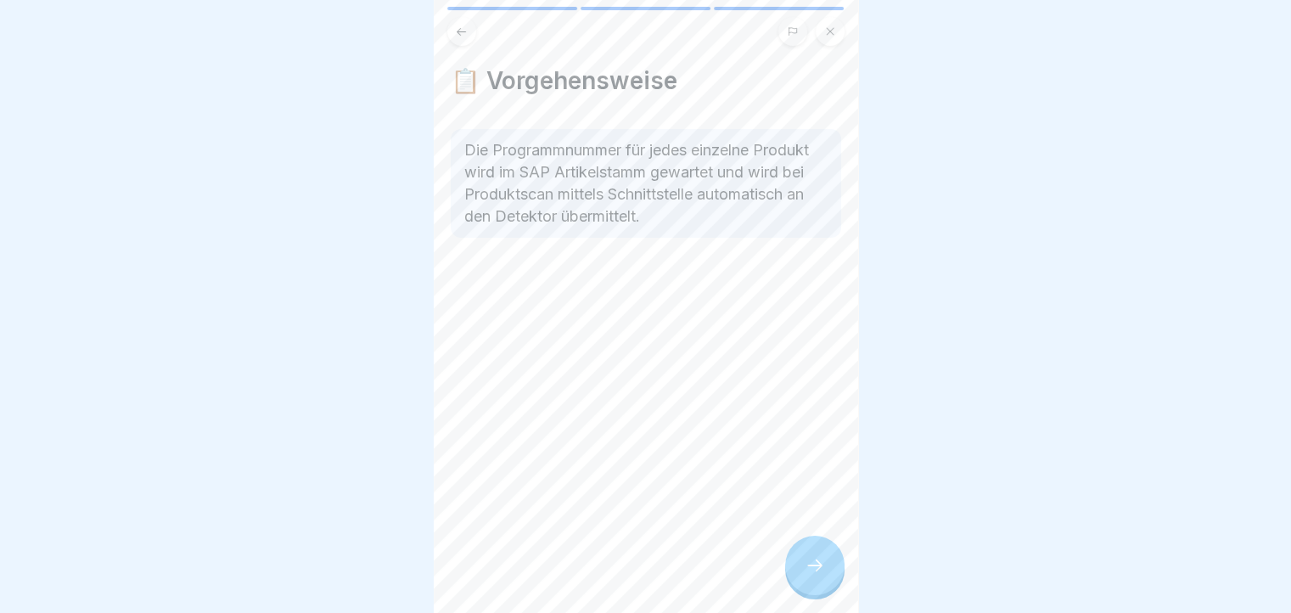
click at [805, 565] on div at bounding box center [814, 565] width 59 height 59
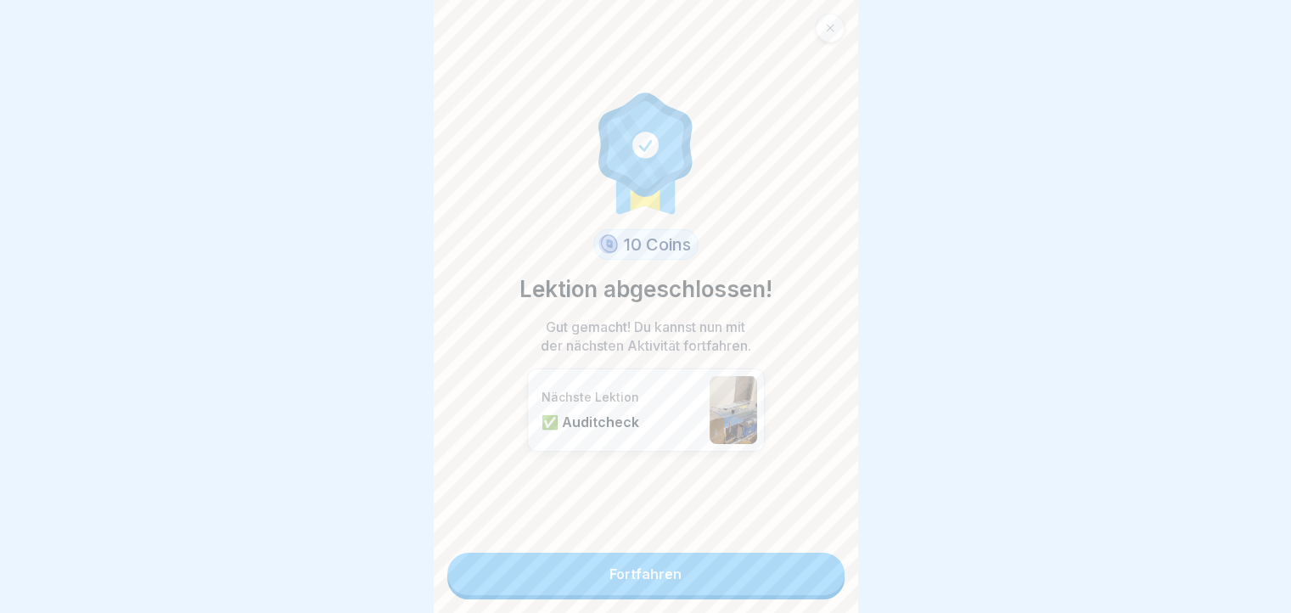
click at [781, 575] on link "Fortfahren" at bounding box center [645, 574] width 397 height 42
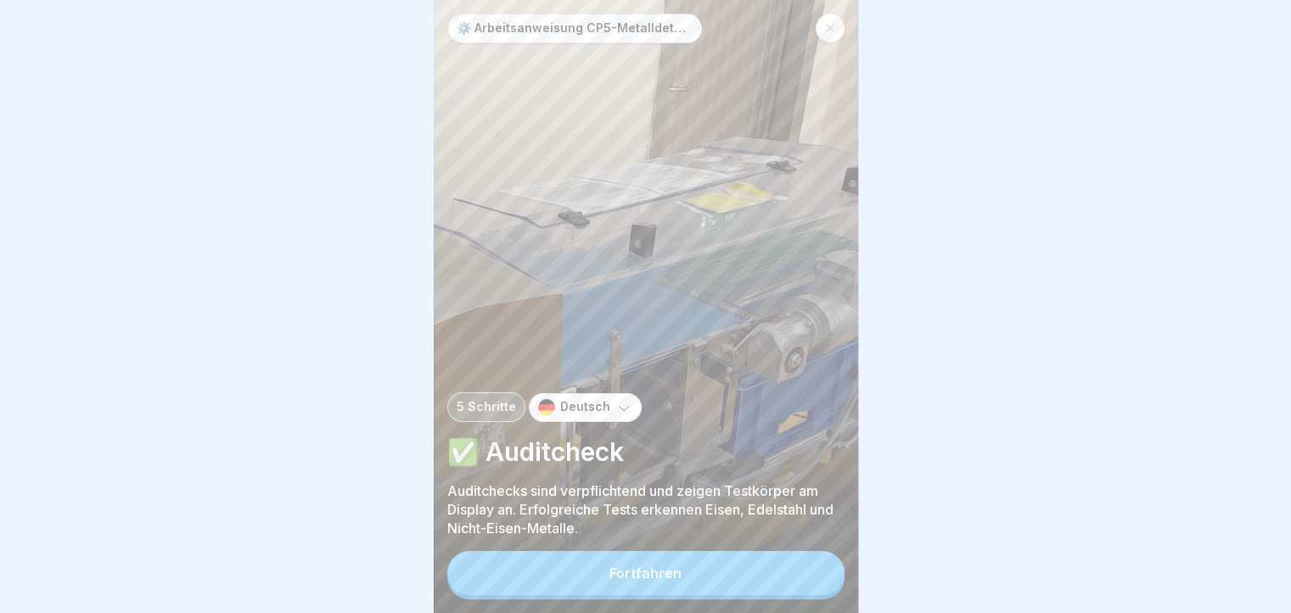
click at [781, 575] on button "Fortfahren" at bounding box center [645, 573] width 397 height 44
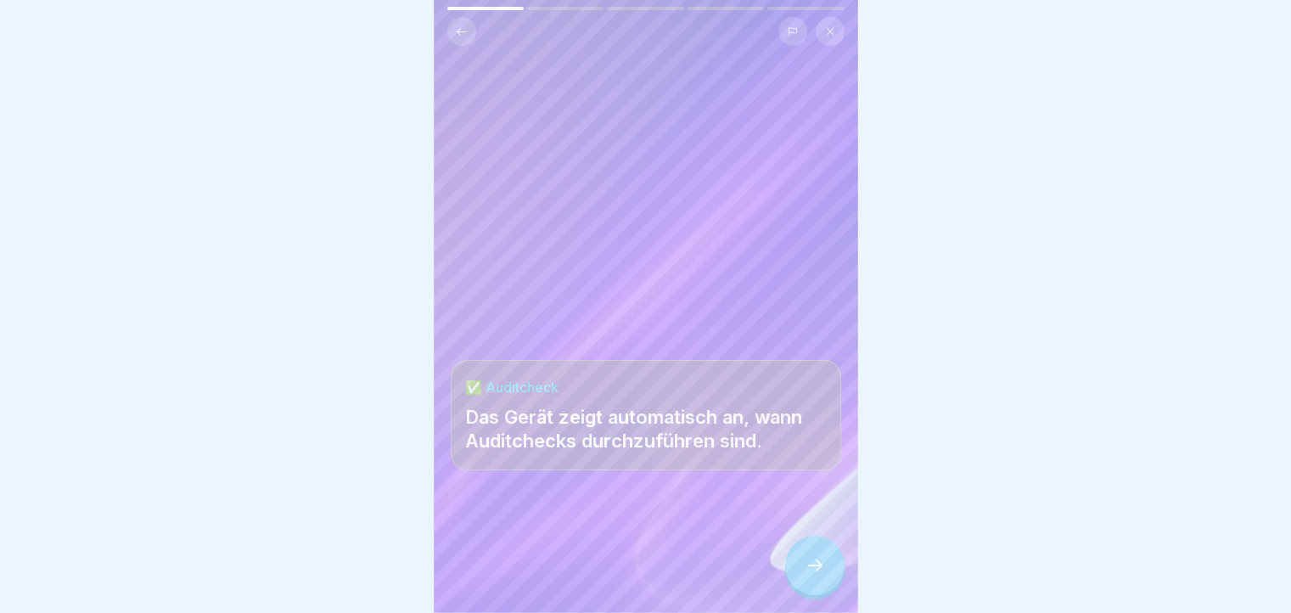
click at [809, 576] on icon at bounding box center [815, 565] width 20 height 20
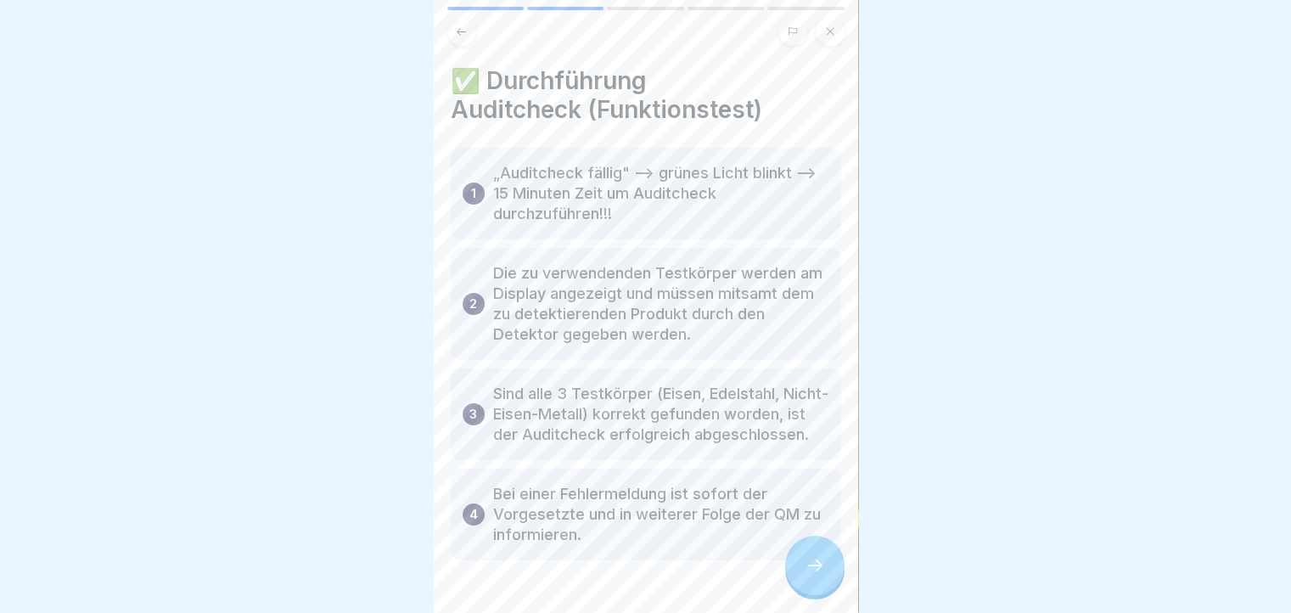
click at [821, 29] on button at bounding box center [830, 31] width 29 height 29
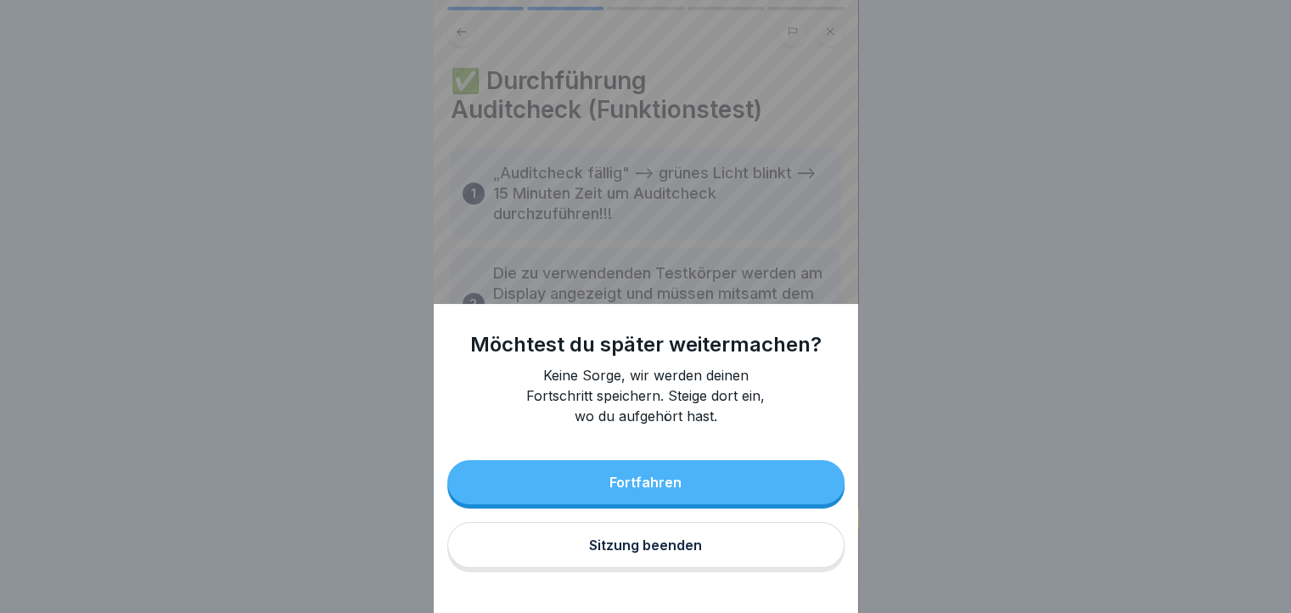
click at [666, 553] on div "Sitzung beenden" at bounding box center [645, 544] width 113 height 15
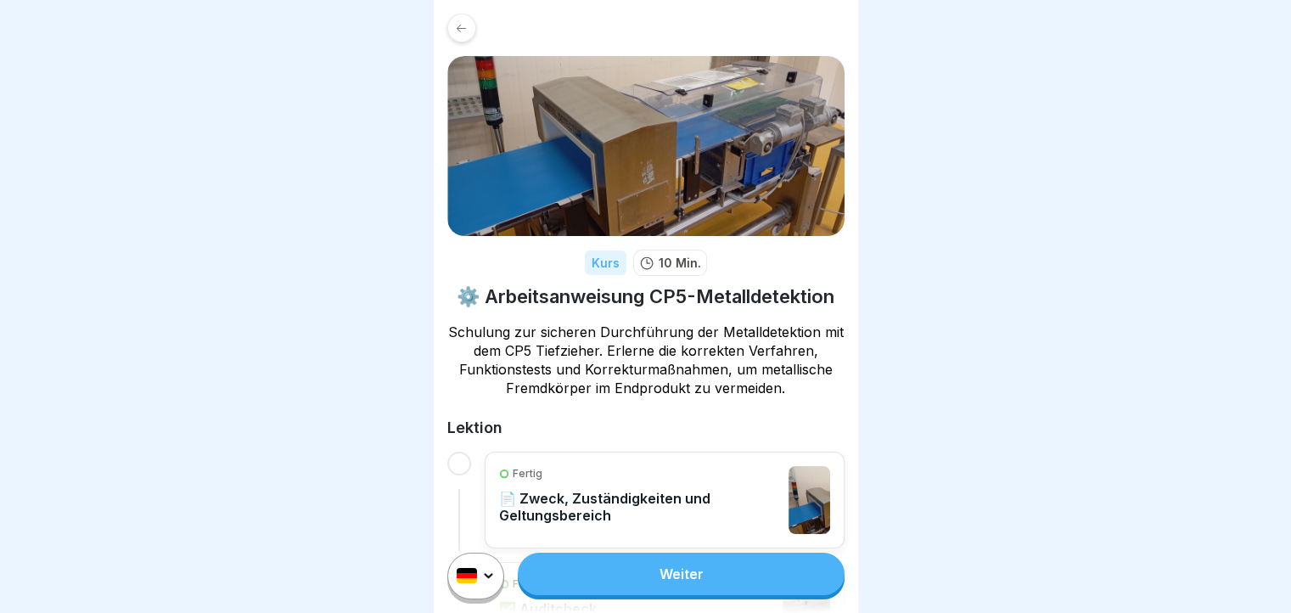
click at [453, 36] on div at bounding box center [461, 28] width 29 height 29
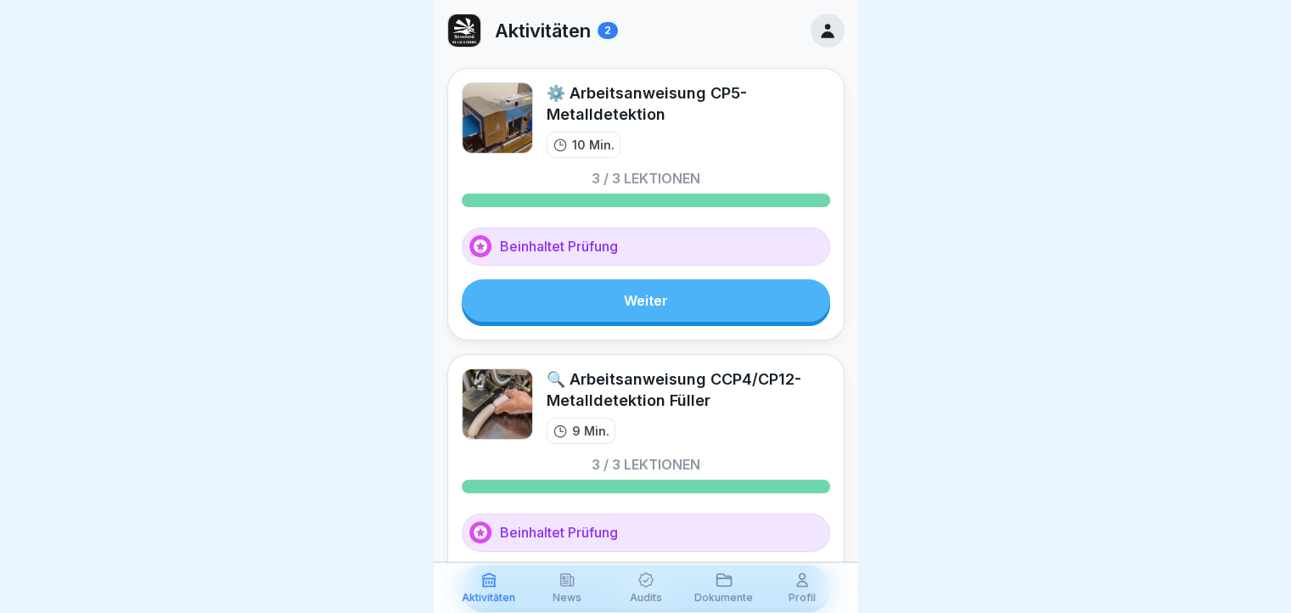
click at [594, 296] on link "Weiter" at bounding box center [646, 300] width 369 height 42
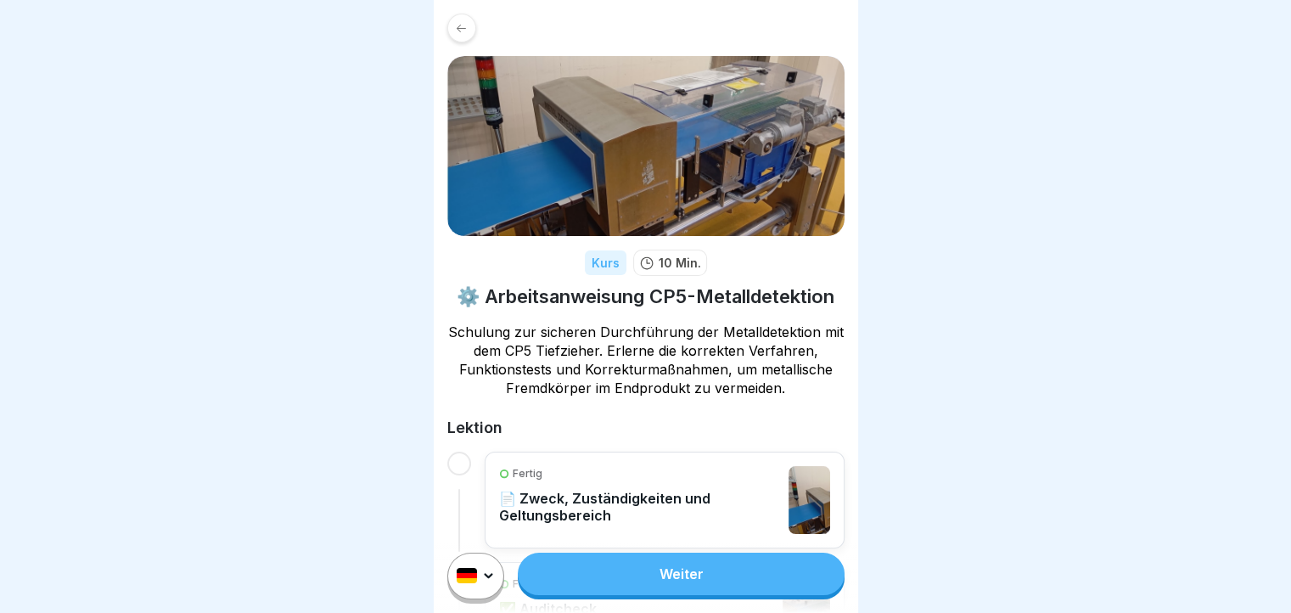
click at [708, 595] on link "Weiter" at bounding box center [681, 574] width 326 height 42
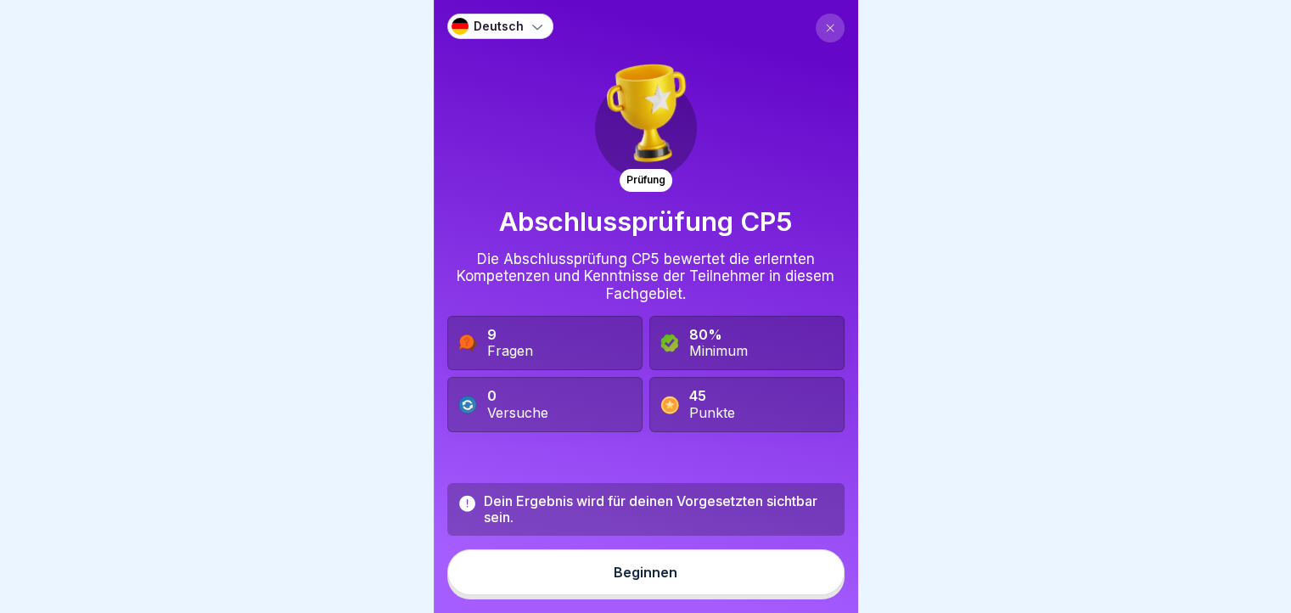
click at [816, 28] on button at bounding box center [830, 28] width 29 height 29
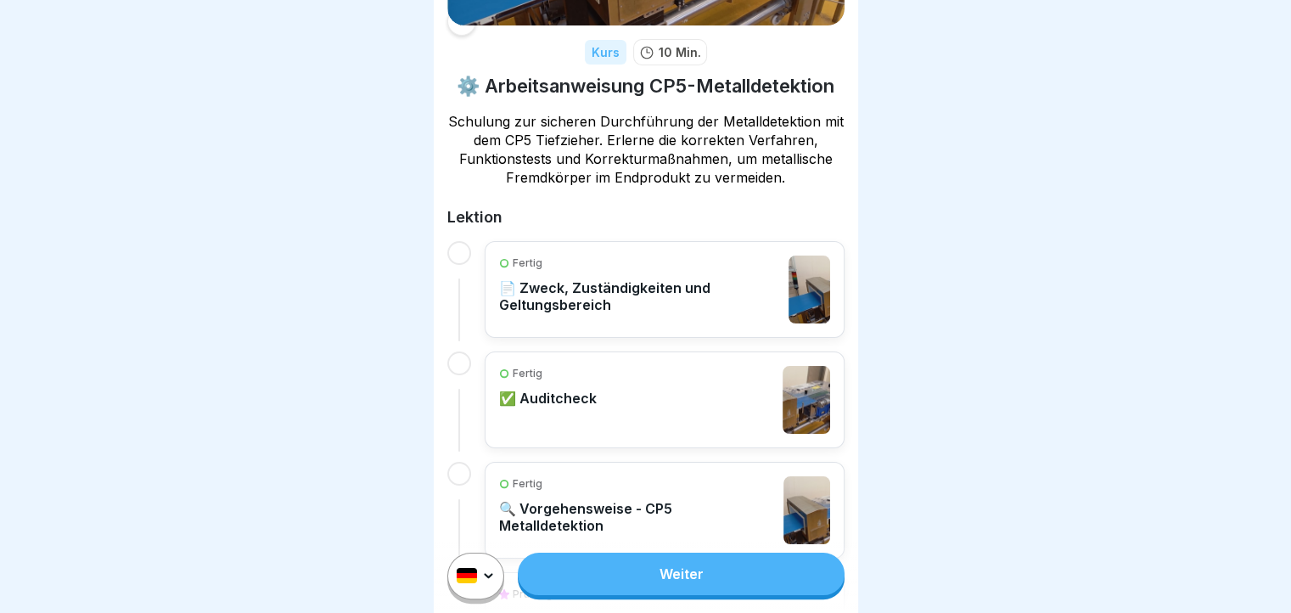
scroll to position [211, 0]
click at [563, 273] on div "Fertig 📄 Zweck, Zuständigkeiten und Geltungsbereich" at bounding box center [665, 288] width 360 height 97
click at [639, 428] on div "Fertig ✅ Auditcheck" at bounding box center [664, 399] width 331 height 68
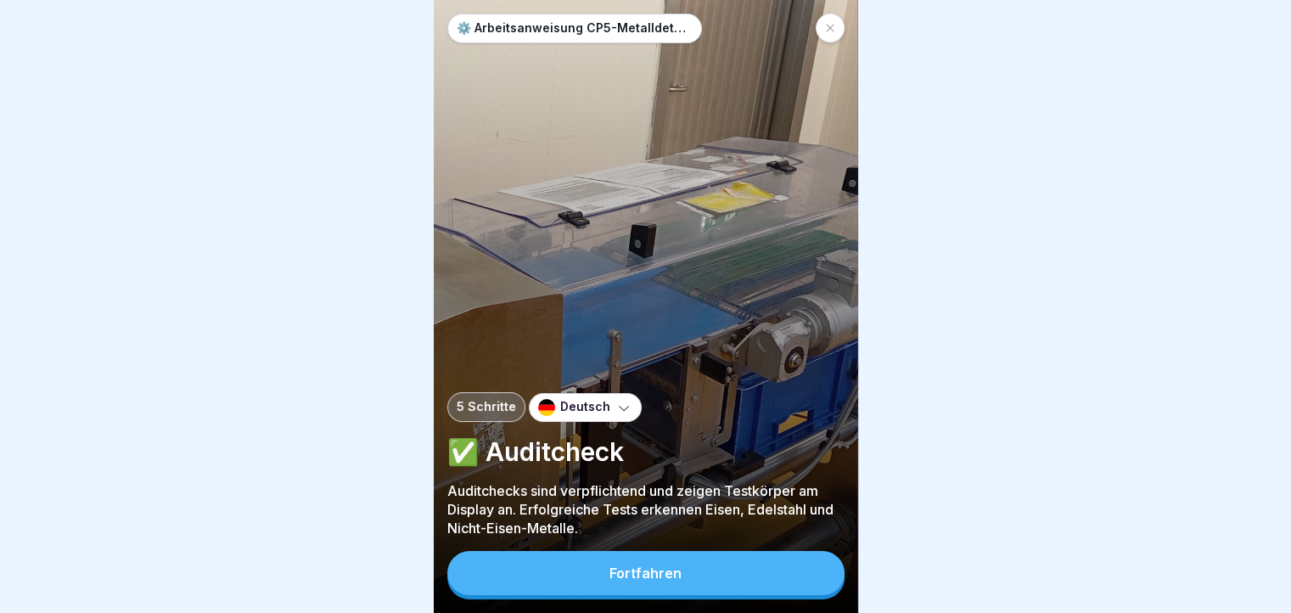
click at [628, 595] on button "Fortfahren" at bounding box center [645, 573] width 397 height 44
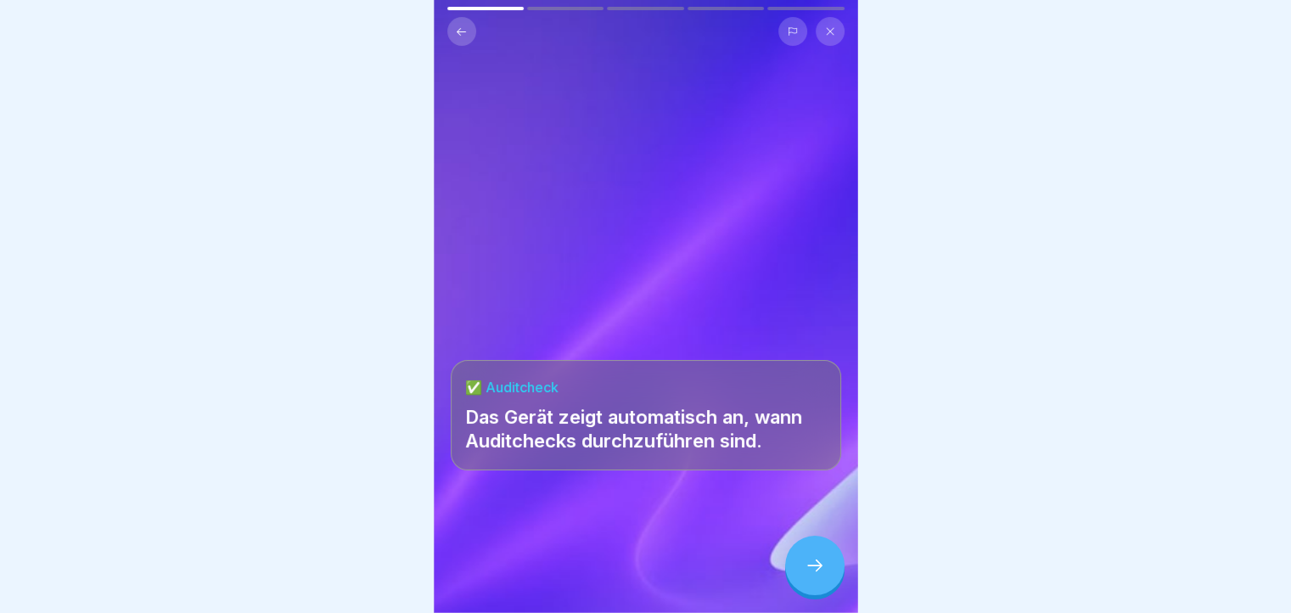
click at [824, 563] on div at bounding box center [814, 565] width 59 height 59
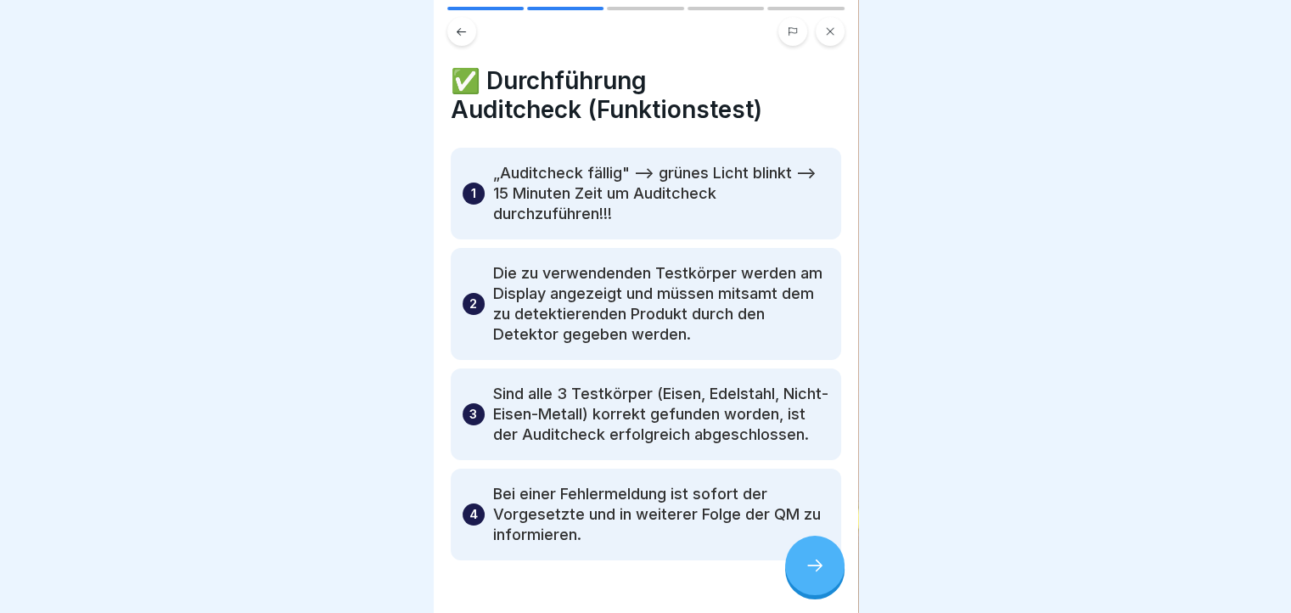
click at [812, 576] on icon at bounding box center [815, 565] width 20 height 20
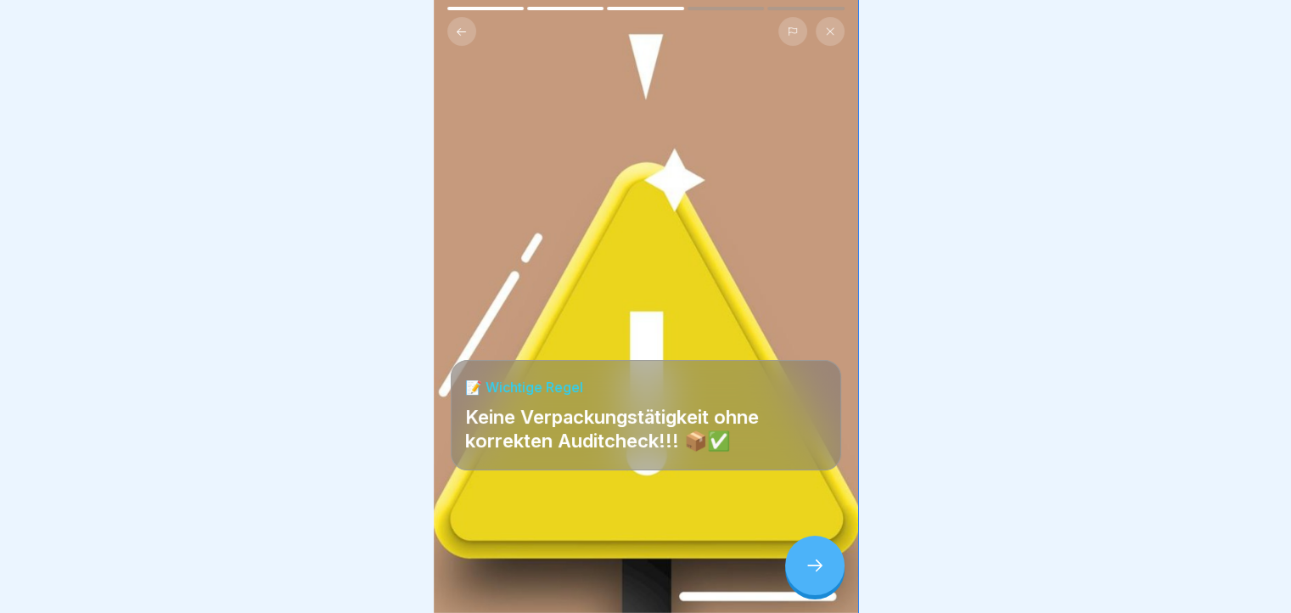
click at [812, 576] on icon at bounding box center [815, 565] width 20 height 20
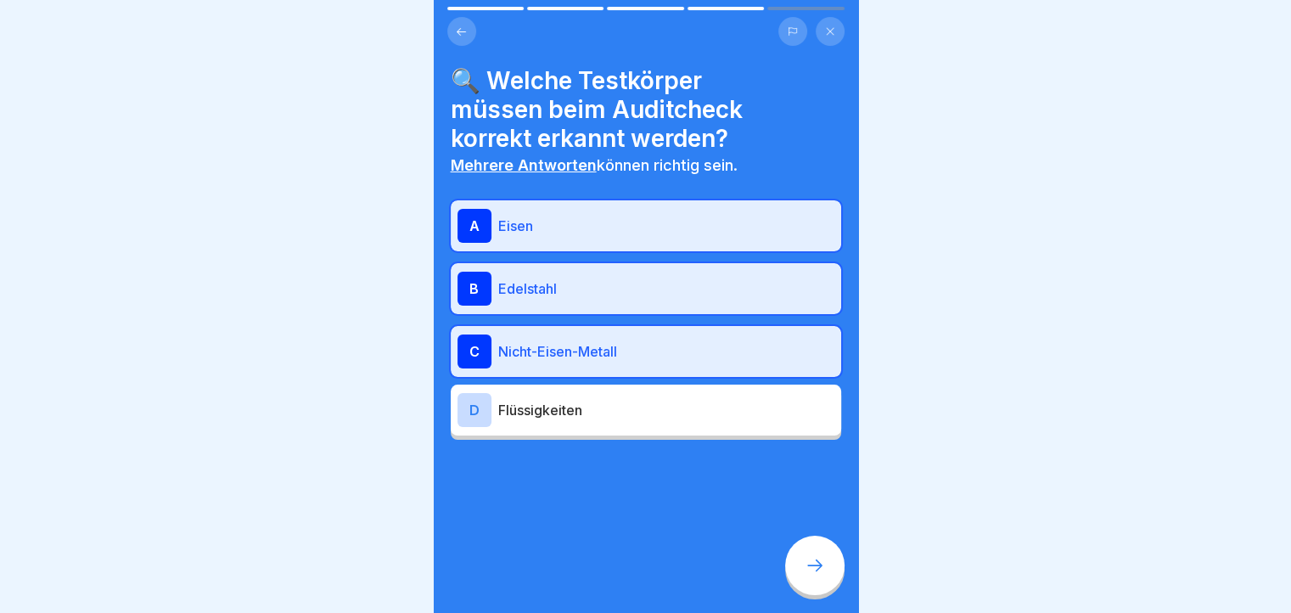
click at [812, 576] on icon at bounding box center [815, 565] width 20 height 20
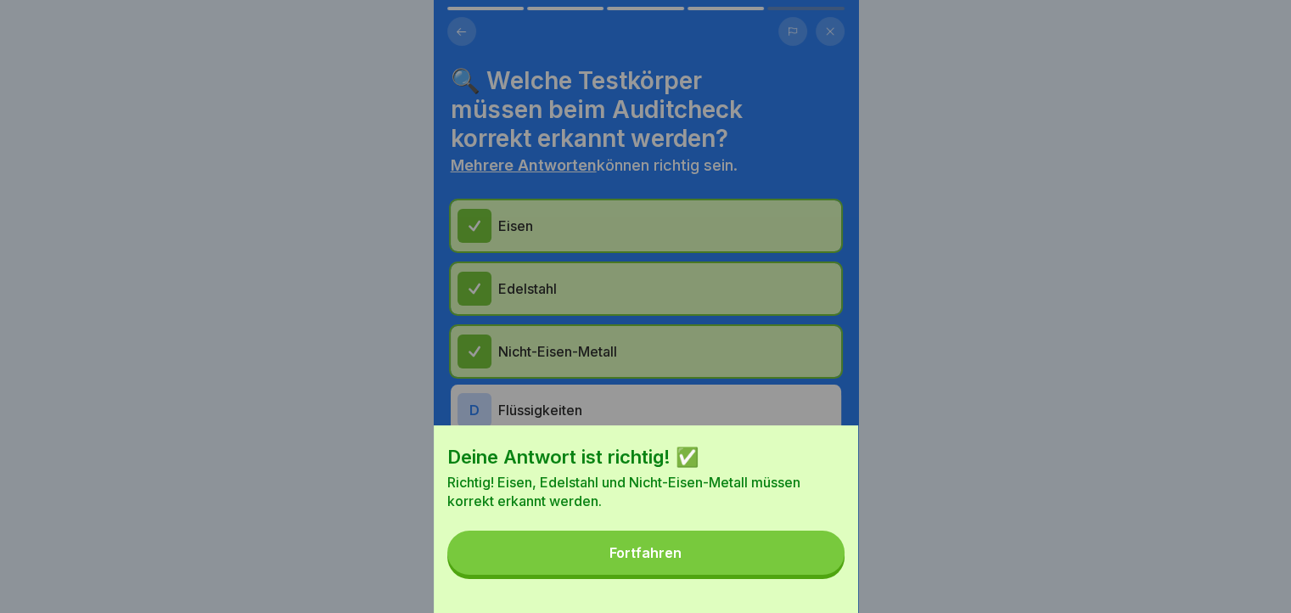
click at [723, 562] on button "Fortfahren" at bounding box center [645, 553] width 397 height 44
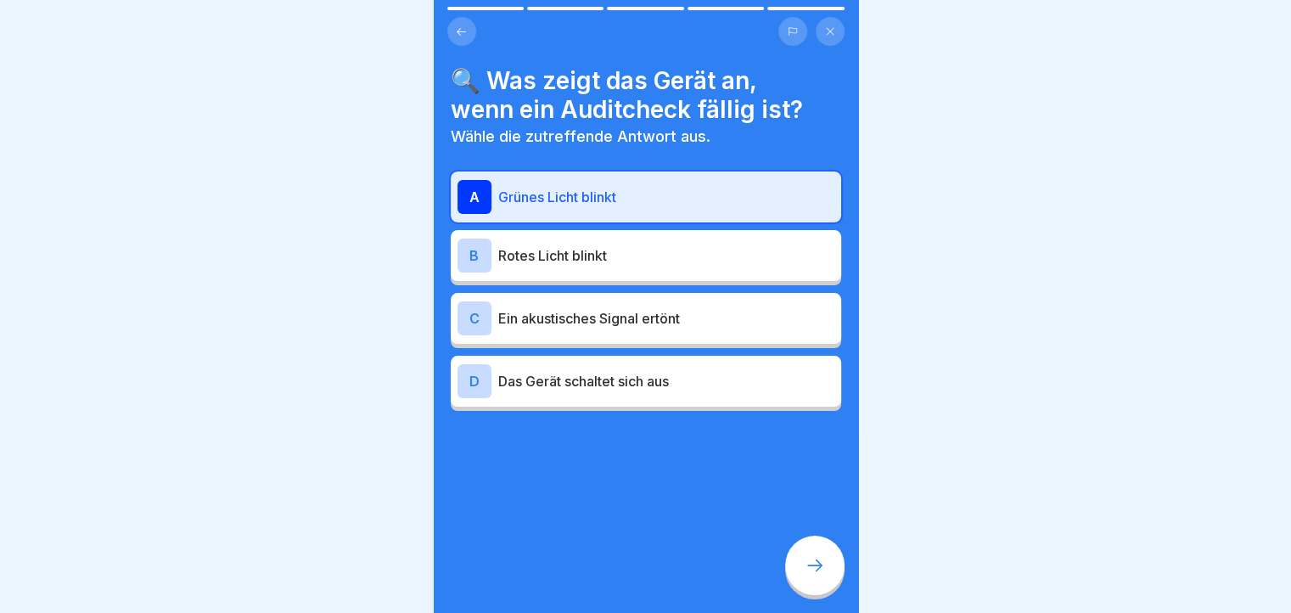
click at [802, 576] on div at bounding box center [814, 565] width 59 height 59
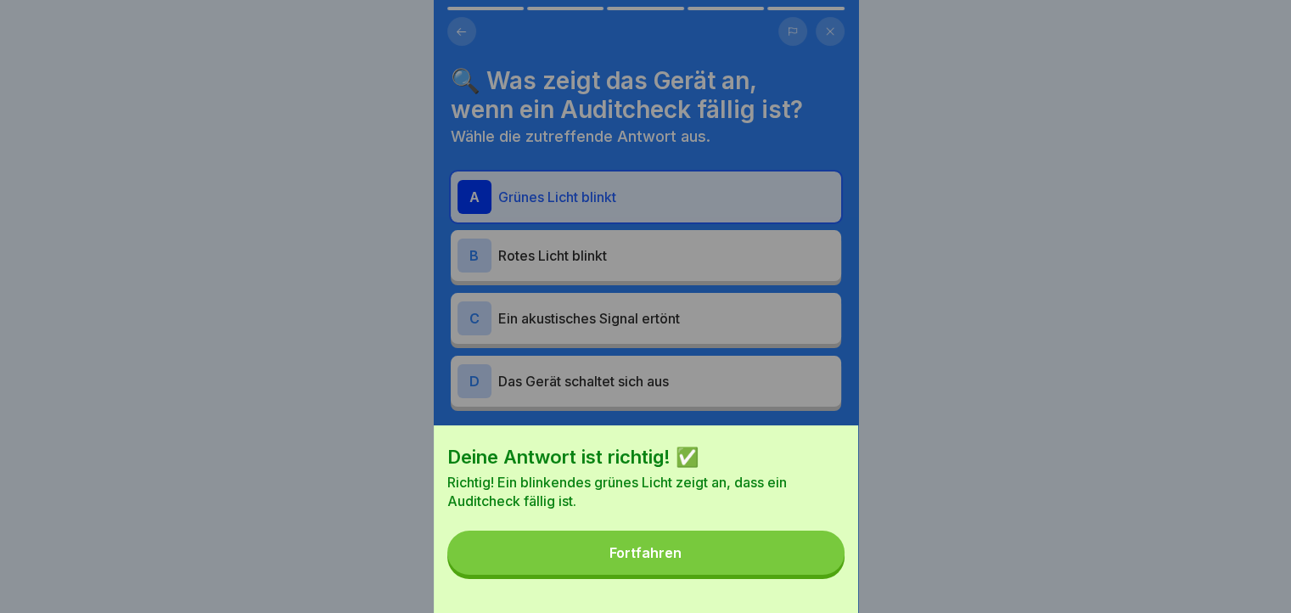
click at [762, 571] on button "Fortfahren" at bounding box center [645, 553] width 397 height 44
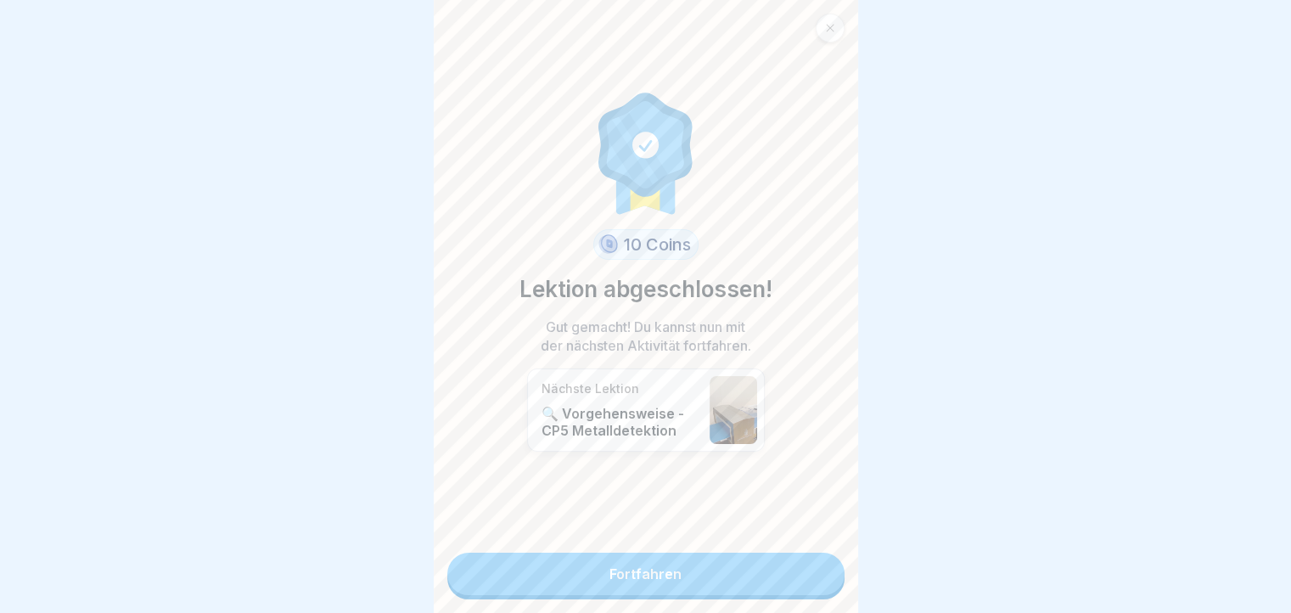
click at [737, 583] on link "Fortfahren" at bounding box center [645, 574] width 397 height 42
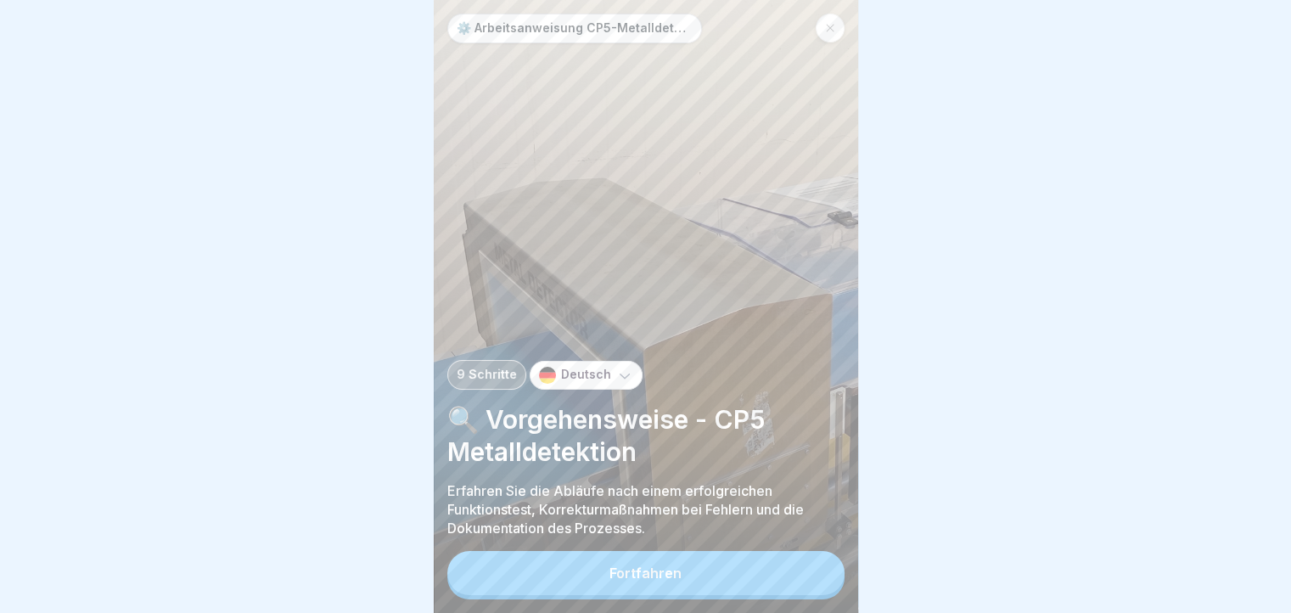
click at [703, 578] on button "Fortfahren" at bounding box center [645, 573] width 397 height 44
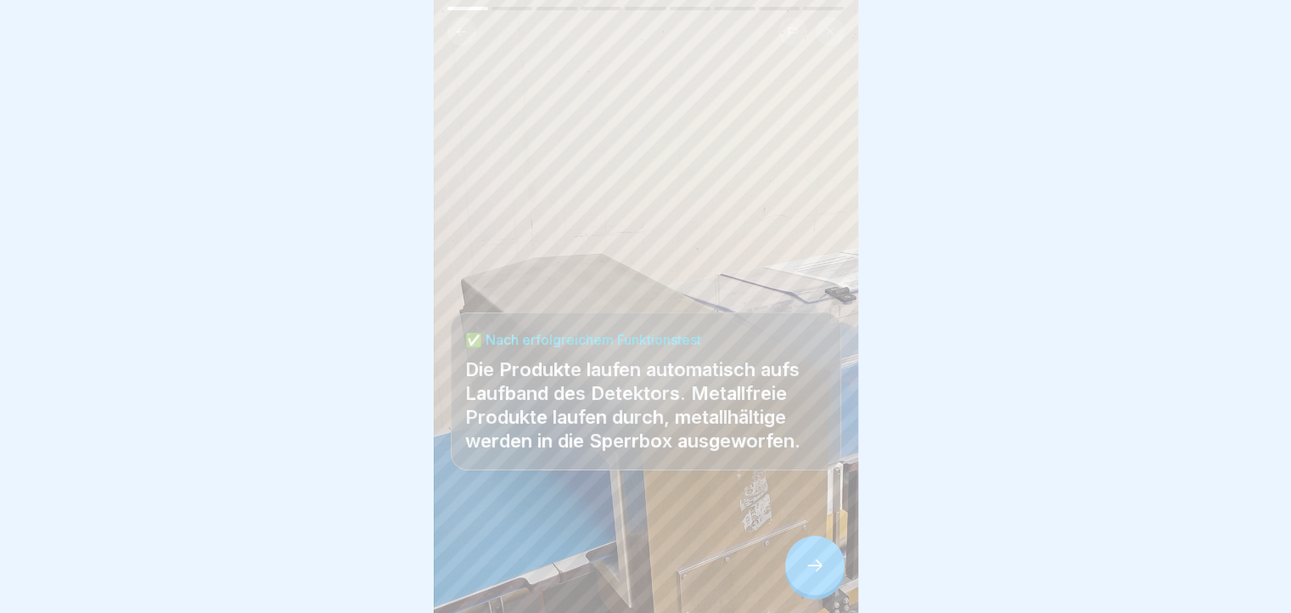
click at [812, 569] on div at bounding box center [814, 565] width 59 height 59
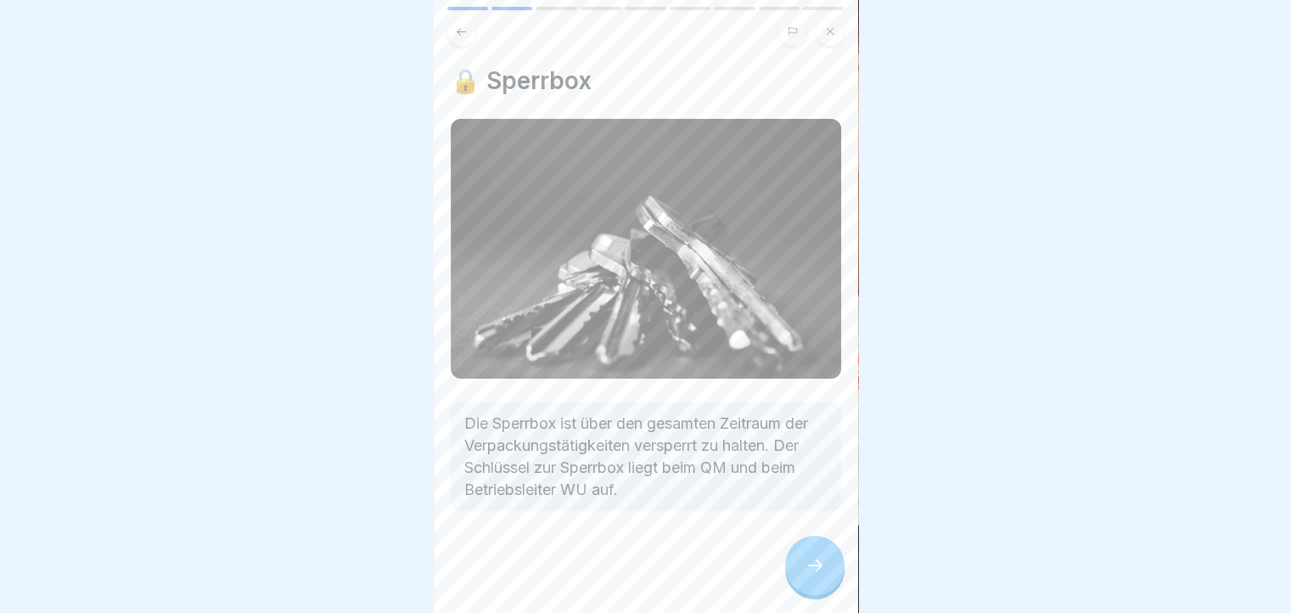
click at [818, 575] on icon at bounding box center [815, 565] width 20 height 20
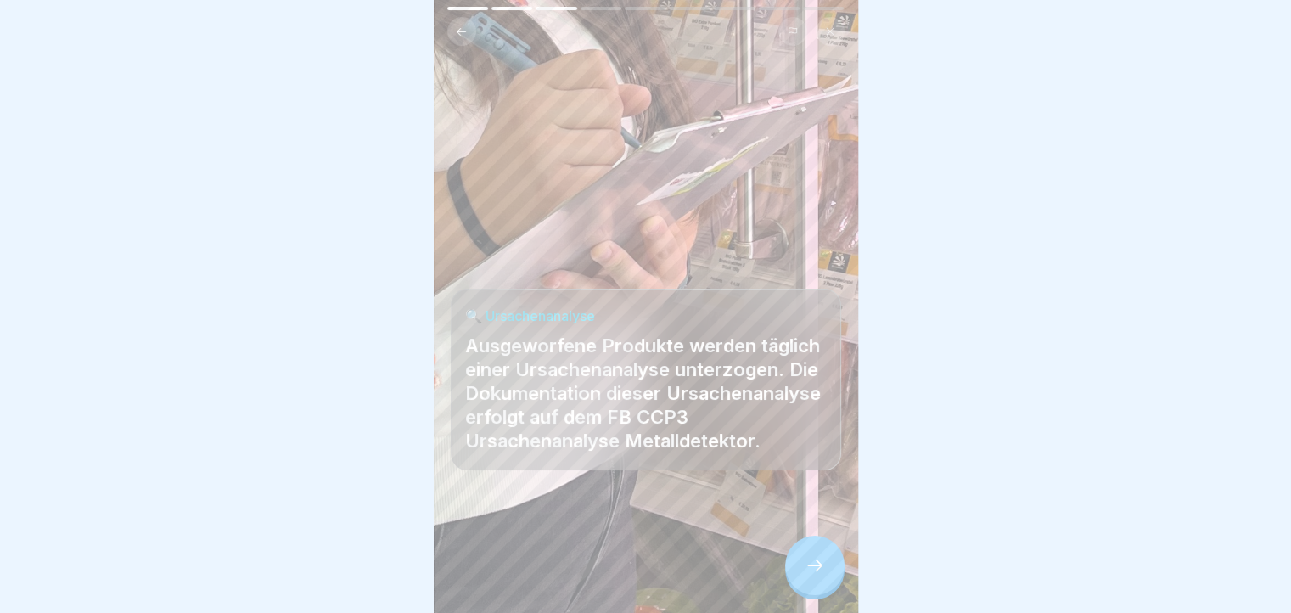
click at [818, 575] on icon at bounding box center [815, 565] width 20 height 20
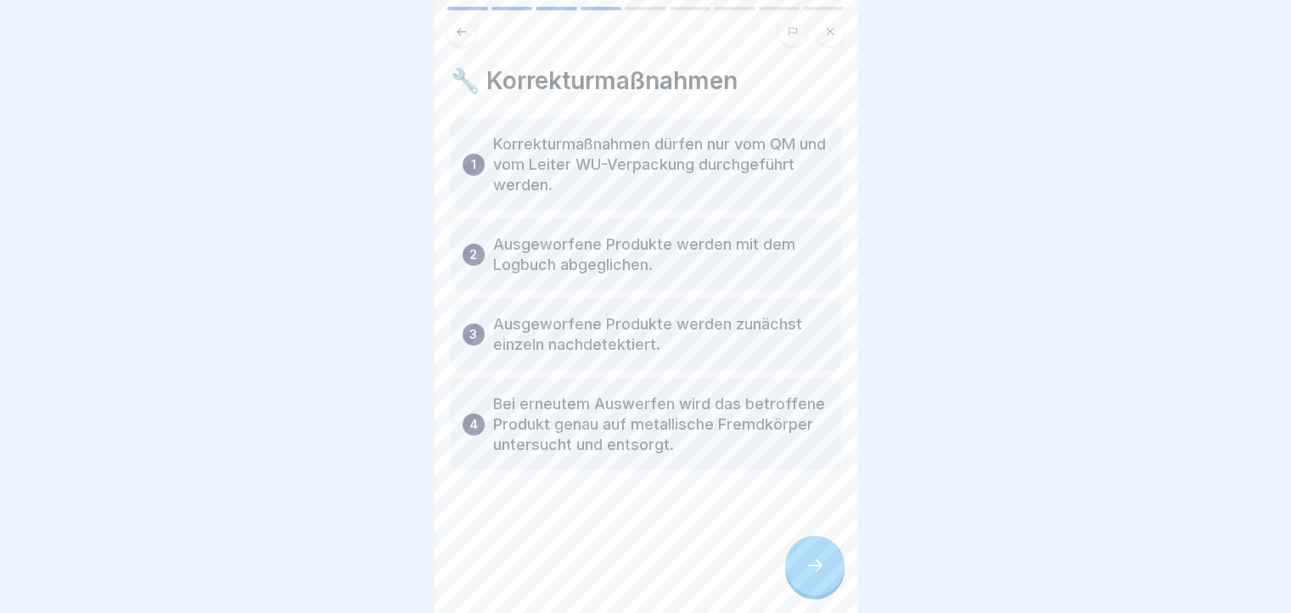
click at [819, 575] on icon at bounding box center [815, 565] width 20 height 20
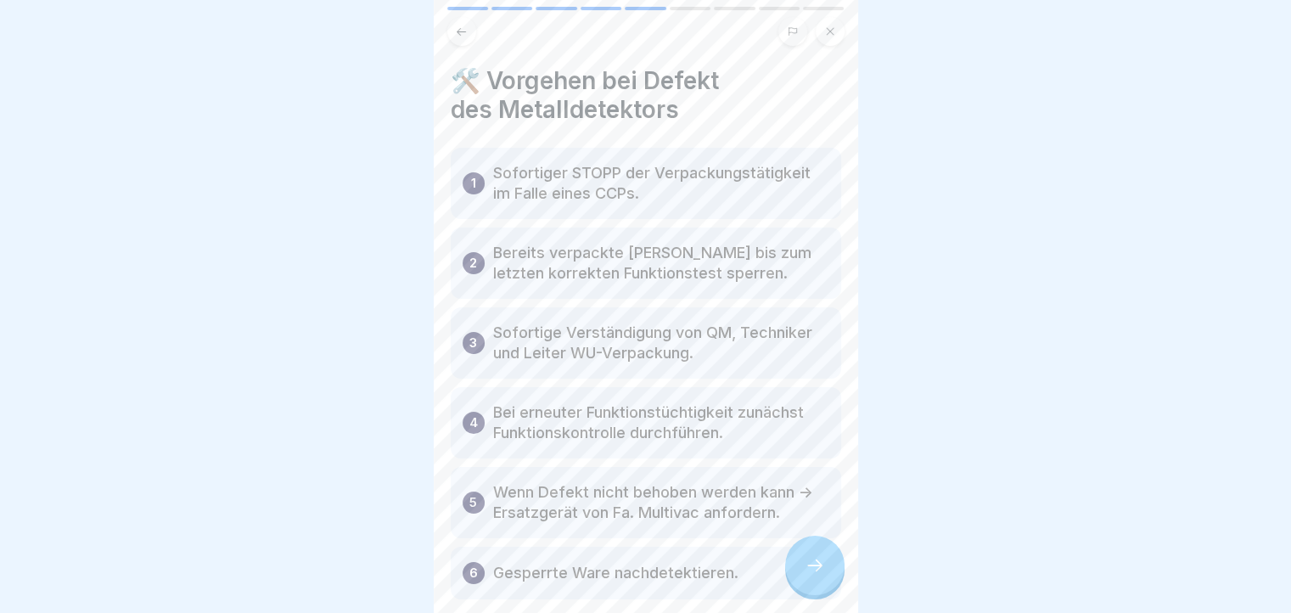
scroll to position [88, 0]
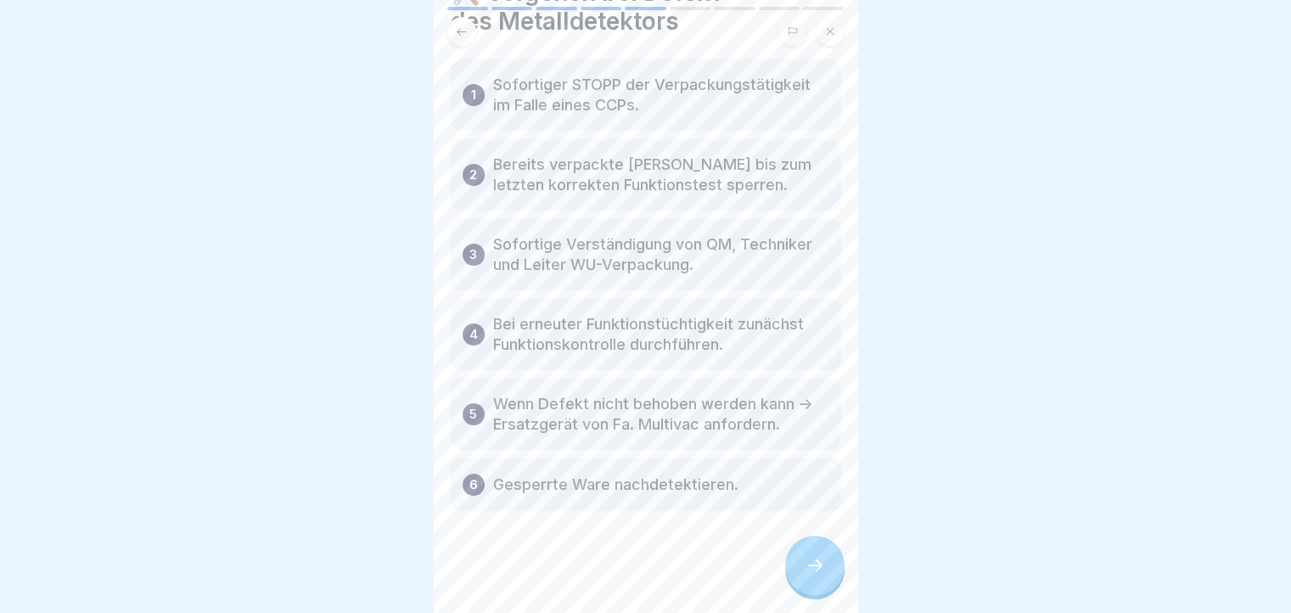
click at [800, 576] on div at bounding box center [814, 565] width 59 height 59
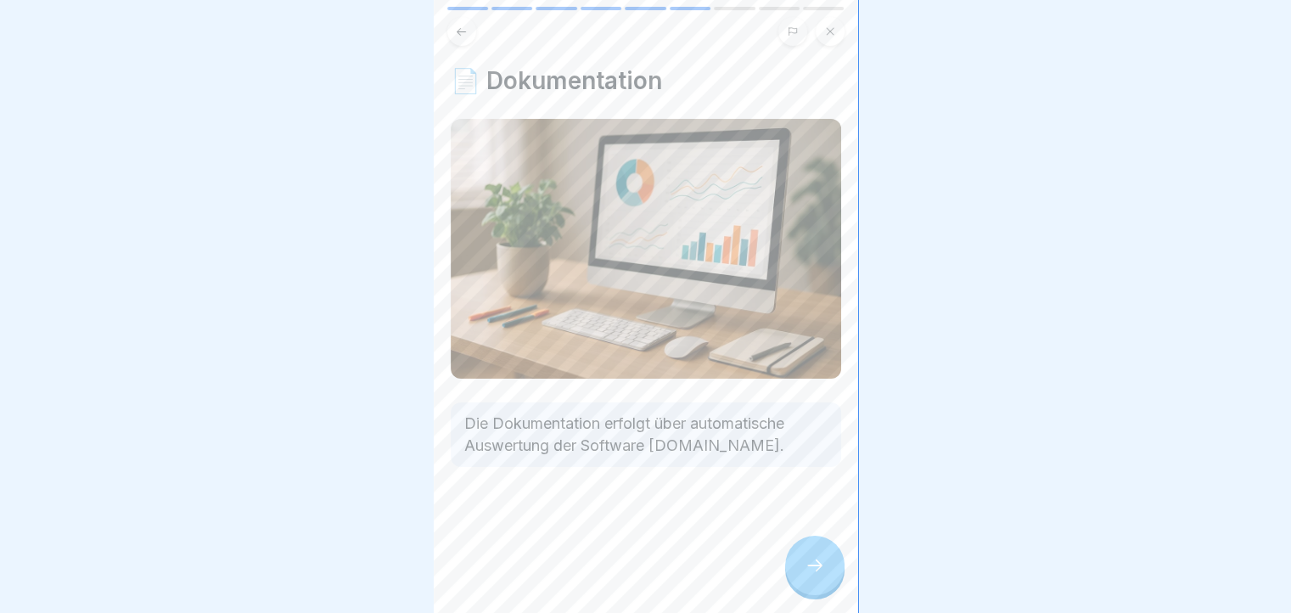
click at [800, 576] on div at bounding box center [814, 565] width 59 height 59
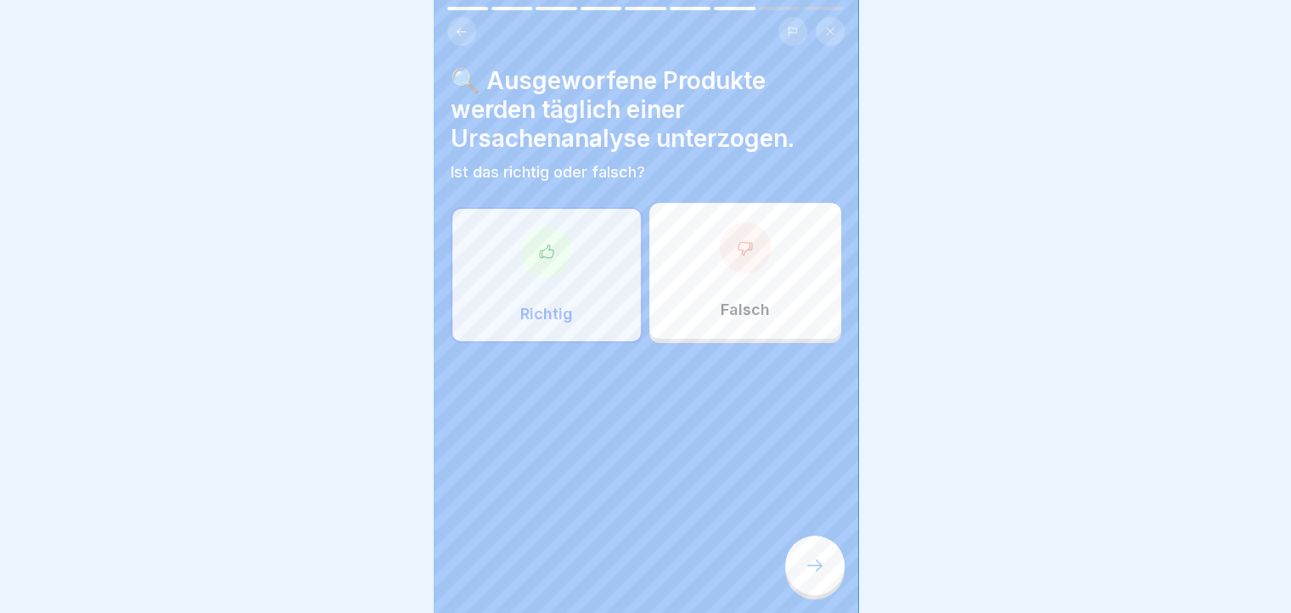
click at [832, 595] on div at bounding box center [814, 565] width 59 height 59
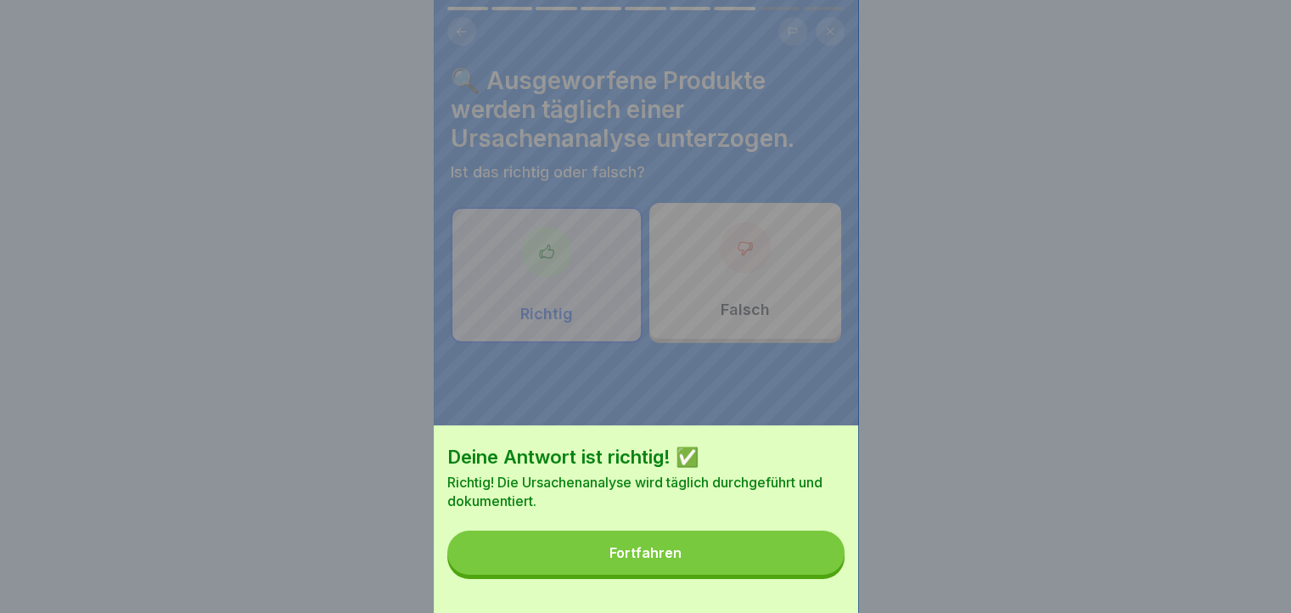
click at [792, 562] on button "Fortfahren" at bounding box center [645, 553] width 397 height 44
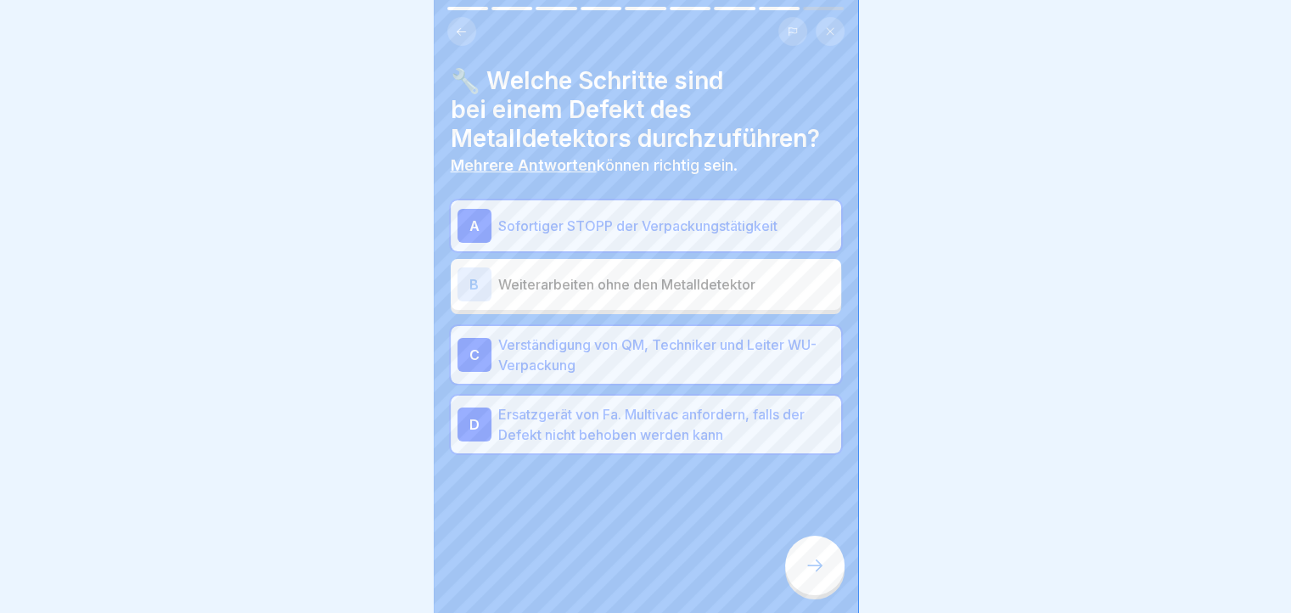
click at [806, 576] on icon at bounding box center [815, 565] width 20 height 20
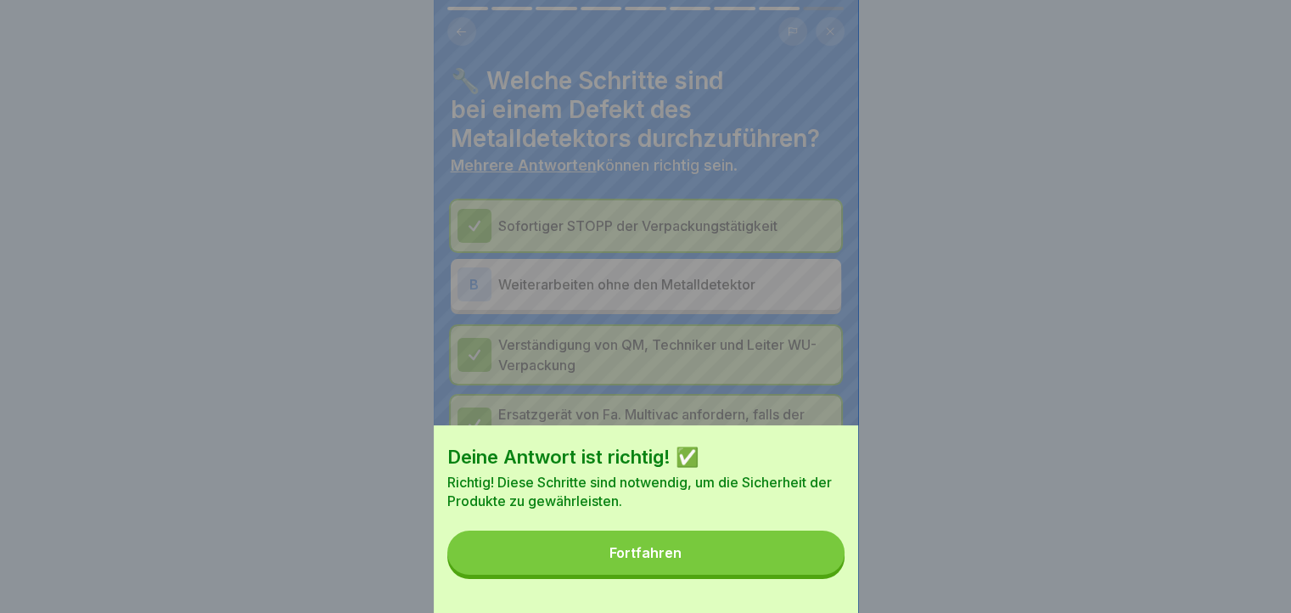
click at [751, 571] on button "Fortfahren" at bounding box center [645, 553] width 397 height 44
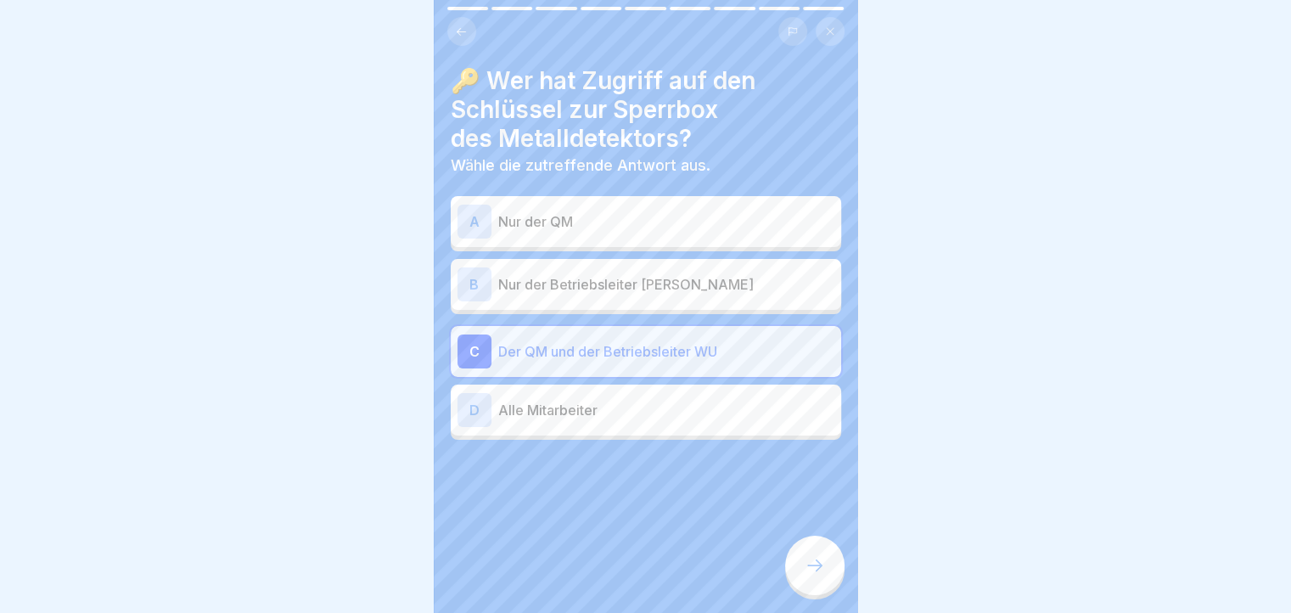
click at [798, 561] on div at bounding box center [814, 565] width 59 height 59
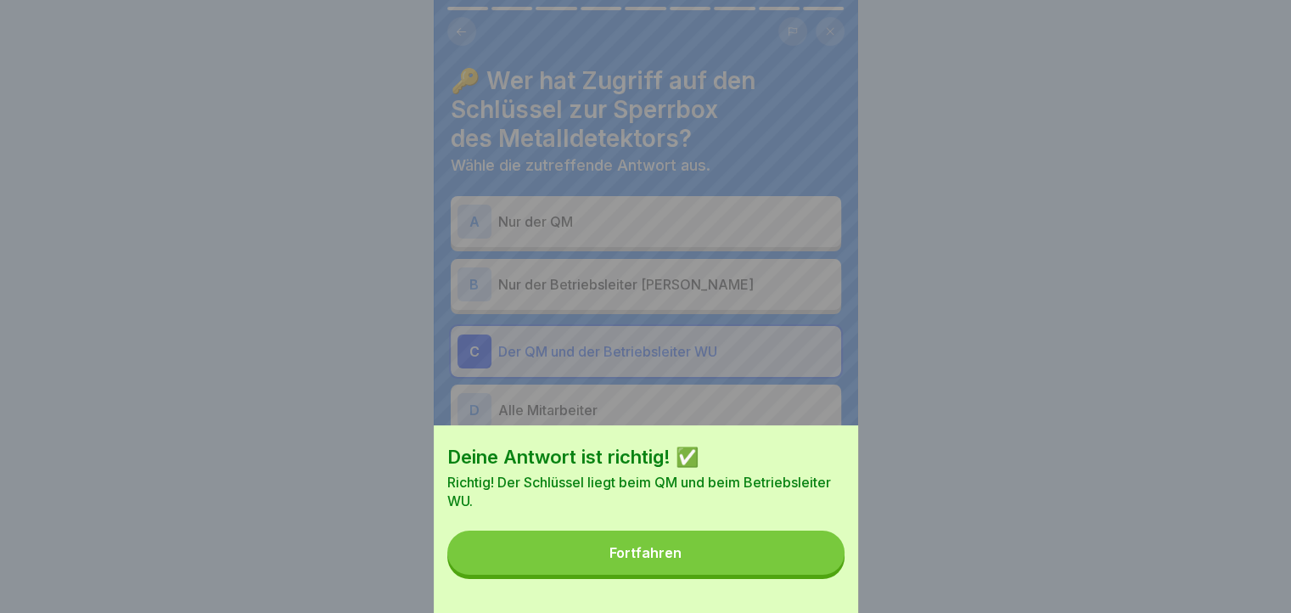
click at [798, 561] on button "Fortfahren" at bounding box center [645, 553] width 397 height 44
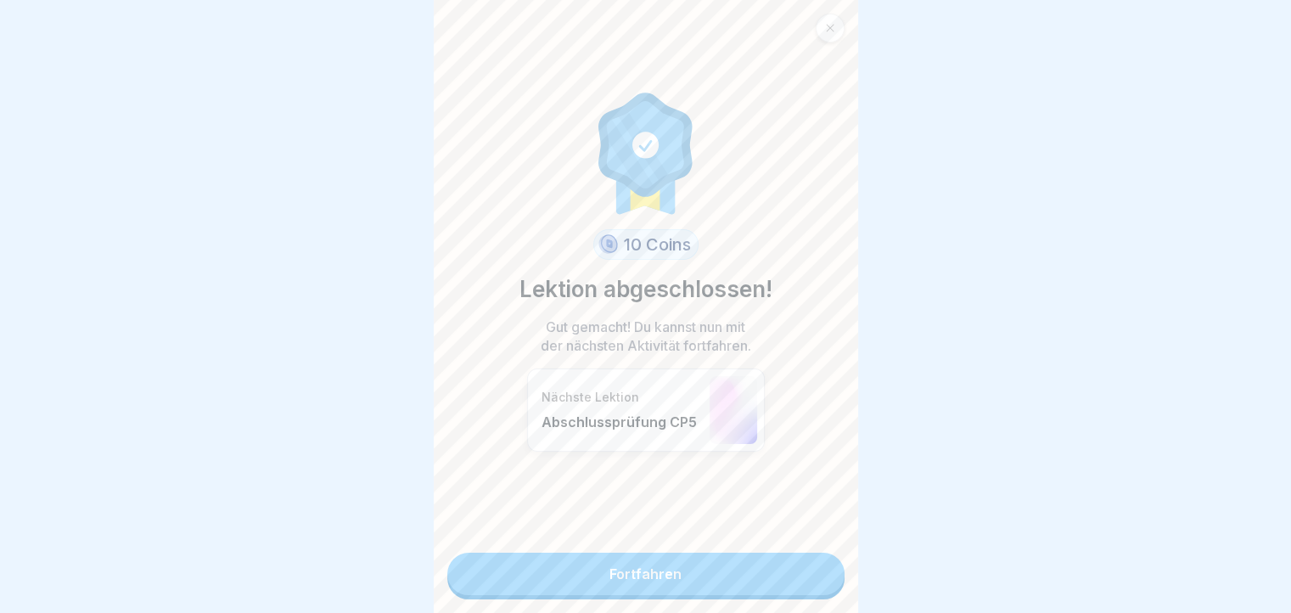
click at [785, 571] on link "Fortfahren" at bounding box center [645, 574] width 397 height 42
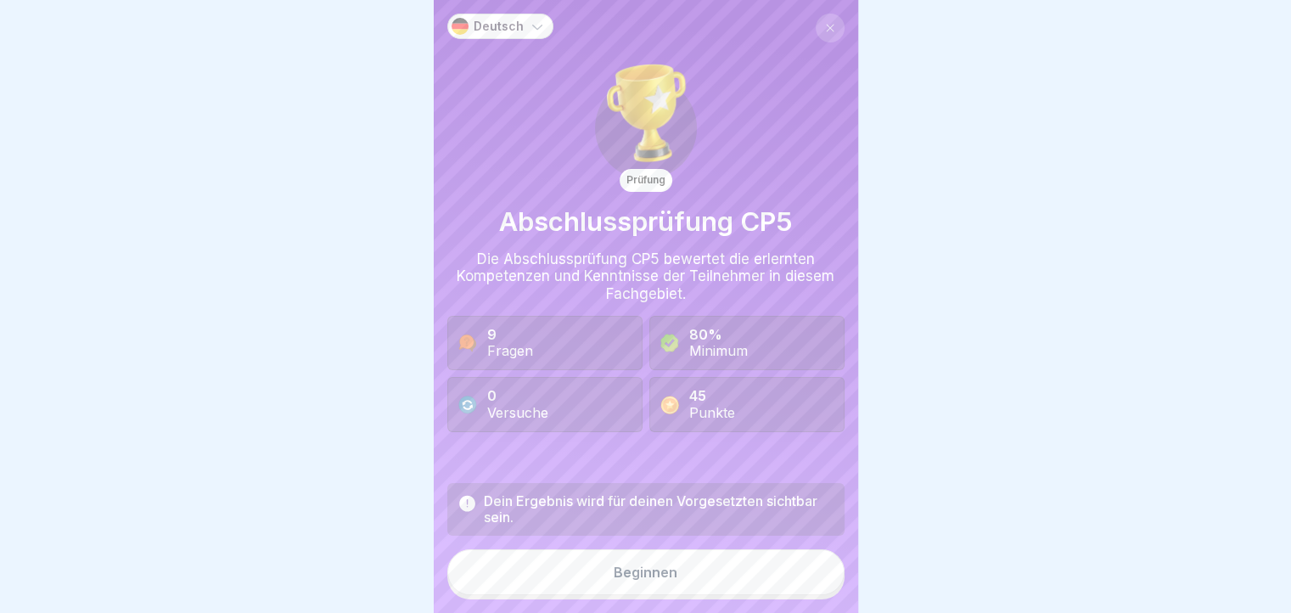
click at [785, 571] on button "Beginnen" at bounding box center [645, 572] width 397 height 46
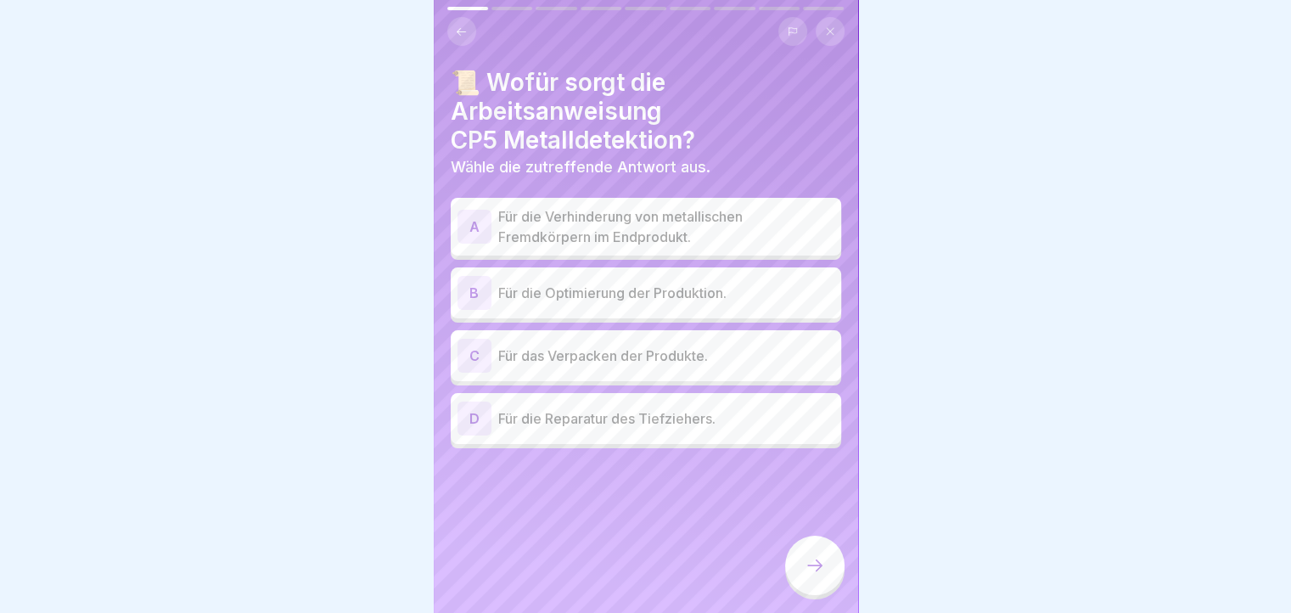
click at [655, 211] on p "Für die Verhinderung von metallischen Fremdkörpern im Endprodukt." at bounding box center [666, 226] width 336 height 41
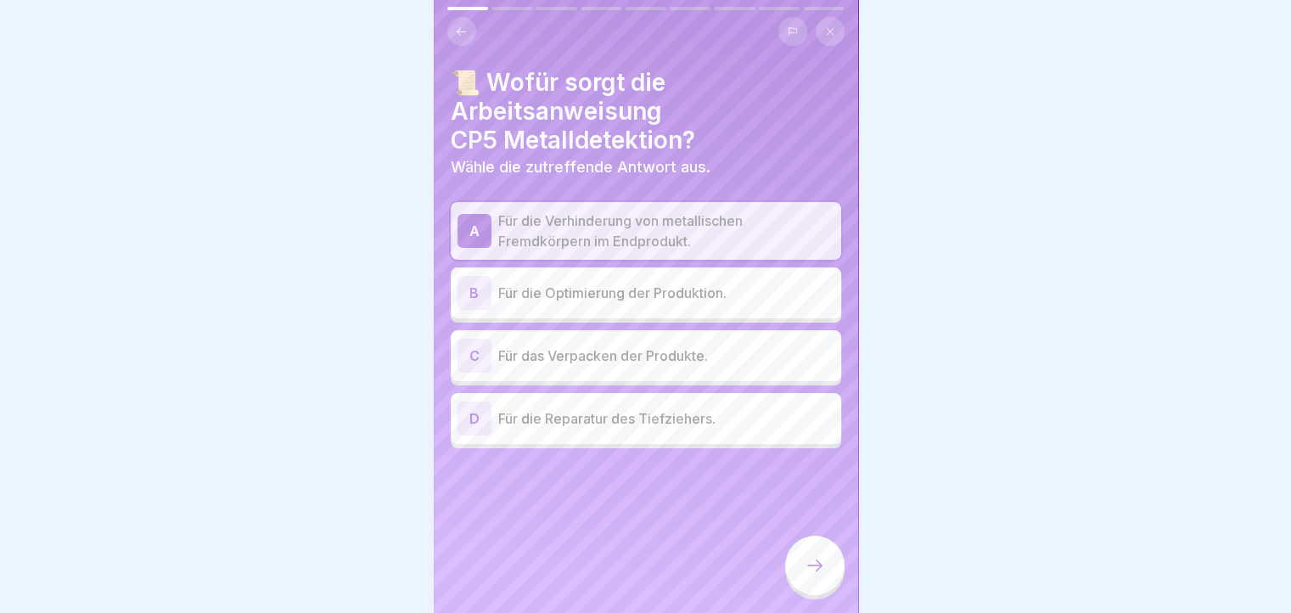
click at [795, 569] on div at bounding box center [814, 565] width 59 height 59
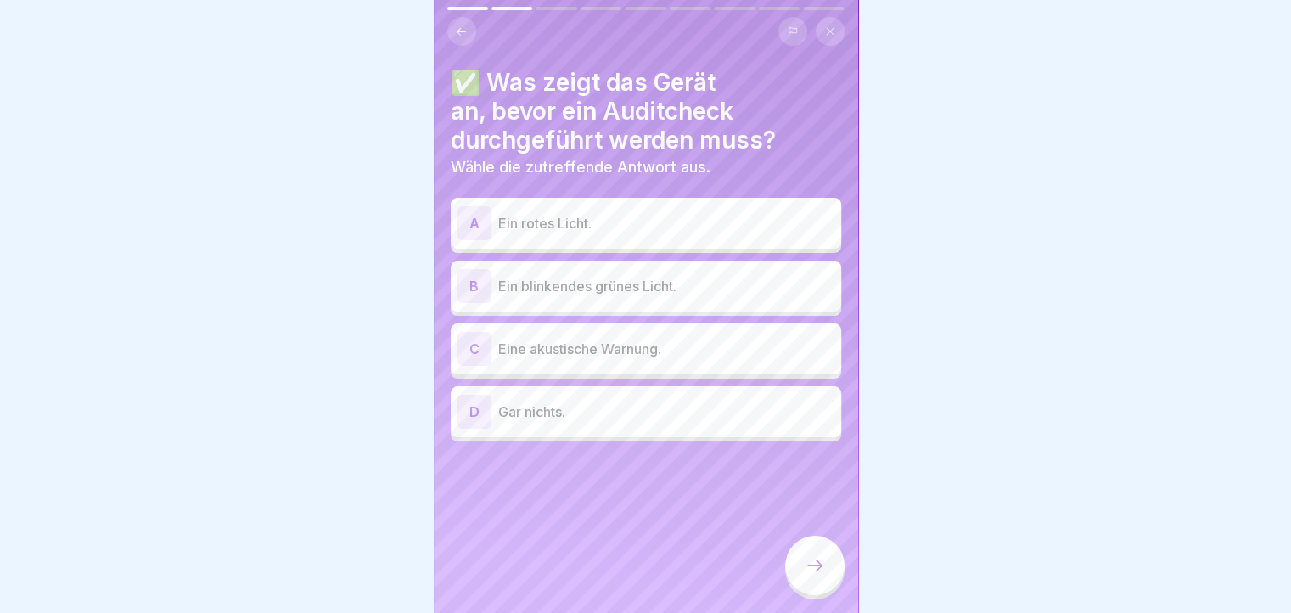
click at [611, 300] on div "B Ein blinkendes grünes Licht." at bounding box center [646, 286] width 377 height 34
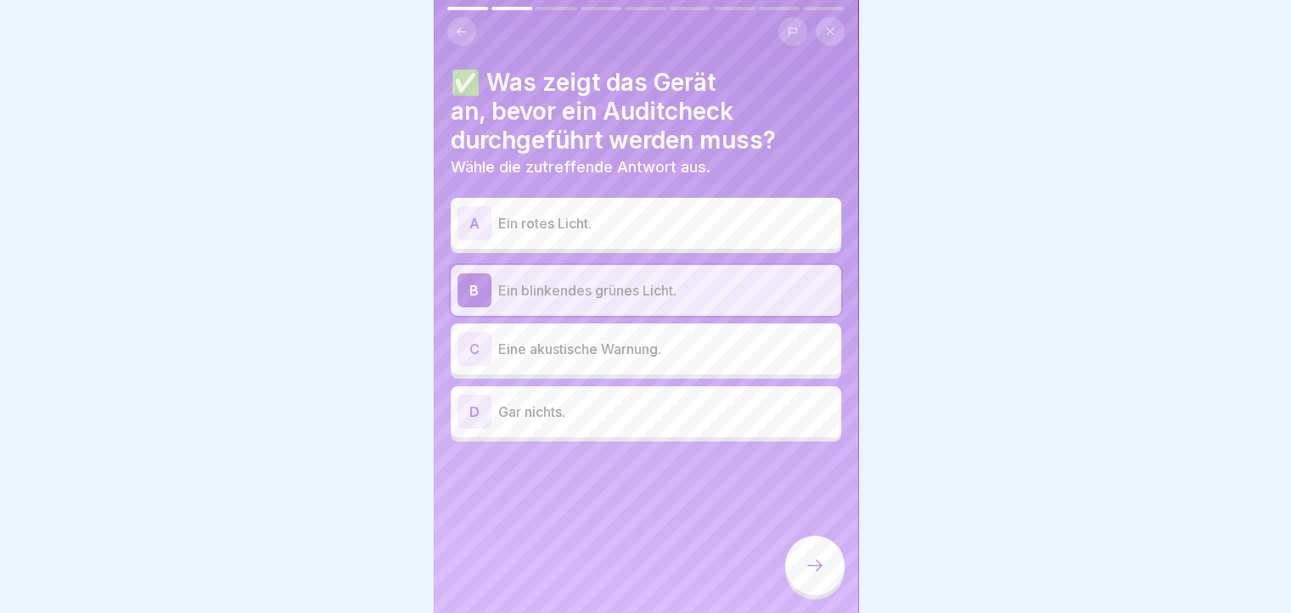
click at [829, 571] on div at bounding box center [814, 565] width 59 height 59
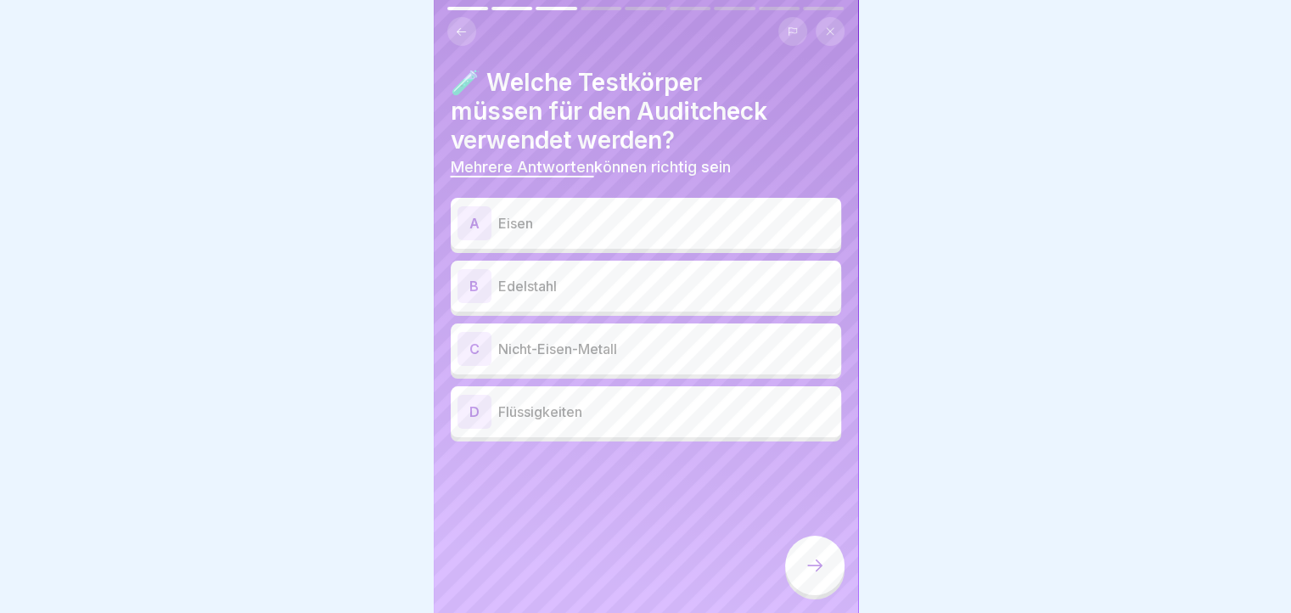
click at [585, 234] on div "A Eisen" at bounding box center [646, 223] width 377 height 34
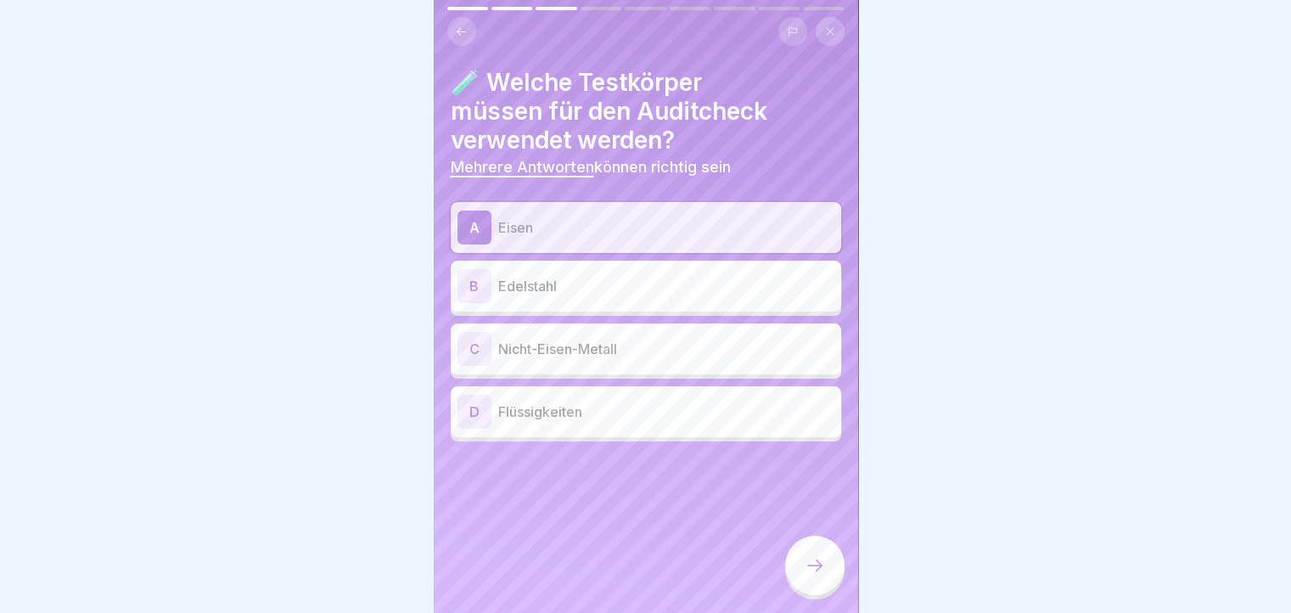
click at [580, 264] on div "B Edelstahl" at bounding box center [646, 286] width 391 height 51
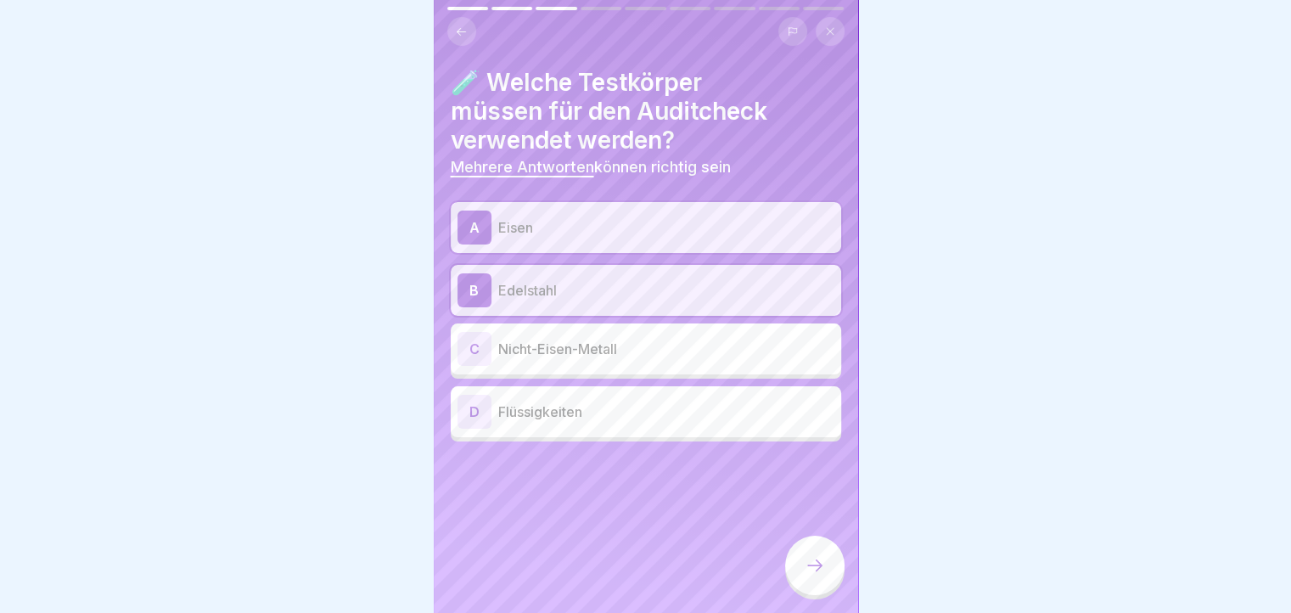
click at [566, 327] on div "C Nicht-Eisen-Metall" at bounding box center [646, 349] width 391 height 51
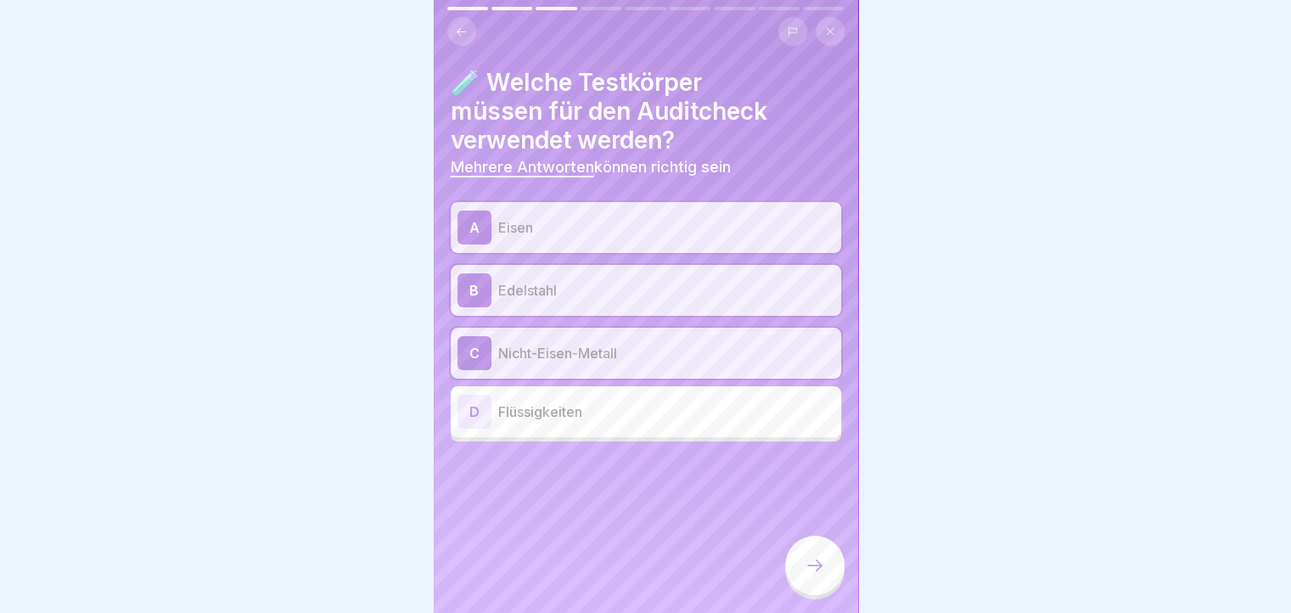
click at [806, 575] on icon at bounding box center [815, 565] width 20 height 20
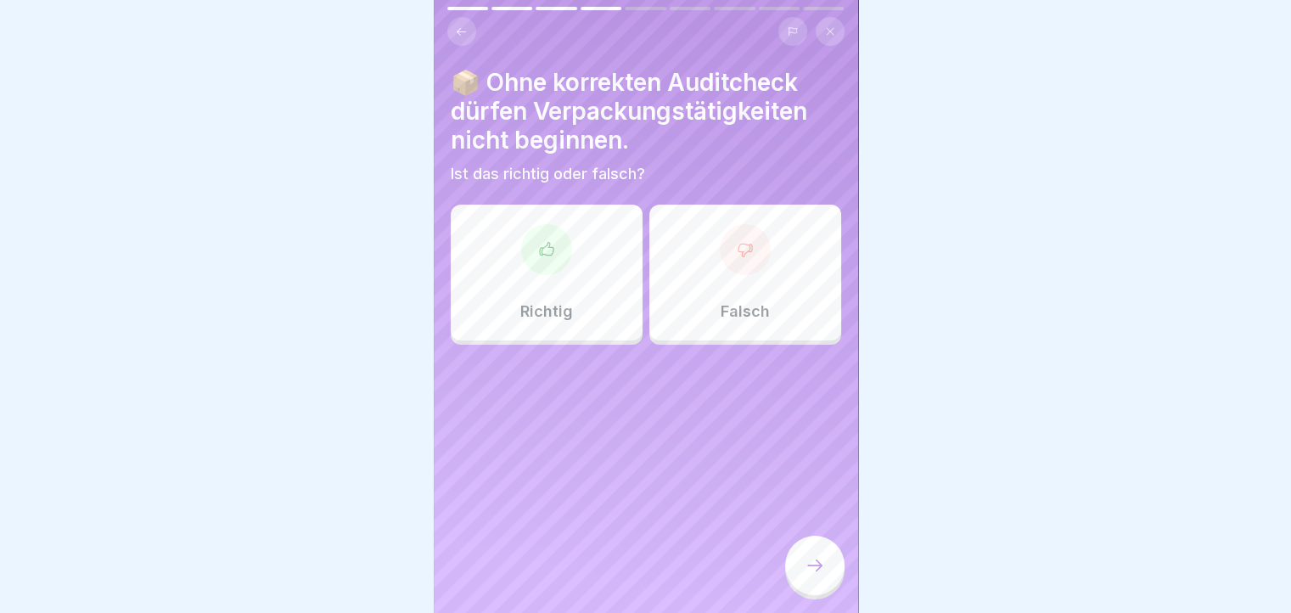
click at [591, 338] on div "Richtig" at bounding box center [547, 273] width 192 height 136
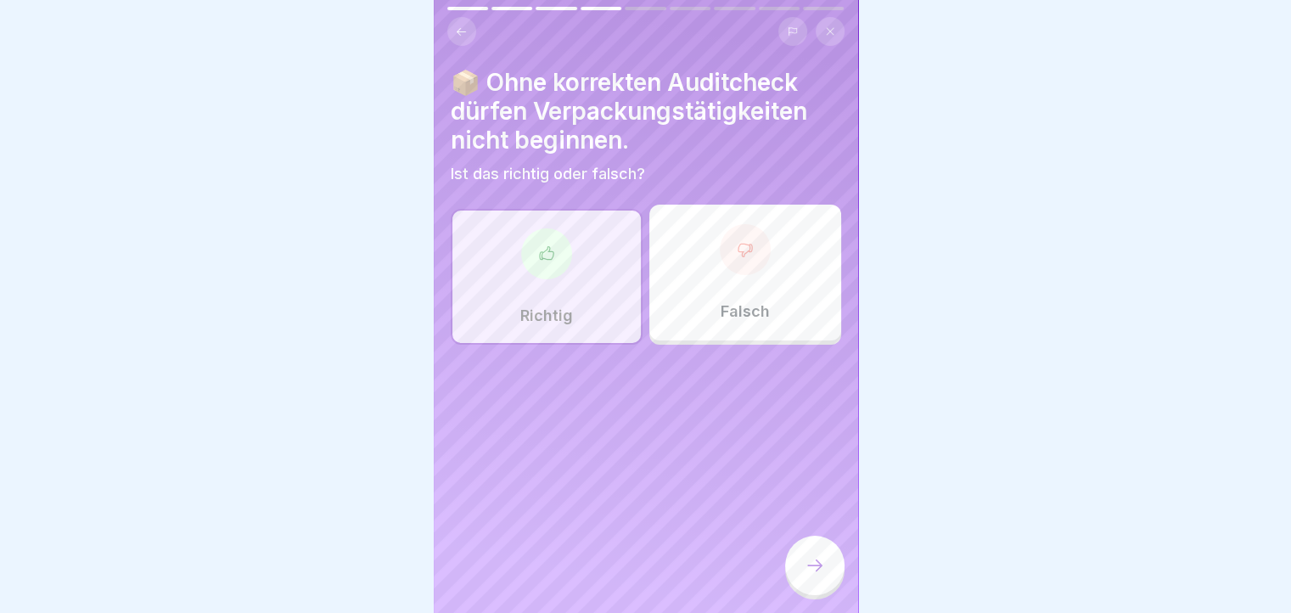
click at [819, 576] on icon at bounding box center [815, 565] width 20 height 20
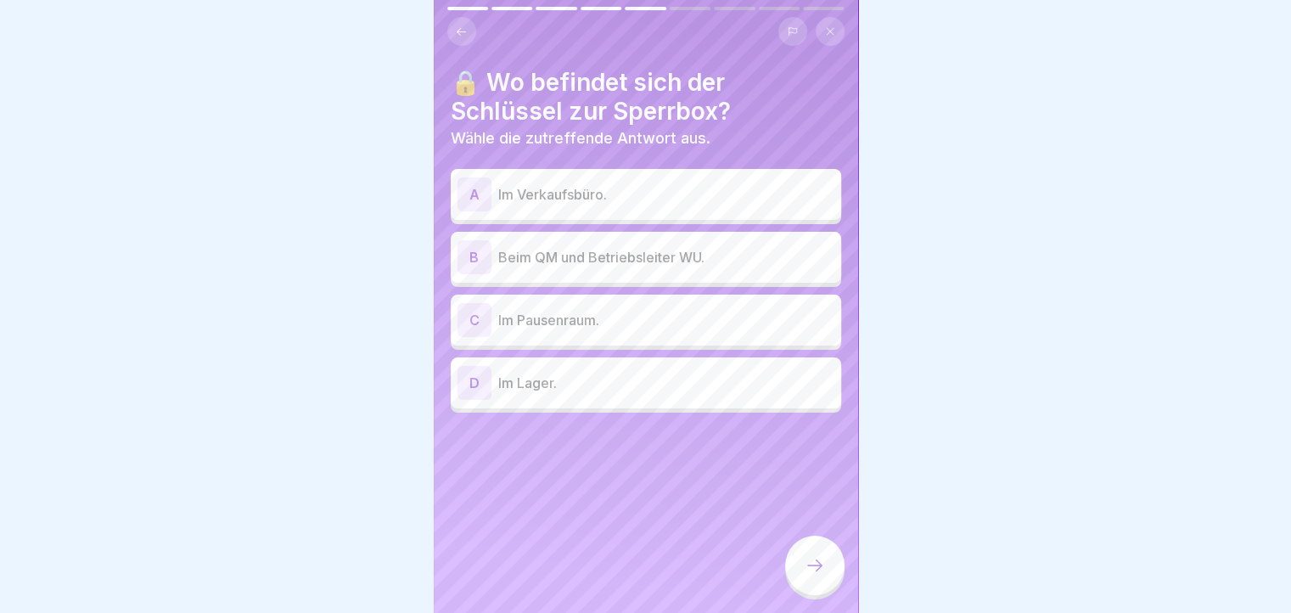
click at [603, 275] on div "B Beim QM und Betriebsleiter WU." at bounding box center [646, 257] width 391 height 51
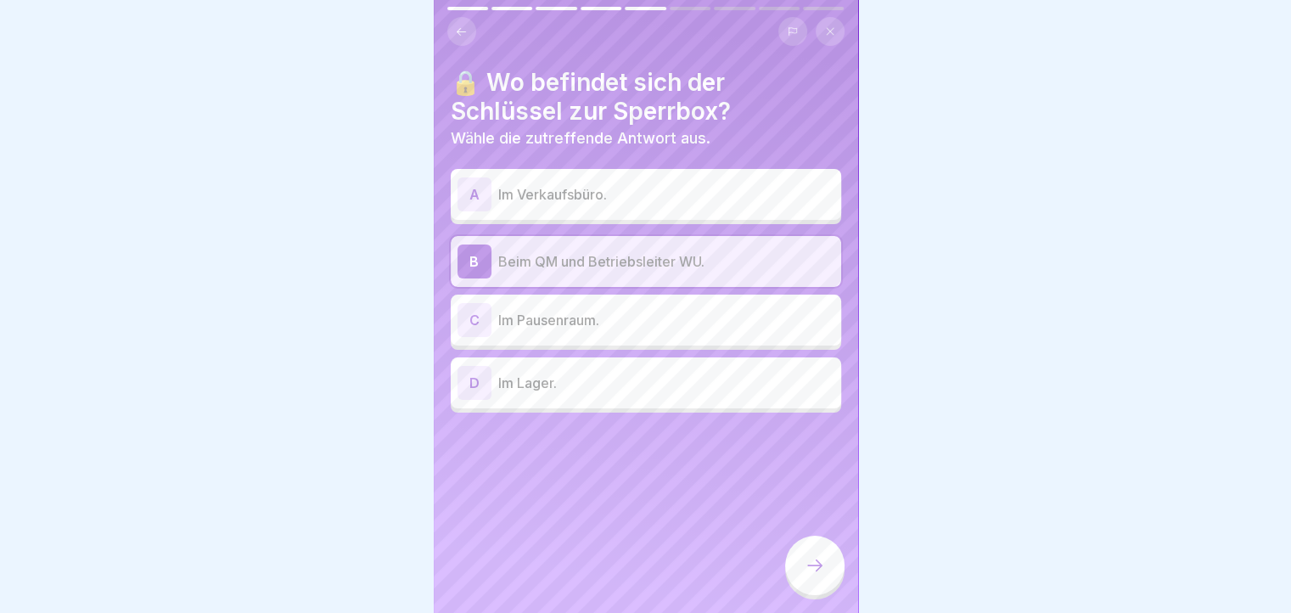
click at [802, 575] on div at bounding box center [814, 565] width 59 height 59
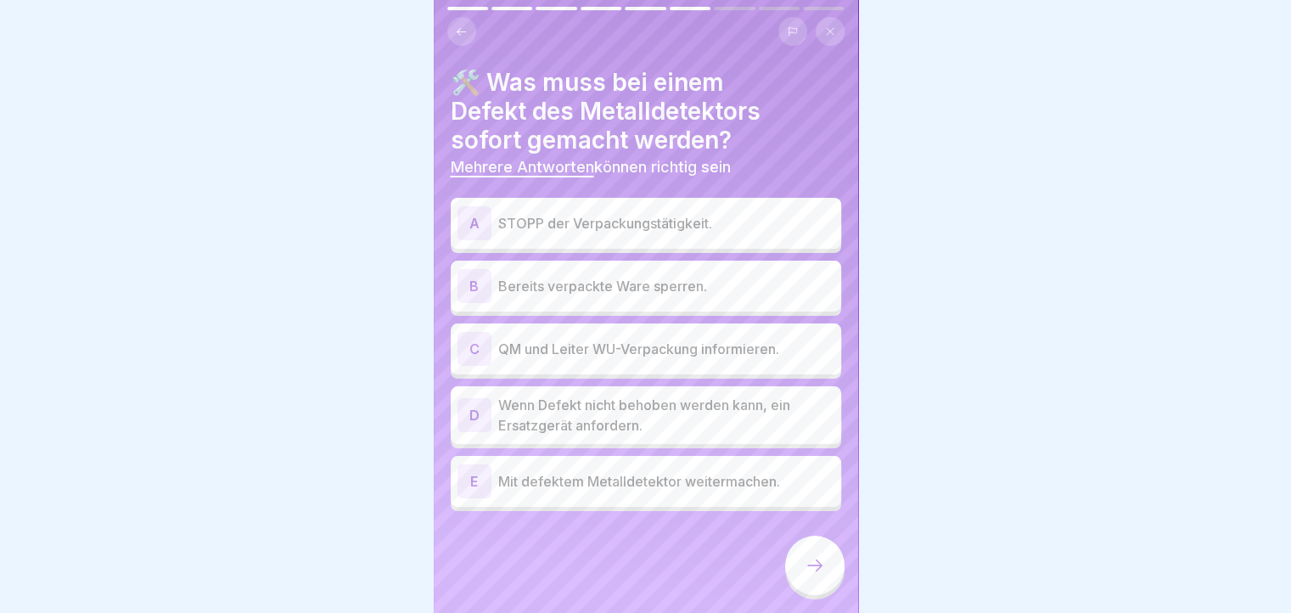
click at [678, 211] on div "A STOPP der Verpackungstätigkeit." at bounding box center [646, 223] width 377 height 34
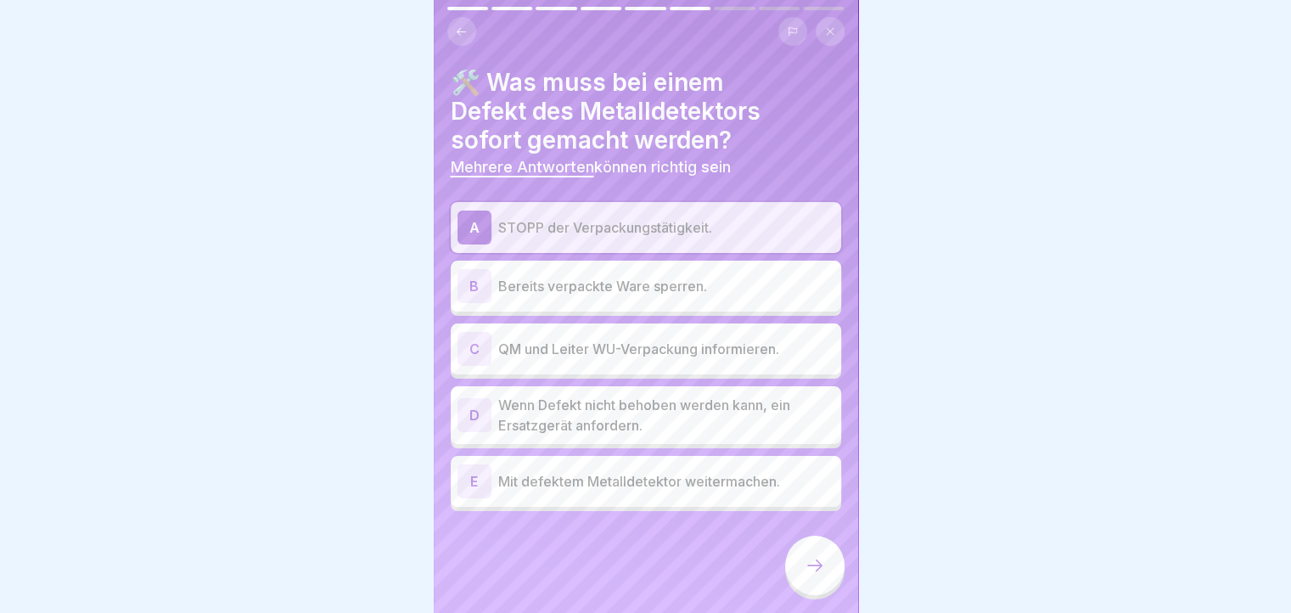
click at [640, 348] on p "QM und Leiter WU-Verpackung informieren." at bounding box center [666, 349] width 336 height 20
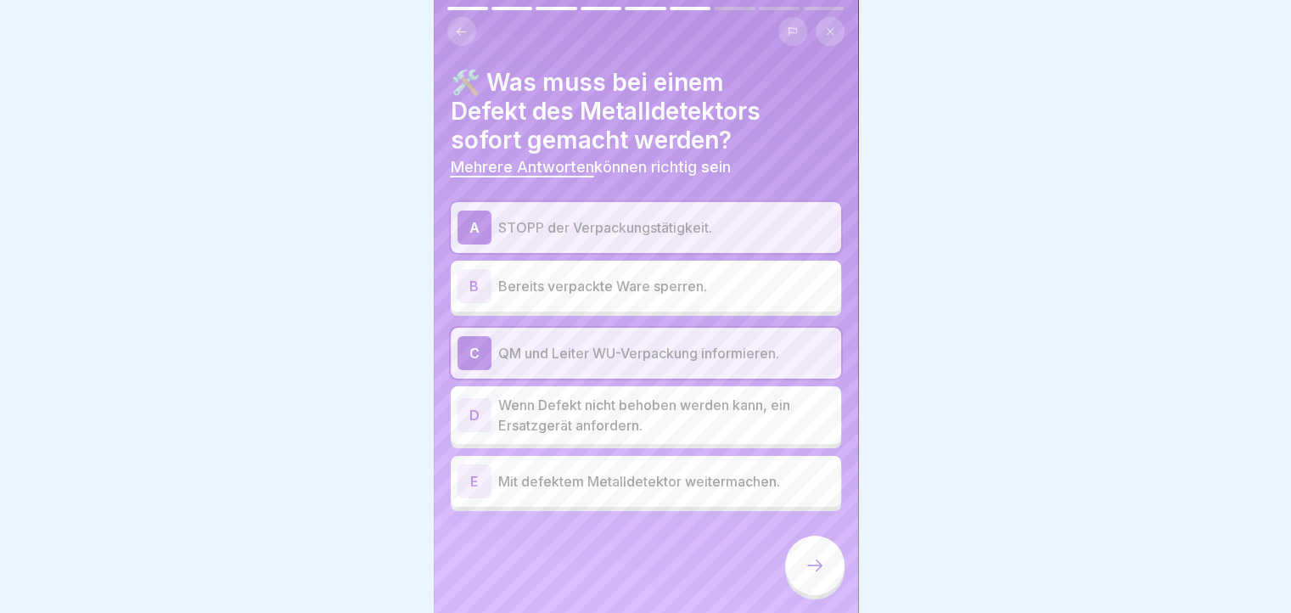
click at [622, 404] on p "Wenn Defekt nicht behoben werden kann, ein Ersatzgerät anfordern." at bounding box center [666, 415] width 336 height 41
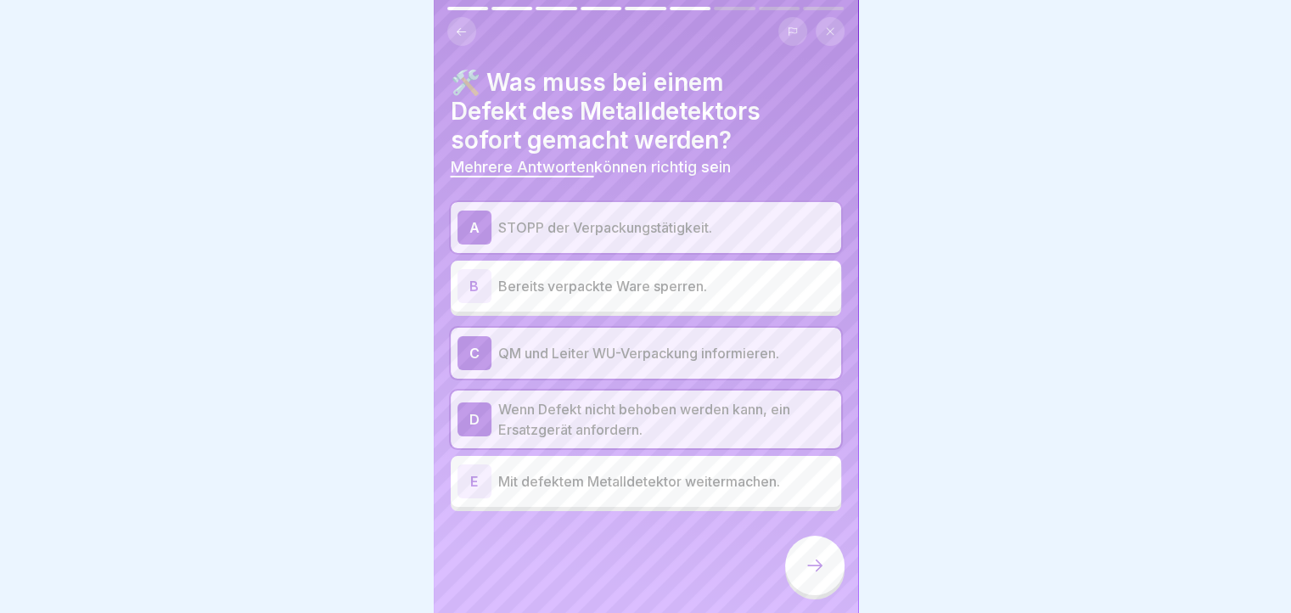
click at [809, 568] on div at bounding box center [814, 565] width 59 height 59
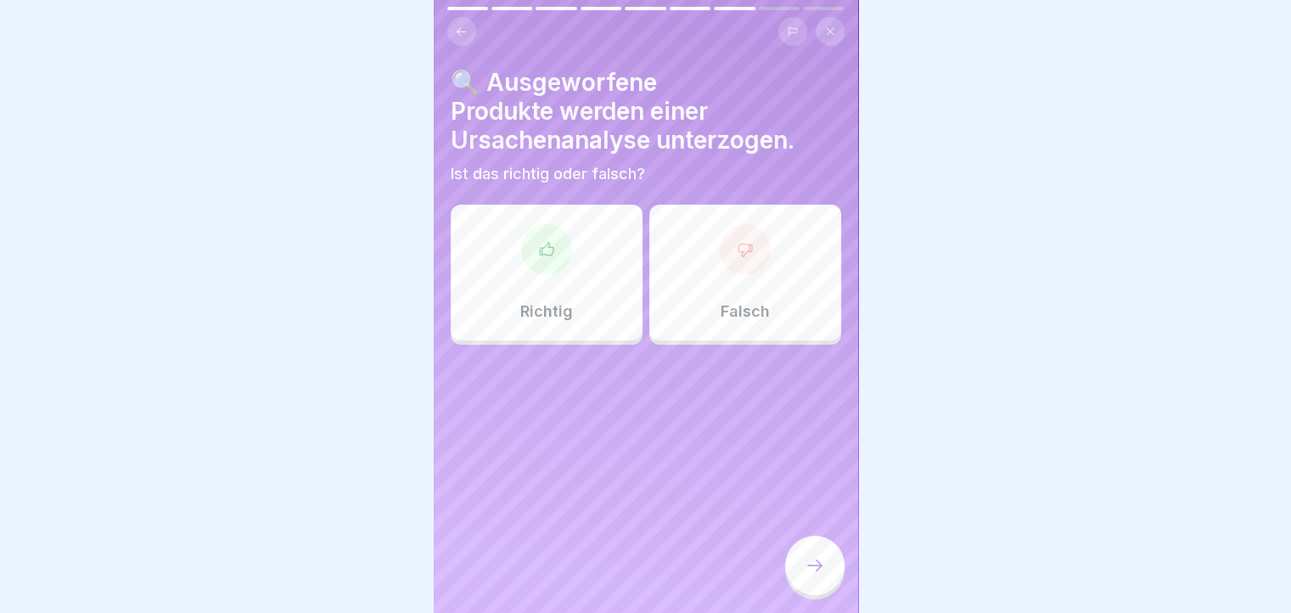
click at [583, 273] on div "Richtig" at bounding box center [547, 273] width 192 height 136
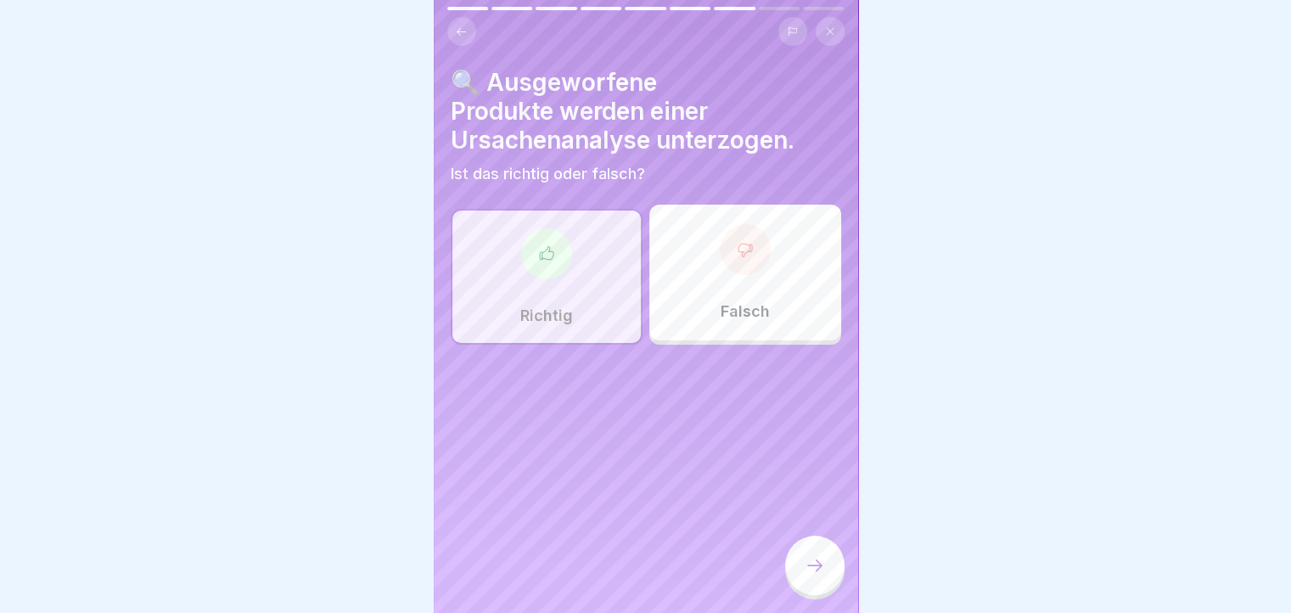
click at [819, 576] on icon at bounding box center [815, 565] width 20 height 20
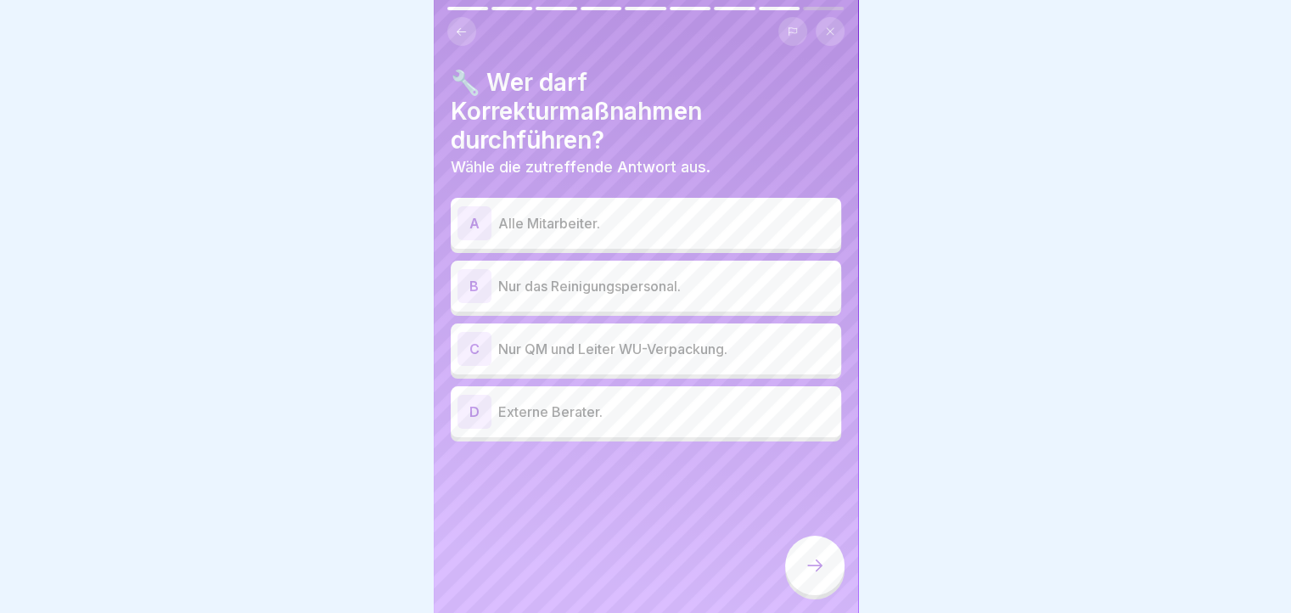
click at [588, 340] on p "Nur QM und Leiter WU-Verpackung." at bounding box center [666, 349] width 336 height 20
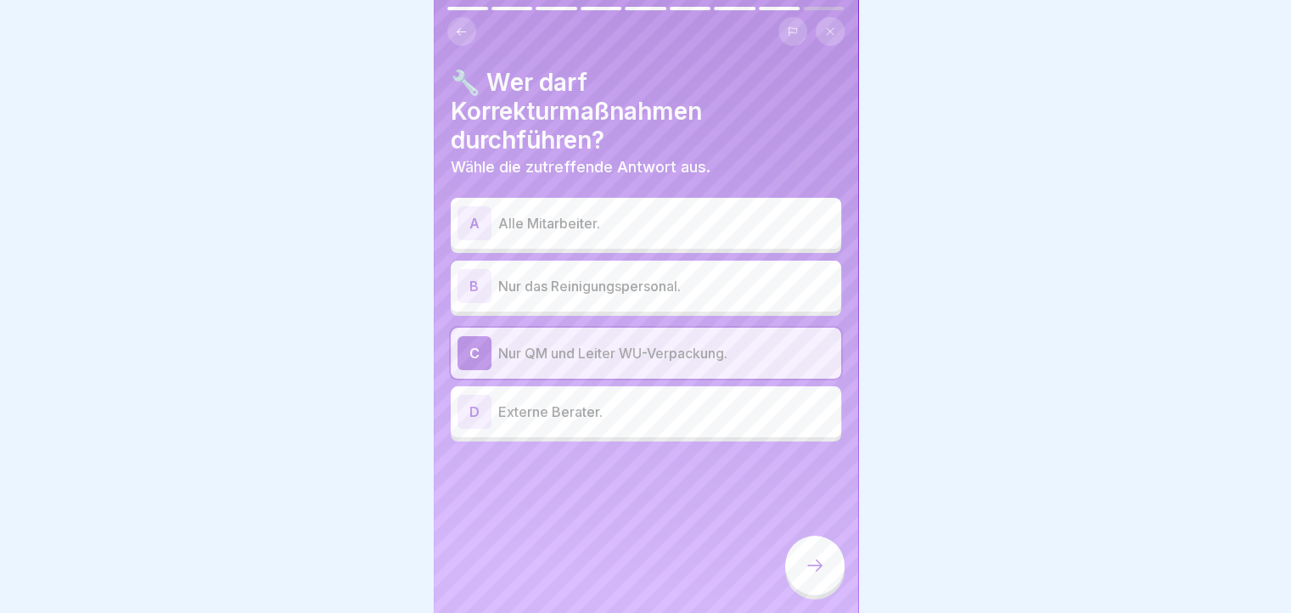
click at [819, 565] on div at bounding box center [814, 565] width 59 height 59
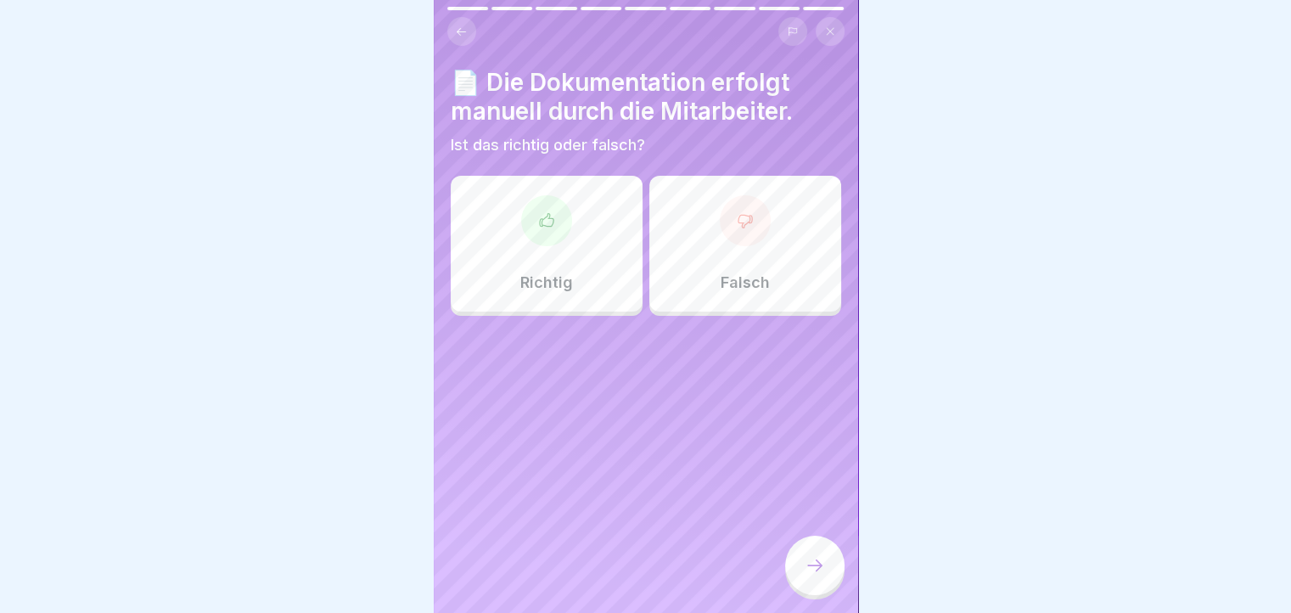
click at [774, 271] on div "Falsch" at bounding box center [746, 244] width 192 height 136
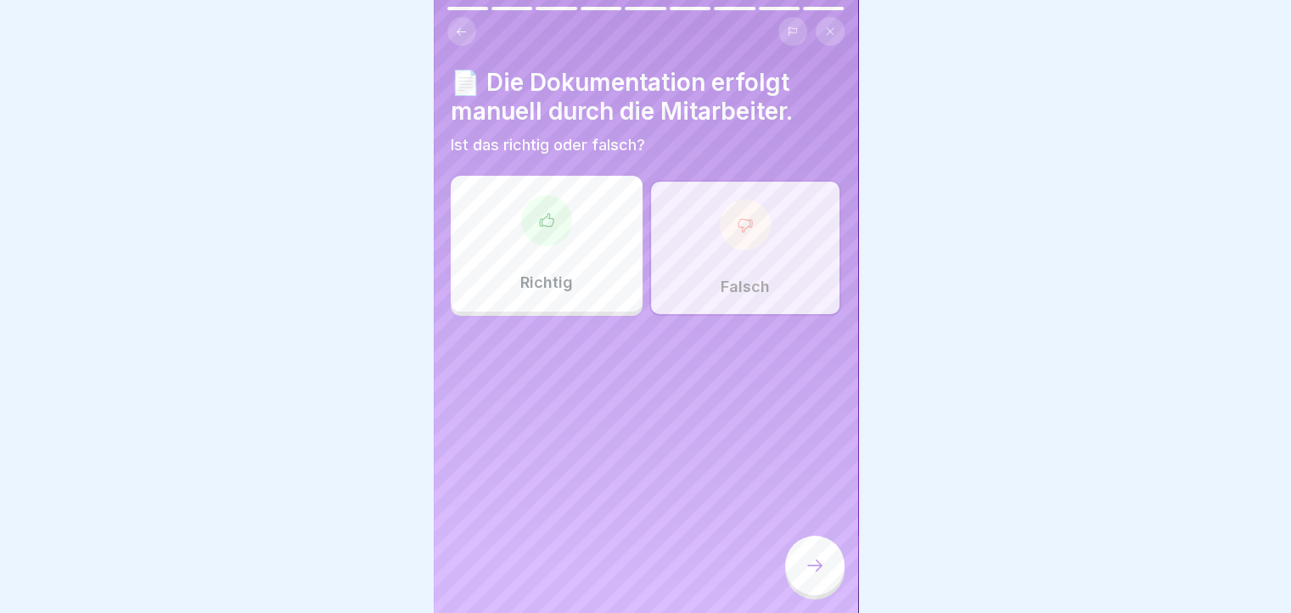
click at [801, 569] on div at bounding box center [814, 565] width 59 height 59
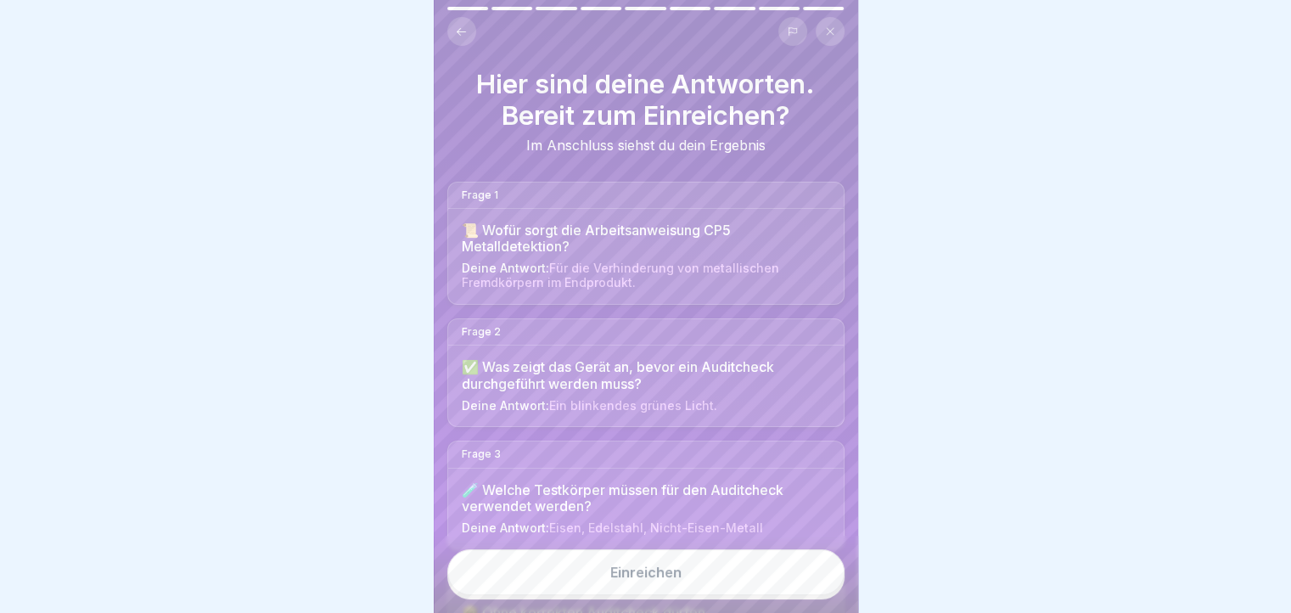
click at [606, 579] on button "Einreichen" at bounding box center [645, 572] width 397 height 46
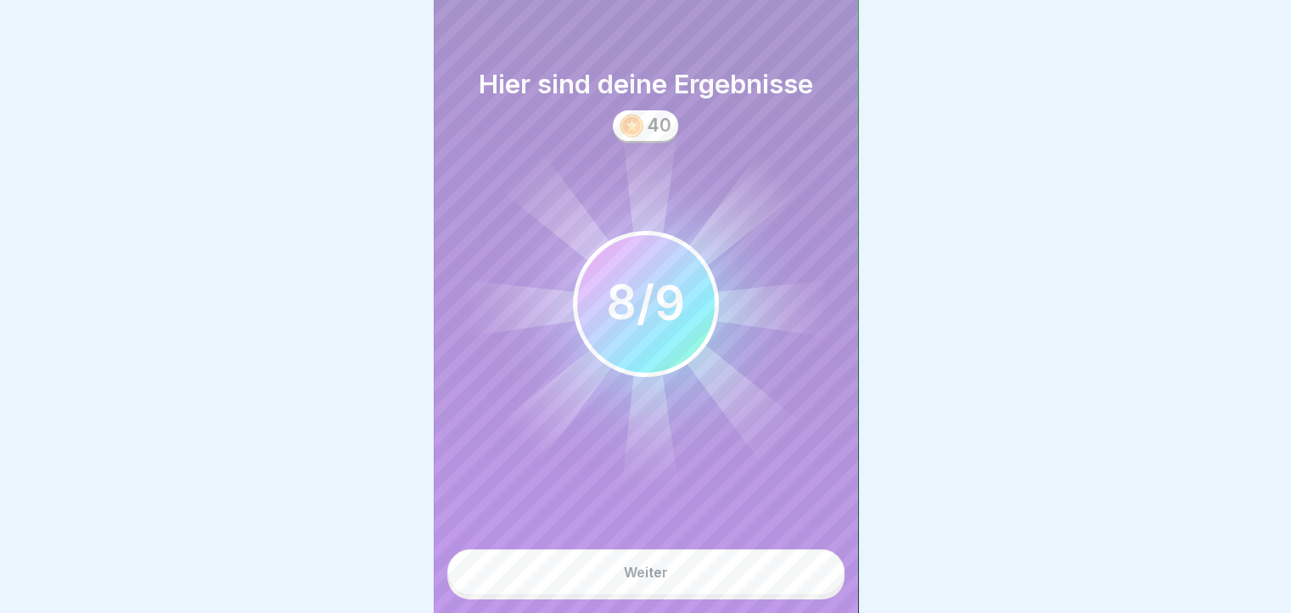
click at [616, 568] on button "Weiter" at bounding box center [645, 572] width 397 height 46
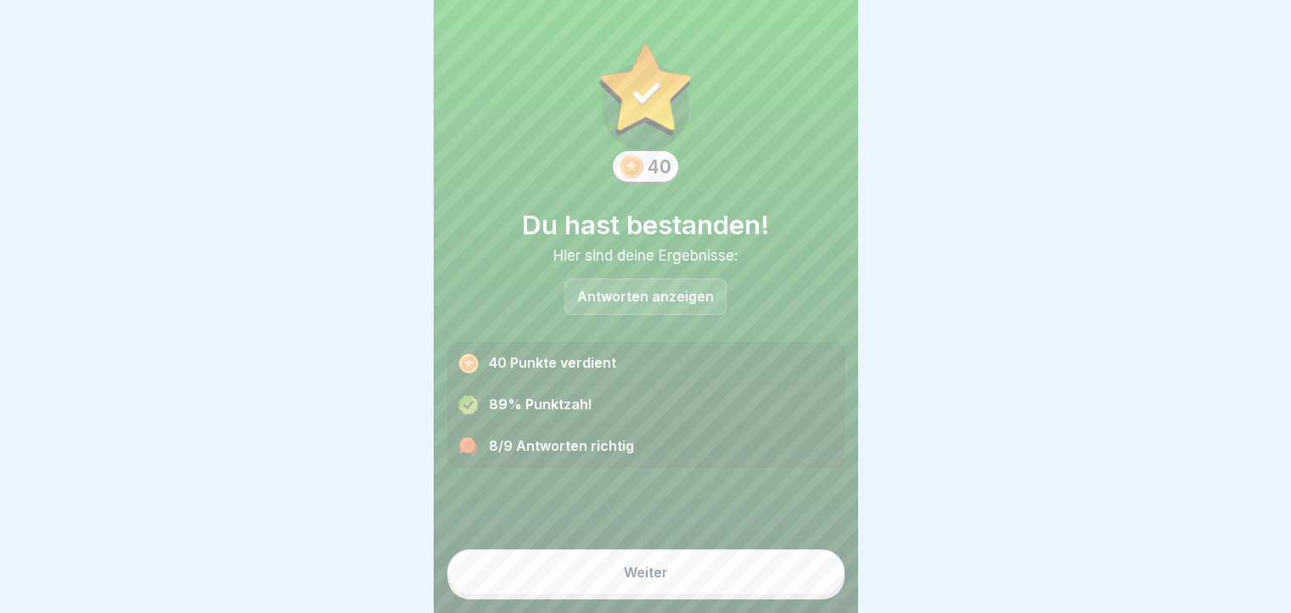
click at [638, 286] on div "Antworten anzeigen" at bounding box center [646, 297] width 162 height 37
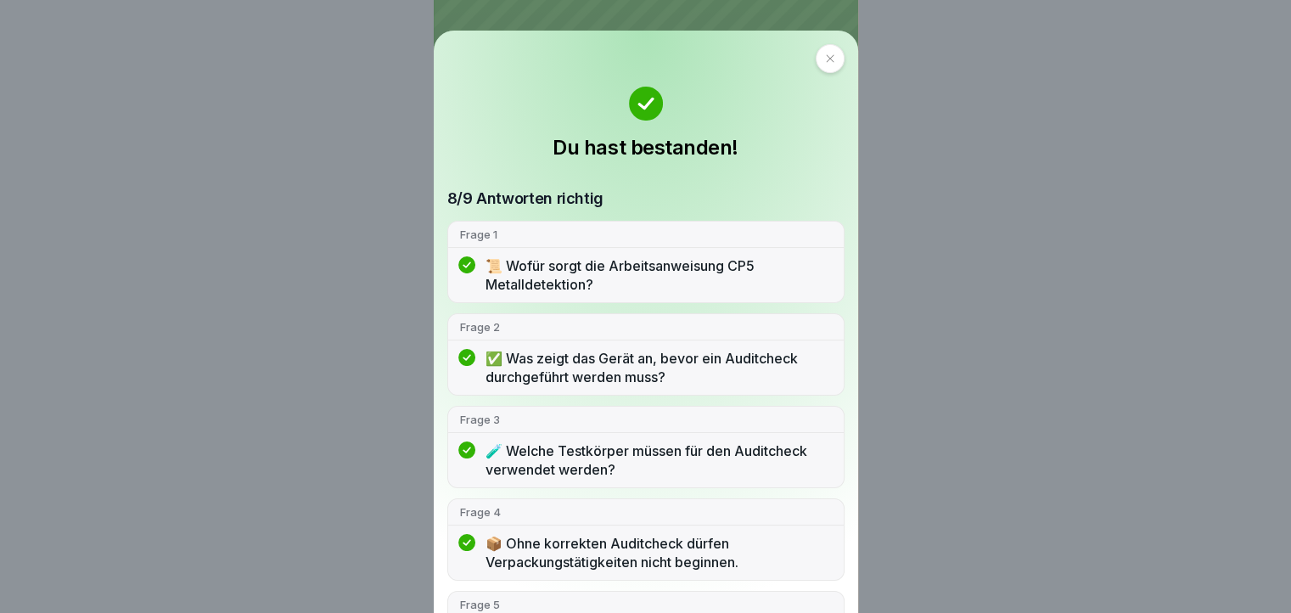
click at [825, 62] on icon at bounding box center [830, 58] width 10 height 10
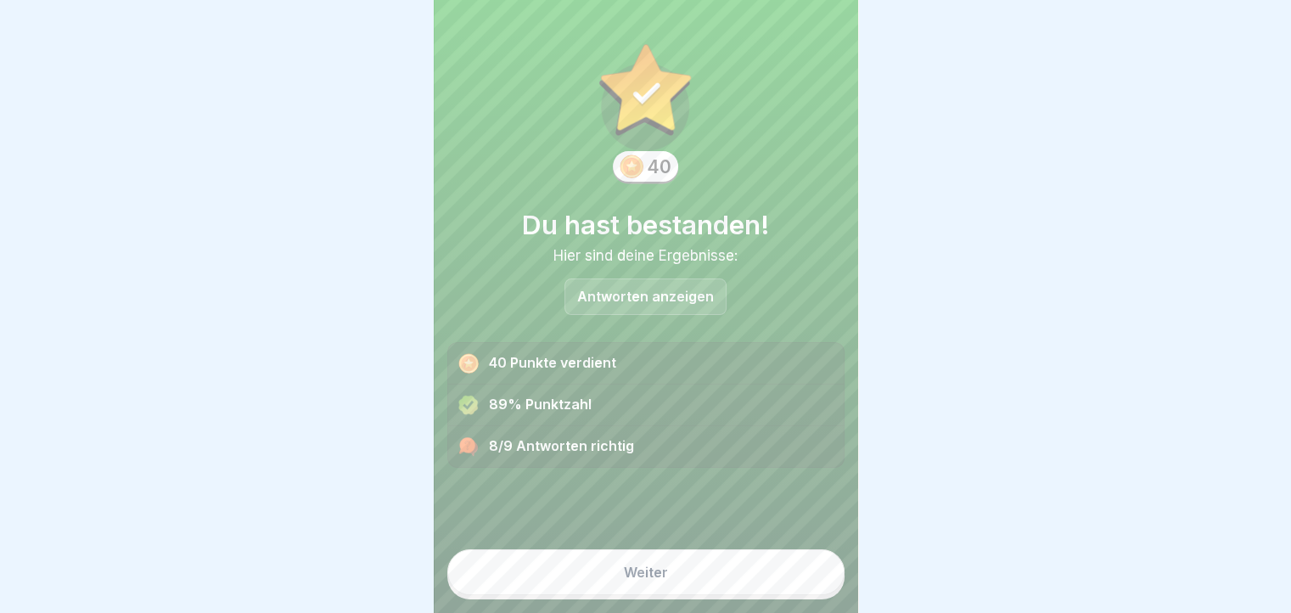
click at [657, 561] on button "Weiter" at bounding box center [645, 572] width 397 height 46
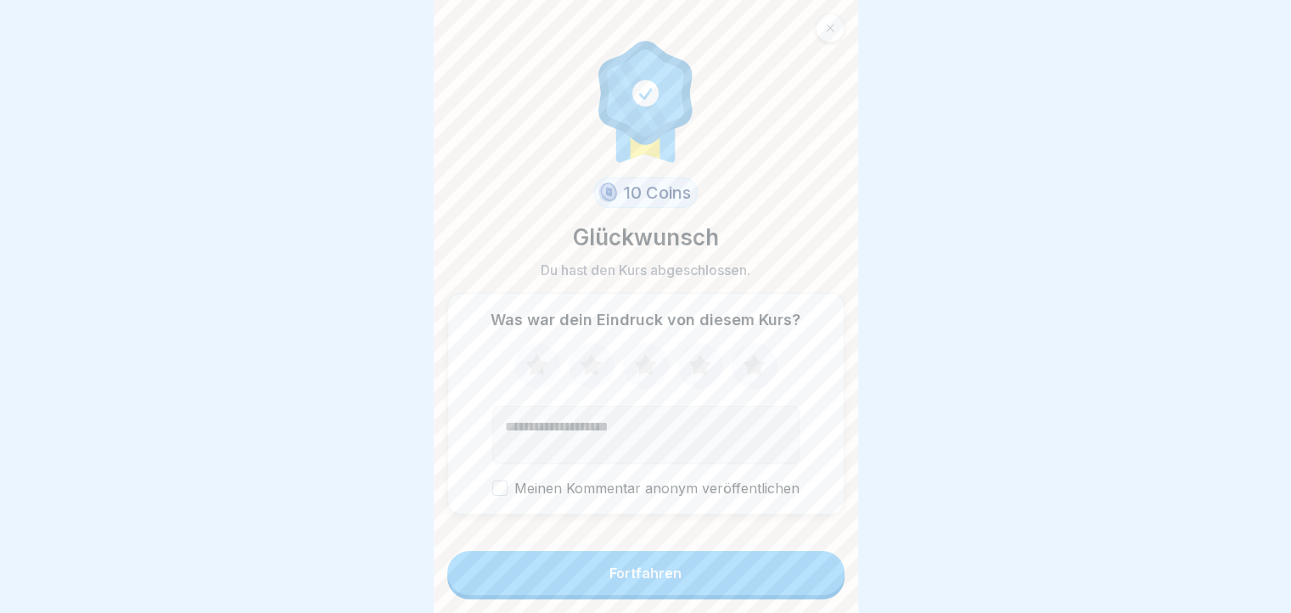
click at [657, 561] on button "Fortfahren" at bounding box center [645, 573] width 397 height 44
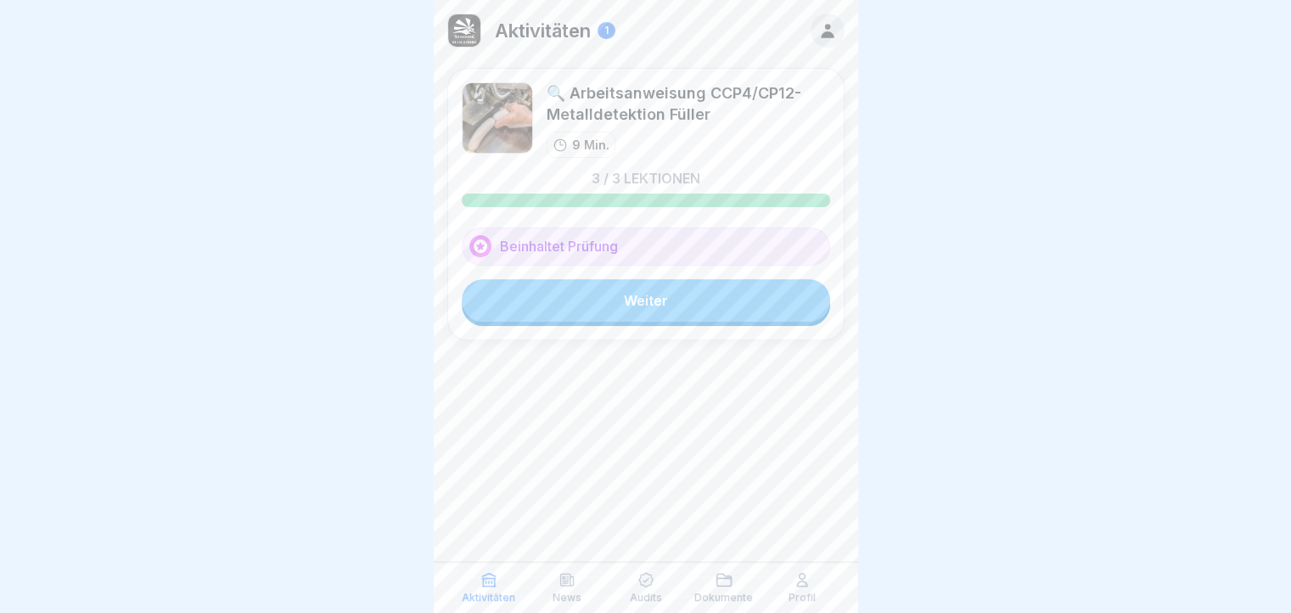
click at [554, 301] on link "Weiter" at bounding box center [646, 300] width 369 height 42
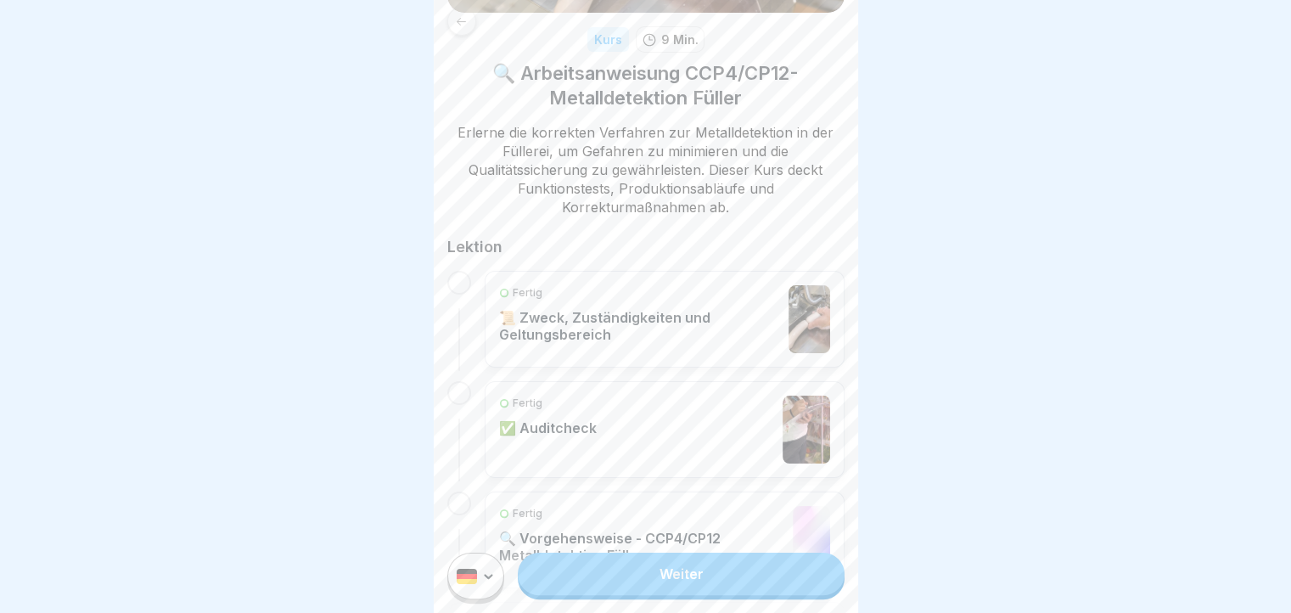
scroll to position [224, 0]
click at [676, 354] on div "Fertig 📜 Zweck, Zuständigkeiten und Geltungsbereich" at bounding box center [665, 318] width 360 height 97
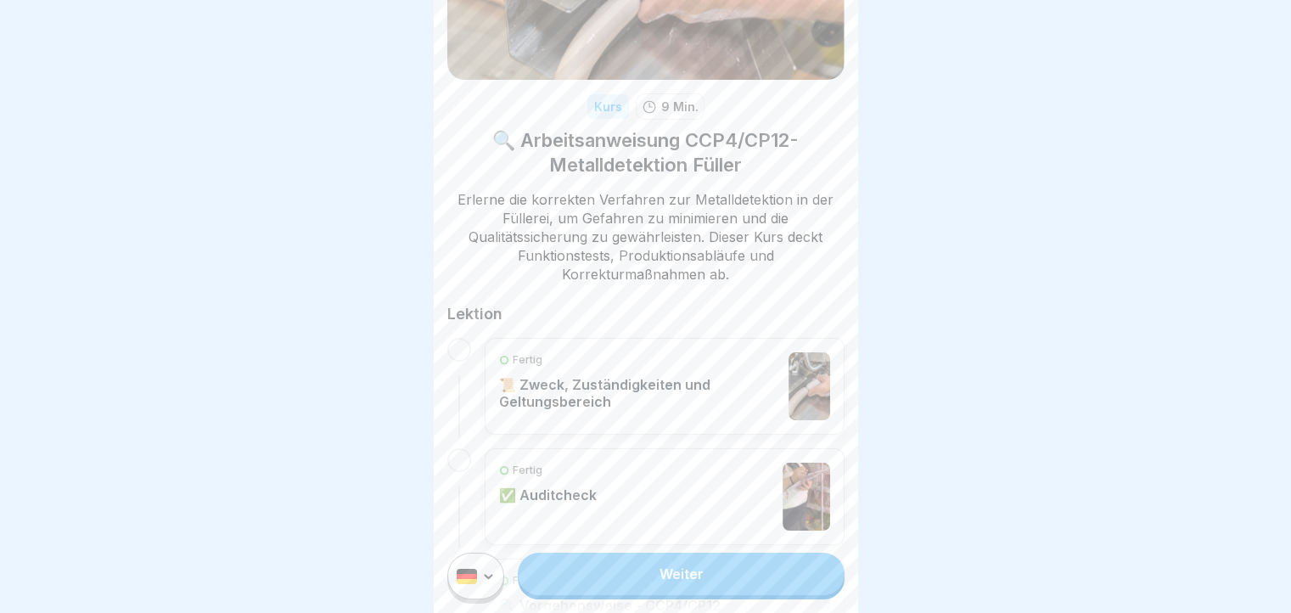
scroll to position [155, 0]
click at [667, 369] on div "Fertig 📜 Zweck, Zuständigkeiten und Geltungsbereich" at bounding box center [640, 388] width 282 height 68
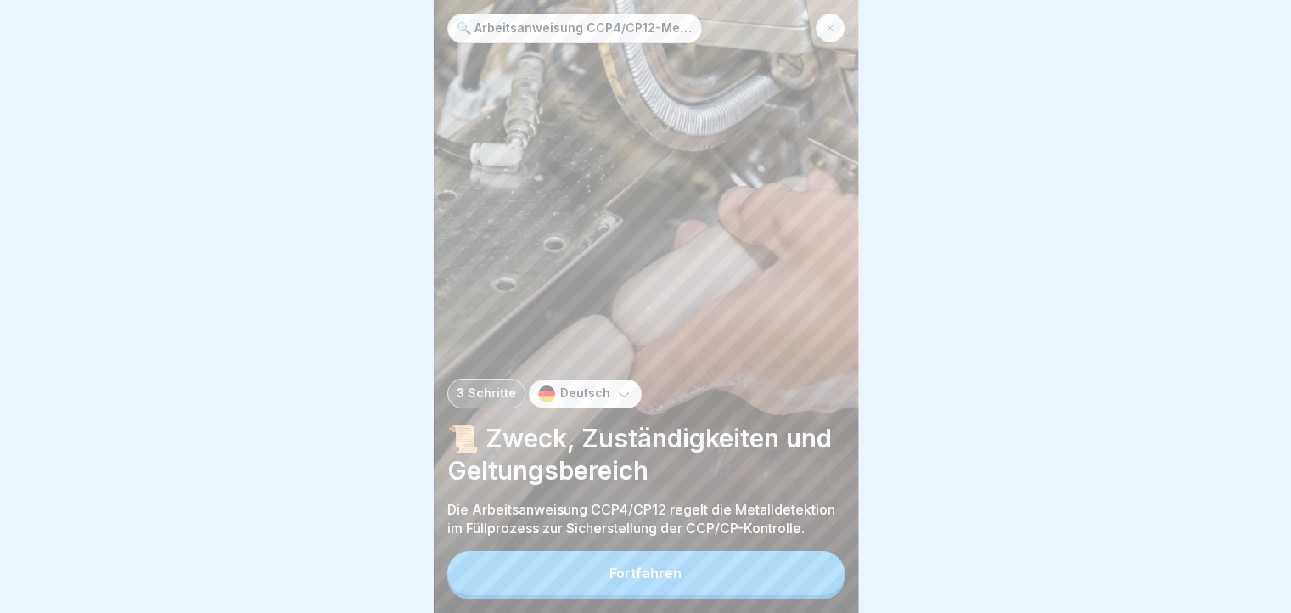
scroll to position [13, 0]
click at [622, 587] on button "Fortfahren" at bounding box center [645, 573] width 397 height 44
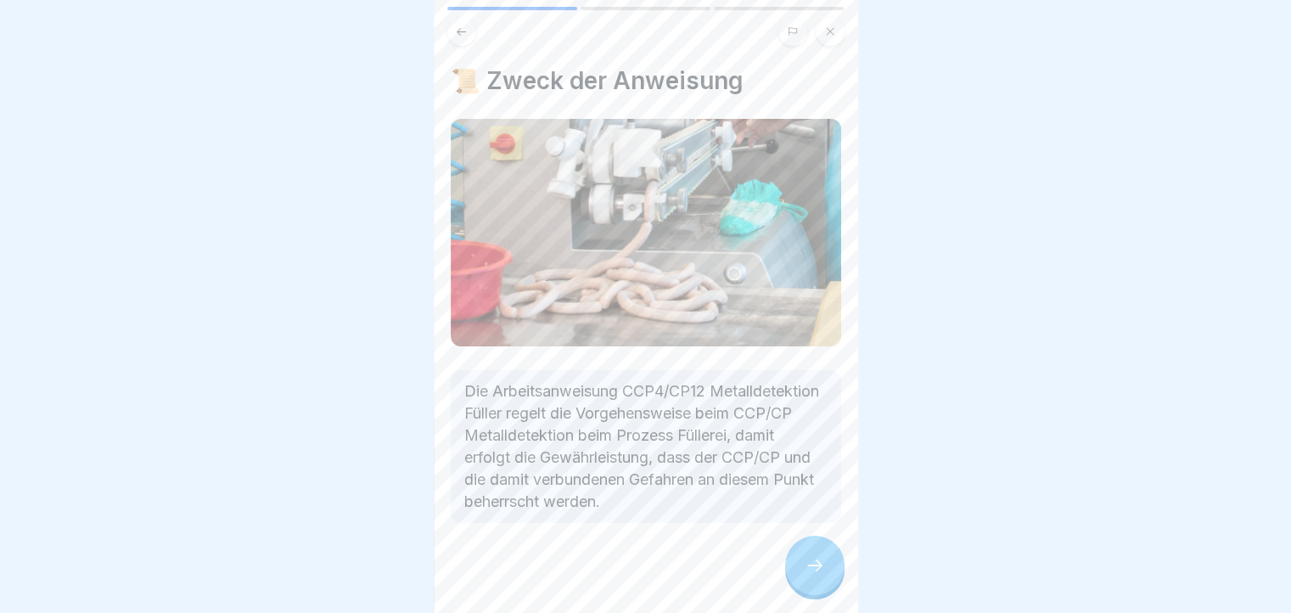
scroll to position [26, 0]
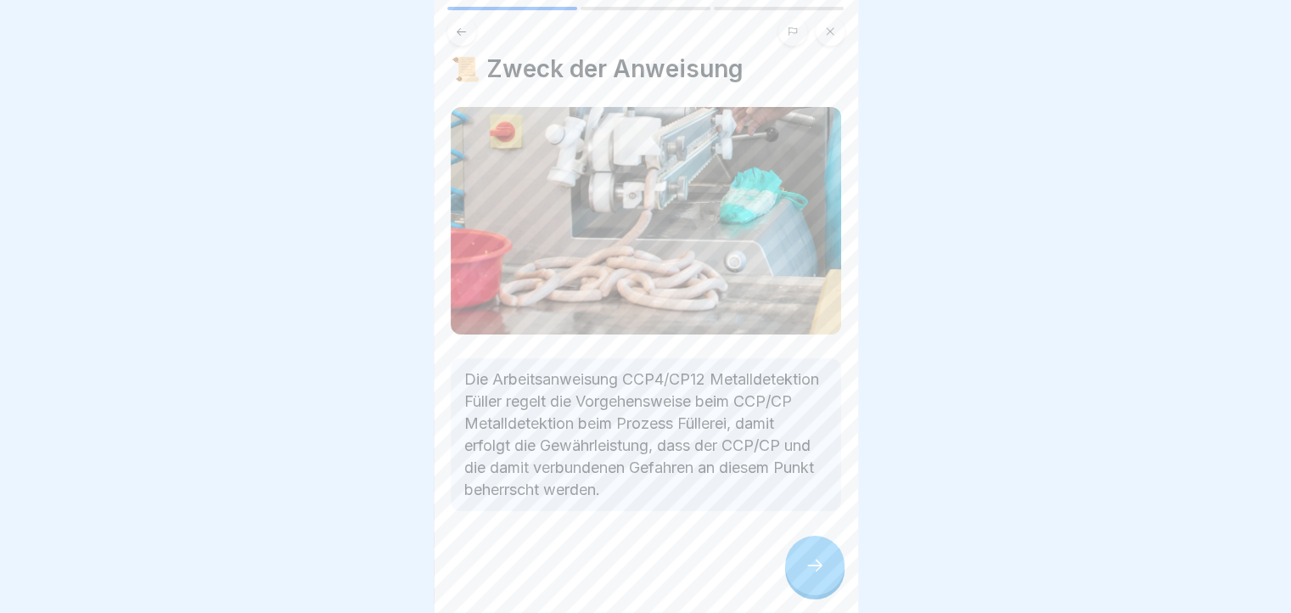
click at [803, 583] on div at bounding box center [814, 565] width 59 height 59
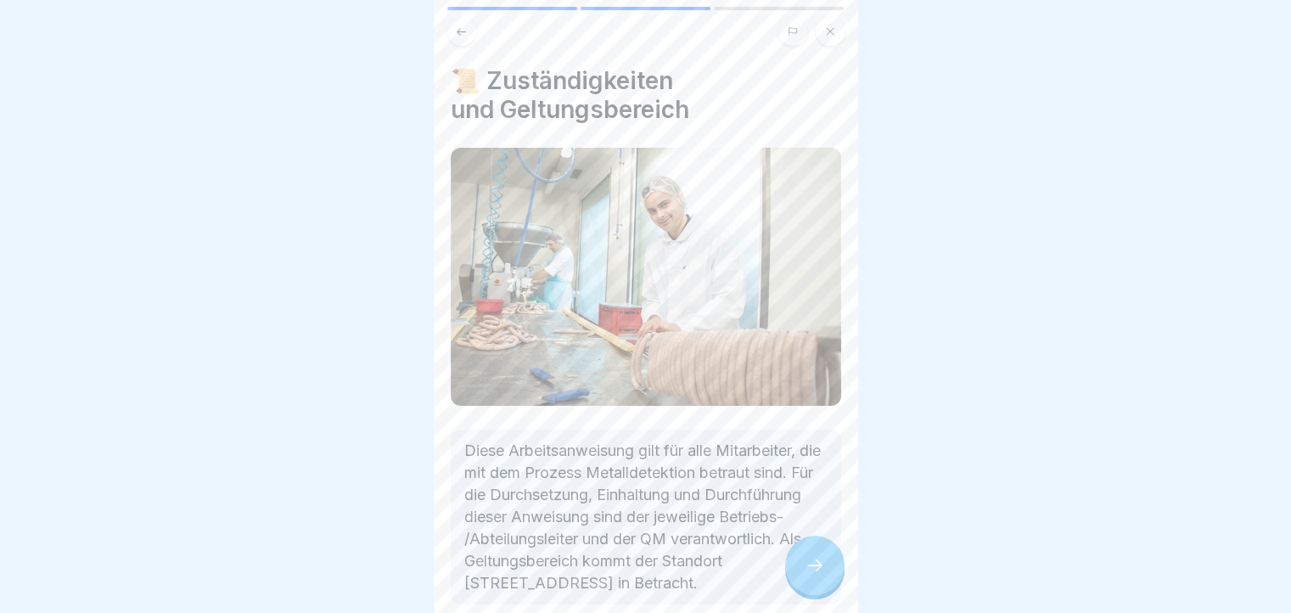
click at [808, 575] on icon at bounding box center [815, 565] width 20 height 20
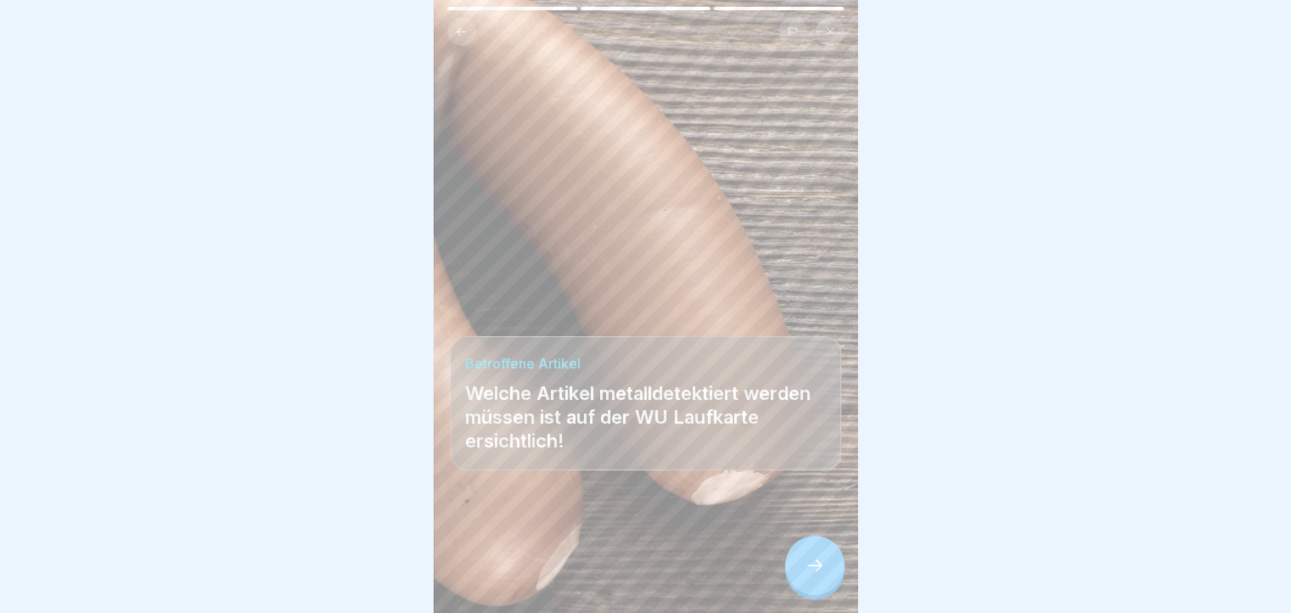
click at [823, 573] on icon at bounding box center [815, 565] width 20 height 20
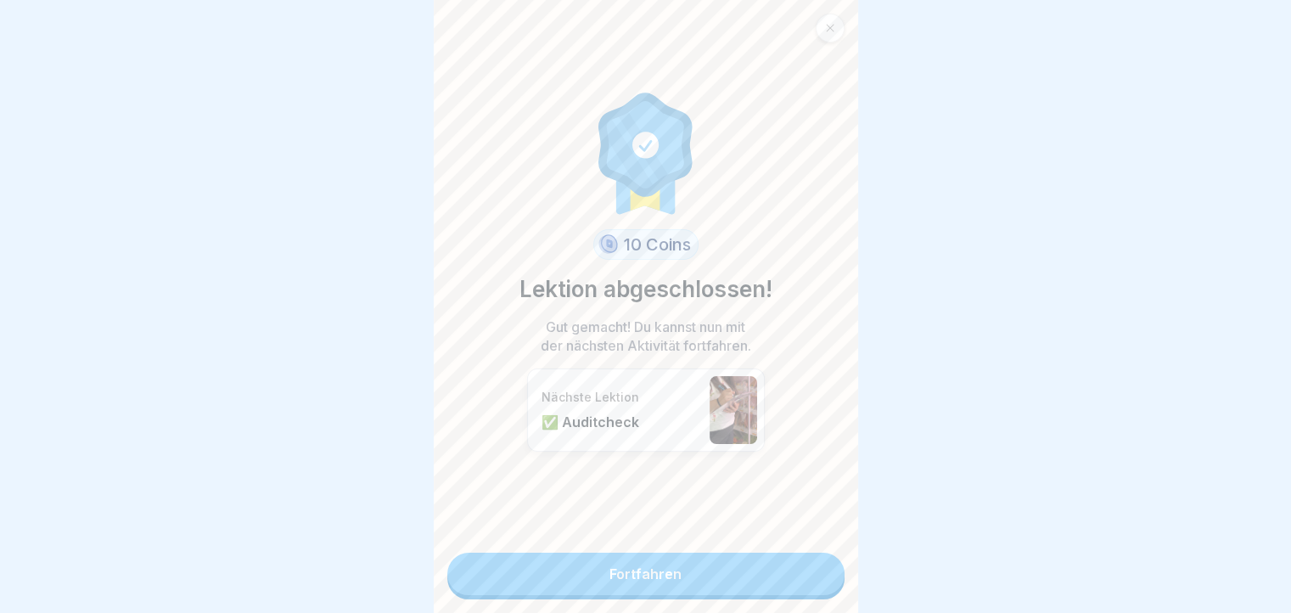
click at [697, 558] on link "Fortfahren" at bounding box center [645, 574] width 397 height 42
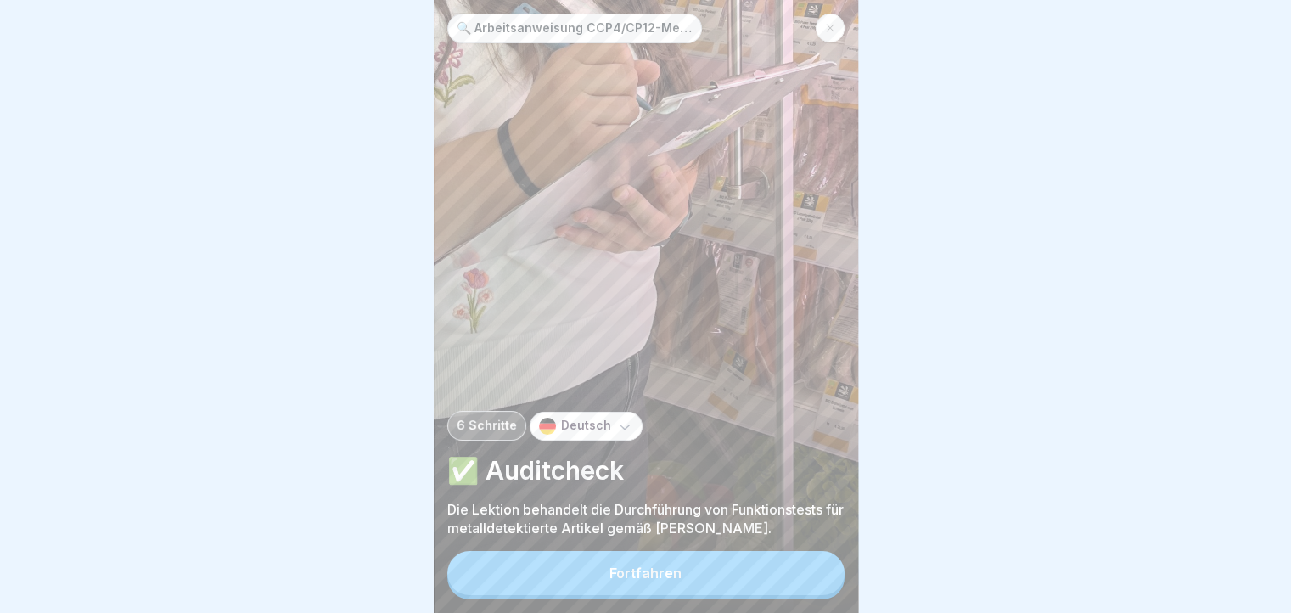
click at [598, 576] on button "Fortfahren" at bounding box center [645, 573] width 397 height 44
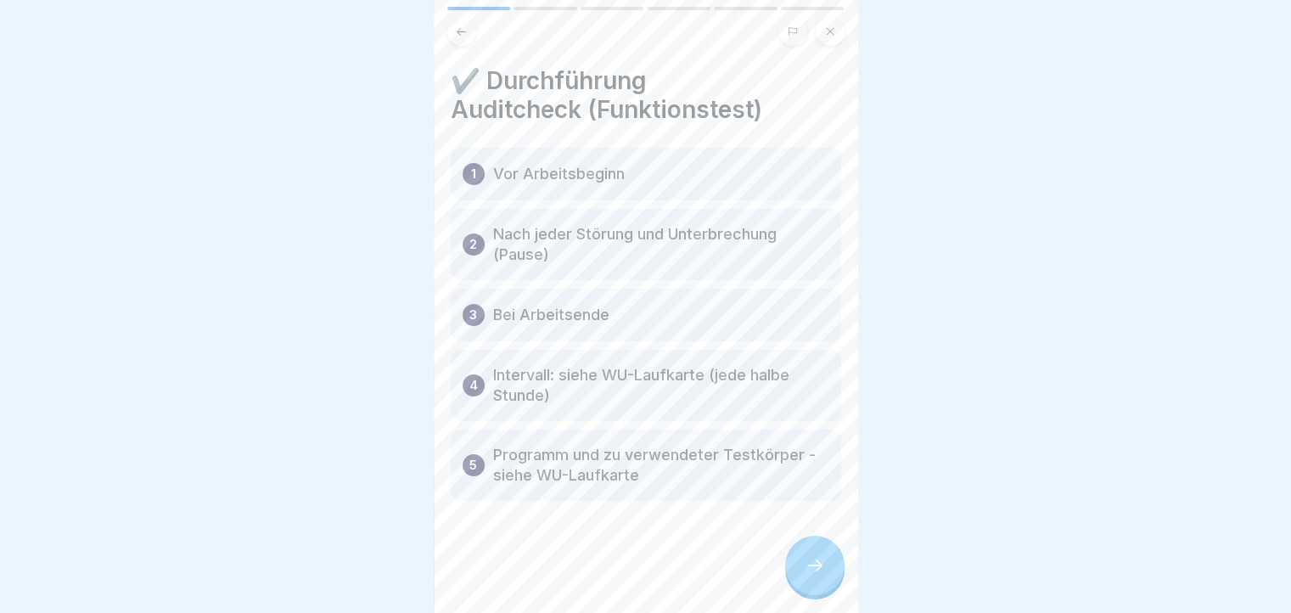
click at [813, 576] on icon at bounding box center [815, 565] width 20 height 20
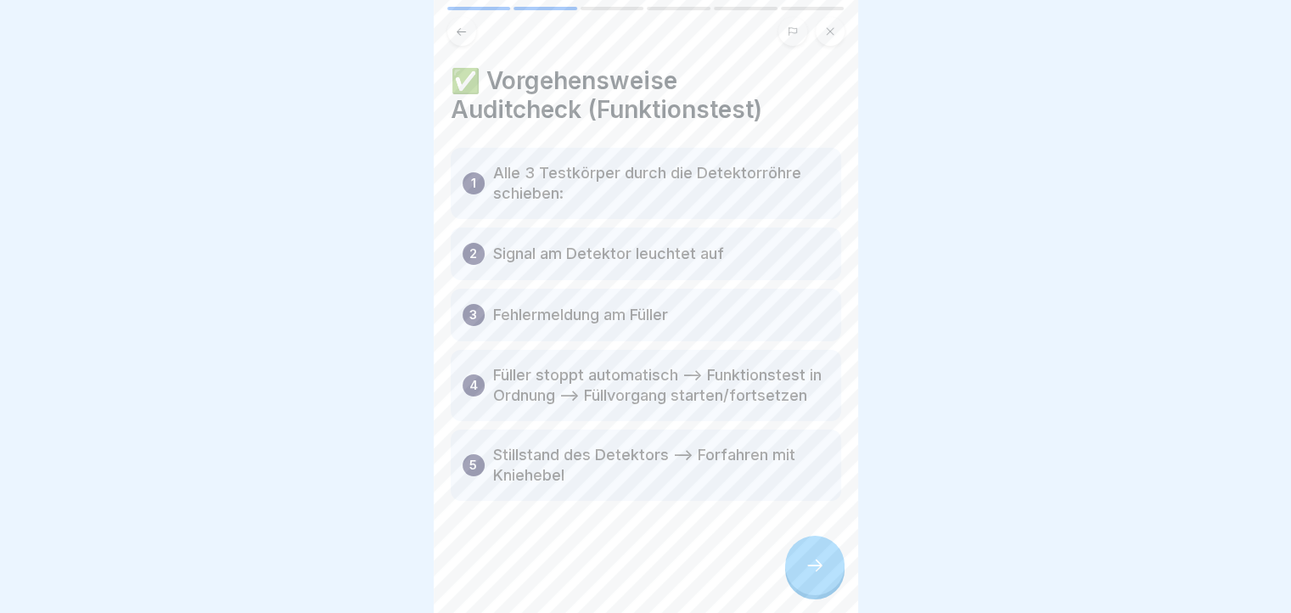
click at [825, 575] on div at bounding box center [814, 565] width 59 height 59
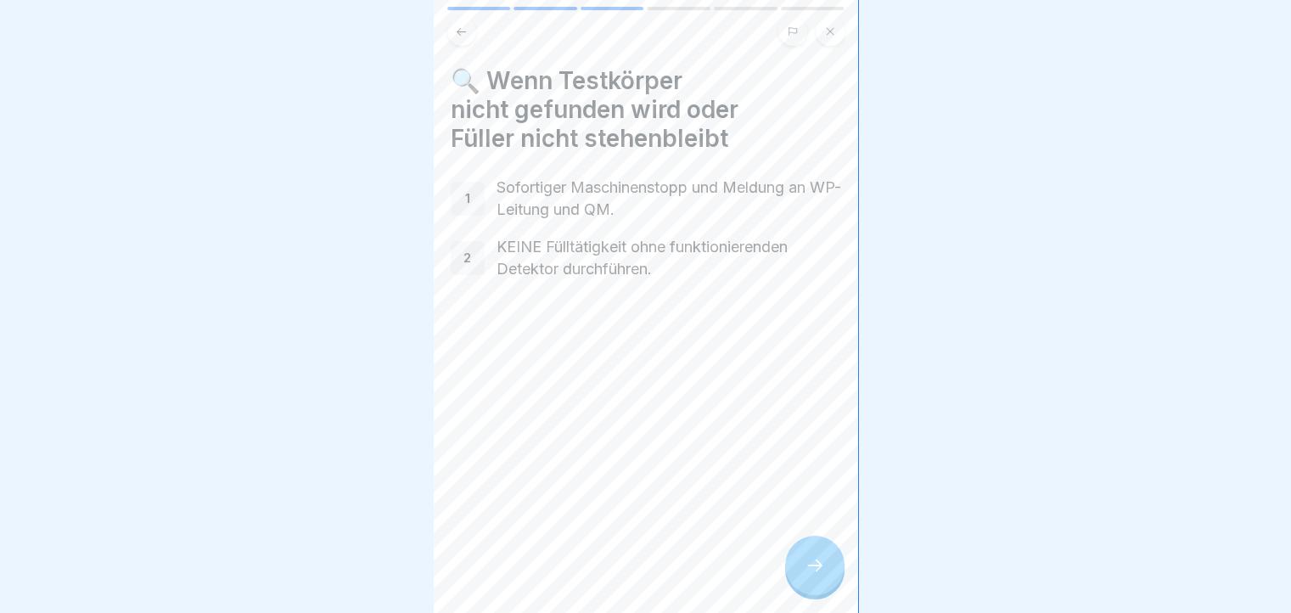
click at [803, 575] on div at bounding box center [814, 565] width 59 height 59
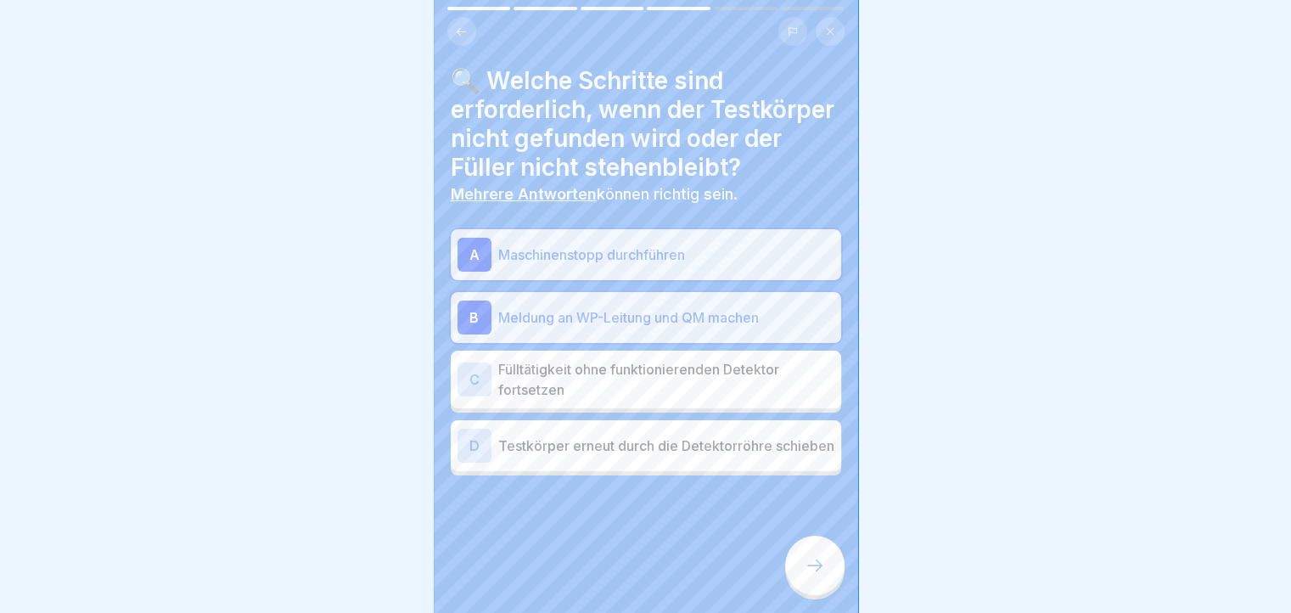
click at [811, 576] on icon at bounding box center [815, 565] width 20 height 20
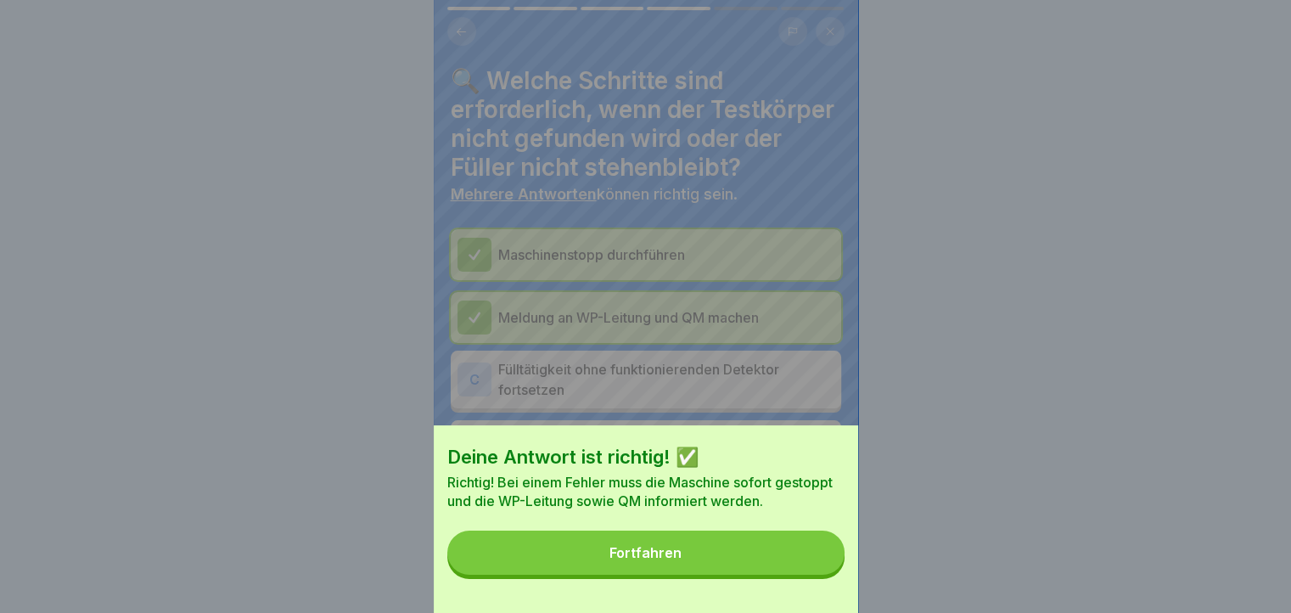
click at [778, 575] on button "Fortfahren" at bounding box center [645, 553] width 397 height 44
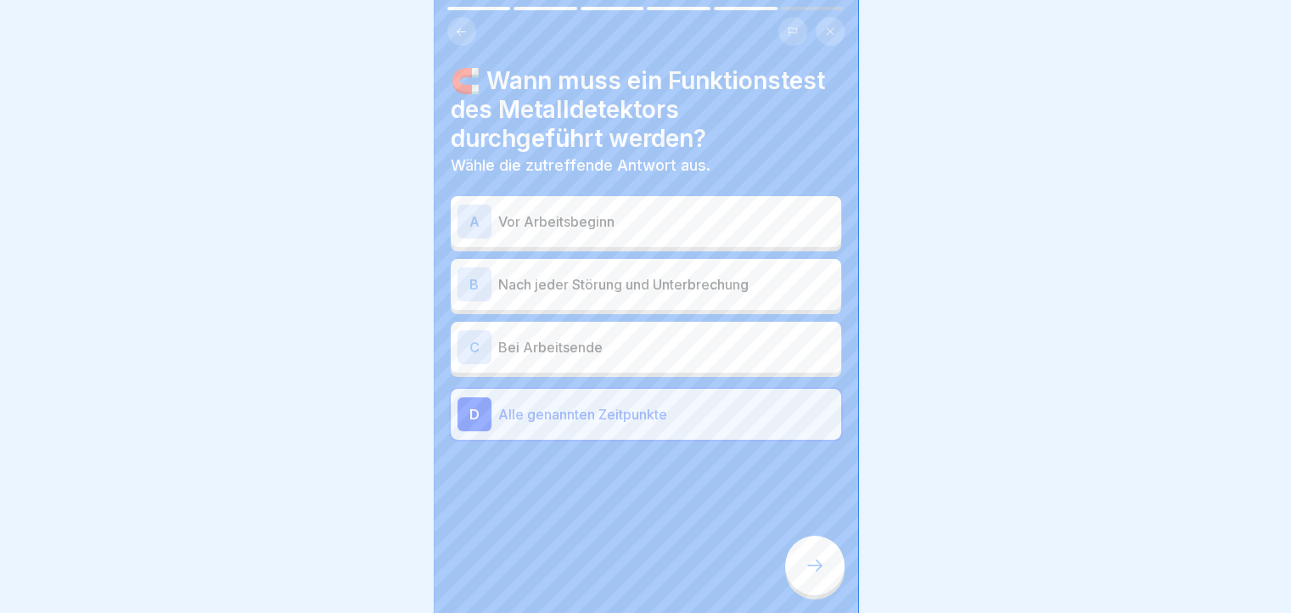
click at [808, 573] on icon at bounding box center [815, 565] width 20 height 20
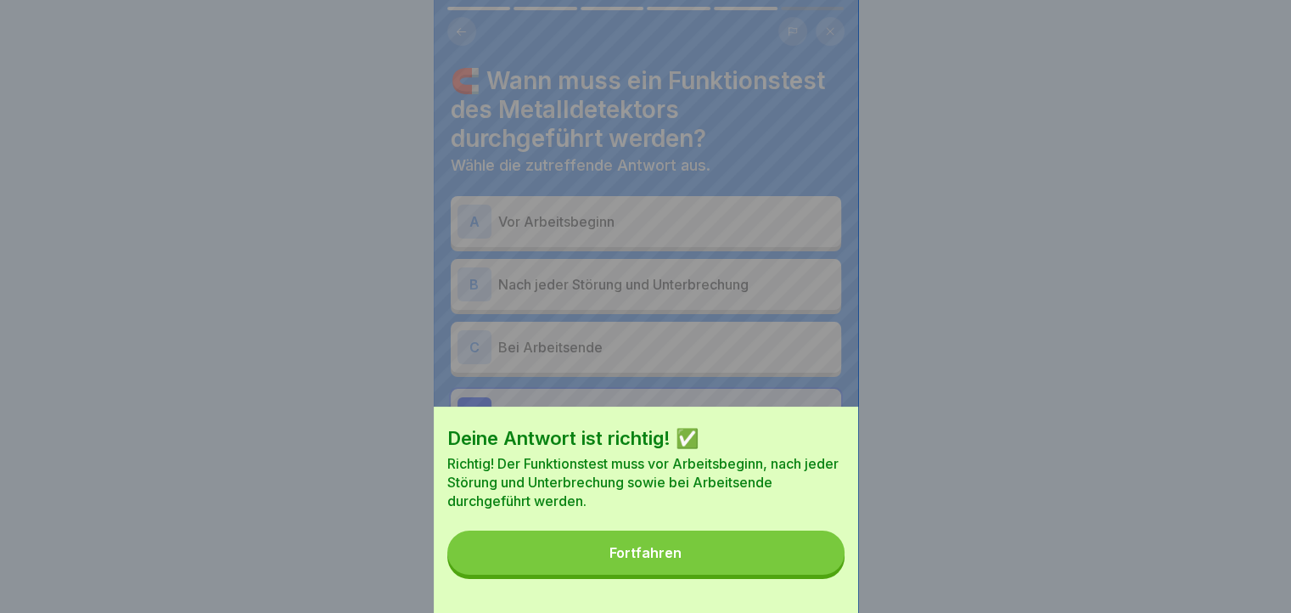
click at [754, 574] on button "Fortfahren" at bounding box center [645, 553] width 397 height 44
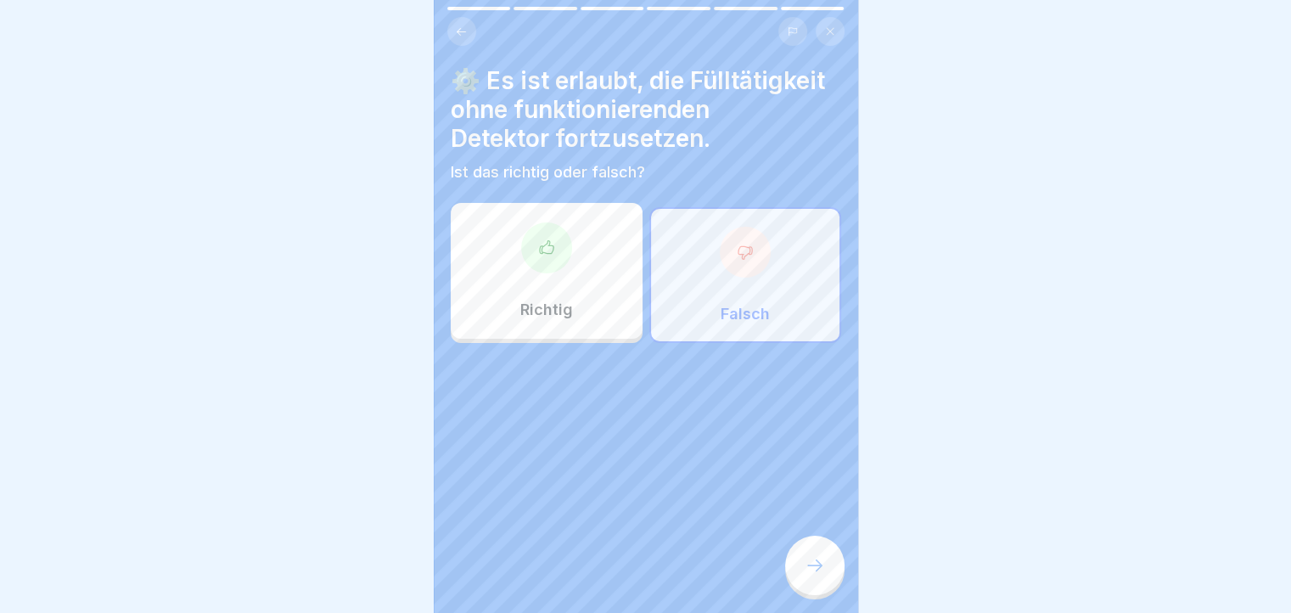
click at [817, 576] on icon at bounding box center [815, 565] width 20 height 20
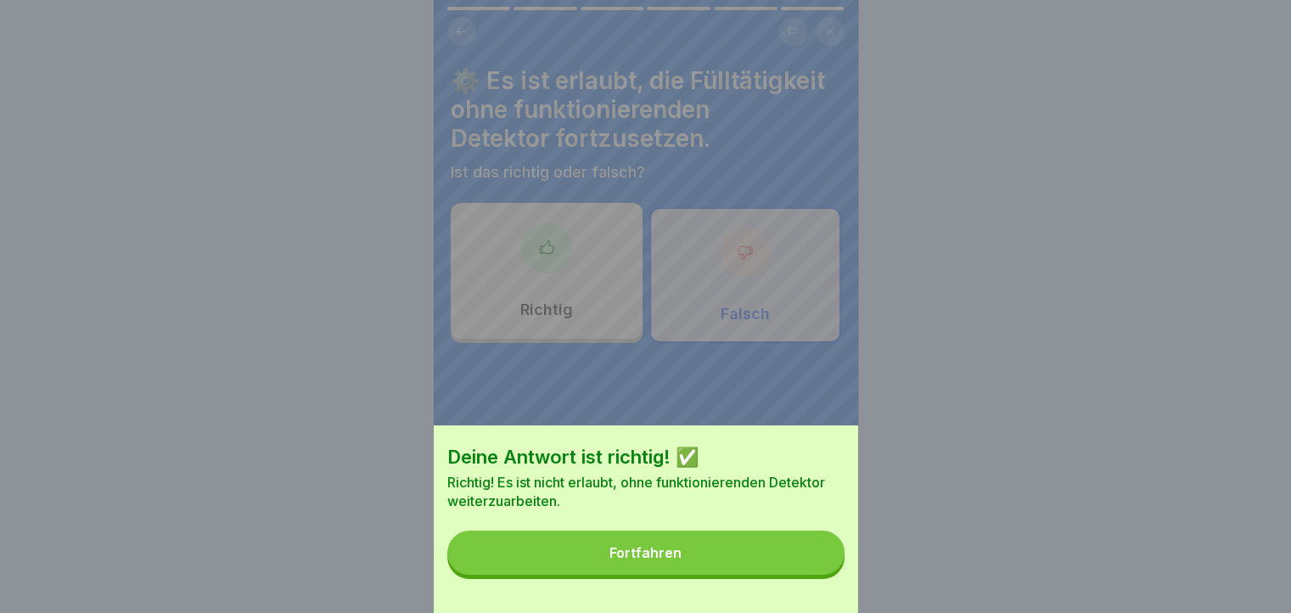
click at [817, 575] on button "Fortfahren" at bounding box center [645, 553] width 397 height 44
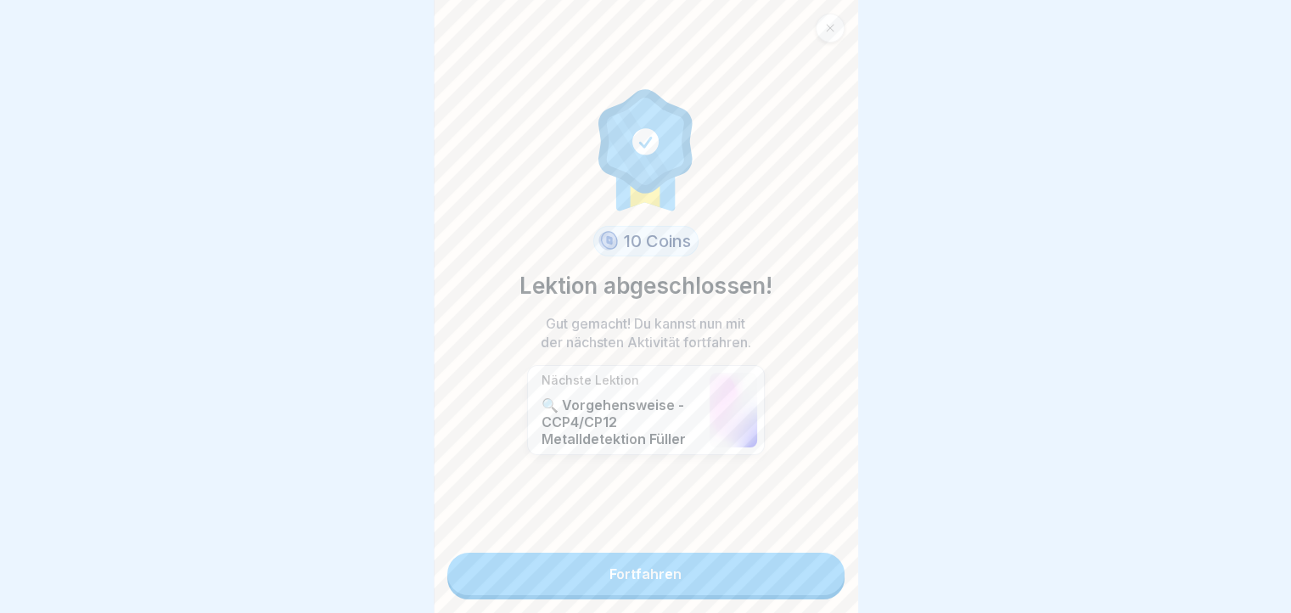
click at [659, 571] on link "Fortfahren" at bounding box center [645, 574] width 397 height 42
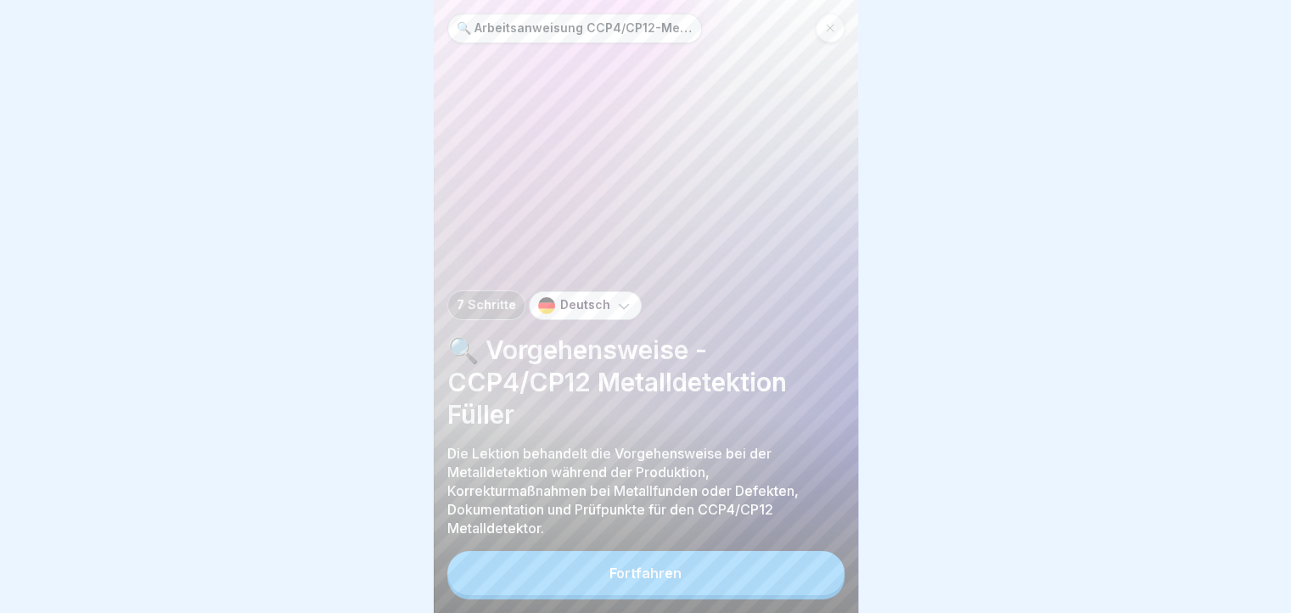
click at [661, 579] on button "Fortfahren" at bounding box center [645, 573] width 397 height 44
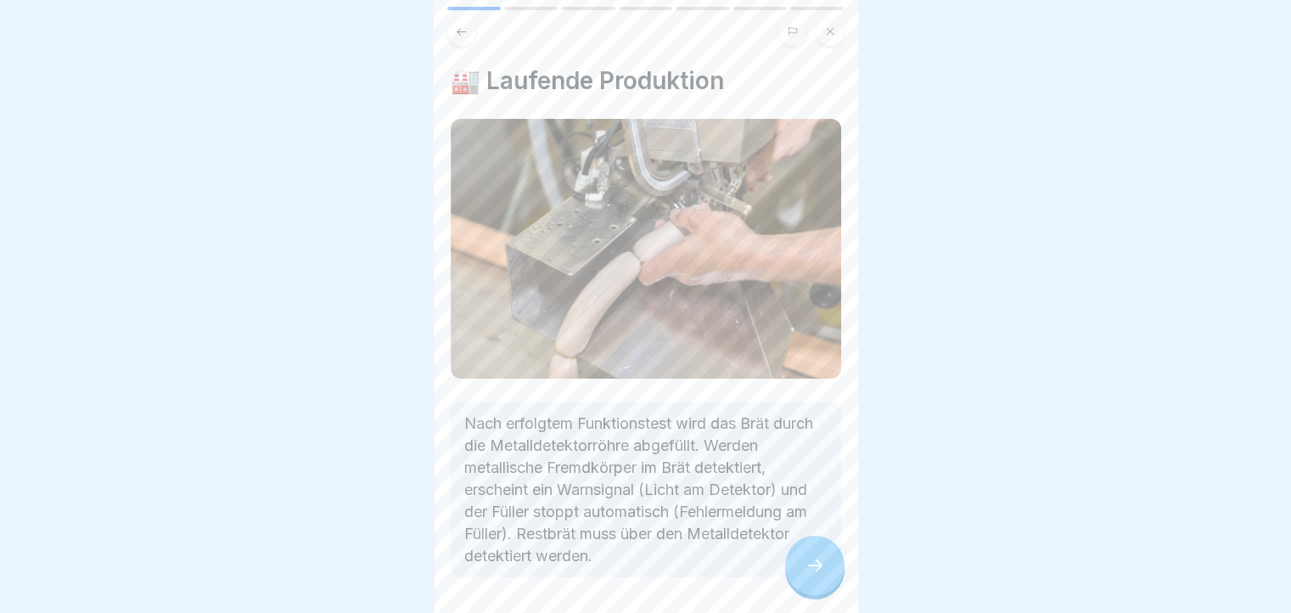
click at [809, 589] on div at bounding box center [814, 565] width 59 height 59
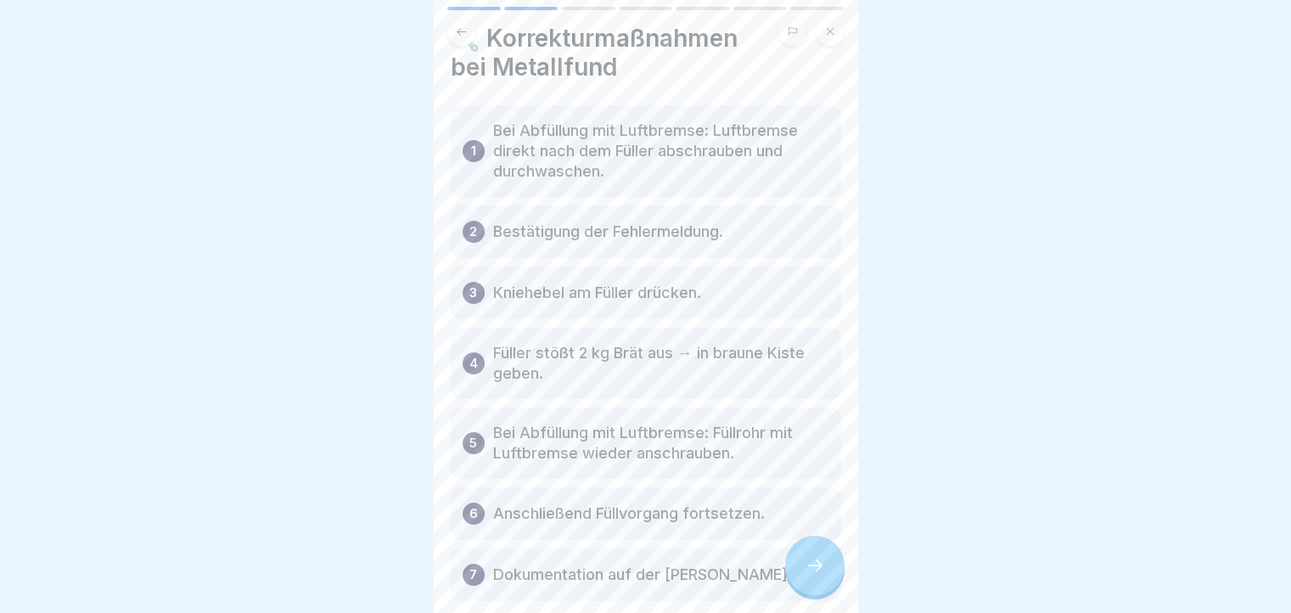
scroll to position [132, 0]
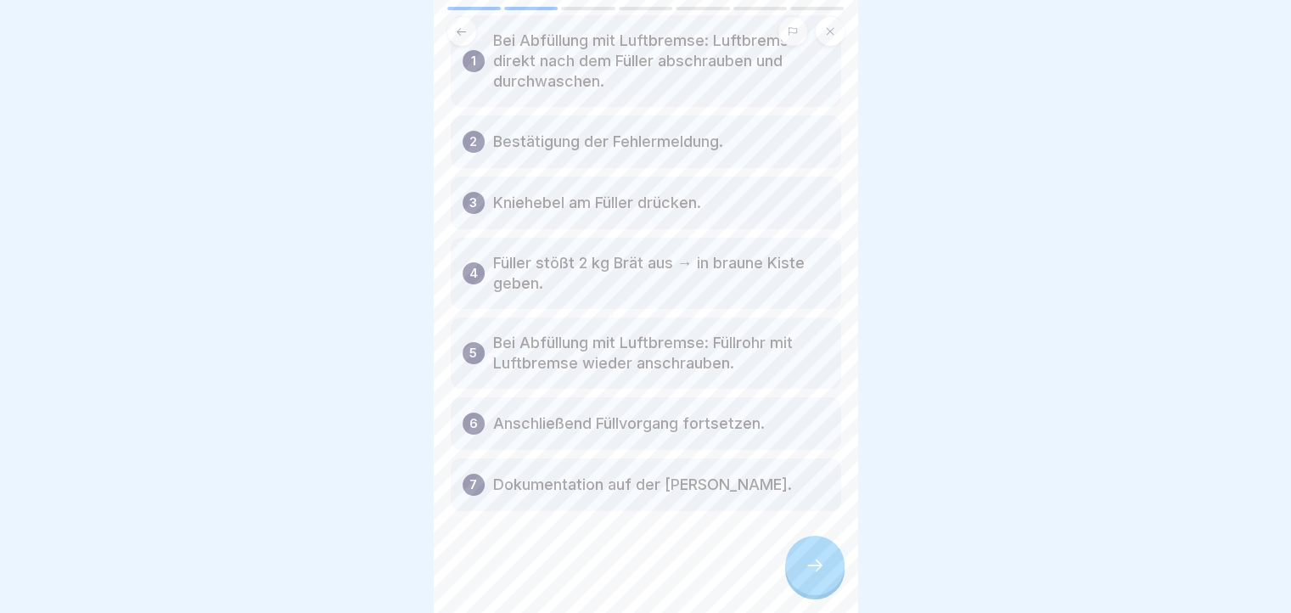
click at [802, 586] on div at bounding box center [814, 565] width 59 height 59
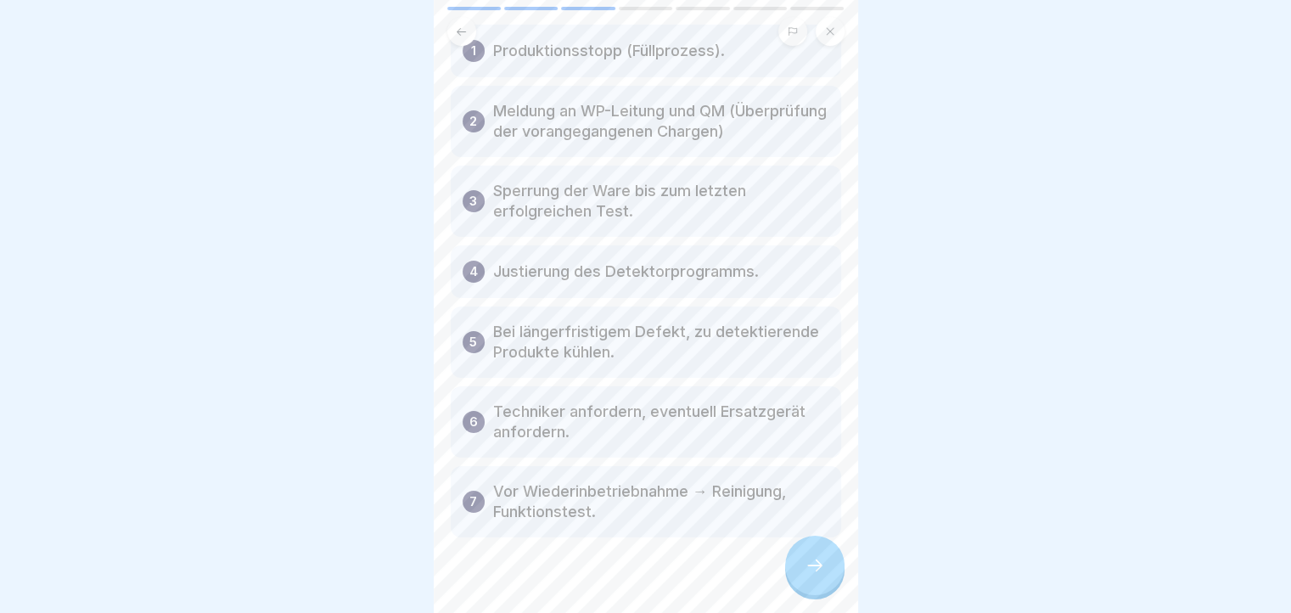
scroll to position [170, 0]
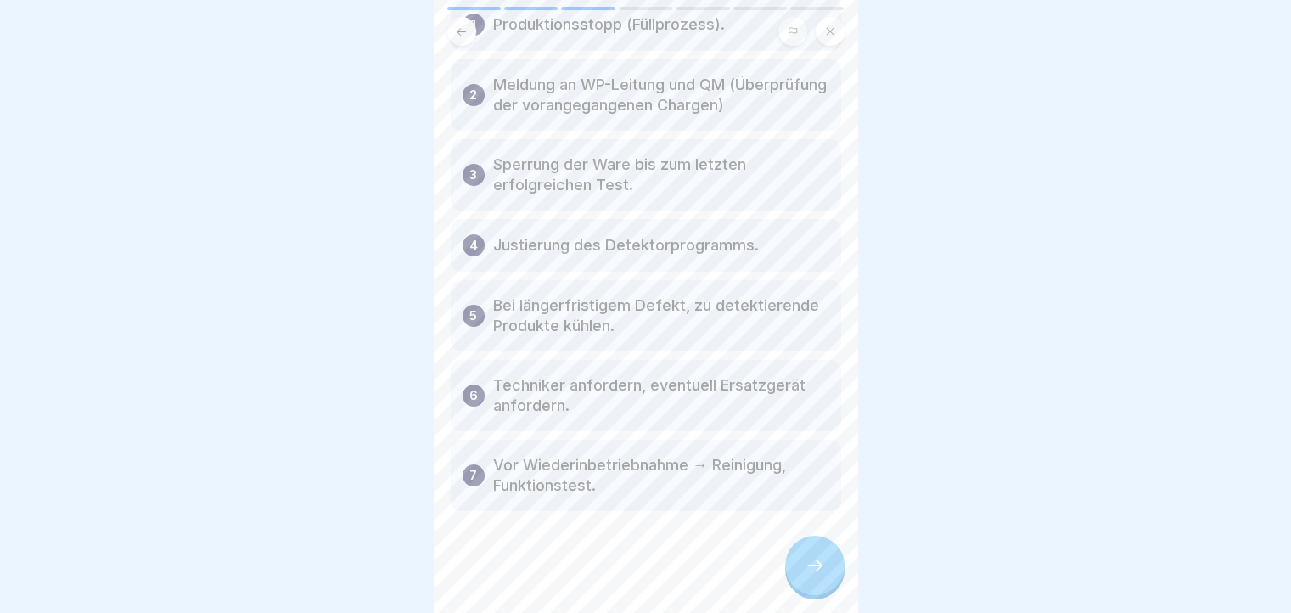
click at [813, 576] on icon at bounding box center [815, 565] width 20 height 20
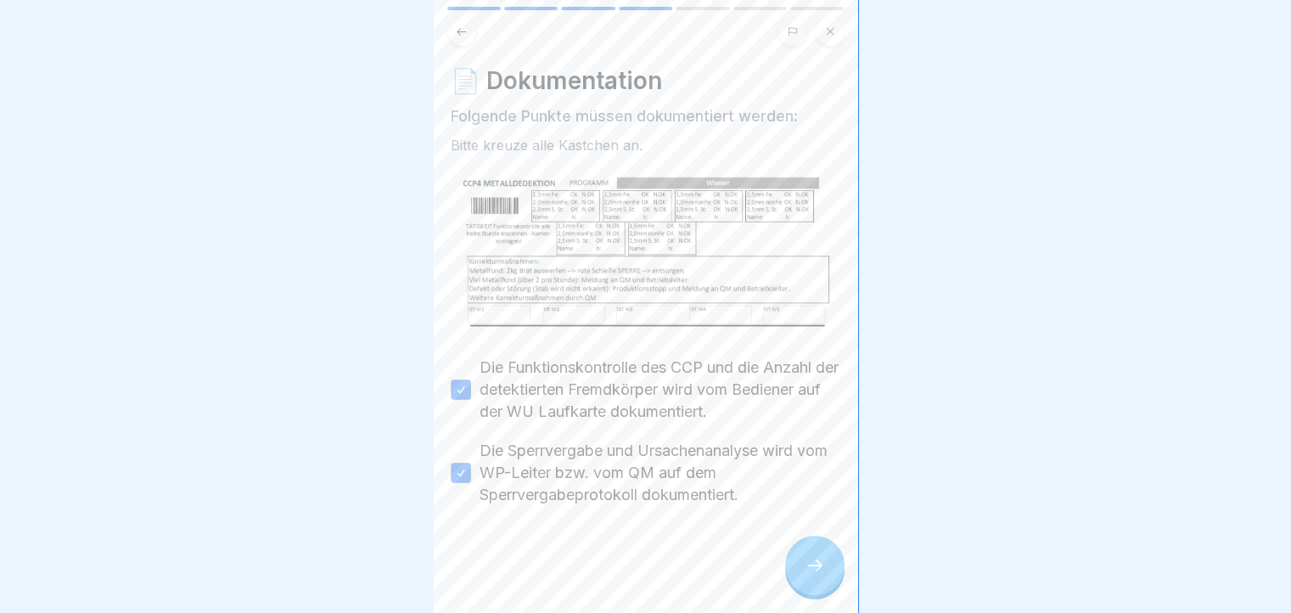
click at [813, 575] on icon at bounding box center [815, 565] width 20 height 20
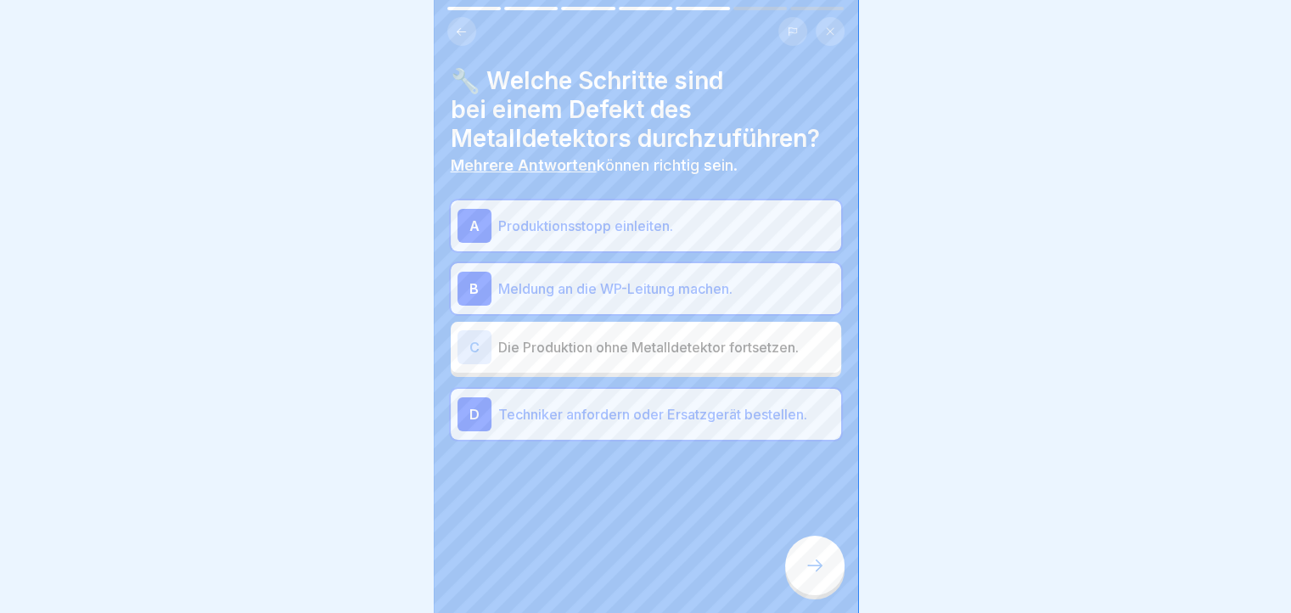
click at [800, 578] on div at bounding box center [814, 565] width 59 height 59
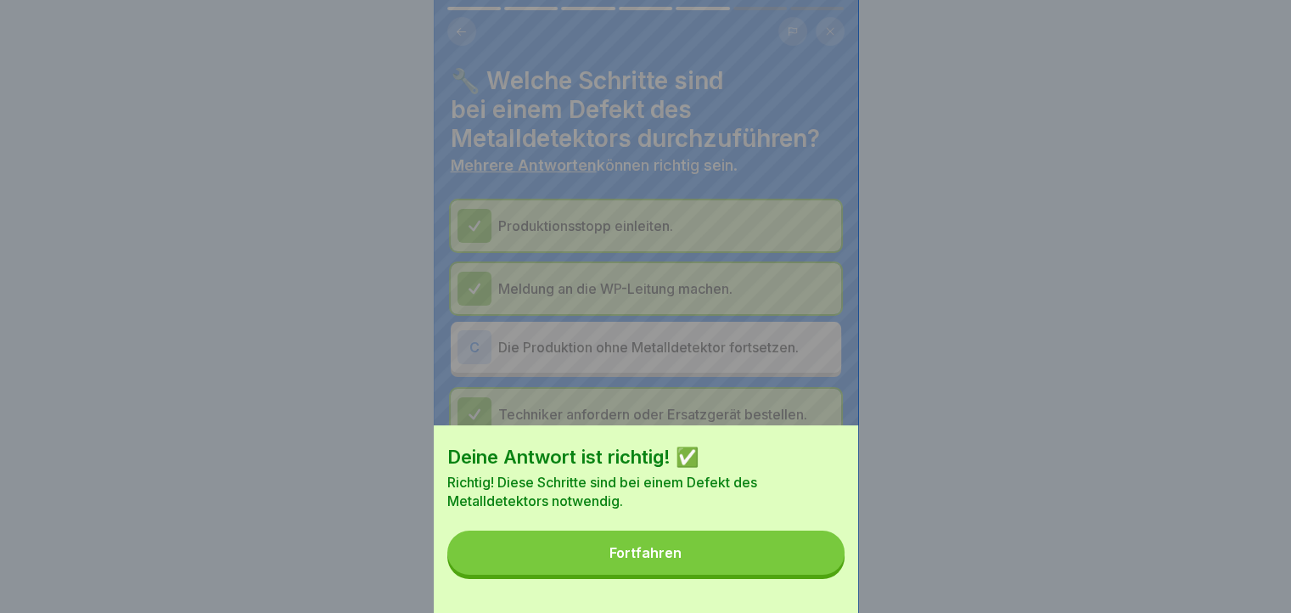
click at [669, 553] on button "Fortfahren" at bounding box center [645, 553] width 397 height 44
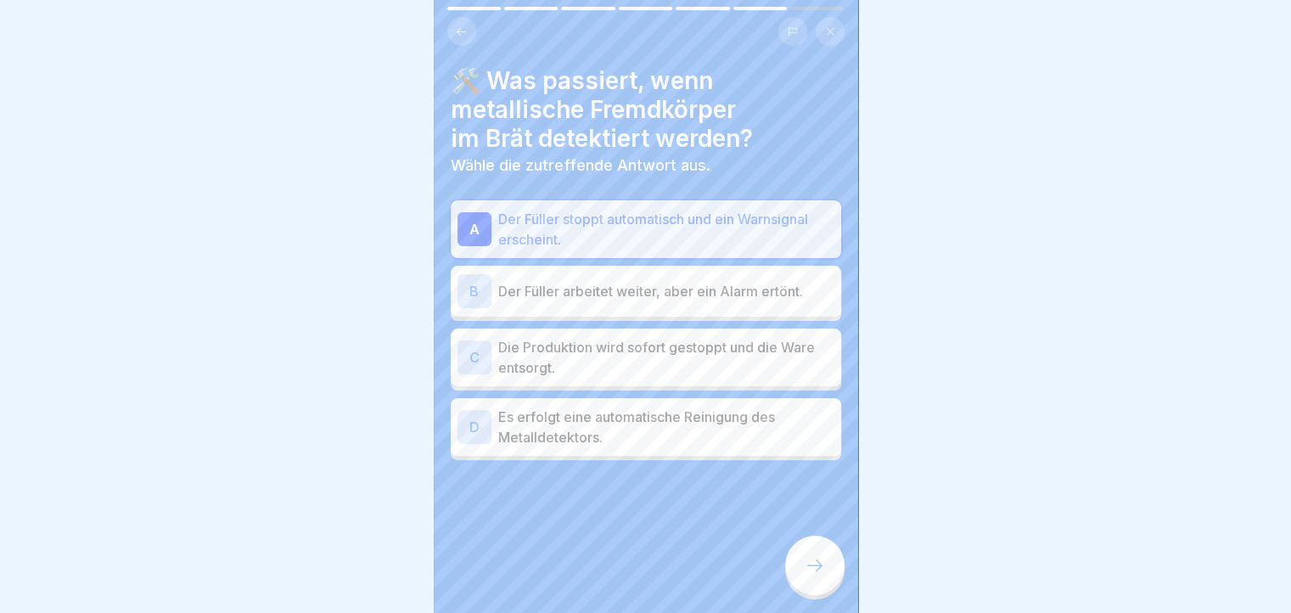
click at [798, 578] on div at bounding box center [814, 565] width 59 height 59
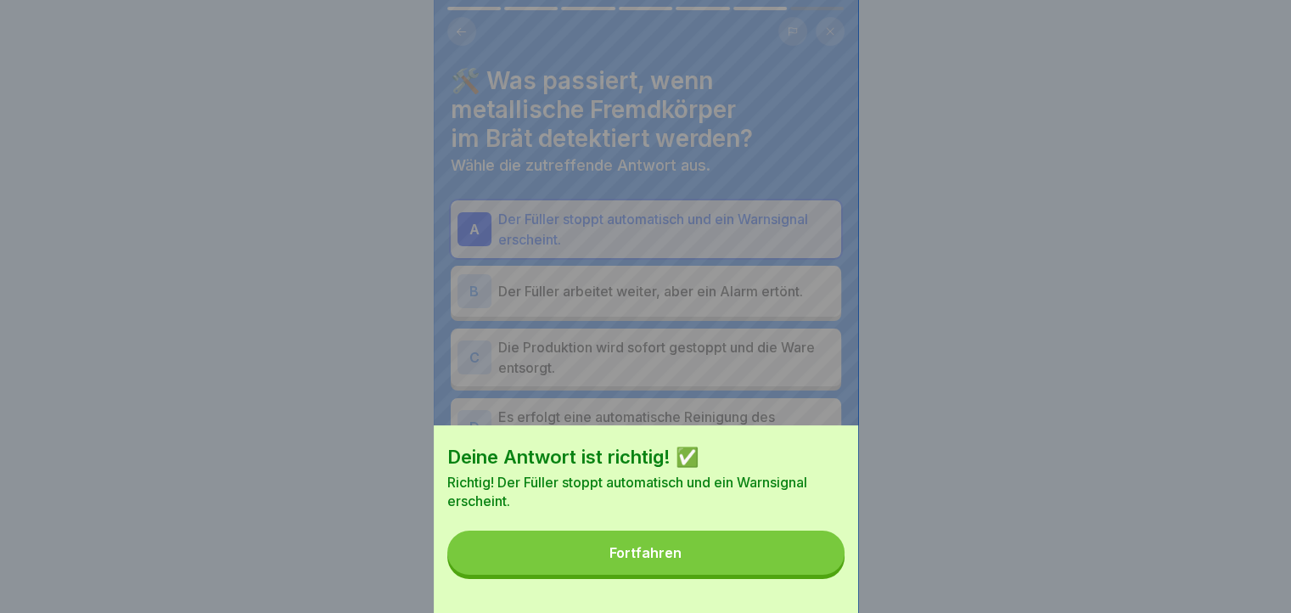
click at [728, 575] on button "Fortfahren" at bounding box center [645, 553] width 397 height 44
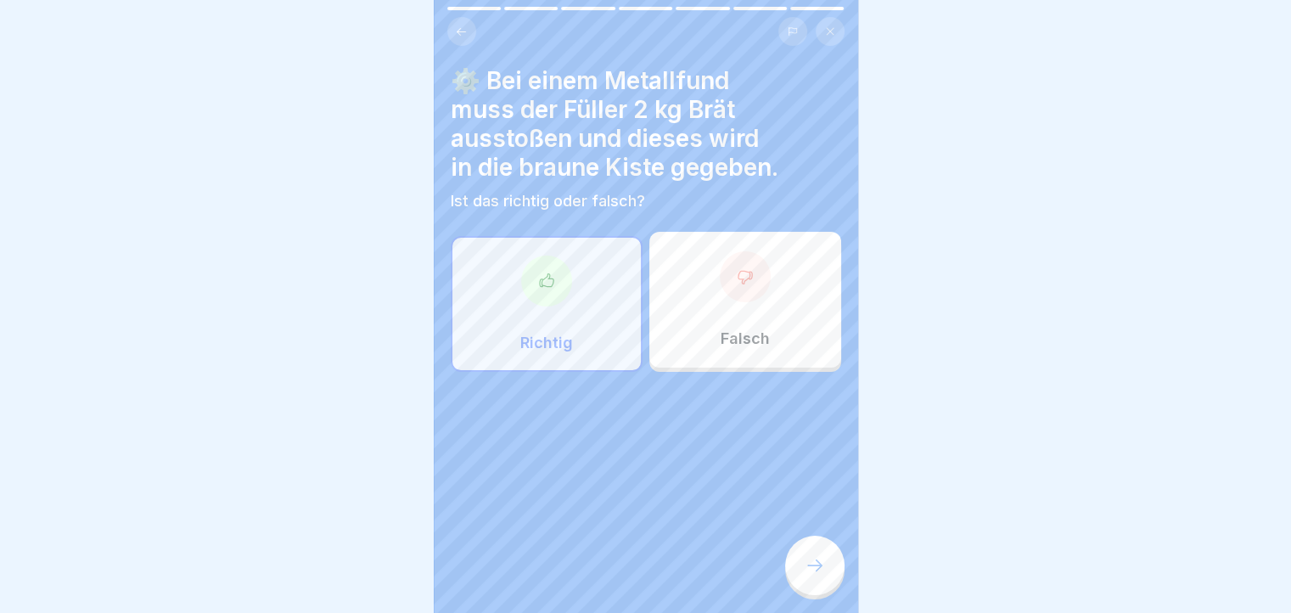
click at [803, 585] on div at bounding box center [814, 565] width 59 height 59
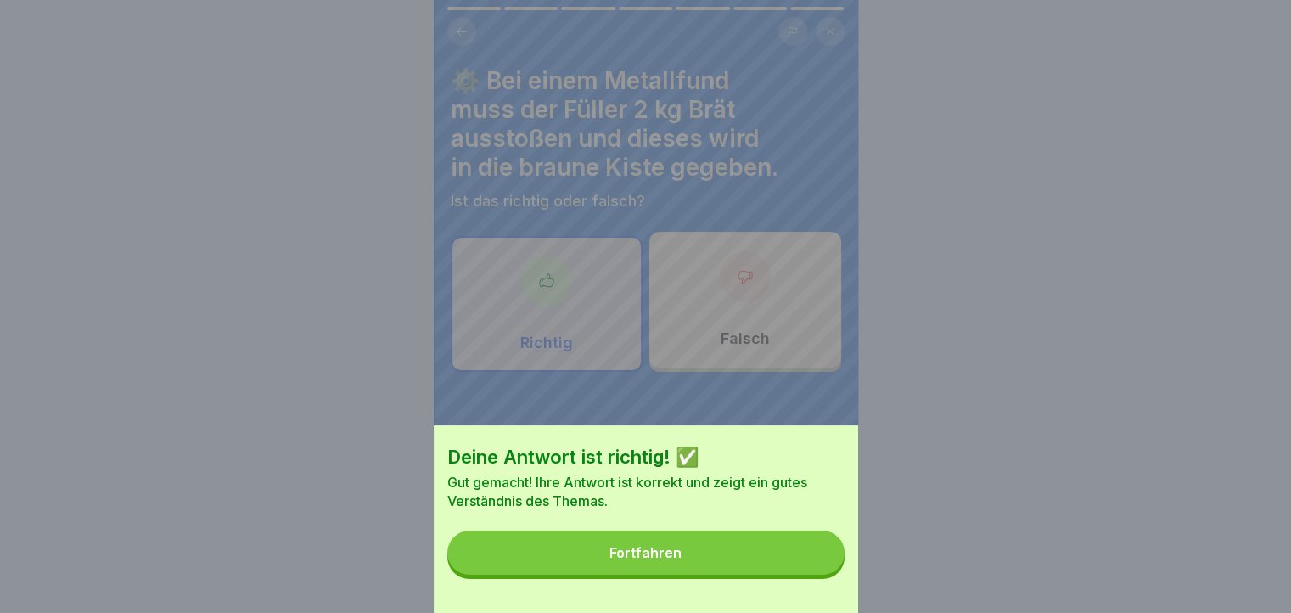
click at [803, 575] on button "Fortfahren" at bounding box center [645, 553] width 397 height 44
